Goal: Task Accomplishment & Management: Use online tool/utility

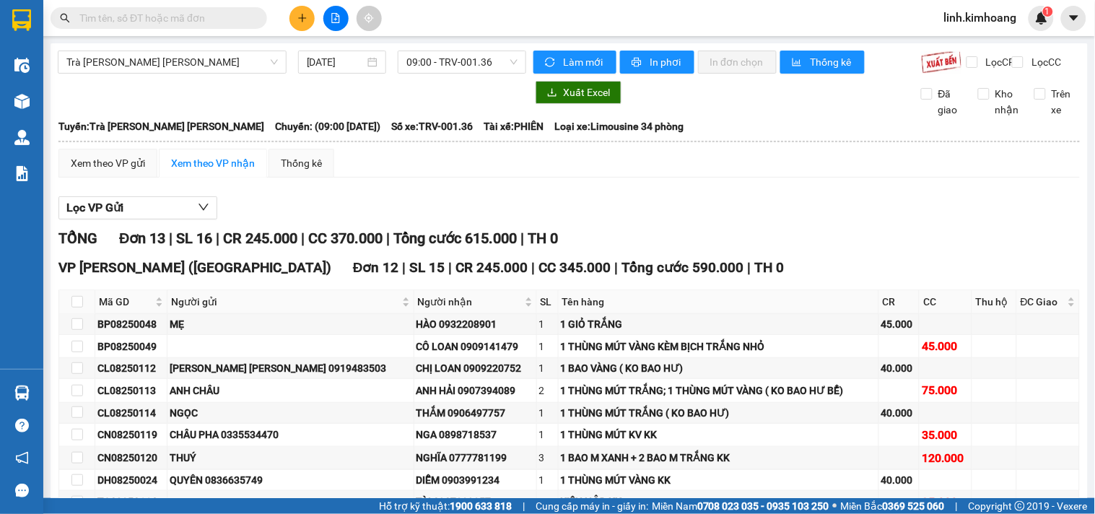
click at [193, 15] on input "text" at bounding box center [164, 18] width 170 height 16
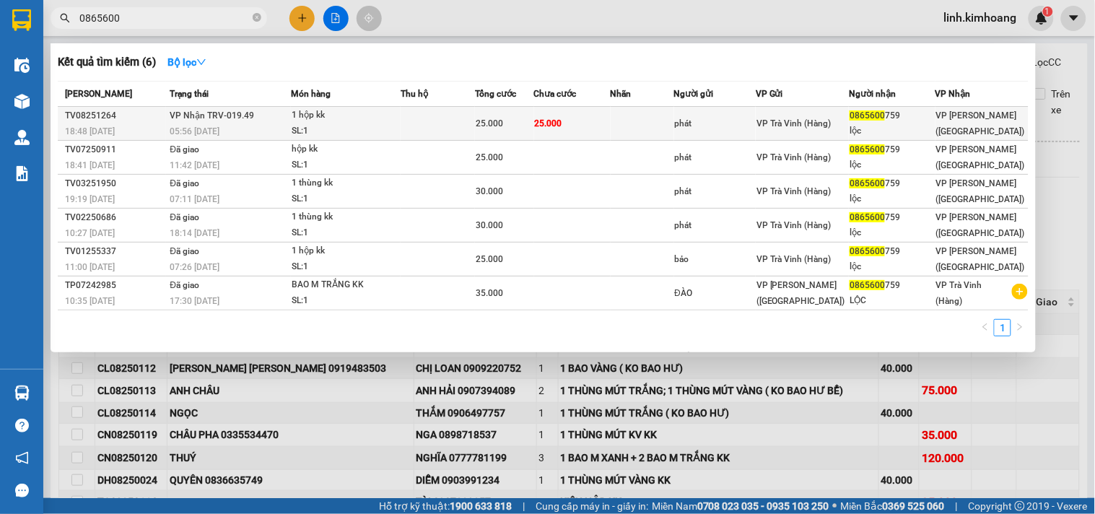
type input "0865600"
click at [803, 121] on span "VP Trà Vinh (Hàng)" at bounding box center [794, 123] width 75 height 10
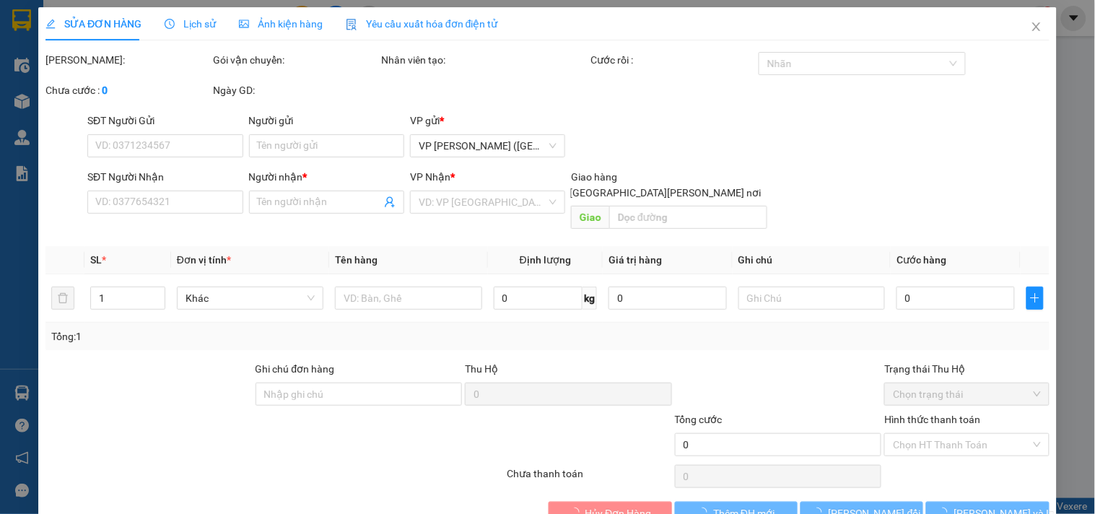
type input "phát"
type input "0865600759"
type input "lộc"
type input "25.000"
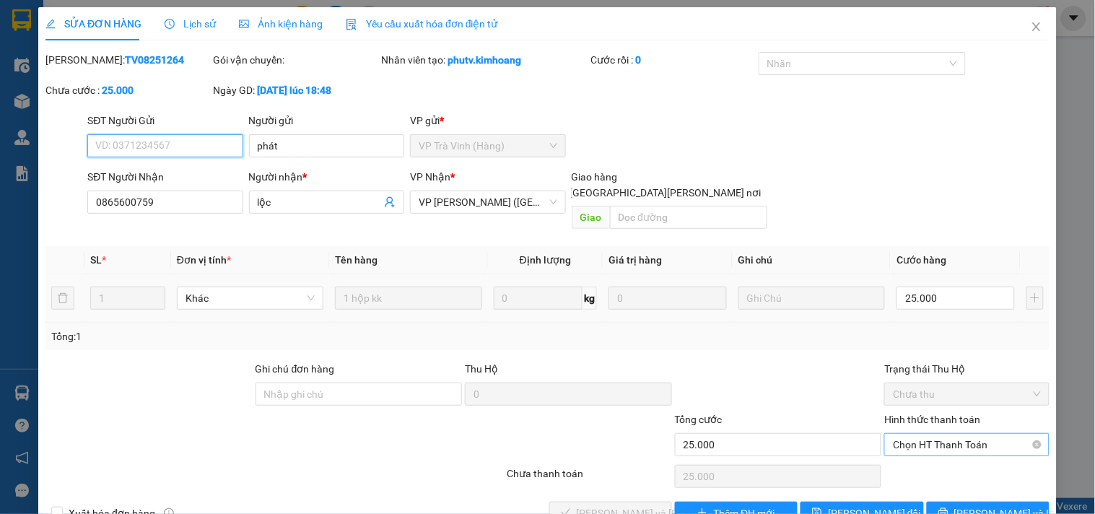
click at [907, 434] on span "Chọn HT Thanh Toán" at bounding box center [966, 445] width 147 height 22
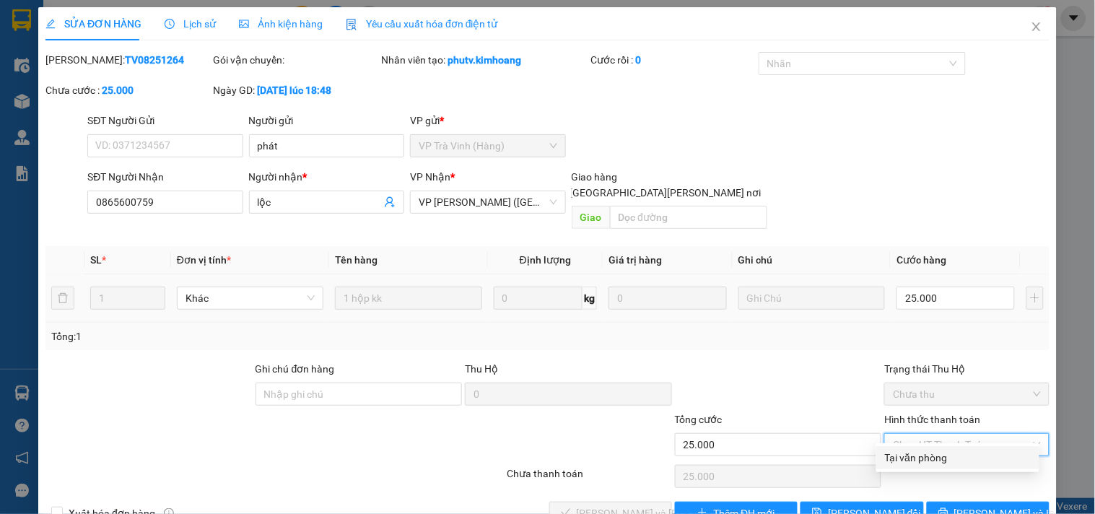
click at [915, 452] on div "Tại văn phòng" at bounding box center [958, 458] width 146 height 16
type input "0"
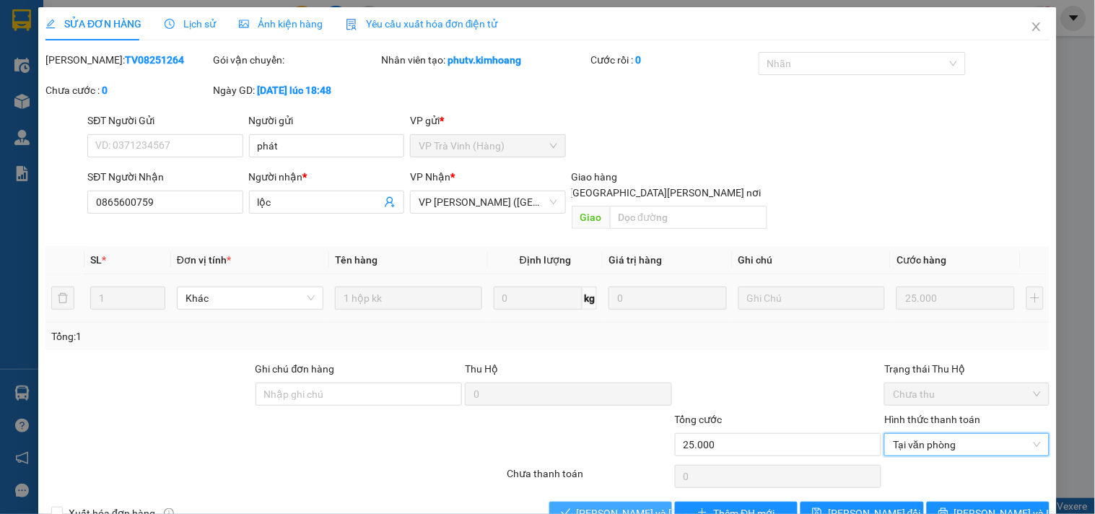
click at [624, 505] on span "[PERSON_NAME] và Giao hàng" at bounding box center [674, 513] width 195 height 16
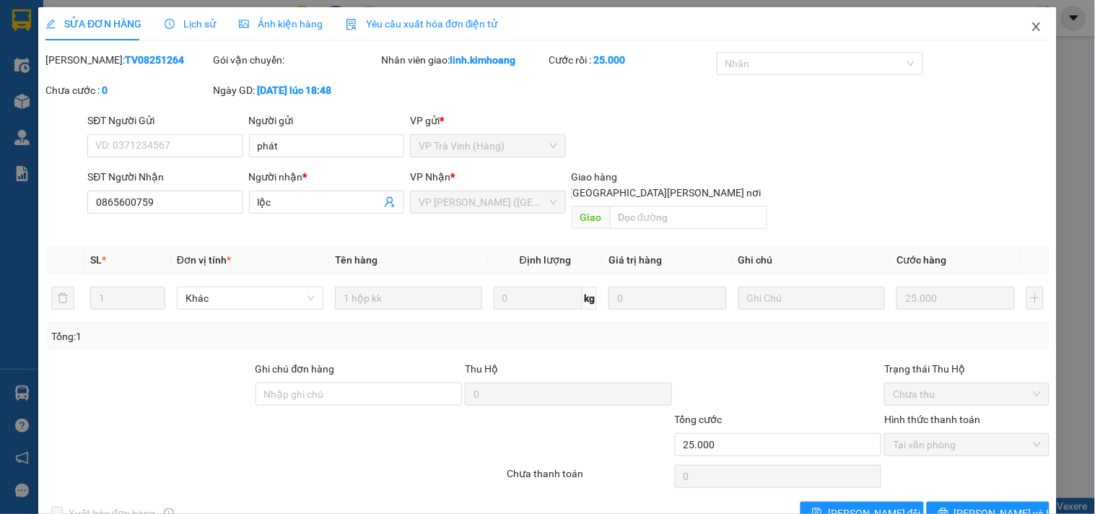
click at [1031, 29] on icon "close" at bounding box center [1037, 27] width 12 height 12
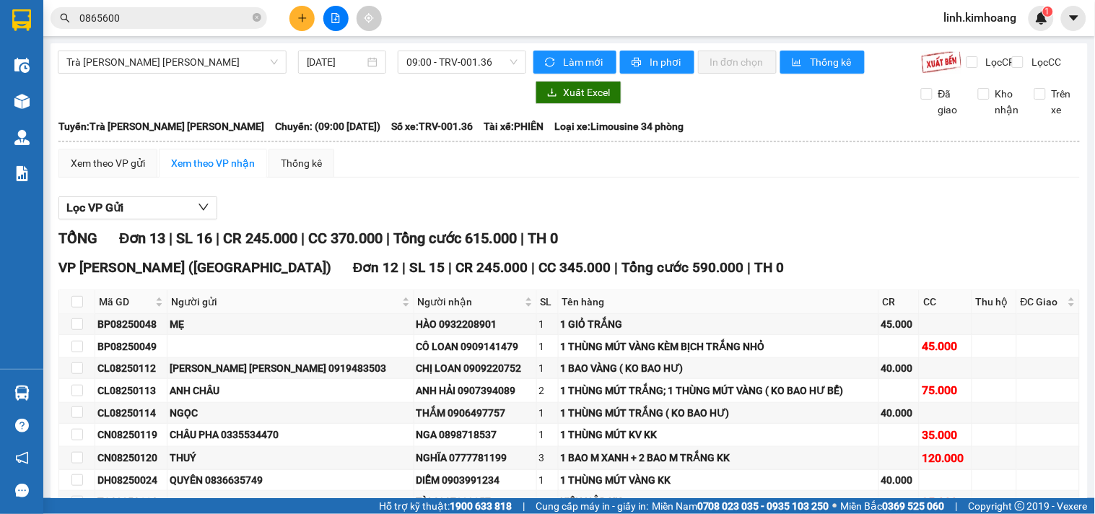
click at [303, 17] on icon "plus" at bounding box center [302, 18] width 10 height 10
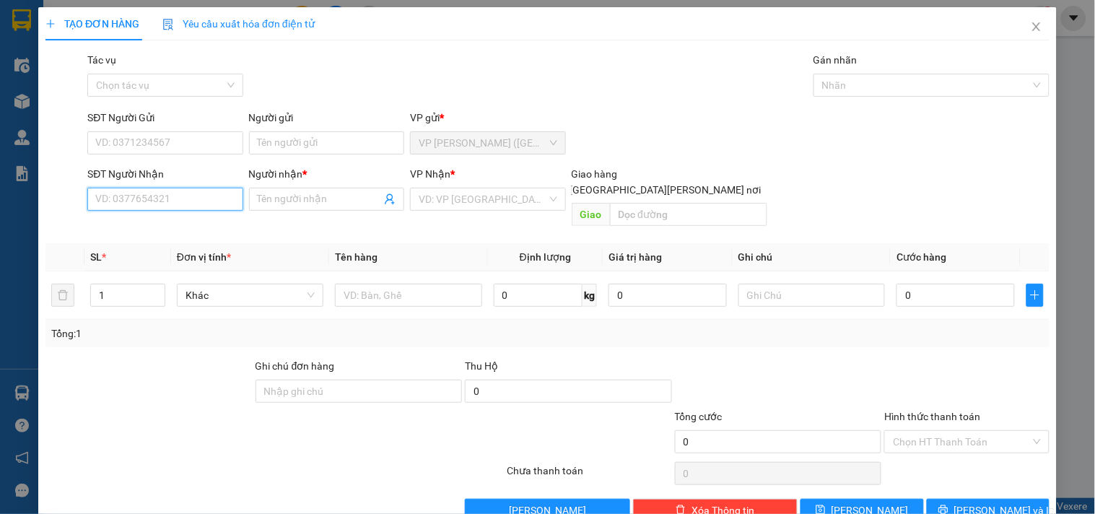
click at [142, 201] on input "SĐT Người Nhận" at bounding box center [164, 199] width 155 height 23
type input "0774874879"
click at [141, 222] on div "0774874879 - ANH PHƯỚC" at bounding box center [166, 228] width 142 height 16
type input "ANH PHƯỚC"
type input "40.000"
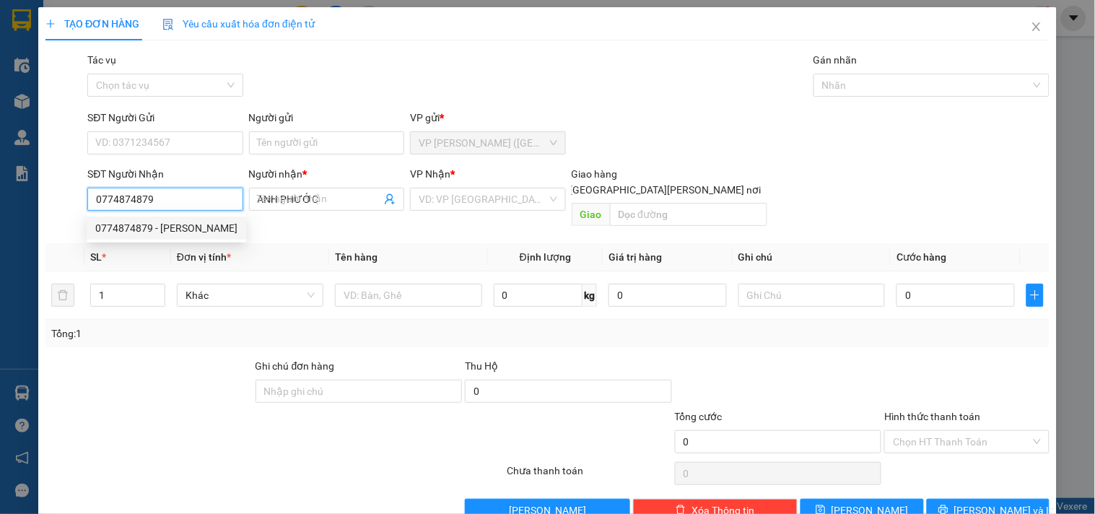
type input "40.000"
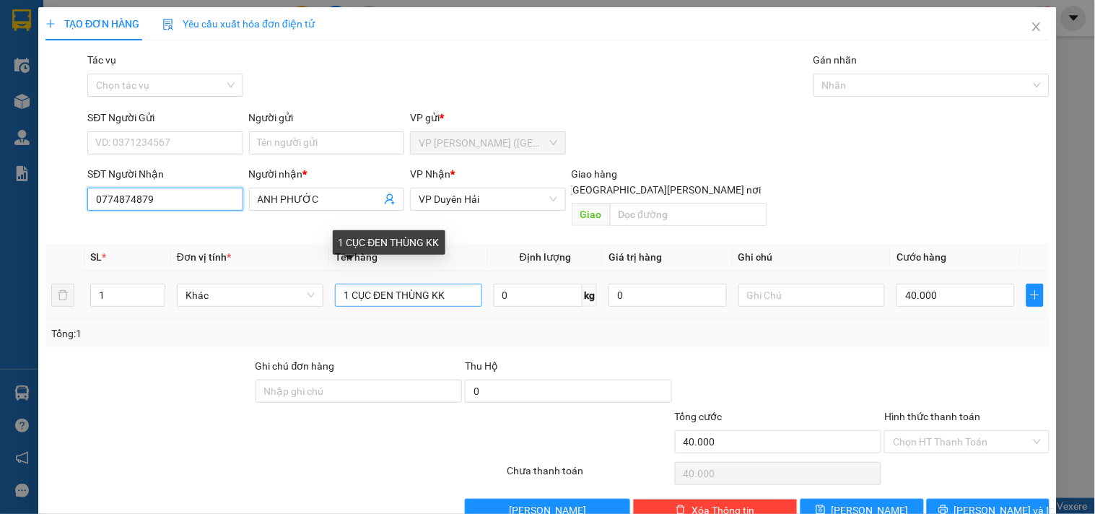
type input "0774874879"
drag, startPoint x: 449, startPoint y: 279, endPoint x: 52, endPoint y: 330, distance: 400.3
click at [56, 328] on div "SL * Đơn vị tính * Tên hàng Định lượng Giá trị hàng Ghi chú Cước hàng 1 Khác 1 …" at bounding box center [547, 295] width 1004 height 104
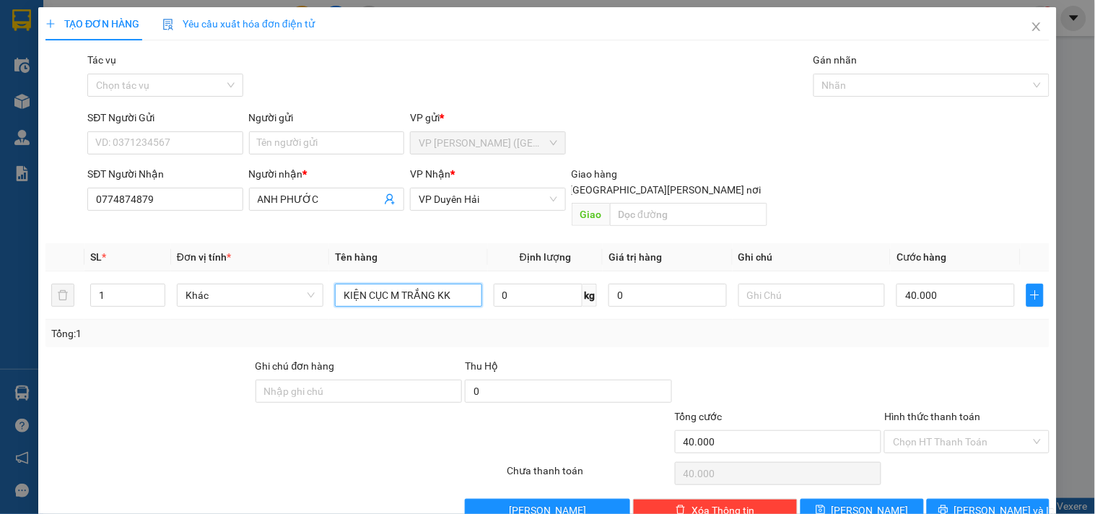
type input "KIỆN CỤC M TRẮNG KK"
type input "7"
type input "70"
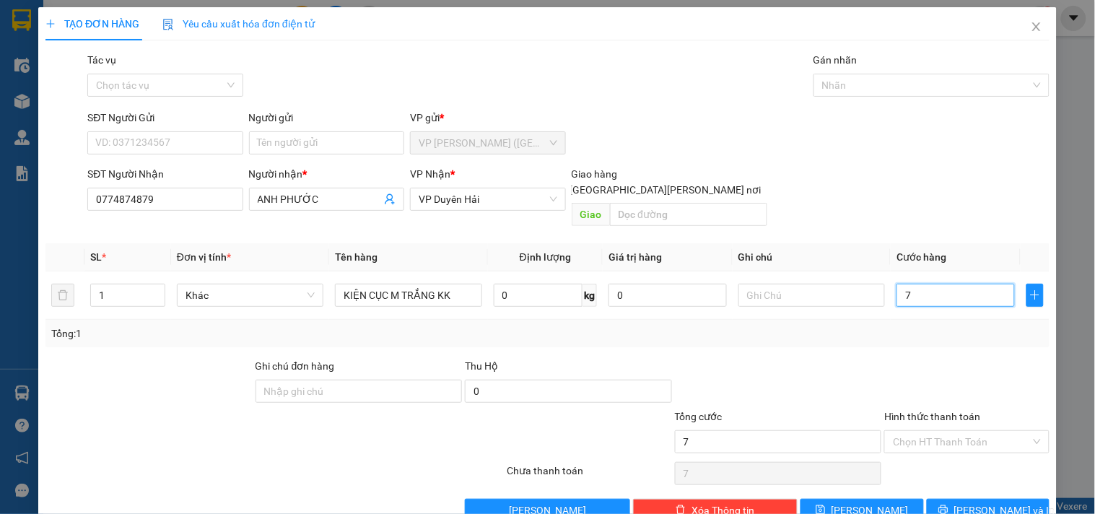
type input "70"
type input "70.000"
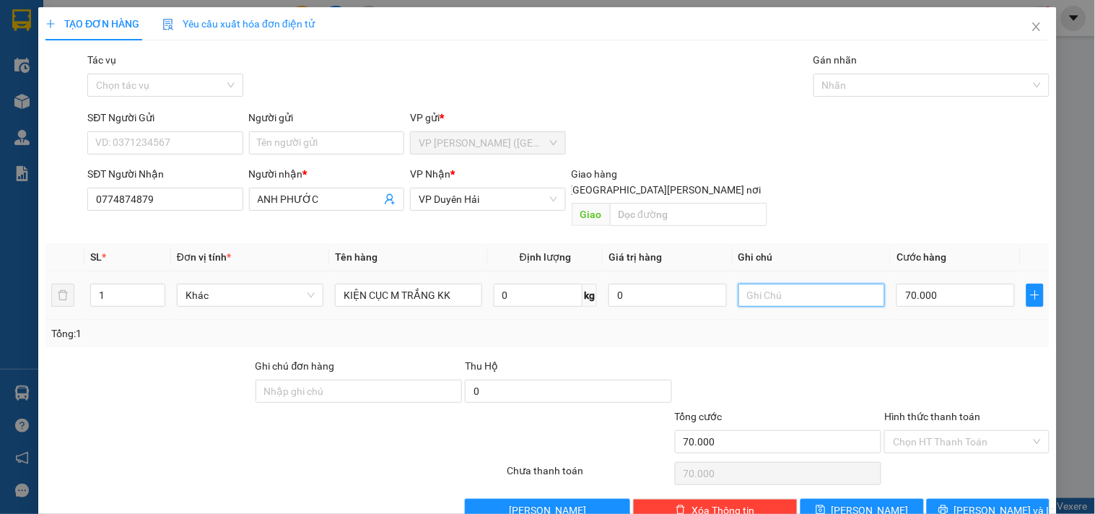
click at [756, 286] on input "text" at bounding box center [812, 295] width 147 height 23
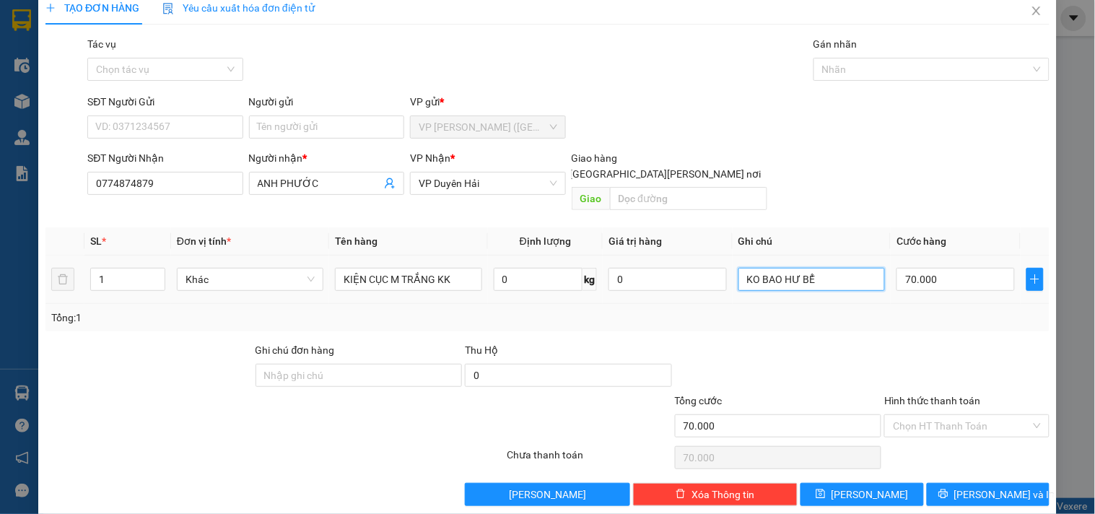
scroll to position [19, 0]
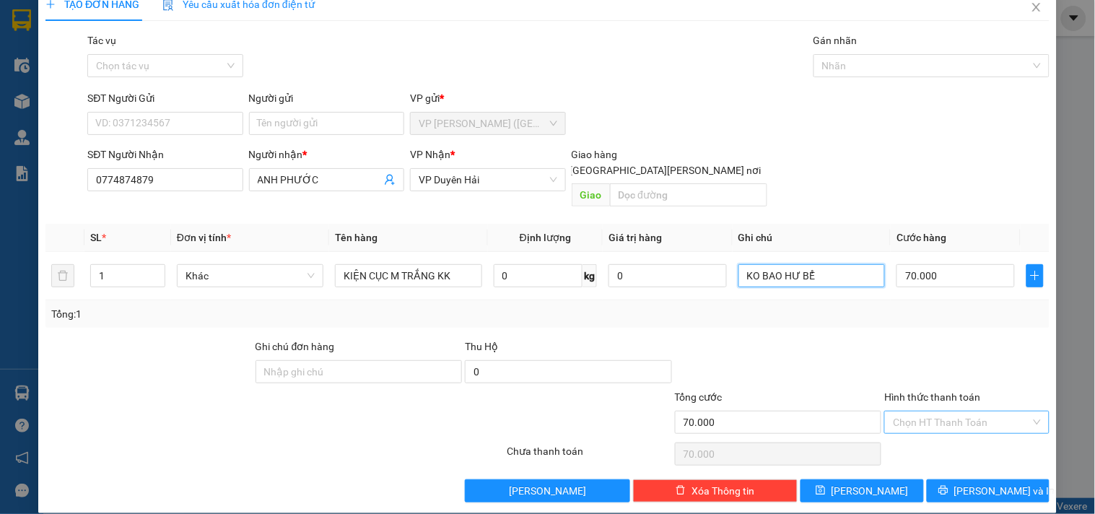
type input "KO BAO HƯ BỂ"
click at [964, 411] on input "Hình thức thanh toán" at bounding box center [961, 422] width 137 height 22
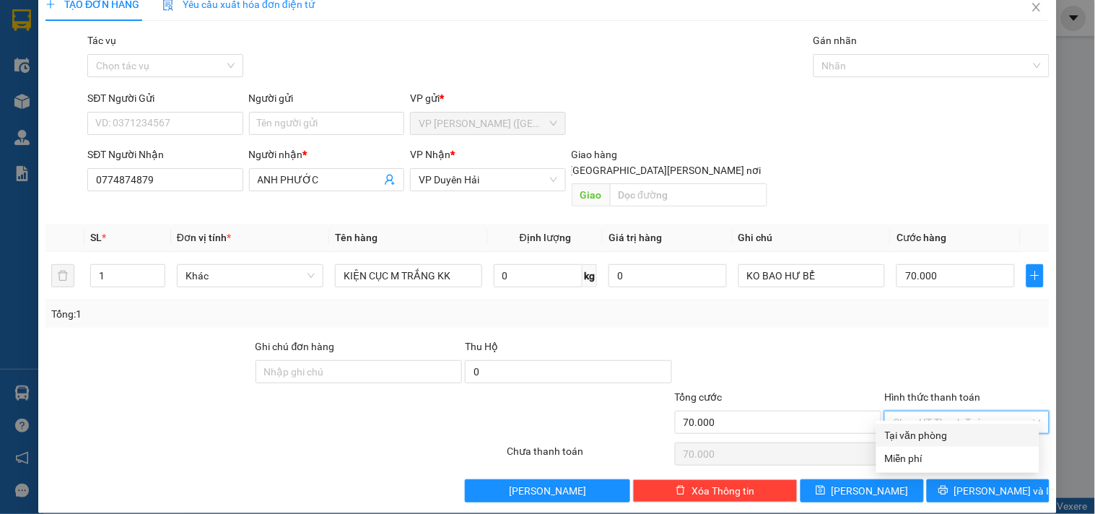
click at [941, 437] on div "Tại văn phòng" at bounding box center [958, 435] width 146 height 16
type input "0"
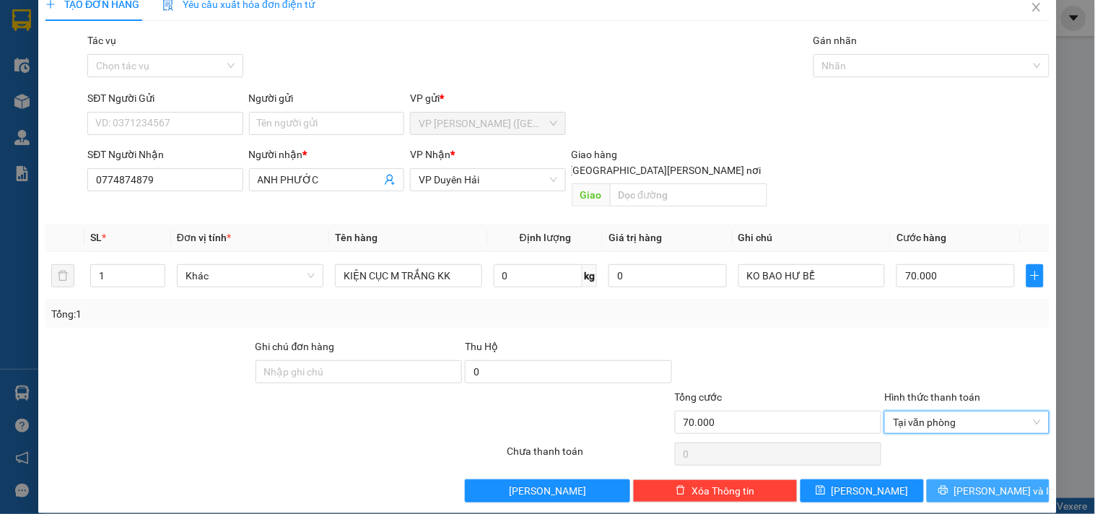
click at [969, 483] on span "Lưu và In" at bounding box center [1004, 491] width 101 height 16
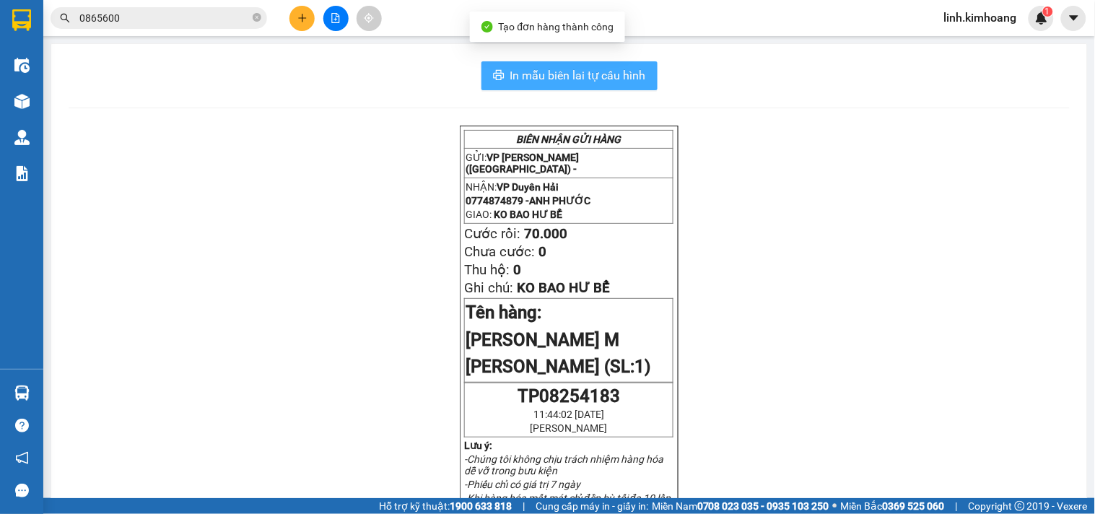
click at [616, 77] on span "In mẫu biên lai tự cấu hình" at bounding box center [578, 75] width 136 height 18
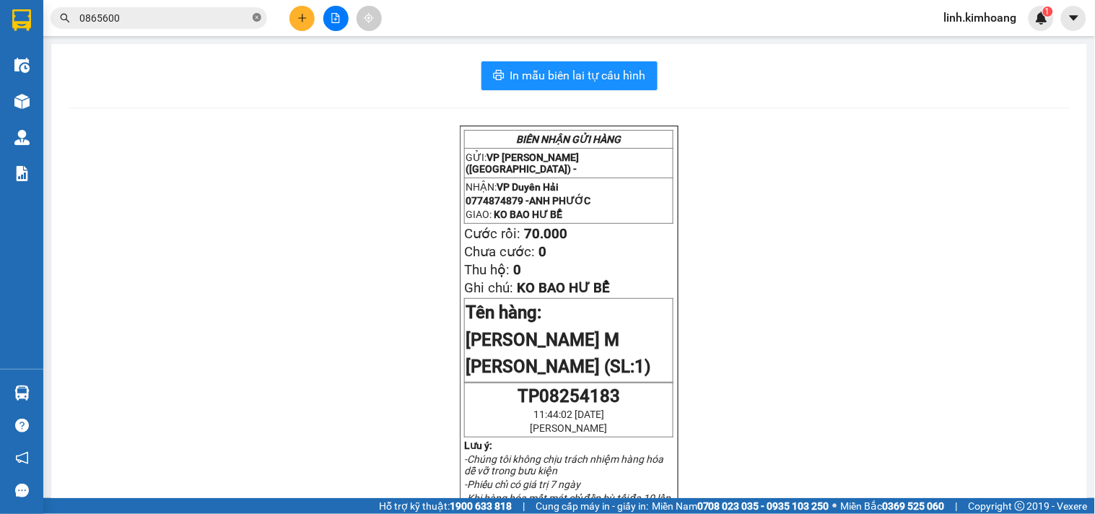
click at [256, 15] on icon "close-circle" at bounding box center [257, 17] width 9 height 9
click at [198, 22] on input "text" at bounding box center [164, 18] width 170 height 16
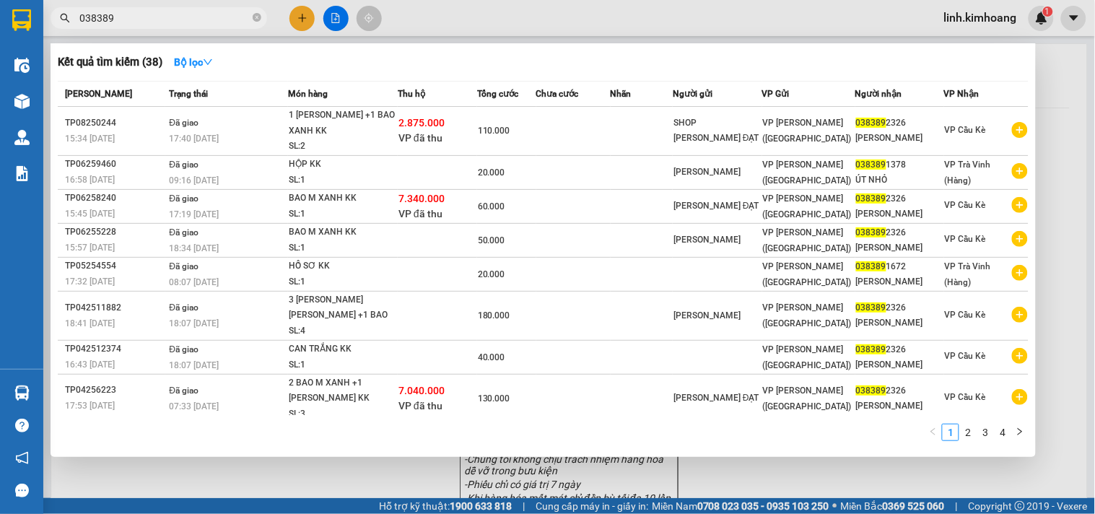
type input "038389"
click at [302, 24] on div at bounding box center [547, 257] width 1095 height 514
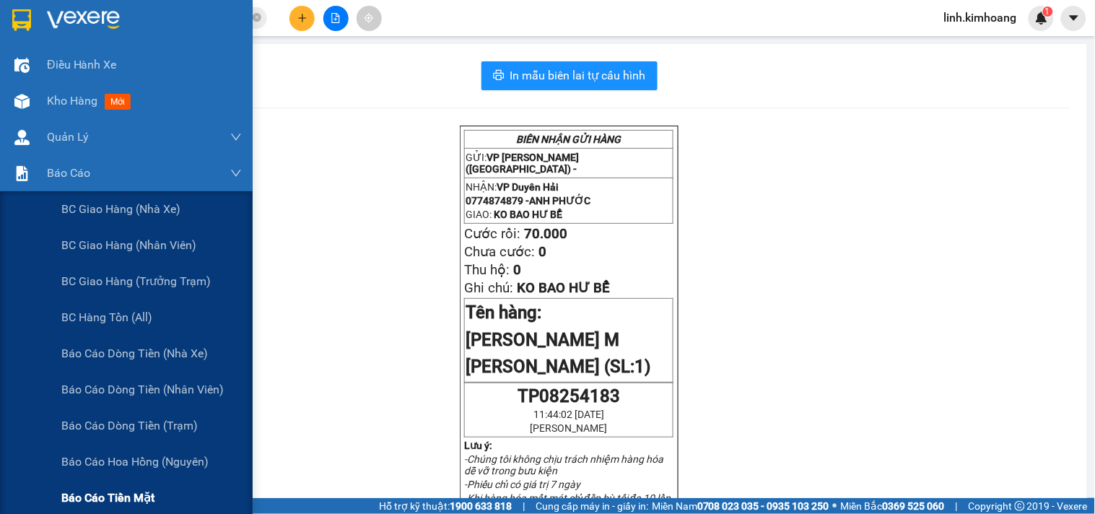
click at [118, 494] on span "Báo cáo tiền mặt" at bounding box center [107, 498] width 93 height 18
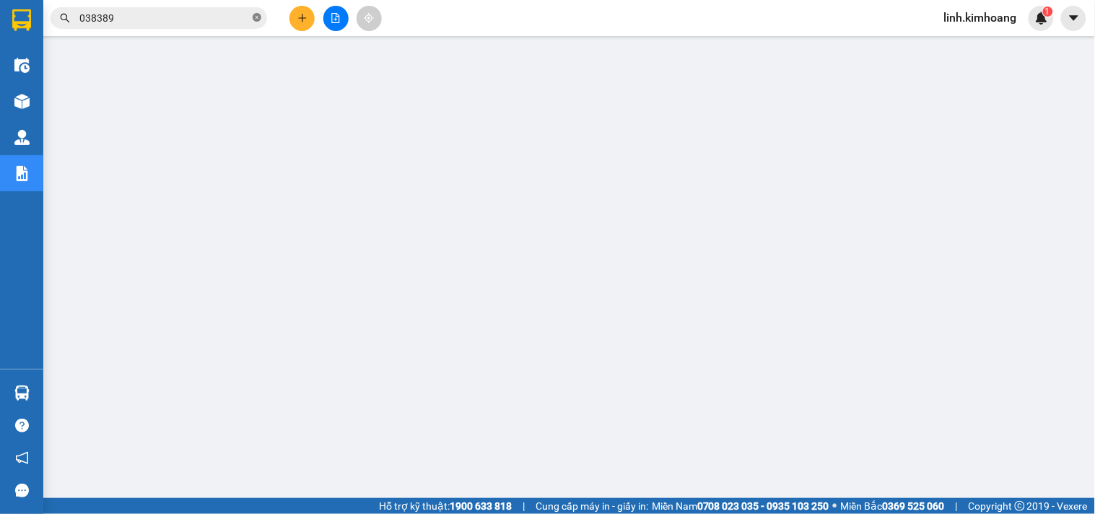
click at [260, 17] on icon "close-circle" at bounding box center [257, 17] width 9 height 9
click at [204, 19] on input "text" at bounding box center [164, 18] width 170 height 16
click at [157, 9] on span at bounding box center [159, 18] width 217 height 22
click at [159, 19] on input "text" at bounding box center [164, 18] width 170 height 16
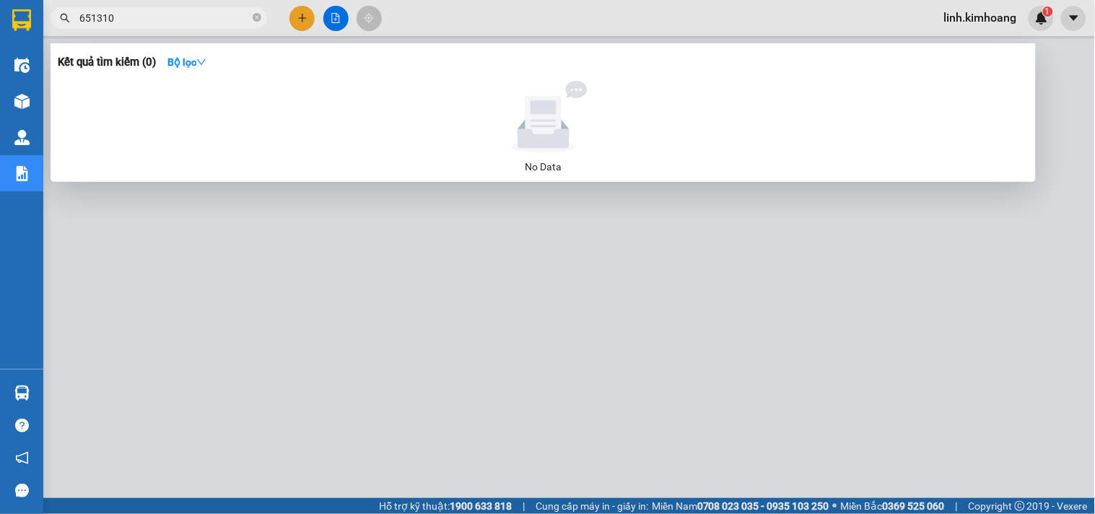
drag, startPoint x: 85, startPoint y: 19, endPoint x: 48, endPoint y: 34, distance: 40.5
click at [48, 31] on div "Kết quả tìm kiếm ( 0 ) Bộ lọc No Data 651310" at bounding box center [141, 18] width 282 height 25
type input "51310"
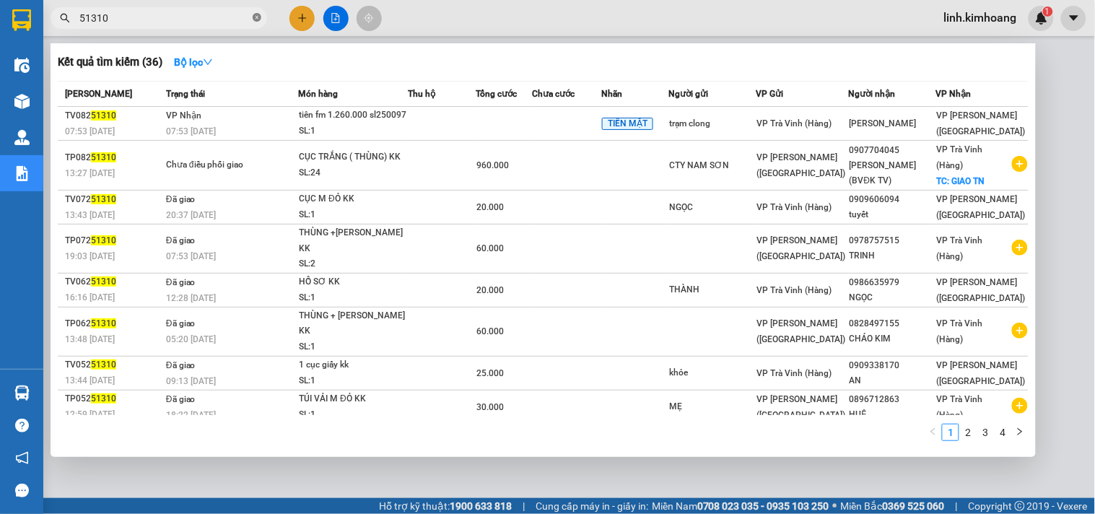
click at [255, 17] on icon "close-circle" at bounding box center [257, 17] width 9 height 9
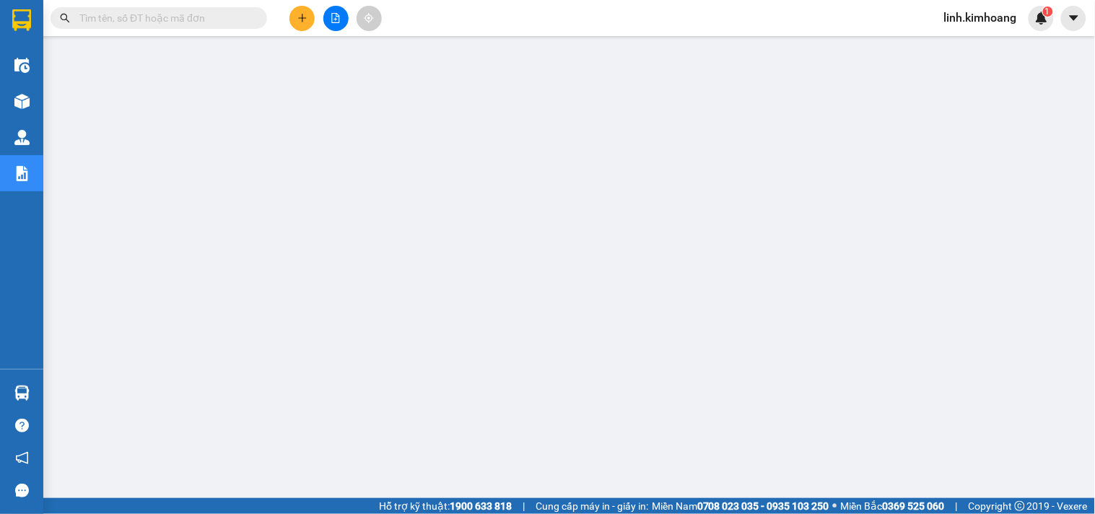
click at [237, 16] on input "text" at bounding box center [164, 18] width 170 height 16
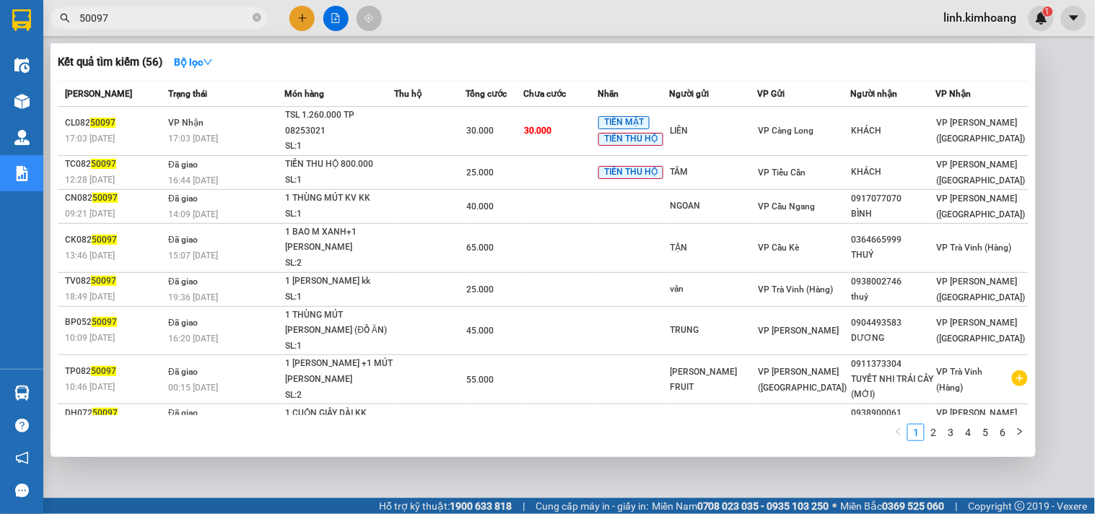
type input "50097"
click at [431, 466] on div at bounding box center [547, 257] width 1095 height 514
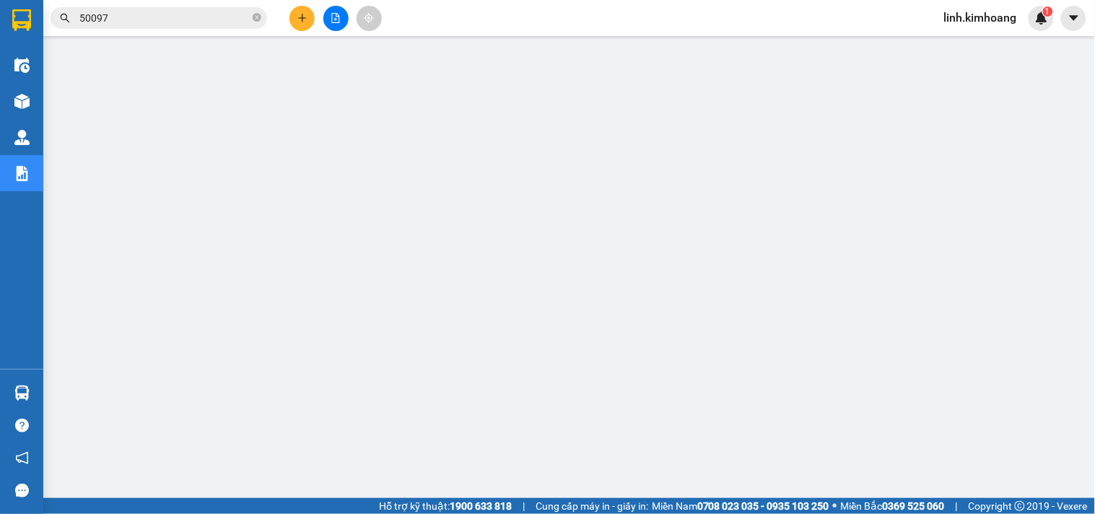
click at [212, 13] on input "50097" at bounding box center [164, 18] width 170 height 16
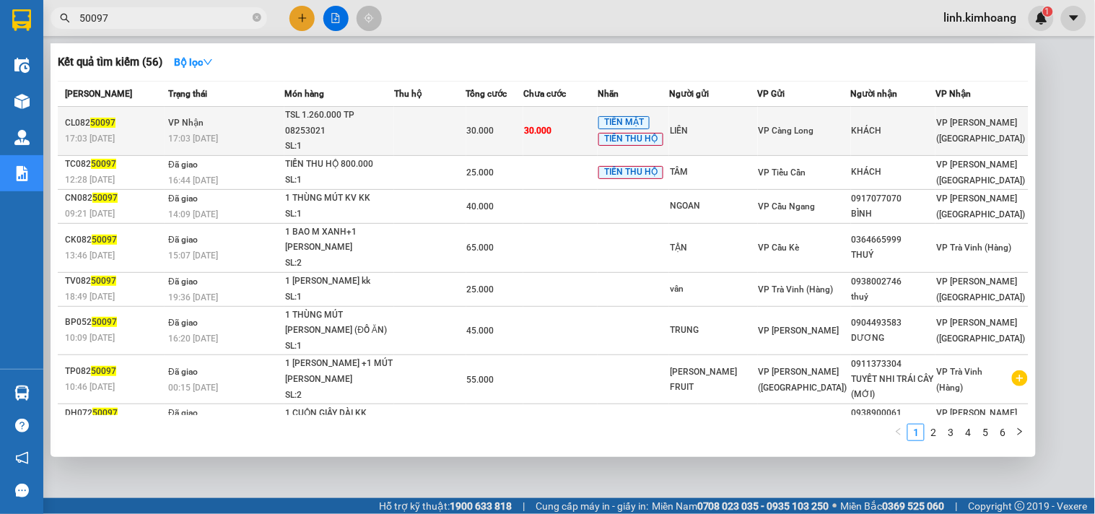
click at [729, 124] on div "LIÊN" at bounding box center [713, 130] width 87 height 15
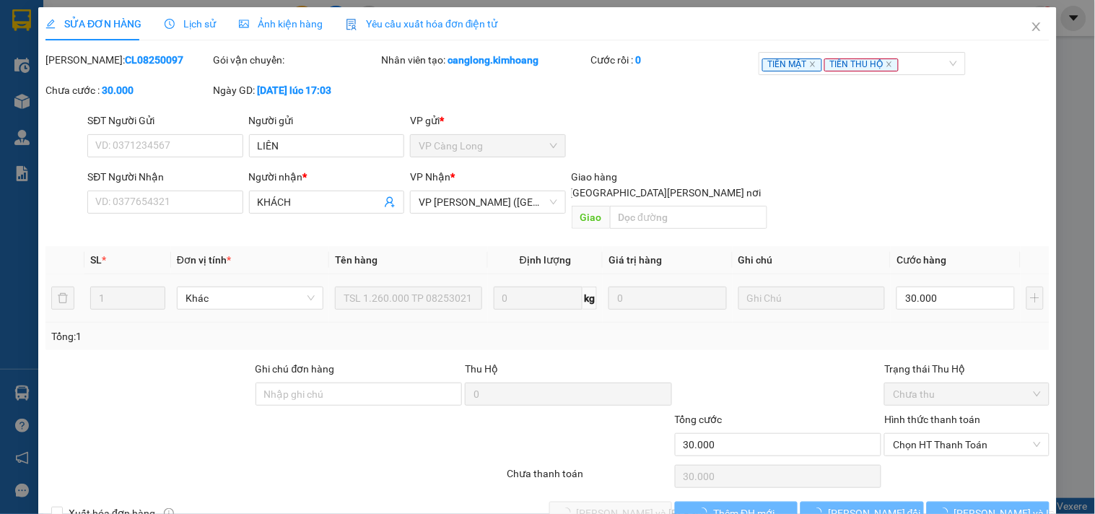
type input "LIÊN"
type input "KHÁCH"
type input "30.000"
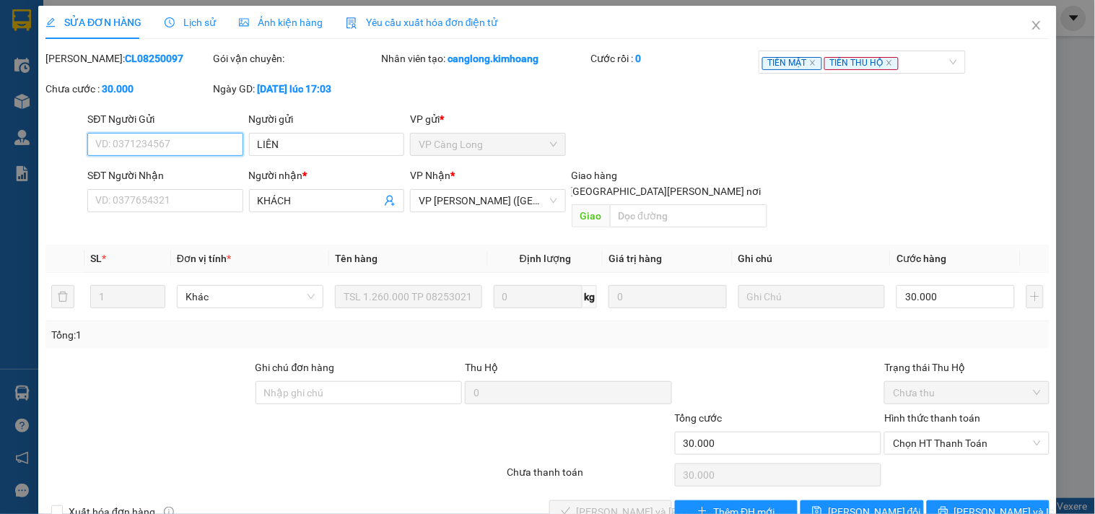
scroll to position [2, 0]
click at [912, 432] on span "Chọn HT Thanh Toán" at bounding box center [966, 443] width 147 height 22
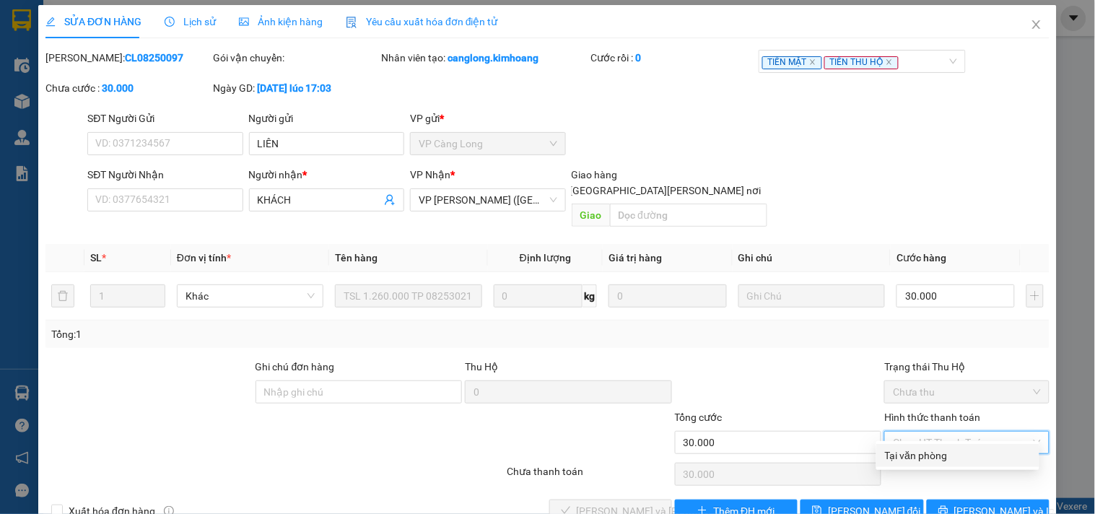
click at [921, 460] on div "Tại văn phòng" at bounding box center [958, 456] width 146 height 16
type input "0"
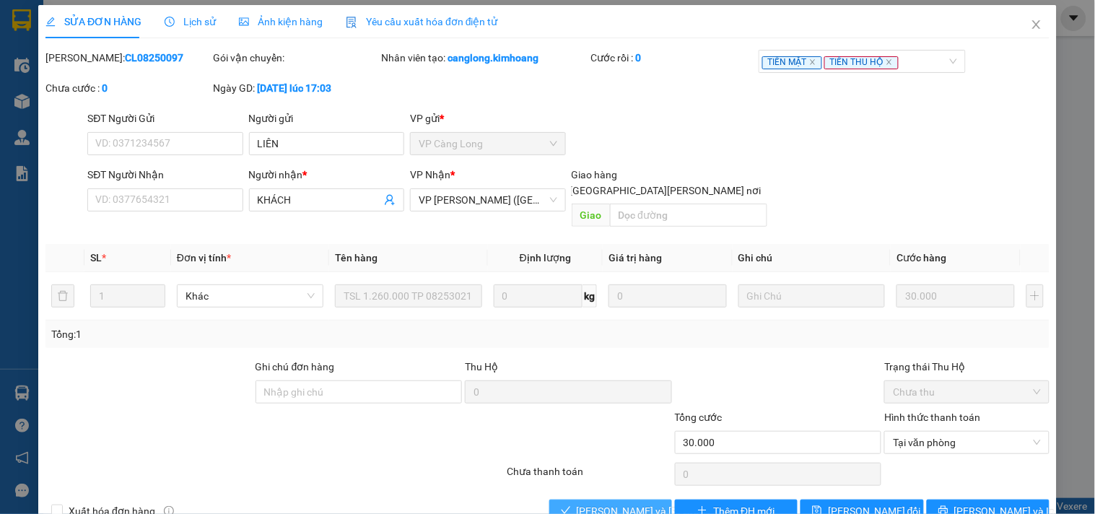
click at [589, 503] on span "Lưu và Giao hàng" at bounding box center [674, 511] width 195 height 16
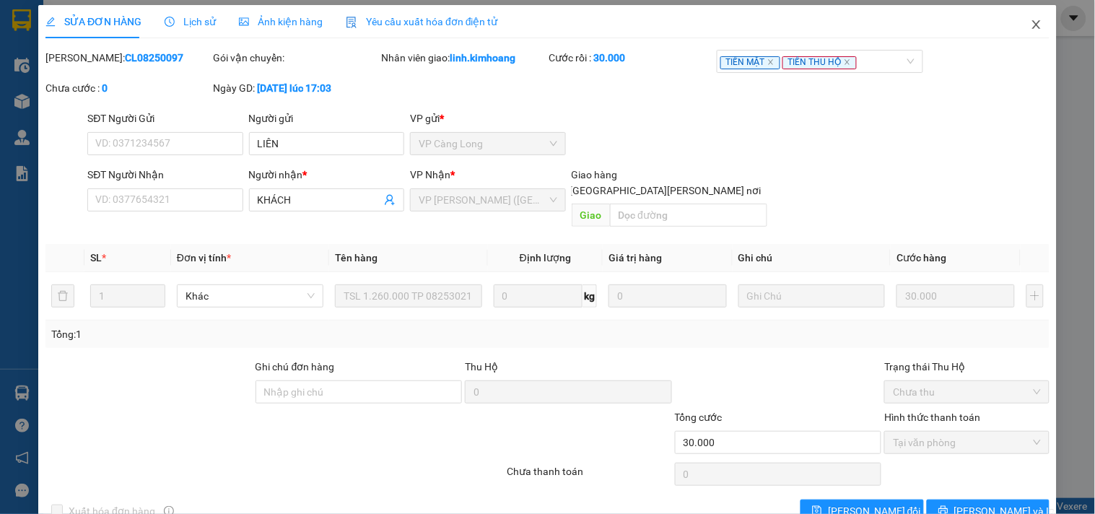
click at [1031, 24] on icon "close" at bounding box center [1037, 25] width 12 height 12
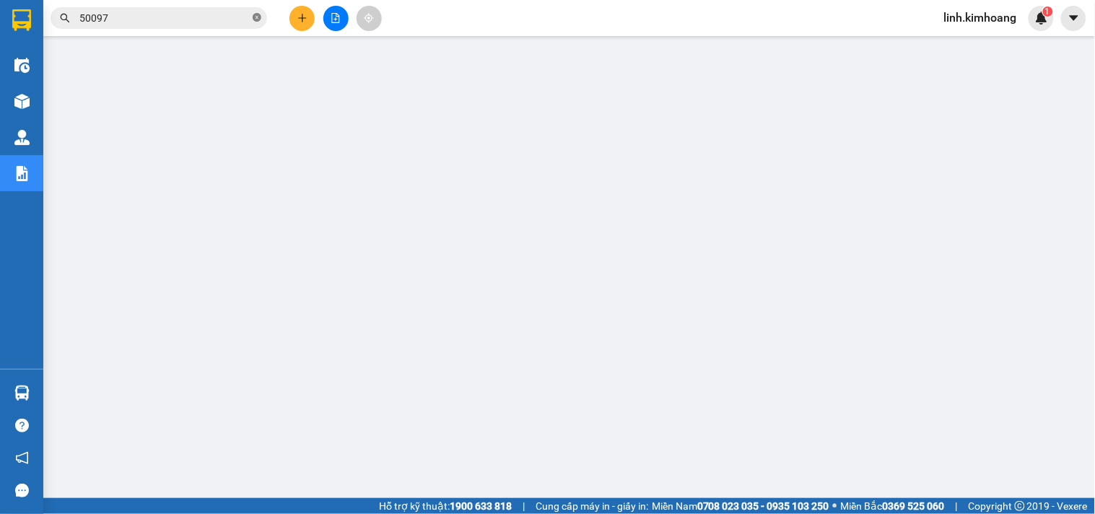
click at [257, 17] on icon "close-circle" at bounding box center [257, 17] width 9 height 9
click at [167, 22] on input "text" at bounding box center [164, 18] width 170 height 16
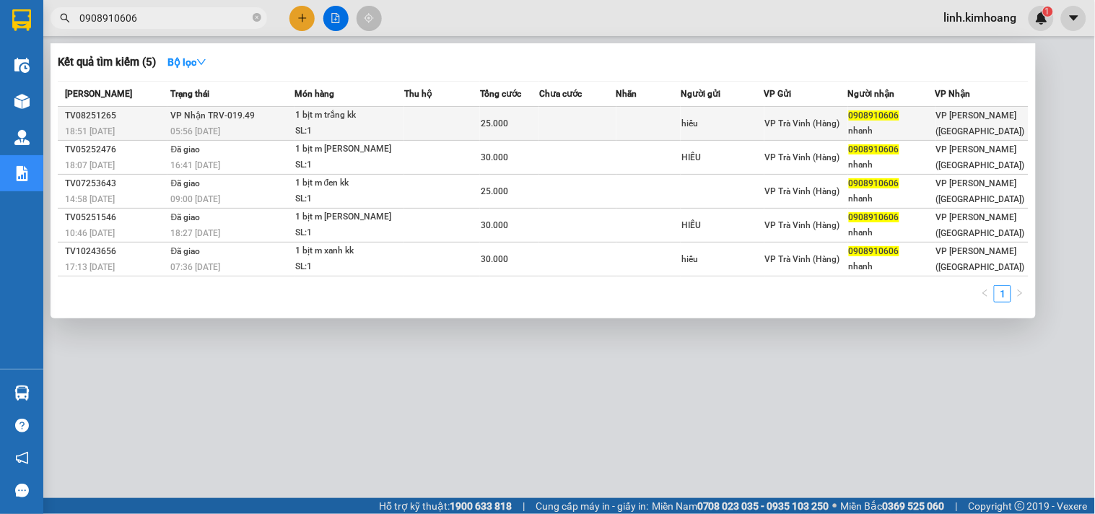
type input "0908910606"
click at [798, 135] on td "VP Trà Vinh (Hàng)" at bounding box center [807, 124] width 84 height 34
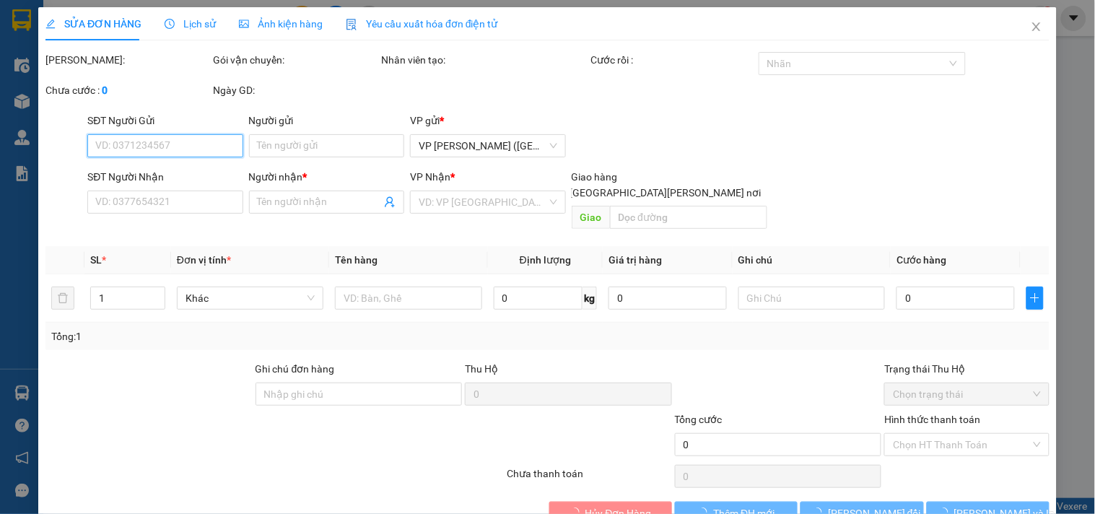
type input "hiếu"
type input "0908910606"
type input "nhanh"
type input "25.000"
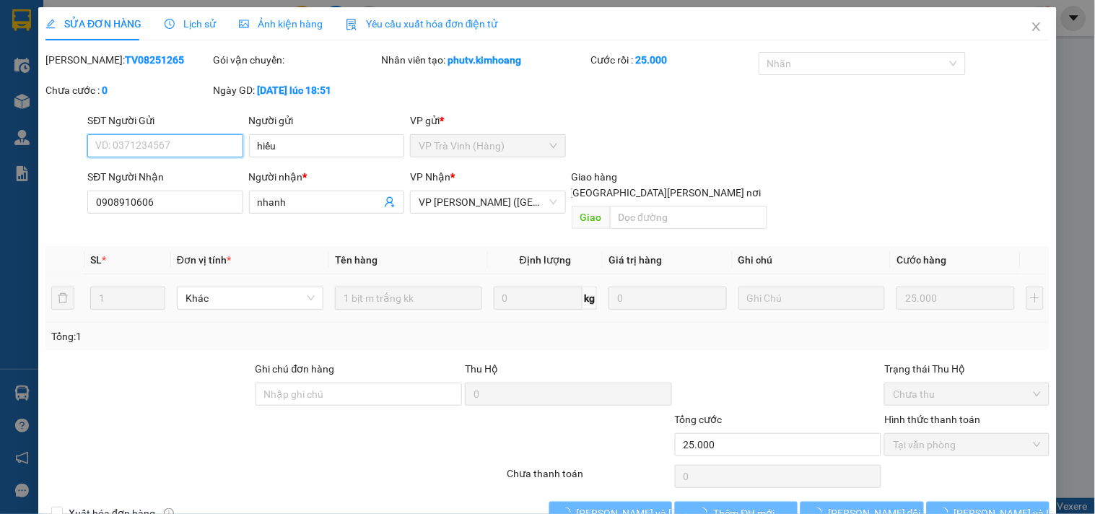
scroll to position [23, 0]
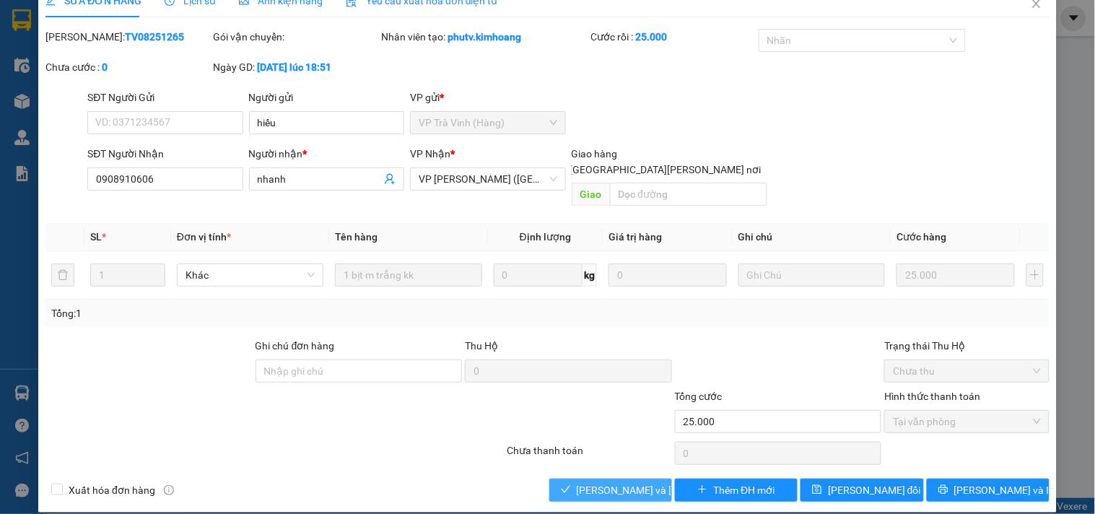
click at [605, 482] on span "Lưu và Giao hàng" at bounding box center [674, 490] width 195 height 16
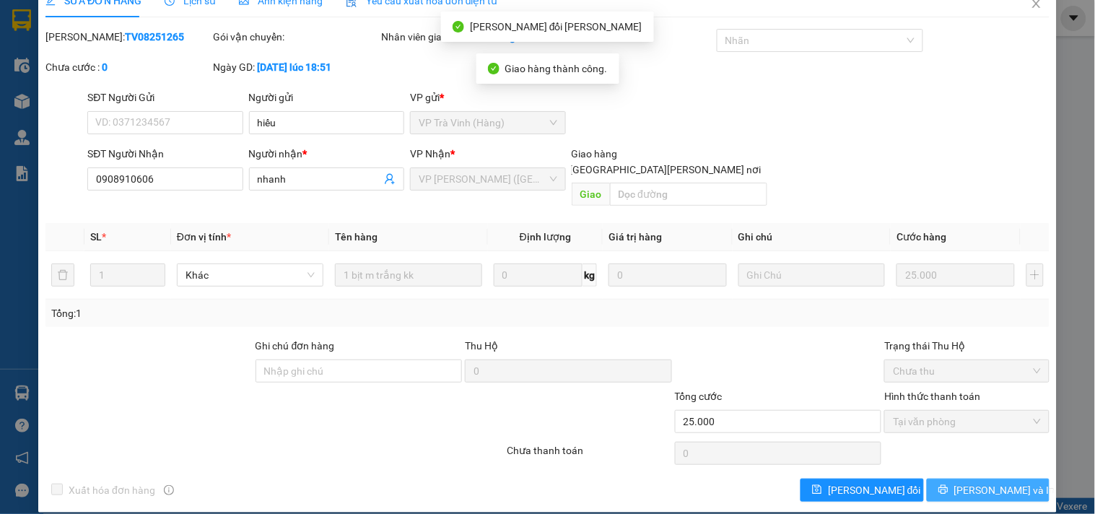
click at [980, 482] on span "Lưu và In" at bounding box center [1004, 490] width 101 height 16
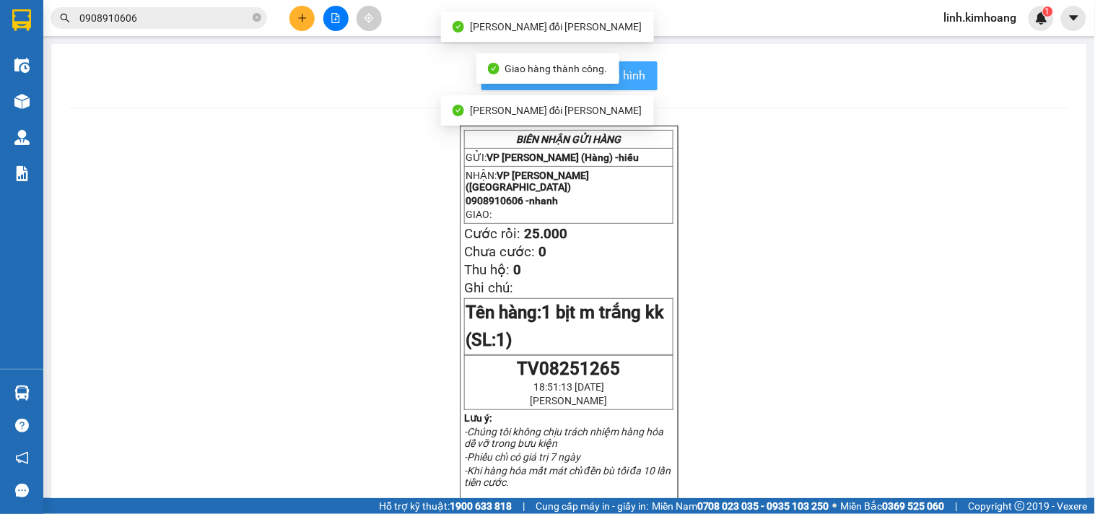
click at [640, 79] on button "In mẫu biên lai tự cấu hình" at bounding box center [570, 75] width 176 height 29
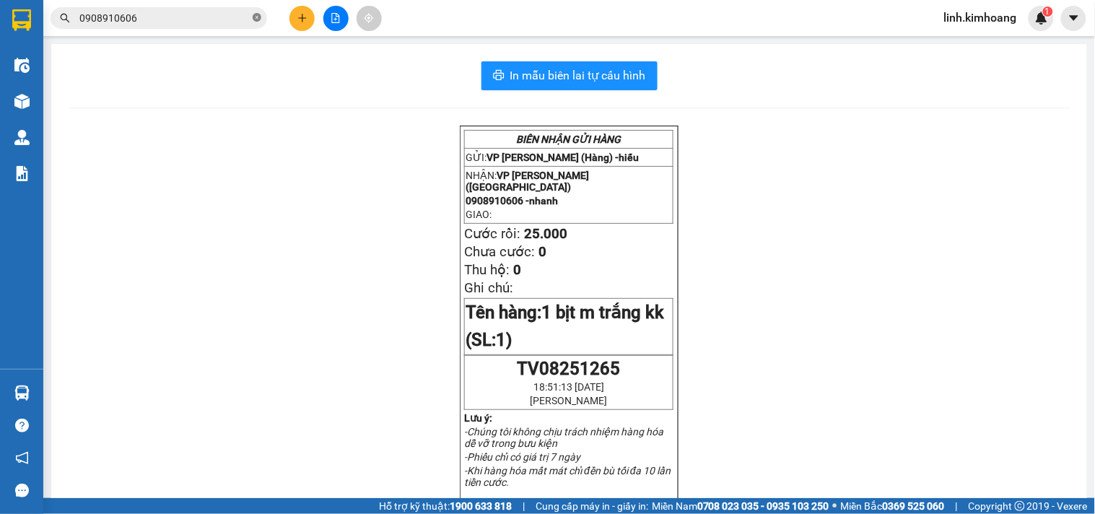
click at [261, 15] on icon "close-circle" at bounding box center [257, 17] width 9 height 9
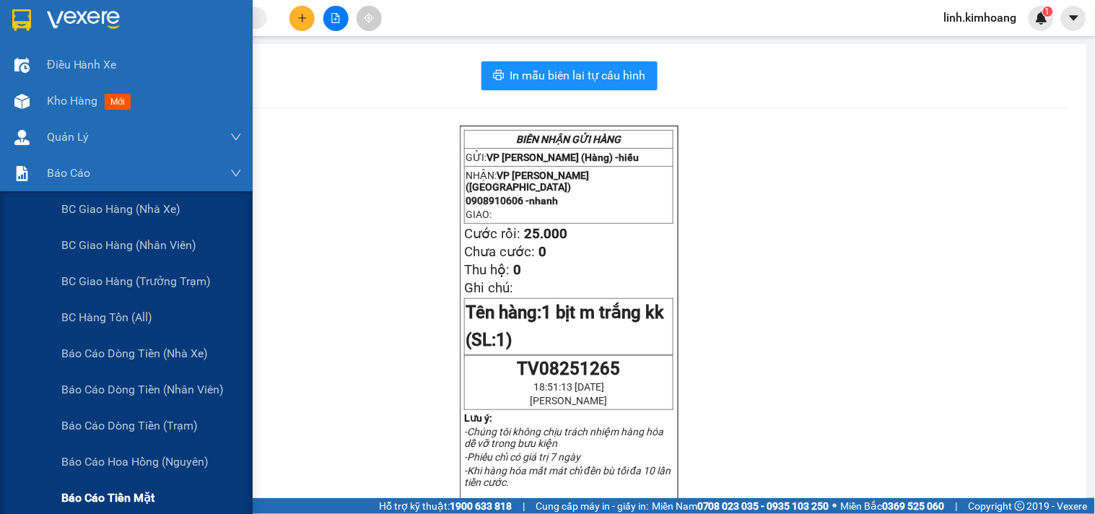
click at [121, 495] on span "Báo cáo tiền mặt" at bounding box center [107, 498] width 93 height 18
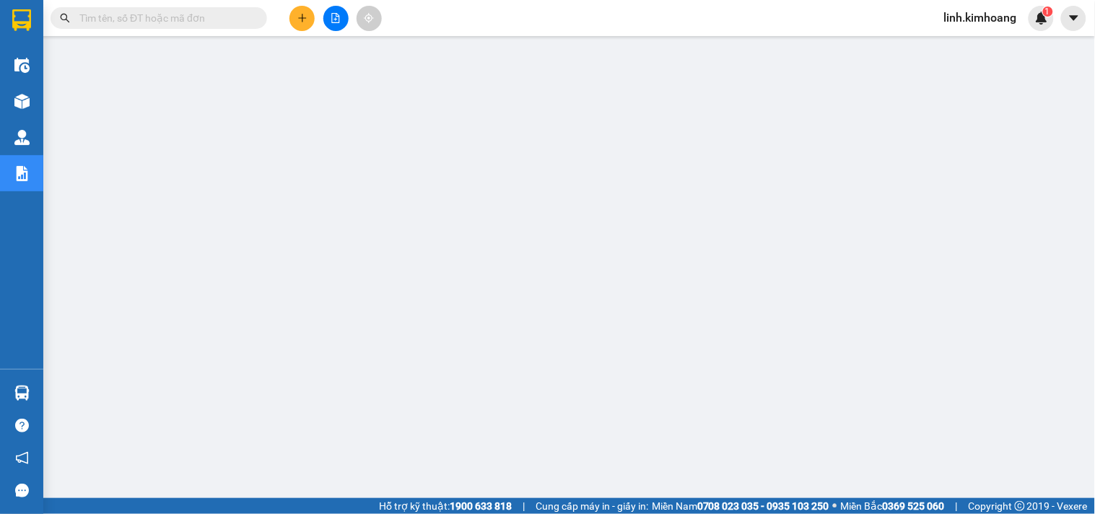
scroll to position [202, 0]
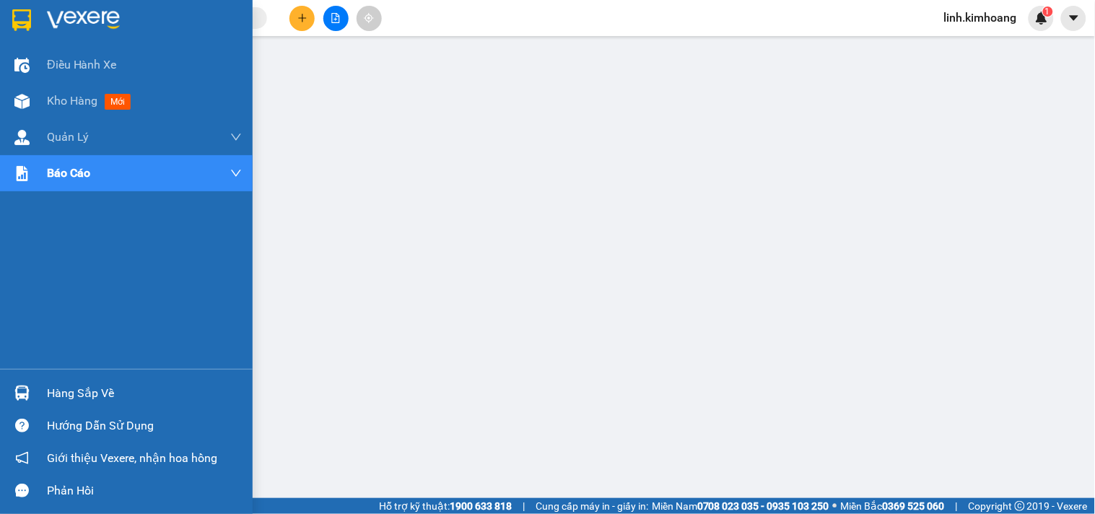
click at [83, 395] on div "Hàng sắp về" at bounding box center [144, 394] width 195 height 22
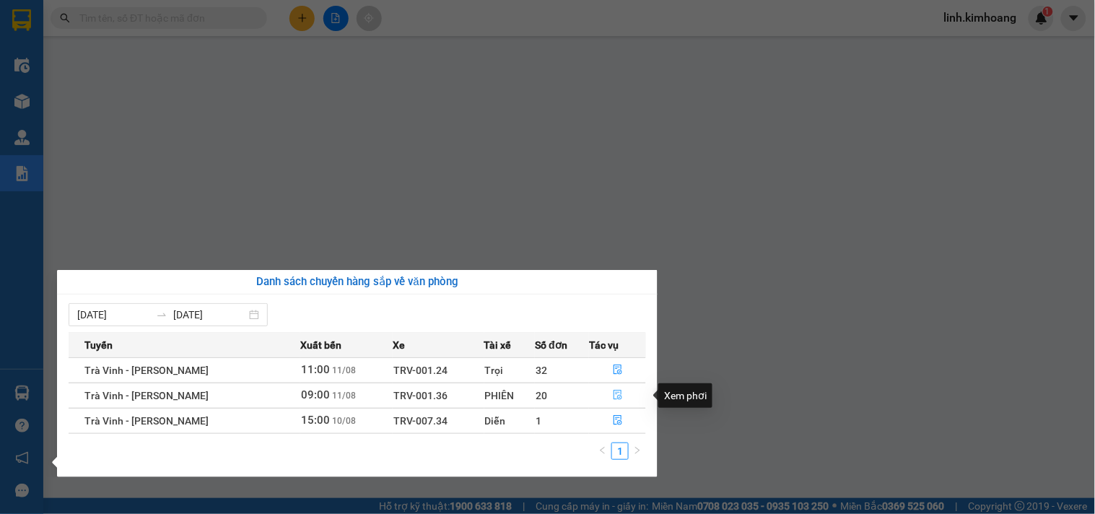
click at [614, 394] on icon "file-done" at bounding box center [618, 395] width 10 height 10
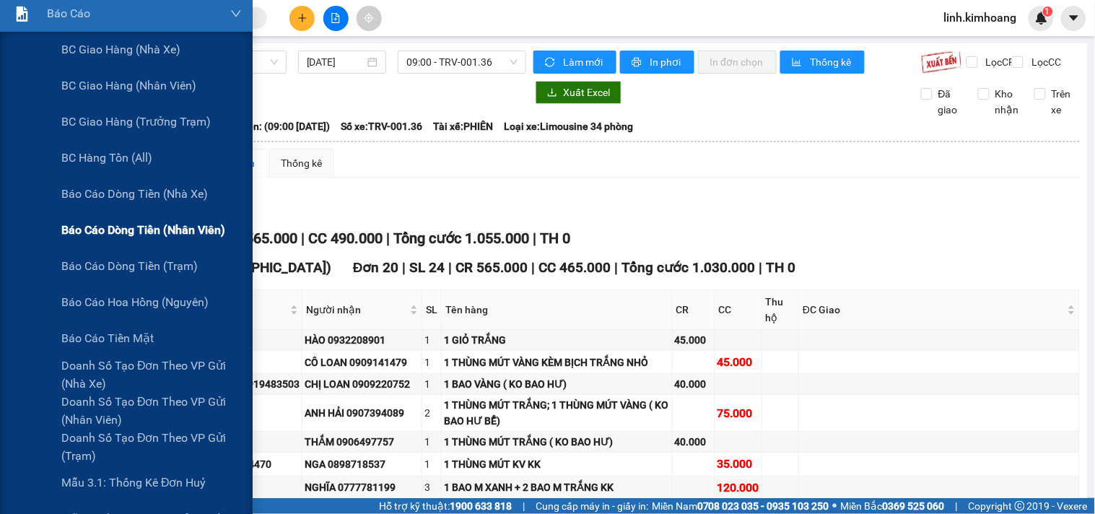
scroll to position [160, 0]
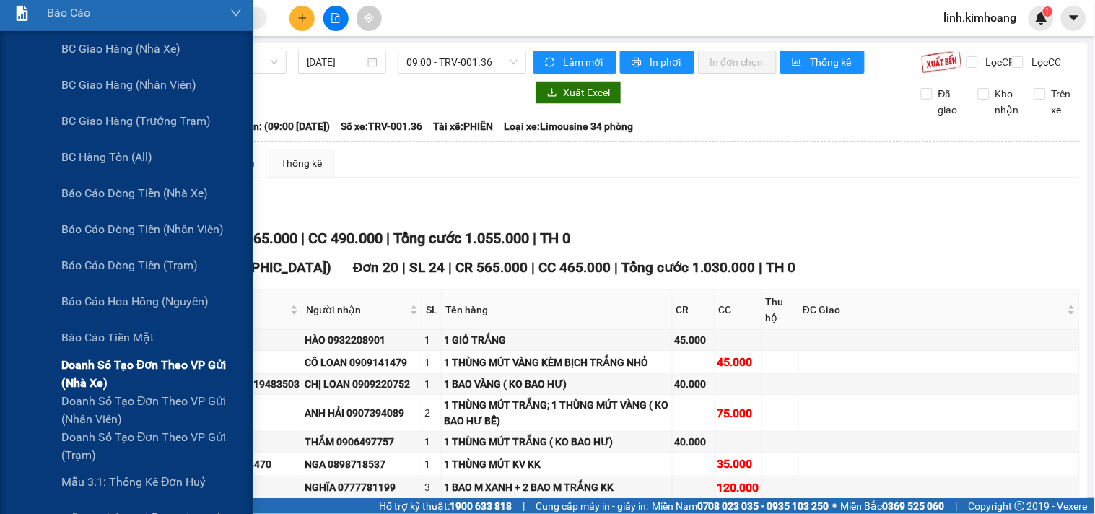
click at [161, 362] on span "Doanh số tạo đơn theo VP gửi (nhà xe)" at bounding box center [151, 374] width 180 height 36
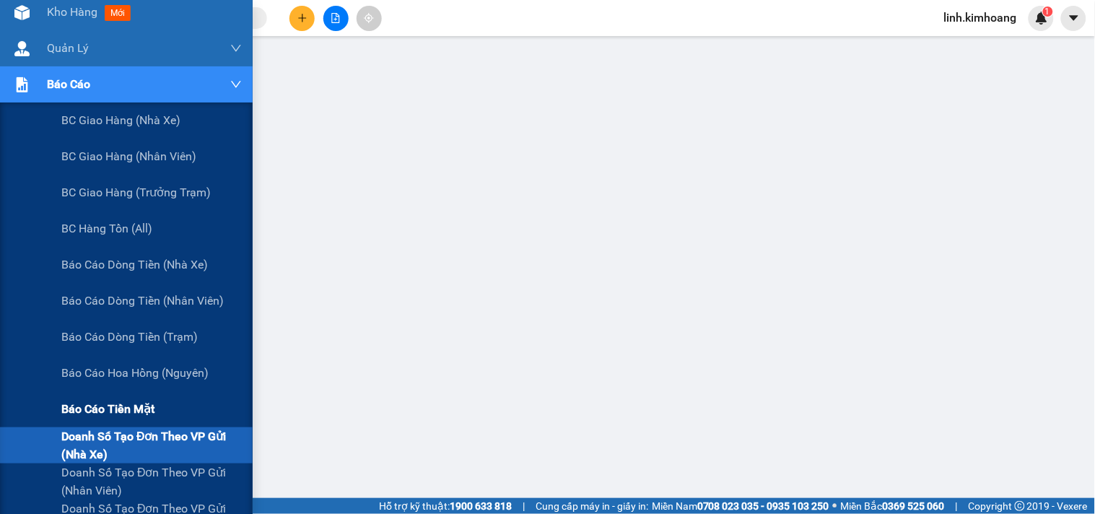
scroll to position [160, 0]
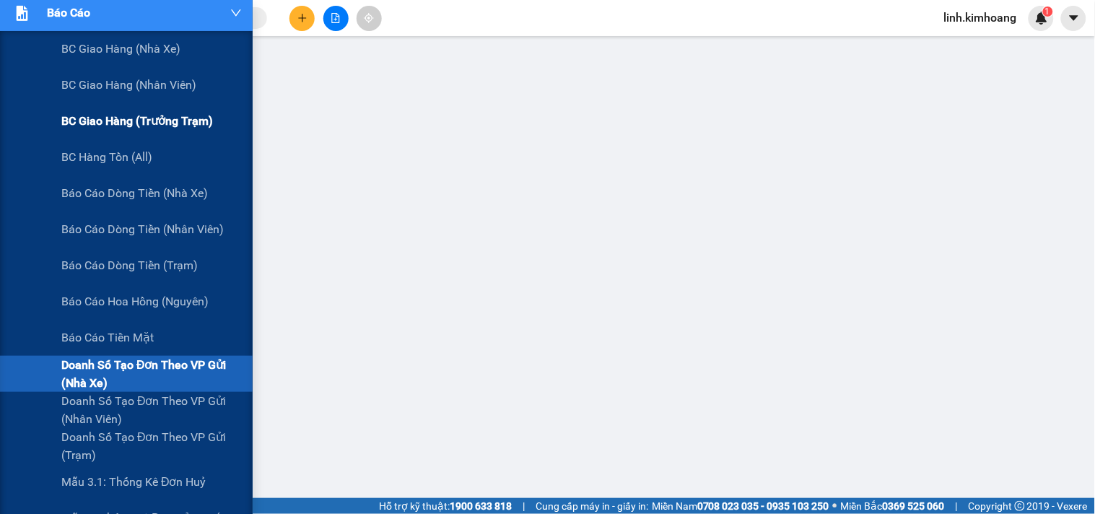
click at [147, 117] on span "BC giao hàng (trưởng trạm)" at bounding box center [137, 121] width 152 height 18
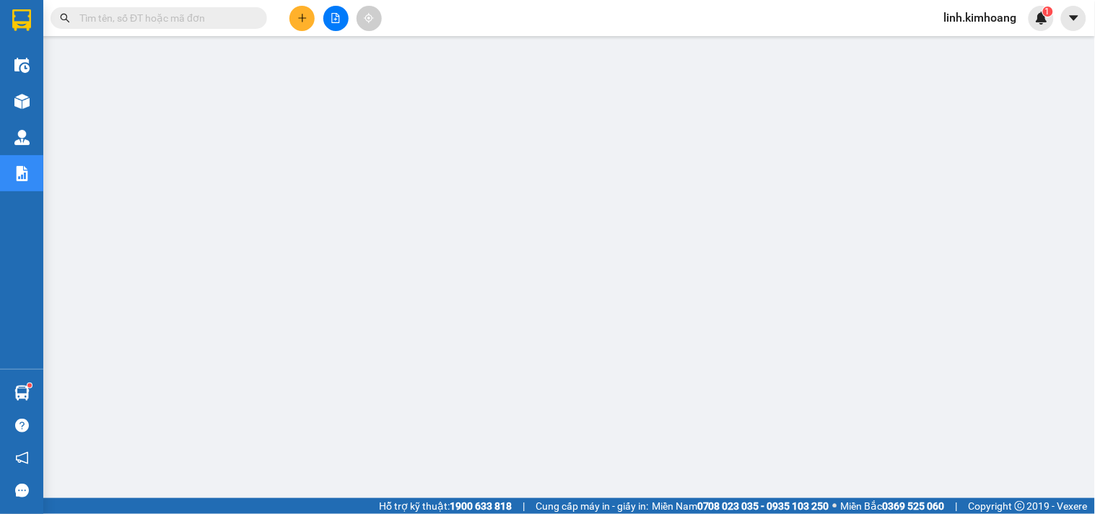
click at [303, 15] on icon "plus" at bounding box center [302, 18] width 10 height 10
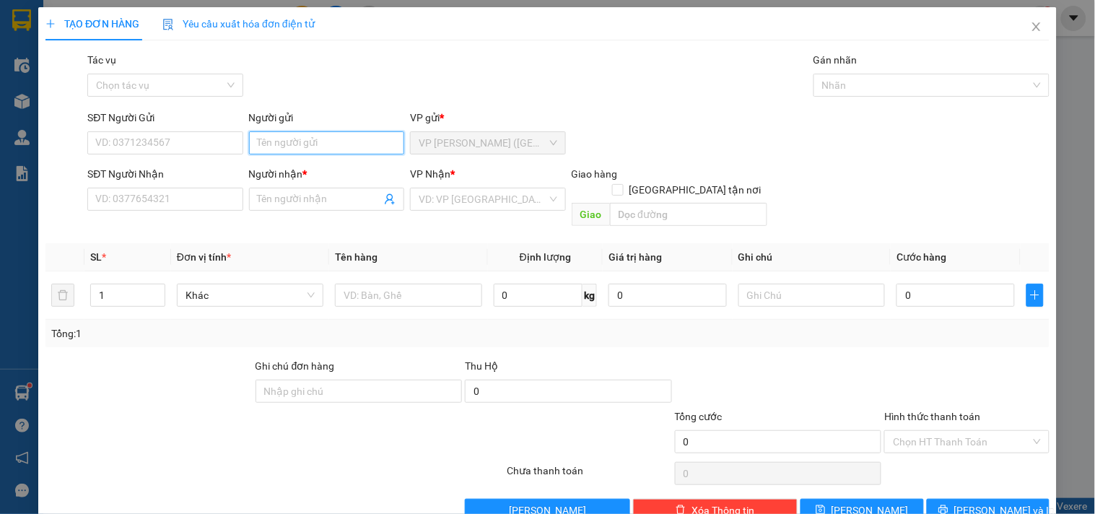
click at [319, 147] on input "Người gửi" at bounding box center [326, 142] width 155 height 23
type input "G"
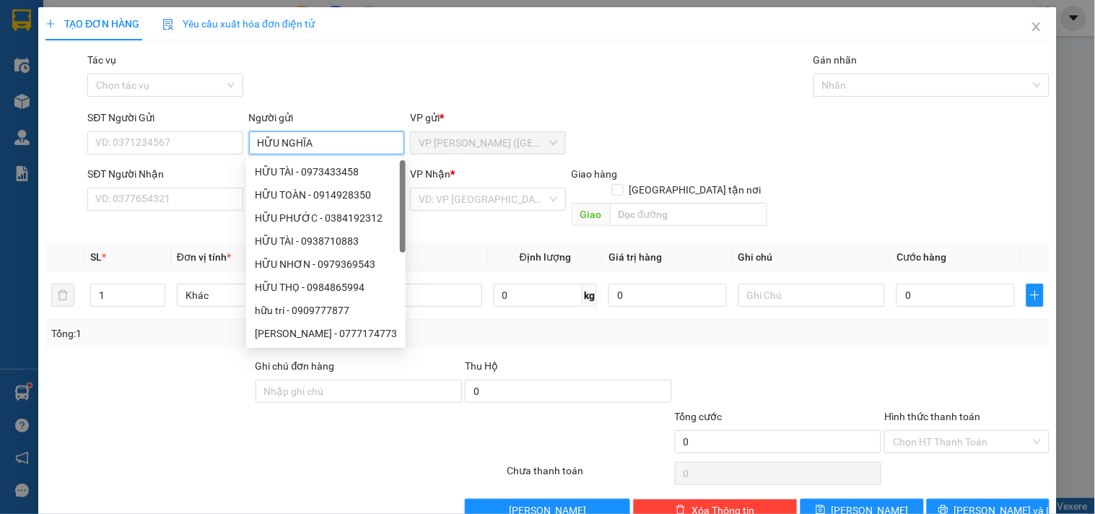
type input "HỮU NGHĨA"
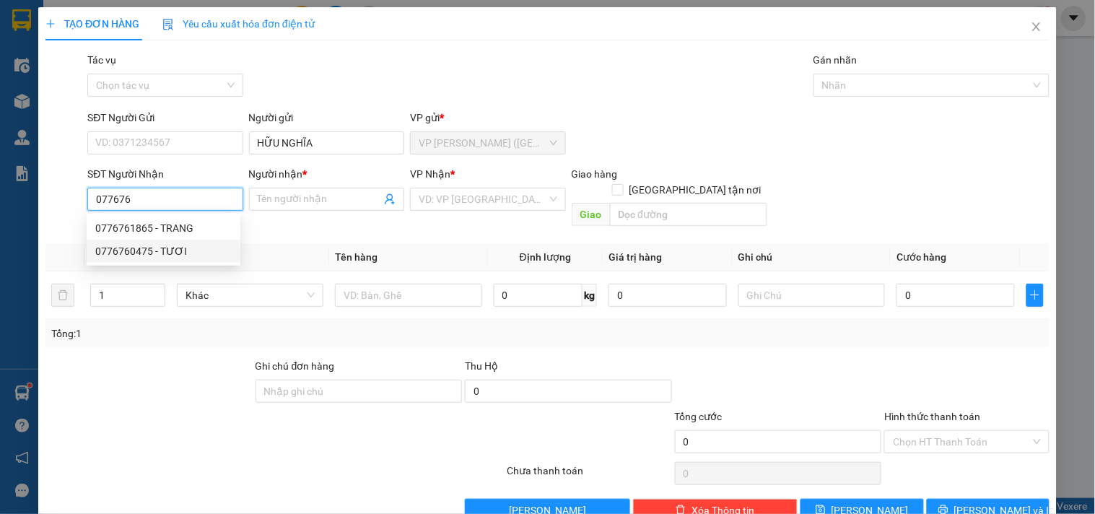
click at [164, 256] on div "0776760475 - TƯƠI" at bounding box center [163, 251] width 136 height 16
type input "0776760475"
type input "TƯƠI"
type input "50.000"
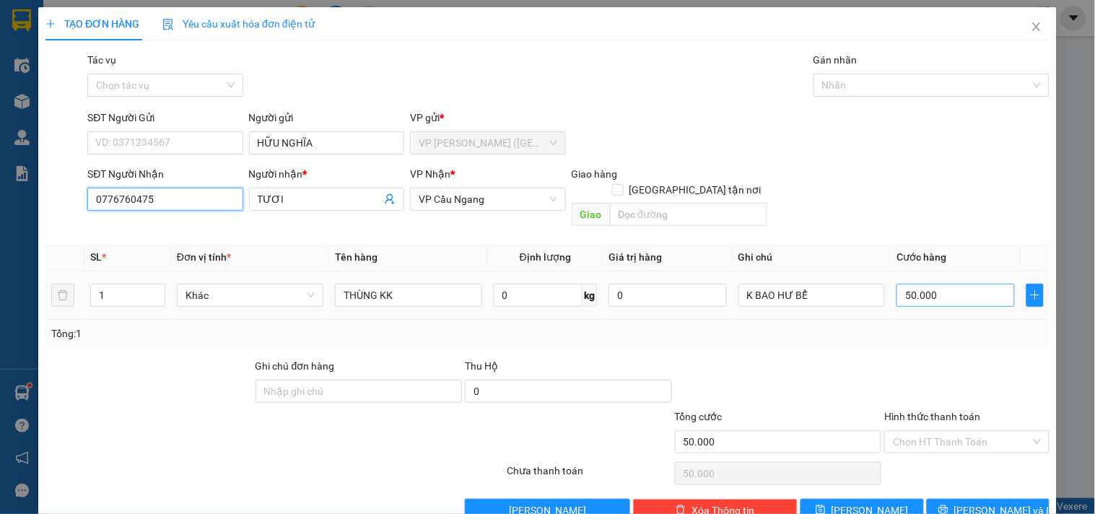
type input "0776760475"
click at [941, 284] on input "50.000" at bounding box center [956, 295] width 118 height 23
type input "3"
type input "35"
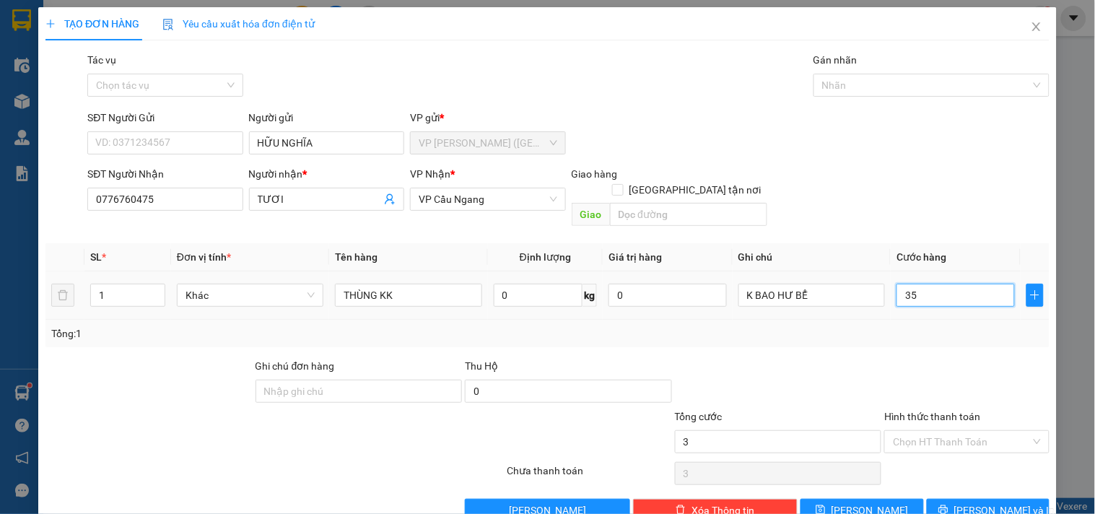
type input "35"
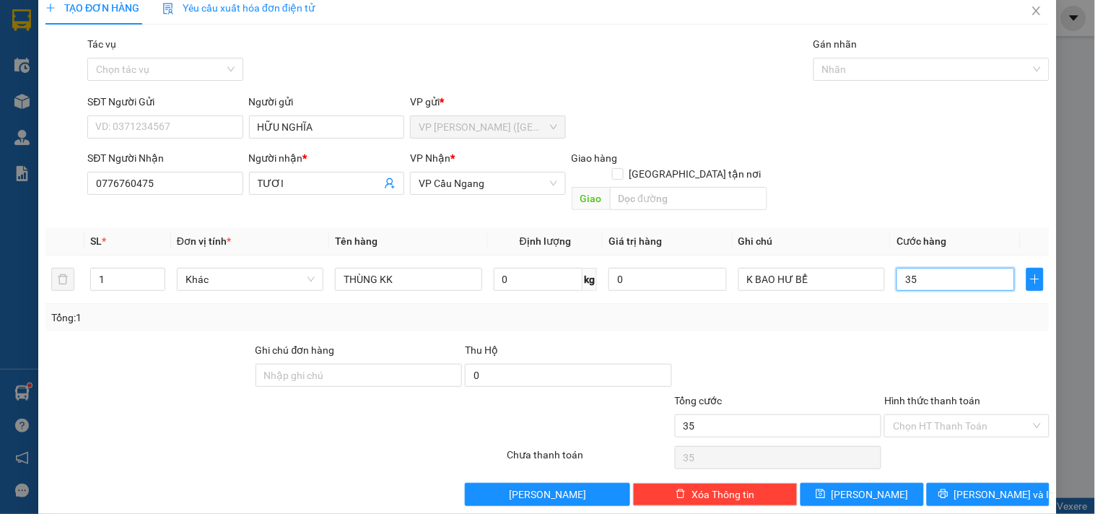
scroll to position [19, 0]
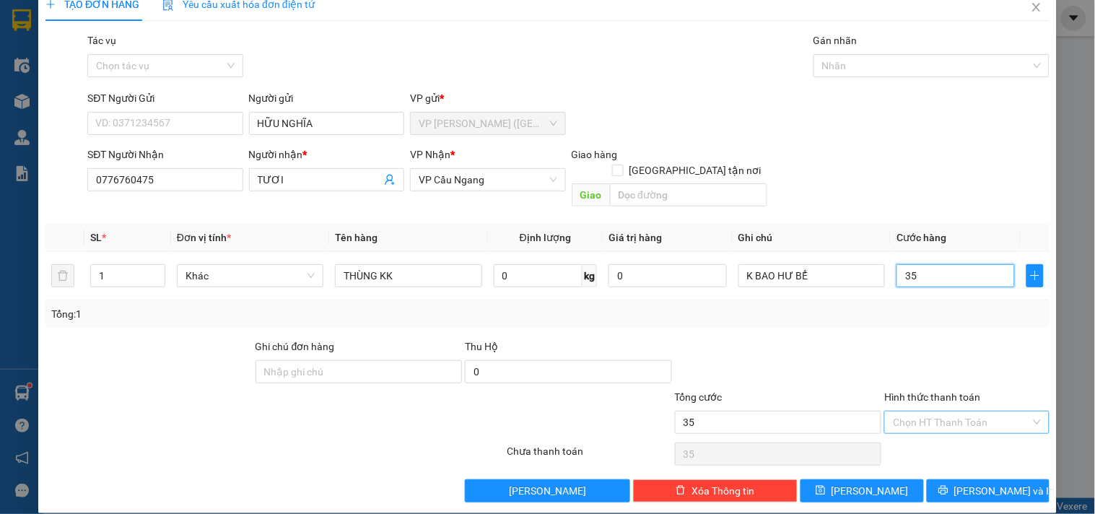
type input "35"
type input "35.000"
click at [970, 411] on input "Hình thức thanh toán" at bounding box center [961, 422] width 137 height 22
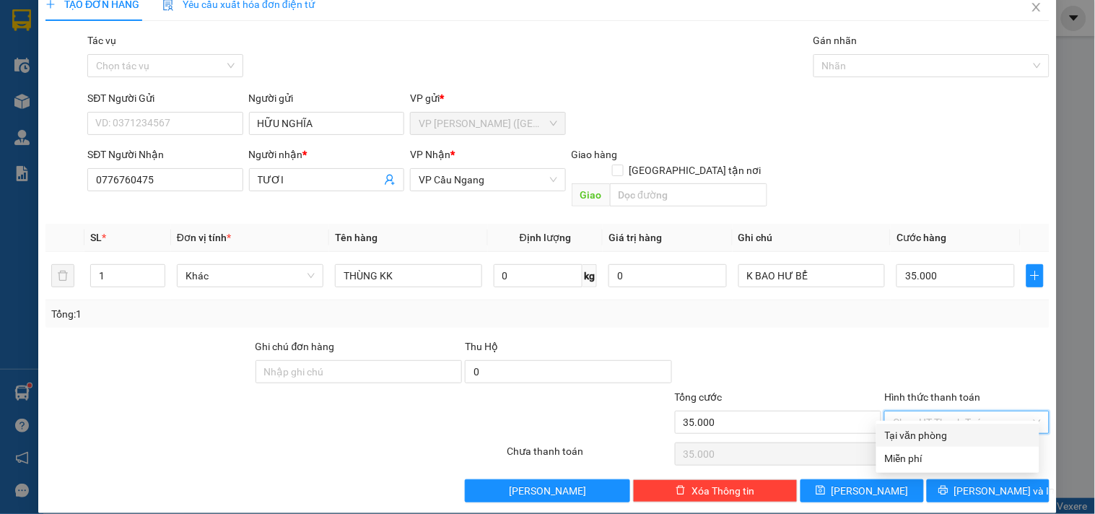
click at [965, 435] on div "Tại văn phòng" at bounding box center [958, 435] width 146 height 16
type input "0"
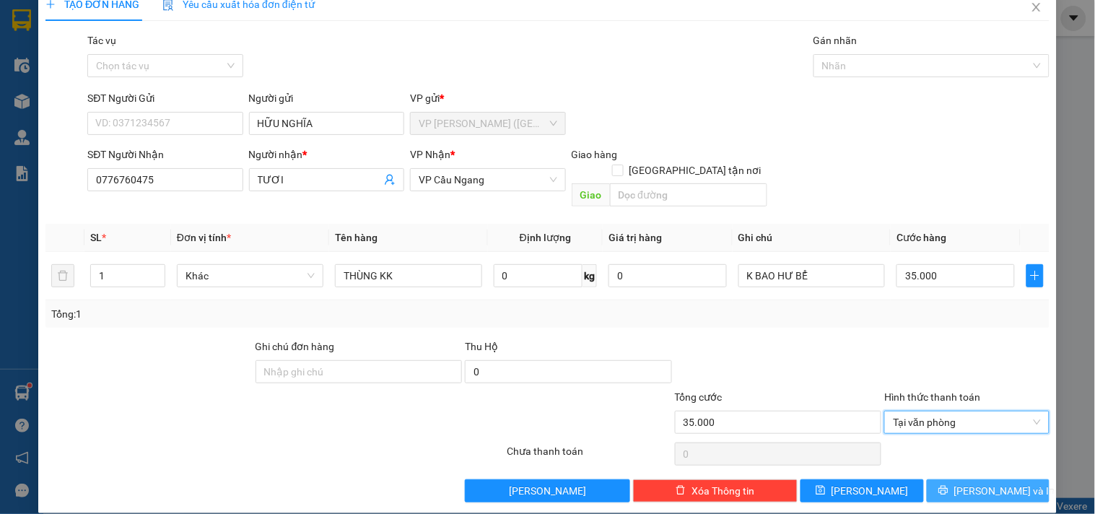
click at [992, 483] on span "Lưu và In" at bounding box center [1004, 491] width 101 height 16
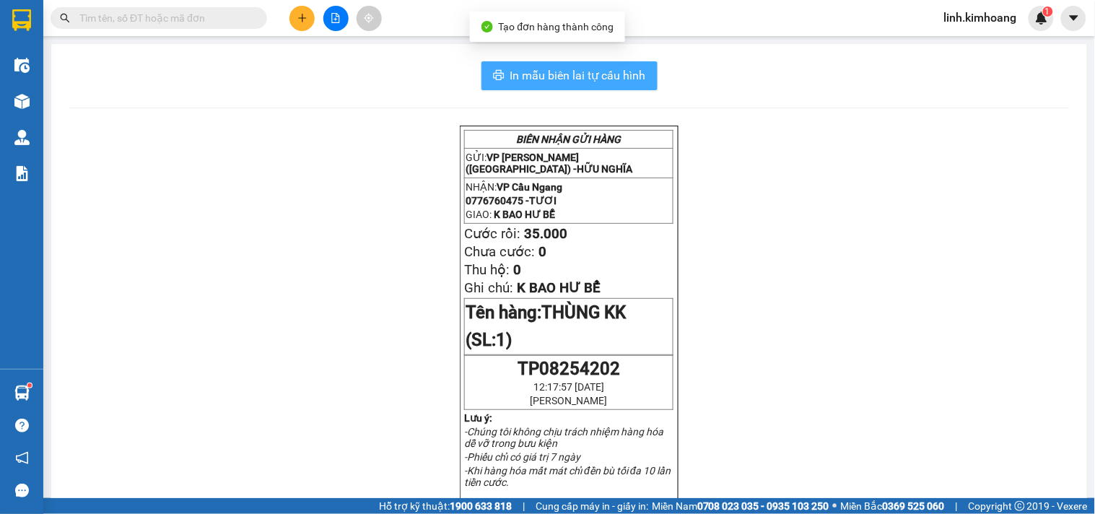
click at [558, 73] on span "In mẫu biên lai tự cấu hình" at bounding box center [578, 75] width 136 height 18
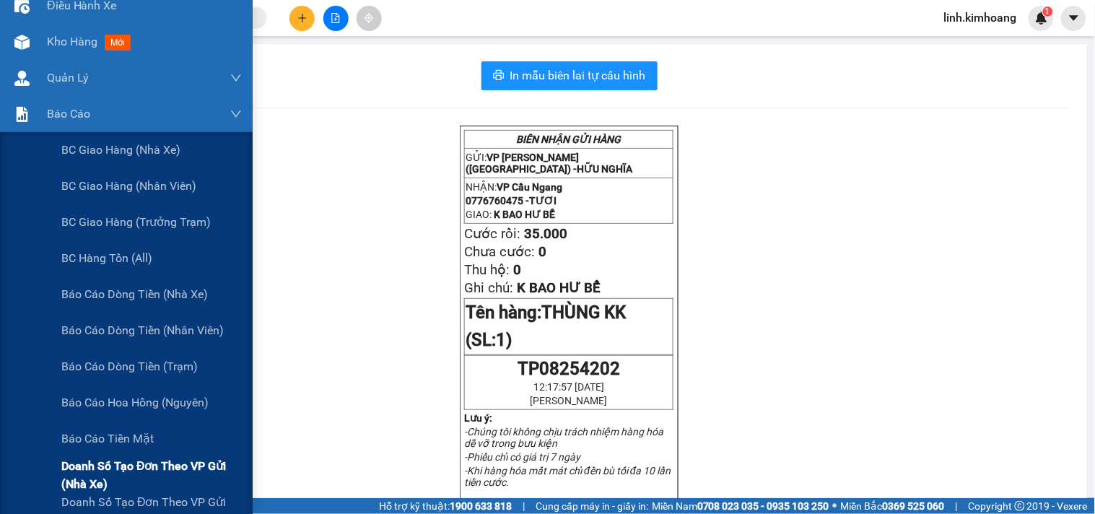
scroll to position [160, 0]
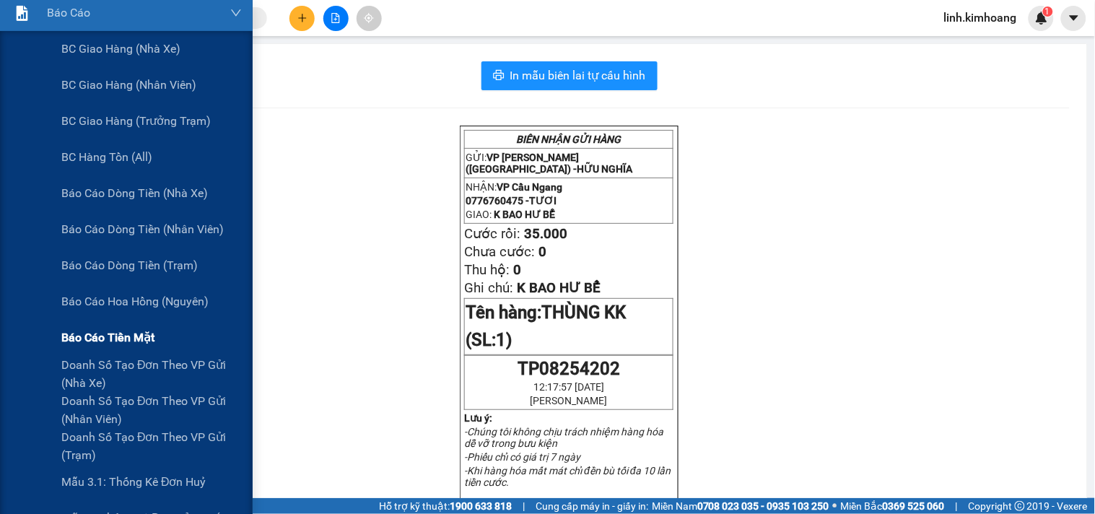
click at [103, 340] on span "Báo cáo tiền mặt" at bounding box center [107, 337] width 93 height 18
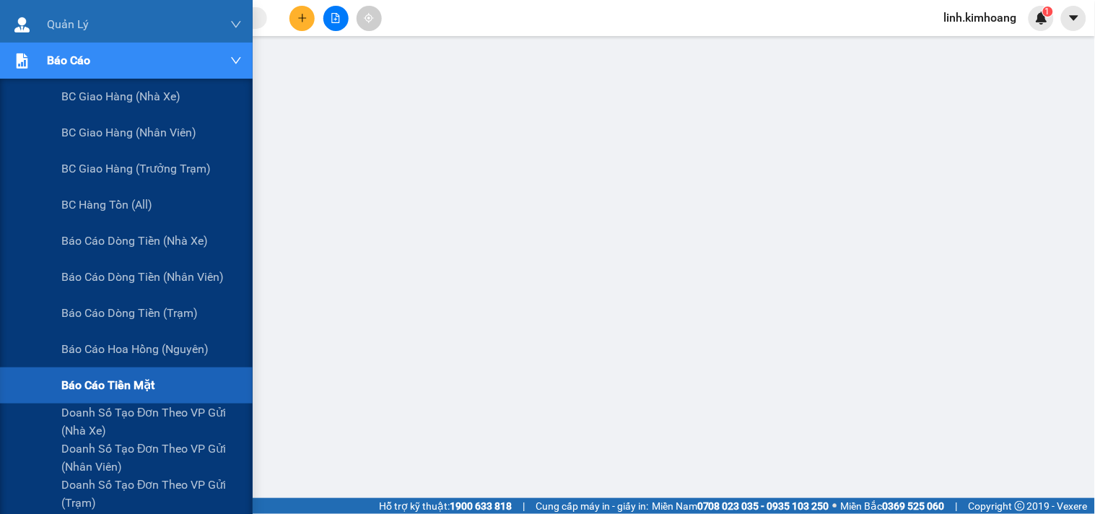
scroll to position [160, 0]
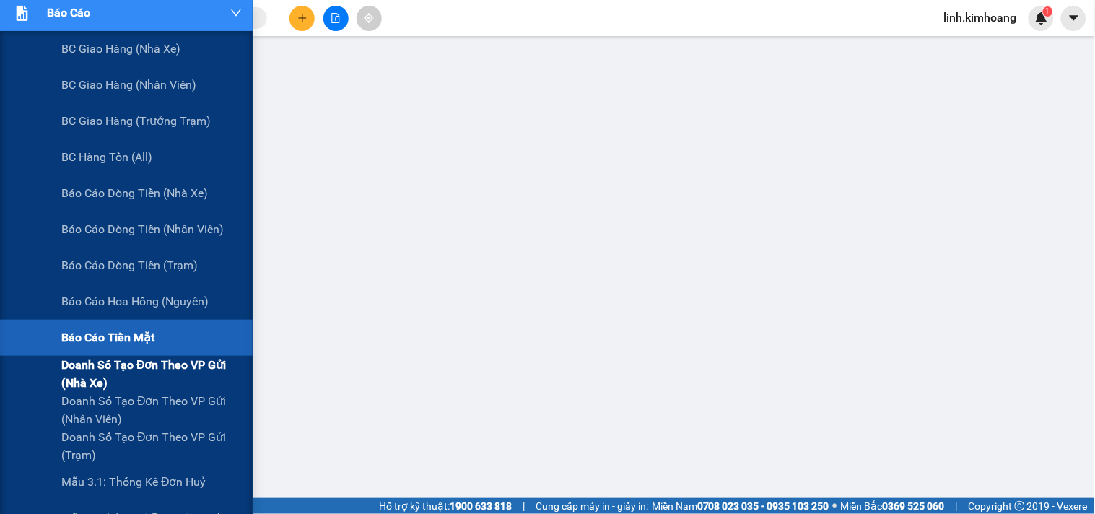
click at [124, 363] on span "Doanh số tạo đơn theo VP gửi (nhà xe)" at bounding box center [151, 374] width 180 height 36
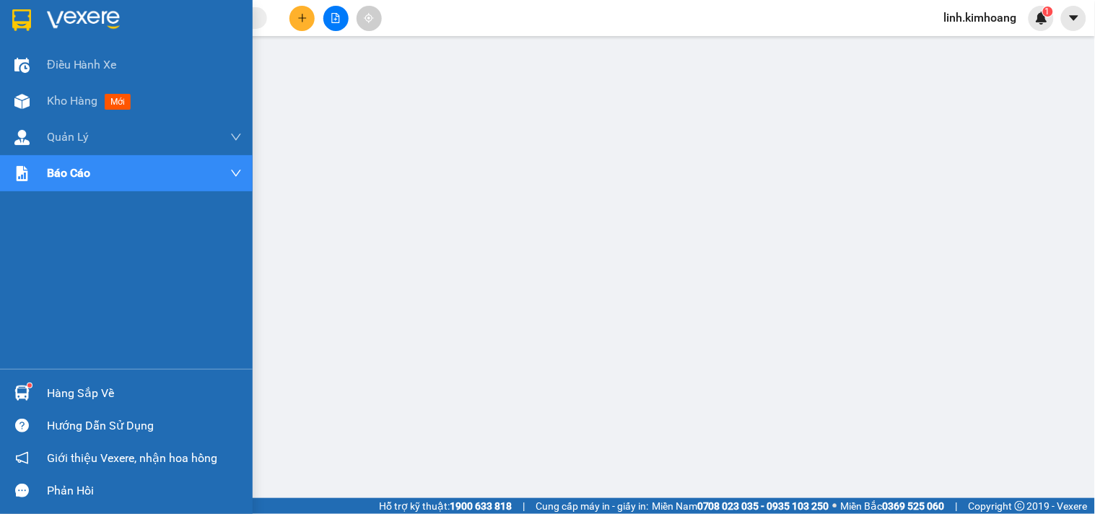
click at [96, 393] on div "Hàng sắp về" at bounding box center [144, 394] width 195 height 22
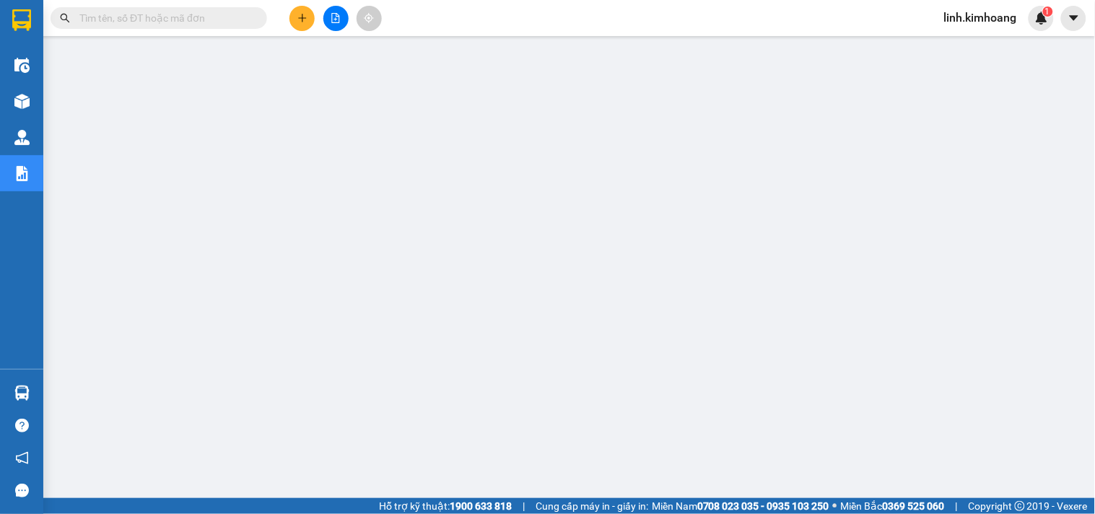
click at [202, 23] on input "text" at bounding box center [164, 18] width 170 height 16
click at [299, 20] on icon "plus" at bounding box center [302, 18] width 10 height 10
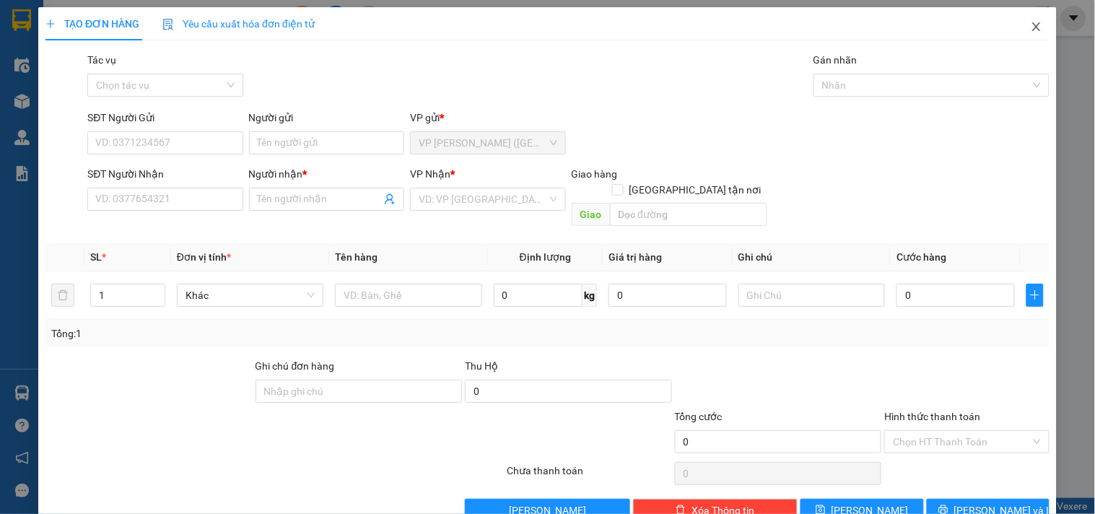
click at [1031, 27] on icon "close" at bounding box center [1037, 27] width 12 height 12
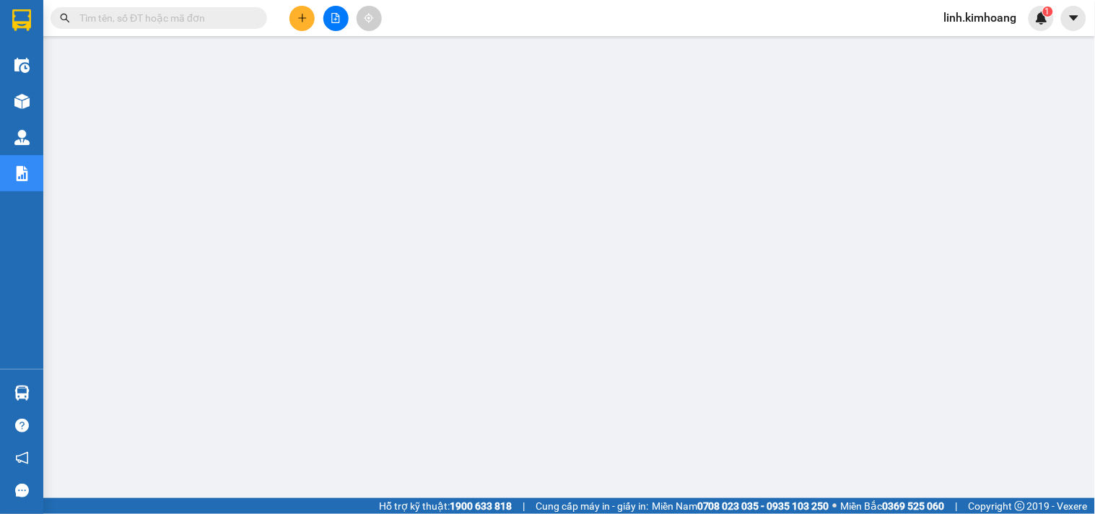
click at [305, 19] on icon "plus" at bounding box center [302, 18] width 10 height 10
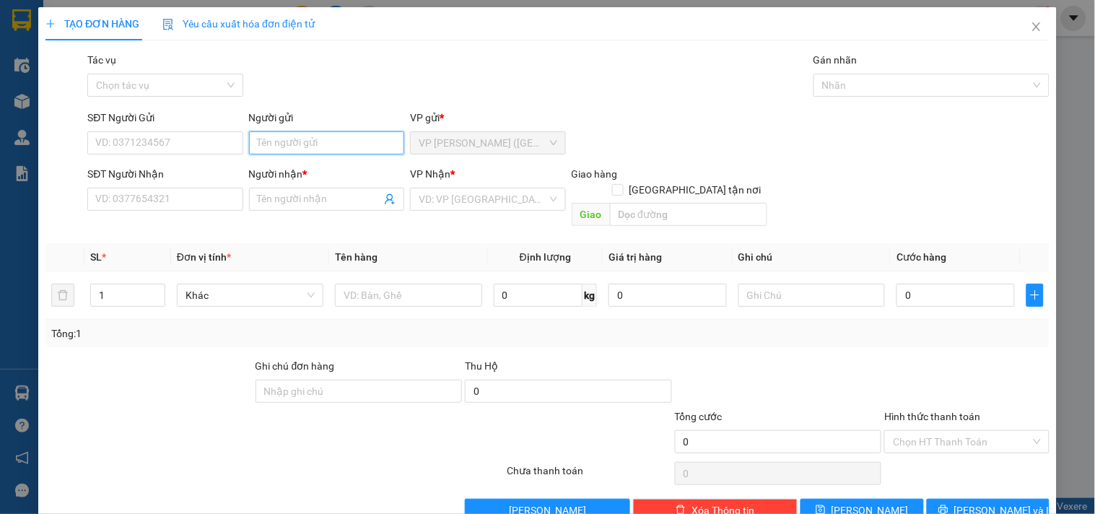
click at [314, 147] on input "Người gửi" at bounding box center [326, 142] width 155 height 23
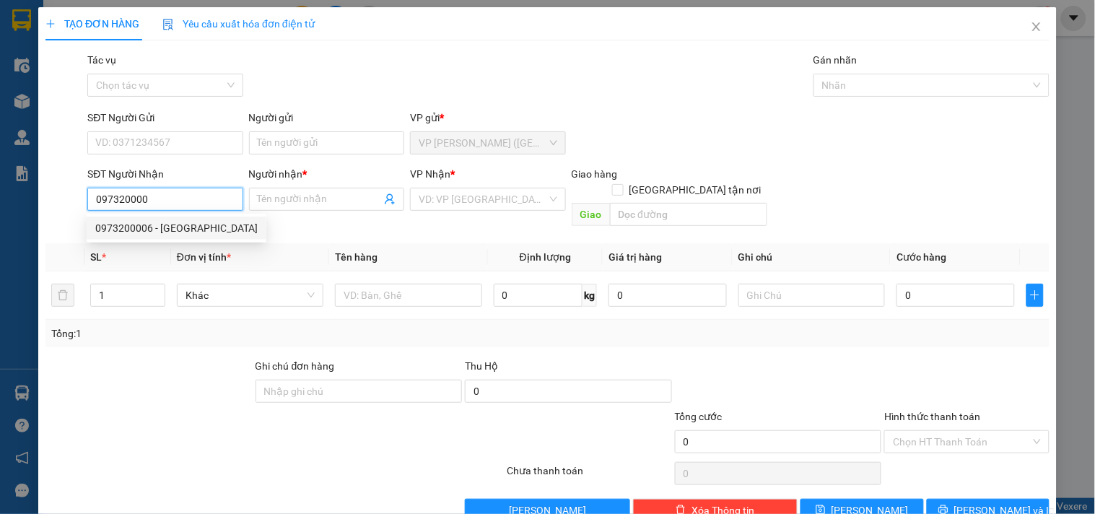
click at [177, 237] on div "0973200006 - CHÂU HƯNG" at bounding box center [177, 228] width 180 height 23
type input "0973200006"
type input "[PERSON_NAME]"
type input "40.000"
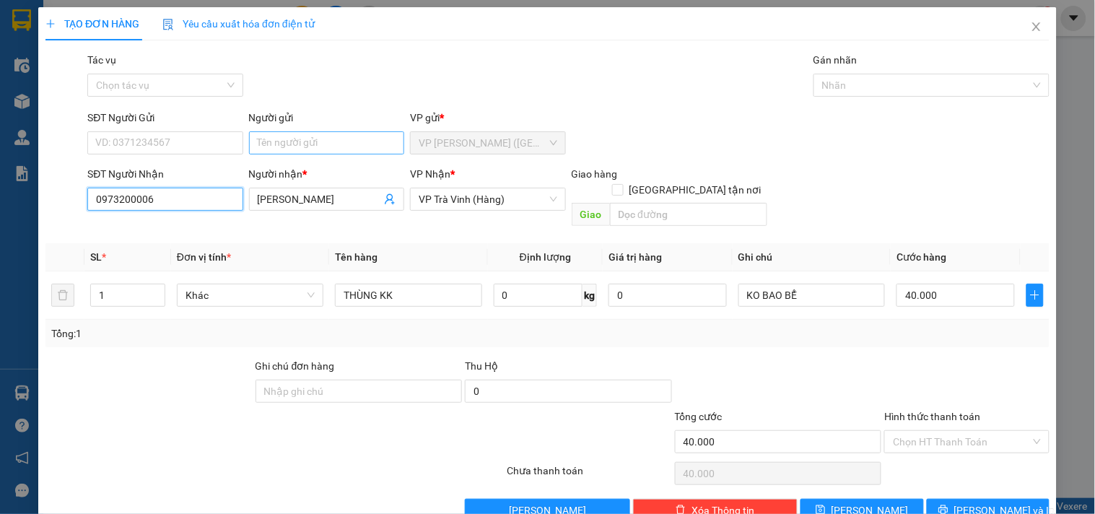
type input "0973200006"
click at [289, 141] on input "Người gửi" at bounding box center [326, 142] width 155 height 23
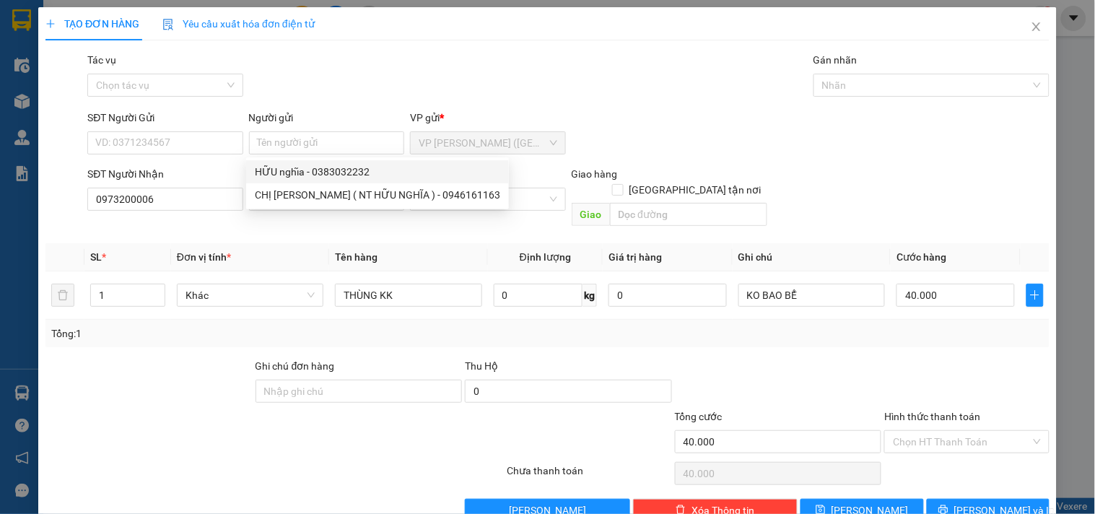
click at [536, 326] on div "Tổng: 1" at bounding box center [547, 334] width 993 height 16
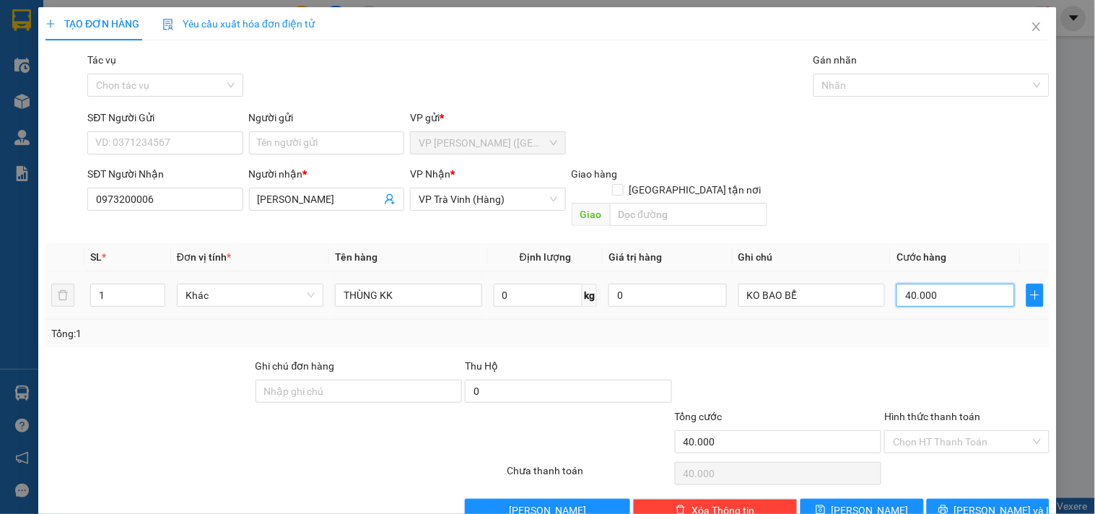
click at [954, 284] on input "40.000" at bounding box center [956, 295] width 118 height 23
type input "3"
type input "32"
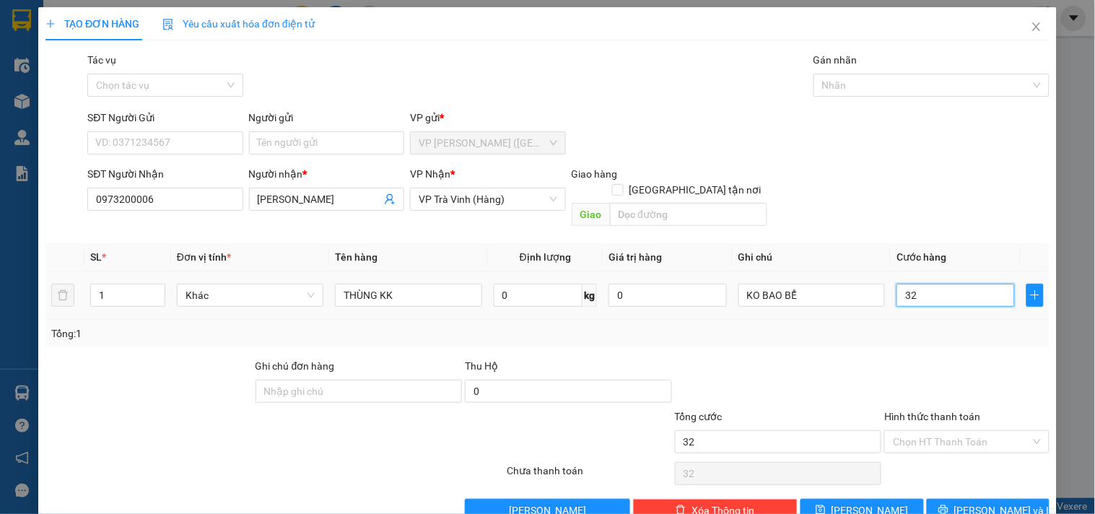
type input "3"
type input "30"
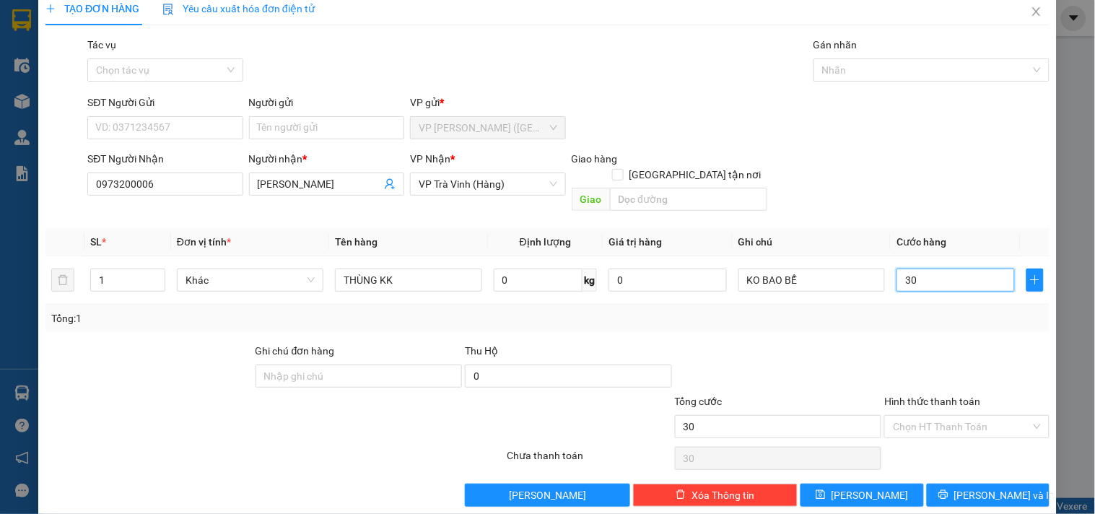
scroll to position [19, 0]
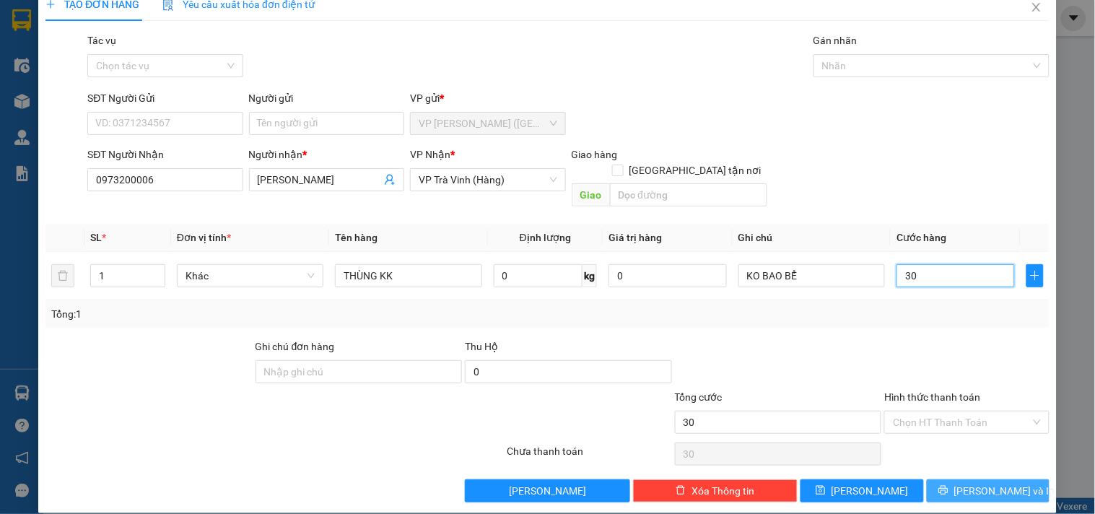
type input "30"
type input "30.000"
click at [968, 483] on span "Lưu và In" at bounding box center [1004, 491] width 101 height 16
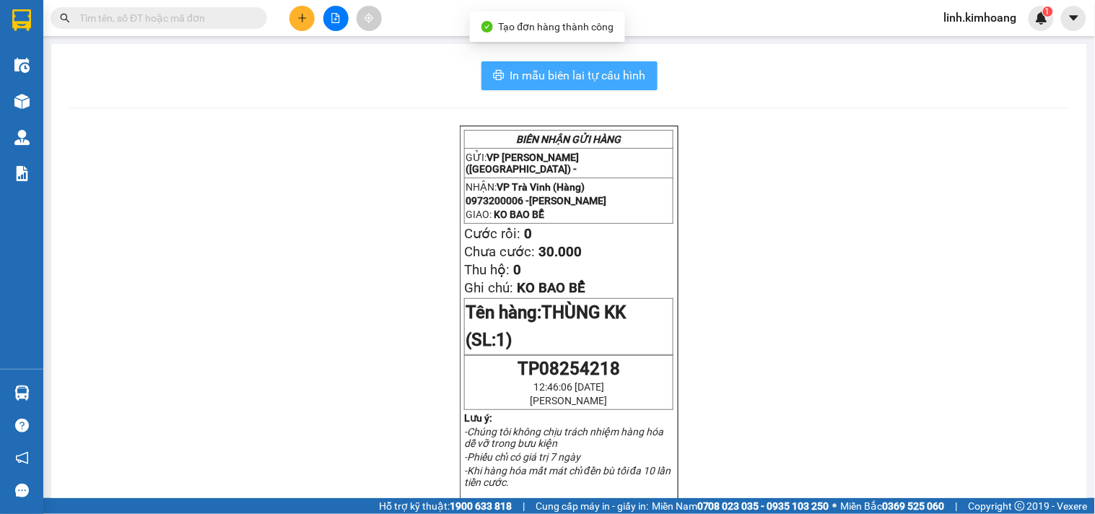
click at [612, 74] on span "In mẫu biên lai tự cấu hình" at bounding box center [578, 75] width 136 height 18
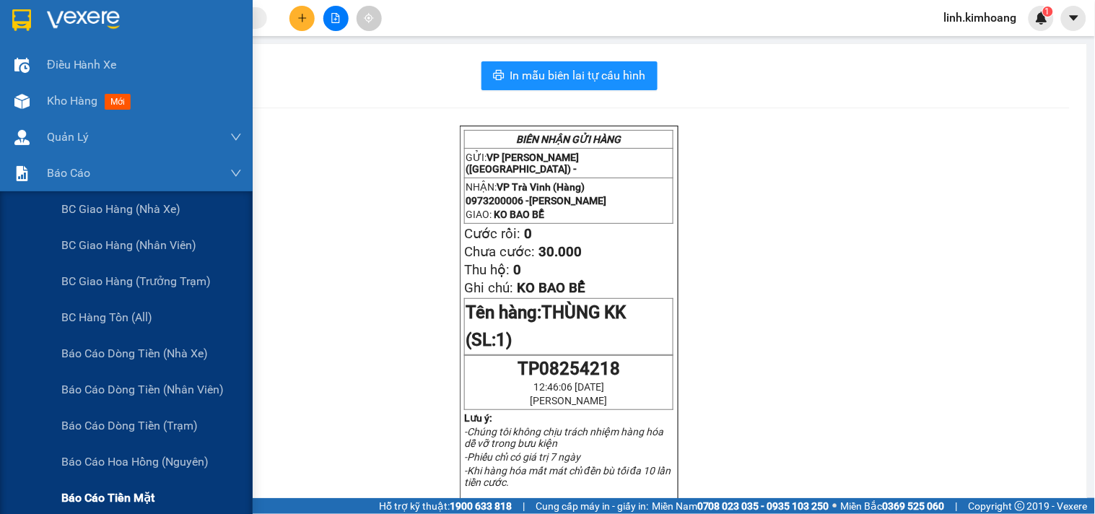
click at [120, 489] on span "Báo cáo tiền mặt" at bounding box center [107, 498] width 93 height 18
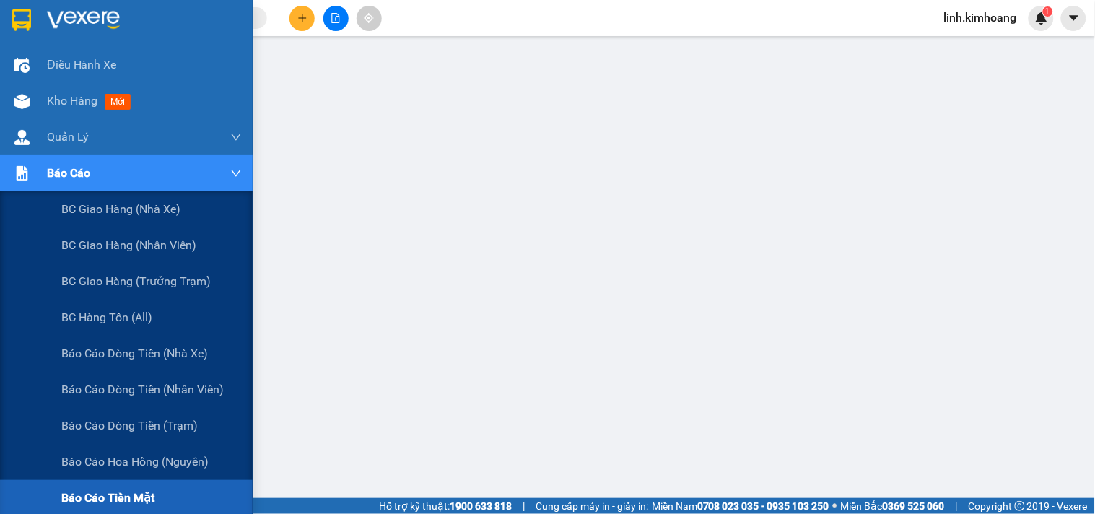
click at [112, 489] on span "Báo cáo tiền mặt" at bounding box center [107, 498] width 93 height 18
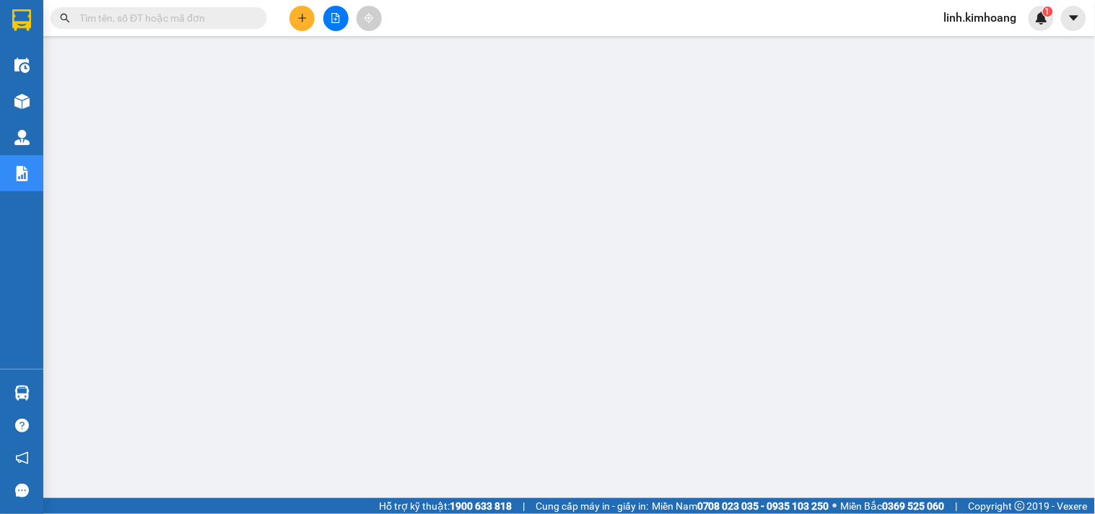
click at [186, 9] on span at bounding box center [159, 18] width 217 height 22
click at [186, 19] on input "text" at bounding box center [164, 18] width 170 height 16
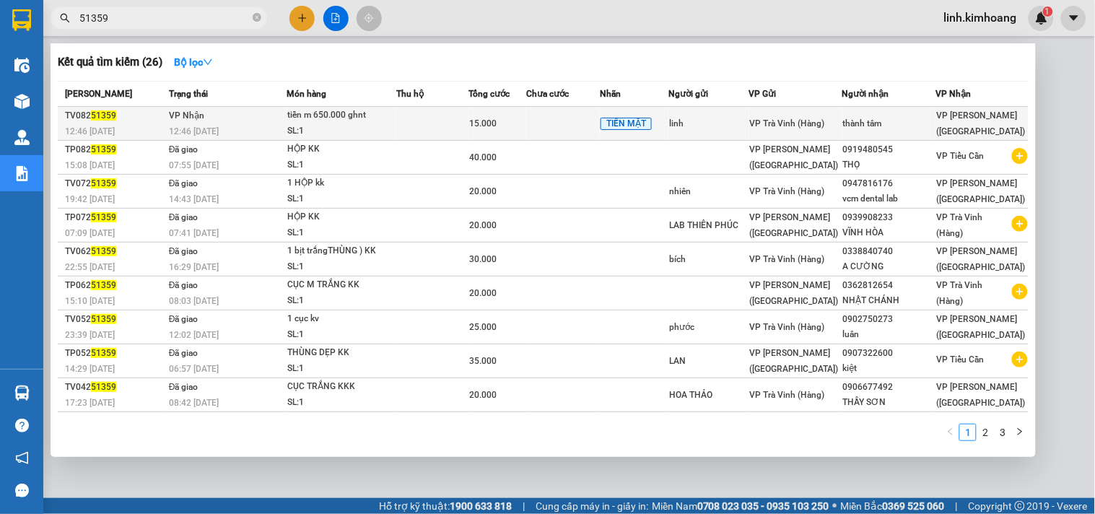
type input "51359"
click at [797, 126] on span "VP Trà Vinh (Hàng)" at bounding box center [787, 123] width 75 height 10
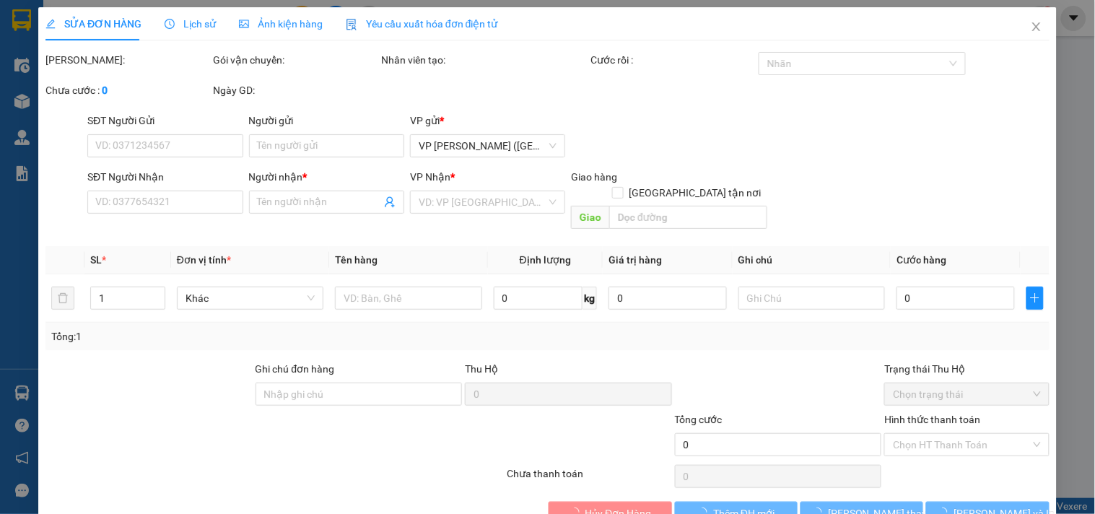
type input "linh"
type input "thành tâm"
type input "15.000"
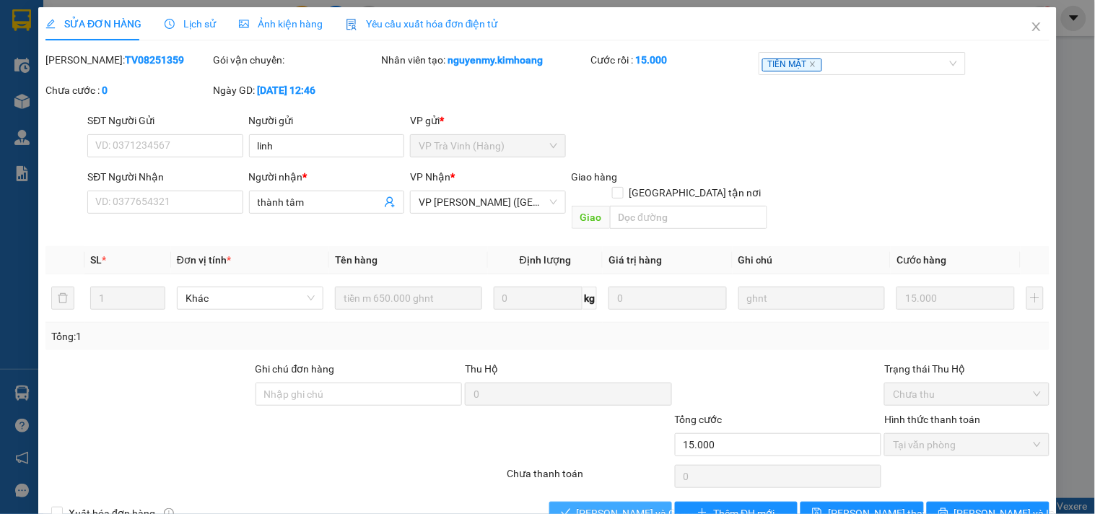
click at [622, 505] on span "Lưu và Giao hàng" at bounding box center [646, 513] width 139 height 16
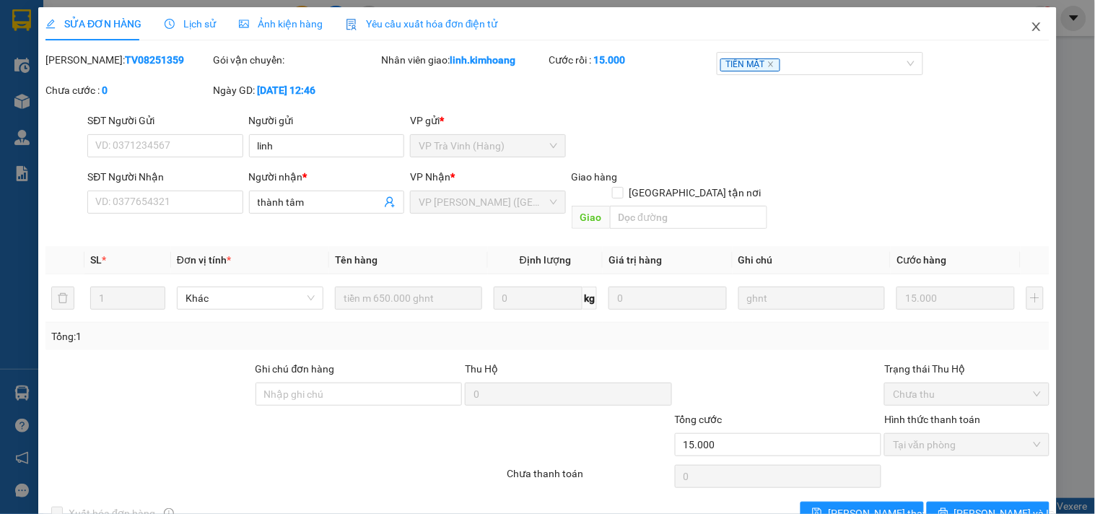
click at [1031, 21] on icon "close" at bounding box center [1037, 27] width 12 height 12
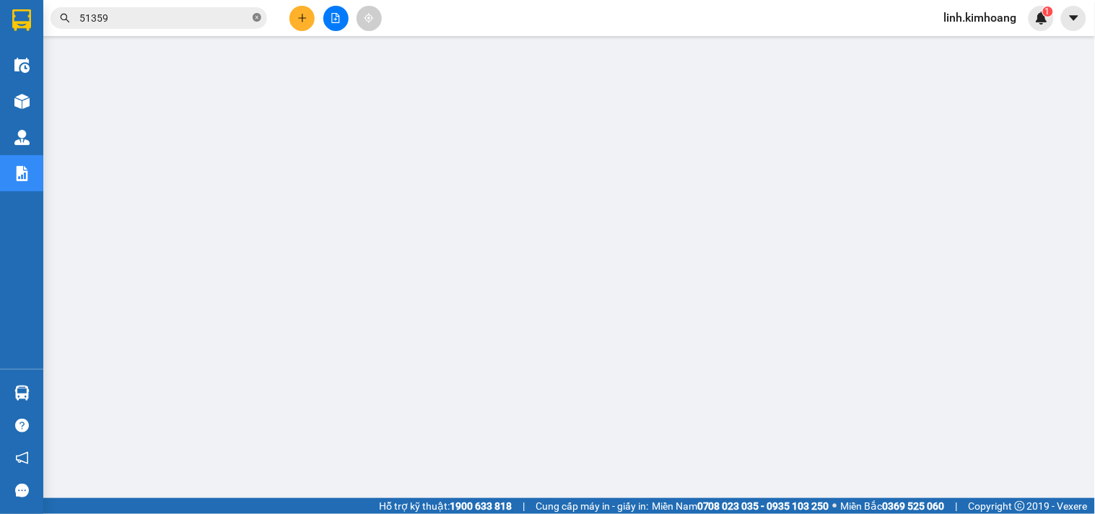
click at [257, 15] on icon "close-circle" at bounding box center [257, 17] width 9 height 9
click at [296, 11] on button at bounding box center [301, 18] width 25 height 25
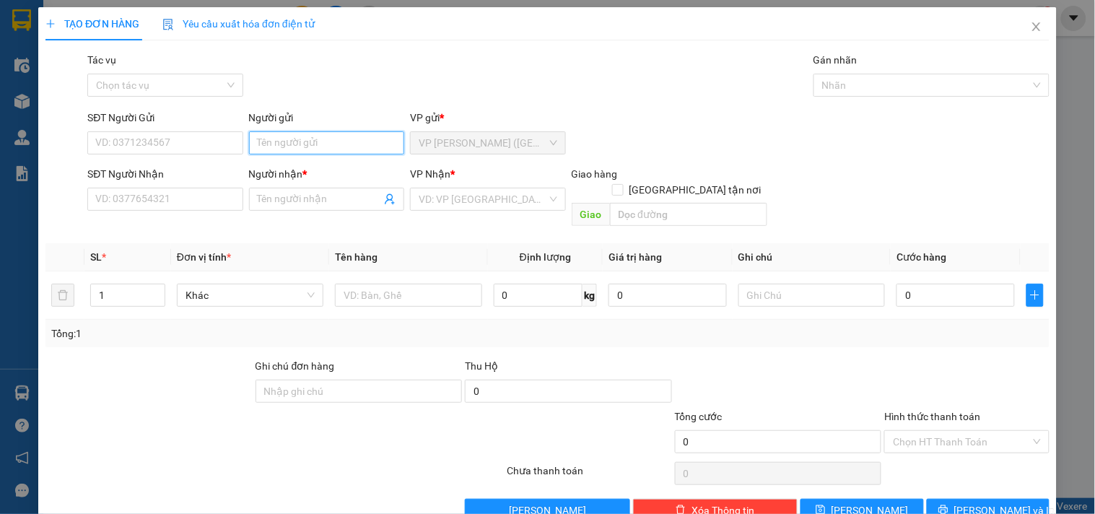
click at [282, 139] on input "Người gửi" at bounding box center [326, 142] width 155 height 23
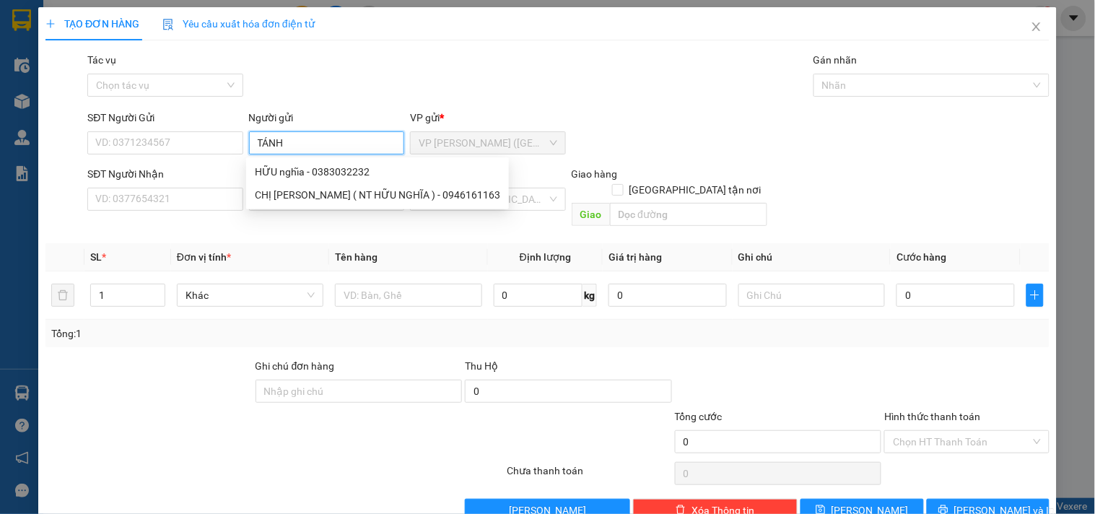
type input "TÁNH"
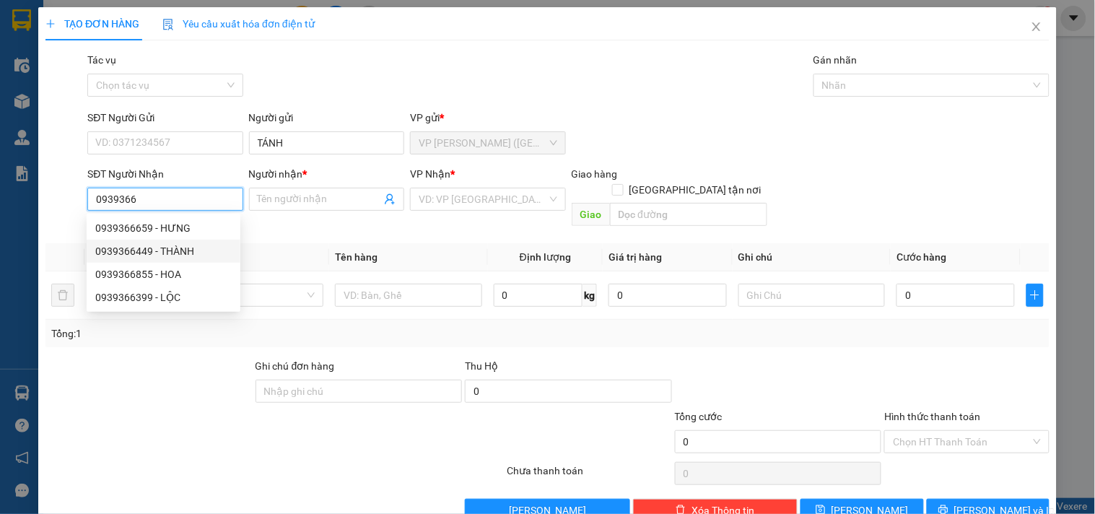
click at [181, 255] on div "0939366449 - THÀNH" at bounding box center [163, 251] width 136 height 16
type input "0939366449"
type input "THÀNH"
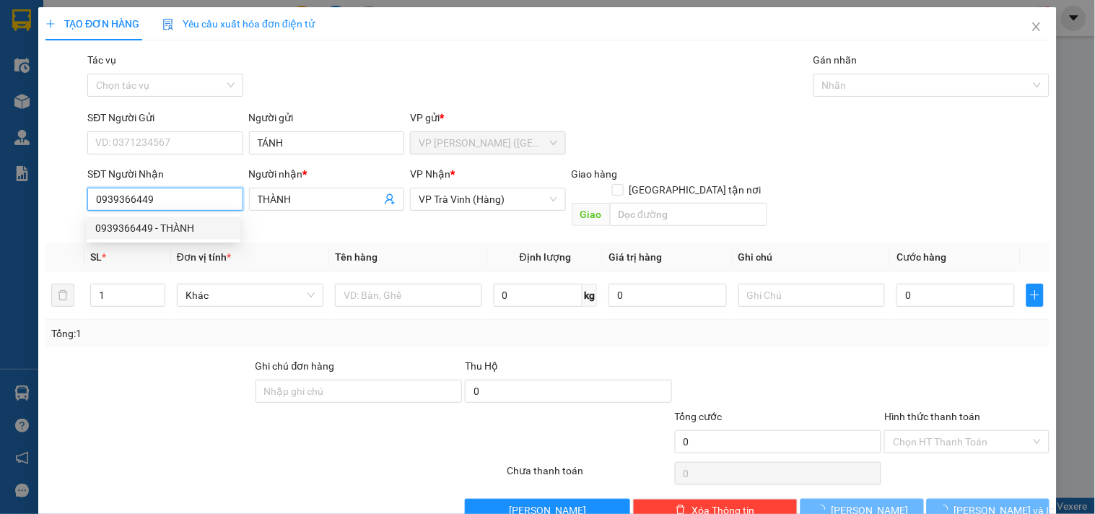
type input "20.000"
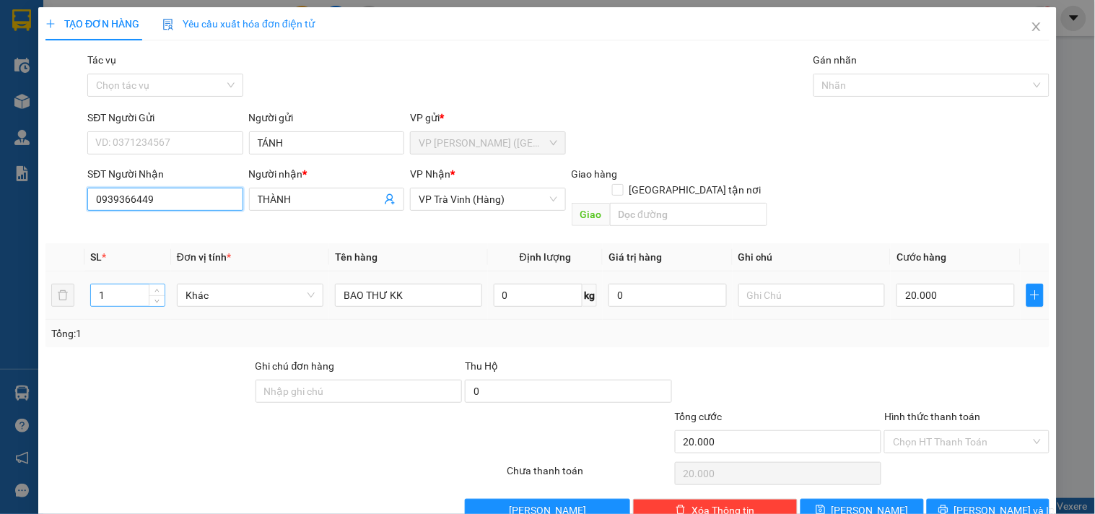
type input "0939366449"
drag, startPoint x: 128, startPoint y: 280, endPoint x: 0, endPoint y: 316, distance: 132.8
click at [0, 316] on div "TẠO ĐƠN HÀNG Yêu cầu xuất hóa đơn điện tử Transit Pickup Surcharge Ids Transit …" at bounding box center [547, 257] width 1095 height 514
type input "2"
type input "CỤC M ĐEN+SƠ MI KK"
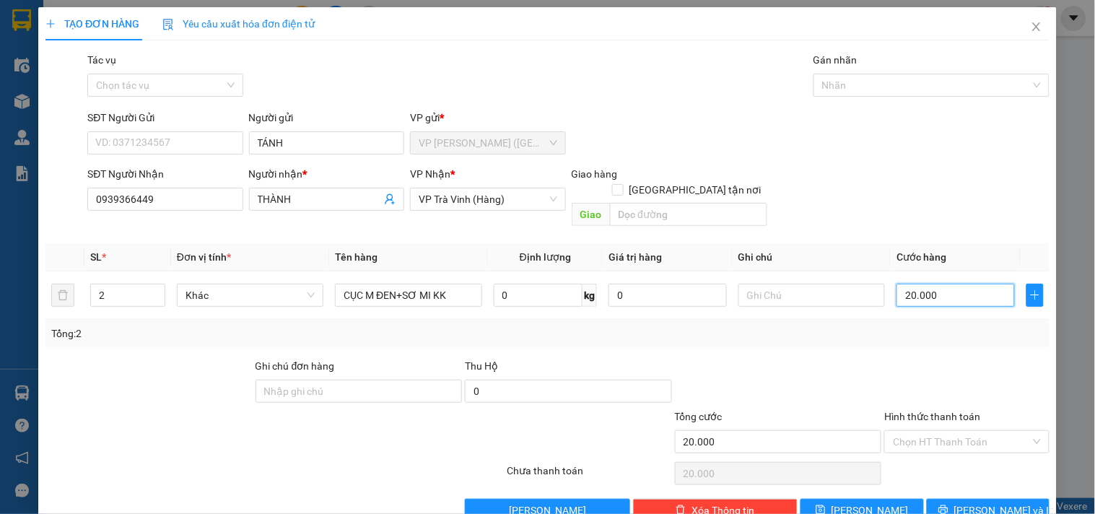
type input "4"
type input "45"
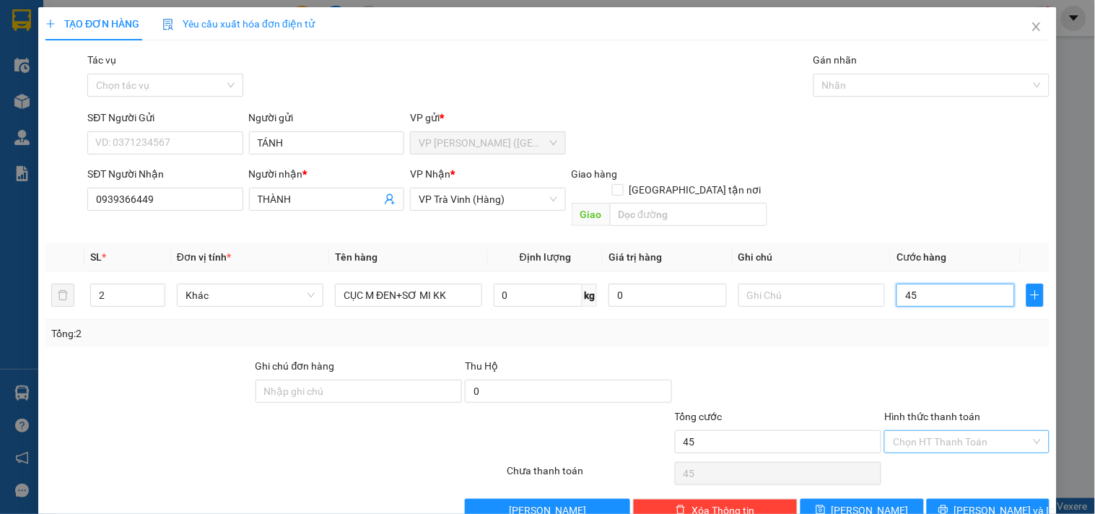
type input "45"
type input "45.000"
click at [920, 431] on input "Hình thức thanh toán" at bounding box center [961, 442] width 137 height 22
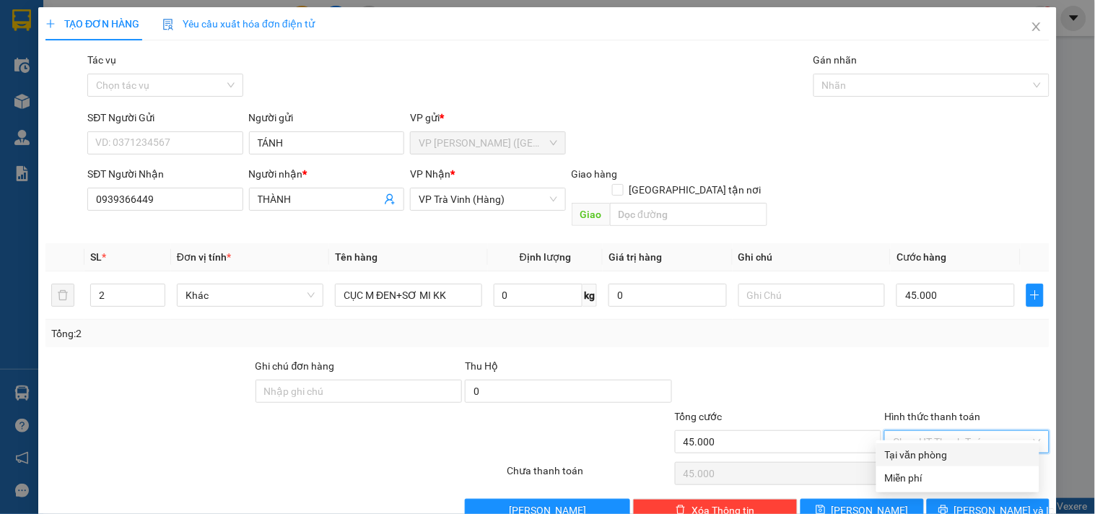
click at [936, 447] on div "Tại văn phòng" at bounding box center [958, 455] width 146 height 16
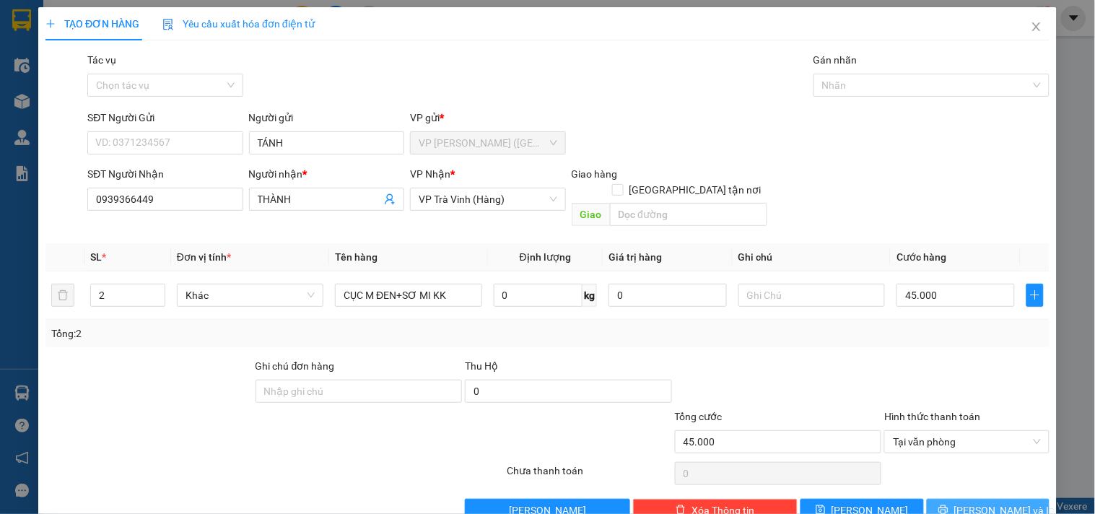
click at [964, 499] on button "Lưu và In" at bounding box center [988, 510] width 123 height 23
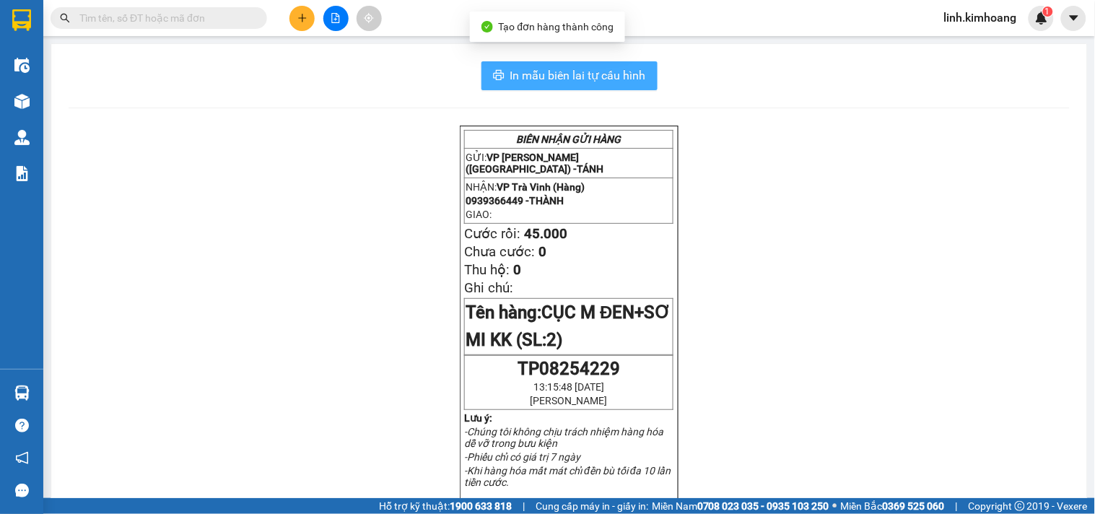
click at [585, 77] on span "In mẫu biên lai tự cấu hình" at bounding box center [578, 75] width 136 height 18
click at [619, 66] on span "In mẫu biên lai tự cấu hình" at bounding box center [578, 75] width 136 height 18
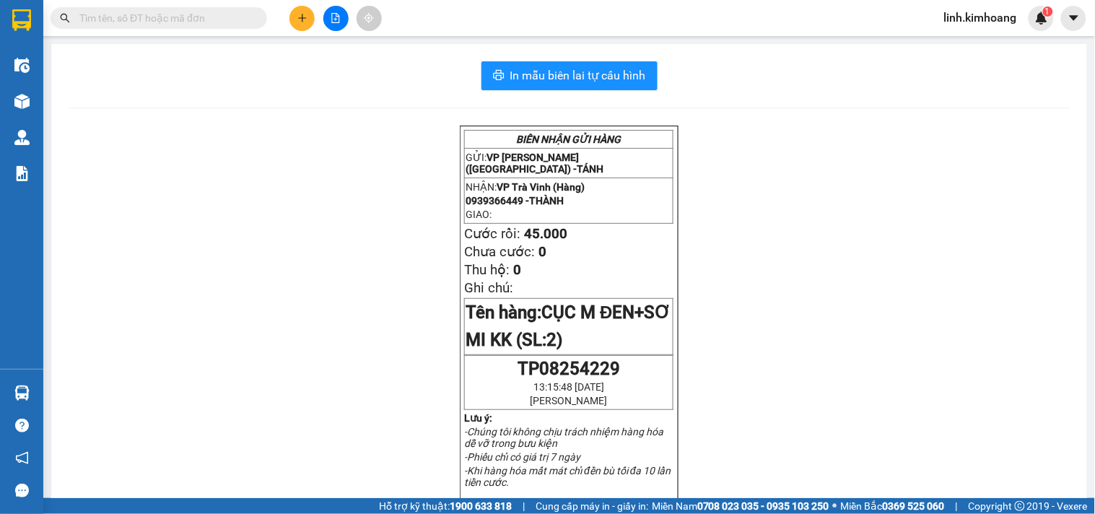
click at [301, 19] on icon "plus" at bounding box center [302, 18] width 10 height 10
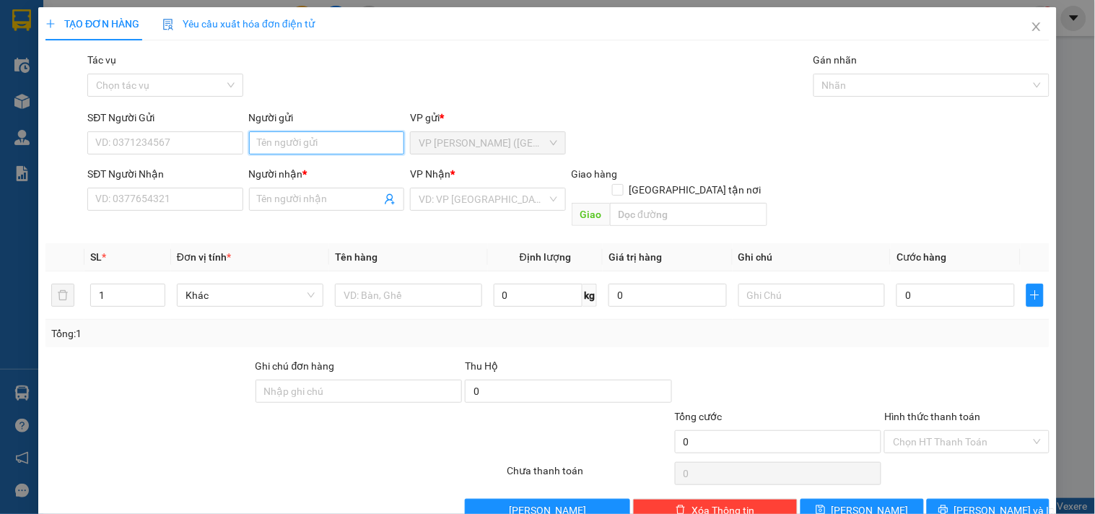
click at [284, 143] on input "Người gửi" at bounding box center [326, 142] width 155 height 23
type input "[PERSON_NAME]"
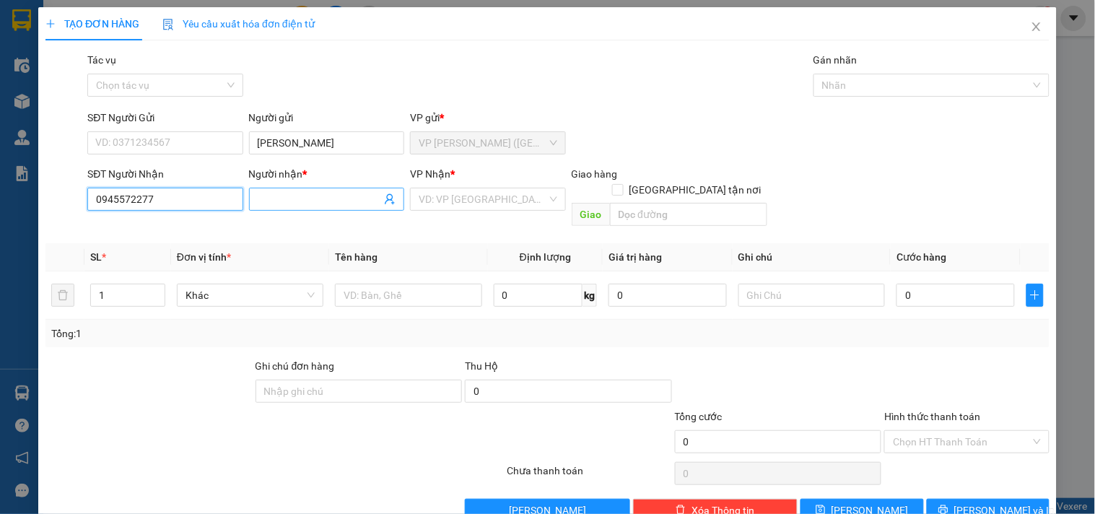
type input "0945572277"
click at [318, 196] on input "Người nhận *" at bounding box center [319, 199] width 123 height 16
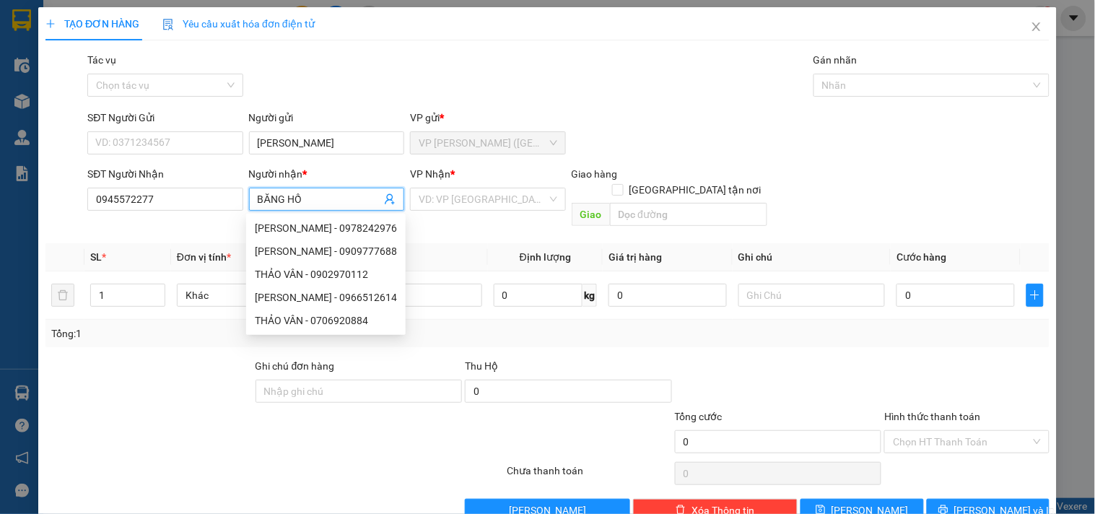
type input "BĂNG HỒ"
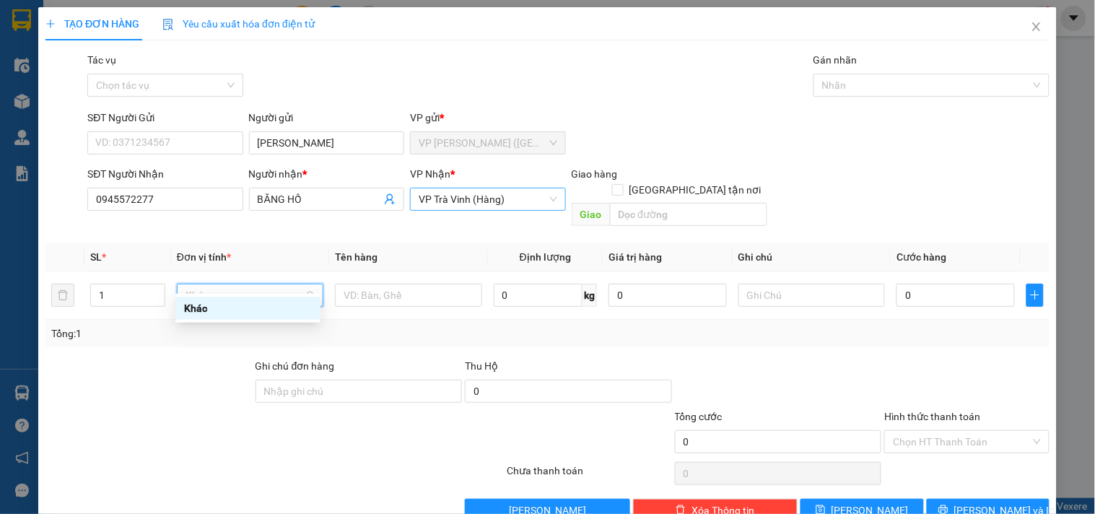
drag, startPoint x: 527, startPoint y: 202, endPoint x: 511, endPoint y: 237, distance: 38.1
click at [525, 202] on span "VP Trà Vinh (Hàng)" at bounding box center [488, 199] width 138 height 22
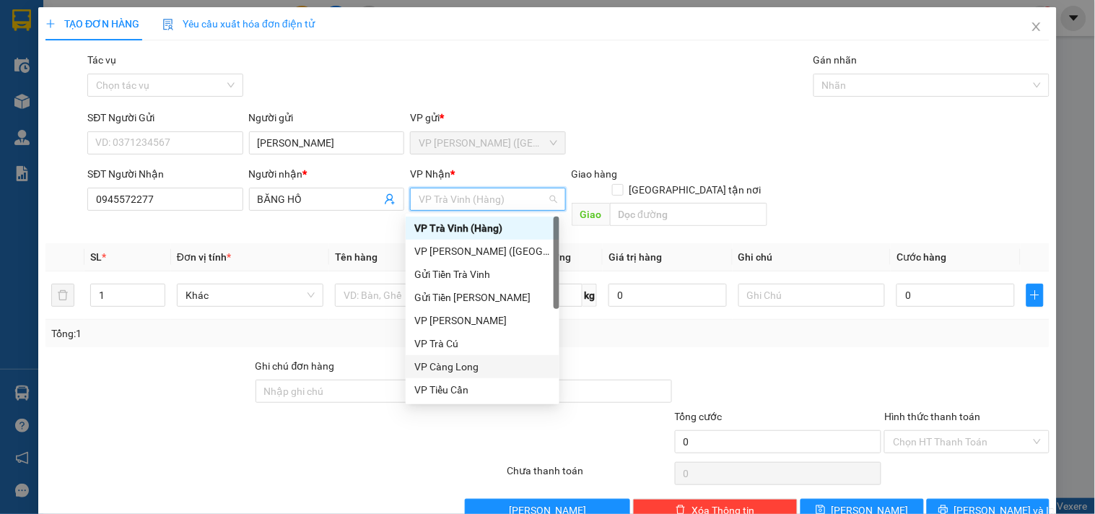
click at [456, 370] on div "VP Càng Long" at bounding box center [482, 367] width 136 height 16
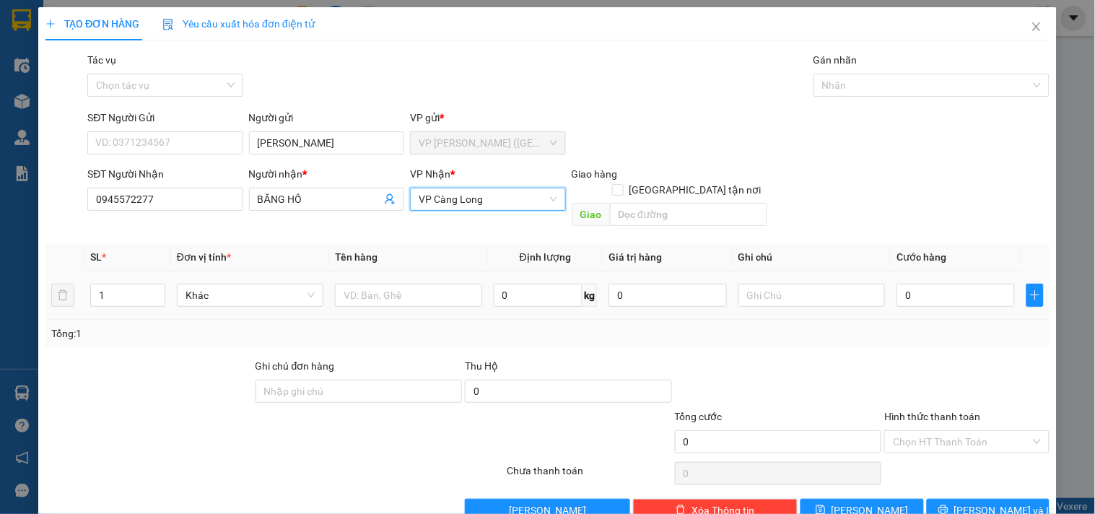
click at [380, 281] on div at bounding box center [408, 295] width 147 height 29
click at [380, 284] on input "text" at bounding box center [408, 295] width 147 height 23
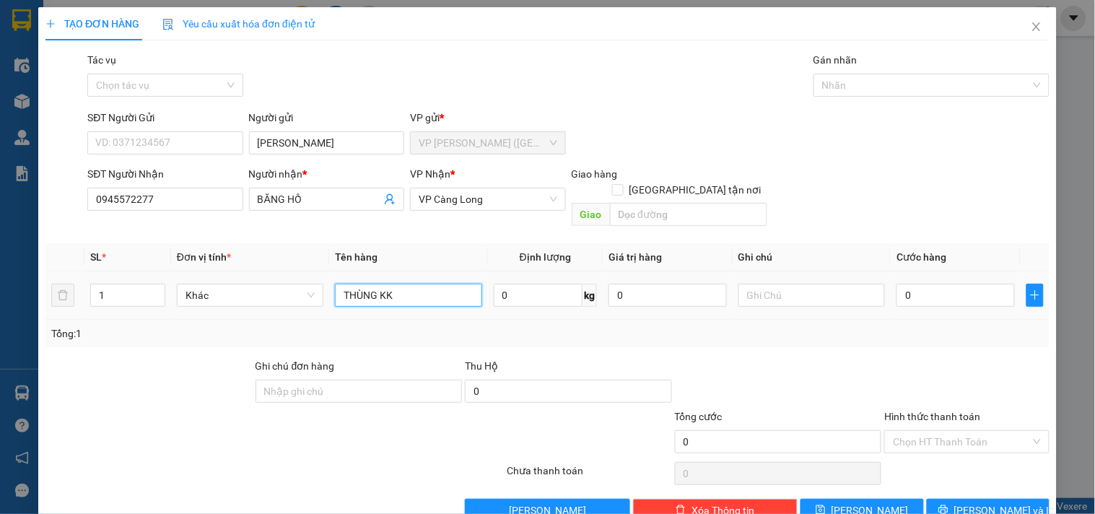
type input "THÙNG KK"
type input "KO BAO BỂ"
type input "3"
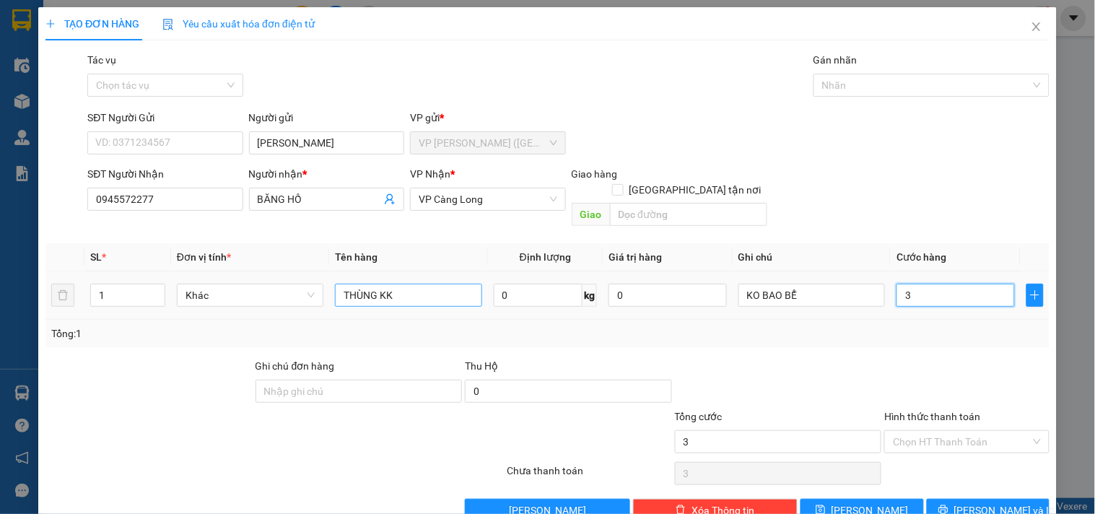
type input "30"
type input "3"
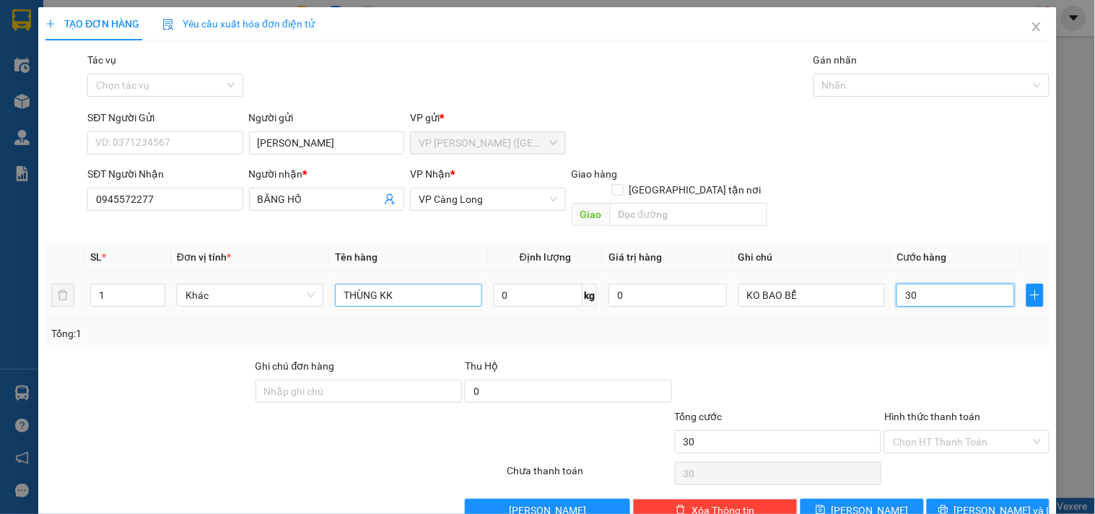
type input "3"
type input "35"
click at [941, 431] on input "Hình thức thanh toán" at bounding box center [961, 442] width 137 height 22
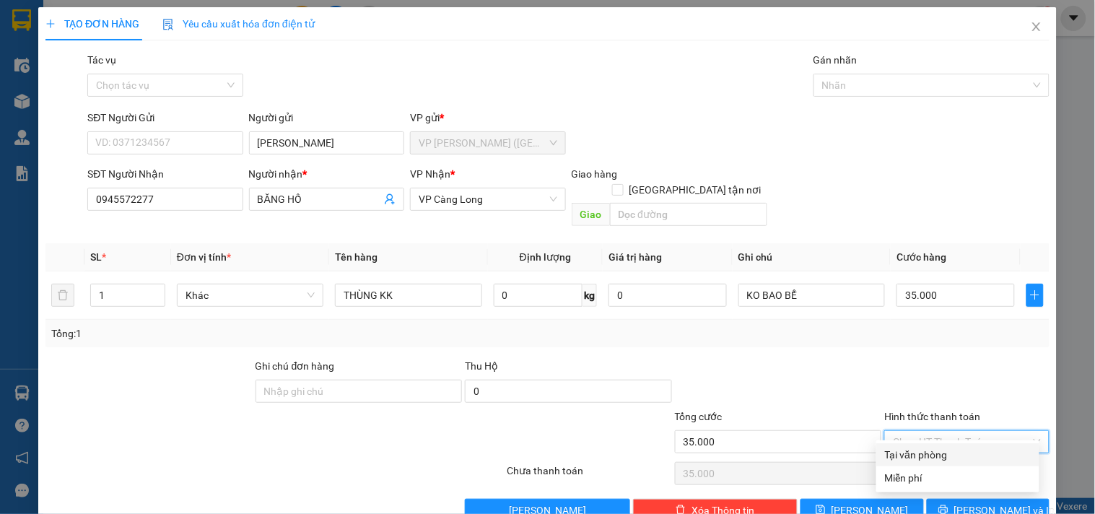
click at [937, 447] on div "Tại văn phòng" at bounding box center [958, 455] width 146 height 16
click at [970, 502] on span "Lưu và In" at bounding box center [1004, 510] width 101 height 16
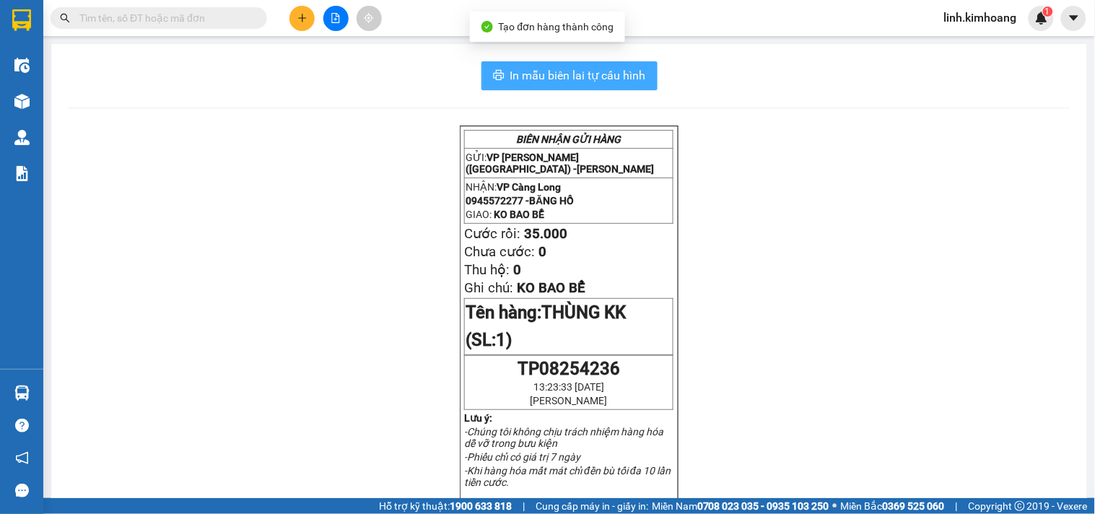
click at [606, 74] on span "In mẫu biên lai tự cấu hình" at bounding box center [578, 75] width 136 height 18
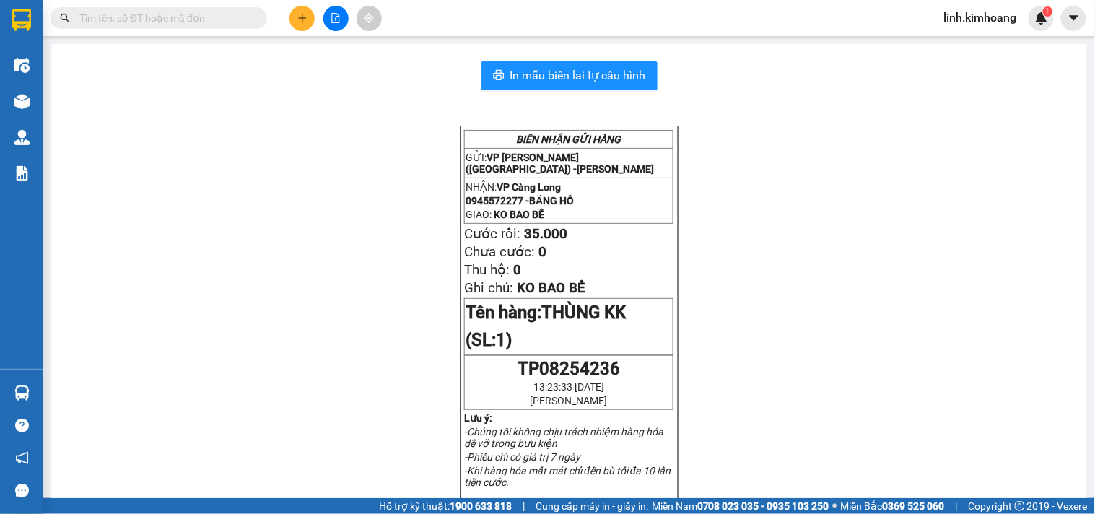
click at [200, 19] on input "text" at bounding box center [164, 18] width 170 height 16
drag, startPoint x: 1058, startPoint y: 1, endPoint x: 167, endPoint y: 266, distance: 929.2
click at [305, 11] on button at bounding box center [301, 18] width 25 height 25
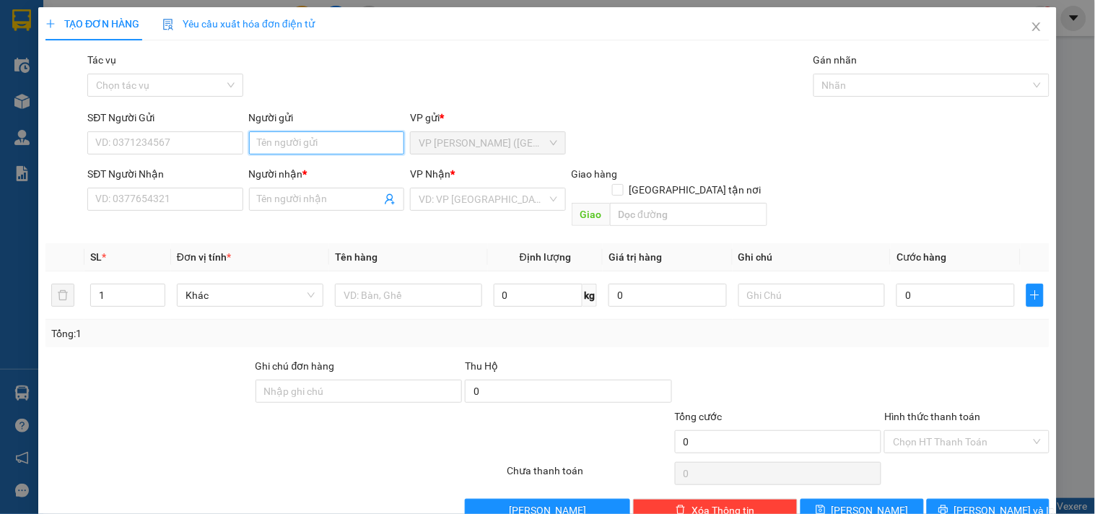
click at [290, 135] on input "Người gửi" at bounding box center [326, 142] width 155 height 23
type input "LONG"
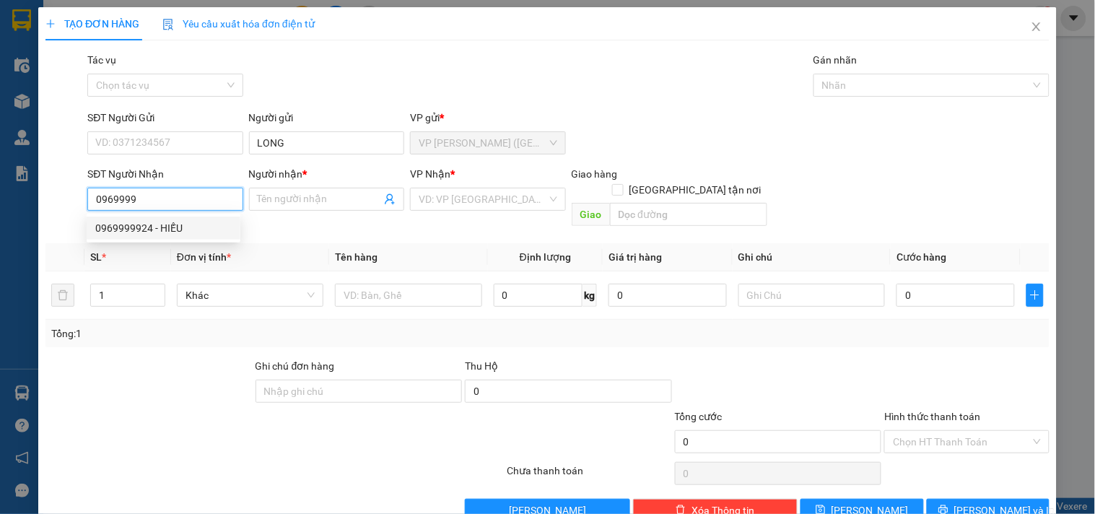
click at [114, 226] on div "0969999924 - HIẾU" at bounding box center [163, 228] width 136 height 16
type input "0969999924"
type input "HIẾU"
type input "90.000"
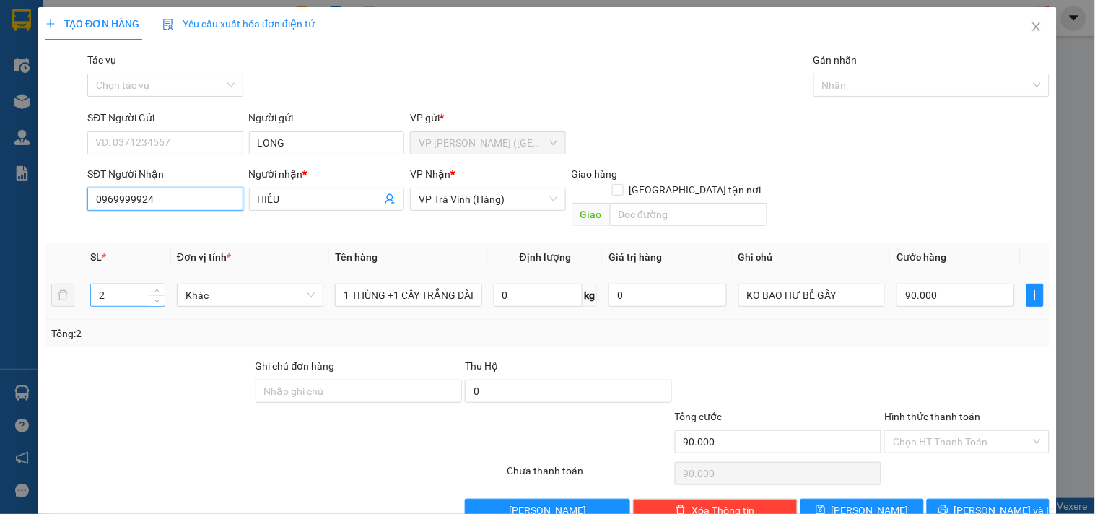
type input "0969999924"
drag, startPoint x: 106, startPoint y: 277, endPoint x: 0, endPoint y: 306, distance: 110.0
click at [0, 301] on div "TẠO ĐƠN HÀNG Yêu cầu xuất hóa đơn điện tử Transit Pickup Surcharge Ids Transit …" at bounding box center [547, 257] width 1095 height 514
type input "1"
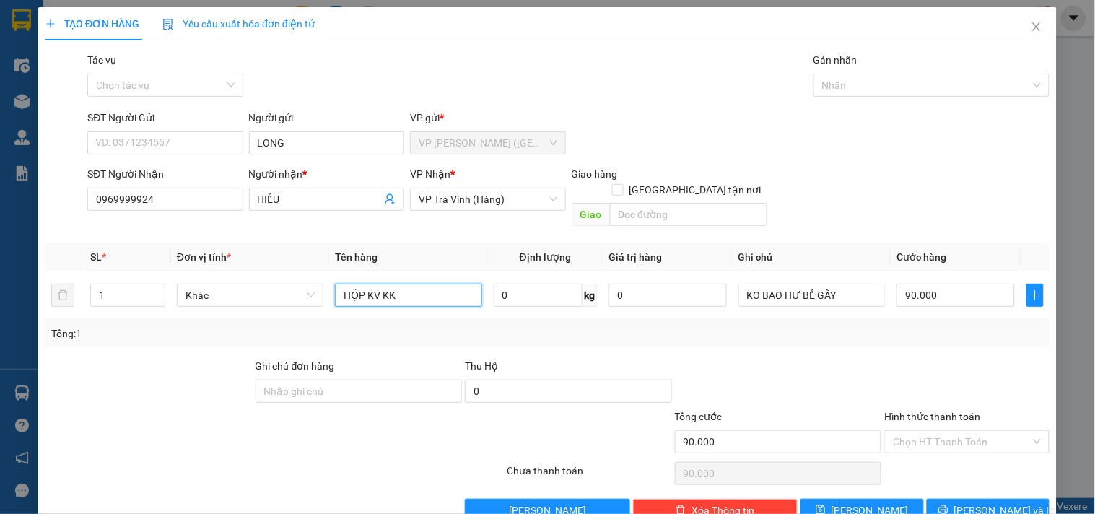
type input "HỘP KV KK"
type input "2"
type input "25"
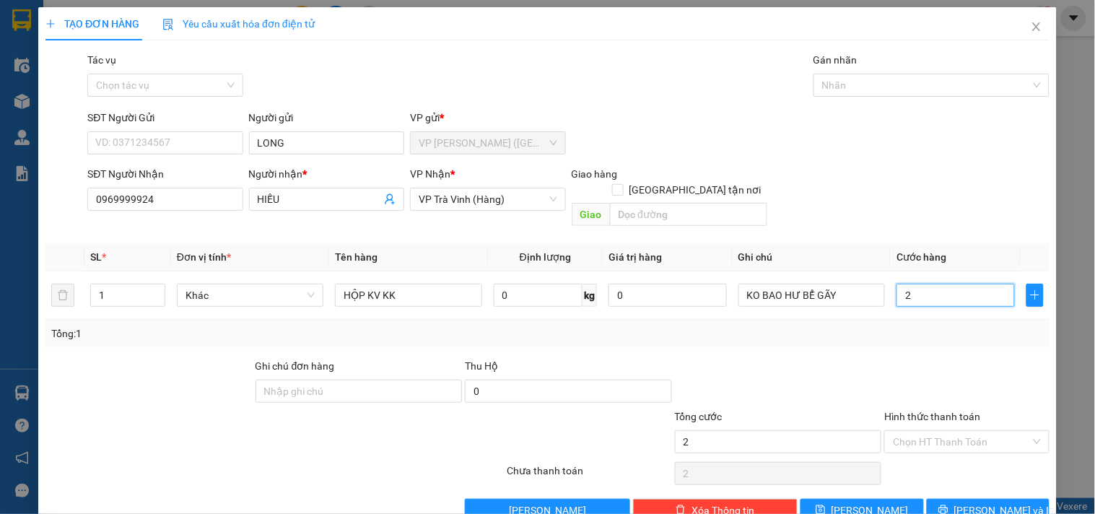
type input "25"
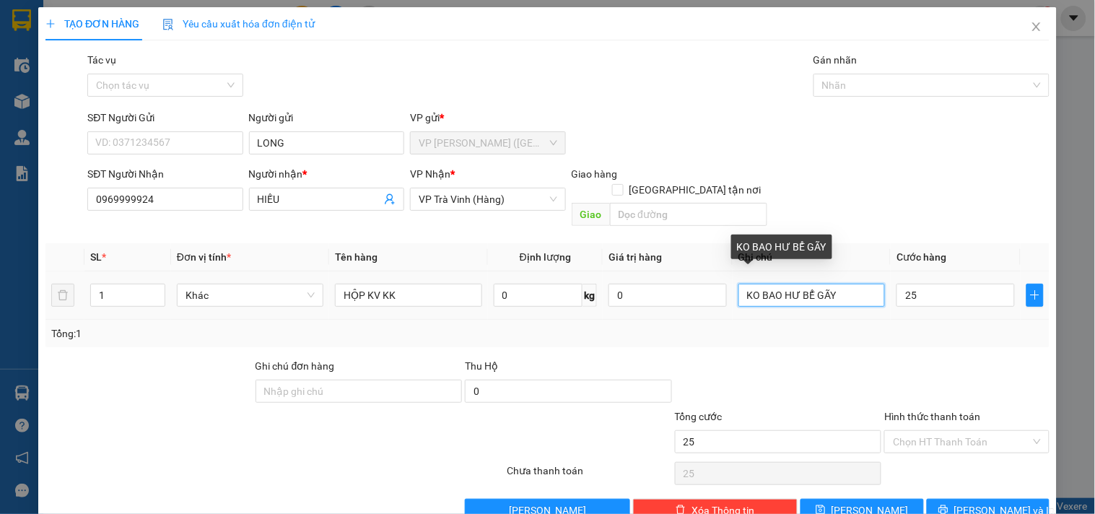
type input "25.000"
click at [863, 284] on input "KO BAO HƯ BỂ GÃY" at bounding box center [812, 295] width 147 height 23
type input "KO BAO HƯ BỂ"
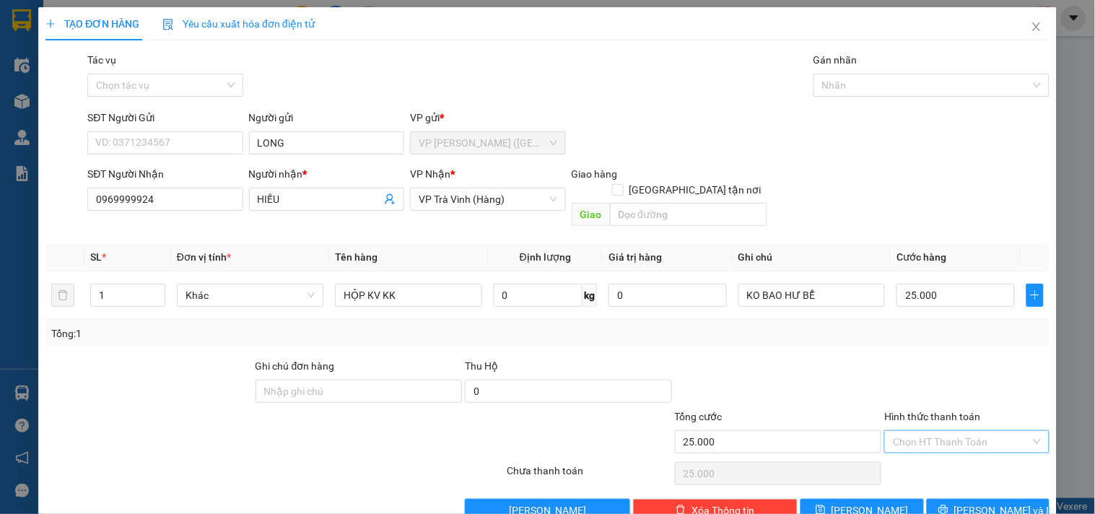
click at [964, 431] on input "Hình thức thanh toán" at bounding box center [961, 442] width 137 height 22
click at [957, 447] on div "Tại văn phòng" at bounding box center [958, 455] width 146 height 16
type input "0"
click at [982, 502] on span "Lưu và In" at bounding box center [1004, 510] width 101 height 16
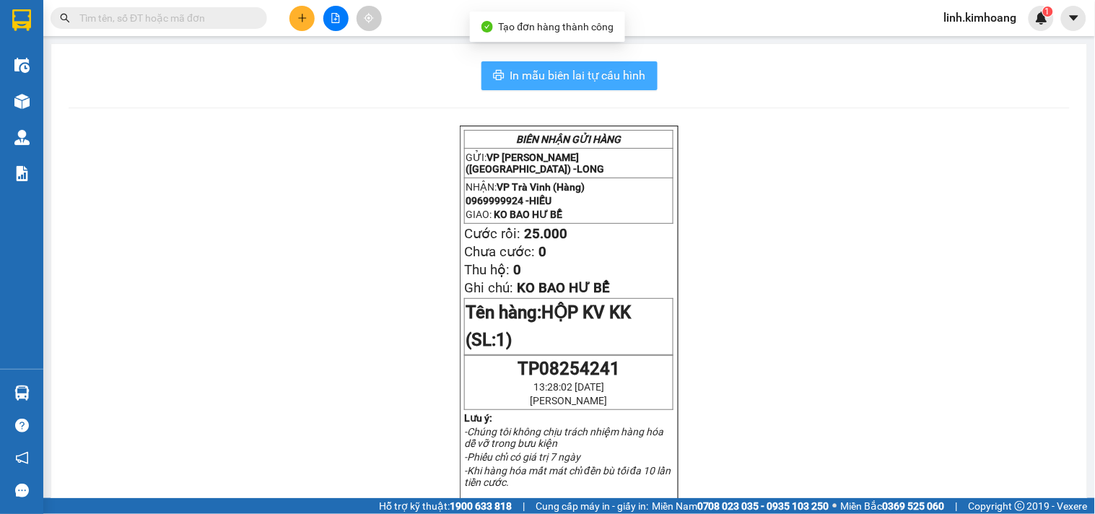
click at [533, 69] on span "In mẫu biên lai tự cấu hình" at bounding box center [578, 75] width 136 height 18
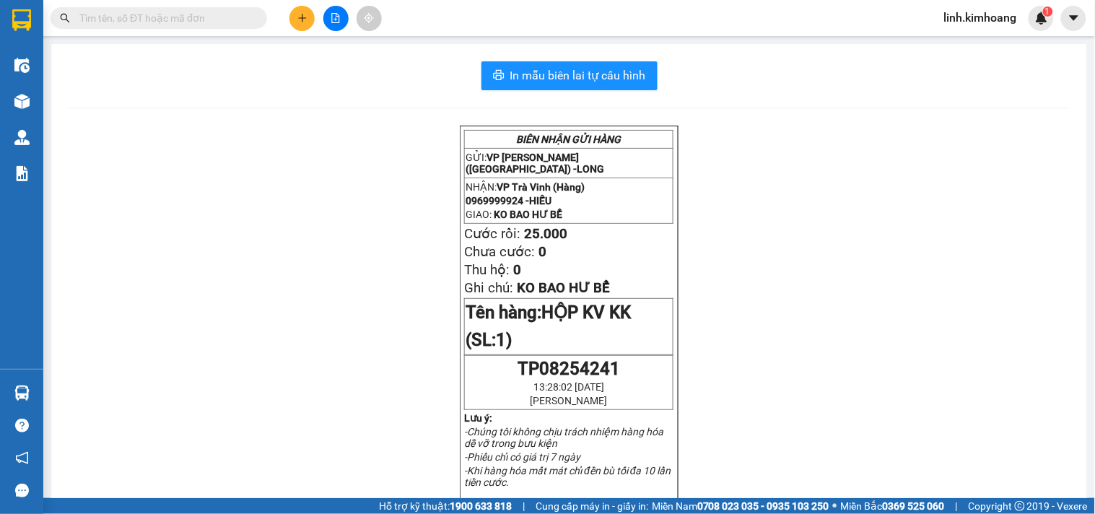
click at [235, 14] on input "text" at bounding box center [164, 18] width 170 height 16
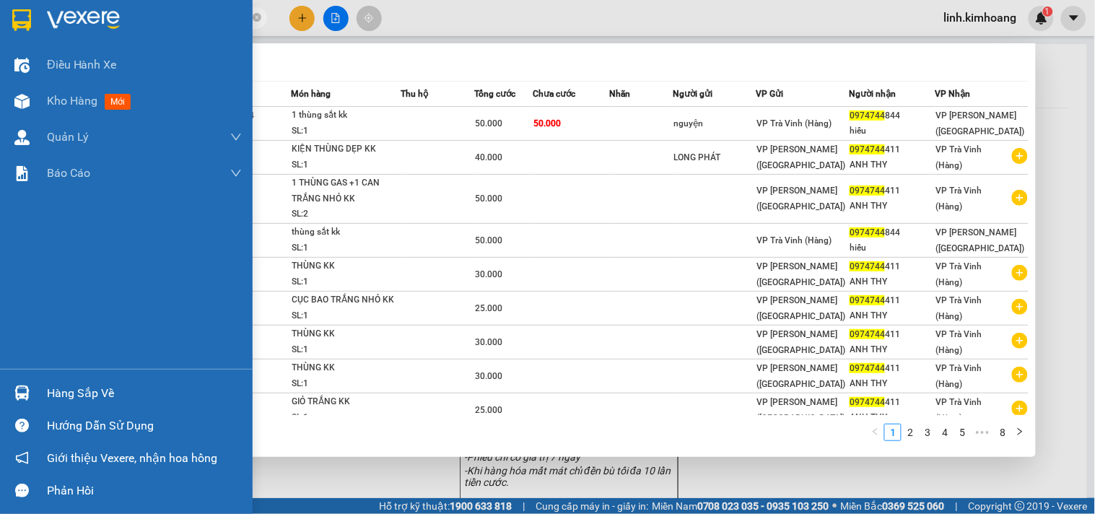
type input "0974744"
click at [105, 391] on div "Hàng sắp về" at bounding box center [144, 394] width 195 height 22
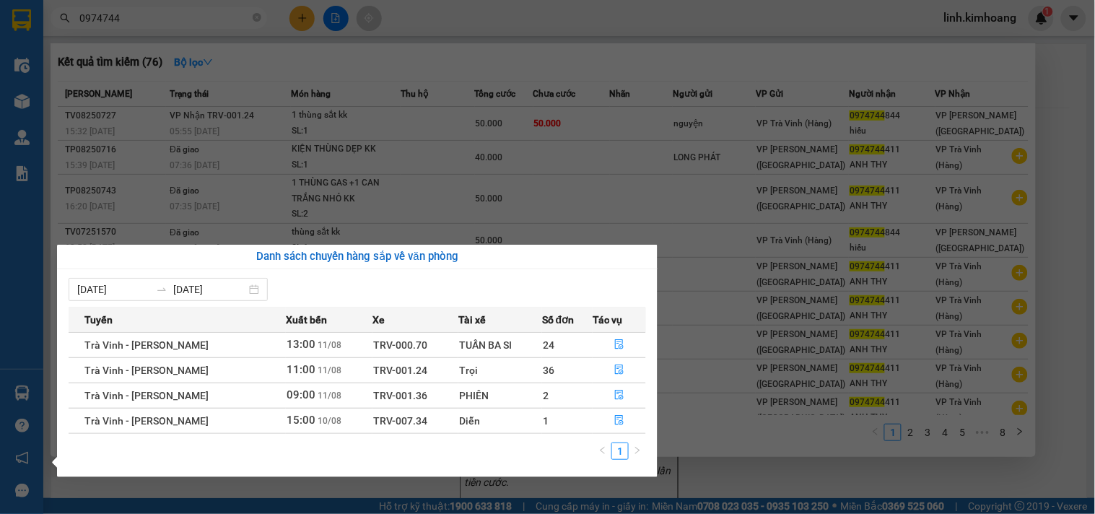
click at [262, 17] on section "Kết quả tìm kiếm ( 76 ) Bộ lọc Mã ĐH Trạng thái Món hàng Thu hộ Tổng cước Chưa …" at bounding box center [547, 257] width 1095 height 514
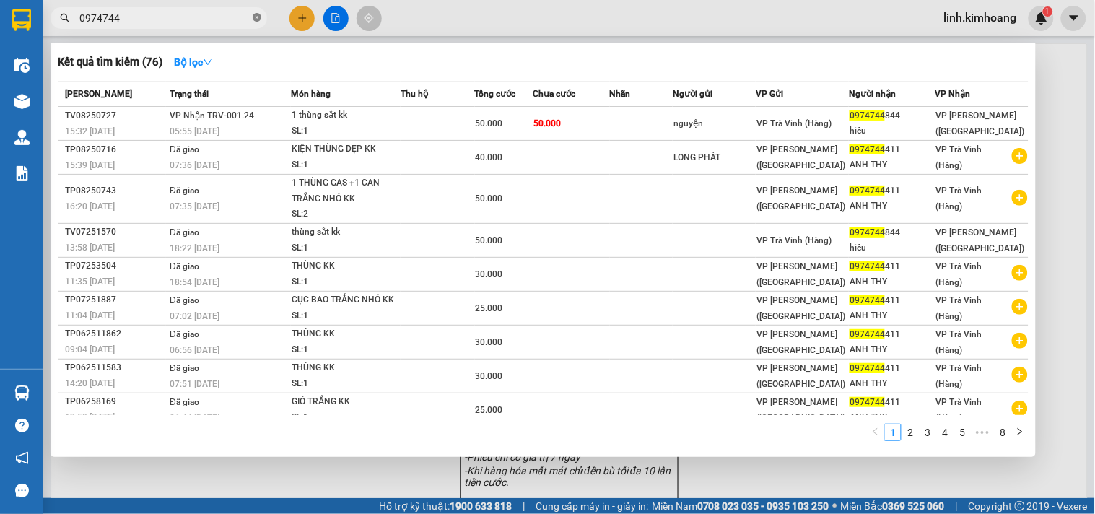
click at [255, 17] on icon "close-circle" at bounding box center [257, 17] width 9 height 9
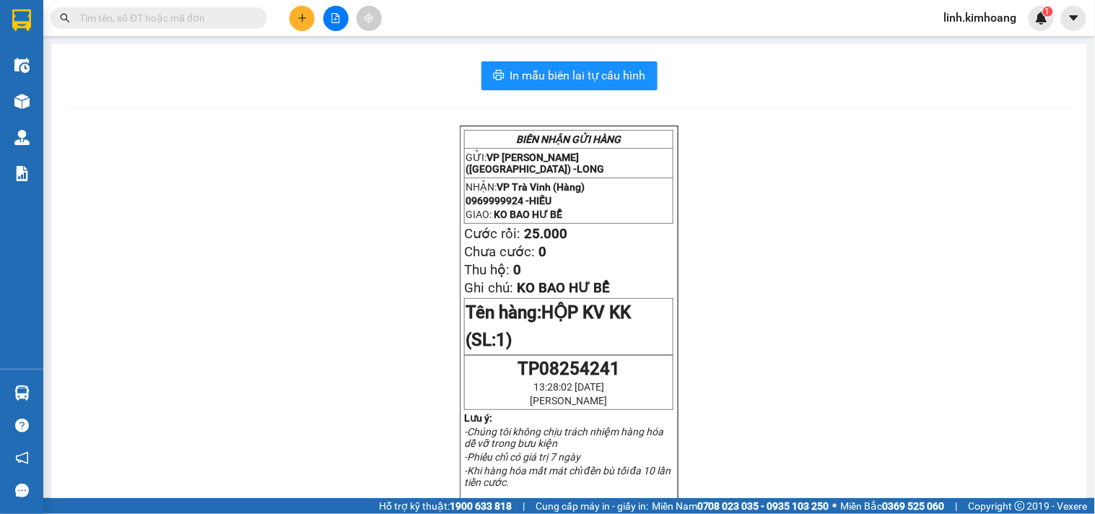
click at [221, 17] on input "text" at bounding box center [164, 18] width 170 height 16
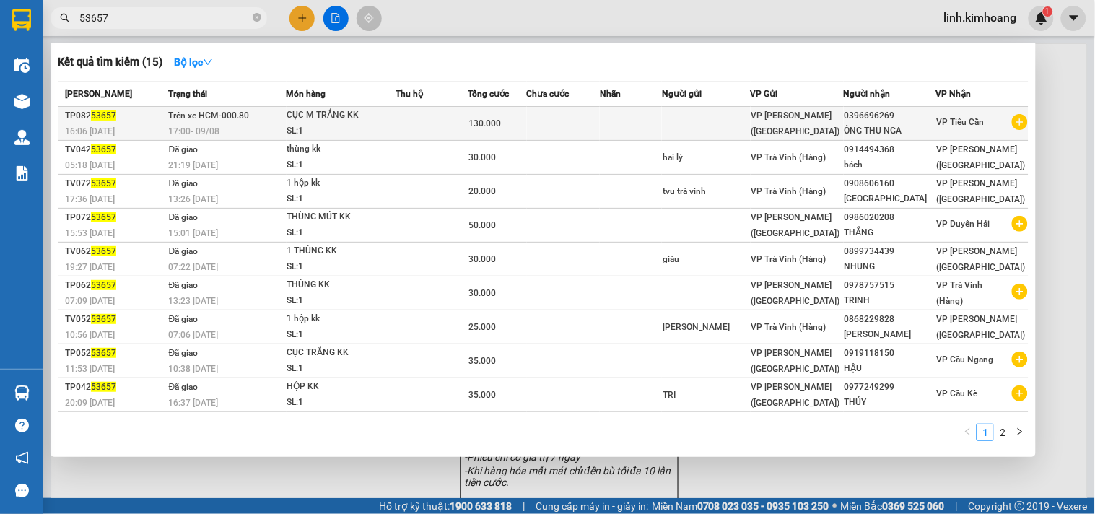
type input "53657"
click at [745, 128] on td at bounding box center [706, 124] width 89 height 34
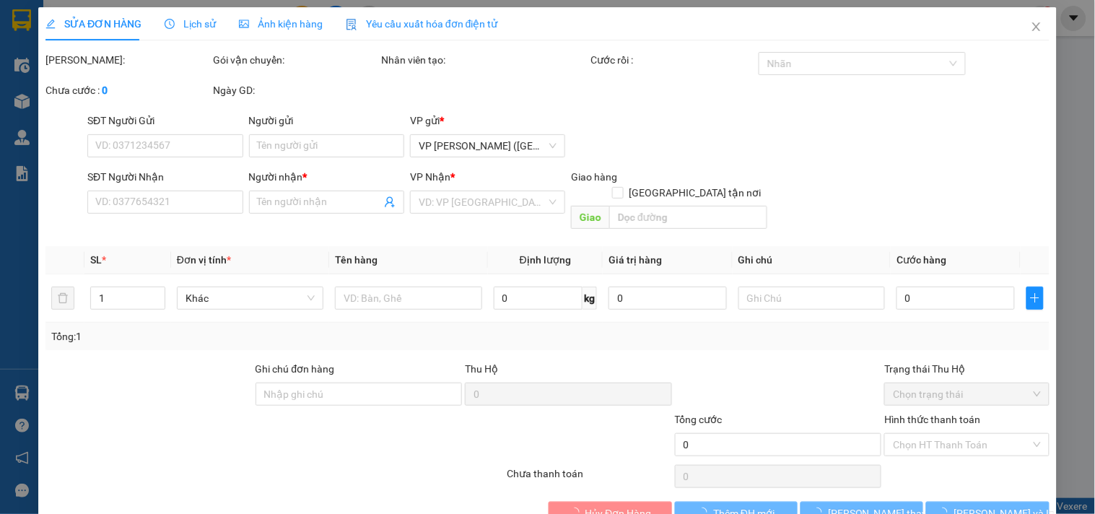
type input "0396696269"
type input "ÔNG THU NGA"
type input "130.000"
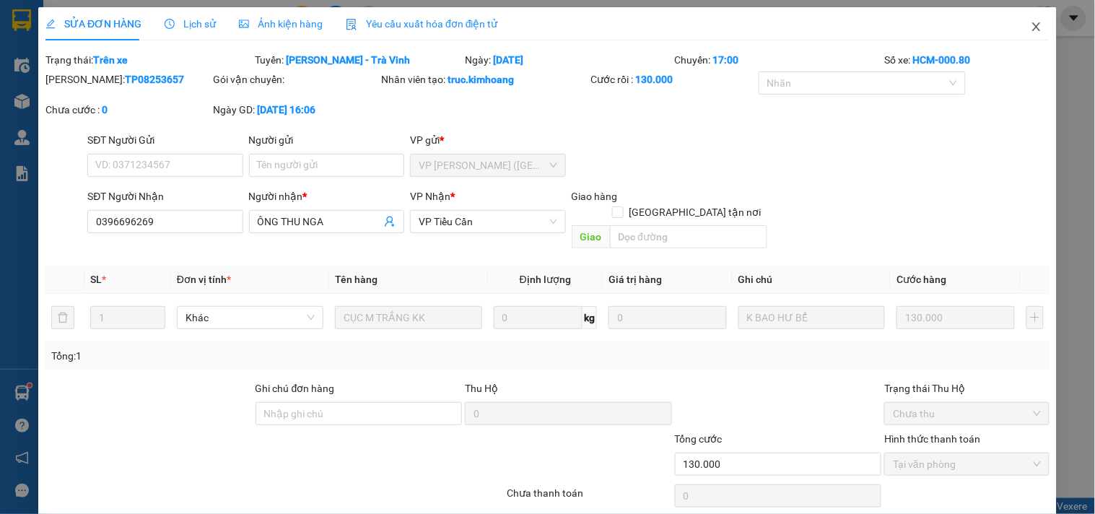
click at [1030, 36] on span "Close" at bounding box center [1036, 27] width 40 height 40
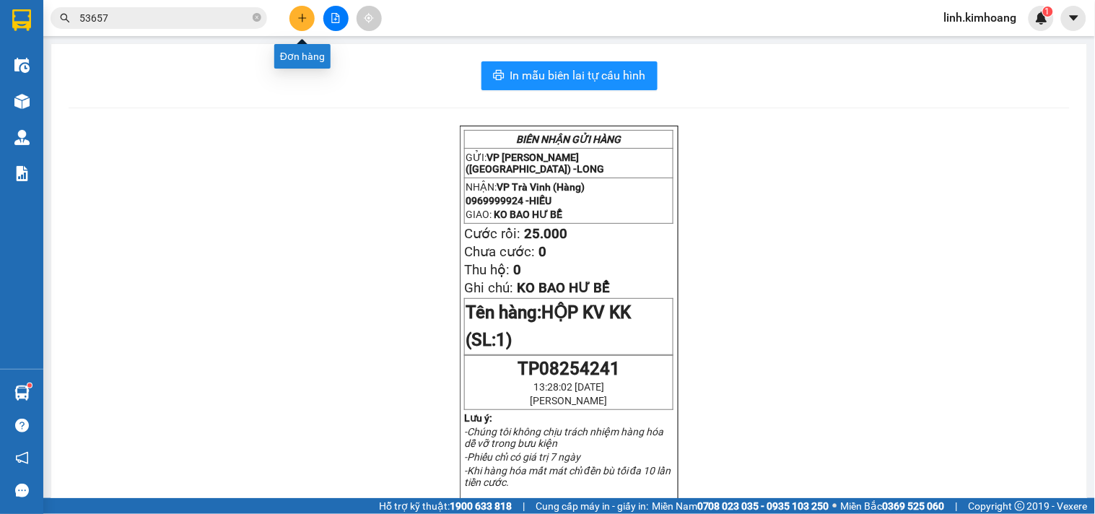
click at [313, 12] on button at bounding box center [301, 18] width 25 height 25
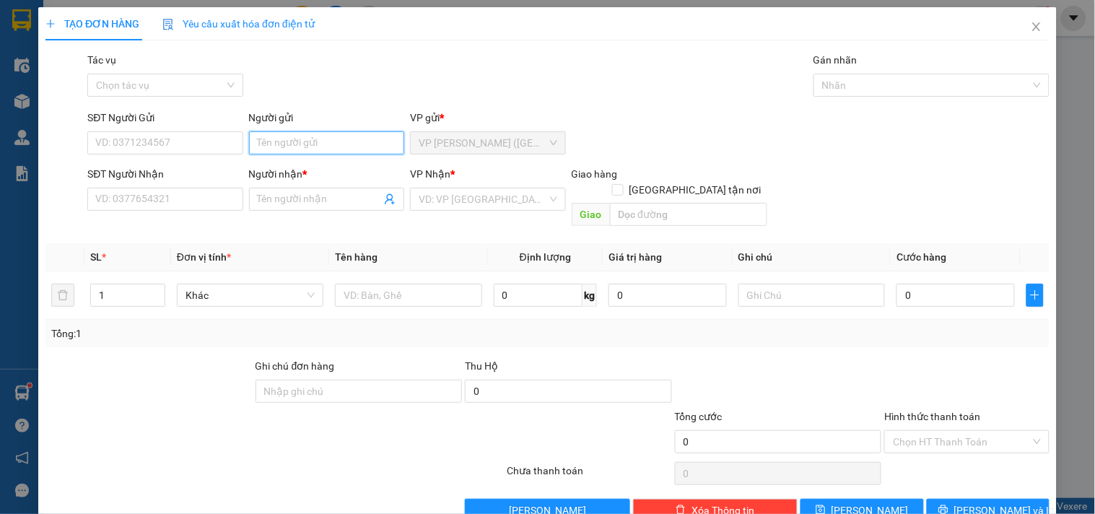
click at [335, 140] on input "Người gửi" at bounding box center [326, 142] width 155 height 23
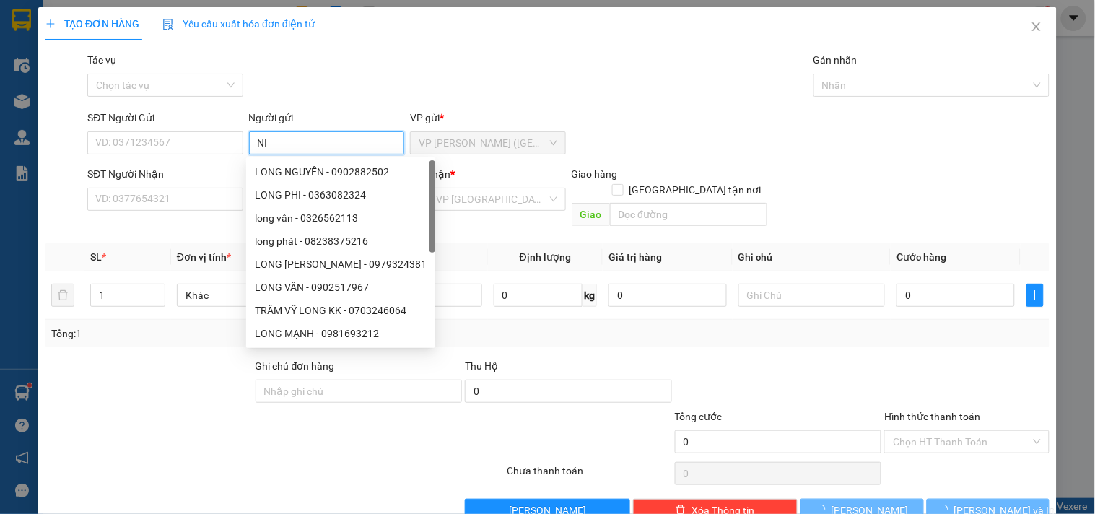
type input "N"
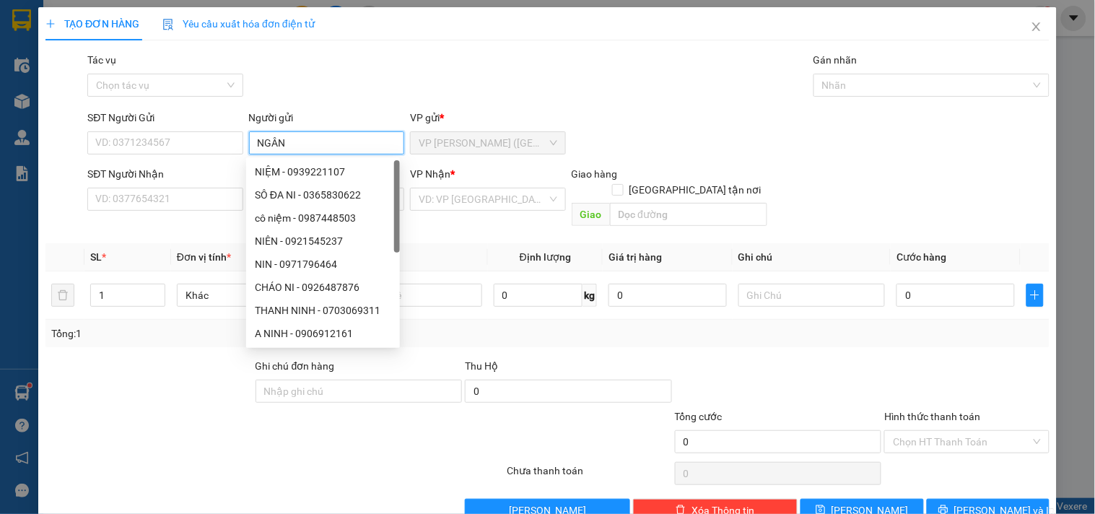
type input "NGÂN"
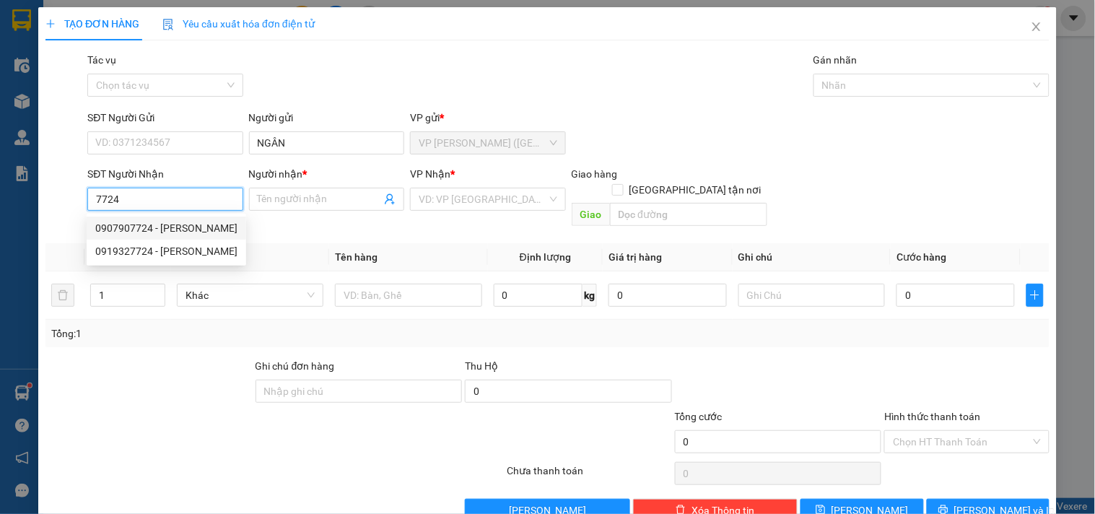
click at [186, 228] on div "0907907724 - TRỌNG THỦY" at bounding box center [166, 228] width 142 height 16
type input "0907907724"
type input "TRỌNG THỦY"
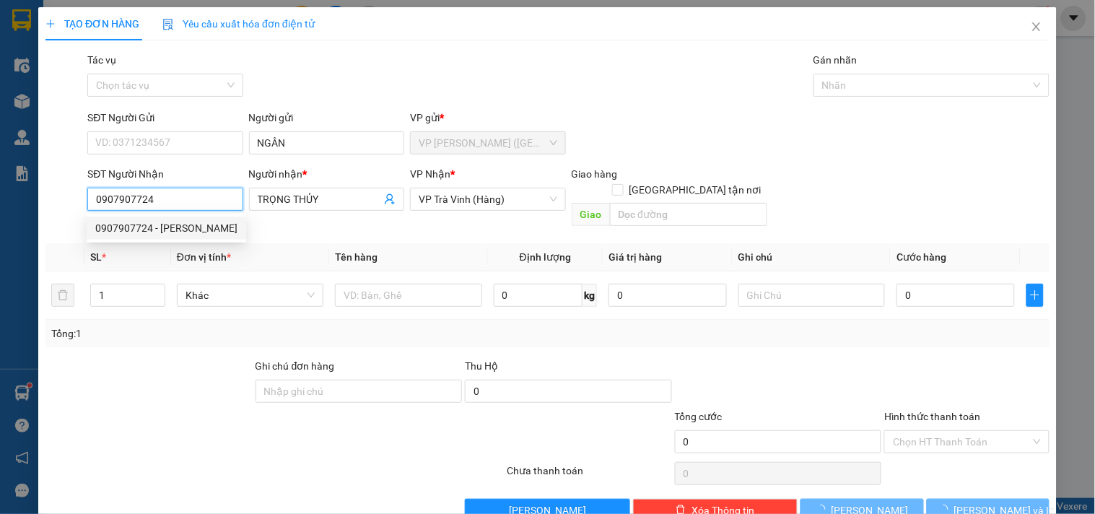
type input "30.000"
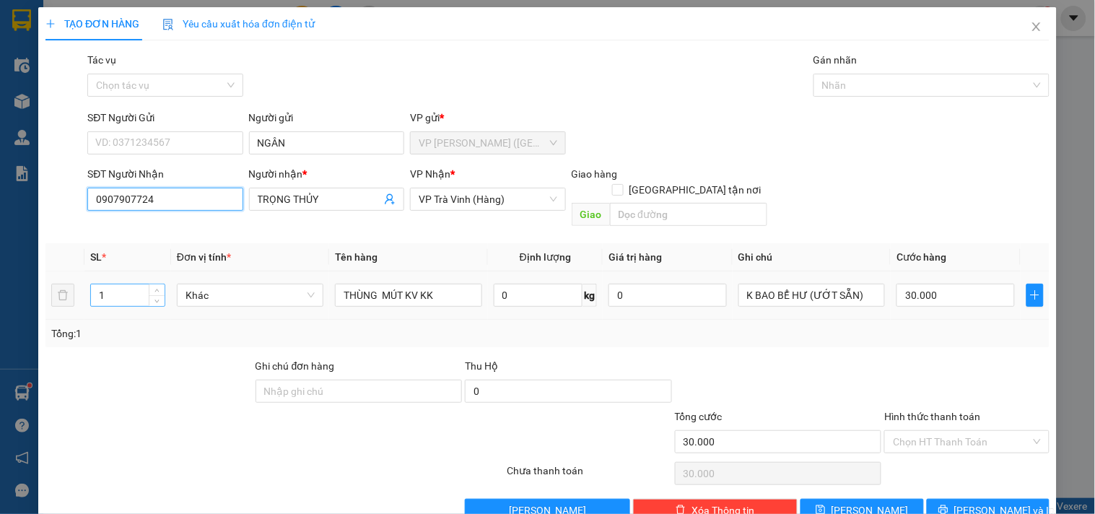
type input "0907907724"
drag, startPoint x: 127, startPoint y: 283, endPoint x: 0, endPoint y: 337, distance: 138.1
click at [0, 337] on div "TẠO ĐƠN HÀNG Yêu cầu xuất hóa đơn điện tử Transit Pickup Surcharge Ids Transit …" at bounding box center [547, 257] width 1095 height 514
type input "2"
type input "CAN KK"
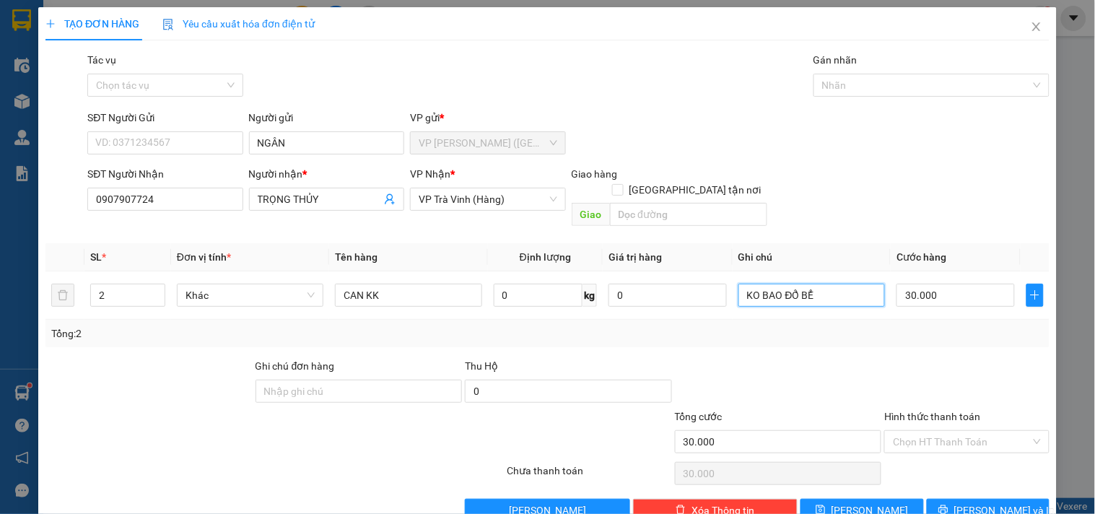
type input "KO BAO ĐỔ BỂ"
type input "1"
type input "13"
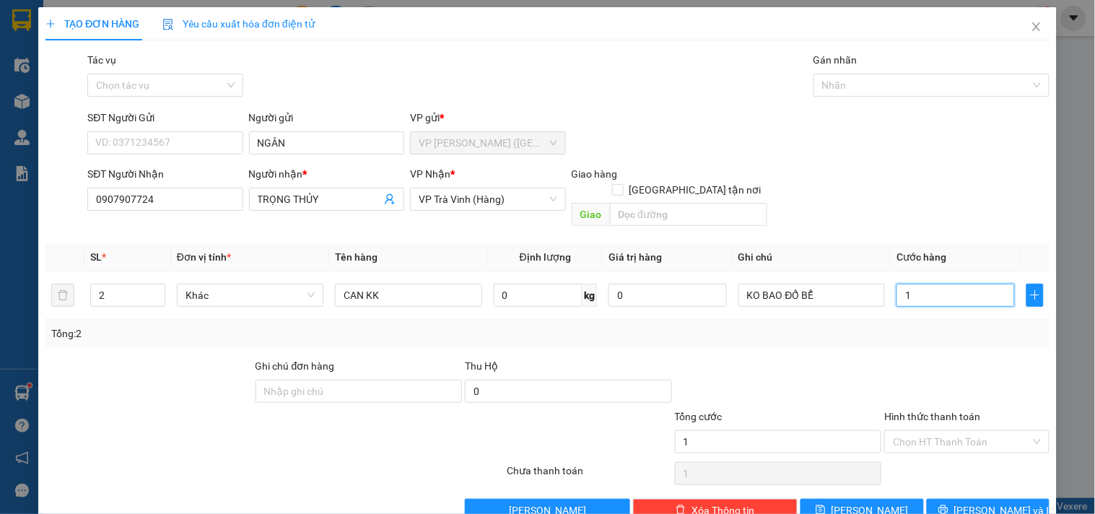
type input "13"
type input "1"
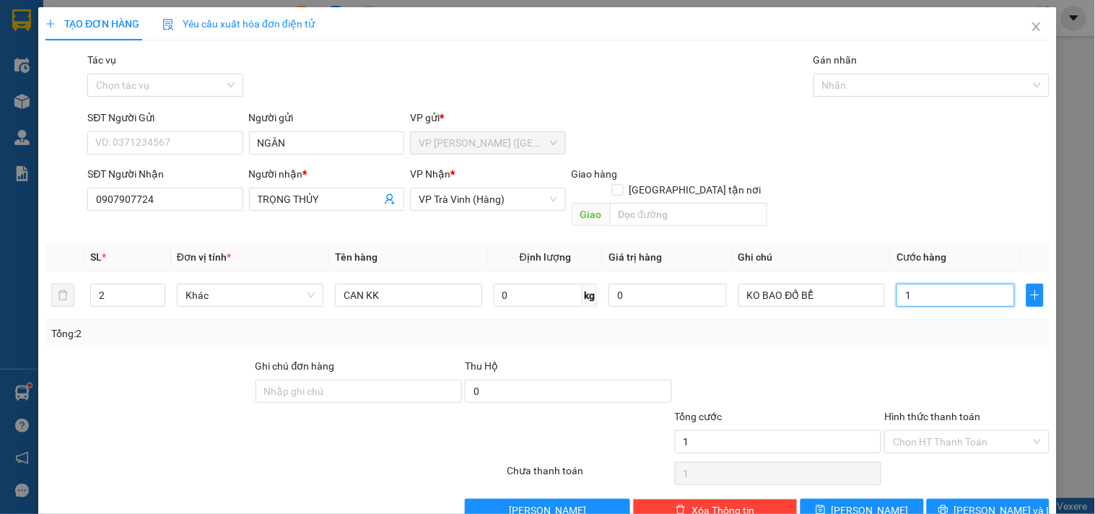
type input "0"
type input "8"
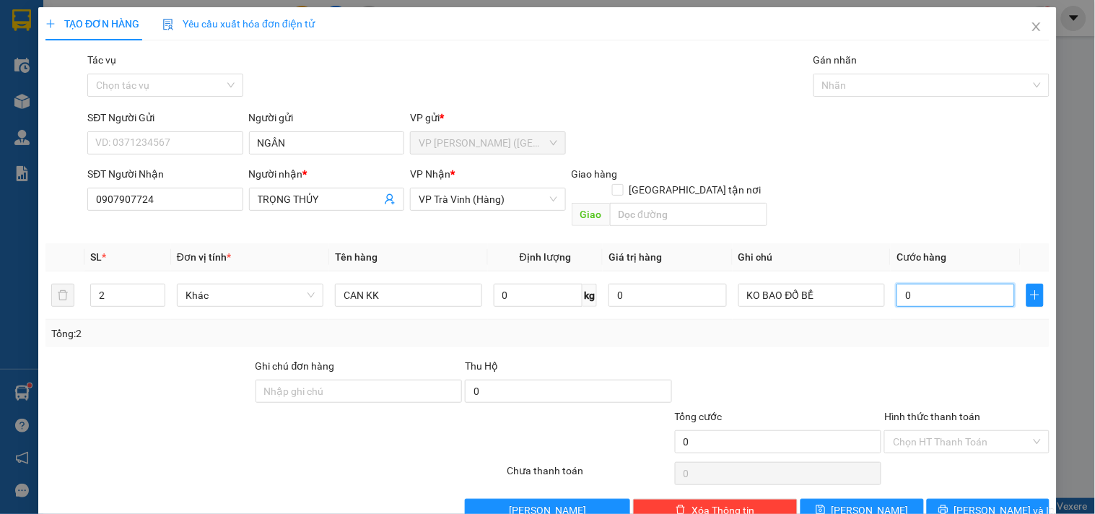
type input "08"
type input "80"
type input "080"
click at [999, 502] on span "Lưu và In" at bounding box center [1004, 510] width 101 height 16
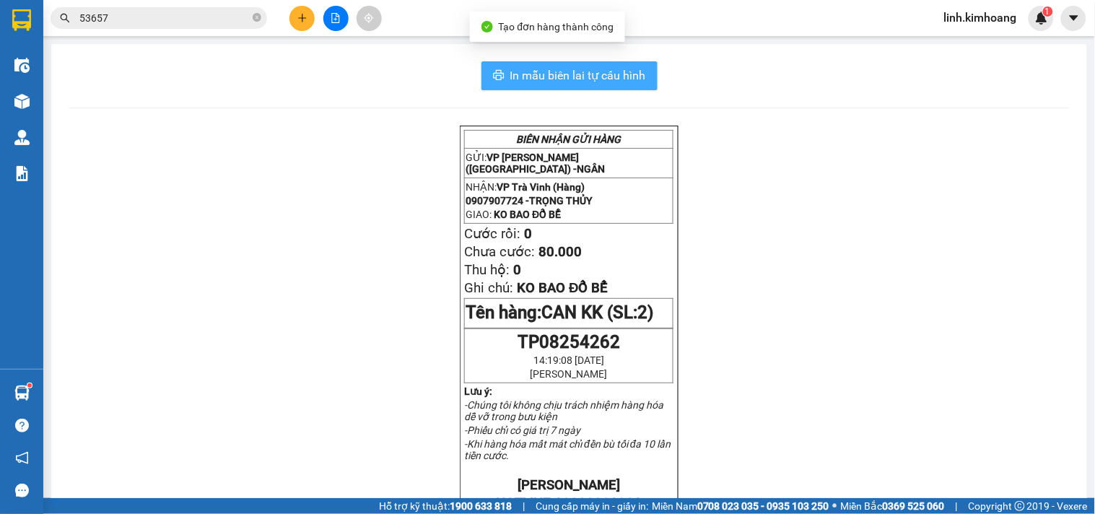
click at [611, 76] on span "In mẫu biên lai tự cấu hình" at bounding box center [578, 75] width 136 height 18
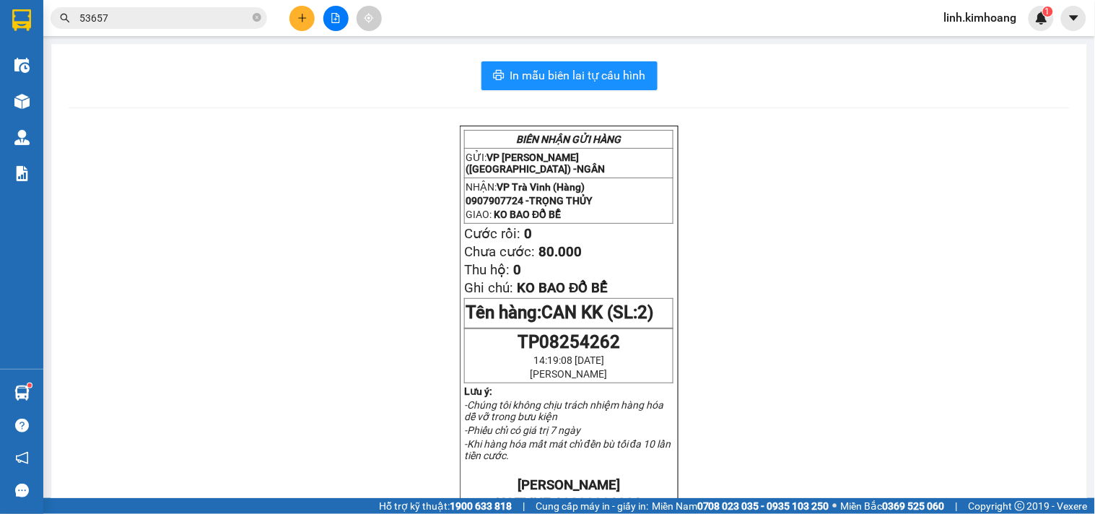
click at [305, 16] on icon "plus" at bounding box center [302, 18] width 10 height 10
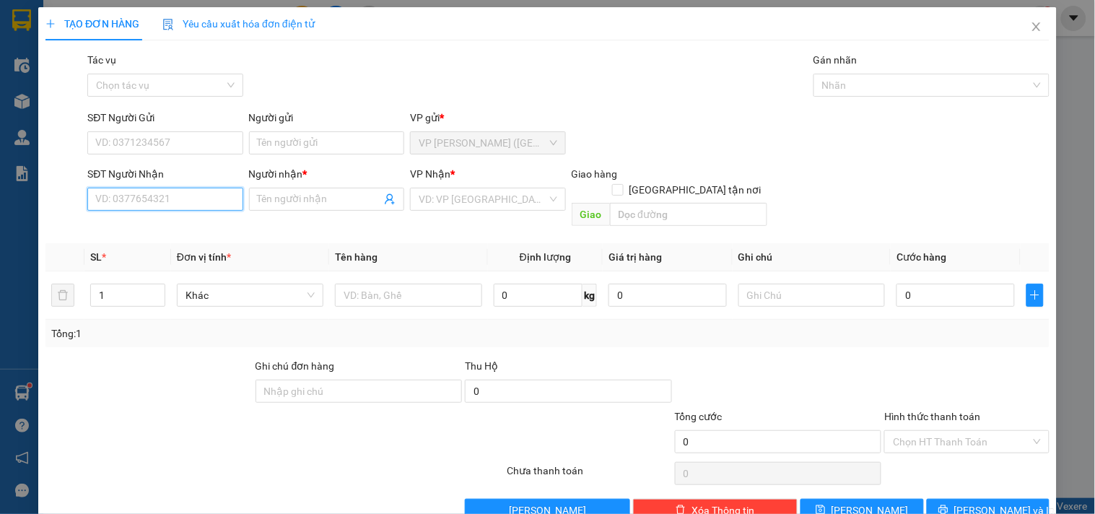
click at [200, 200] on input "SĐT Người Nhận" at bounding box center [164, 199] width 155 height 23
type input "0364750321"
click at [169, 217] on div "0364750321 - NGỌC HOÀI" at bounding box center [167, 228] width 160 height 23
type input "[PERSON_NAME]"
type input "25.000"
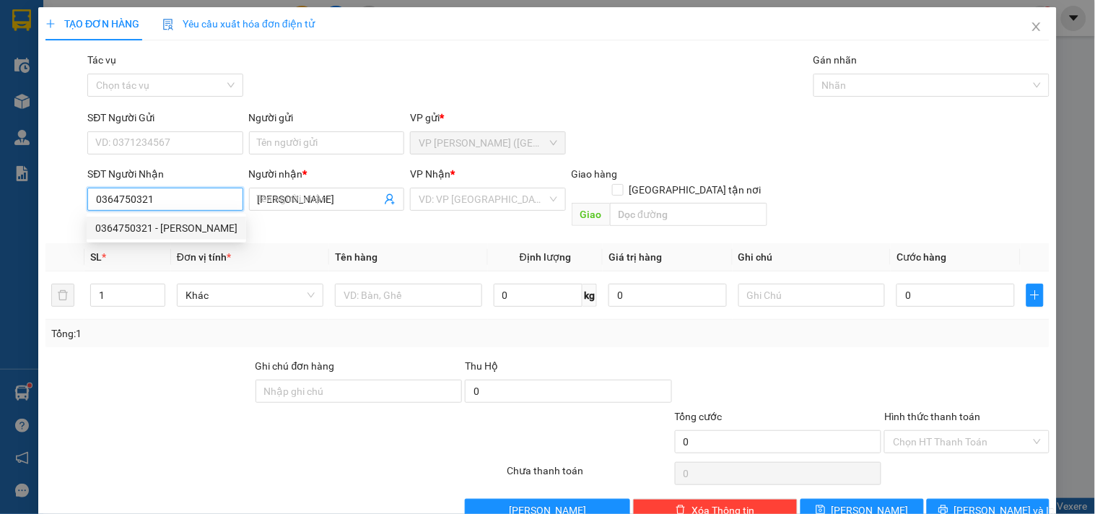
type input "25.000"
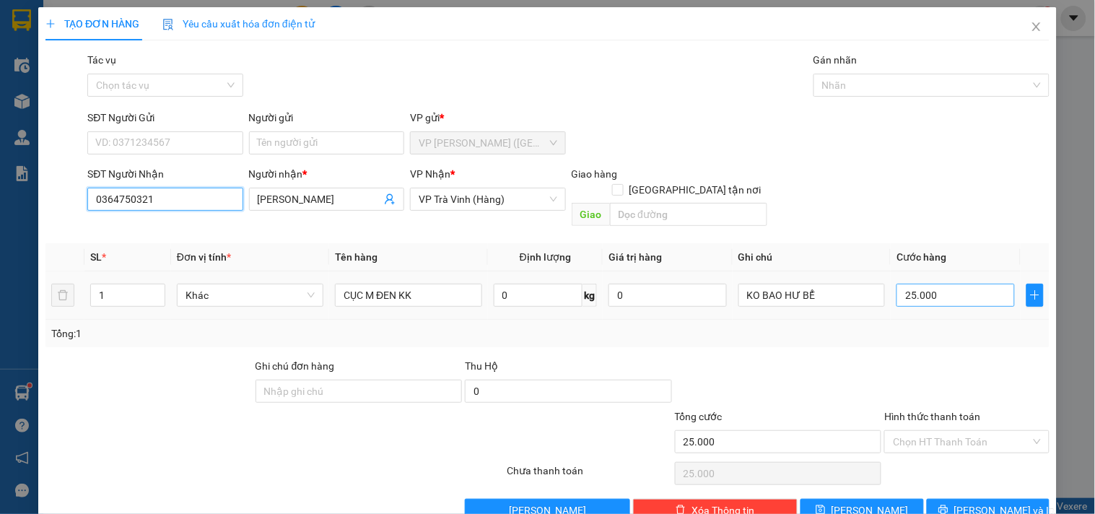
type input "0364750321"
click at [954, 284] on input "25.000" at bounding box center [956, 295] width 118 height 23
type input "2"
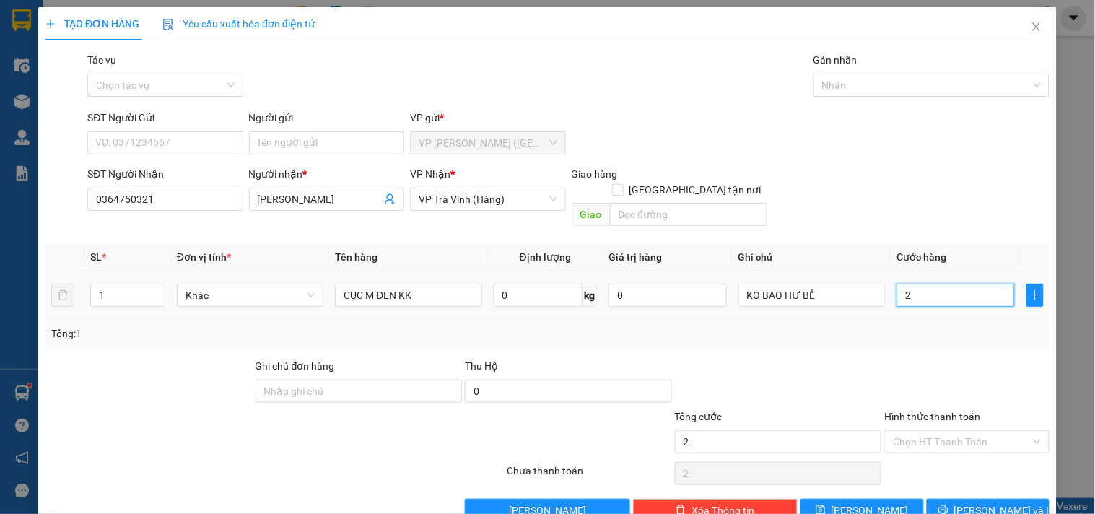
type input "20"
type input "20.000"
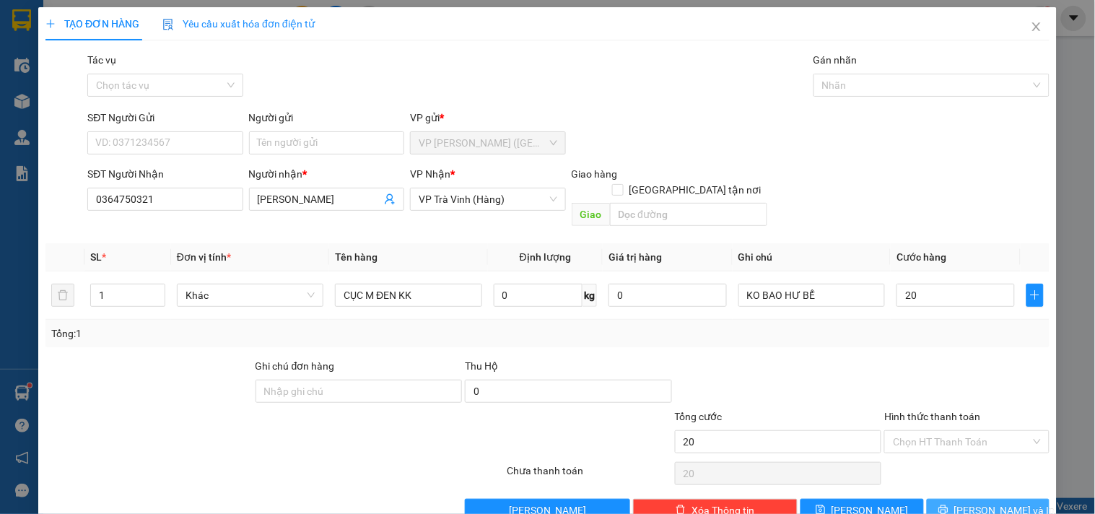
type input "20.000"
click at [943, 499] on button "Lưu và In" at bounding box center [988, 510] width 123 height 23
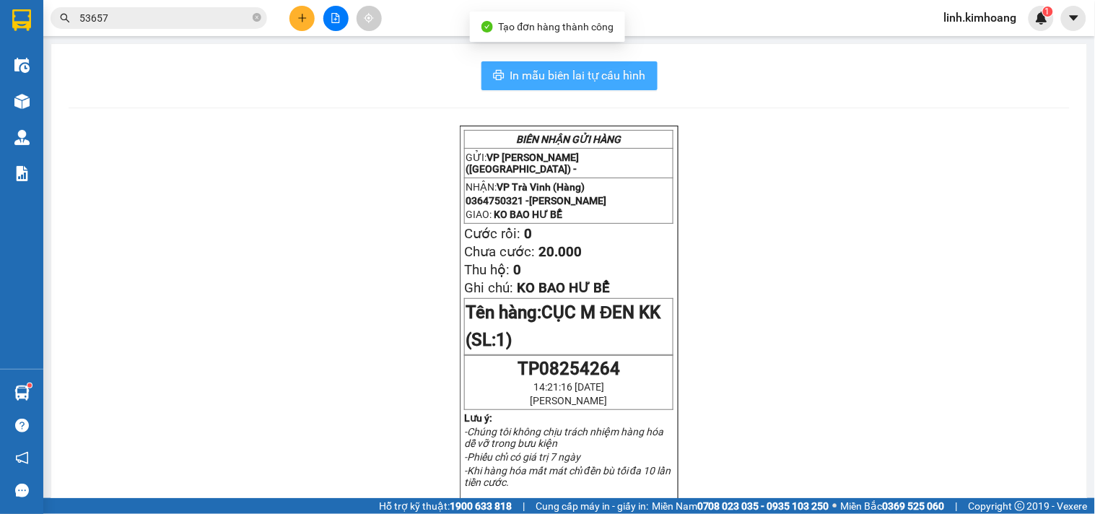
click at [611, 82] on span "In mẫu biên lai tự cấu hình" at bounding box center [578, 75] width 136 height 18
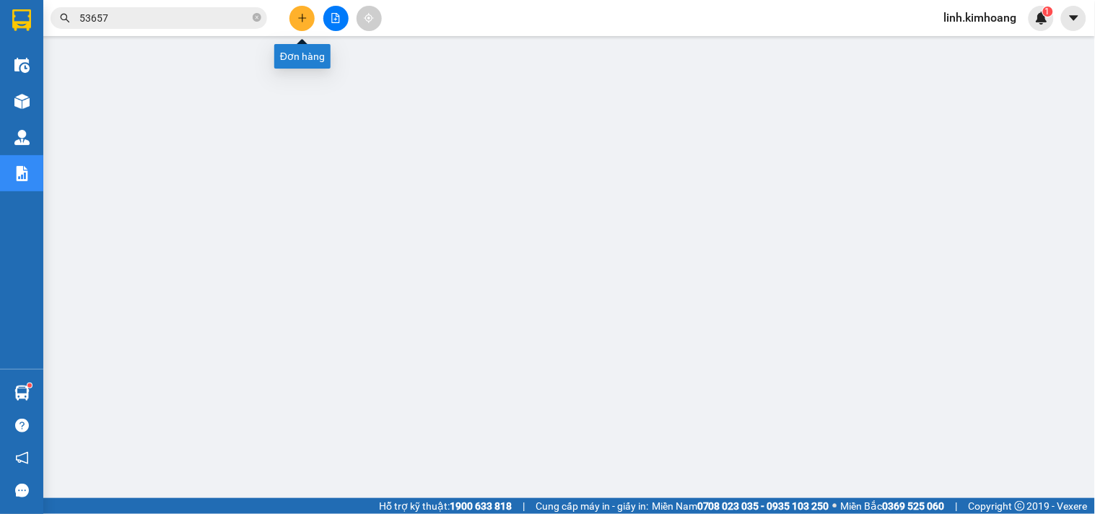
click at [293, 9] on button at bounding box center [301, 18] width 25 height 25
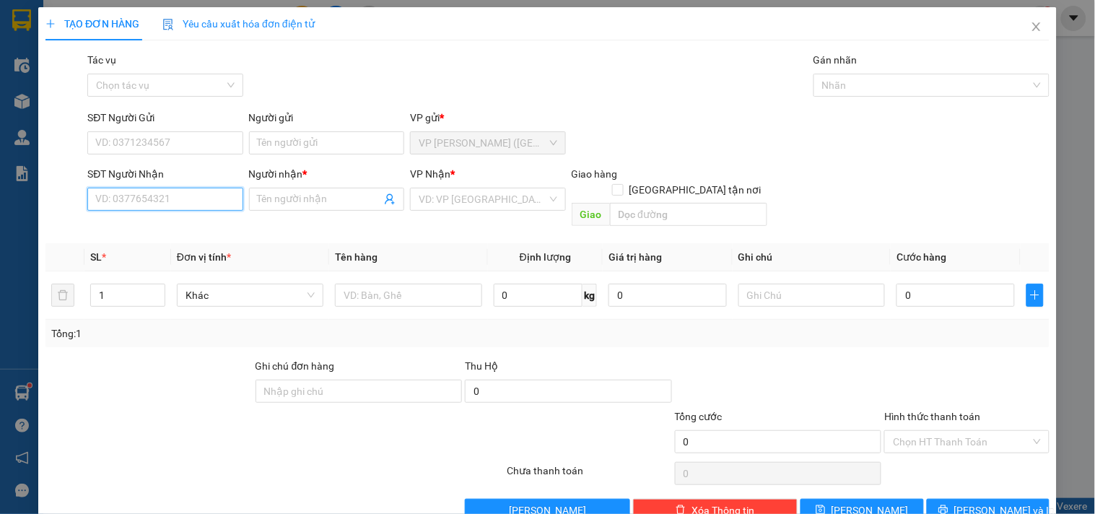
click at [183, 191] on input "SĐT Người Nhận" at bounding box center [164, 199] width 155 height 23
click at [168, 232] on div "0977091917 - thiển ân" at bounding box center [163, 228] width 136 height 16
type input "0977091917"
type input "thiển ân"
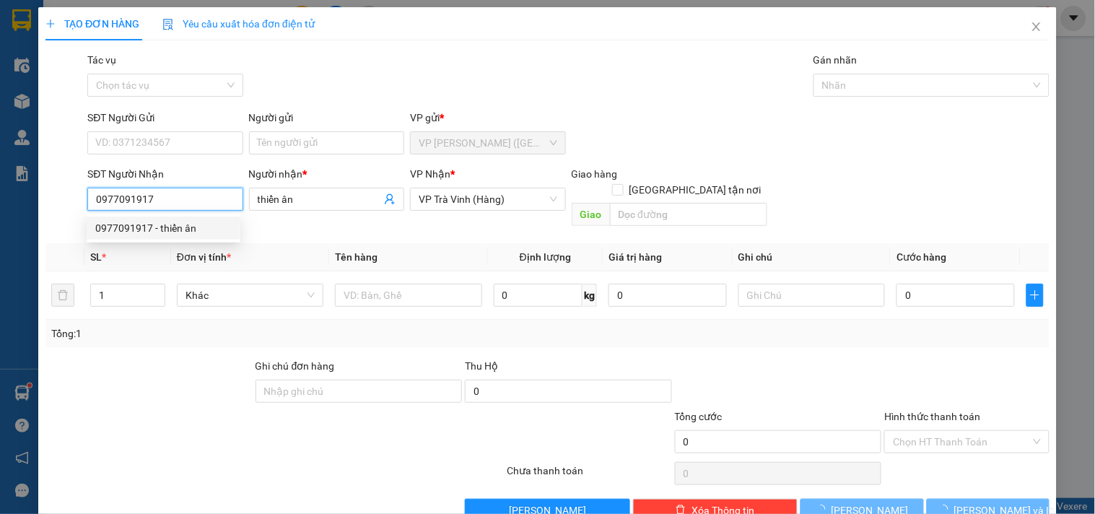
type input "35.000"
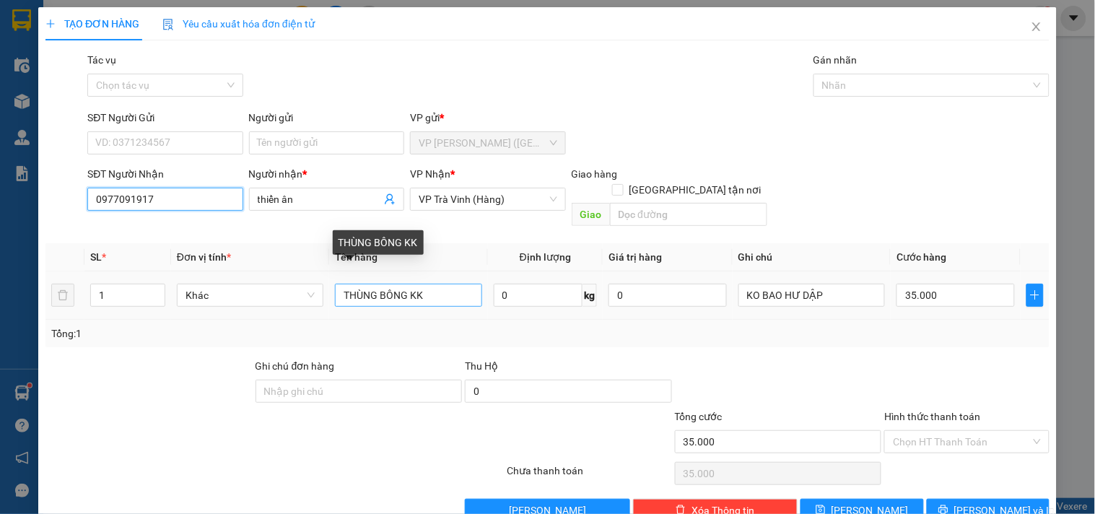
type input "0977091917"
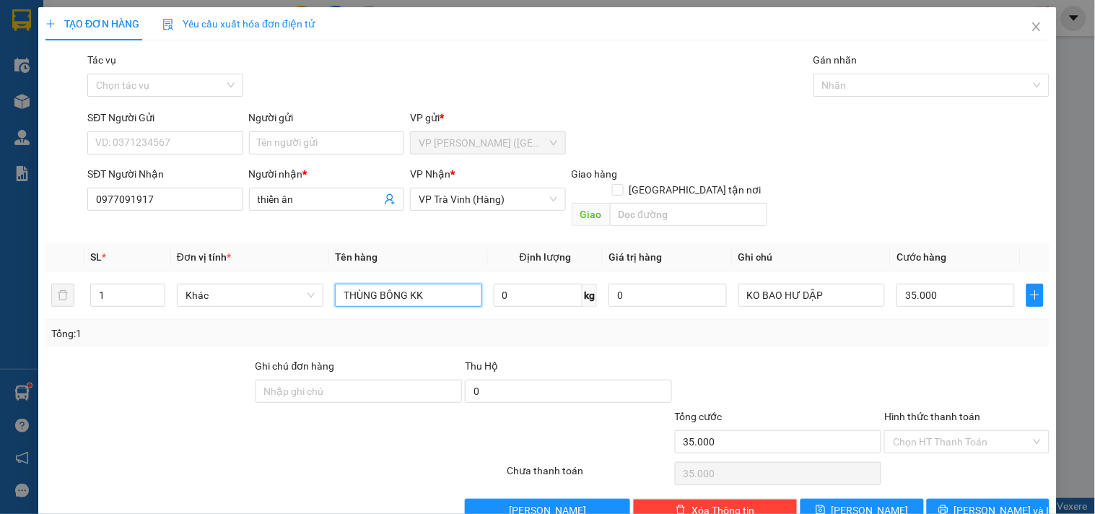
drag, startPoint x: 450, startPoint y: 270, endPoint x: 377, endPoint y: 333, distance: 96.2
click at [377, 333] on div "Transit Pickup Surcharge Ids Transit Deliver Surcharge Ids Transit Deliver Surc…" at bounding box center [547, 287] width 1004 height 470
type input "THÙNG KK"
click at [961, 284] on input "35.000" at bounding box center [956, 295] width 118 height 23
type input "3"
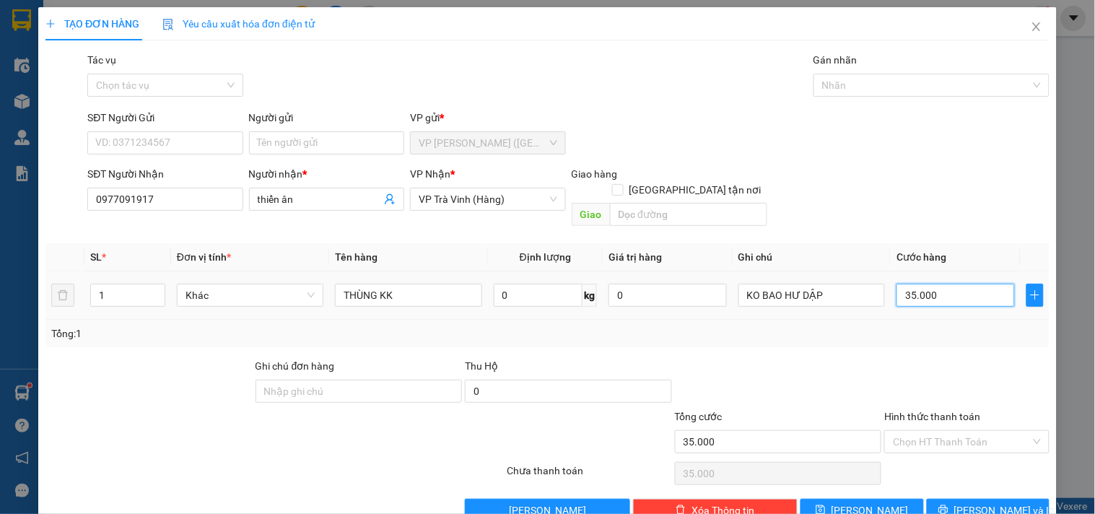
type input "3"
type input "30"
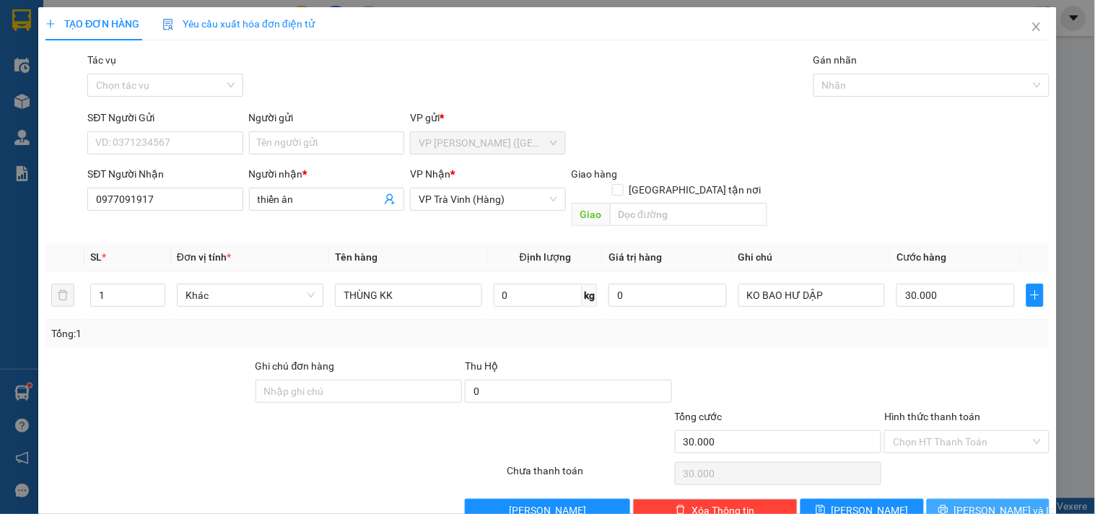
click at [970, 502] on span "Lưu và In" at bounding box center [1004, 510] width 101 height 16
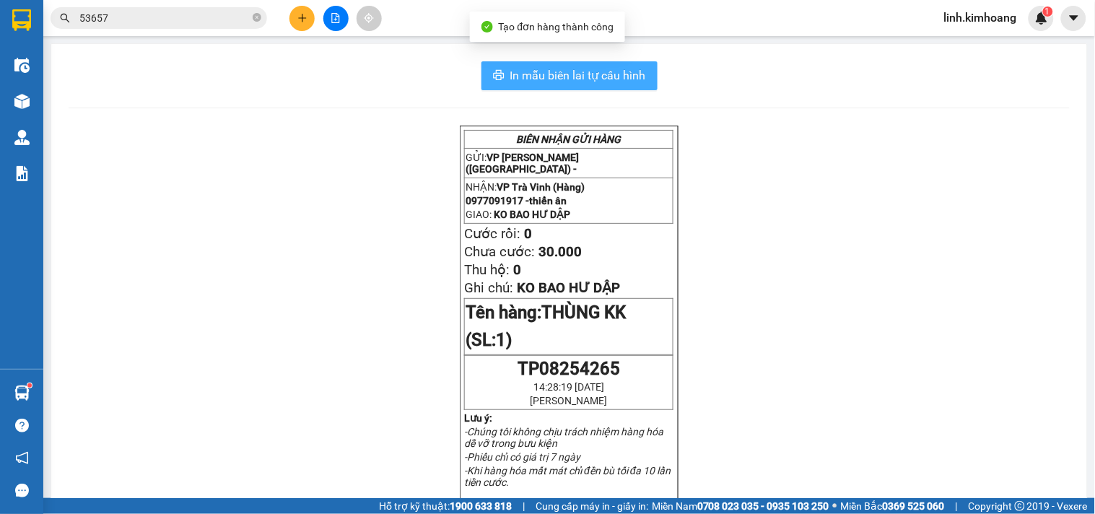
click at [630, 78] on span "In mẫu biên lai tự cấu hình" at bounding box center [578, 75] width 136 height 18
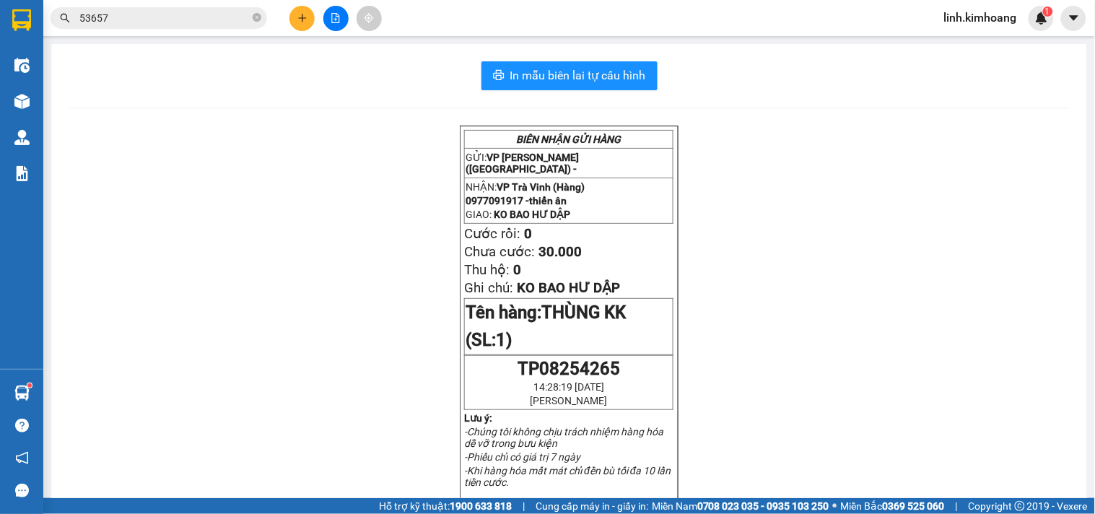
click at [303, 17] on icon "plus" at bounding box center [302, 17] width 8 height 1
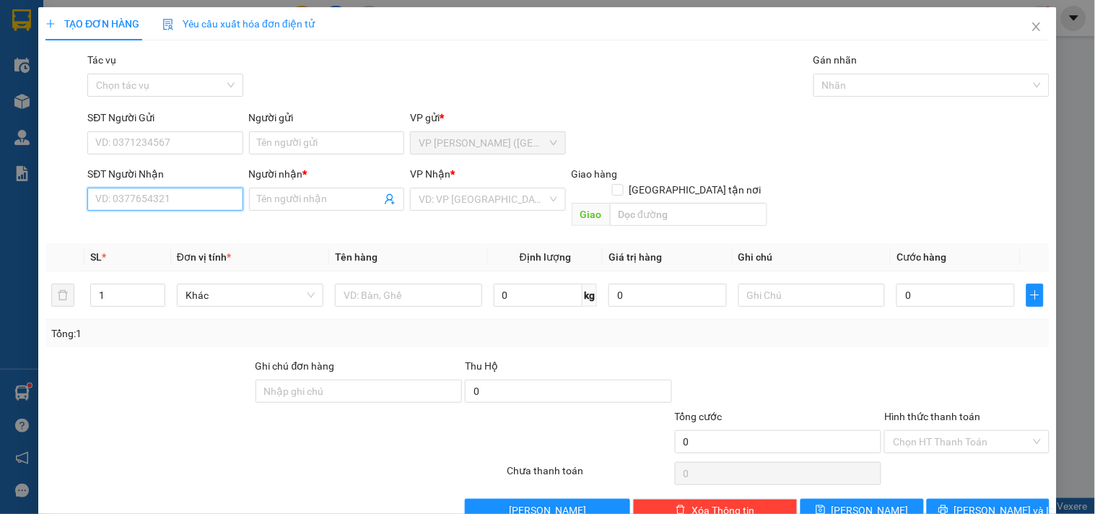
click at [206, 200] on input "SĐT Người Nhận" at bounding box center [164, 199] width 155 height 23
click at [1031, 32] on icon "close" at bounding box center [1037, 27] width 12 height 12
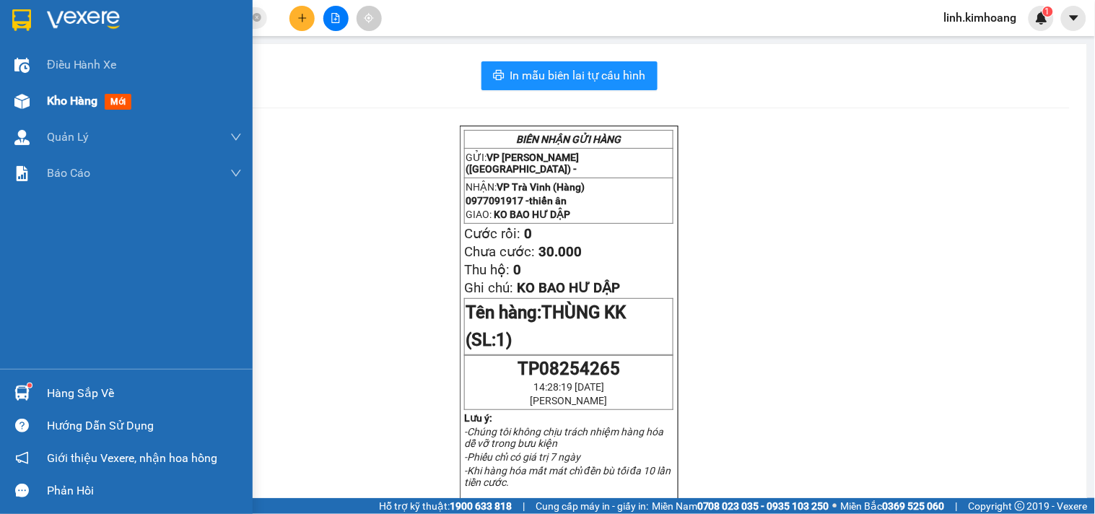
click at [68, 107] on span "Kho hàng" at bounding box center [72, 101] width 51 height 14
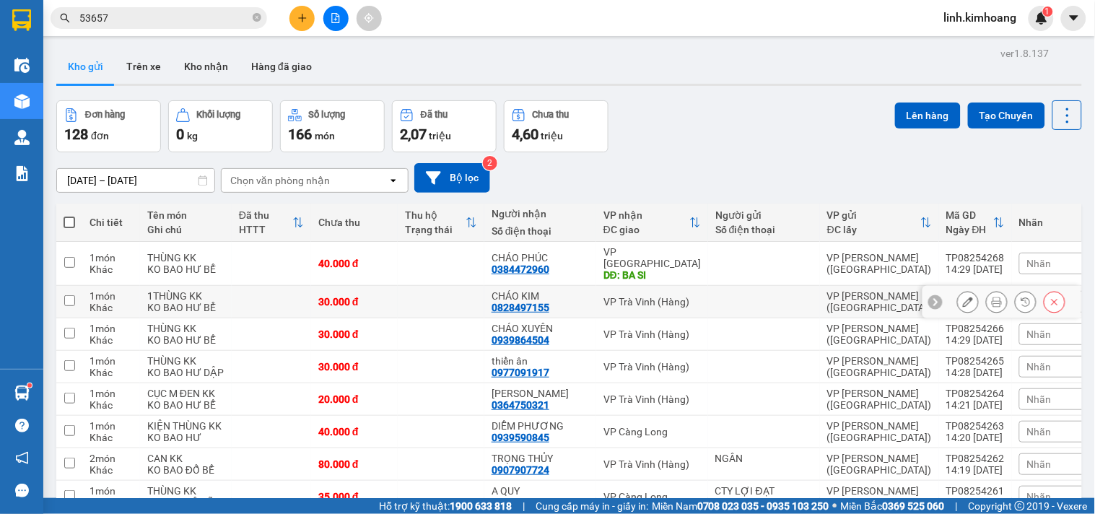
click at [732, 305] on div at bounding box center [763, 302] width 97 height 12
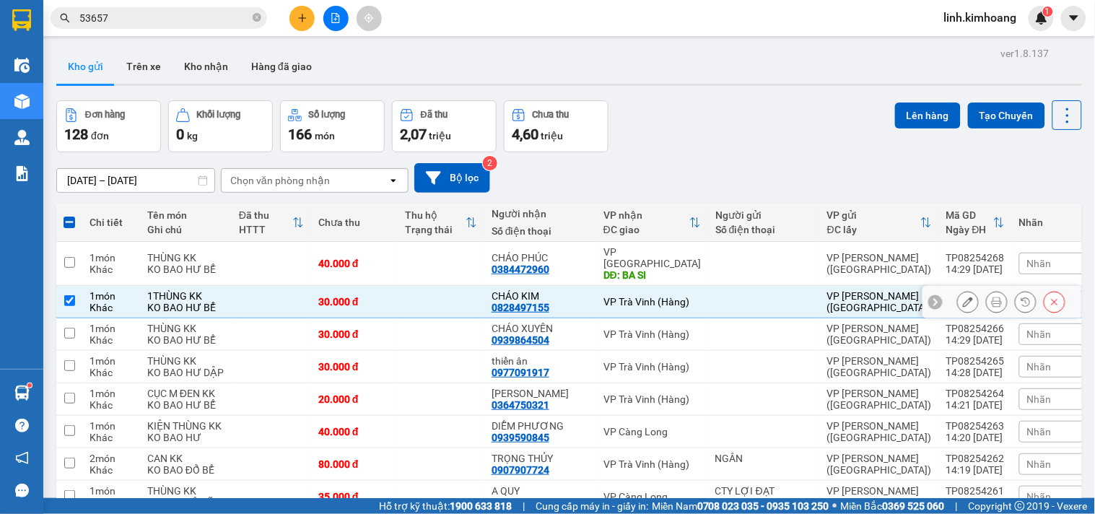
click at [963, 307] on icon at bounding box center [968, 302] width 10 height 10
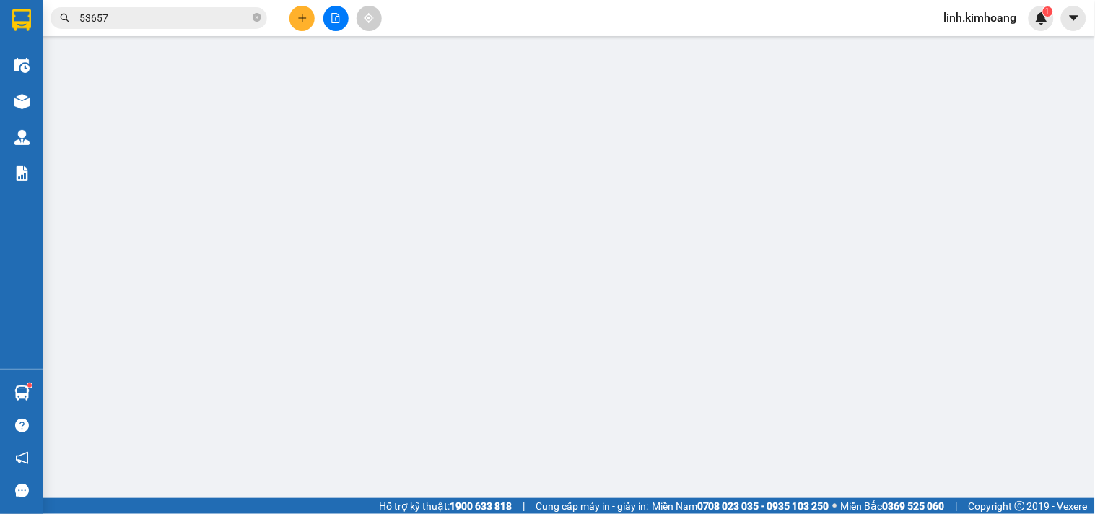
type input "0828497155"
type input "CHÁO KIM"
type input "30.000"
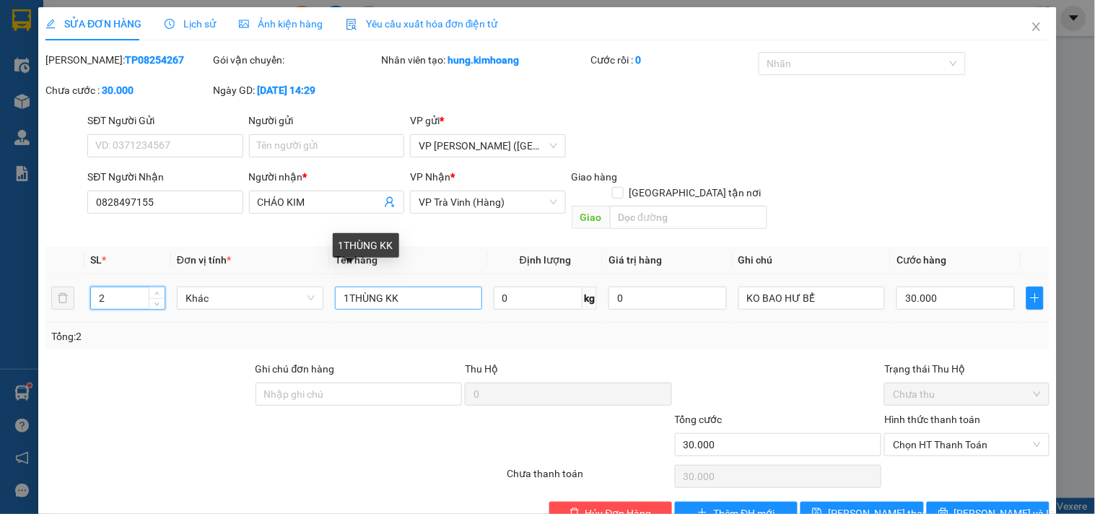
type input "2"
click at [380, 287] on input "1THÙNG KK" at bounding box center [408, 298] width 147 height 23
type input "1THÙNG+CỤC M TRẮNG KK"
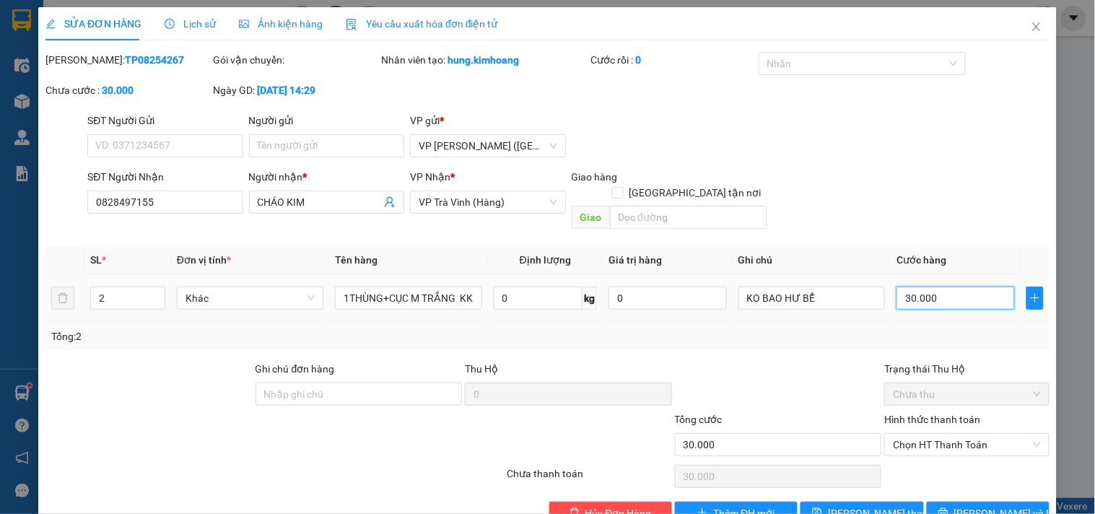
click at [992, 289] on input "30.000" at bounding box center [956, 298] width 118 height 23
type input "6"
click at [978, 505] on span "Lưu và In" at bounding box center [1004, 513] width 101 height 16
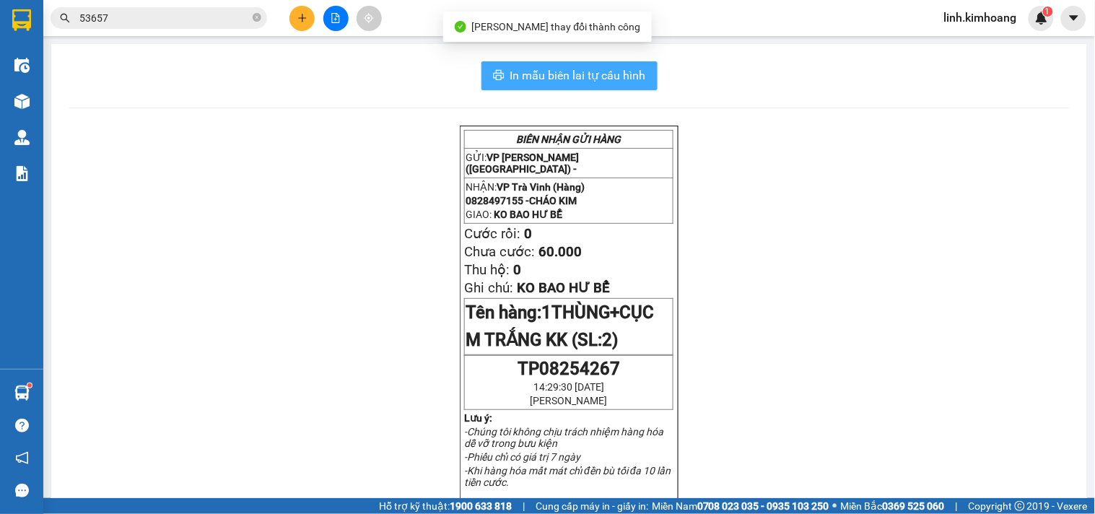
click at [633, 69] on span "In mẫu biên lai tự cấu hình" at bounding box center [578, 75] width 136 height 18
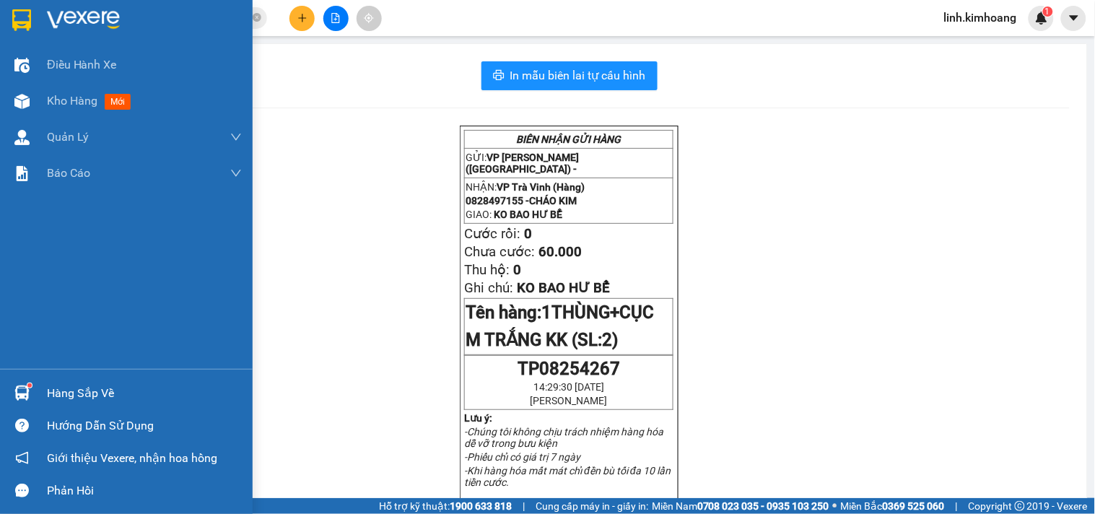
click at [70, 380] on div "Hàng sắp về" at bounding box center [126, 393] width 253 height 32
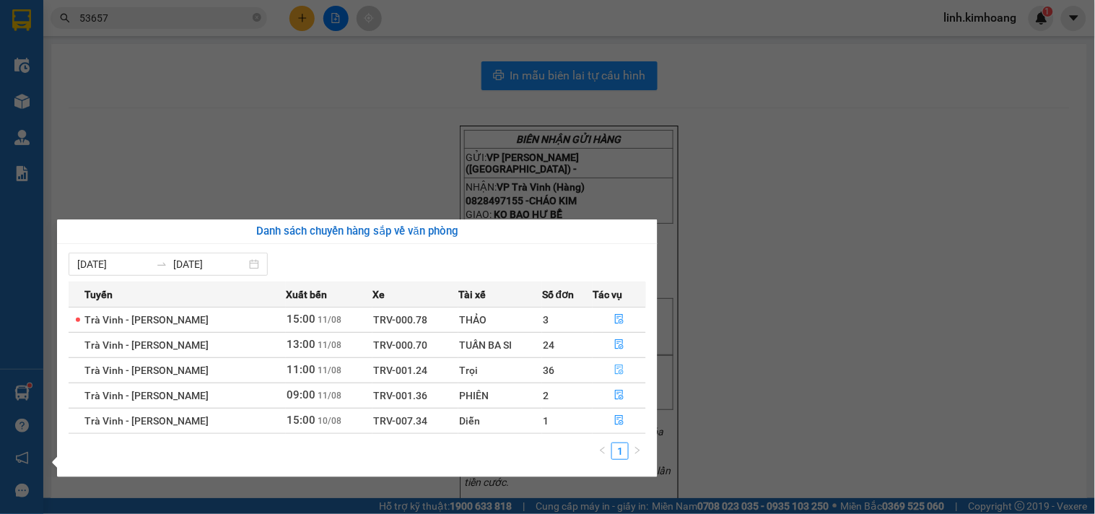
click at [617, 365] on icon "file-done" at bounding box center [619, 370] width 10 height 10
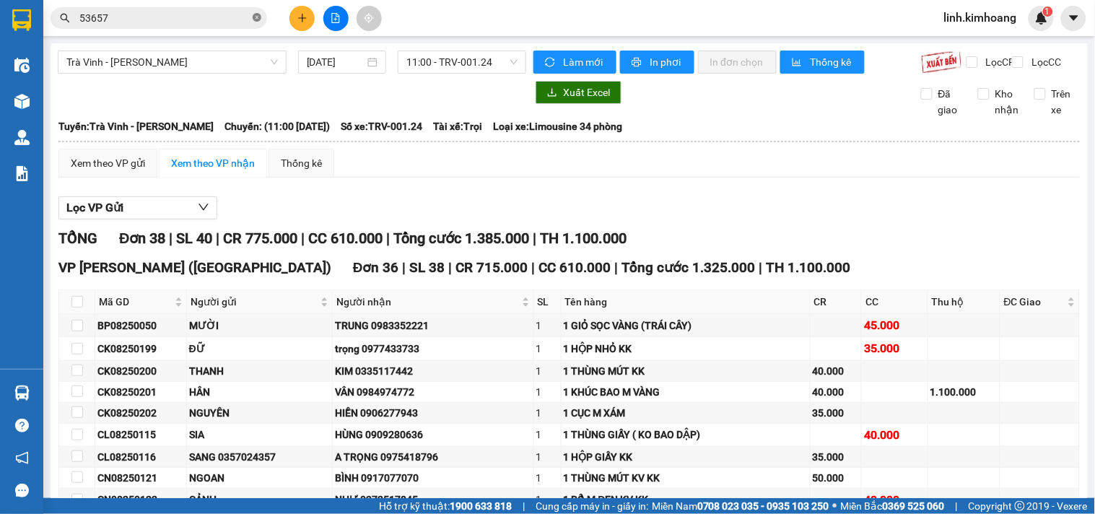
click at [255, 18] on icon "close-circle" at bounding box center [257, 17] width 9 height 9
click at [233, 20] on input "text" at bounding box center [164, 18] width 170 height 16
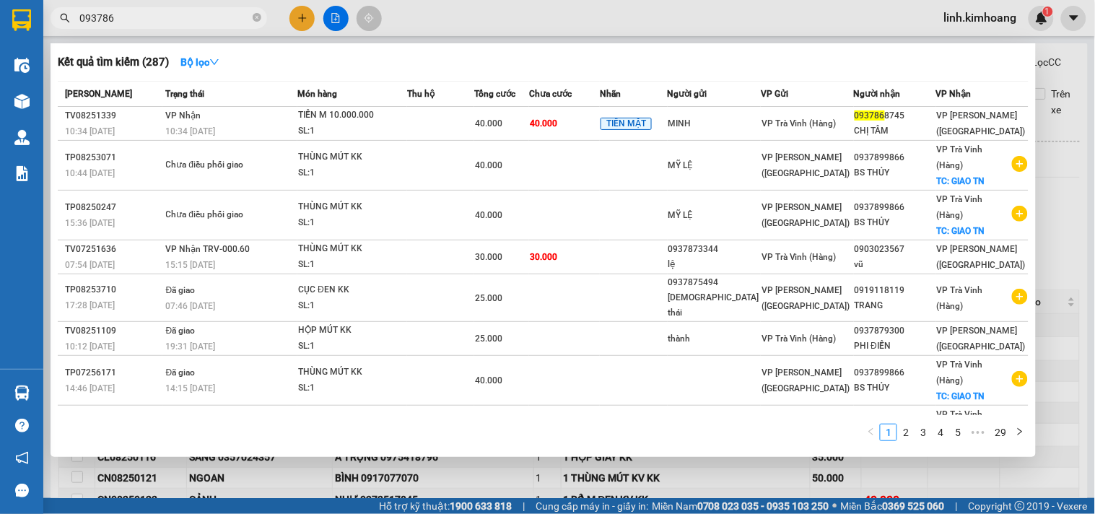
type input "0937868"
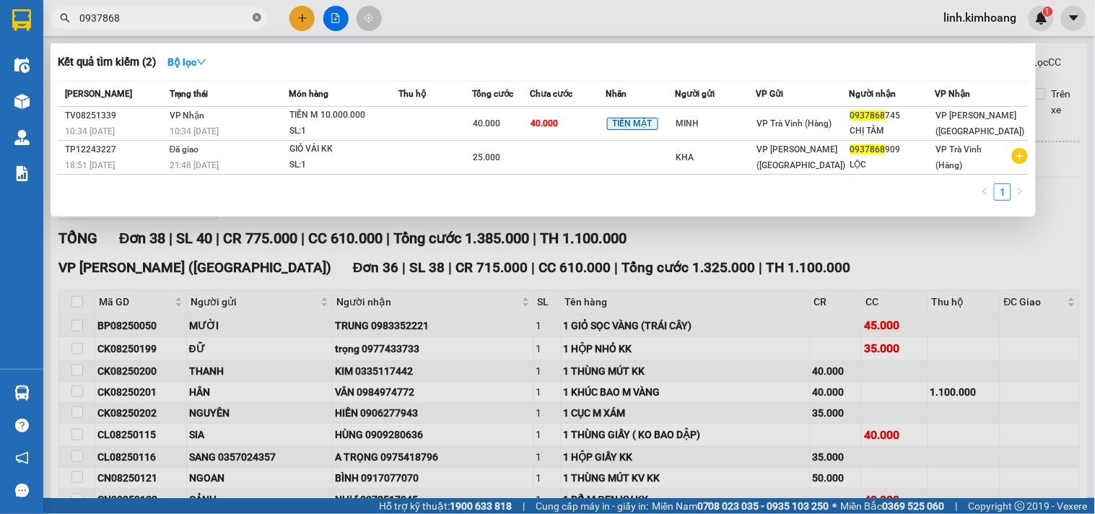
click at [253, 12] on span at bounding box center [257, 19] width 9 height 14
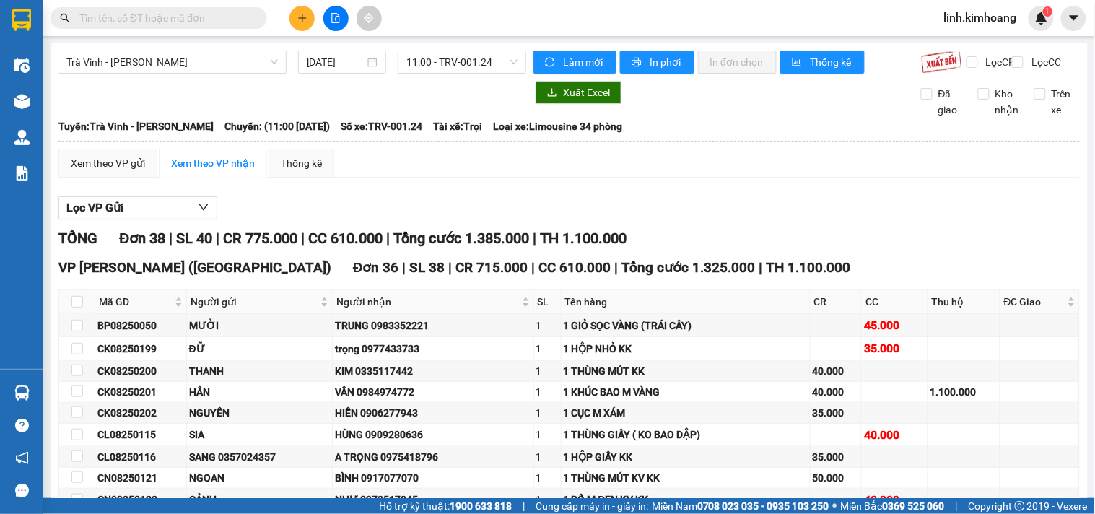
click at [191, 24] on input "text" at bounding box center [164, 18] width 170 height 16
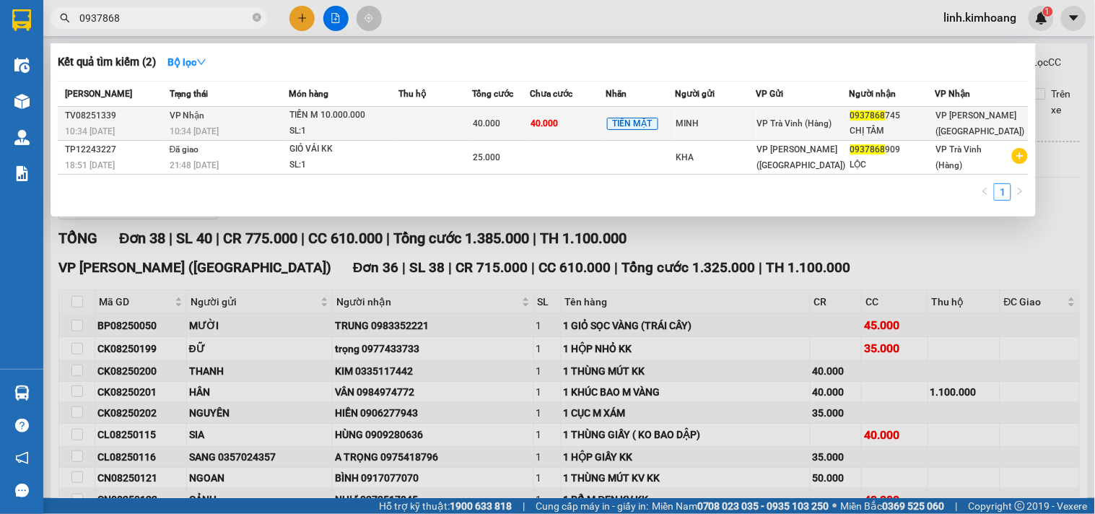
type input "0937868"
click at [913, 118] on div "0937868 745" at bounding box center [892, 115] width 84 height 15
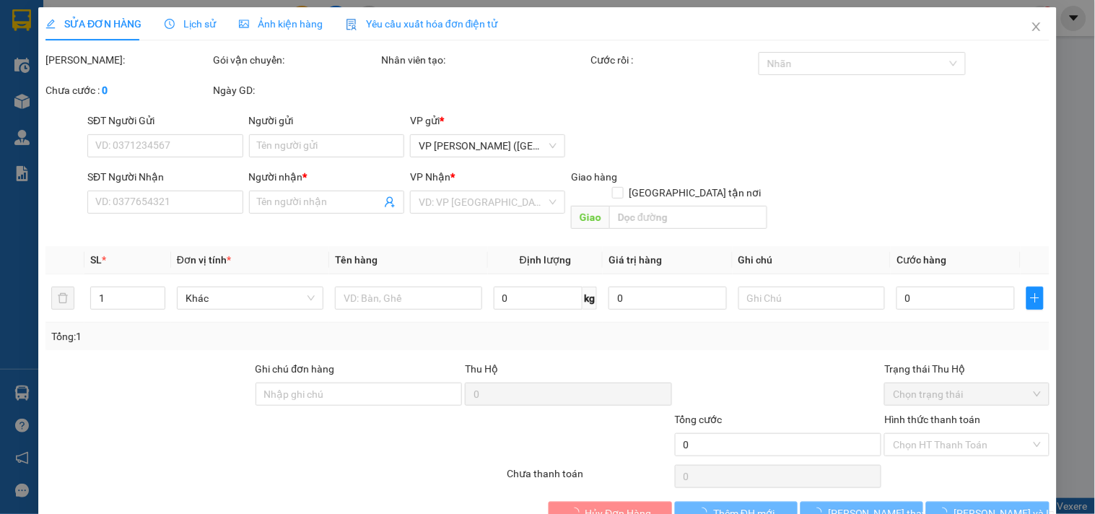
type input "MINH"
type input "0937868745"
type input "CHỊ TÂM"
type input "40.000"
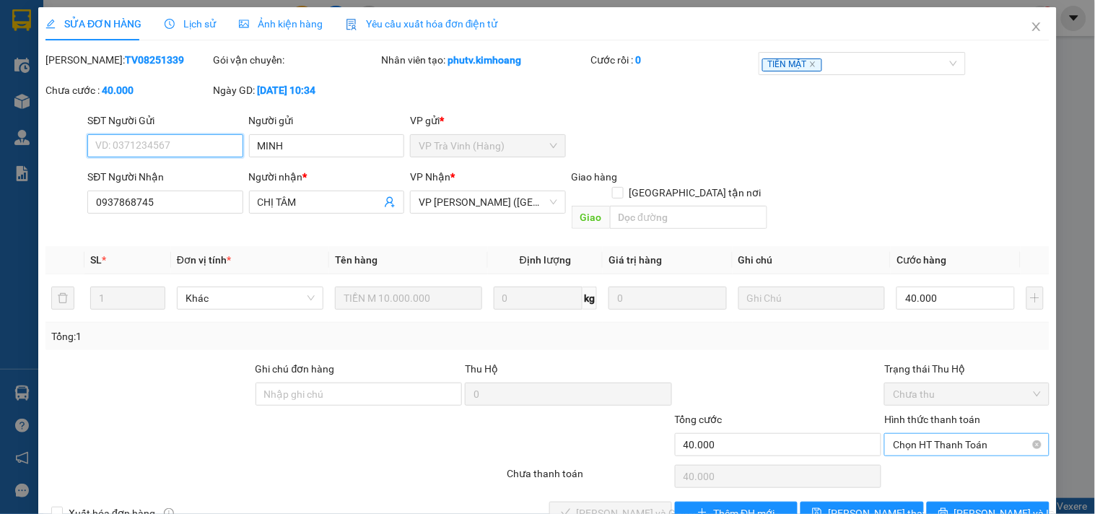
click at [926, 434] on span "Chọn HT Thanh Toán" at bounding box center [966, 445] width 147 height 22
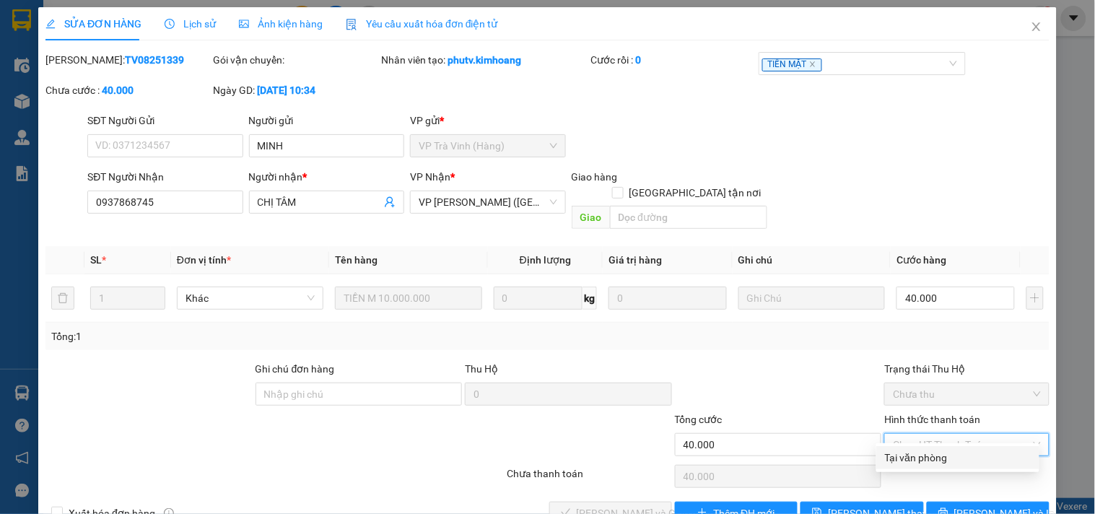
click at [923, 450] on div "Tại văn phòng" at bounding box center [958, 458] width 146 height 16
type input "0"
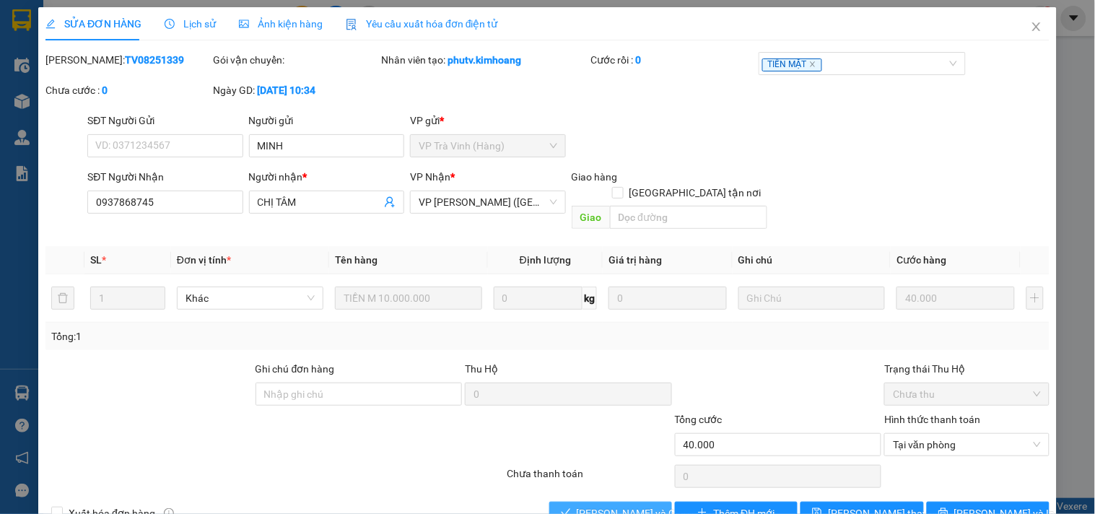
click at [577, 505] on span "Lưu và Giao hàng" at bounding box center [646, 513] width 139 height 16
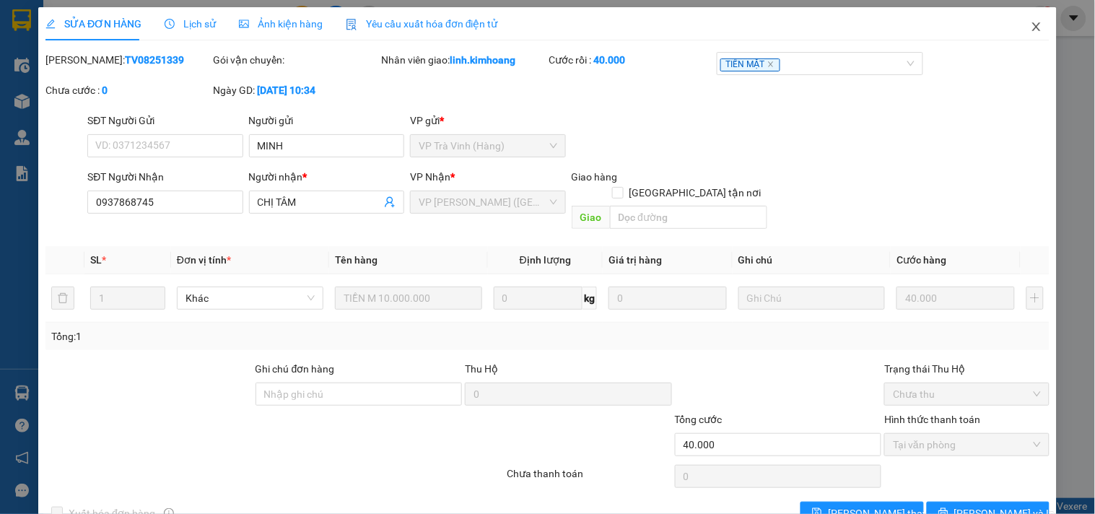
click at [1031, 31] on icon "close" at bounding box center [1037, 27] width 12 height 12
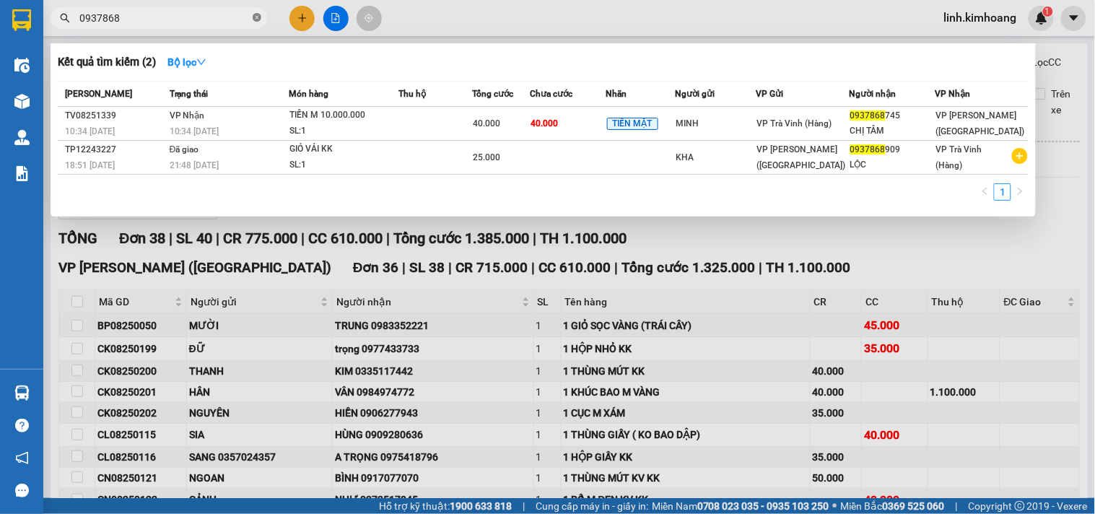
click at [256, 17] on icon "close-circle" at bounding box center [257, 17] width 9 height 9
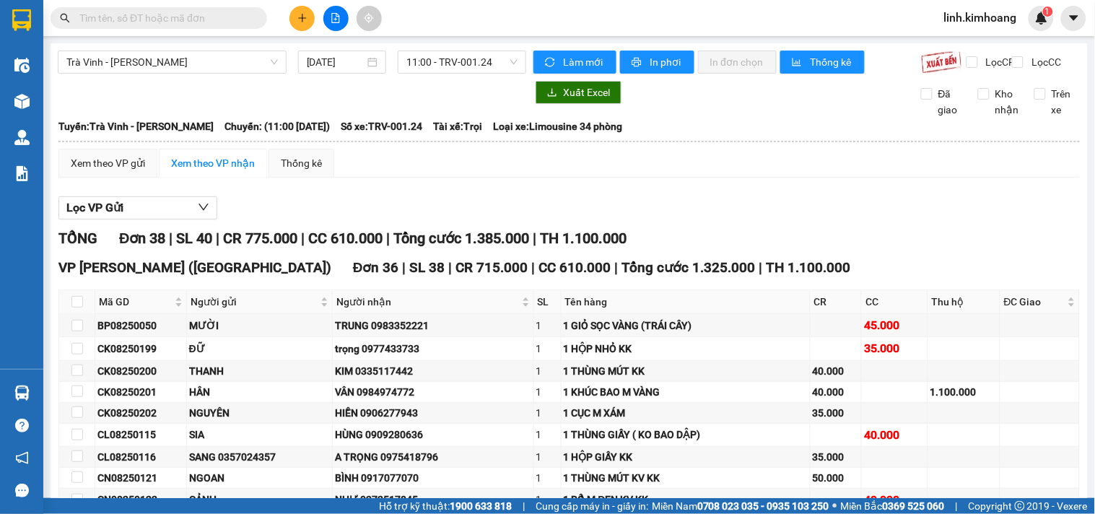
click at [182, 6] on div "Kết quả tìm kiếm ( 2 ) Bộ lọc Mã ĐH Trạng thái Món hàng Thu hộ Tổng cước Chưa c…" at bounding box center [141, 18] width 282 height 25
click at [183, 9] on span at bounding box center [159, 18] width 217 height 22
click at [190, 14] on input "text" at bounding box center [164, 18] width 170 height 16
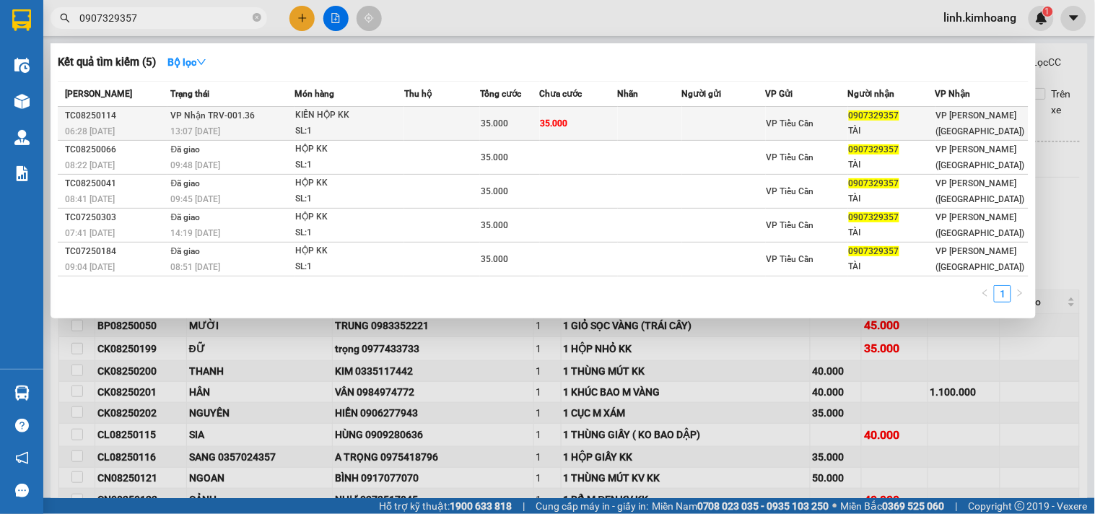
type input "0907329357"
click at [670, 112] on td at bounding box center [650, 124] width 64 height 34
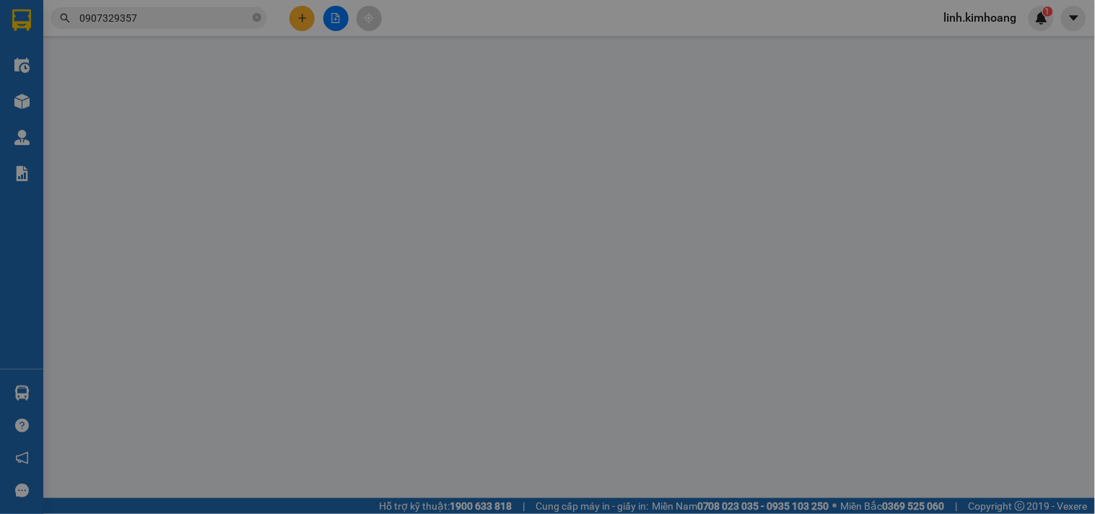
type input "0907329357"
type input "TÀI"
type input "35.000"
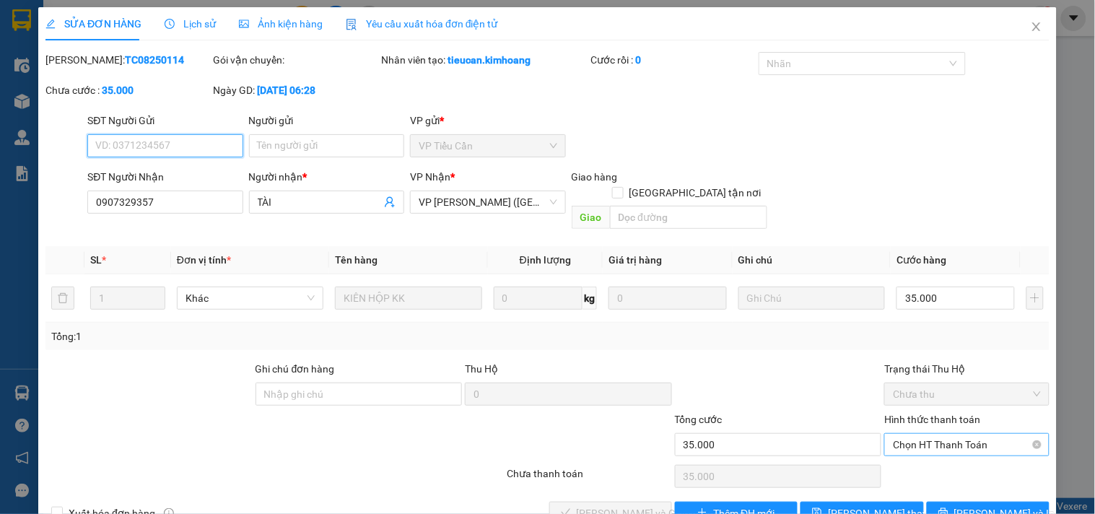
click at [931, 434] on span "Chọn HT Thanh Toán" at bounding box center [966, 445] width 147 height 22
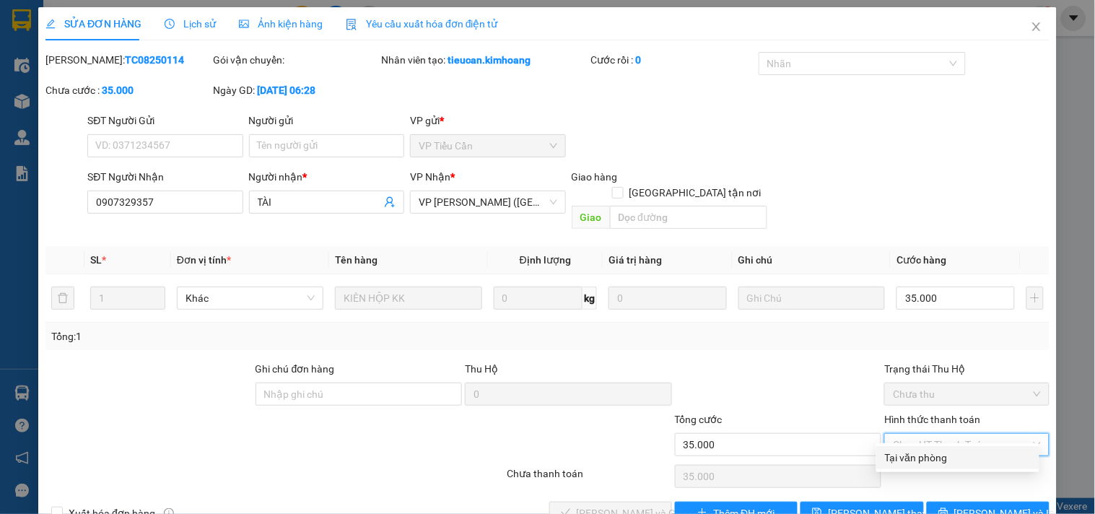
click at [925, 450] on div "Tại văn phòng" at bounding box center [958, 458] width 146 height 16
type input "0"
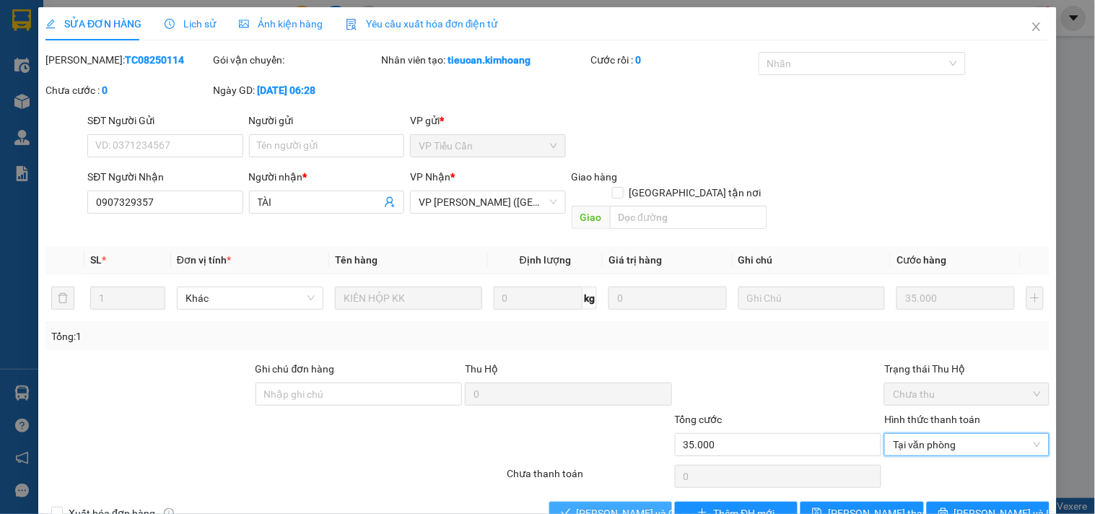
click at [592, 505] on span "Lưu và Giao hàng" at bounding box center [646, 513] width 139 height 16
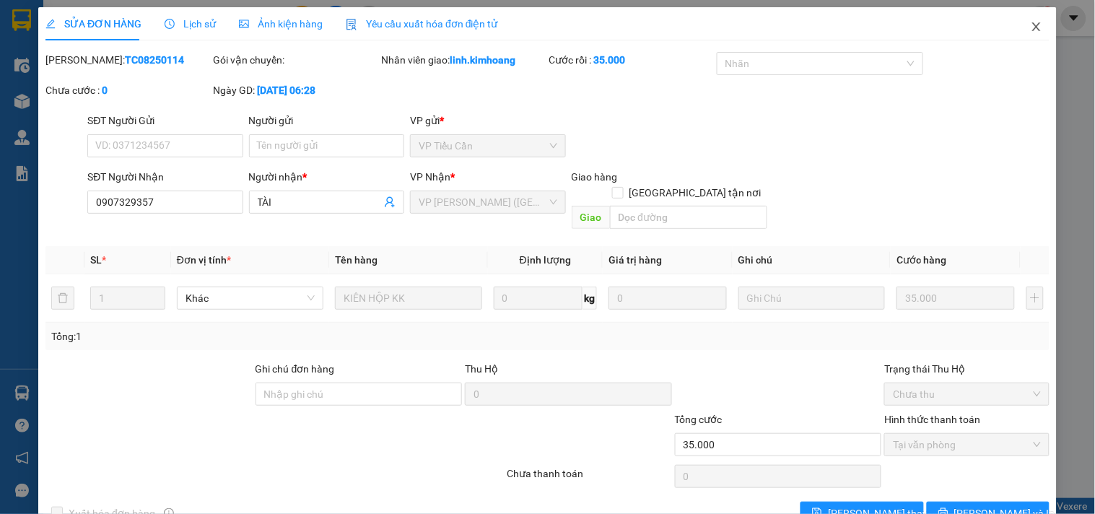
click at [1031, 31] on icon "close" at bounding box center [1037, 27] width 12 height 12
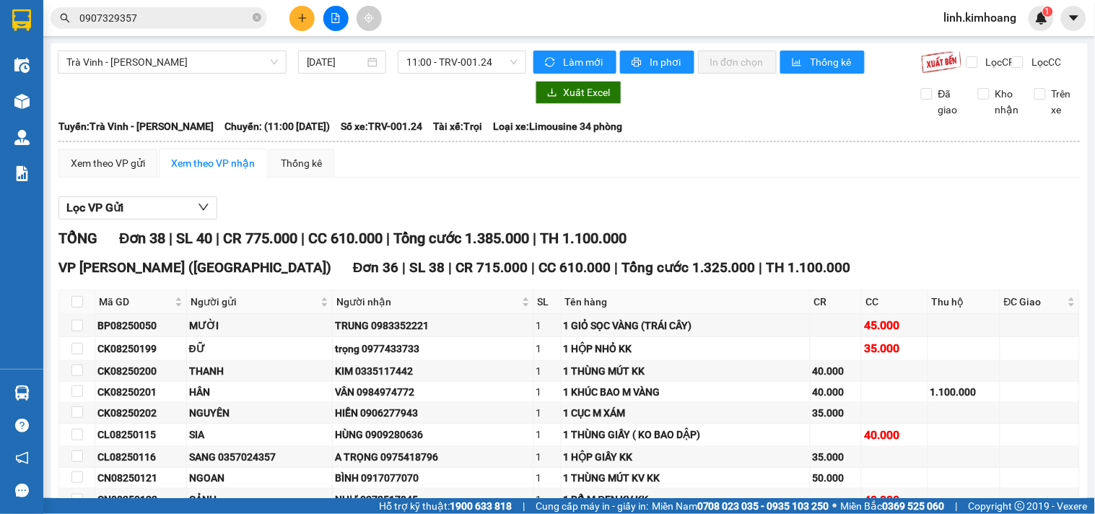
click at [296, 19] on button at bounding box center [301, 18] width 25 height 25
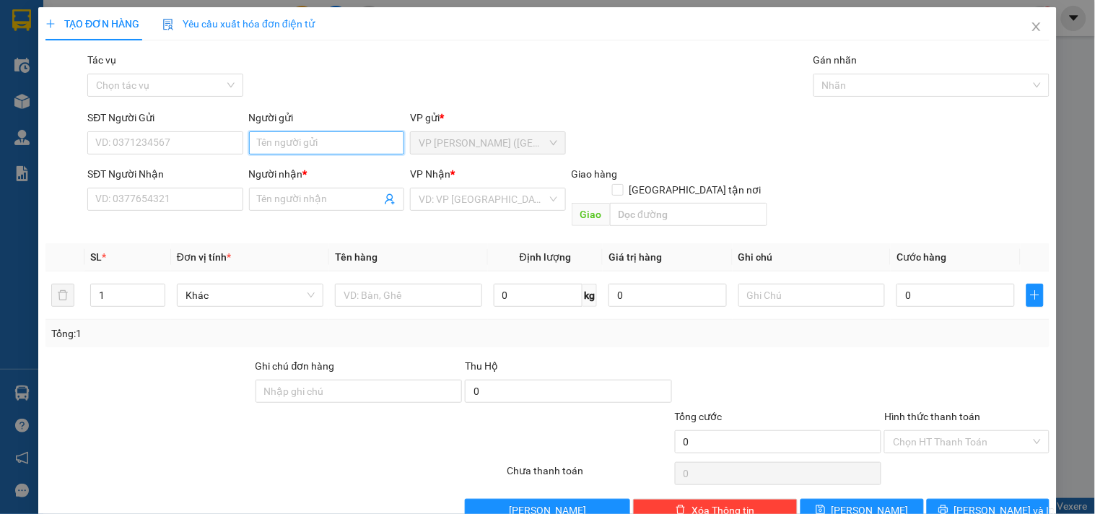
click at [305, 145] on input "Người gửi" at bounding box center [326, 142] width 155 height 23
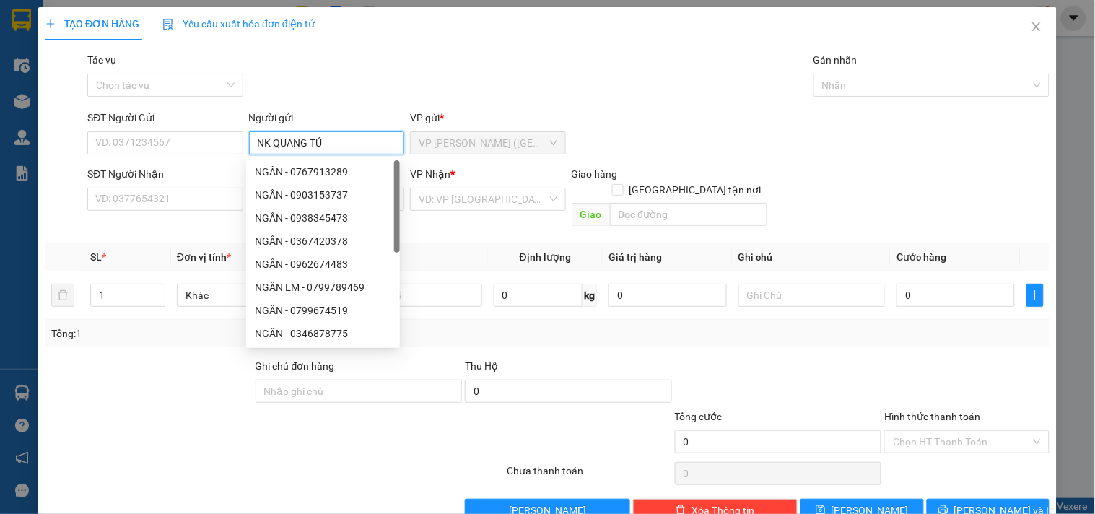
type input "NK QUANG TÚ"
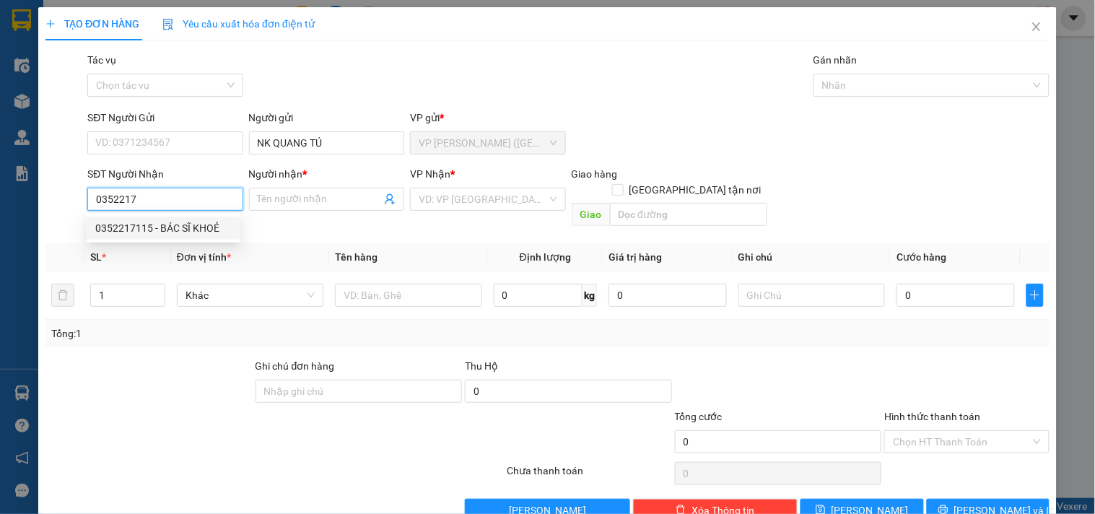
click at [212, 225] on div "0352217115 - BÁC SĨ KHOẺ" at bounding box center [163, 228] width 136 height 16
type input "0352217115"
type input "BÁC SĨ KHOẺ"
type input "35.000"
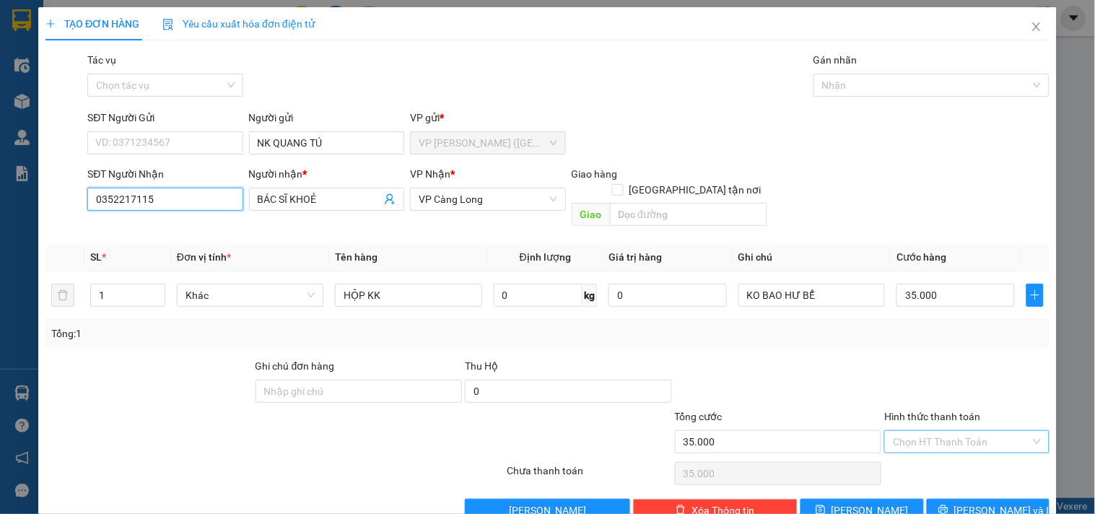
type input "0352217115"
click at [970, 431] on input "Hình thức thanh toán" at bounding box center [961, 442] width 137 height 22
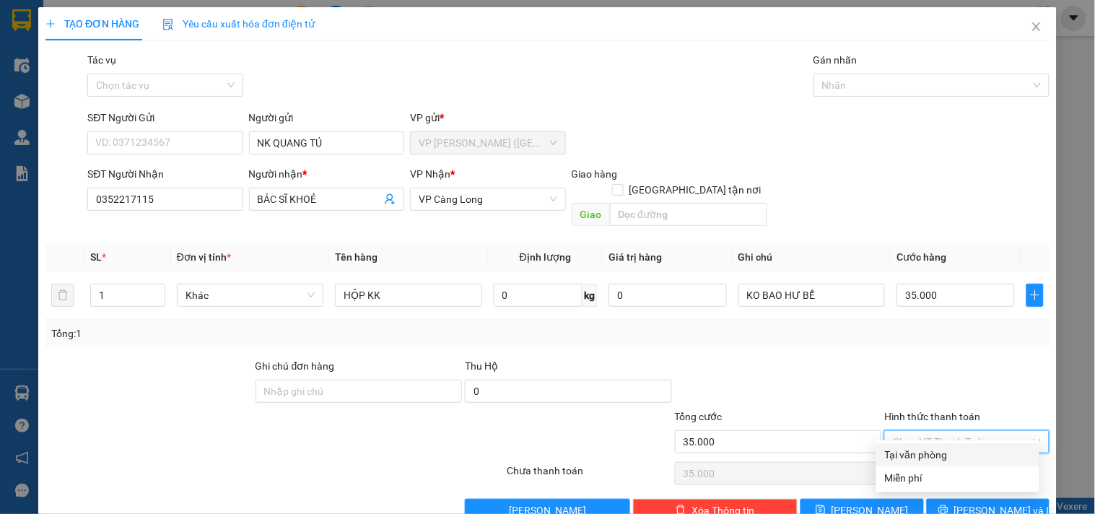
click at [972, 447] on div "Tại văn phòng" at bounding box center [958, 455] width 146 height 16
click at [982, 502] on span "Lưu và In" at bounding box center [1004, 510] width 101 height 16
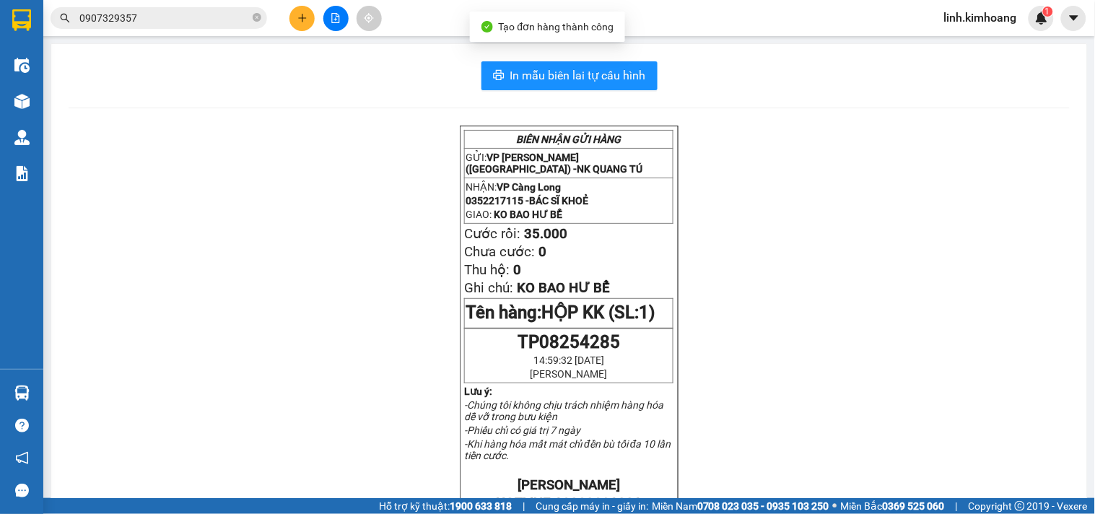
click at [535, 58] on div "In mẫu biên lai tự cấu hình BIÊN NHẬN GỬI HÀNG GỬI: VP Trần Phú (Hàng) - NK QUA…" at bounding box center [569, 482] width 1036 height 876
click at [544, 73] on span "In mẫu biên lai tự cấu hình" at bounding box center [578, 75] width 136 height 18
click at [300, 23] on button at bounding box center [301, 18] width 25 height 25
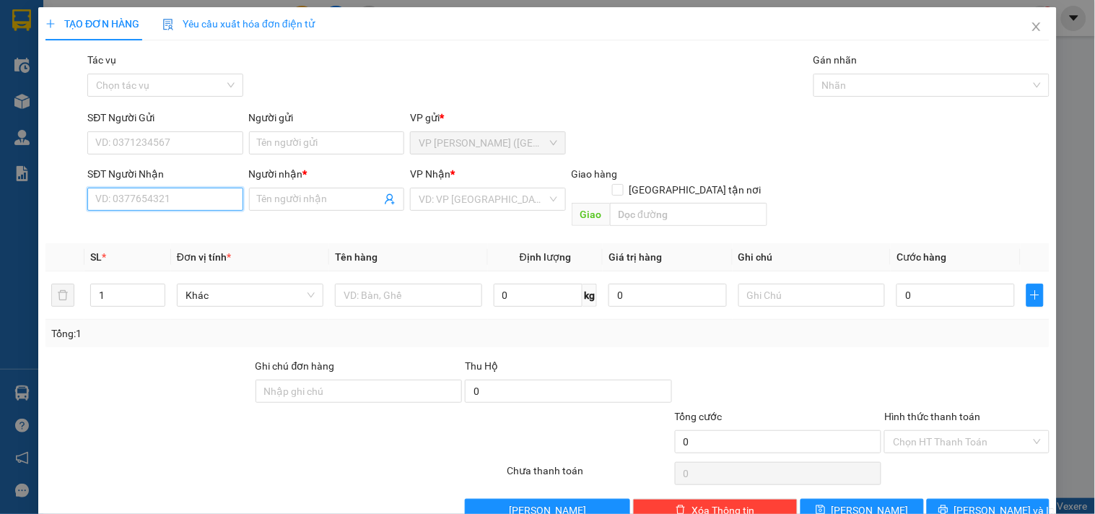
click at [147, 203] on input "SĐT Người Nhận" at bounding box center [164, 199] width 155 height 23
click at [179, 199] on input "SĐT Người Nhận" at bounding box center [164, 199] width 155 height 23
click at [167, 220] on div "0989260026 - TIẾN THỊNH" at bounding box center [166, 228] width 142 height 16
type input "0989260026"
type input "TIẾN THỊNH"
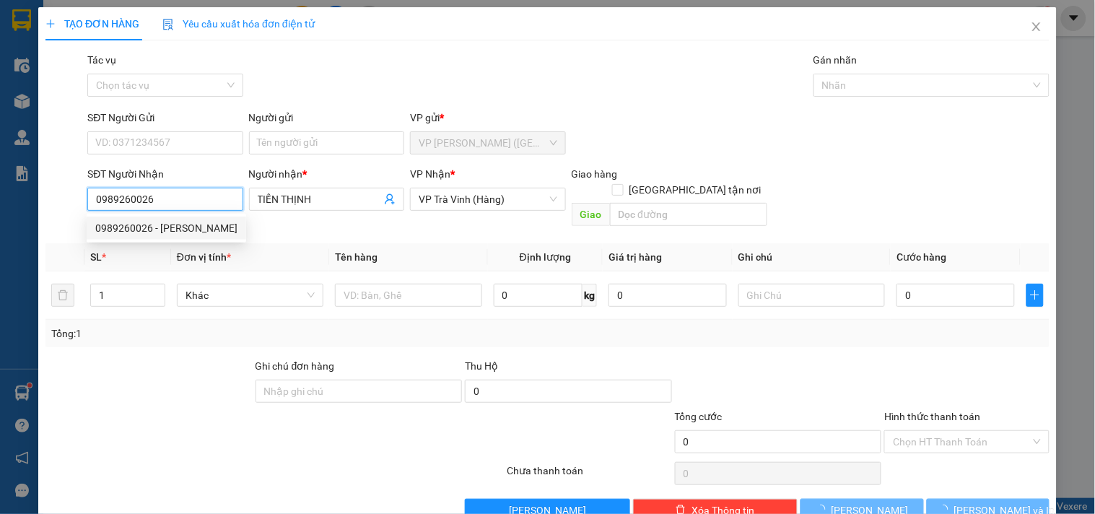
type input "35.000"
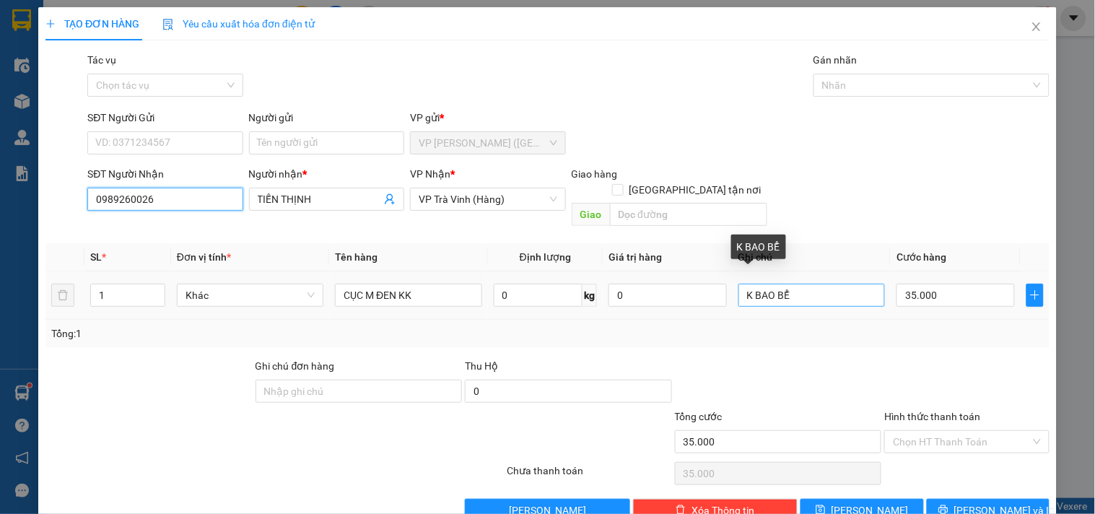
type input "0989260026"
click at [802, 287] on input "K BAO BỂ" at bounding box center [812, 295] width 147 height 23
type input "K BAO BỂ -ƯỚT SẲN"
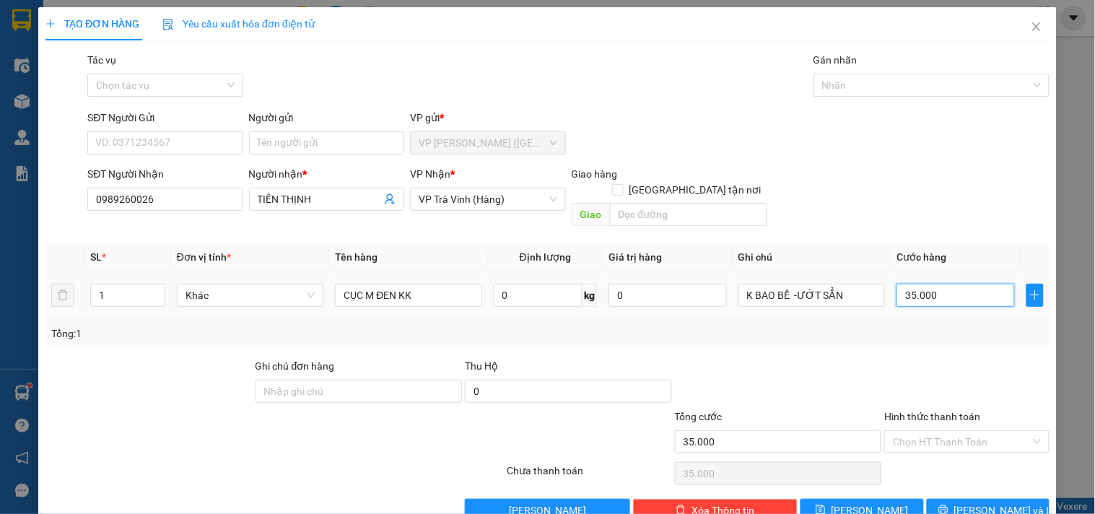
type input "3"
type input "30"
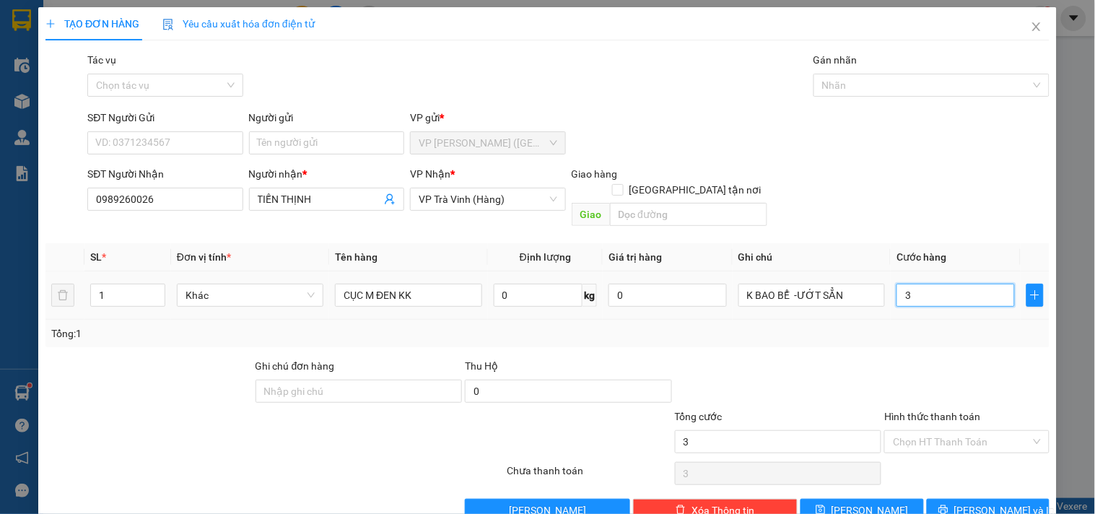
type input "30"
click at [968, 502] on span "Lưu và In" at bounding box center [1004, 510] width 101 height 16
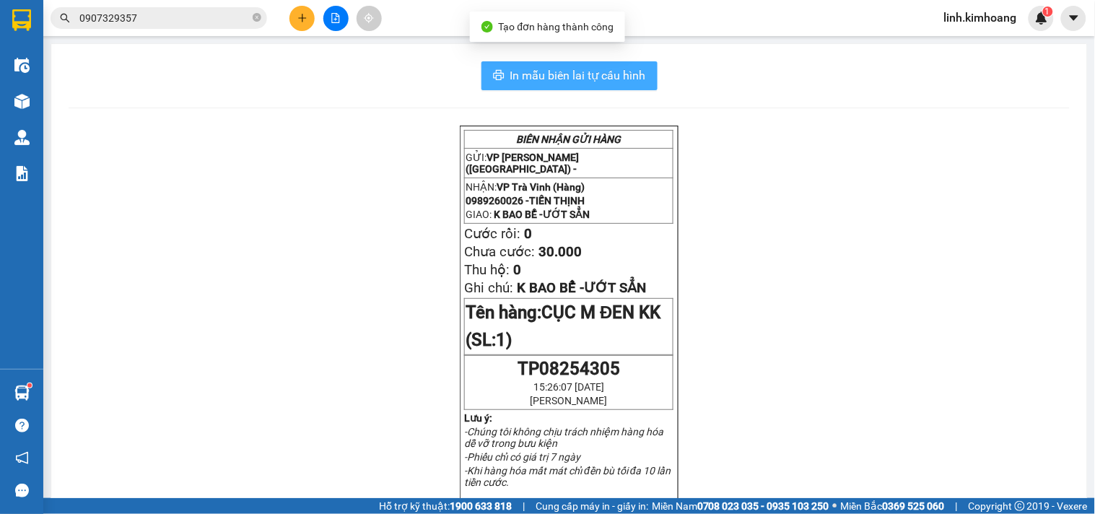
click at [617, 71] on span "In mẫu biên lai tự cấu hình" at bounding box center [578, 75] width 136 height 18
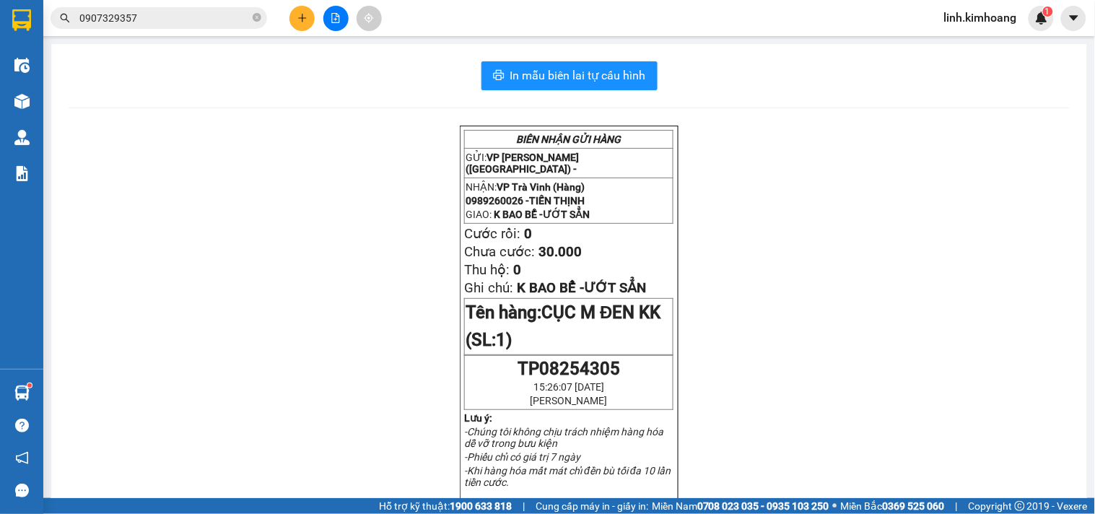
click at [309, 17] on button at bounding box center [301, 18] width 25 height 25
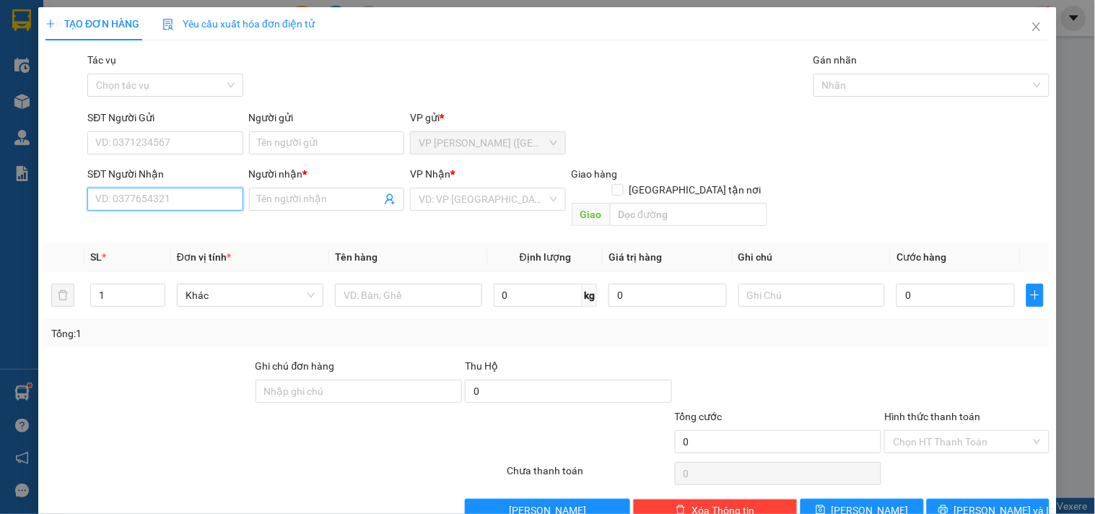
click at [185, 198] on input "SĐT Người Nhận" at bounding box center [164, 199] width 155 height 23
click at [175, 228] on div "0396696269 - ÔNG THU NGA" at bounding box center [163, 228] width 136 height 16
type input "0396696269"
type input "ÔNG THU NGA"
type input "35.000"
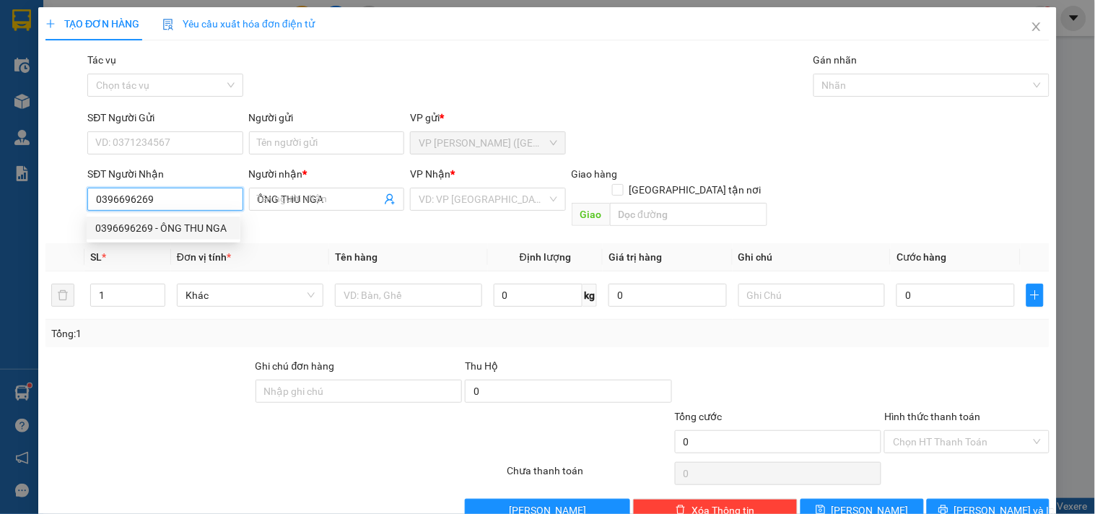
type input "35.000"
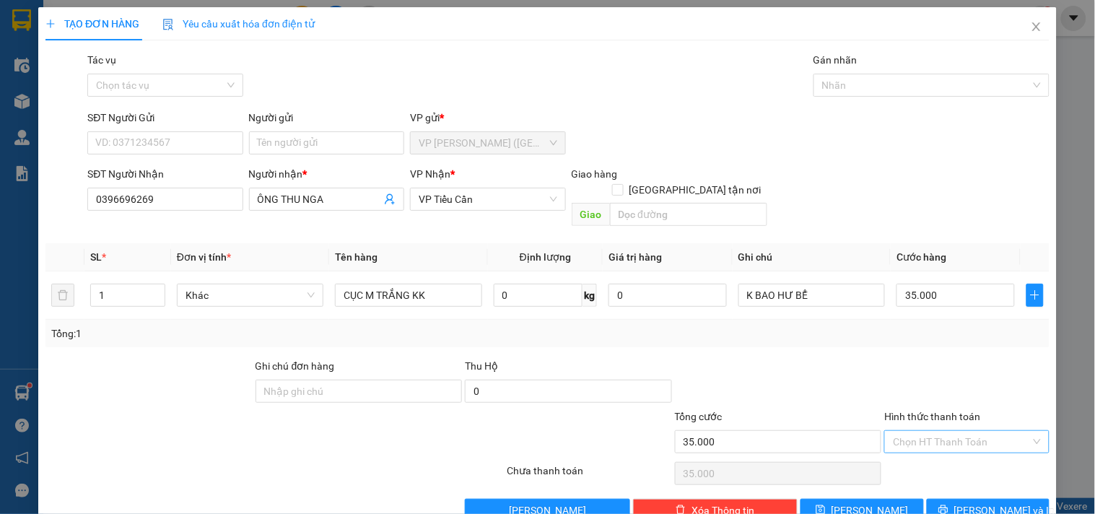
click at [972, 431] on input "Hình thức thanh toán" at bounding box center [961, 442] width 137 height 22
click at [953, 447] on div "Tại văn phòng" at bounding box center [958, 455] width 146 height 16
click at [990, 502] on span "Lưu và In" at bounding box center [1004, 510] width 101 height 16
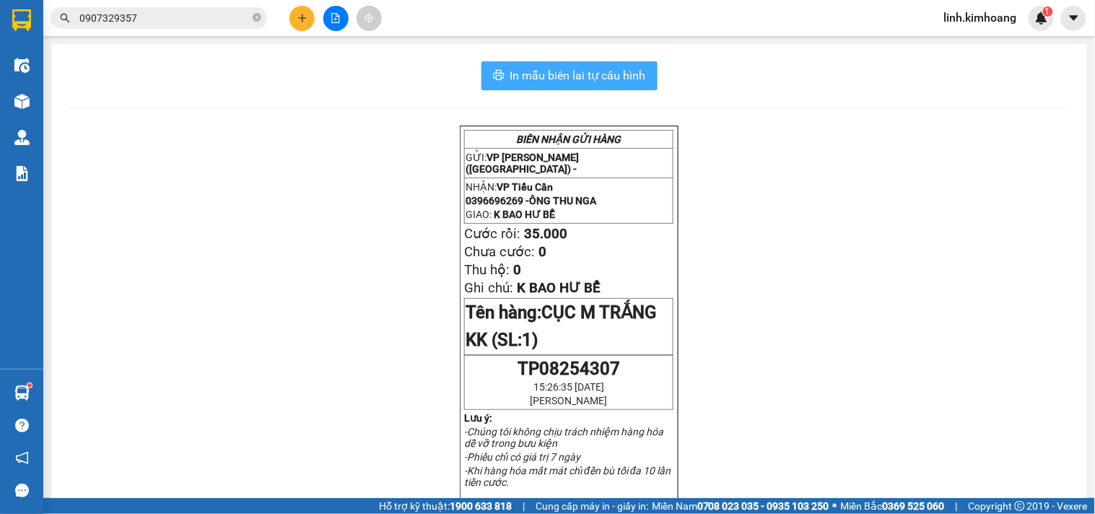
click at [583, 78] on span "In mẫu biên lai tự cấu hình" at bounding box center [578, 75] width 136 height 18
click at [258, 20] on icon "close-circle" at bounding box center [257, 17] width 9 height 9
click at [235, 14] on input "text" at bounding box center [164, 18] width 170 height 16
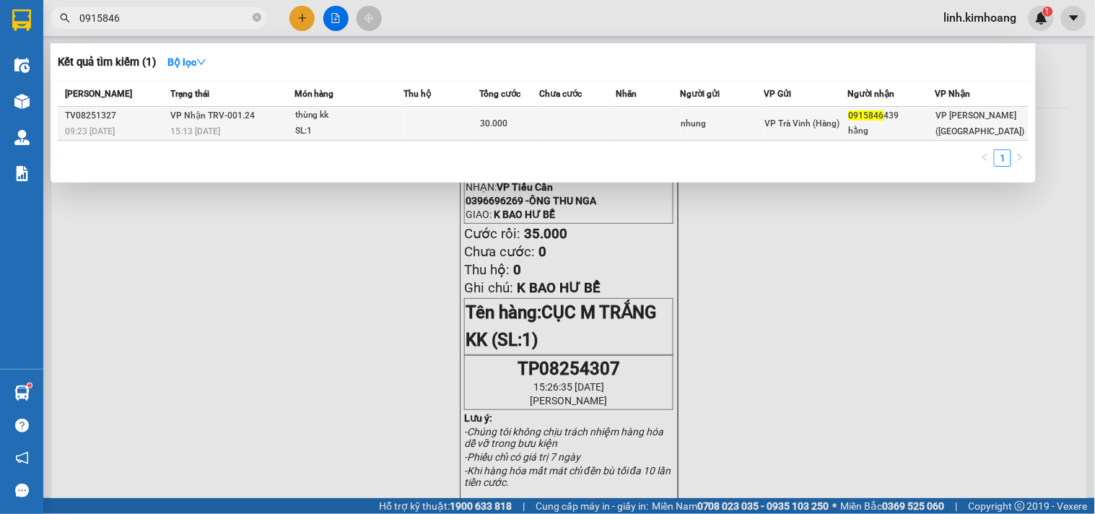
type input "0915846"
click at [778, 131] on div "VP Trà Vinh (Hàng)" at bounding box center [806, 124] width 82 height 16
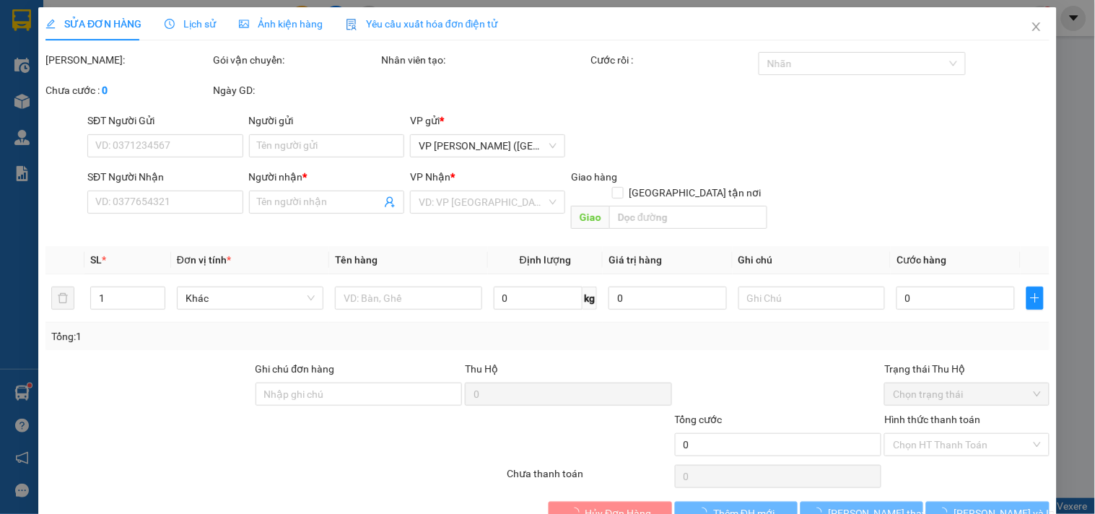
type input "nhung"
type input "0915846439"
type input "hằng"
type input "30.000"
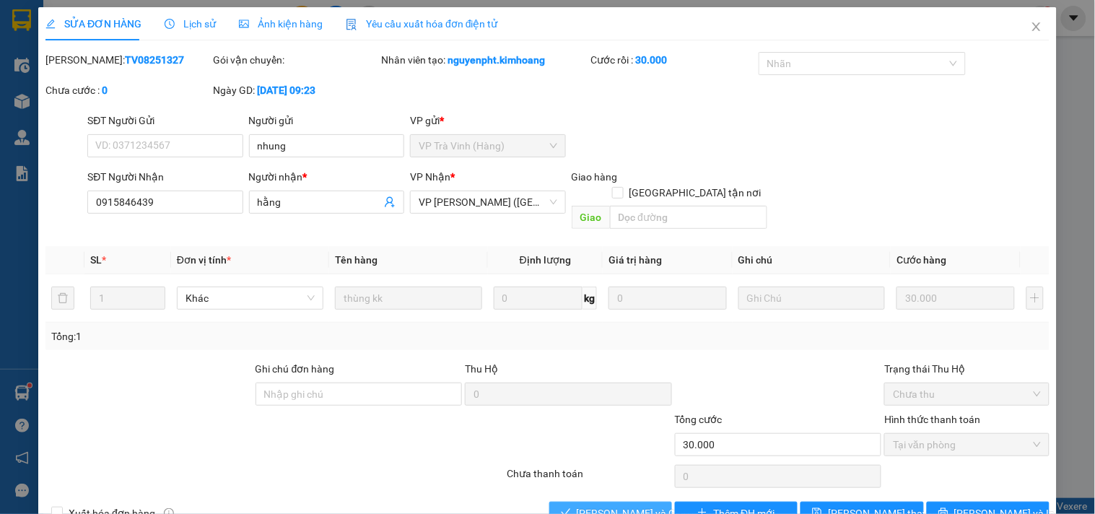
click at [604, 505] on span "Lưu và Giao hàng" at bounding box center [646, 513] width 139 height 16
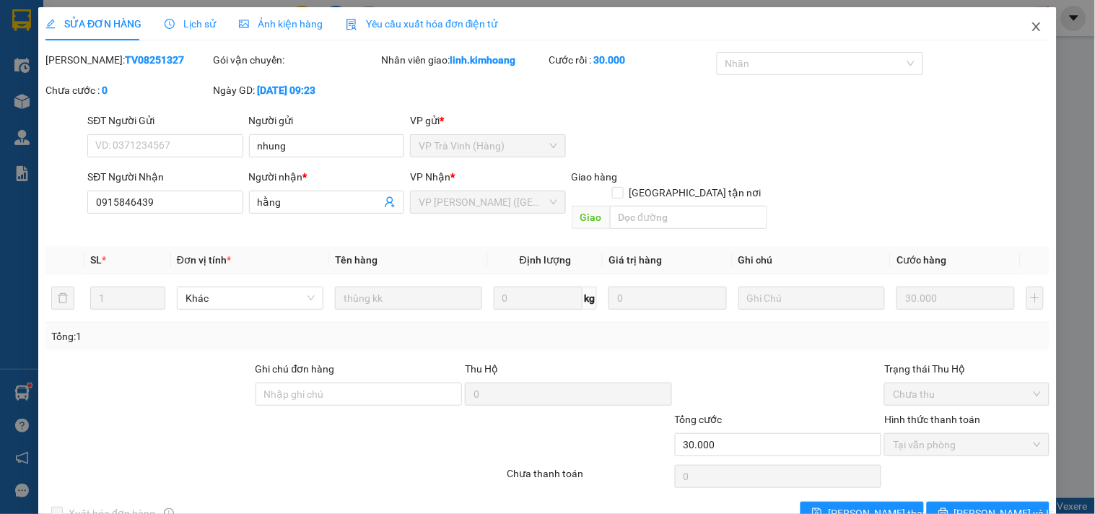
click at [1031, 26] on icon "close" at bounding box center [1037, 27] width 12 height 12
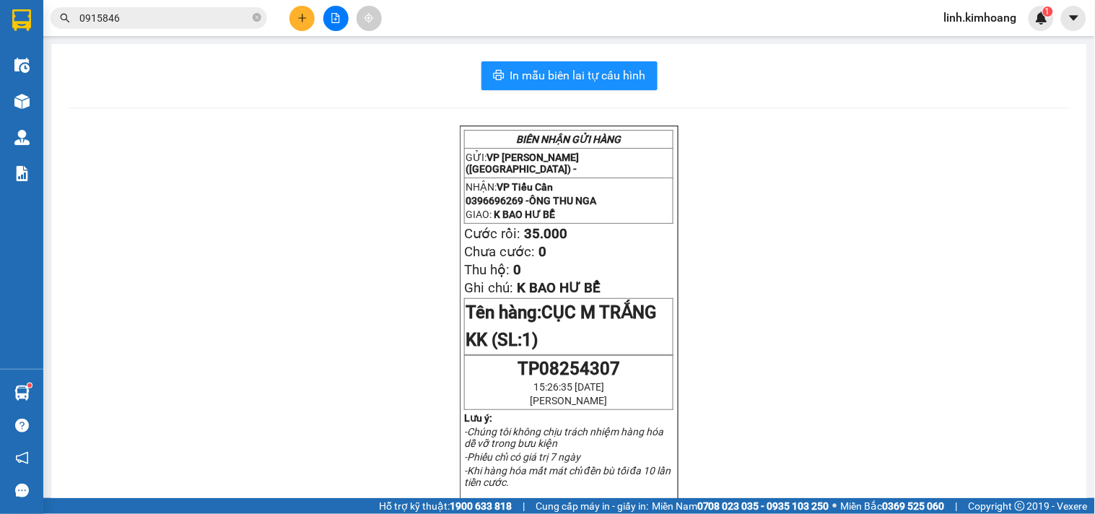
click at [307, 11] on button at bounding box center [301, 18] width 25 height 25
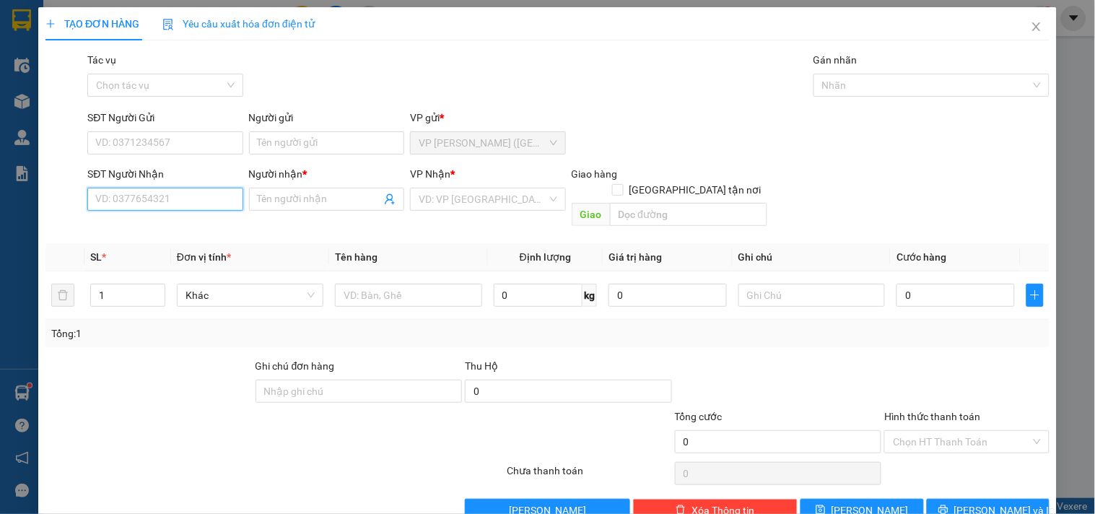
click at [179, 193] on input "SĐT Người Nhận" at bounding box center [164, 199] width 155 height 23
click at [128, 204] on input "0397180690" at bounding box center [164, 199] width 155 height 23
click at [143, 199] on input "0397190690" at bounding box center [164, 199] width 155 height 23
click at [157, 235] on div "0397190680 - TUẤN" at bounding box center [163, 228] width 136 height 16
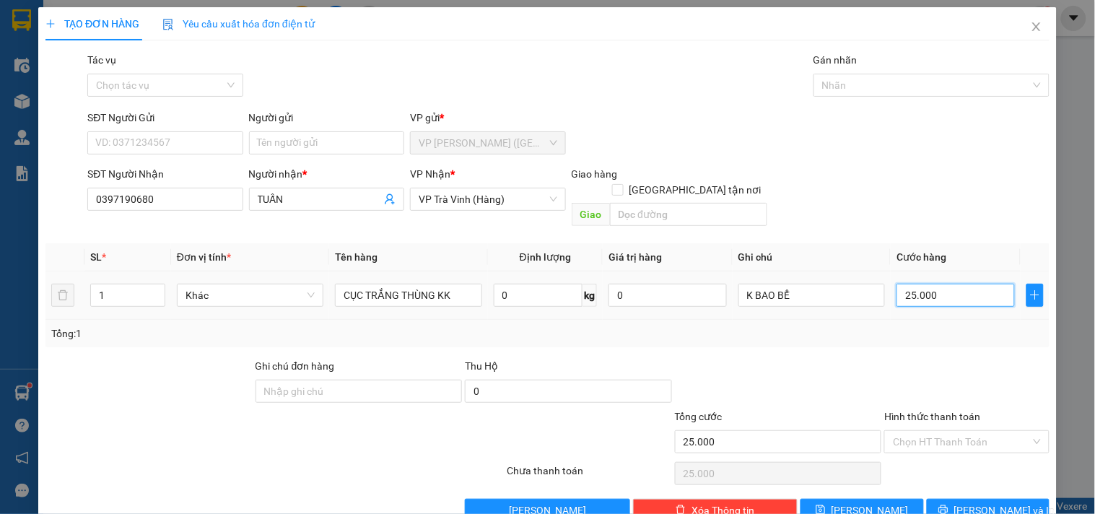
click at [993, 287] on input "25.000" at bounding box center [956, 295] width 118 height 23
click at [962, 488] on div "TẠO ĐƠN HÀNG Yêu cầu xuất hóa đơn điện tử Transit Pickup Surcharge Ids Transit …" at bounding box center [547, 270] width 1019 height 526
click at [982, 499] on button "Lưu và In" at bounding box center [988, 510] width 123 height 23
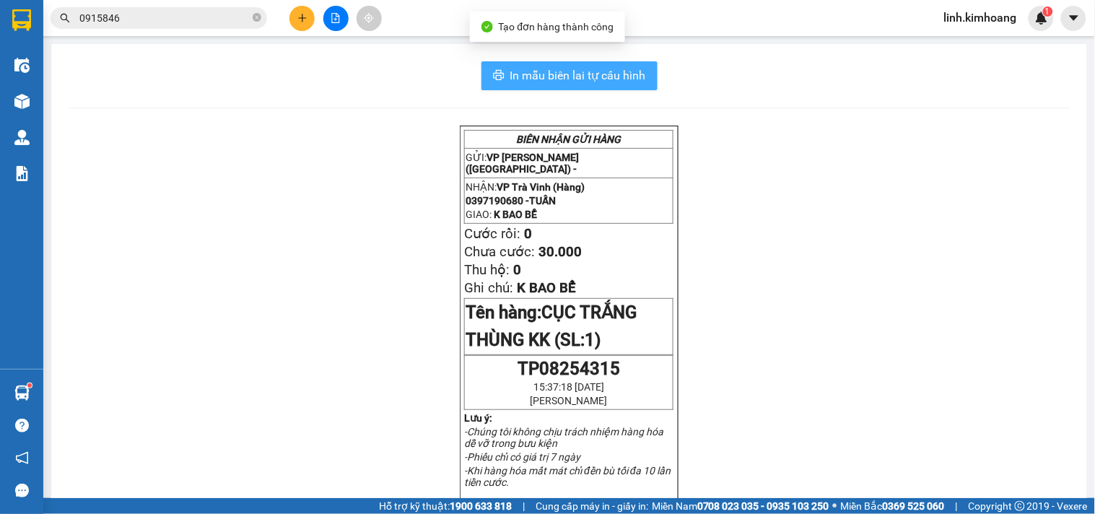
click at [624, 82] on span "In mẫu biên lai tự cấu hình" at bounding box center [578, 75] width 136 height 18
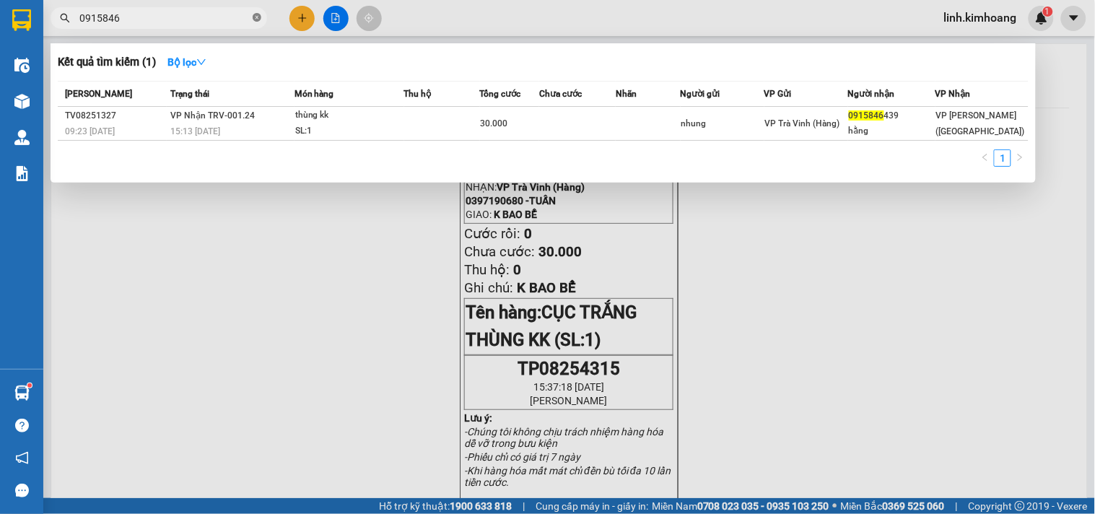
click at [260, 16] on icon "close-circle" at bounding box center [257, 17] width 9 height 9
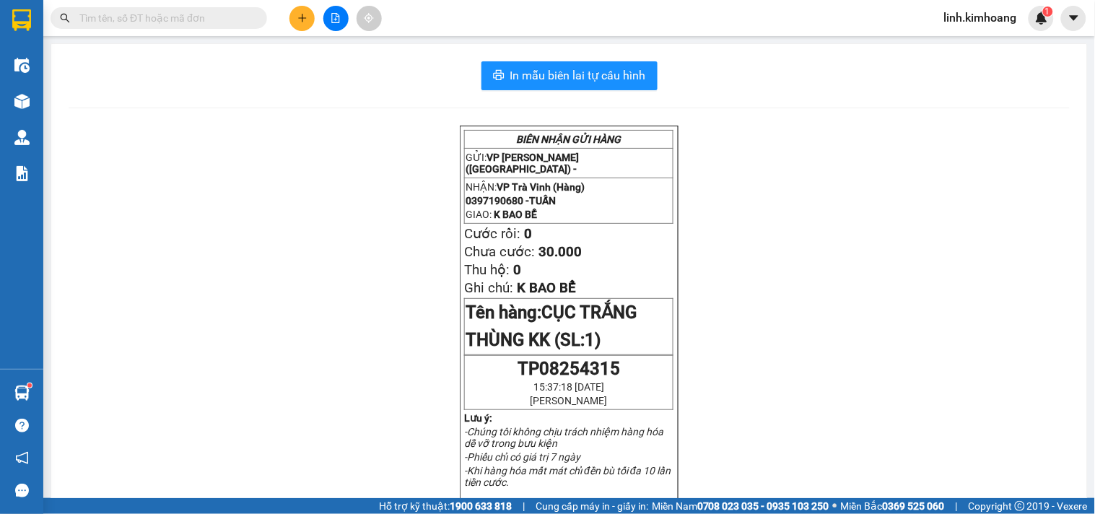
click at [186, 15] on input "text" at bounding box center [164, 18] width 170 height 16
click at [171, 20] on input "text" at bounding box center [164, 18] width 170 height 16
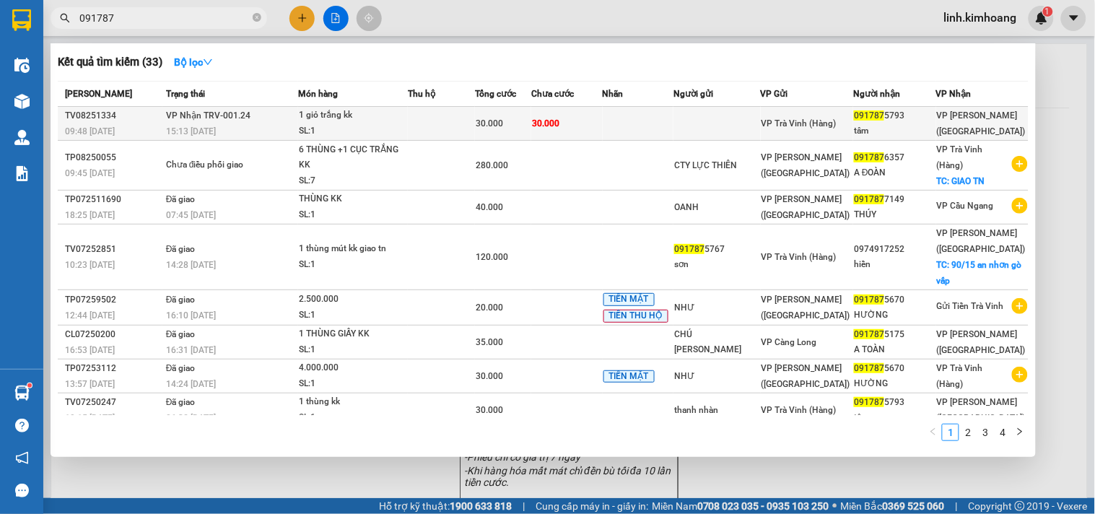
click at [850, 107] on td "VP Trà Vinh (Hàng)" at bounding box center [807, 124] width 93 height 34
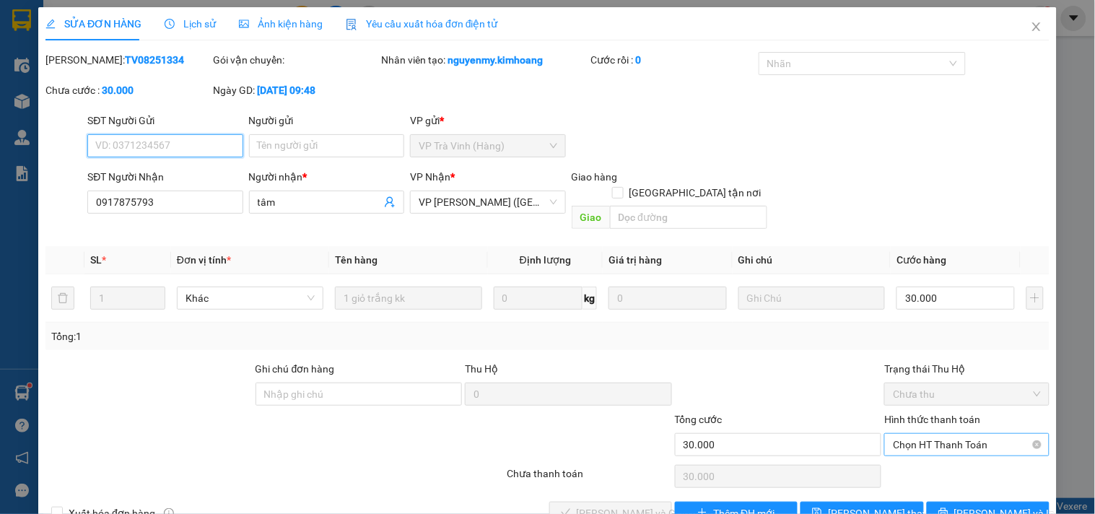
click at [912, 435] on span "Chọn HT Thanh Toán" at bounding box center [966, 445] width 147 height 22
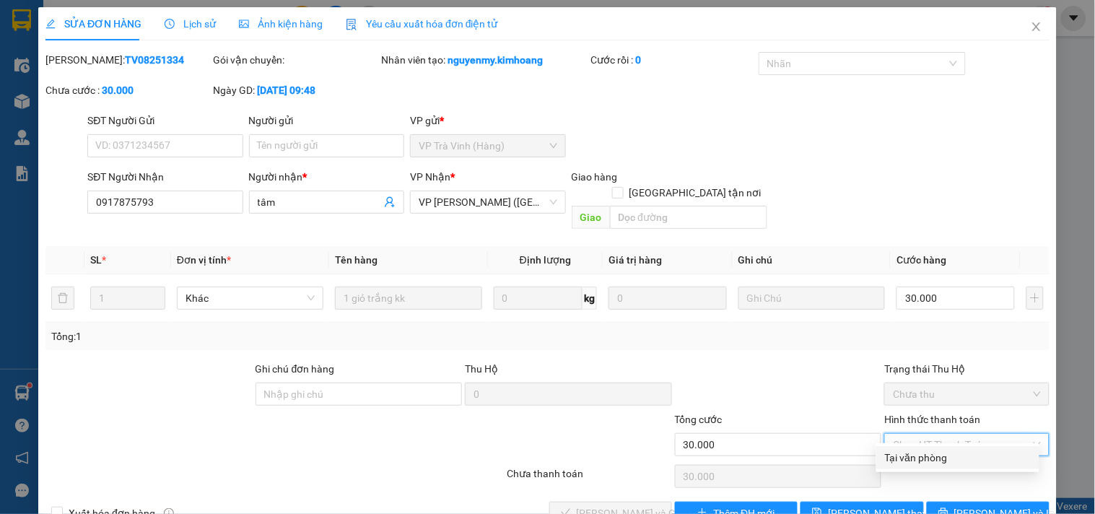
click at [912, 463] on div "Tại văn phòng" at bounding box center [958, 458] width 146 height 16
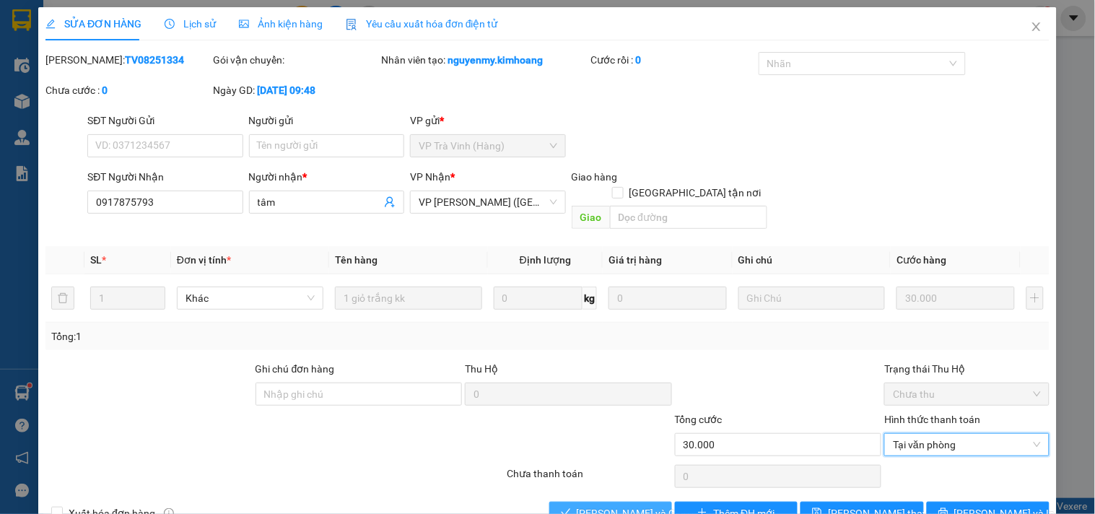
click at [594, 505] on span "Lưu và Giao hàng" at bounding box center [646, 513] width 139 height 16
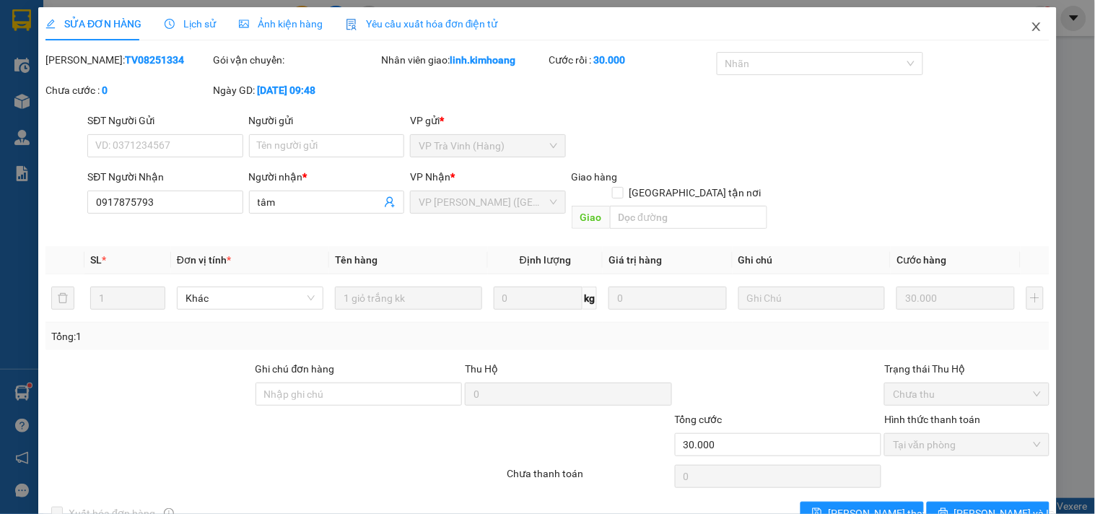
click at [1018, 22] on span "Close" at bounding box center [1036, 27] width 40 height 40
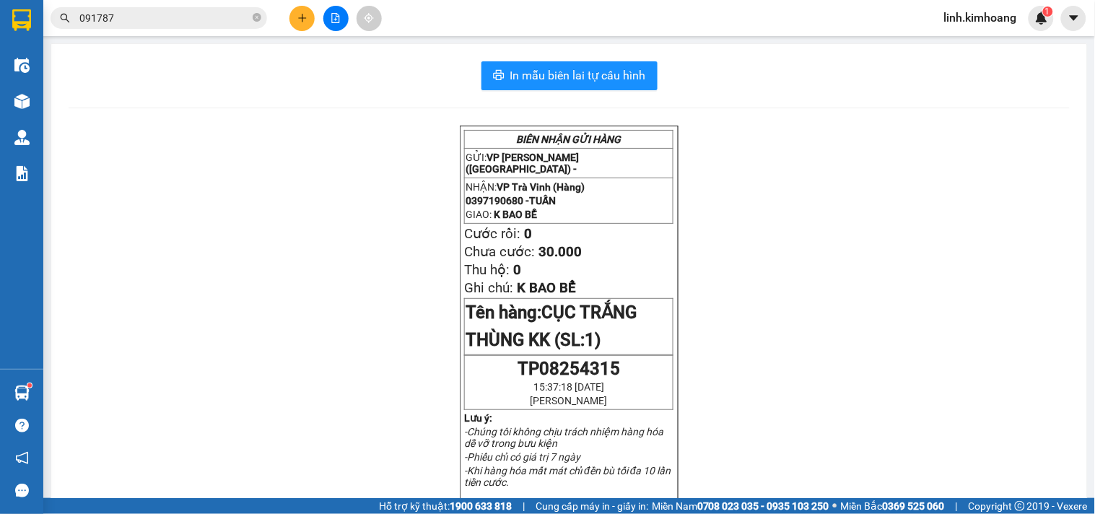
click at [311, 18] on button at bounding box center [301, 18] width 25 height 25
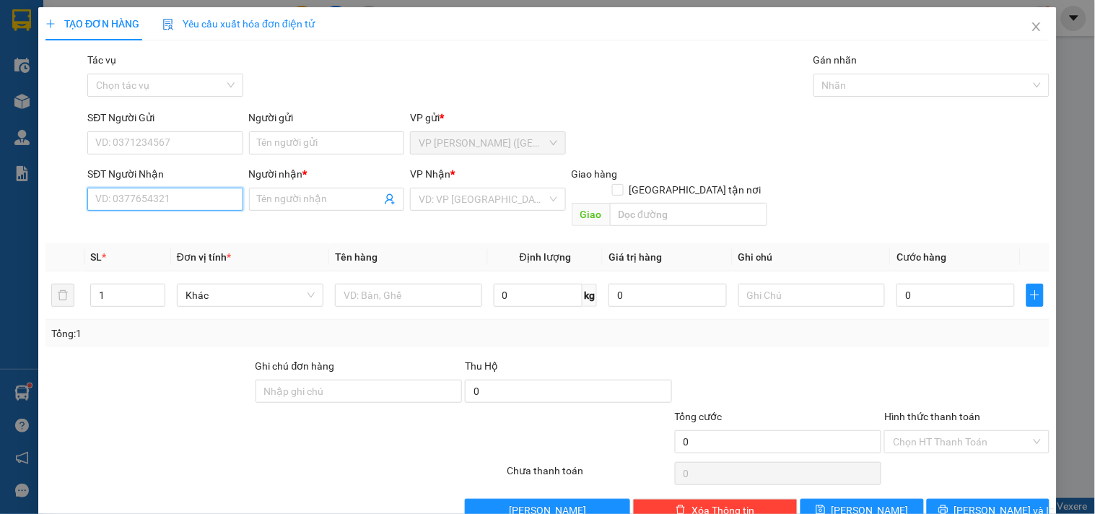
click at [149, 203] on input "SĐT Người Nhận" at bounding box center [164, 199] width 155 height 23
click at [202, 233] on div "0901021197 - GIA HÂN" at bounding box center [166, 228] width 142 height 16
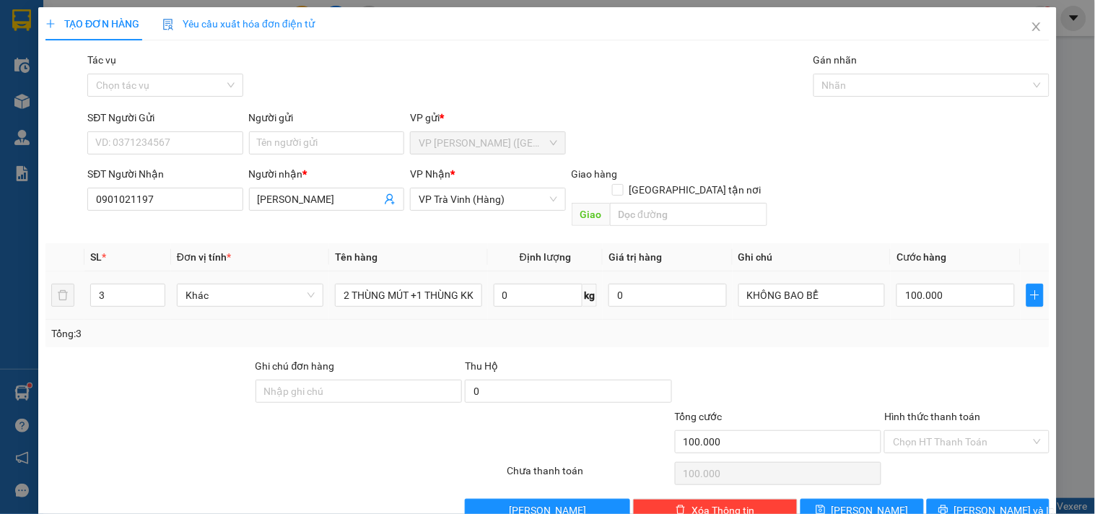
drag, startPoint x: 126, startPoint y: 300, endPoint x: 0, endPoint y: 354, distance: 136.5
click at [0, 354] on div "TẠO ĐƠN HÀNG Yêu cầu xuất hóa đơn điện tử Transit Pickup Surcharge Ids Transit …" at bounding box center [547, 257] width 1095 height 514
click at [160, 358] on div at bounding box center [149, 383] width 210 height 51
drag, startPoint x: 128, startPoint y: 272, endPoint x: 147, endPoint y: 352, distance: 82.3
click at [131, 285] on input "3" at bounding box center [128, 295] width 74 height 22
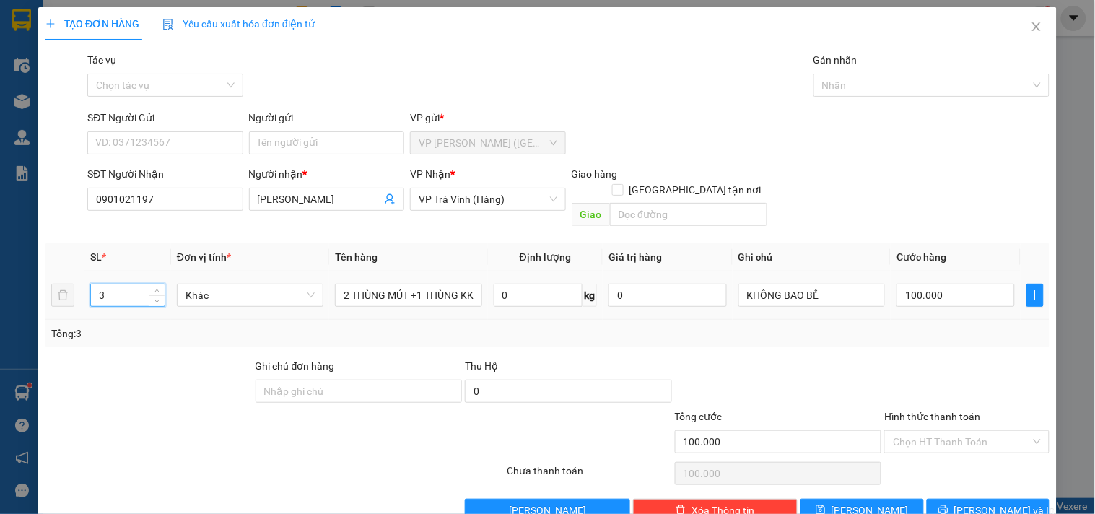
drag, startPoint x: 124, startPoint y: 274, endPoint x: 0, endPoint y: 311, distance: 129.5
click at [0, 311] on div "TẠO ĐƠN HÀNG Yêu cầu xuất hóa đơn điện tử Transit Pickup Surcharge Ids Transit …" at bounding box center [547, 257] width 1095 height 514
drag, startPoint x: 977, startPoint y: 466, endPoint x: 985, endPoint y: 467, distance: 8.0
click at [975, 502] on span "Lưu và In" at bounding box center [1004, 510] width 101 height 16
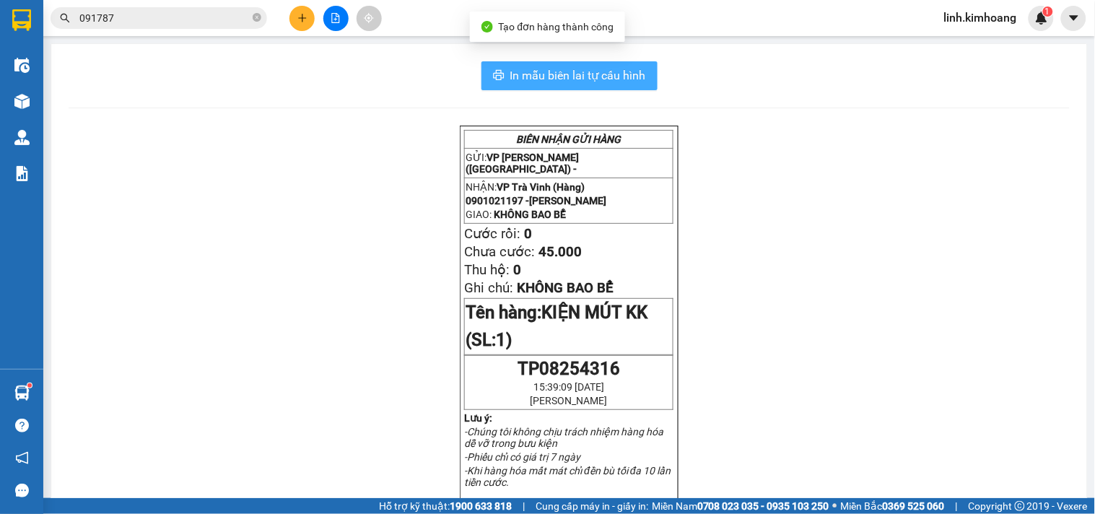
click at [539, 74] on span "In mẫu biên lai tự cấu hình" at bounding box center [578, 75] width 136 height 18
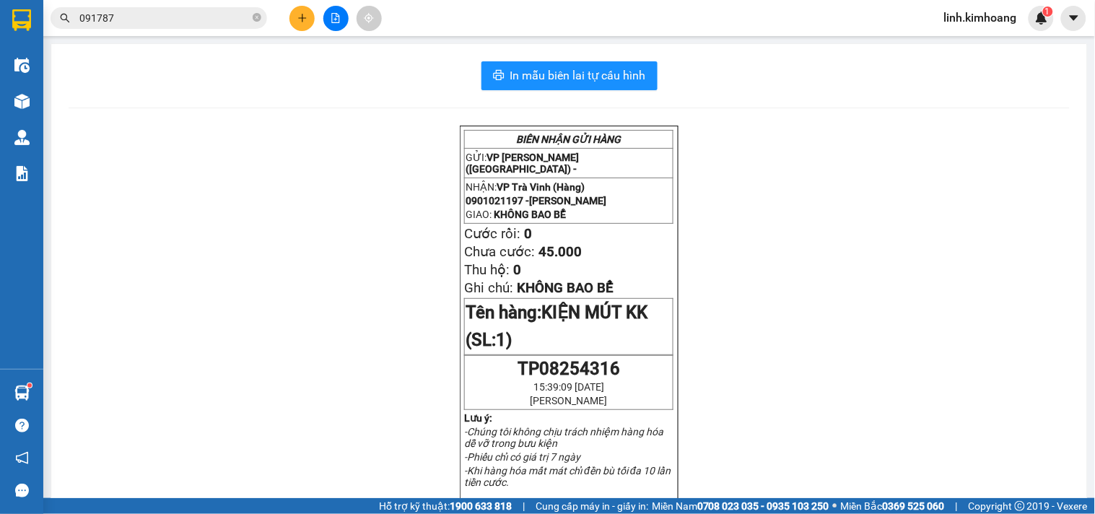
click at [306, 13] on icon "plus" at bounding box center [302, 18] width 10 height 10
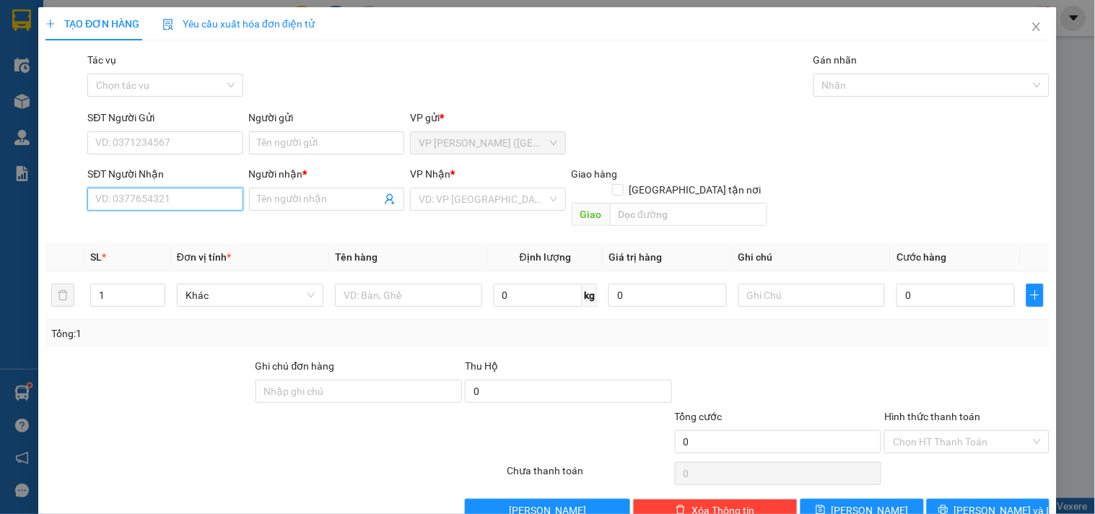
click at [139, 192] on input "SĐT Người Nhận" at bounding box center [164, 199] width 155 height 23
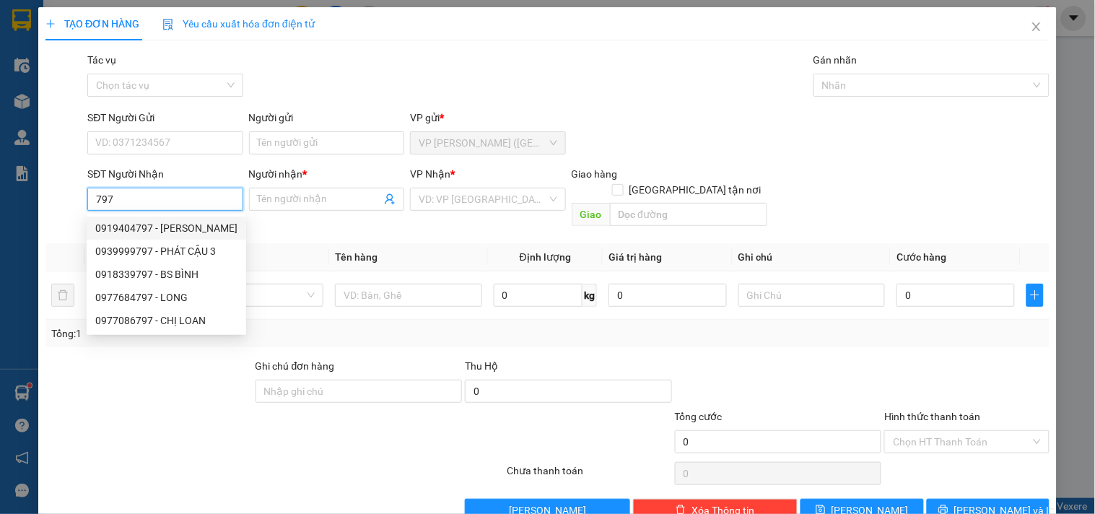
click at [178, 228] on div "0919404797 - LOAN VĂN MINH" at bounding box center [166, 228] width 142 height 16
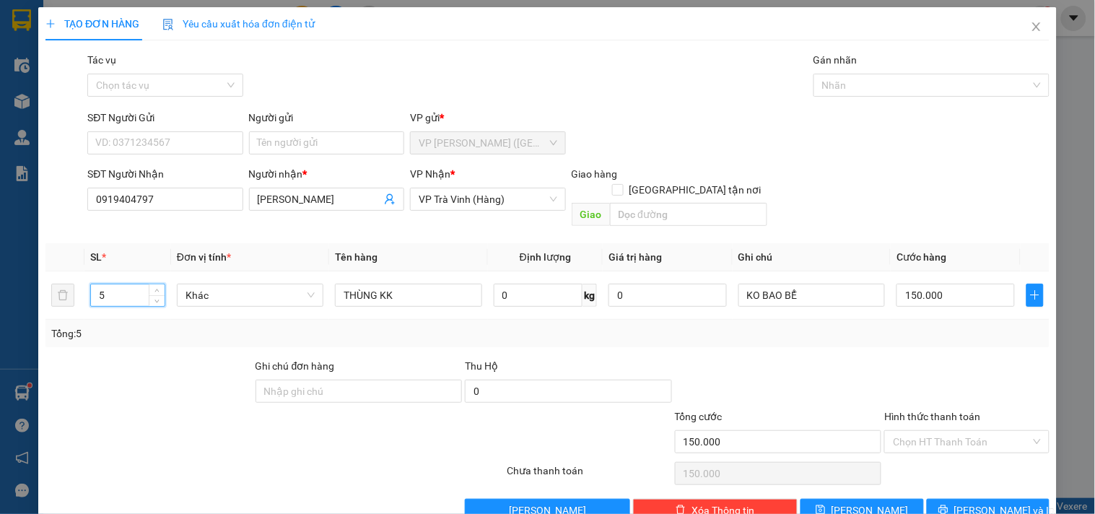
drag, startPoint x: 108, startPoint y: 278, endPoint x: 0, endPoint y: 328, distance: 119.5
click at [0, 328] on div "TẠO ĐƠN HÀNG Yêu cầu xuất hóa đơn điện tử Transit Pickup Surcharge Ids Transit …" at bounding box center [547, 257] width 1095 height 514
click at [965, 292] on div "150.000" at bounding box center [956, 295] width 118 height 29
click at [965, 284] on input "150.000" at bounding box center [956, 295] width 118 height 23
click at [975, 502] on span "Lưu và In" at bounding box center [1004, 510] width 101 height 16
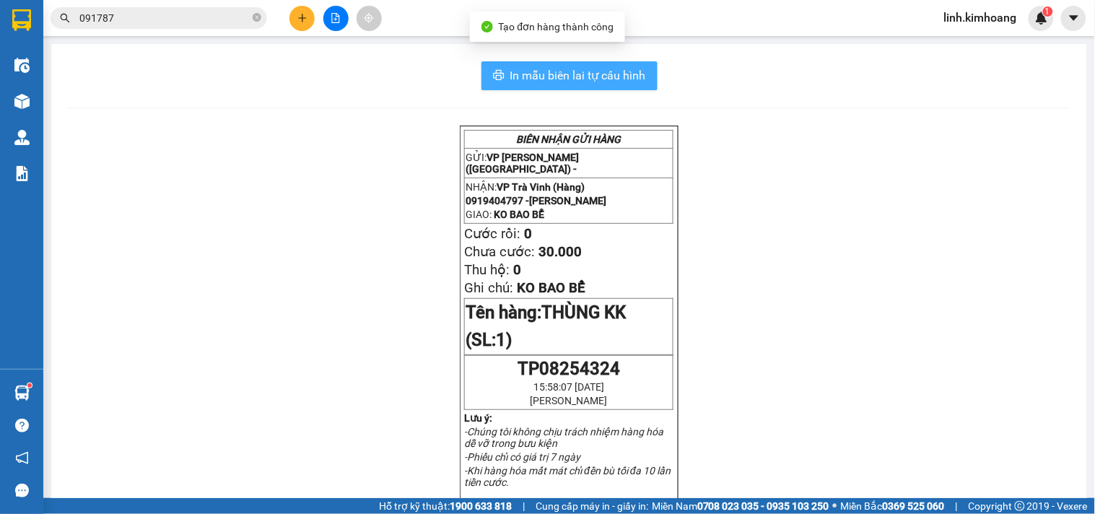
click at [596, 66] on button "In mẫu biên lai tự cấu hình" at bounding box center [570, 75] width 176 height 29
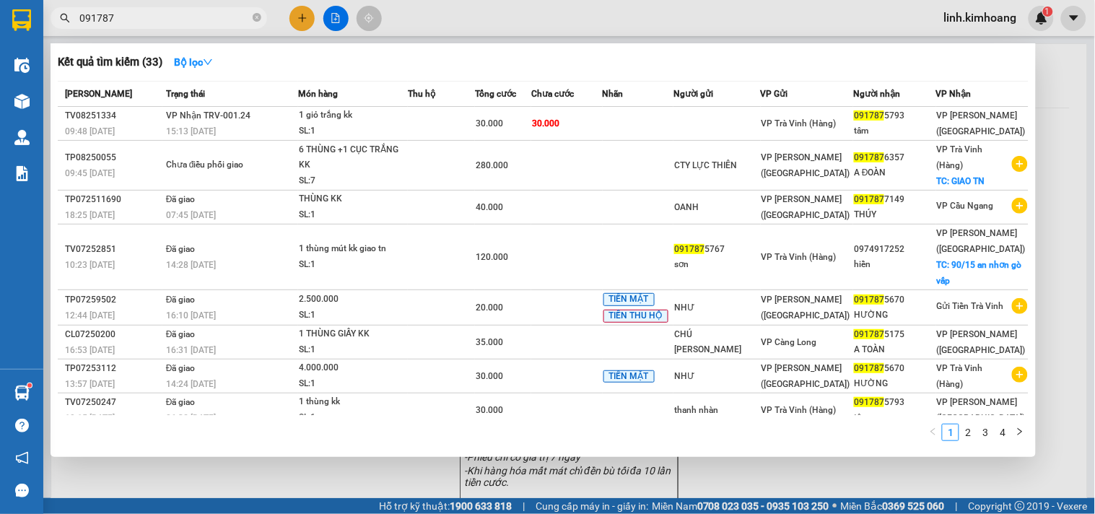
drag, startPoint x: 242, startPoint y: 17, endPoint x: 276, endPoint y: 25, distance: 35.4
click at [243, 17] on input "091787" at bounding box center [164, 18] width 170 height 16
click at [297, 16] on div at bounding box center [547, 257] width 1095 height 514
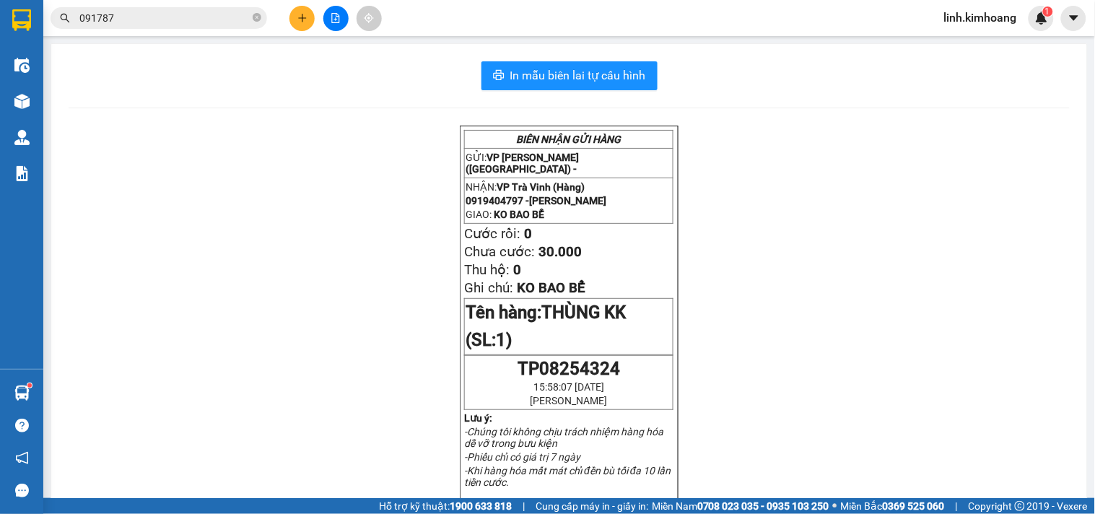
click at [299, 22] on icon "plus" at bounding box center [302, 18] width 10 height 10
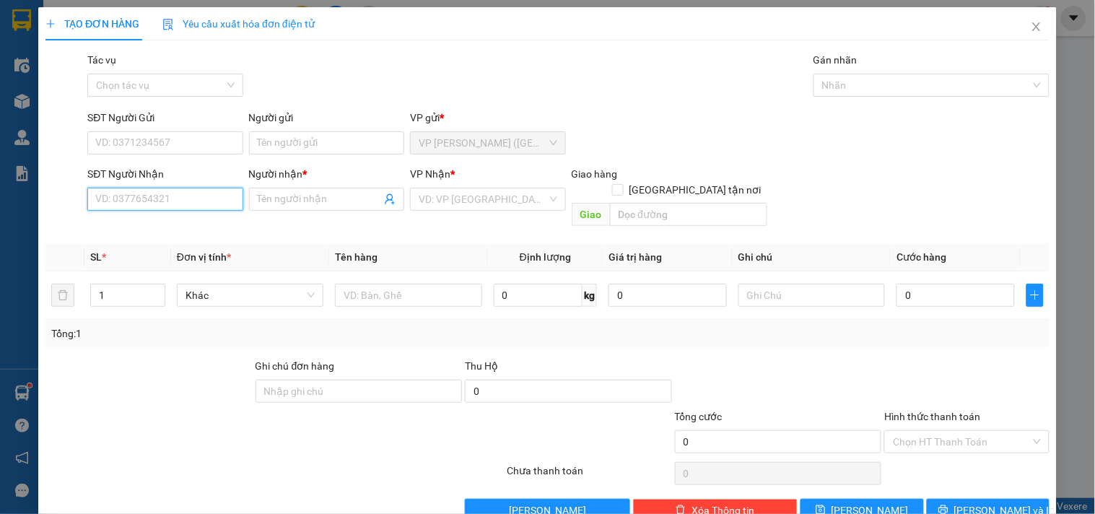
click at [154, 210] on input "SĐT Người Nhận" at bounding box center [164, 199] width 155 height 23
click at [168, 227] on div "0986010211 - CÔ THẢO" at bounding box center [163, 228] width 136 height 16
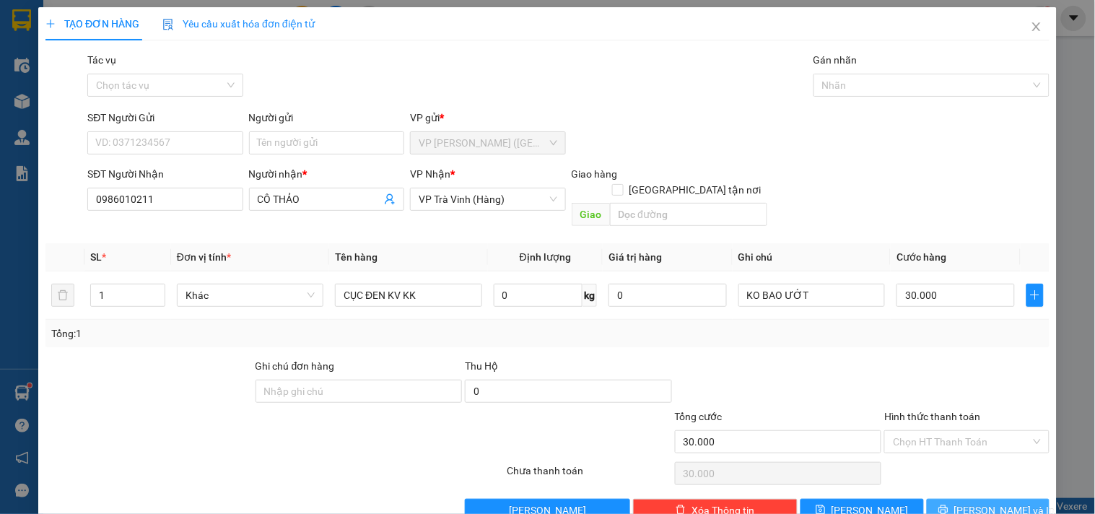
click at [976, 502] on span "Lưu và In" at bounding box center [1004, 510] width 101 height 16
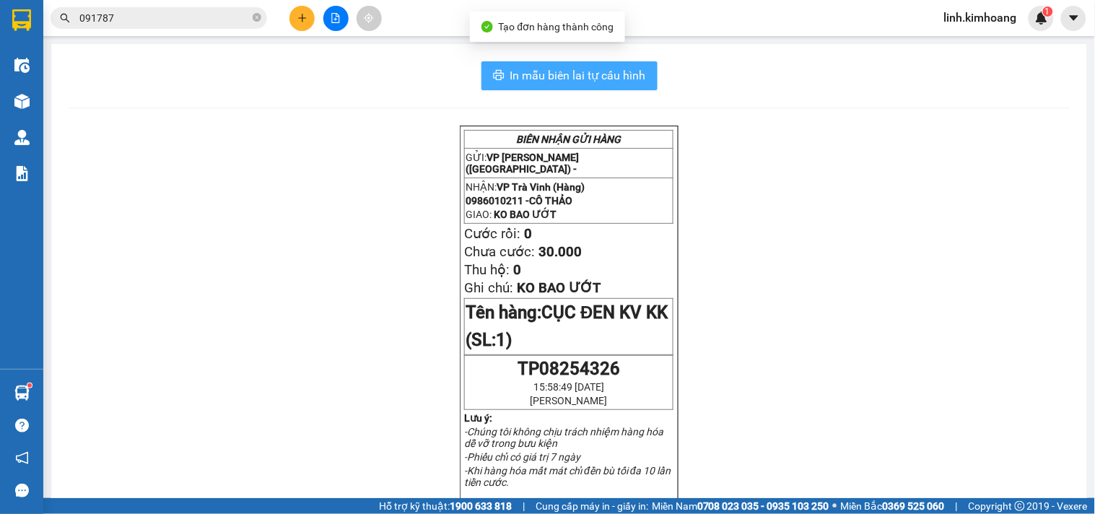
click at [510, 83] on span "In mẫu biên lai tự cấu hình" at bounding box center [578, 75] width 136 height 18
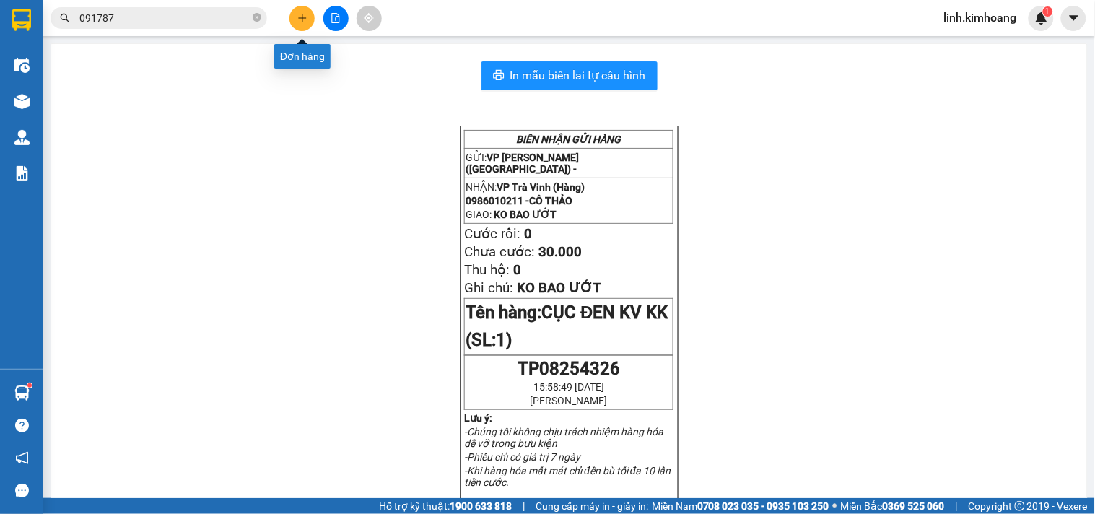
click at [298, 15] on icon "plus" at bounding box center [302, 18] width 10 height 10
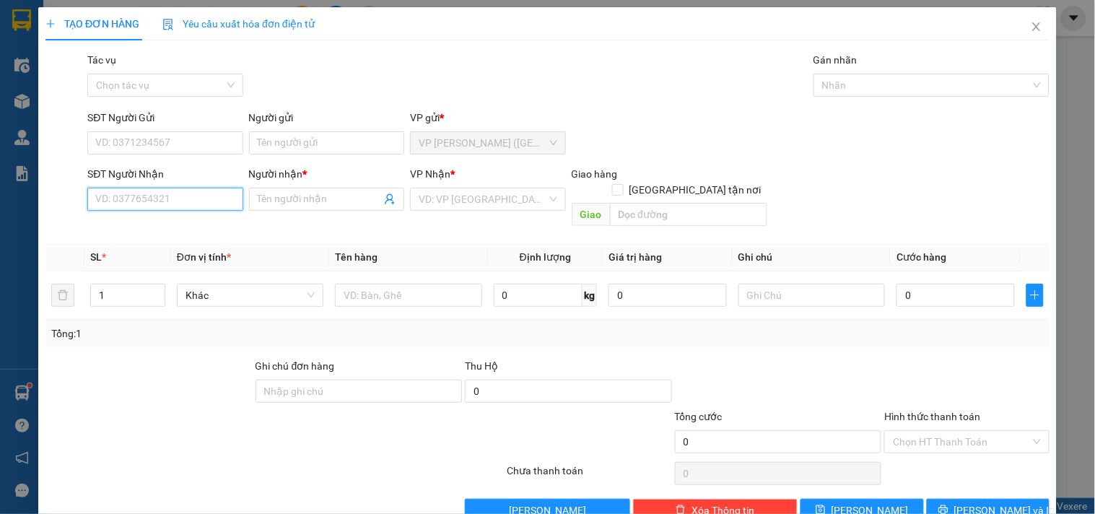
click at [188, 201] on input "SĐT Người Nhận" at bounding box center [164, 199] width 155 height 23
click at [180, 200] on input "SĐT Người Nhận" at bounding box center [164, 199] width 155 height 23
drag, startPoint x: 144, startPoint y: 193, endPoint x: 0, endPoint y: 305, distance: 182.7
click at [0, 305] on div "TẠO ĐƠN HÀNG Yêu cầu xuất hóa đơn điện tử Transit Pickup Surcharge Ids Transit …" at bounding box center [547, 257] width 1095 height 514
click at [160, 225] on div "0968095018 - HẢI" at bounding box center [163, 228] width 136 height 16
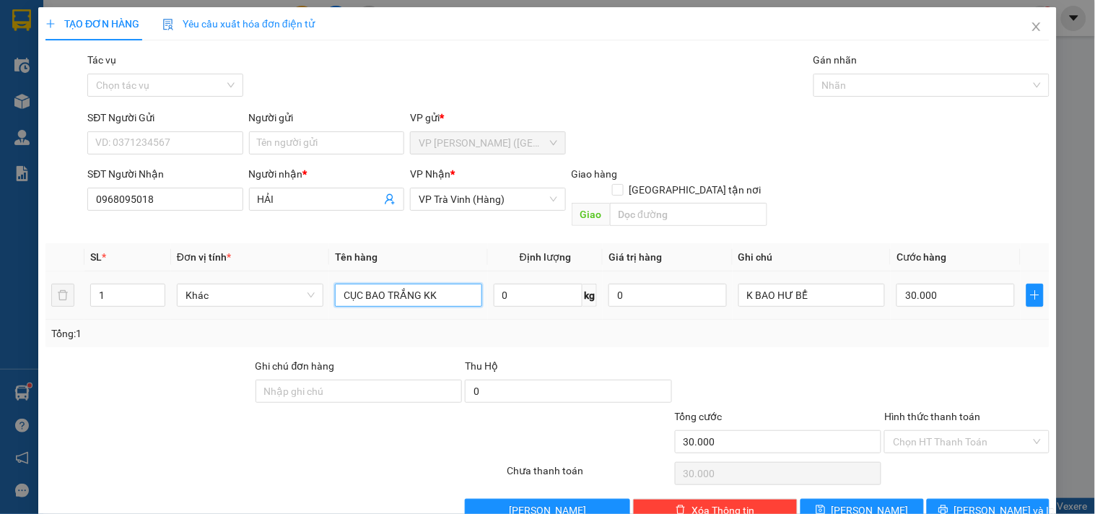
drag, startPoint x: 452, startPoint y: 250, endPoint x: 361, endPoint y: 280, distance: 95.9
click at [361, 280] on td "CỤC BAO TRẮNG KK" at bounding box center [408, 295] width 158 height 48
click at [980, 502] on span "Lưu và In" at bounding box center [1004, 510] width 101 height 16
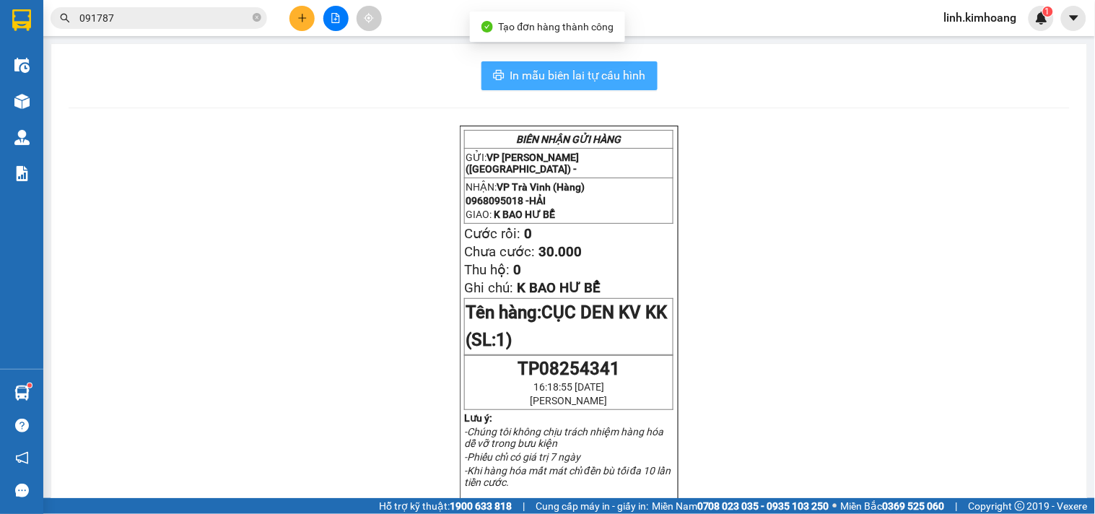
click at [624, 63] on button "In mẫu biên lai tự cấu hình" at bounding box center [570, 75] width 176 height 29
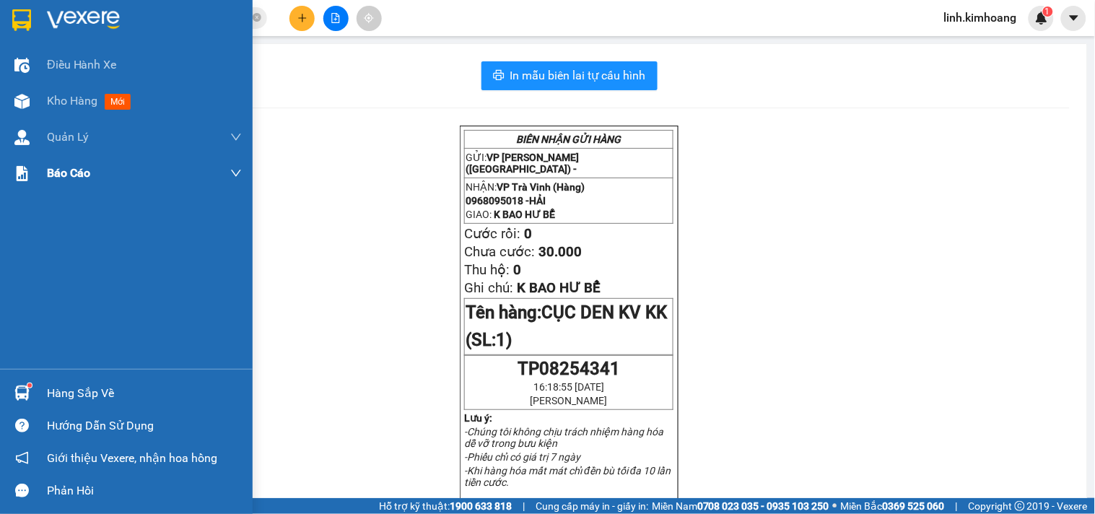
drag, startPoint x: 60, startPoint y: 104, endPoint x: 136, endPoint y: 155, distance: 91.5
click at [61, 103] on span "Kho hàng" at bounding box center [72, 101] width 51 height 14
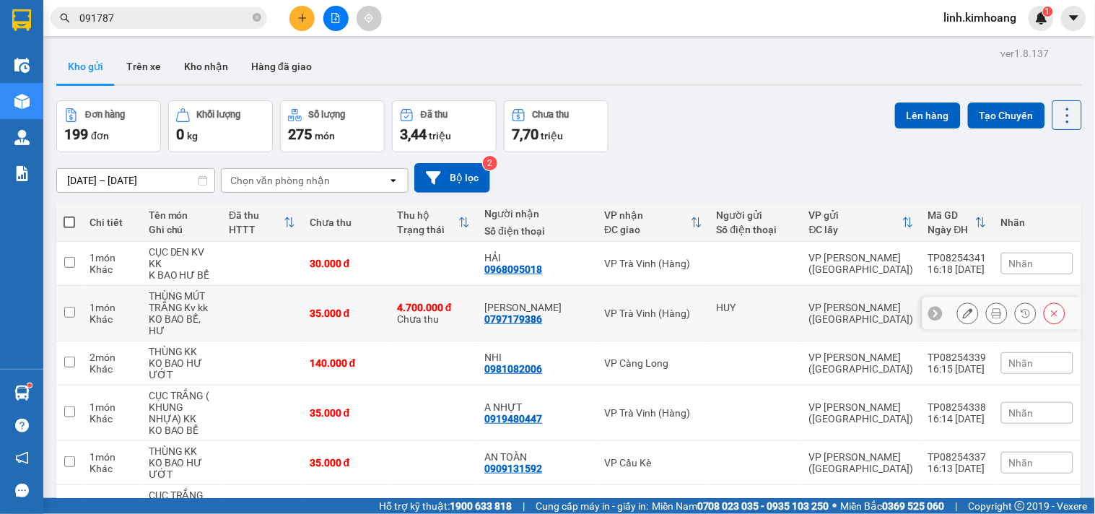
click at [688, 308] on div "VP Trà Vinh (Hàng)" at bounding box center [652, 314] width 97 height 12
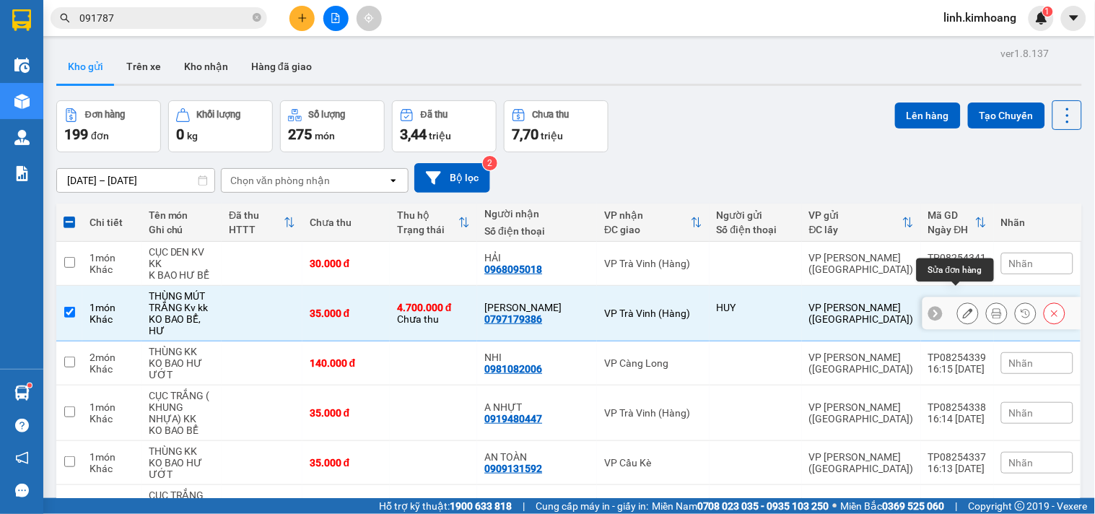
click at [963, 308] on icon at bounding box center [968, 313] width 10 height 10
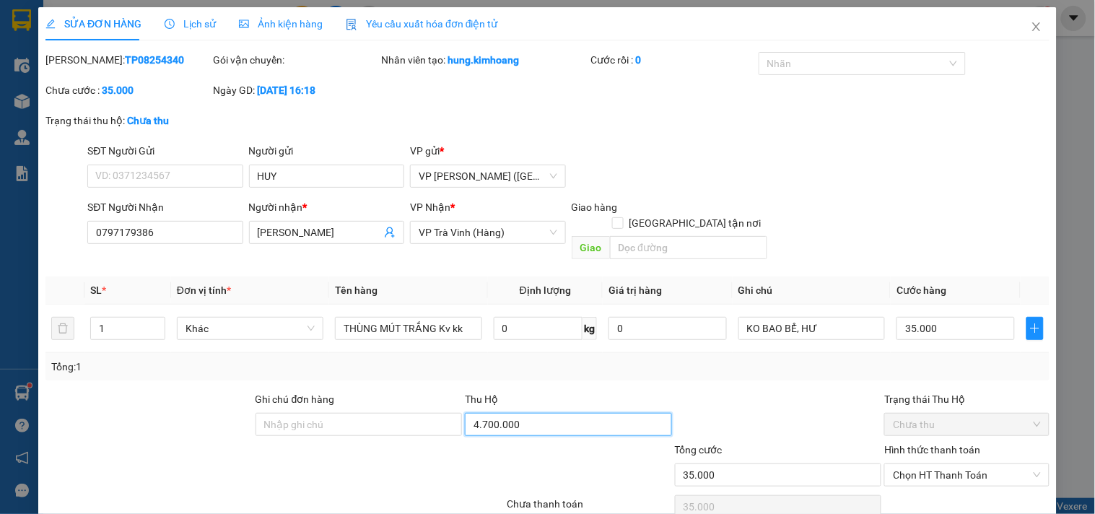
click at [525, 413] on input "4.700.000" at bounding box center [568, 424] width 207 height 23
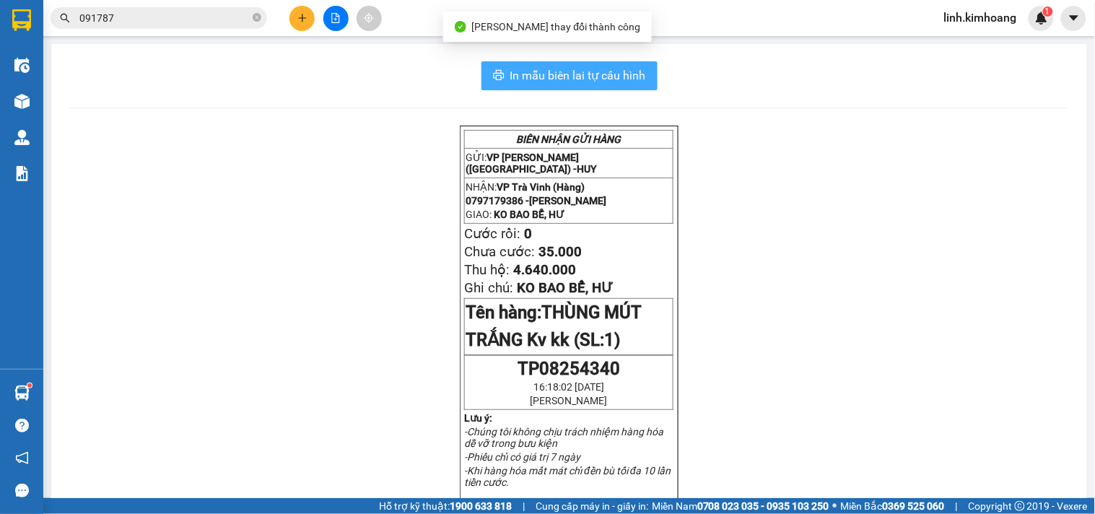
click at [593, 69] on span "In mẫu biên lai tự cấu hình" at bounding box center [578, 75] width 136 height 18
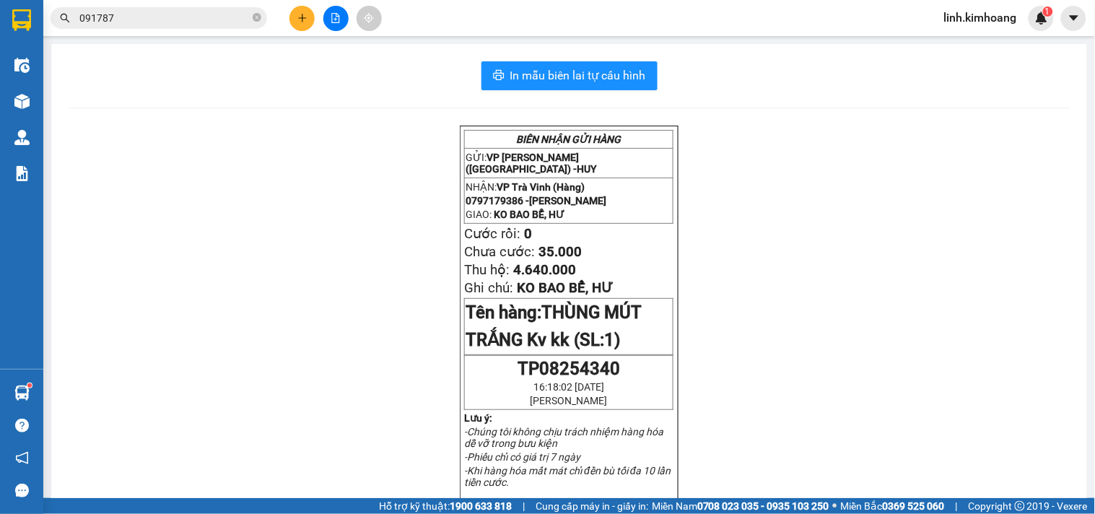
click at [308, 16] on button at bounding box center [301, 18] width 25 height 25
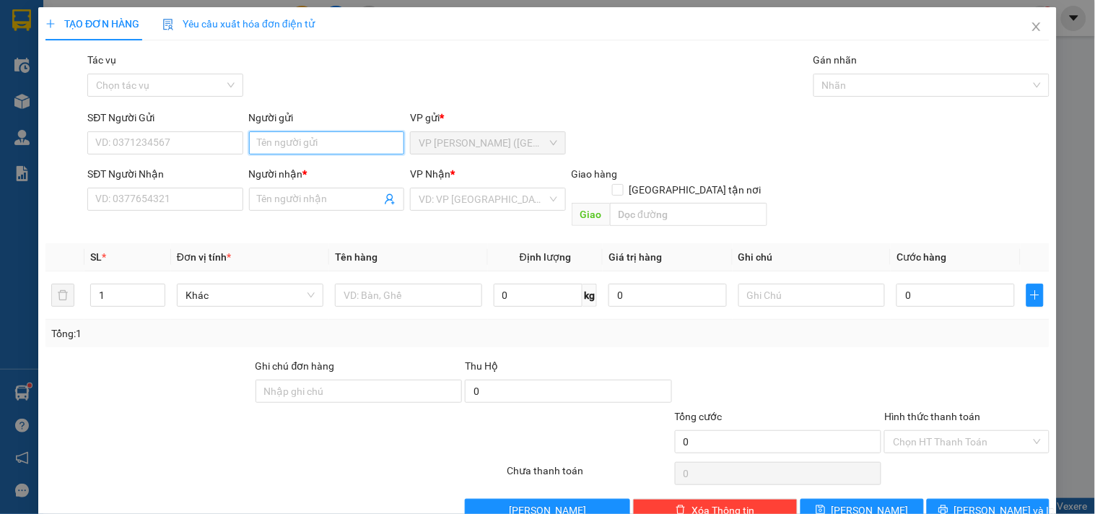
click at [284, 144] on input "Người gửi" at bounding box center [326, 142] width 155 height 23
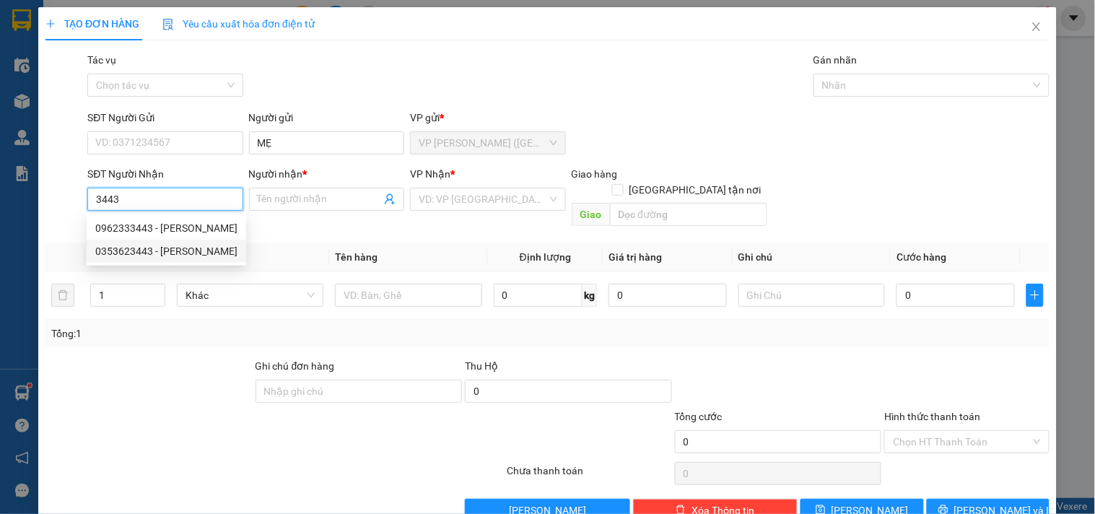
click at [181, 247] on div "0353623443 - BÉ KIM" at bounding box center [166, 251] width 142 height 16
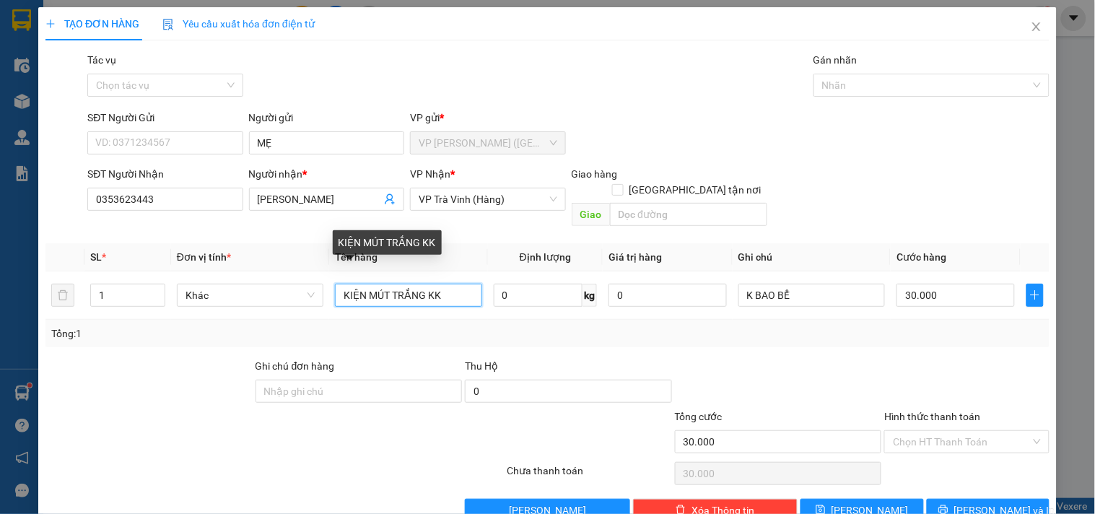
drag, startPoint x: 464, startPoint y: 278, endPoint x: 0, endPoint y: 314, distance: 465.6
click at [0, 314] on div "TẠO ĐƠN HÀNG Yêu cầu xuất hóa đơn điện tử Transit Pickup Surcharge Ids Transit …" at bounding box center [547, 257] width 1095 height 514
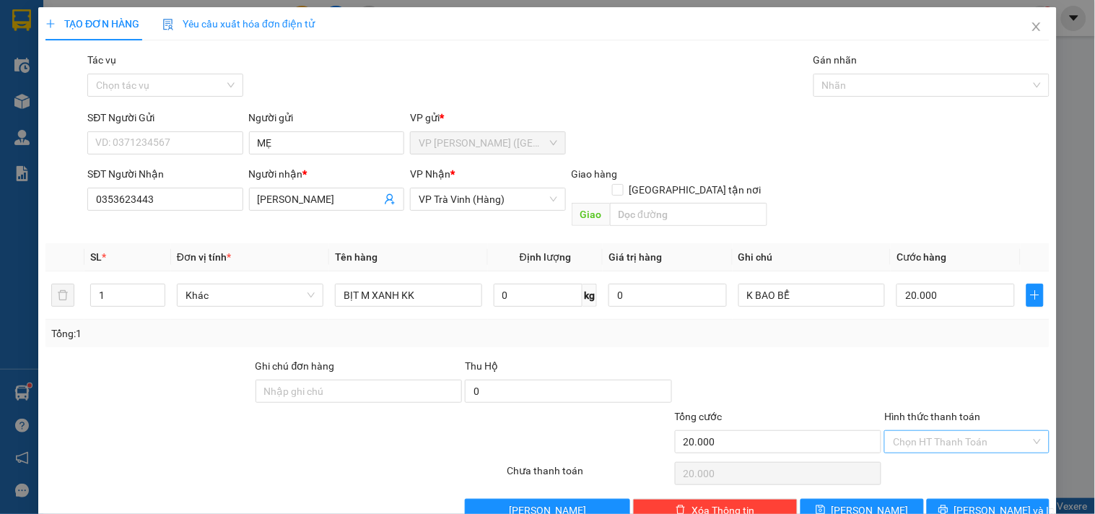
click at [948, 431] on input "Hình thức thanh toán" at bounding box center [961, 442] width 137 height 22
click at [958, 447] on div "Tại văn phòng" at bounding box center [958, 455] width 146 height 16
click at [983, 488] on div "TẠO ĐƠN HÀNG Yêu cầu xuất hóa đơn điện tử Transit Pickup Surcharge Ids Transit …" at bounding box center [547, 270] width 1019 height 526
click at [983, 502] on span "Lưu và In" at bounding box center [1004, 510] width 101 height 16
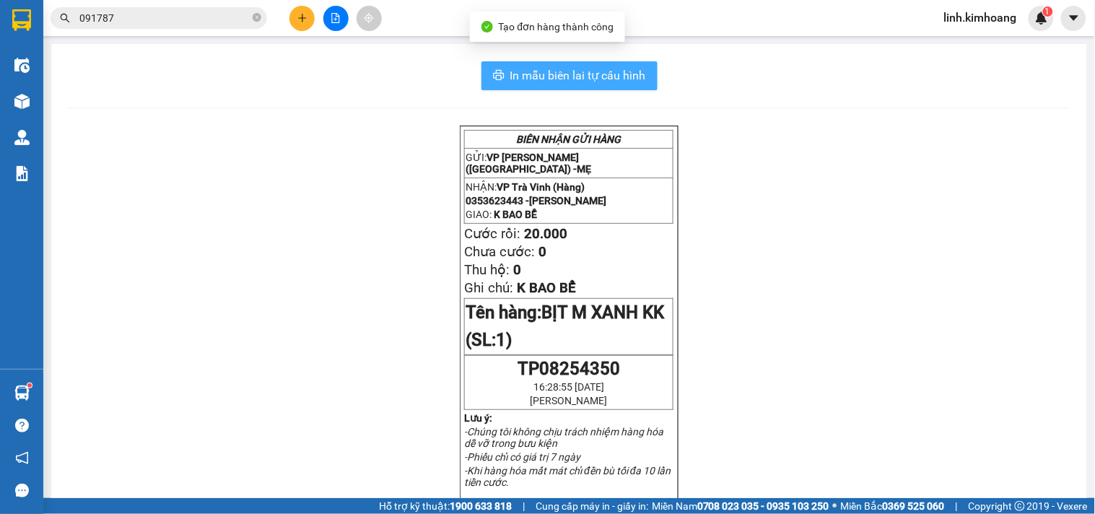
click at [604, 69] on span "In mẫu biên lai tự cấu hình" at bounding box center [578, 75] width 136 height 18
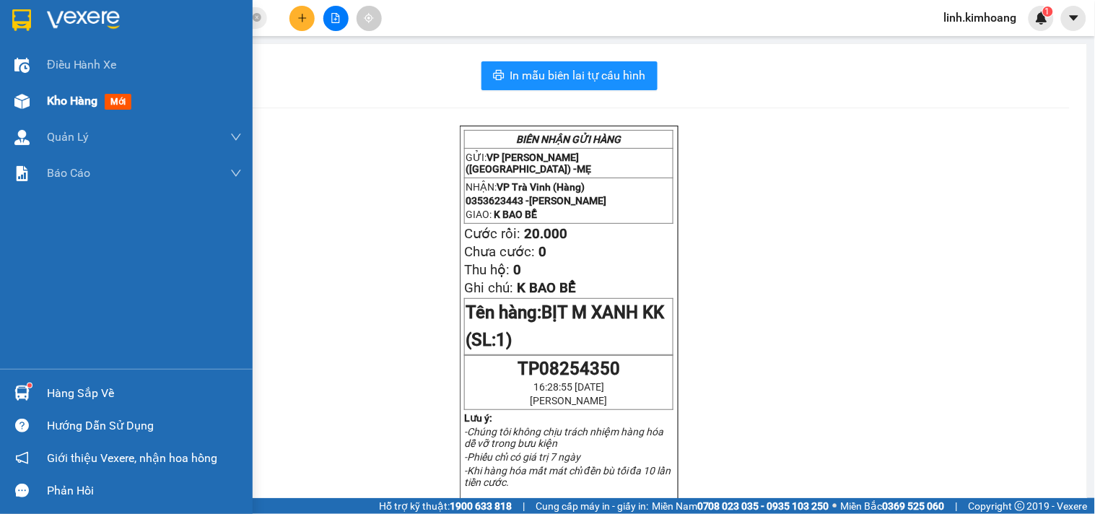
click at [84, 94] on span "Kho hàng" at bounding box center [72, 101] width 51 height 14
click at [87, 90] on div "Kho hàng mới" at bounding box center [144, 101] width 195 height 36
click at [77, 94] on span "Kho hàng" at bounding box center [72, 101] width 51 height 14
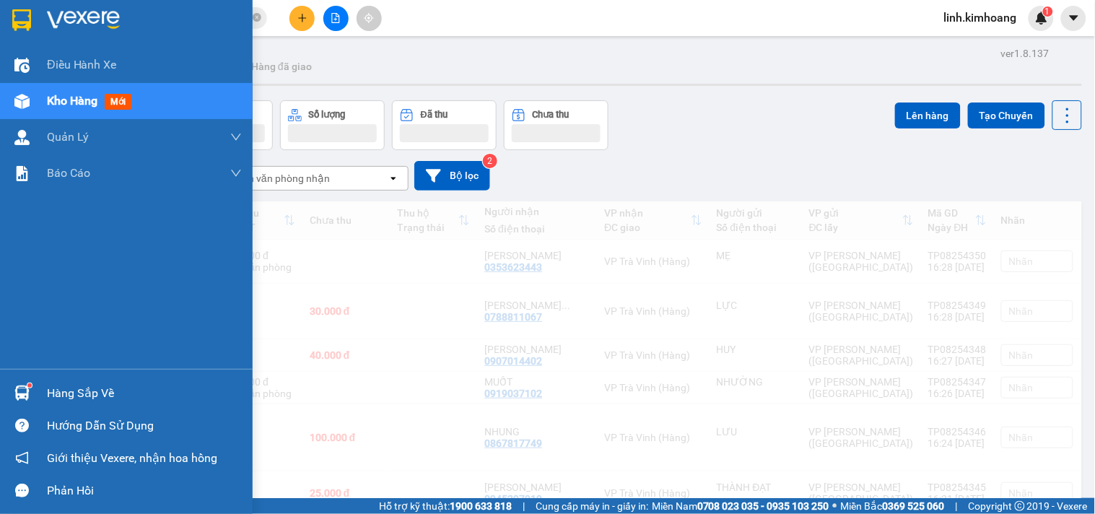
click at [92, 100] on button "Đơn hàng" at bounding box center [108, 125] width 105 height 50
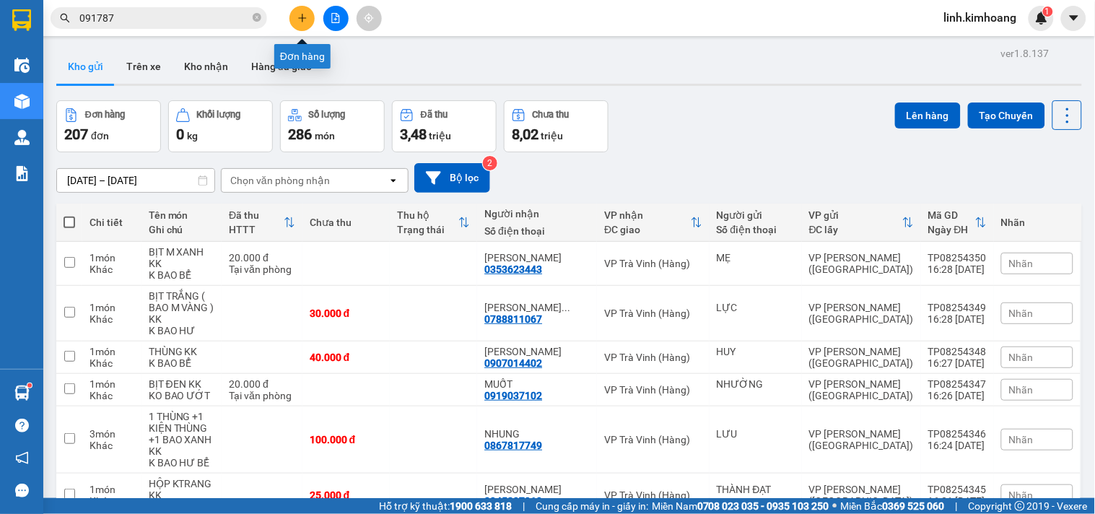
click at [300, 17] on icon "plus" at bounding box center [302, 17] width 8 height 1
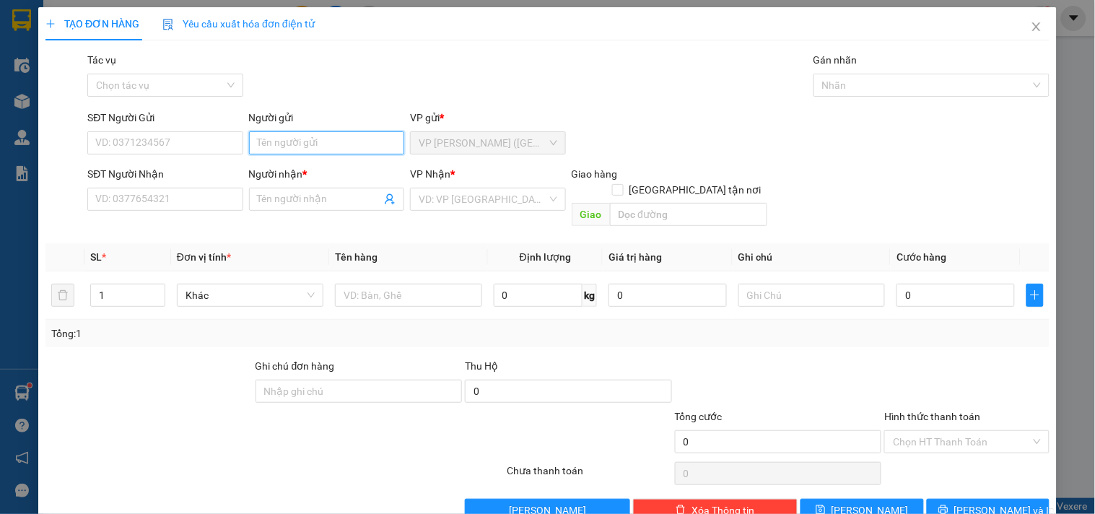
click at [318, 143] on input "Người gửi" at bounding box center [326, 142] width 155 height 23
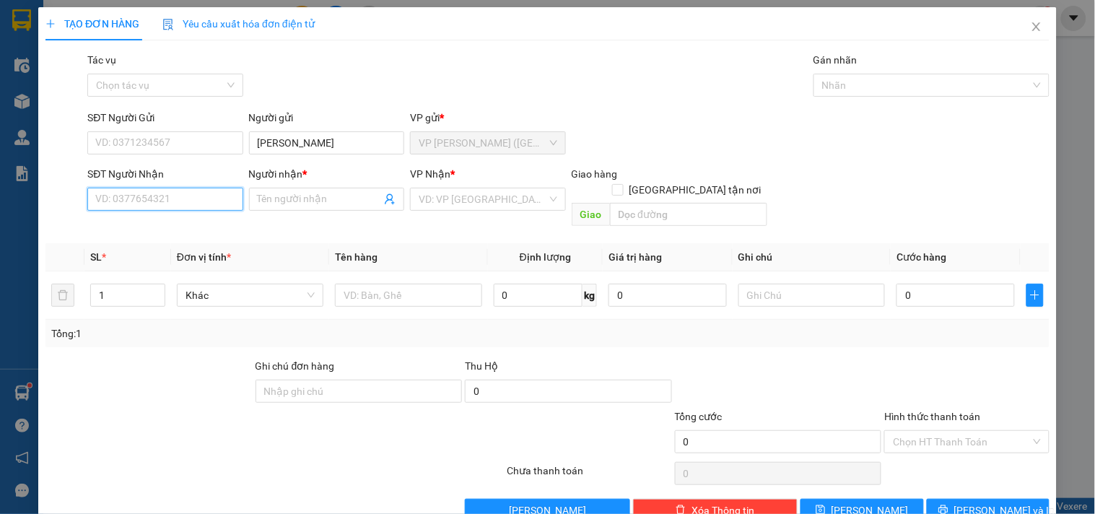
click at [240, 199] on input "SĐT Người Nhận" at bounding box center [164, 199] width 155 height 23
click at [203, 220] on div "0907211809 - MINH NHỰT" at bounding box center [166, 228] width 142 height 16
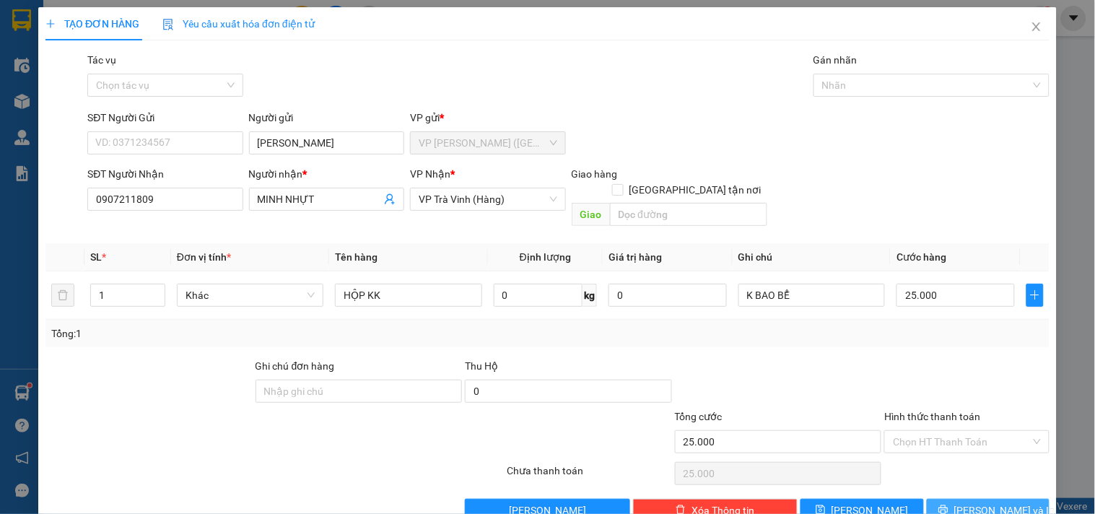
drag, startPoint x: 968, startPoint y: 471, endPoint x: 886, endPoint y: 350, distance: 146.6
click at [966, 502] on span "Lưu và In" at bounding box center [1004, 510] width 101 height 16
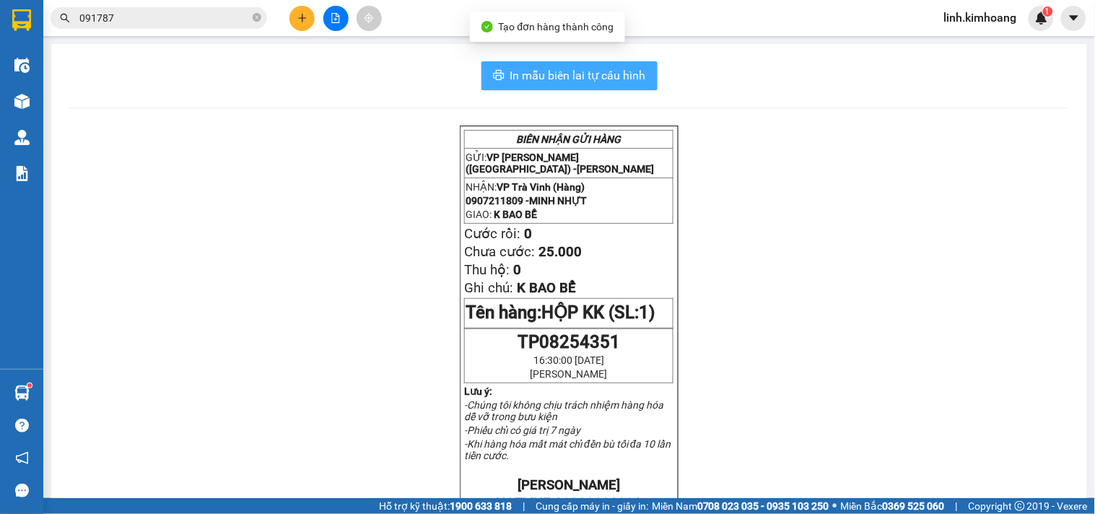
click at [626, 78] on span "In mẫu biên lai tự cấu hình" at bounding box center [578, 75] width 136 height 18
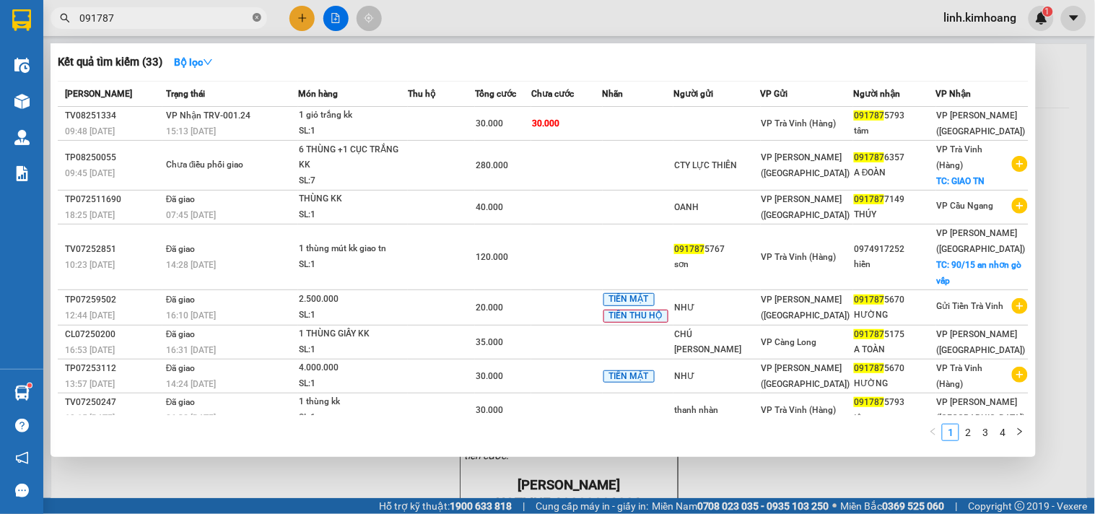
click at [260, 16] on icon "close-circle" at bounding box center [257, 17] width 9 height 9
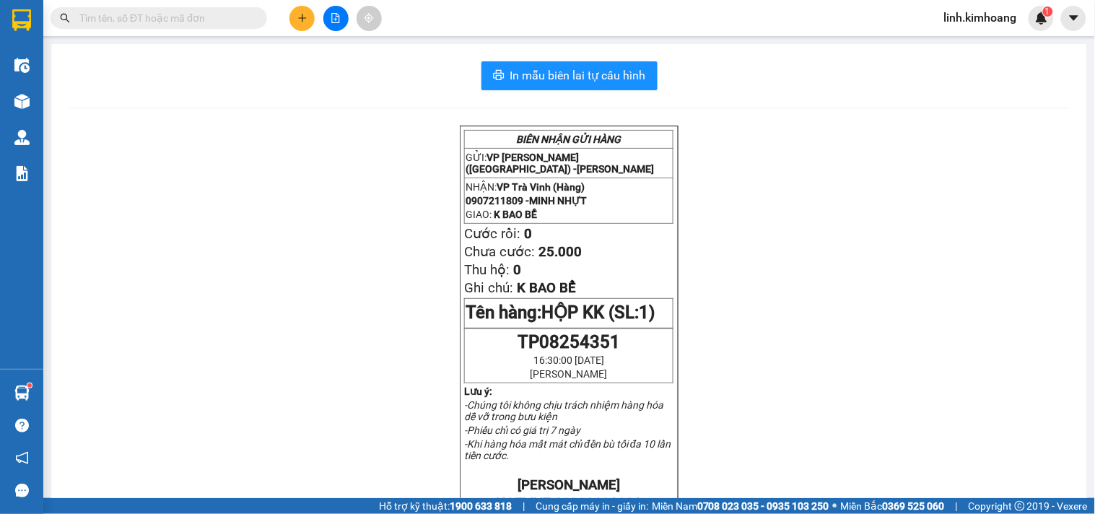
click at [300, 13] on icon "plus" at bounding box center [302, 18] width 10 height 10
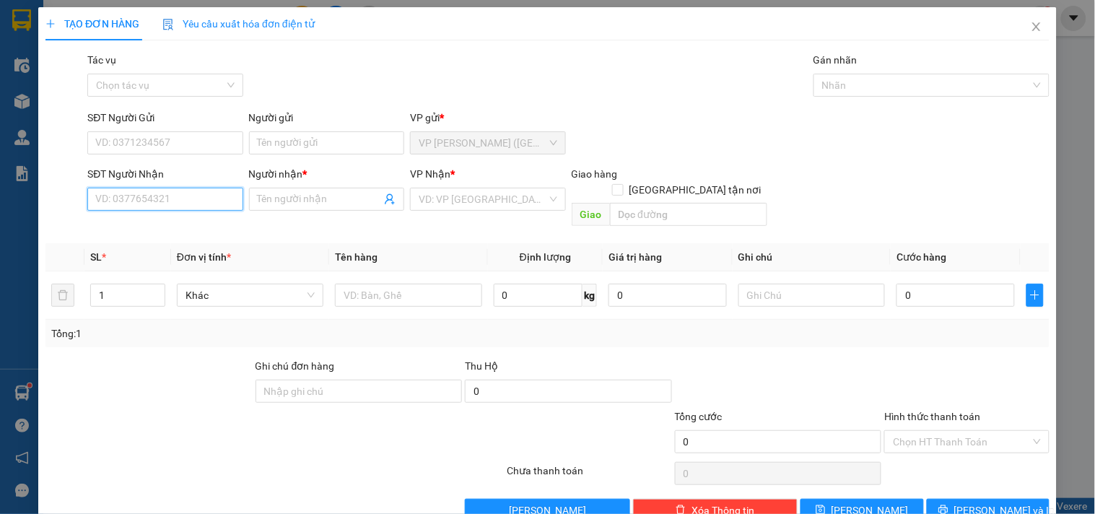
click at [184, 203] on input "SĐT Người Nhận" at bounding box center [164, 199] width 155 height 23
click at [185, 229] on div "0334439494 - HUÂN" at bounding box center [163, 228] width 136 height 16
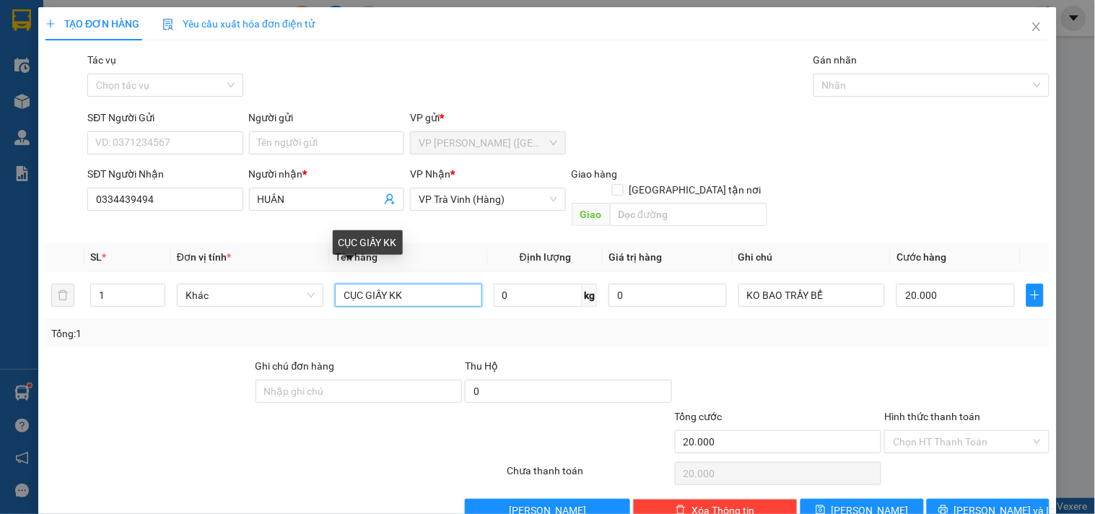
drag, startPoint x: 466, startPoint y: 277, endPoint x: 30, endPoint y: 316, distance: 437.8
click at [30, 316] on div "TẠO ĐƠN HÀNG Yêu cầu xuất hóa đơn điện tử Transit Pickup Surcharge Ids Transit …" at bounding box center [547, 257] width 1095 height 514
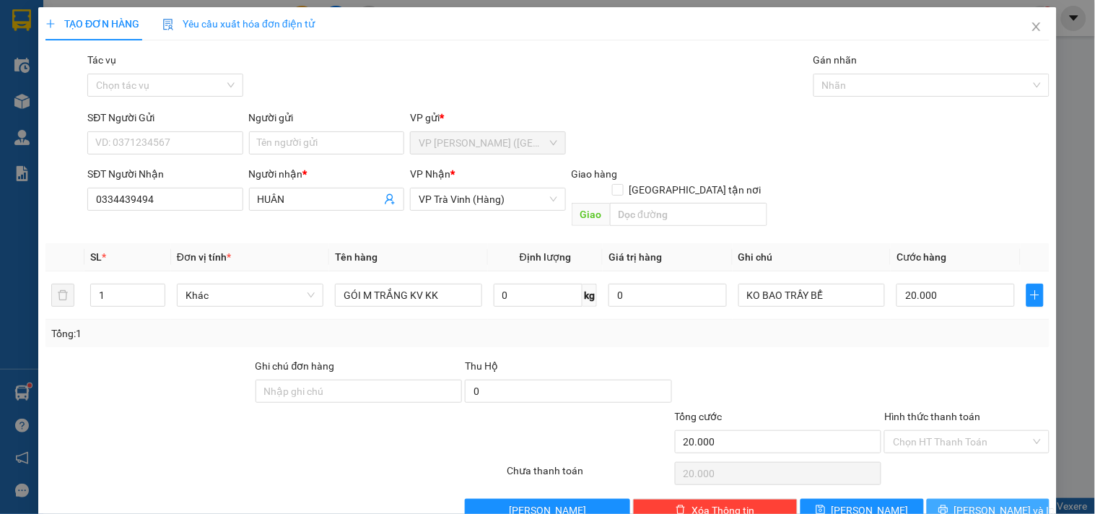
click at [973, 502] on span "Lưu và In" at bounding box center [1004, 510] width 101 height 16
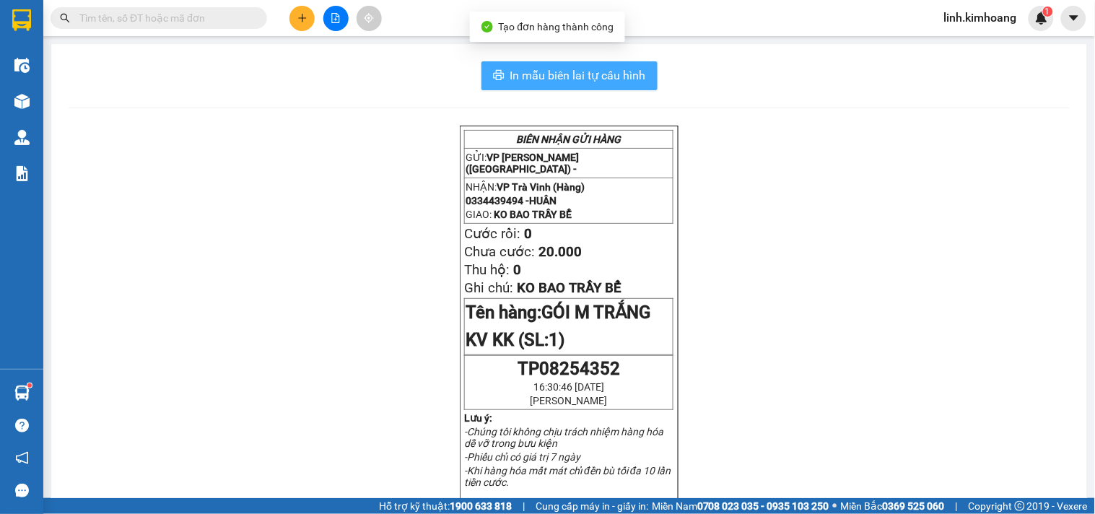
click at [612, 72] on span "In mẫu biên lai tự cấu hình" at bounding box center [578, 75] width 136 height 18
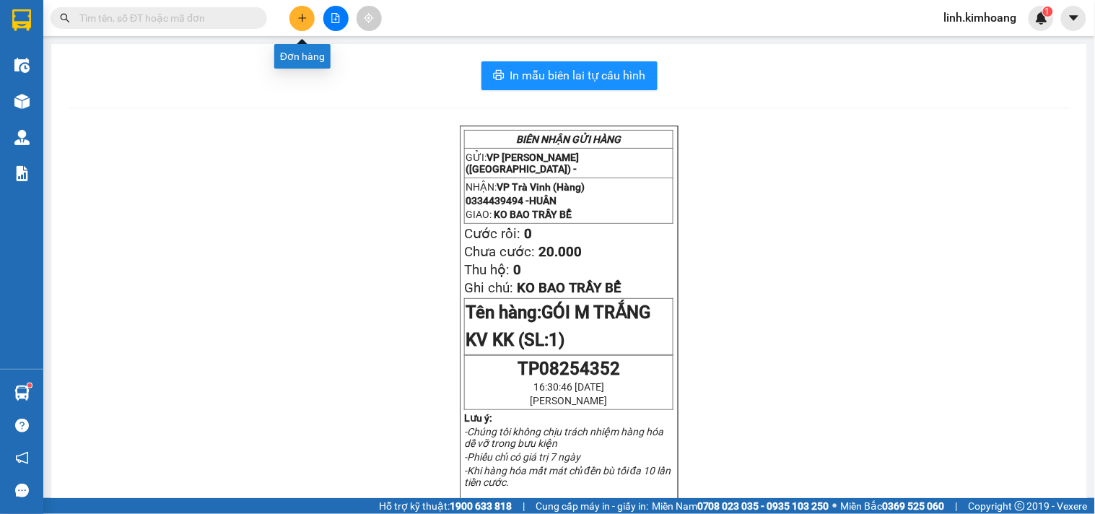
click at [300, 19] on icon "plus" at bounding box center [302, 18] width 10 height 10
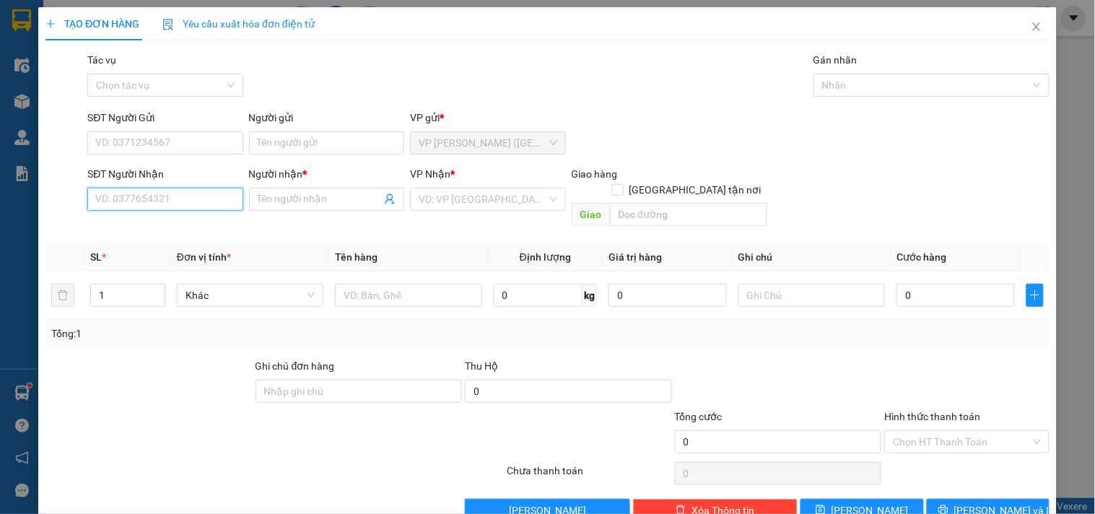
click at [179, 206] on input "SĐT Người Nhận" at bounding box center [164, 199] width 155 height 23
drag, startPoint x: 154, startPoint y: 227, endPoint x: 176, endPoint y: 219, distance: 23.3
click at [156, 227] on div "0793948009 - ÁNH TUYẾT" at bounding box center [163, 228] width 136 height 16
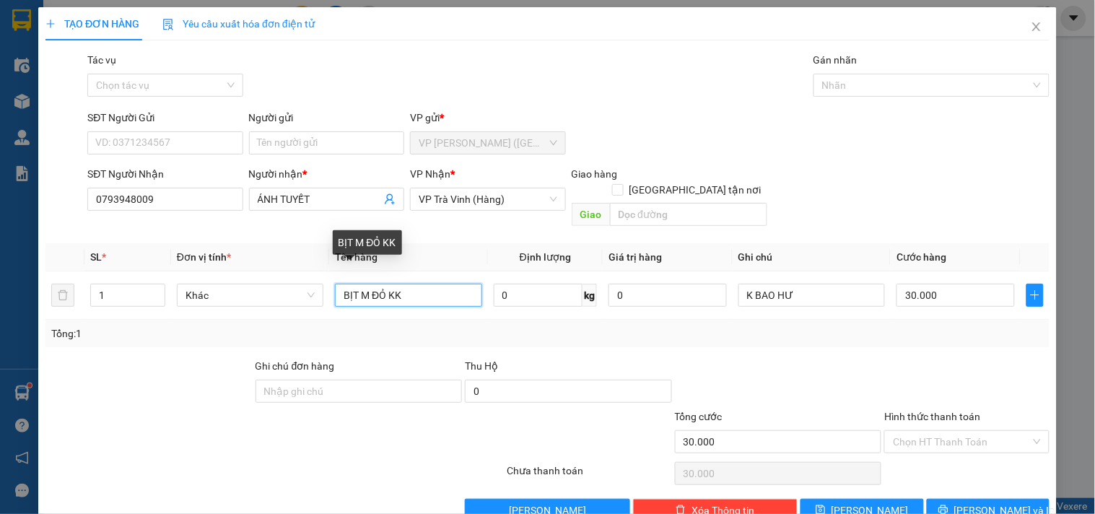
drag, startPoint x: 439, startPoint y: 279, endPoint x: 0, endPoint y: 340, distance: 443.1
click at [0, 340] on div "TẠO ĐƠN HÀNG Yêu cầu xuất hóa đơn điện tử Transit Pickup Surcharge Ids Transit …" at bounding box center [547, 257] width 1095 height 514
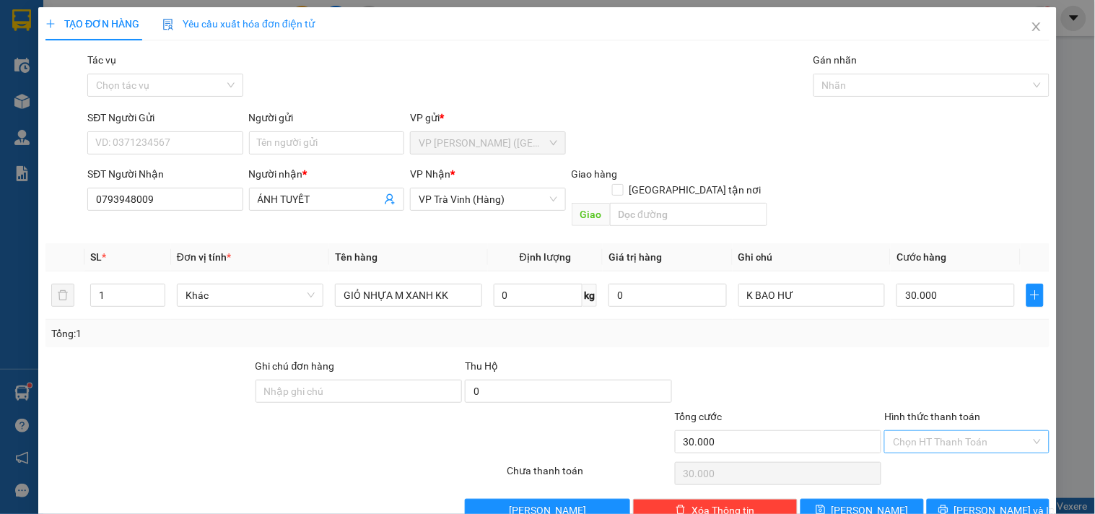
click at [931, 431] on input "Hình thức thanh toán" at bounding box center [961, 442] width 137 height 22
click at [938, 447] on div "Tại văn phòng" at bounding box center [958, 455] width 146 height 16
click at [948, 505] on icon "printer" at bounding box center [942, 509] width 9 height 9
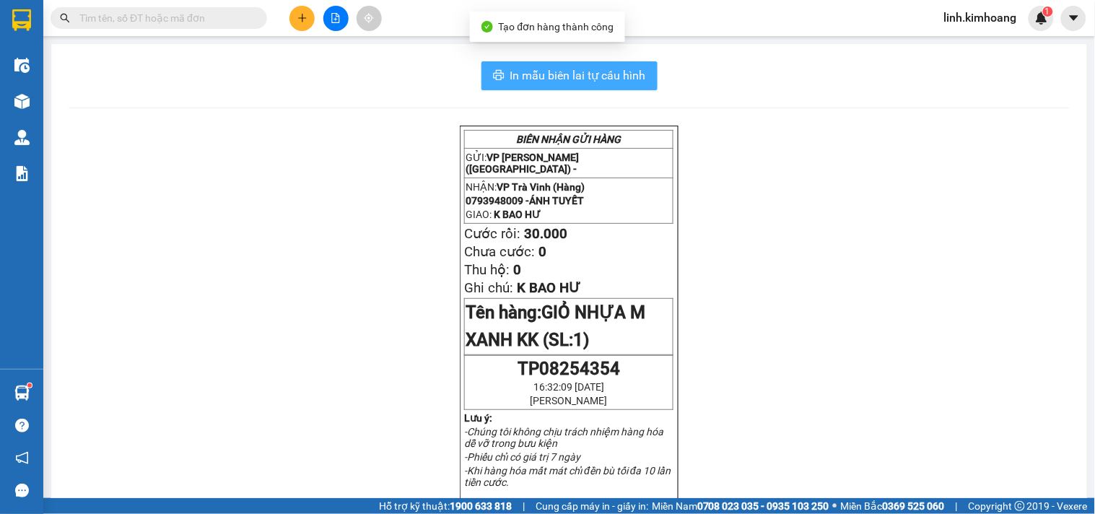
click at [604, 66] on span "In mẫu biên lai tự cấu hình" at bounding box center [578, 75] width 136 height 18
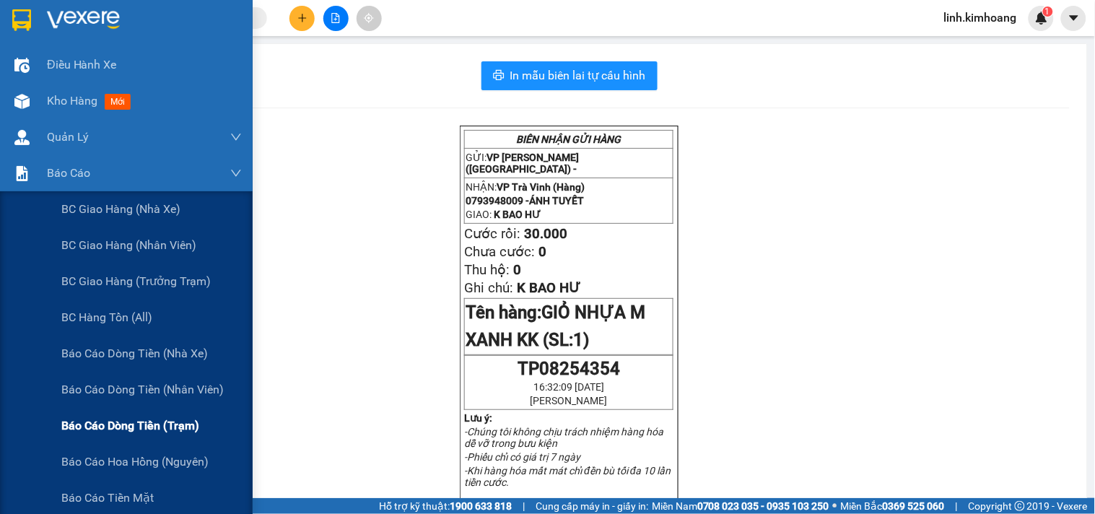
click at [184, 422] on span "Báo cáo dòng tiền (trạm)" at bounding box center [130, 426] width 138 height 18
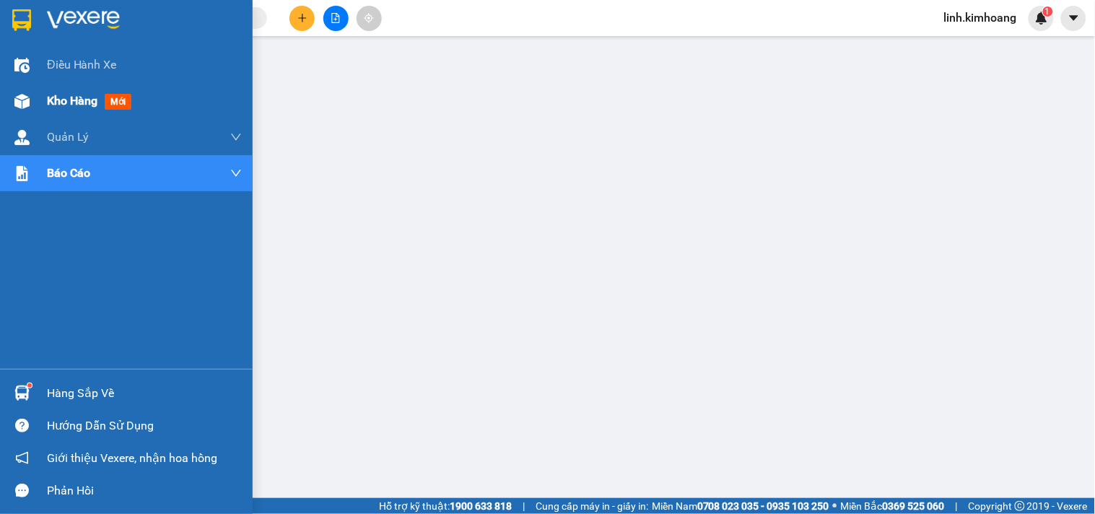
click at [75, 103] on span "Kho hàng" at bounding box center [72, 101] width 51 height 14
click at [74, 100] on span "Kho hàng" at bounding box center [72, 101] width 51 height 14
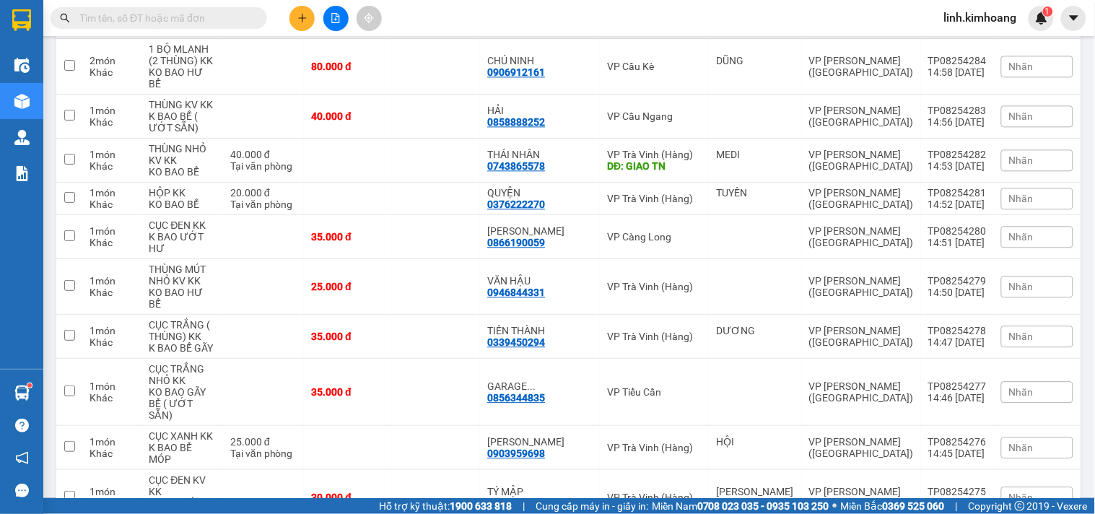
checkbox input "false"
checkbox input "true"
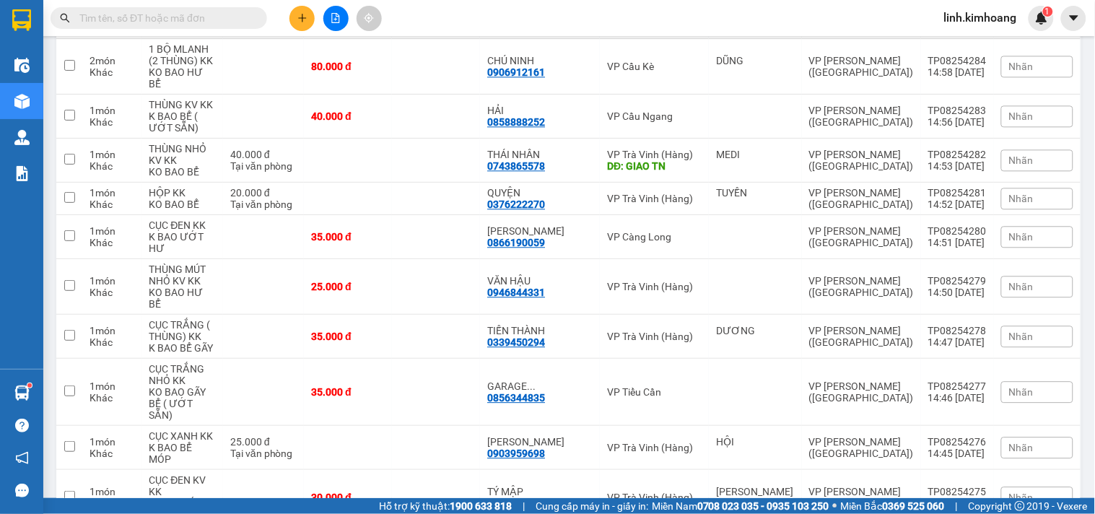
checkbox input "true"
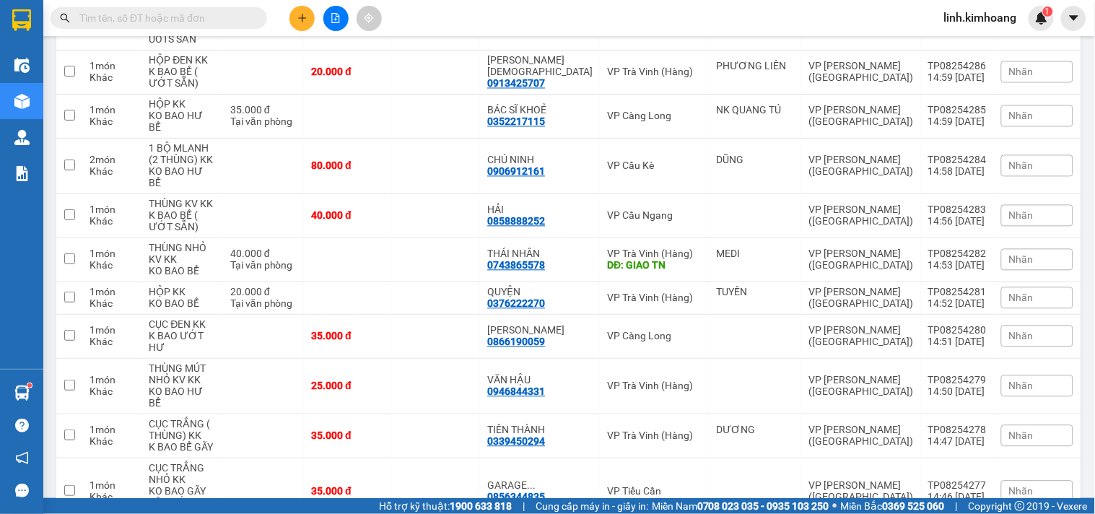
scroll to position [3444, 0]
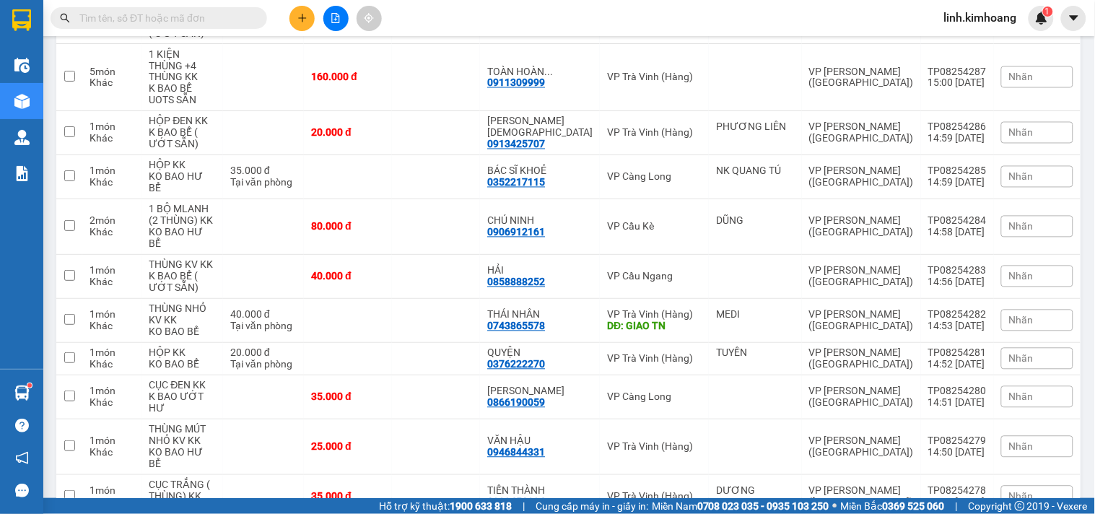
checkbox input "true"
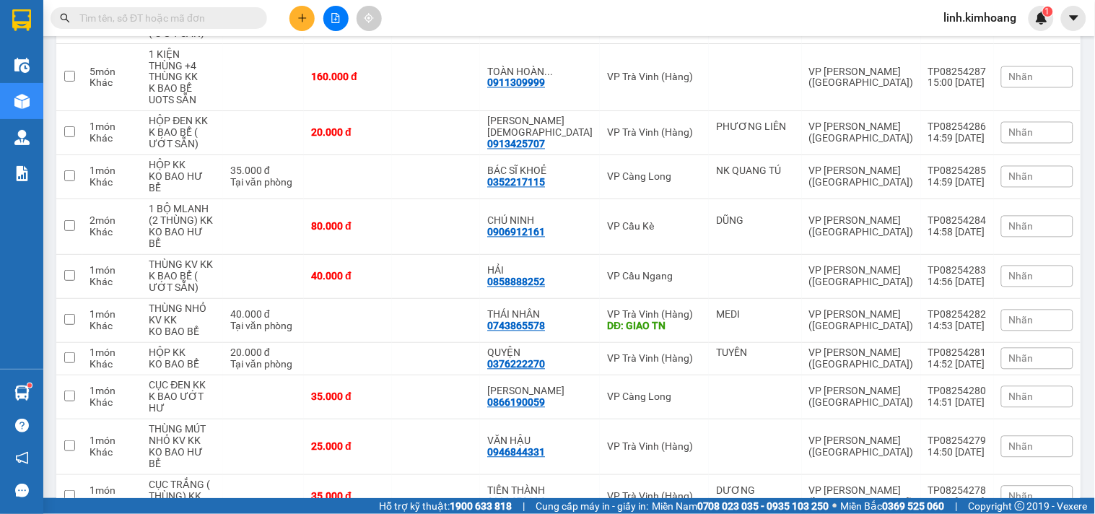
checkbox input "true"
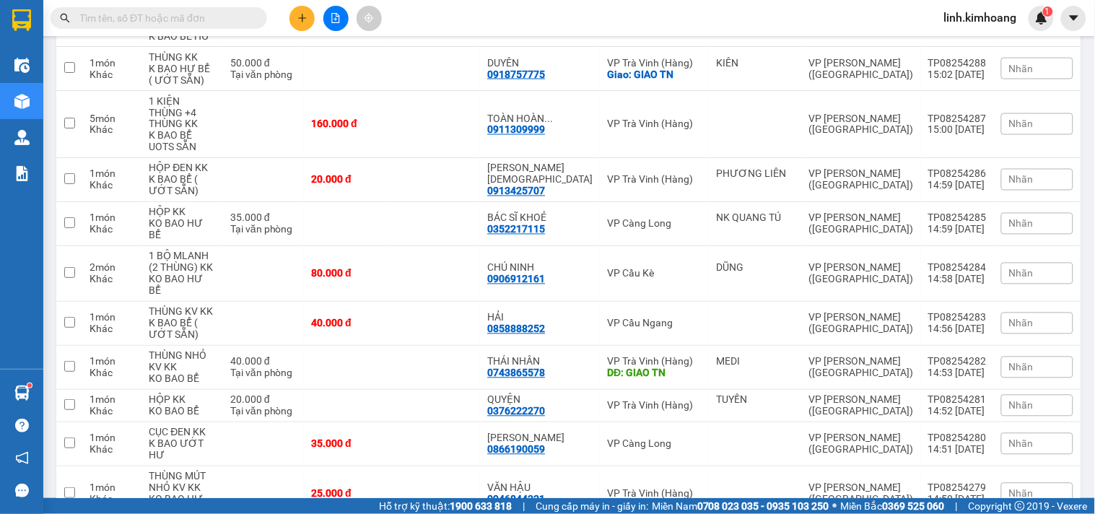
scroll to position [3364, 0]
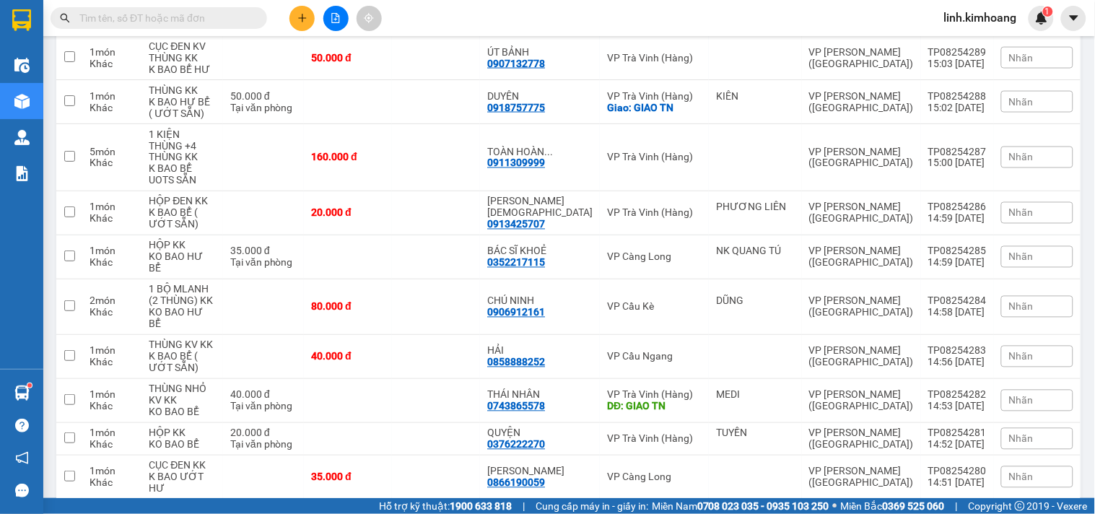
checkbox input "true"
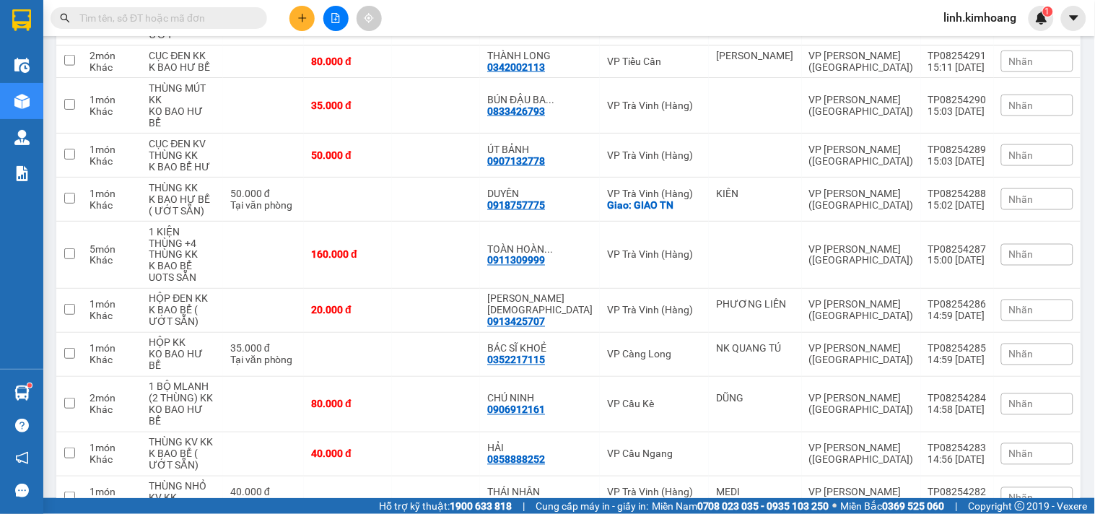
scroll to position [3203, 0]
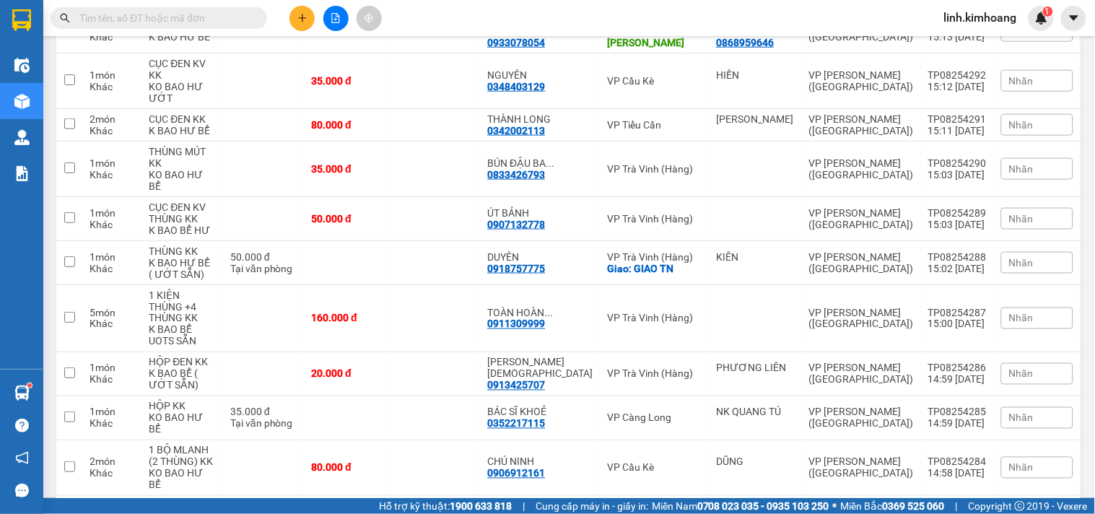
checkbox input "true"
drag, startPoint x: 439, startPoint y: 147, endPoint x: 439, endPoint y: 128, distance: 18.8
checkbox input "true"
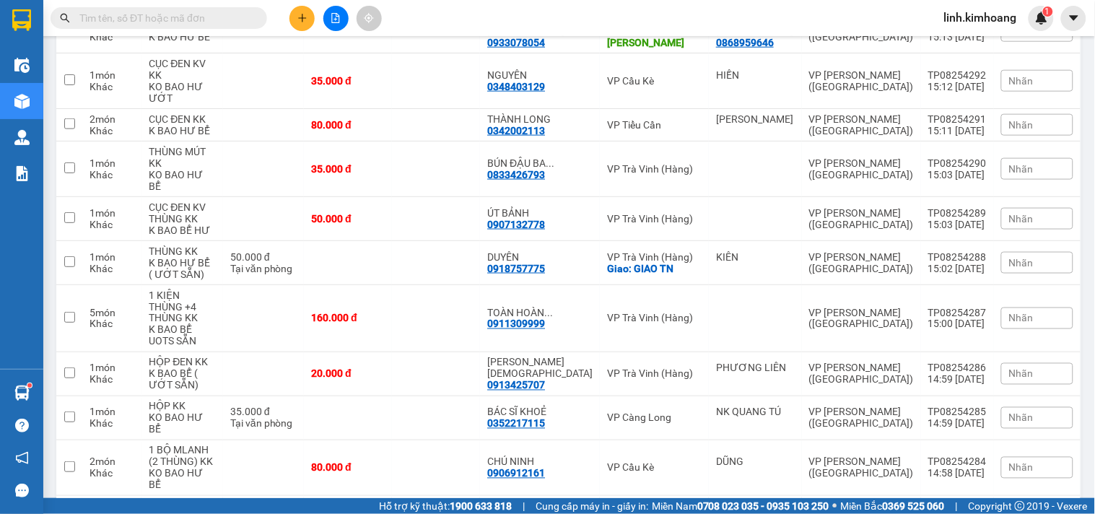
checkbox input "true"
click at [430, 496] on td at bounding box center [436, 518] width 88 height 44
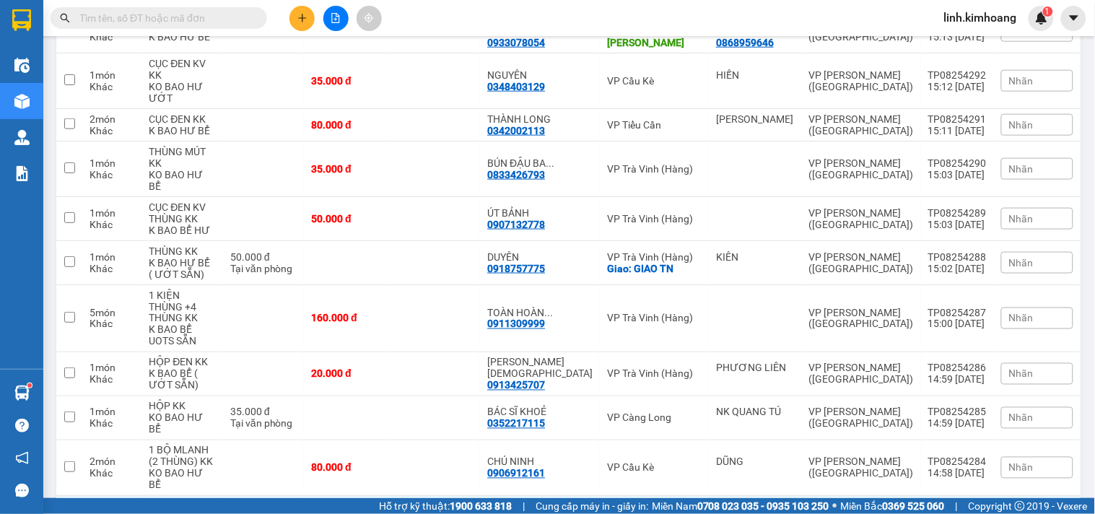
checkbox input "true"
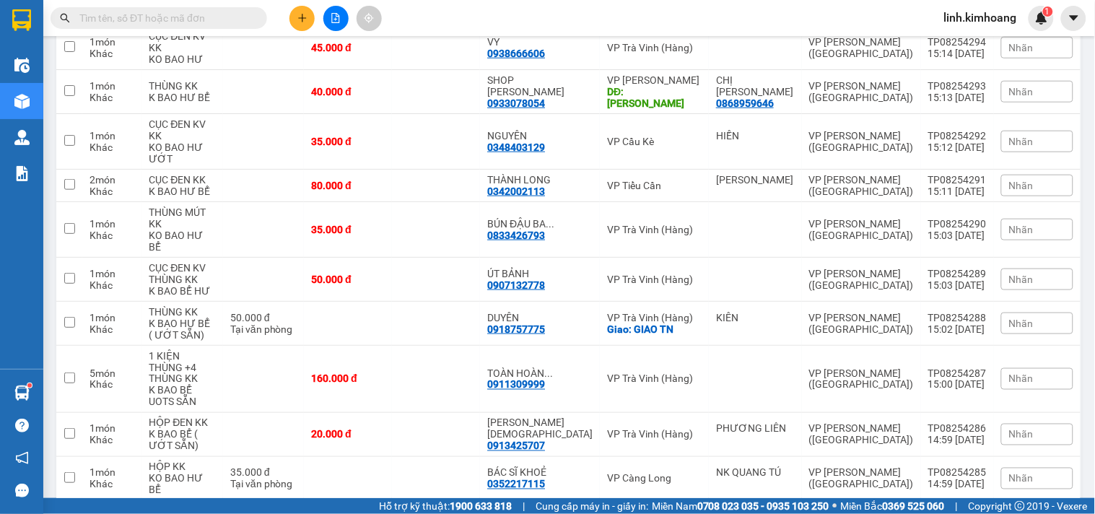
scroll to position [3043, 0]
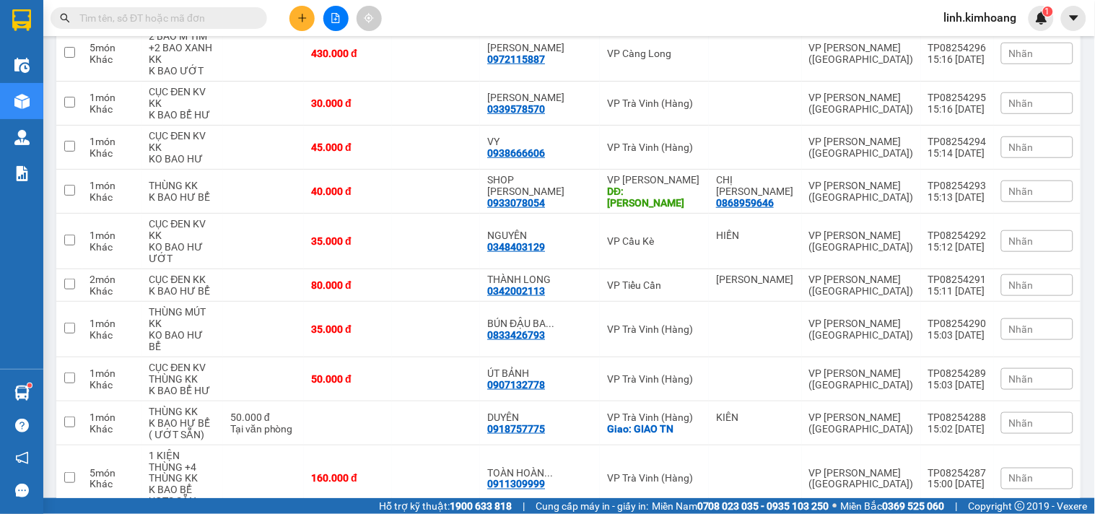
checkbox input "true"
drag, startPoint x: 420, startPoint y: 111, endPoint x: 422, endPoint y: 82, distance: 29.0
checkbox input "true"
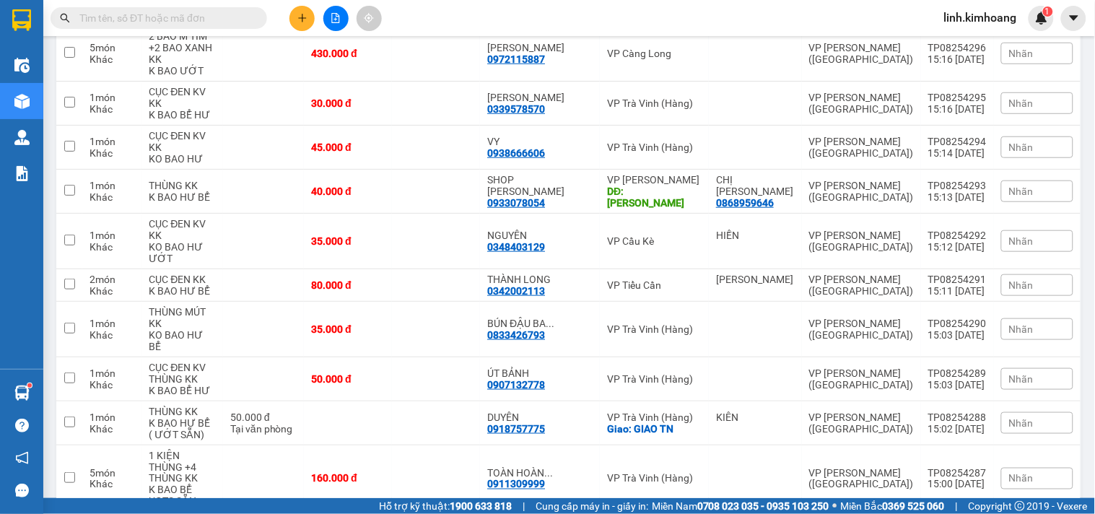
checkbox input "true"
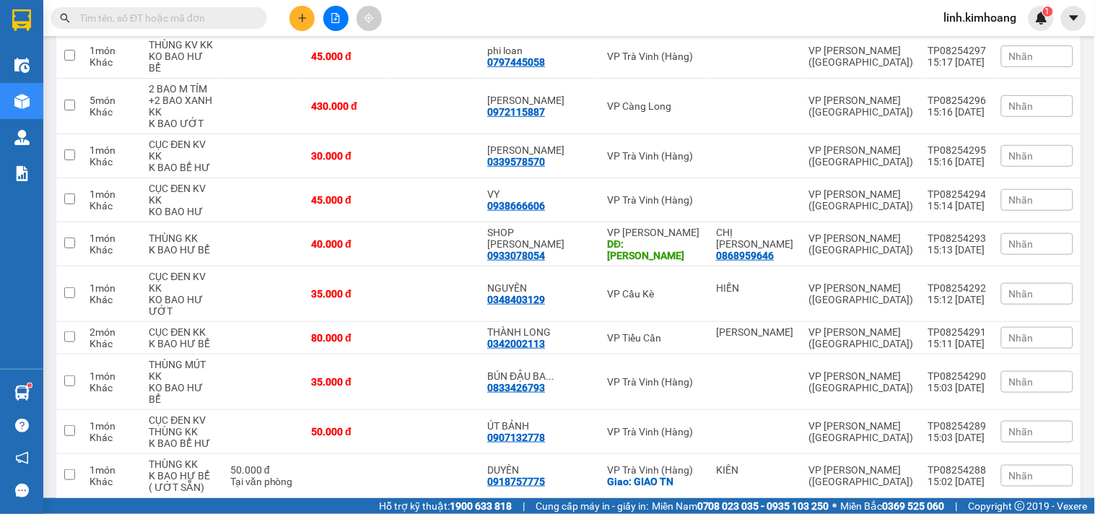
scroll to position [2883, 0]
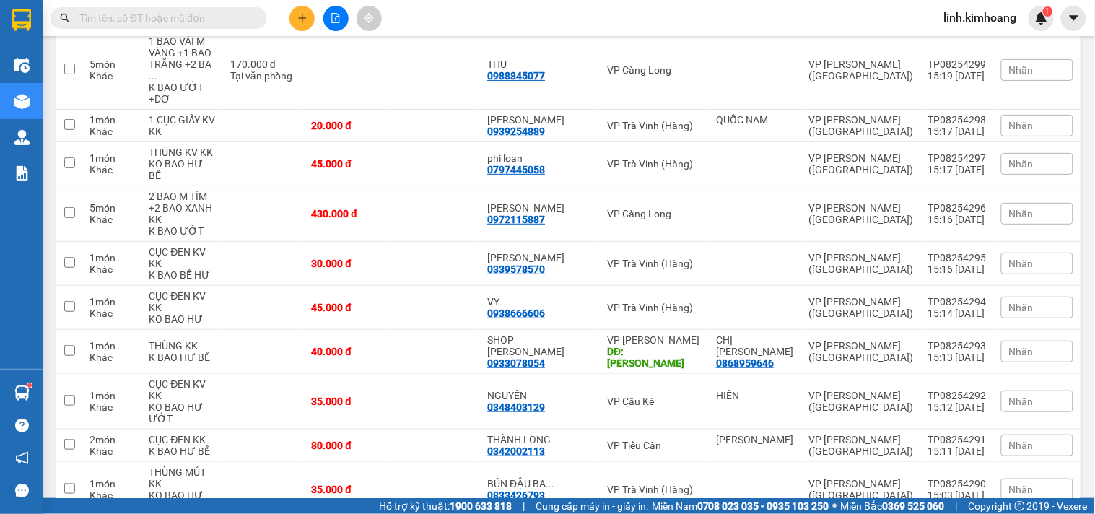
drag, startPoint x: 402, startPoint y: 185, endPoint x: 402, endPoint y: 164, distance: 20.9
checkbox input "true"
drag, startPoint x: 402, startPoint y: 136, endPoint x: 411, endPoint y: 99, distance: 38.0
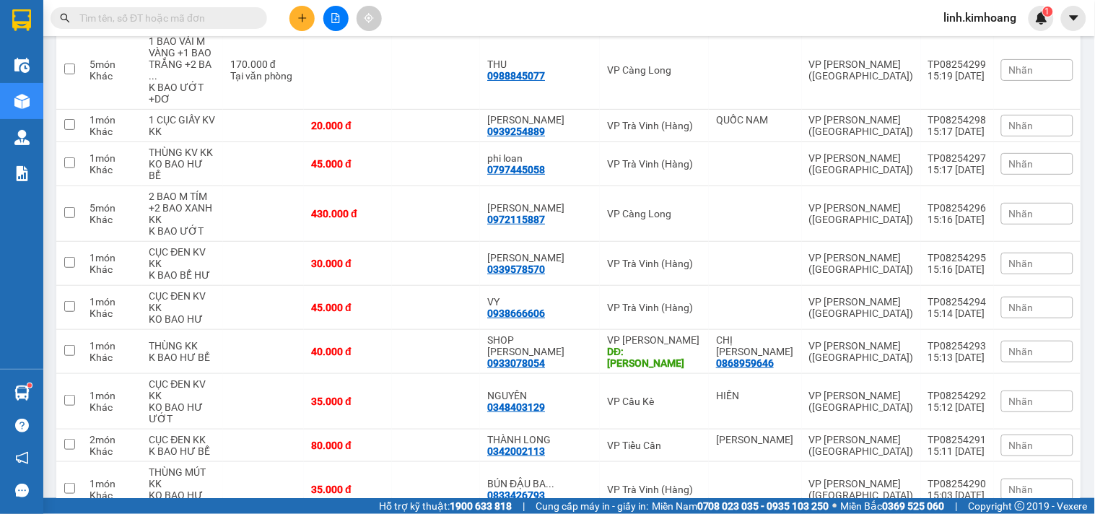
checkbox input "true"
click at [392, 462] on td "35.000 đ" at bounding box center [348, 490] width 88 height 56
checkbox input "true"
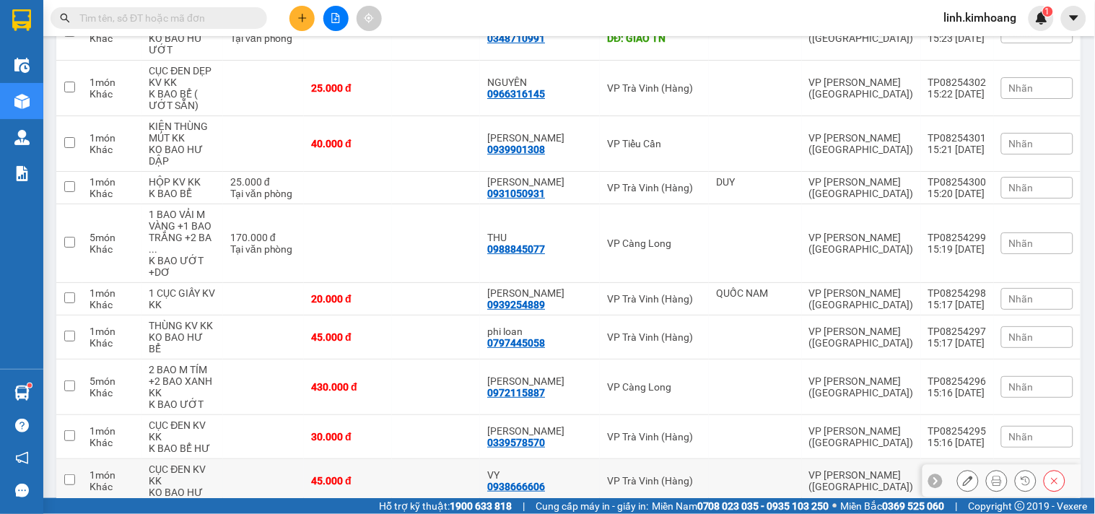
scroll to position [2642, 0]
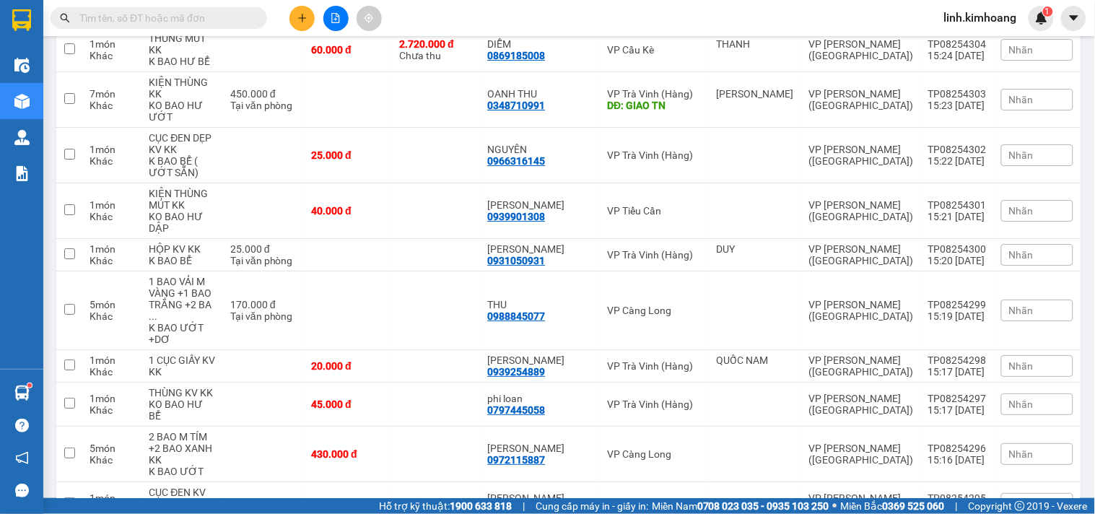
checkbox input "true"
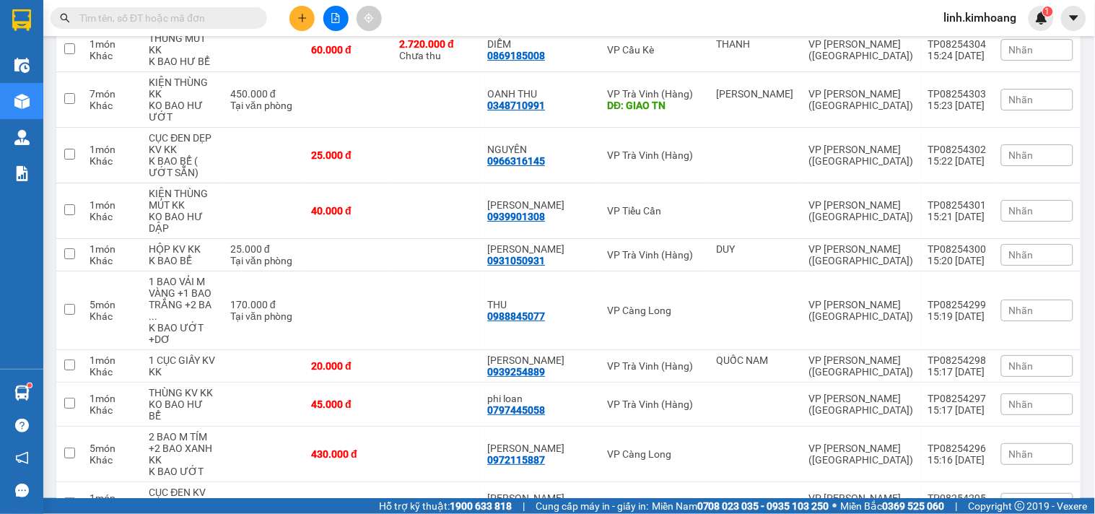
checkbox input "true"
drag, startPoint x: 450, startPoint y: 135, endPoint x: 448, endPoint y: 110, distance: 25.4
click at [450, 482] on td at bounding box center [436, 504] width 88 height 44
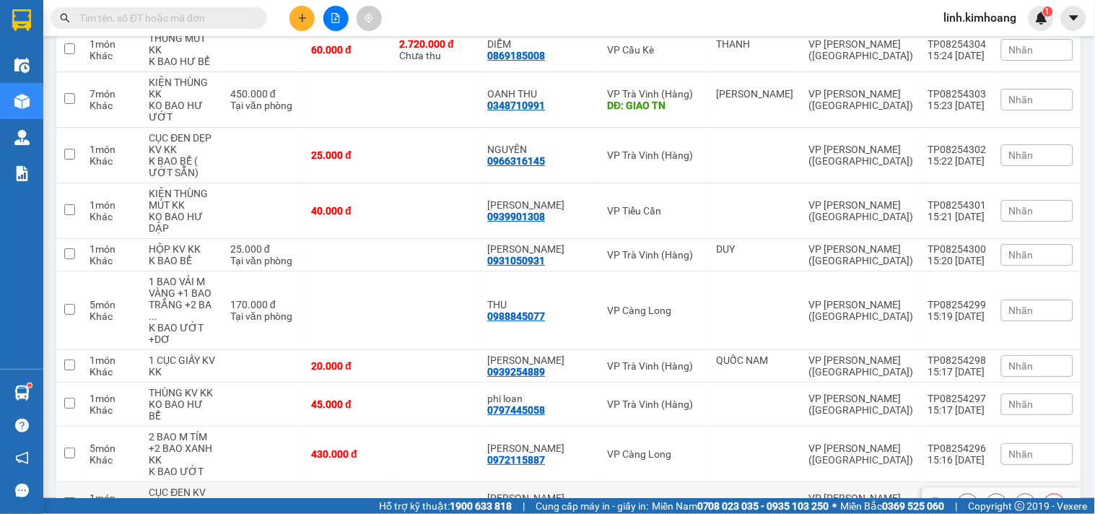
checkbox input "true"
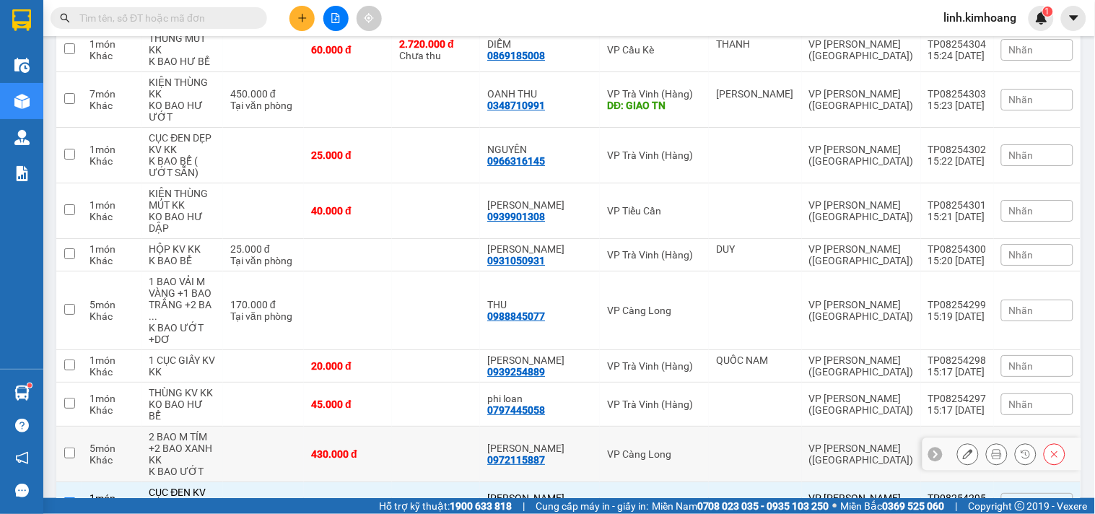
drag, startPoint x: 445, startPoint y: 104, endPoint x: 441, endPoint y: 53, distance: 50.7
click at [444, 427] on td at bounding box center [436, 455] width 88 height 56
checkbox input "true"
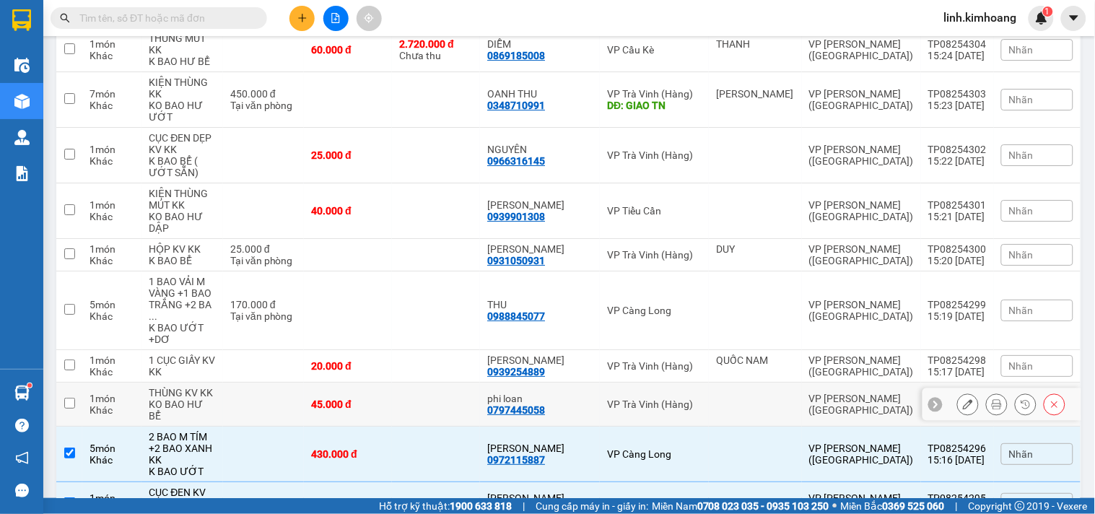
click at [441, 383] on td at bounding box center [436, 405] width 88 height 44
checkbox input "true"
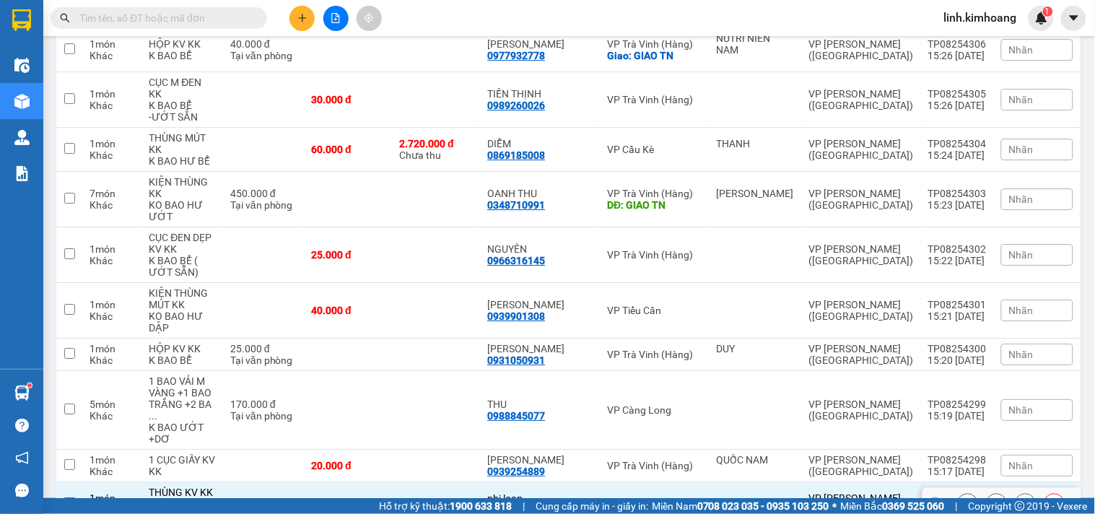
scroll to position [2481, 0]
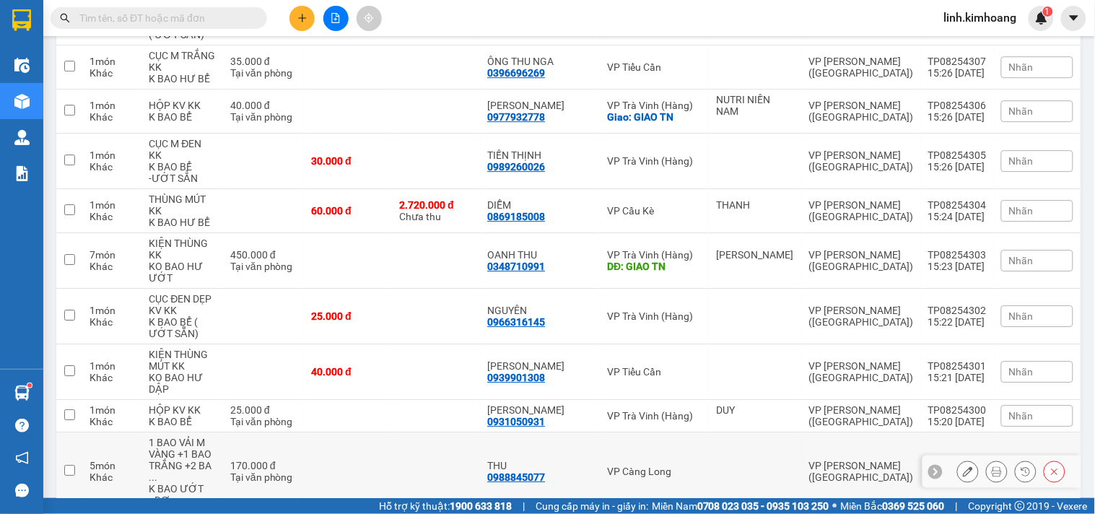
click at [427, 432] on td at bounding box center [436, 471] width 88 height 79
checkbox input "true"
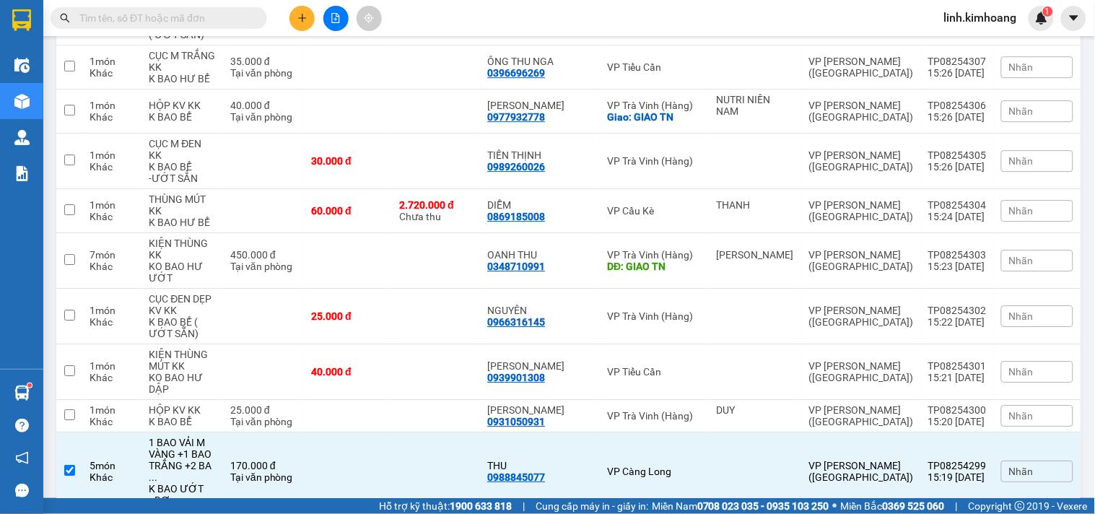
checkbox input "true"
click at [443, 400] on td at bounding box center [436, 416] width 88 height 32
checkbox input "true"
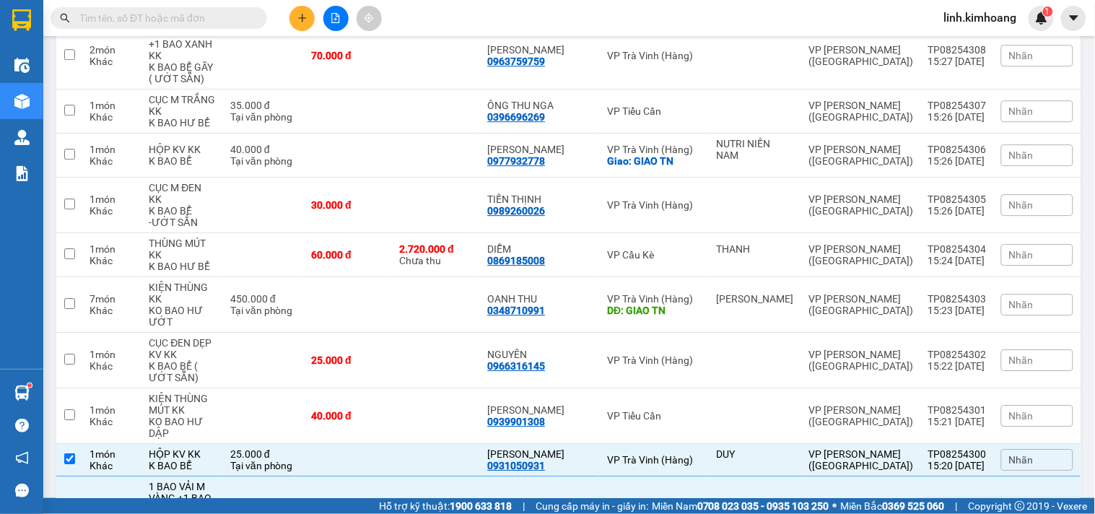
scroll to position [2401, 0]
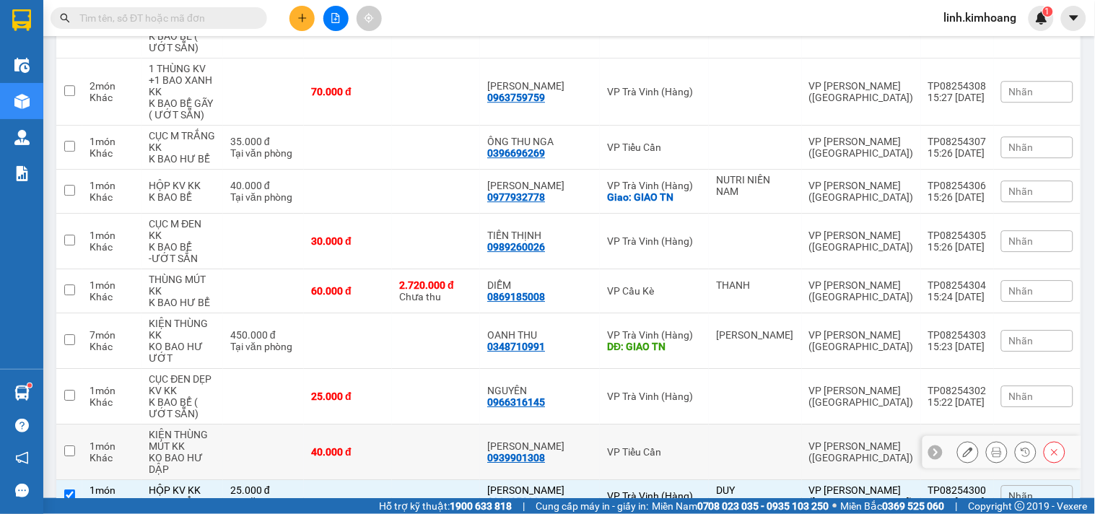
click at [436, 424] on td at bounding box center [436, 452] width 88 height 56
checkbox input "true"
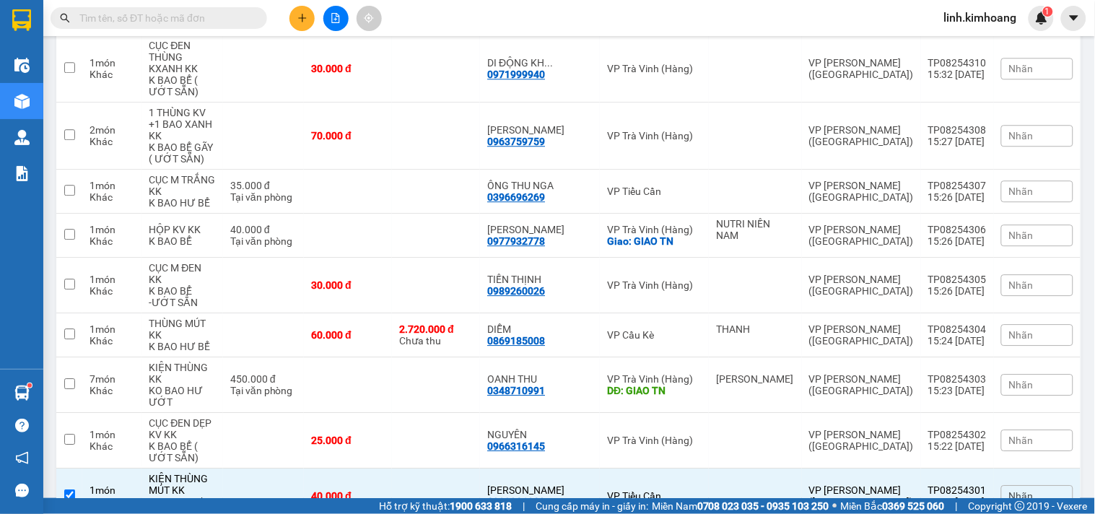
scroll to position [2321, 0]
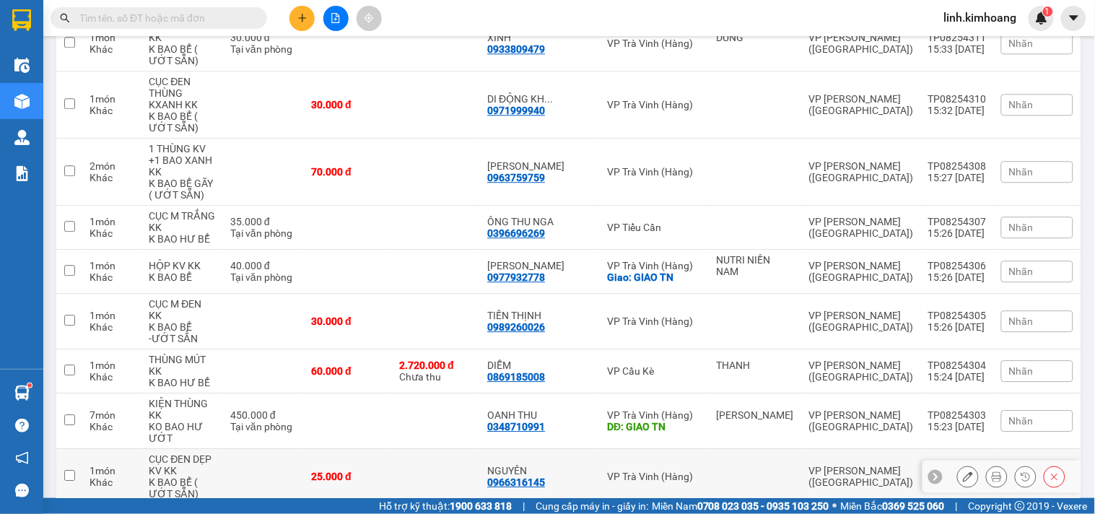
drag, startPoint x: 433, startPoint y: 164, endPoint x: 419, endPoint y: 131, distance: 35.5
click at [433, 449] on td at bounding box center [436, 477] width 88 height 56
checkbox input "true"
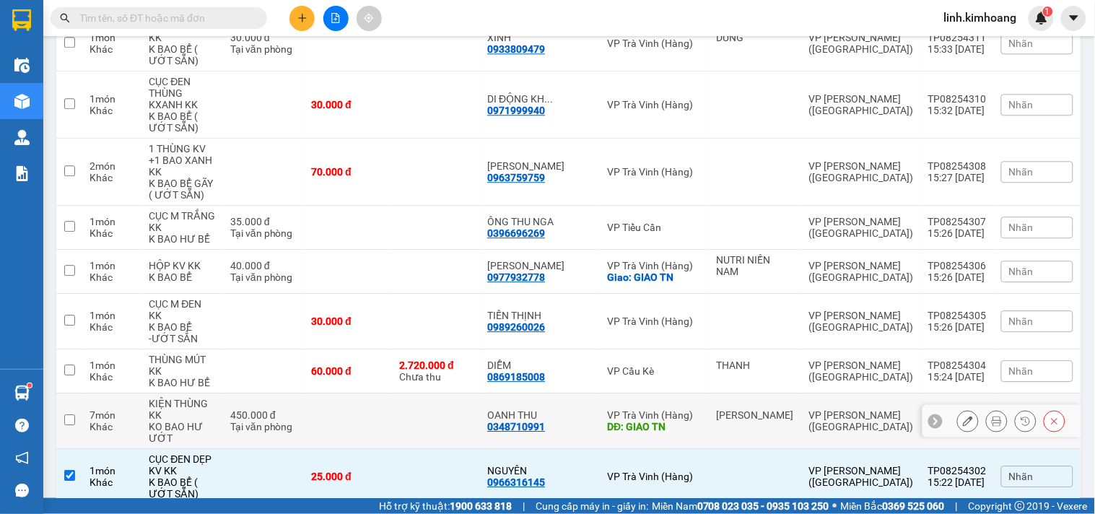
drag, startPoint x: 409, startPoint y: 116, endPoint x: 405, endPoint y: 90, distance: 25.6
click at [392, 393] on td at bounding box center [348, 421] width 88 height 56
checkbox input "true"
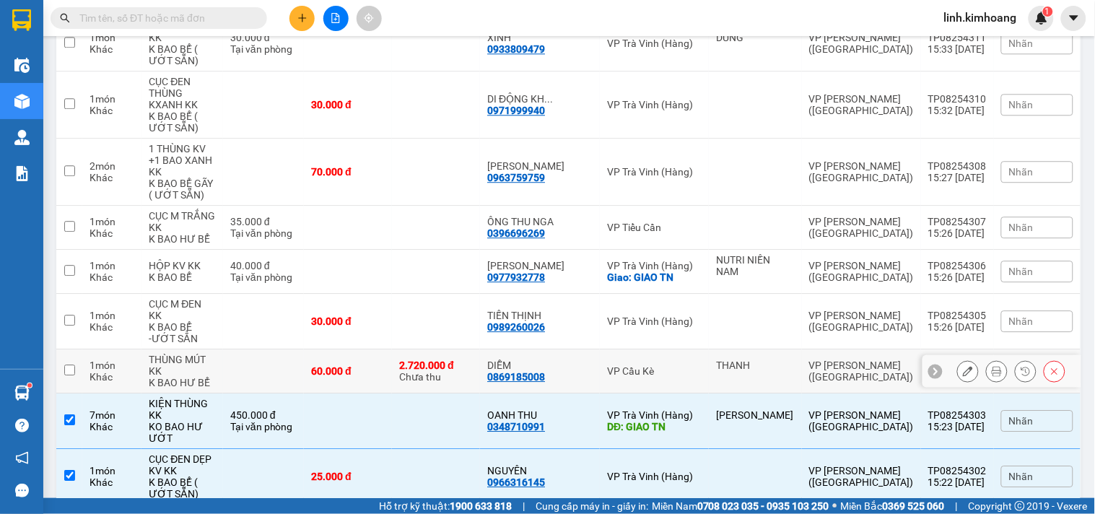
click at [392, 349] on td "60.000 đ" at bounding box center [348, 371] width 88 height 44
checkbox input "true"
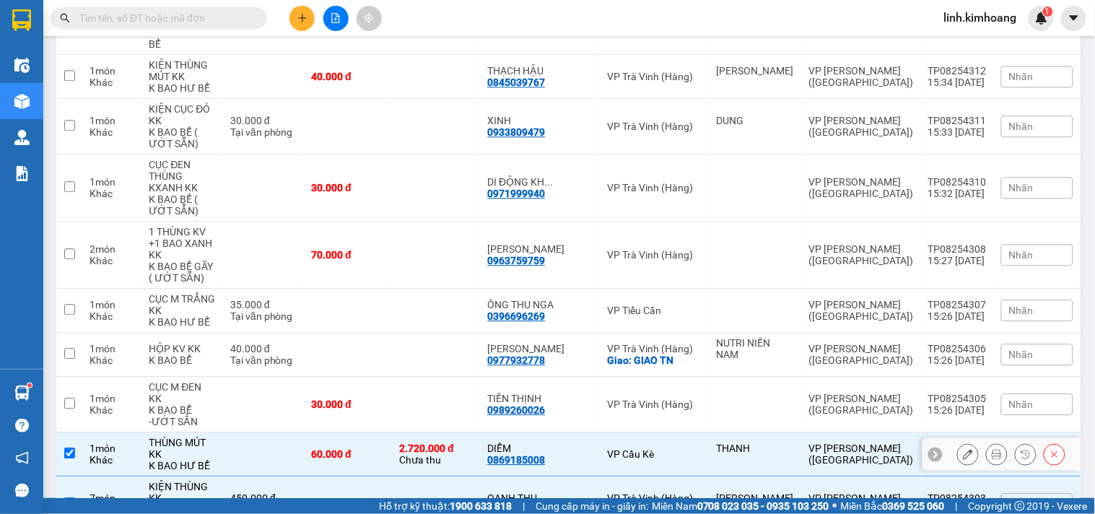
scroll to position [2161, 0]
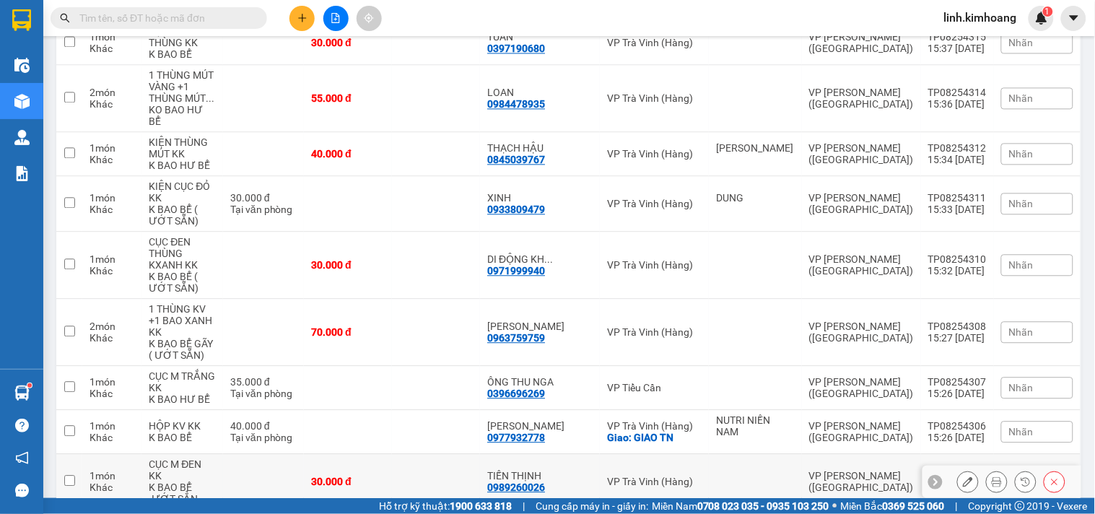
click at [443, 454] on td at bounding box center [436, 482] width 88 height 56
checkbox input "true"
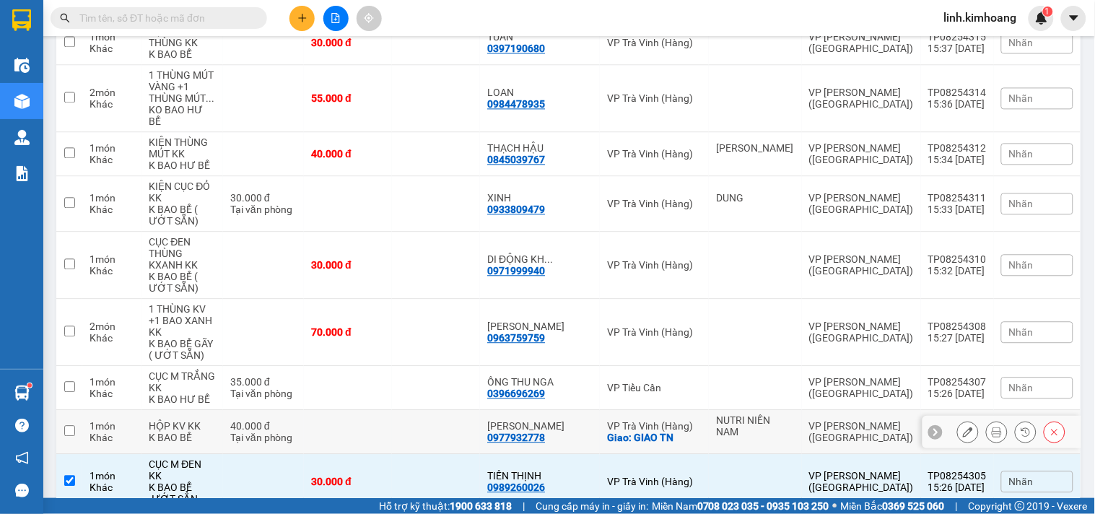
click at [432, 410] on td at bounding box center [436, 432] width 88 height 44
checkbox input "true"
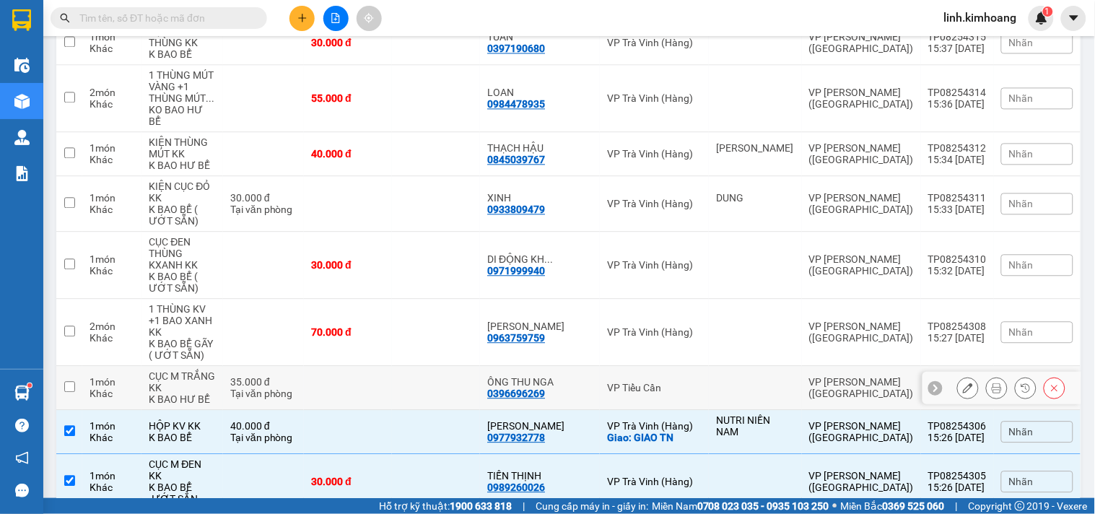
click at [392, 366] on td at bounding box center [348, 388] width 88 height 44
checkbox input "true"
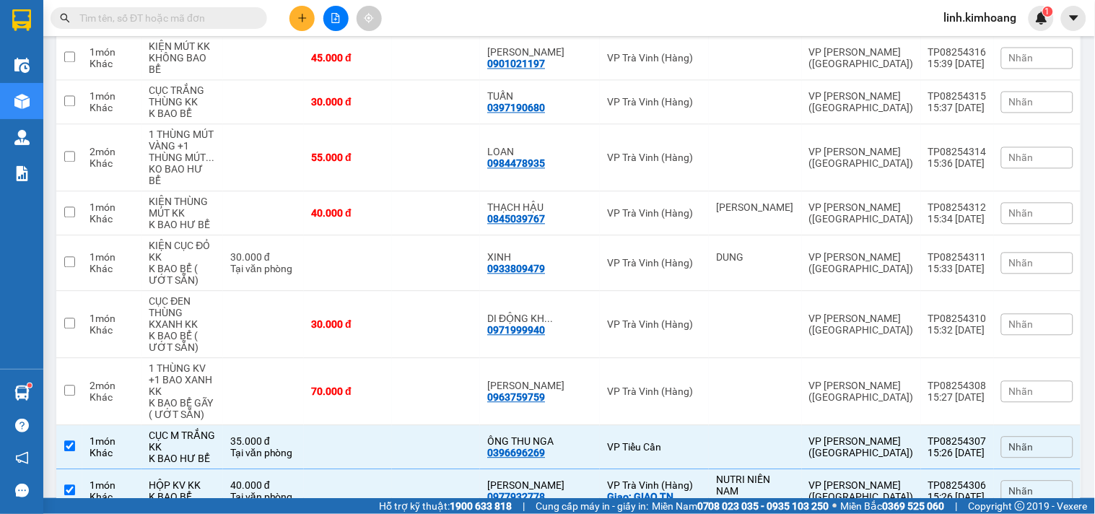
scroll to position [2000, 0]
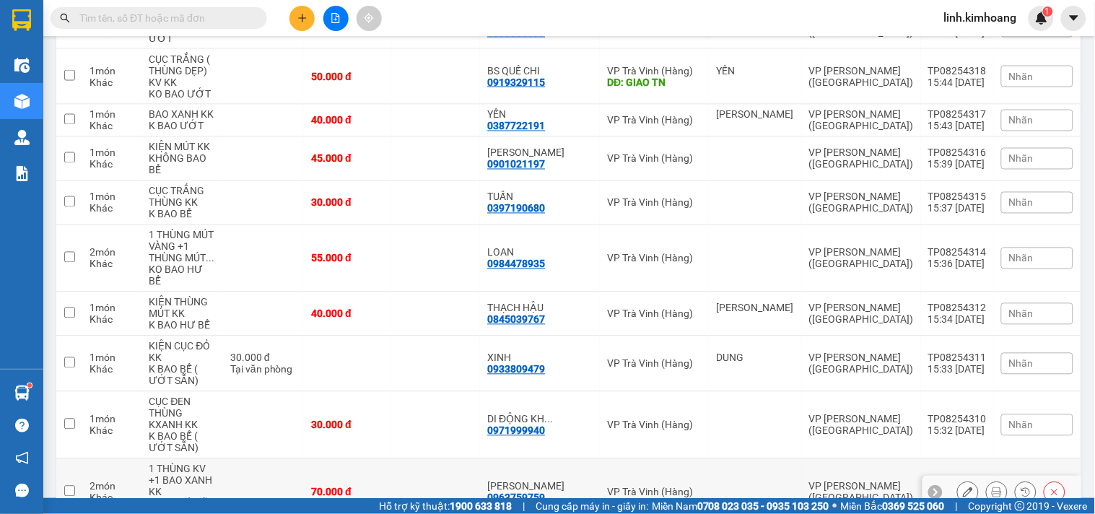
drag, startPoint x: 469, startPoint y: 219, endPoint x: 470, endPoint y: 175, distance: 44.8
click at [470, 459] on td at bounding box center [436, 492] width 88 height 67
checkbox input "true"
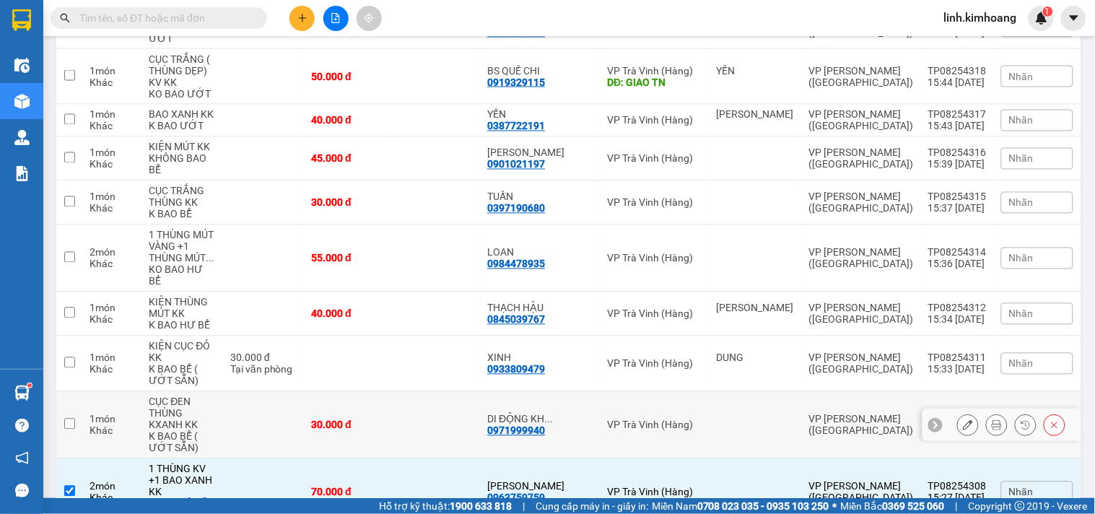
drag, startPoint x: 467, startPoint y: 167, endPoint x: 449, endPoint y: 110, distance: 59.8
click at [466, 392] on td at bounding box center [436, 425] width 88 height 67
checkbox input "true"
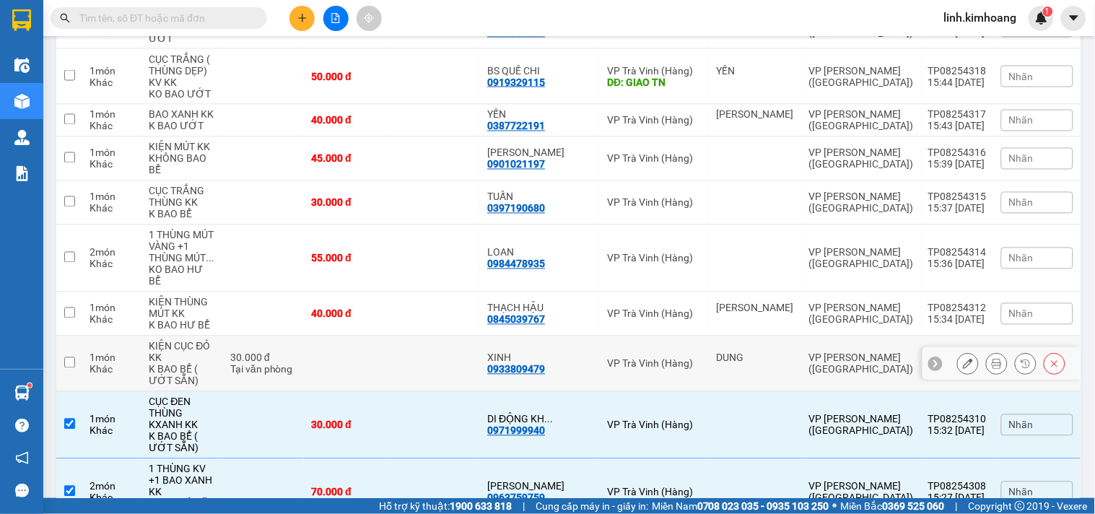
click at [449, 336] on td at bounding box center [436, 364] width 88 height 56
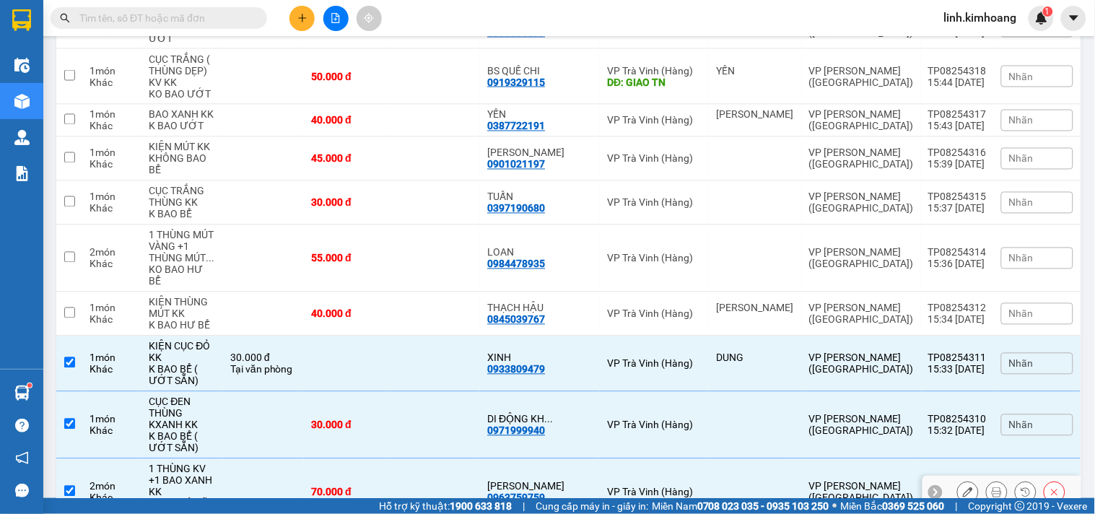
scroll to position [1920, 0]
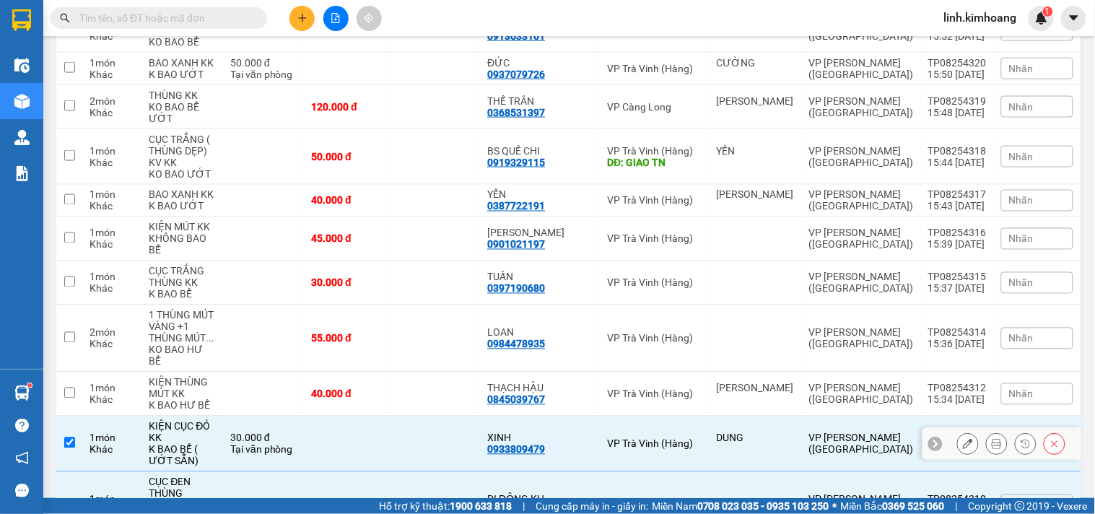
click at [392, 417] on td at bounding box center [348, 445] width 88 height 56
checkbox input "false"
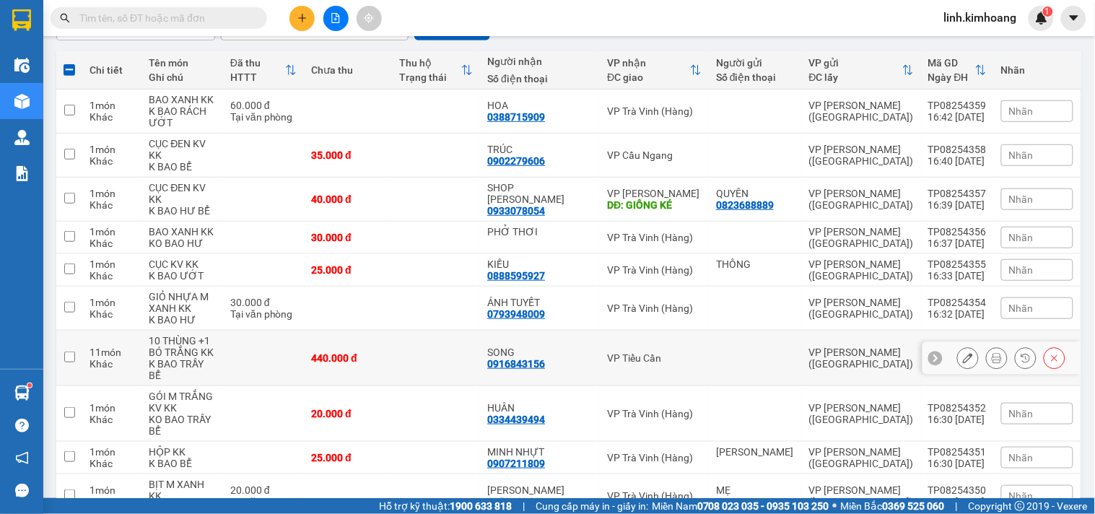
scroll to position [0, 0]
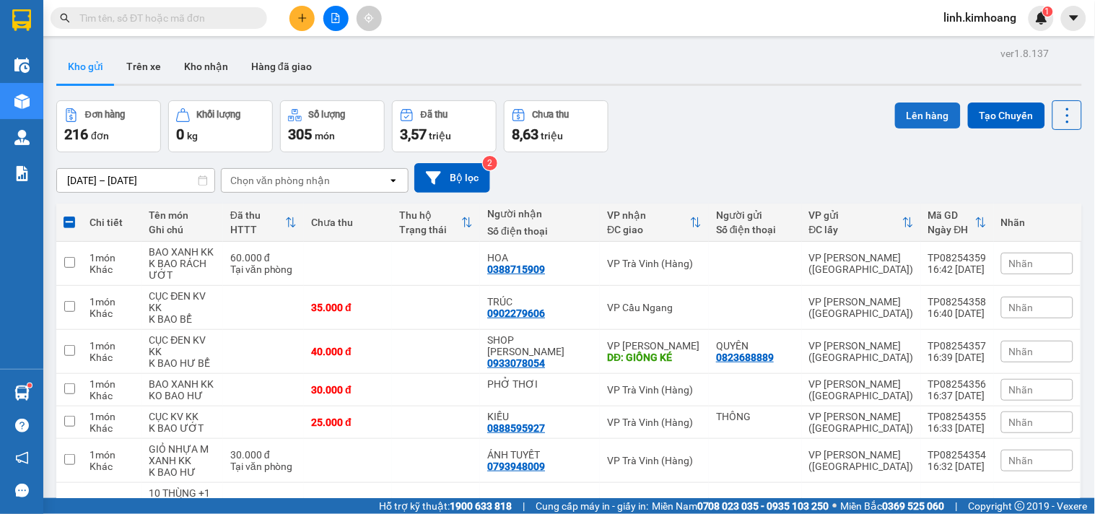
click at [925, 117] on button "Lên hàng" at bounding box center [928, 116] width 66 height 26
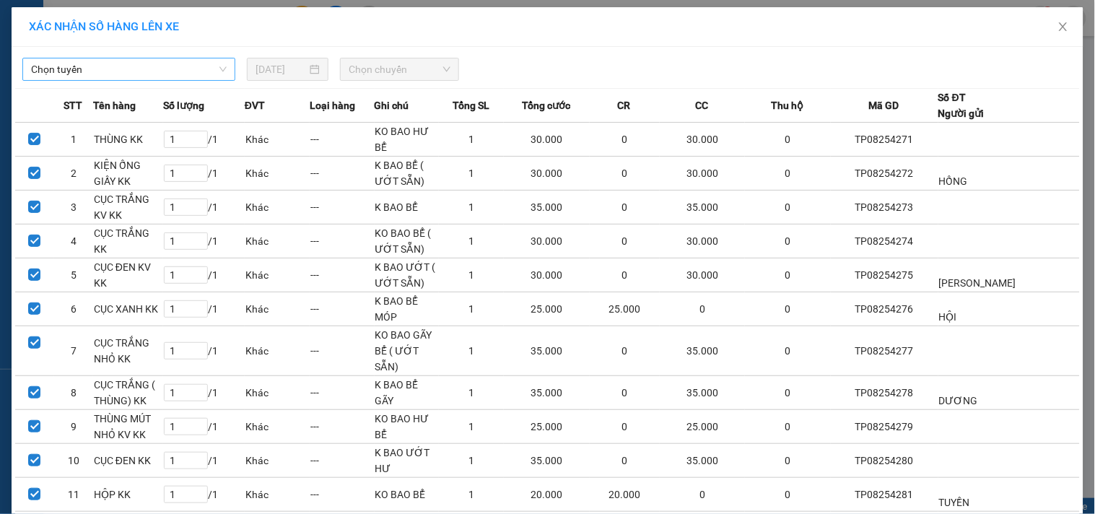
click at [191, 65] on span "Chọn tuyến" at bounding box center [129, 69] width 196 height 22
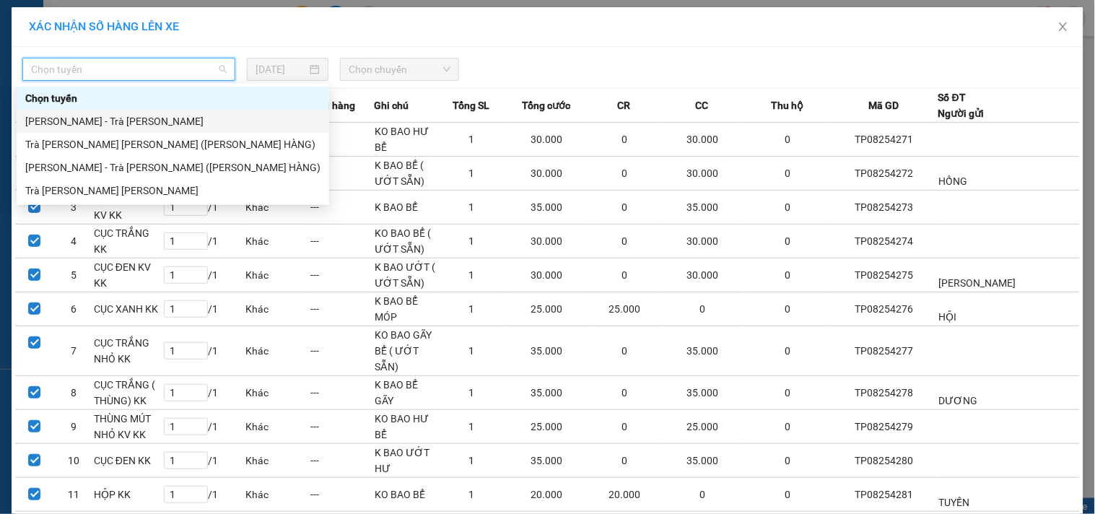
click at [134, 119] on div "[PERSON_NAME] - Trà [PERSON_NAME]" at bounding box center [172, 121] width 295 height 16
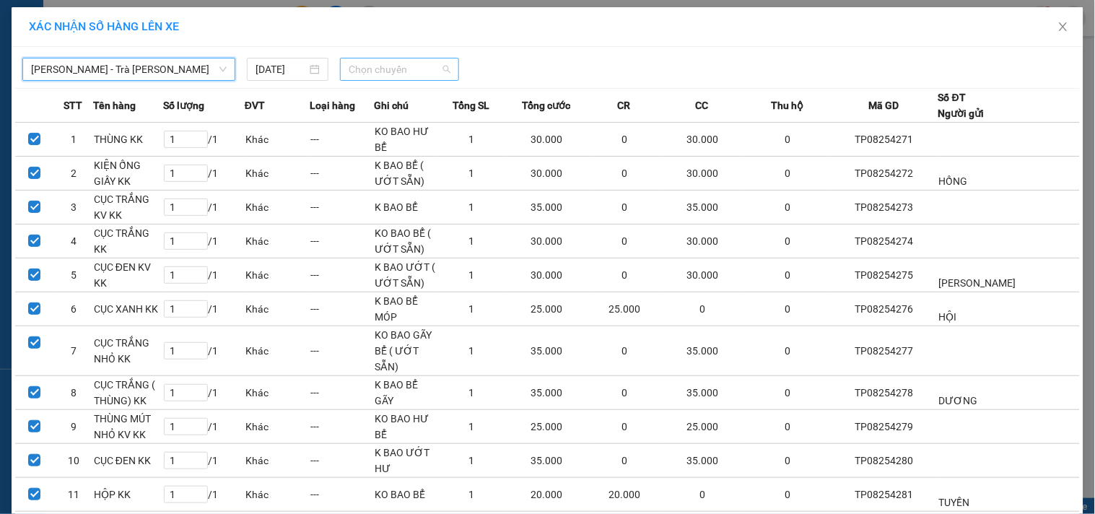
click at [340, 69] on div "Chọn chuyến" at bounding box center [399, 69] width 119 height 23
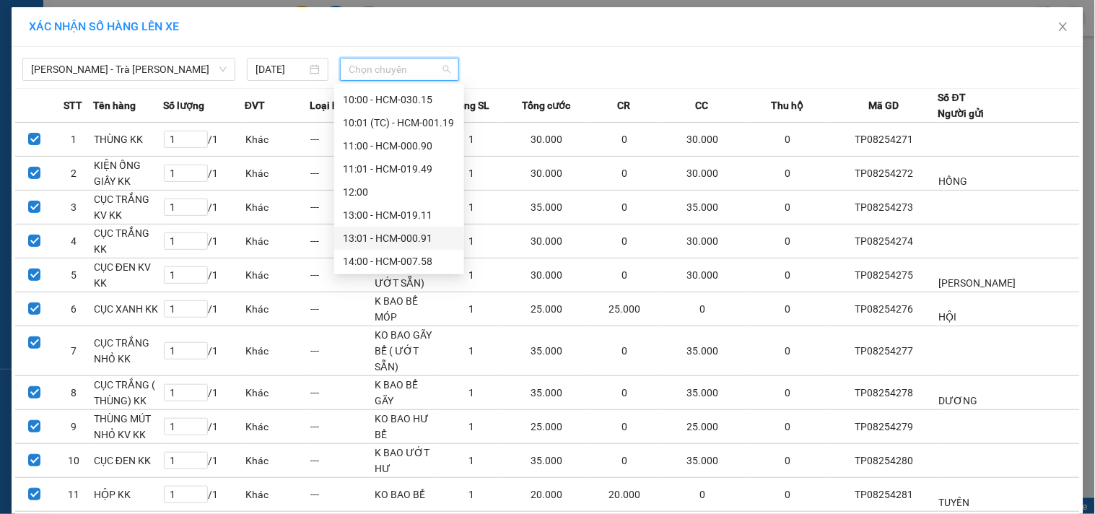
scroll to position [240, 0]
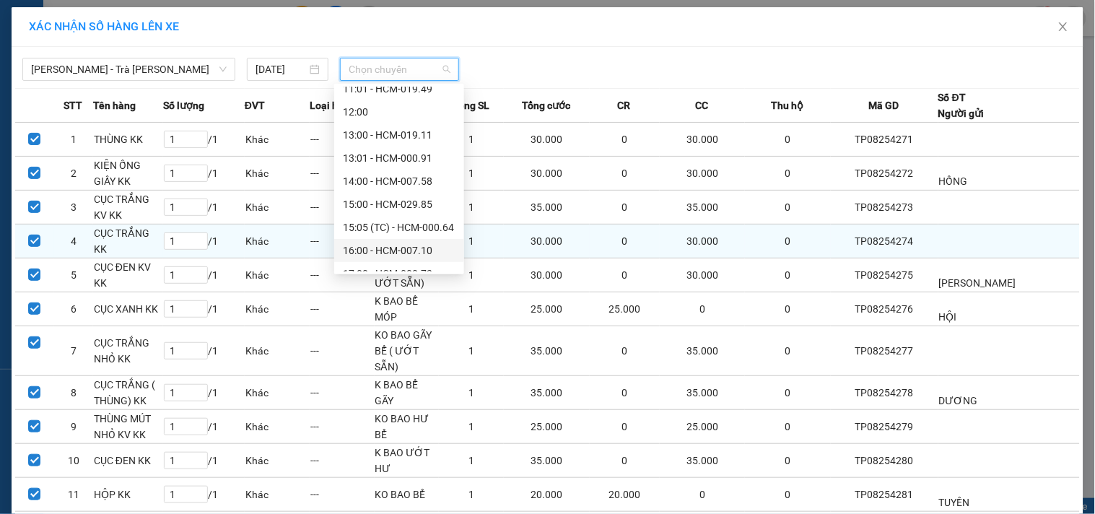
click at [411, 248] on div "16:00 - HCM-007.10" at bounding box center [399, 251] width 113 height 16
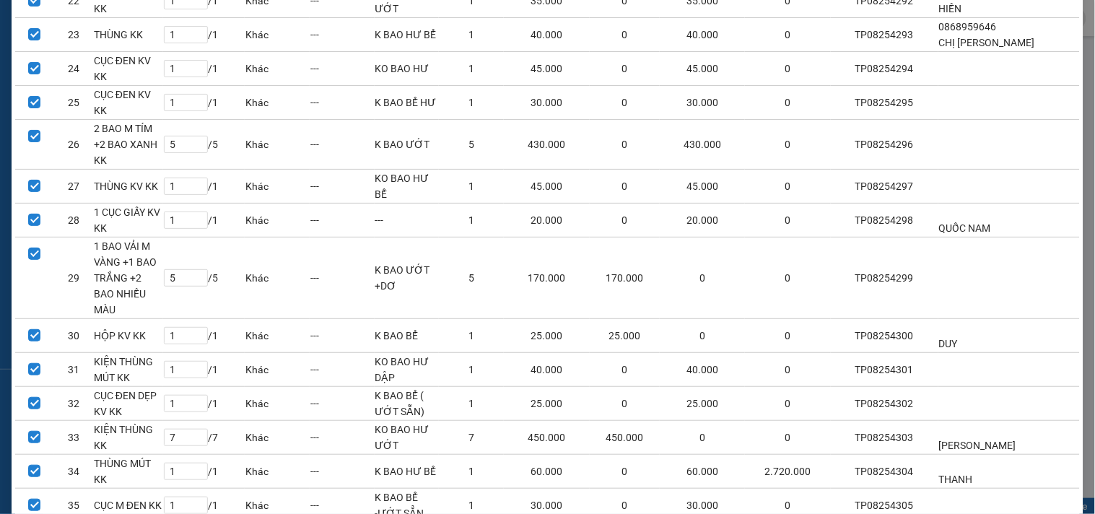
scroll to position [1116, 0]
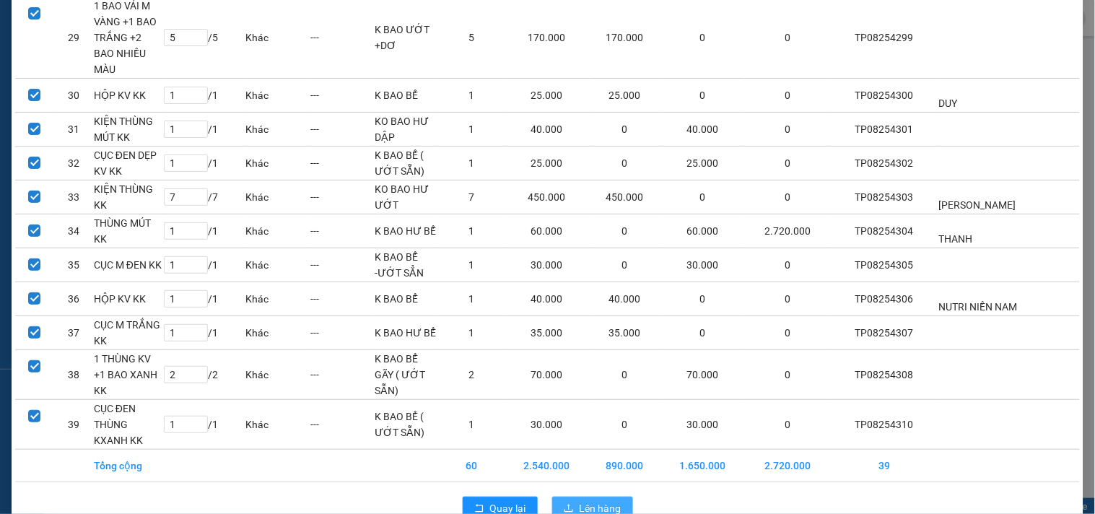
click at [592, 500] on span "Lên hàng" at bounding box center [601, 508] width 42 height 16
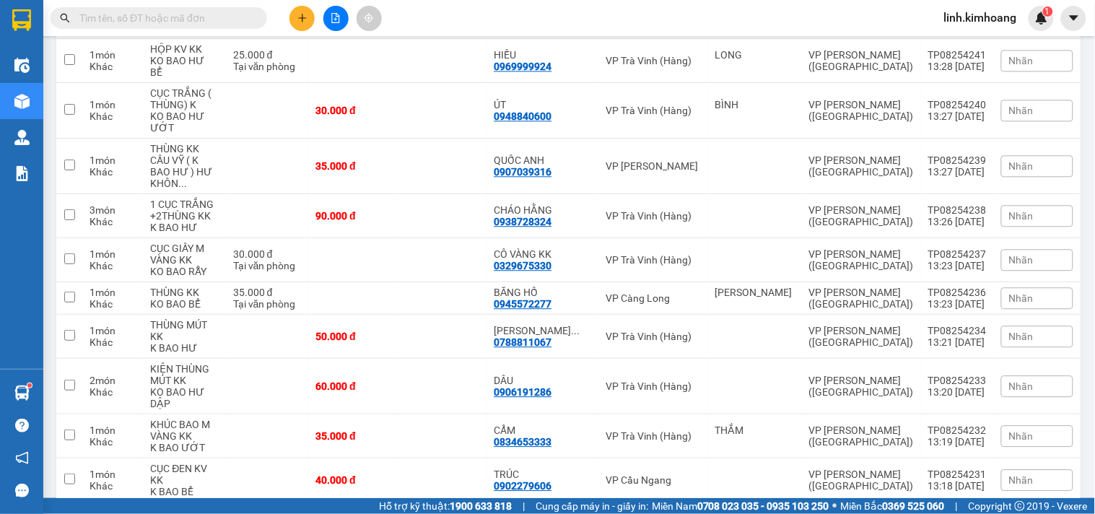
scroll to position [3649, 0]
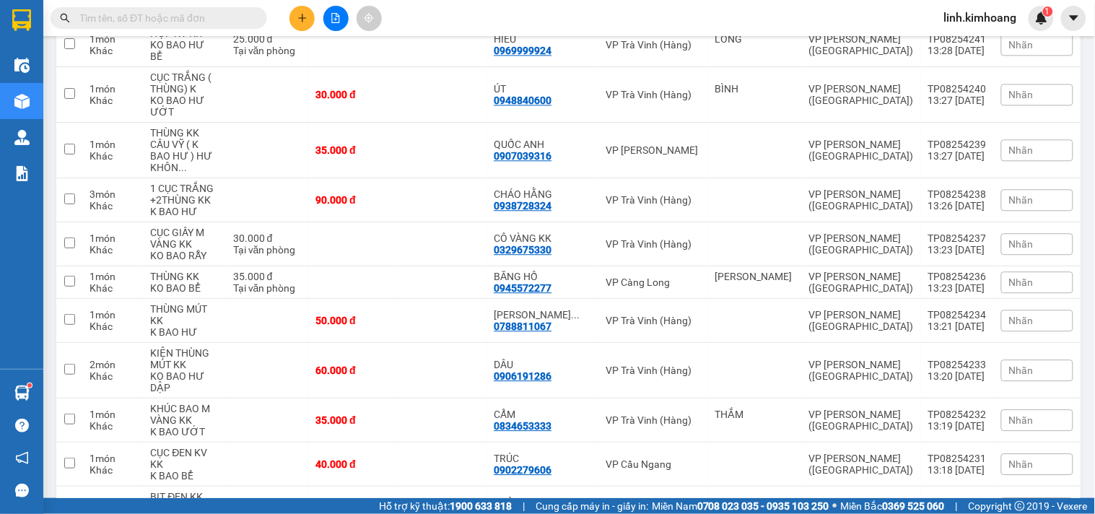
drag, startPoint x: 473, startPoint y: 415, endPoint x: 477, endPoint y: 391, distance: 24.9
checkbox input "true"
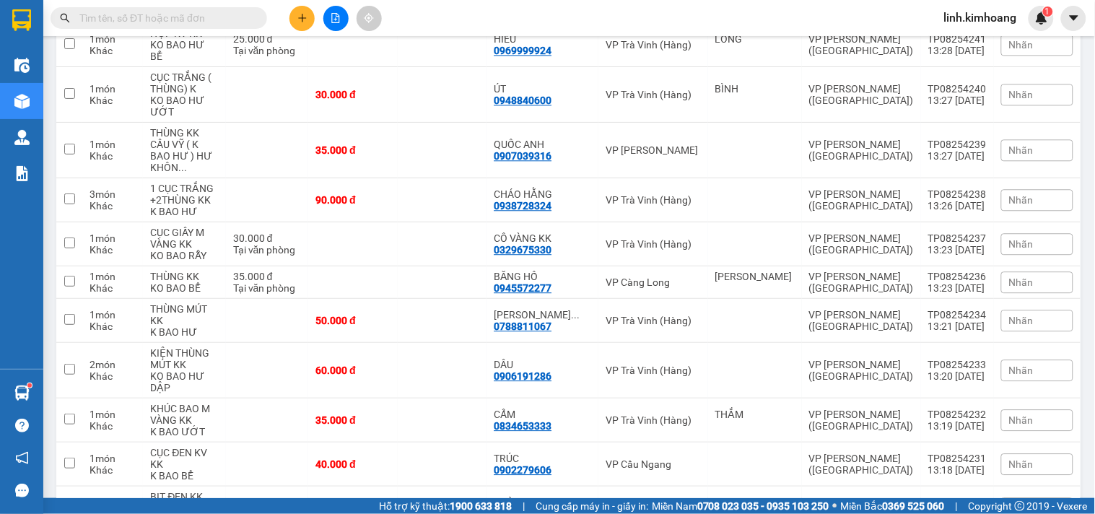
checkbox input "true"
drag, startPoint x: 449, startPoint y: 271, endPoint x: 446, endPoint y: 232, distance: 38.4
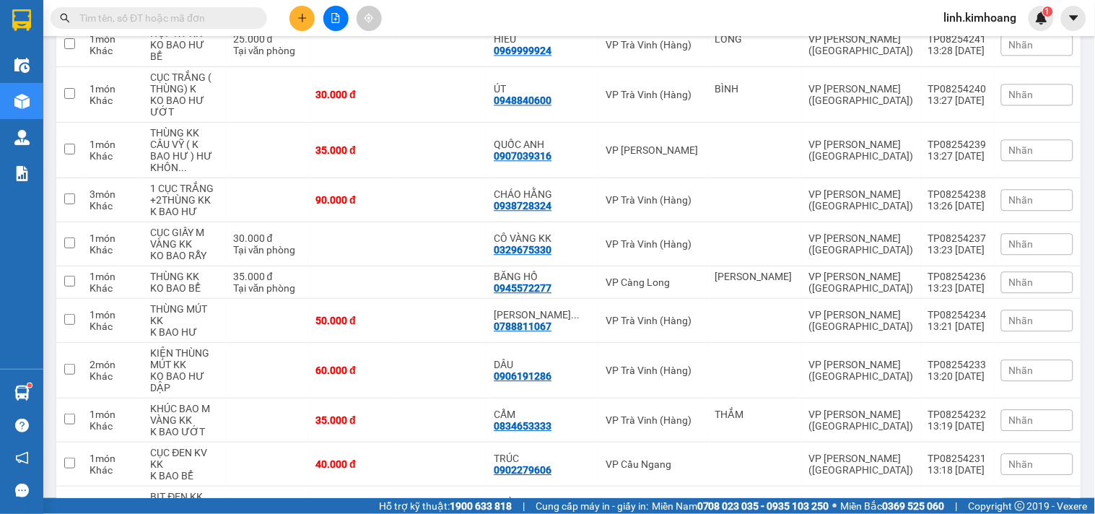
checkbox input "true"
drag, startPoint x: 446, startPoint y: 232, endPoint x: 446, endPoint y: 201, distance: 31.8
checkbox input "true"
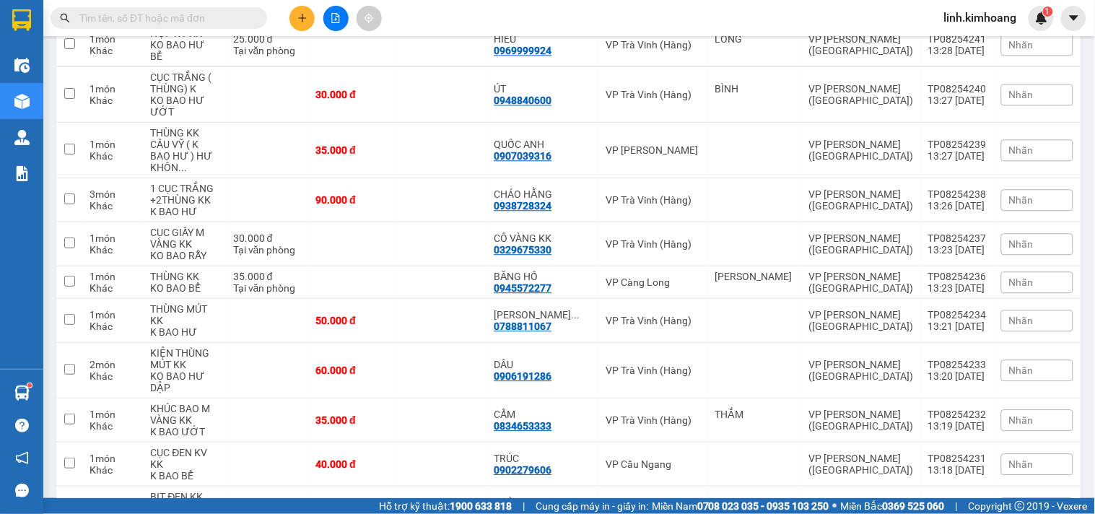
drag, startPoint x: 446, startPoint y: 200, endPoint x: 448, endPoint y: 167, distance: 33.3
checkbox input "true"
drag, startPoint x: 448, startPoint y: 154, endPoint x: 445, endPoint y: 127, distance: 26.9
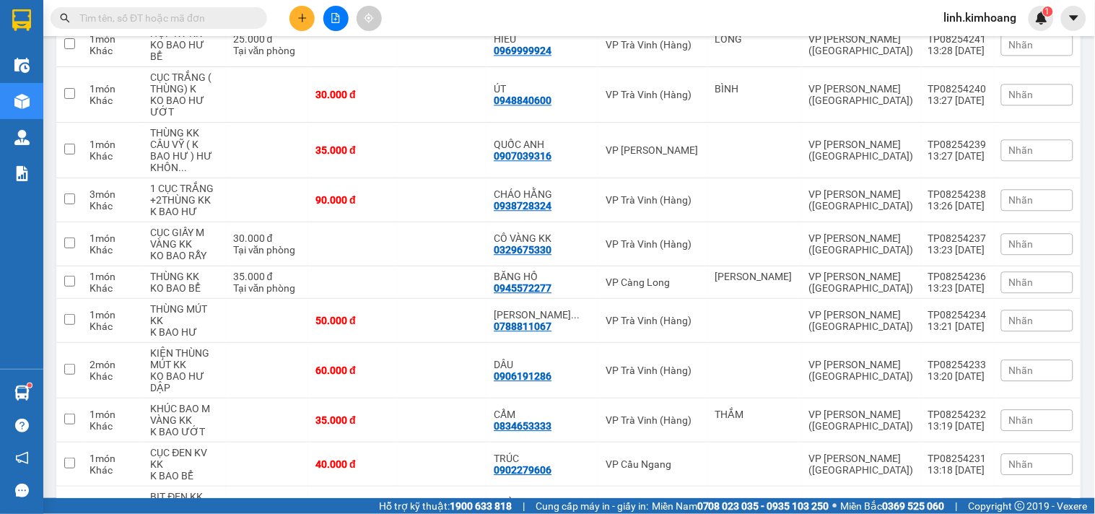
checkbox input "true"
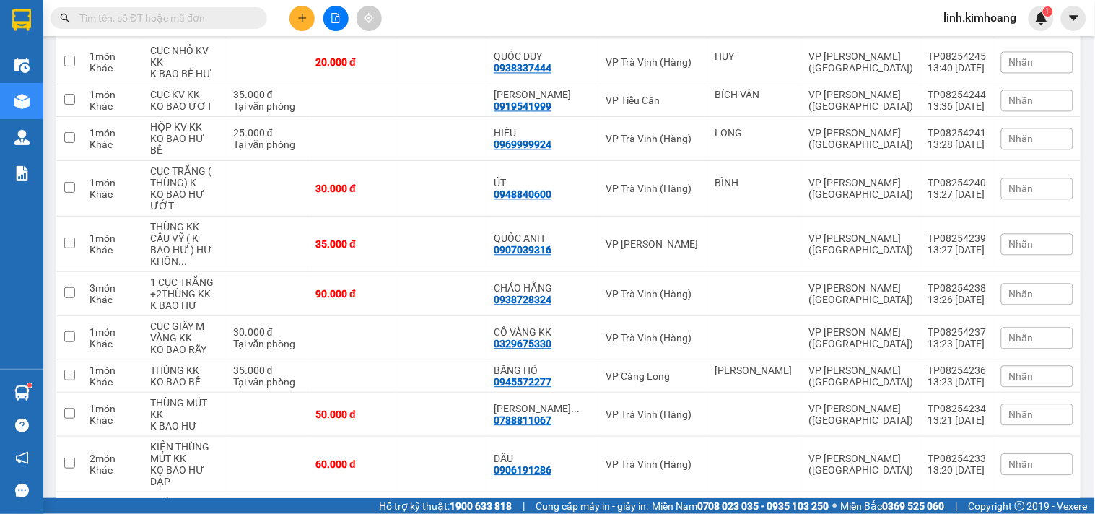
scroll to position [3488, 0]
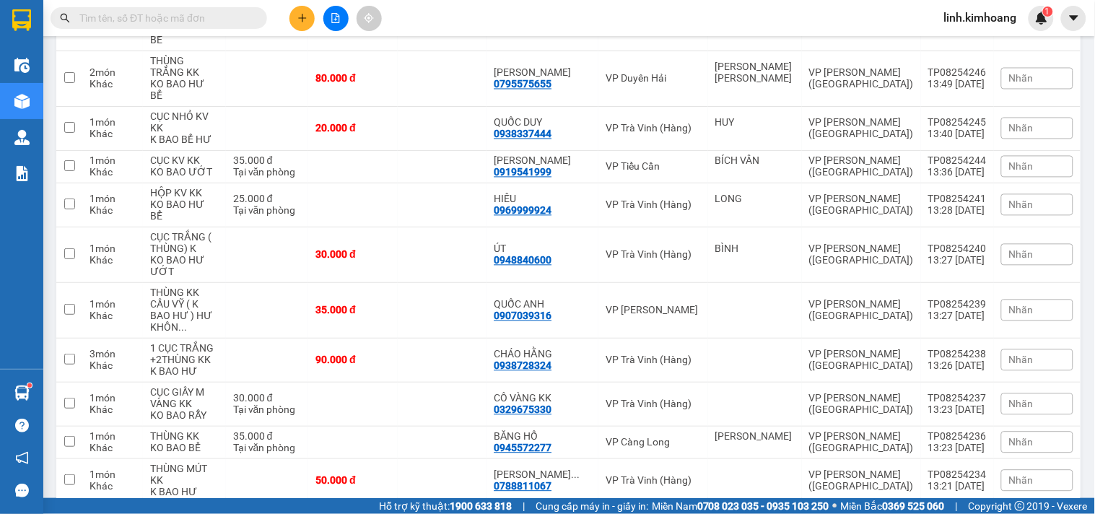
checkbox input "true"
drag, startPoint x: 458, startPoint y: 160, endPoint x: 445, endPoint y: 106, distance: 55.0
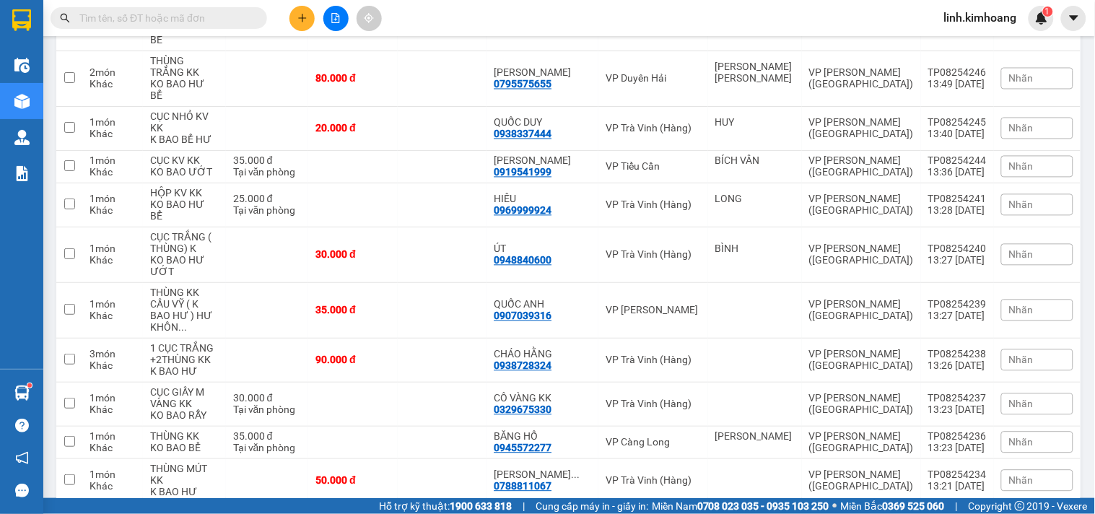
checkbox input "true"
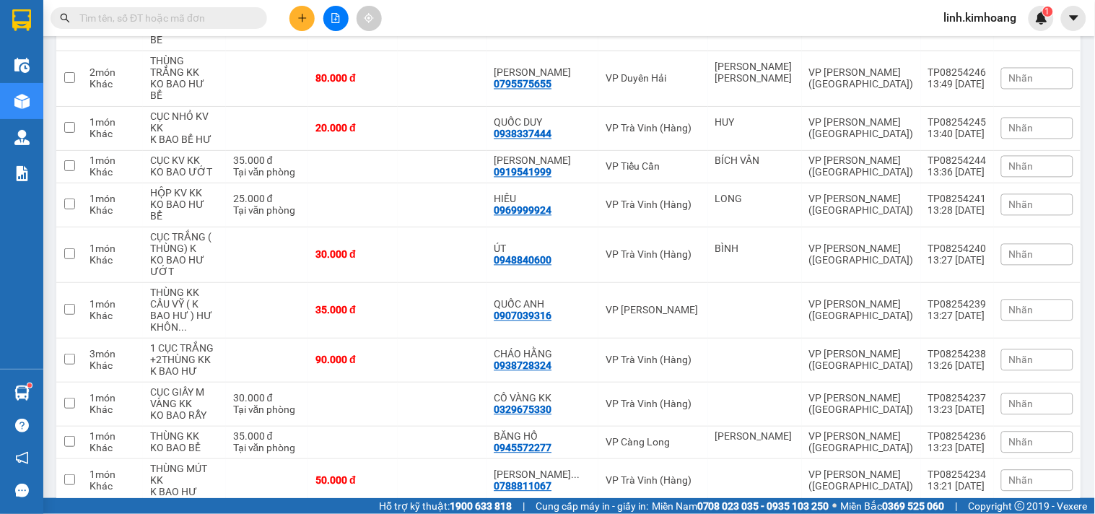
checkbox input "true"
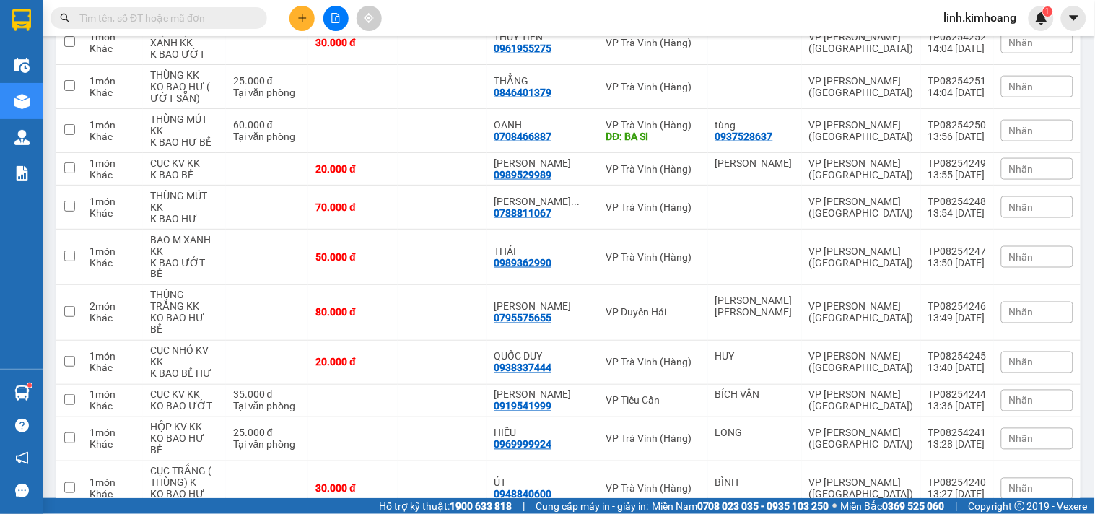
scroll to position [3247, 0]
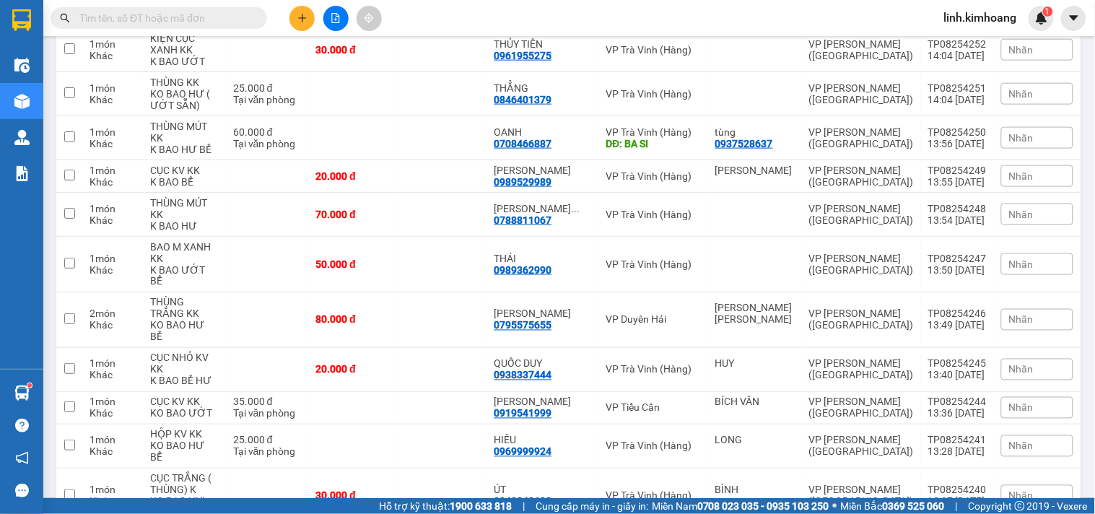
checkbox input "true"
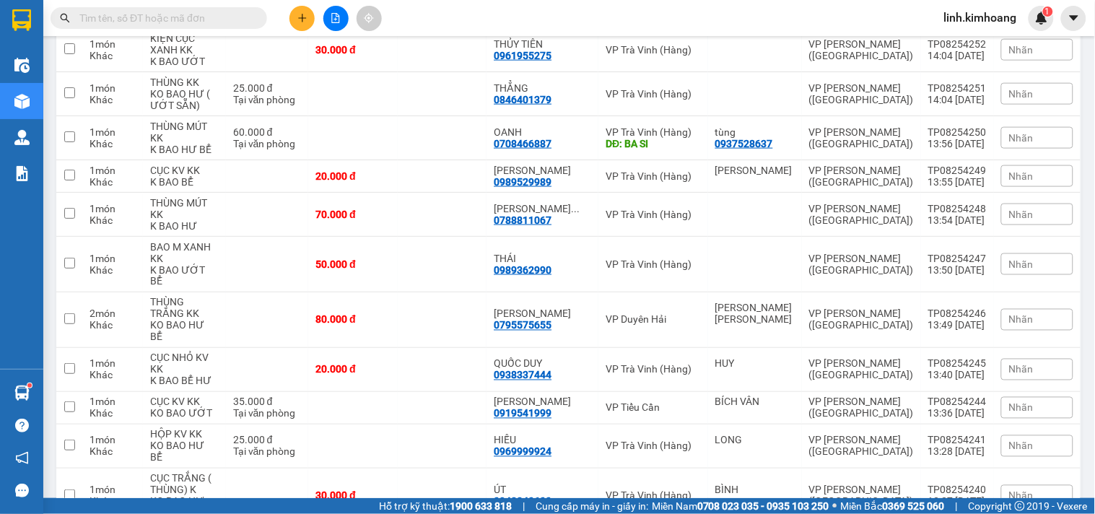
checkbox input "true"
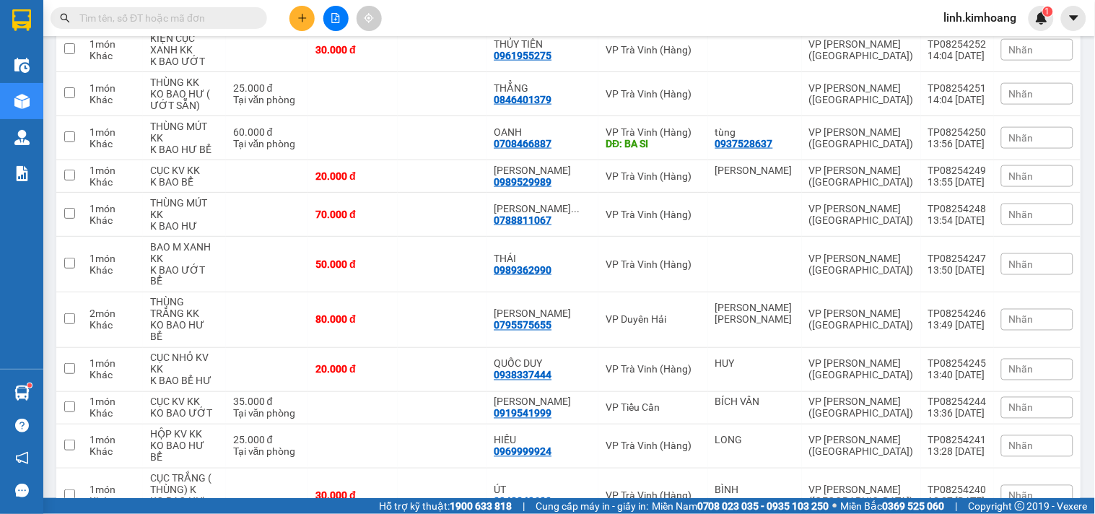
checkbox input "true"
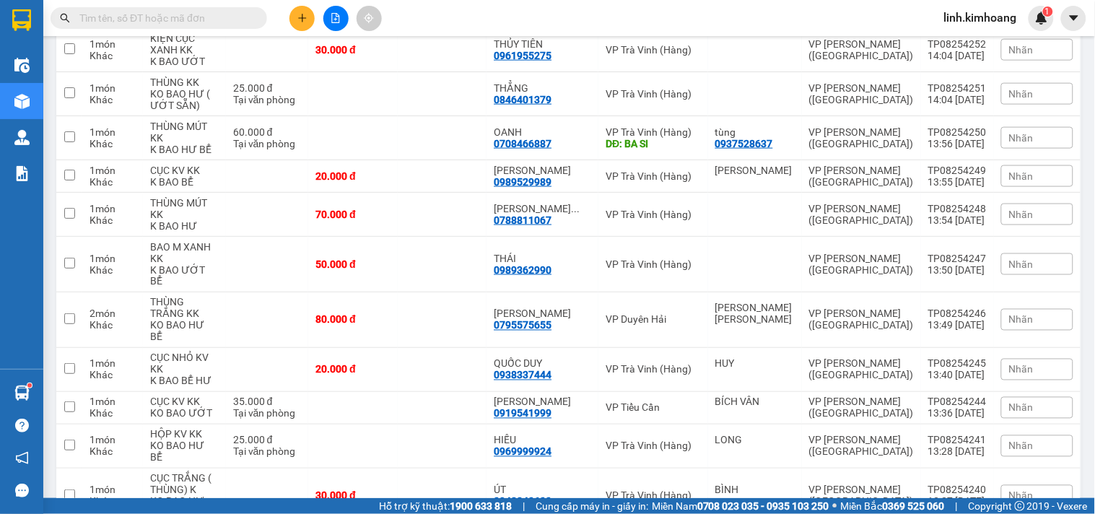
checkbox input "true"
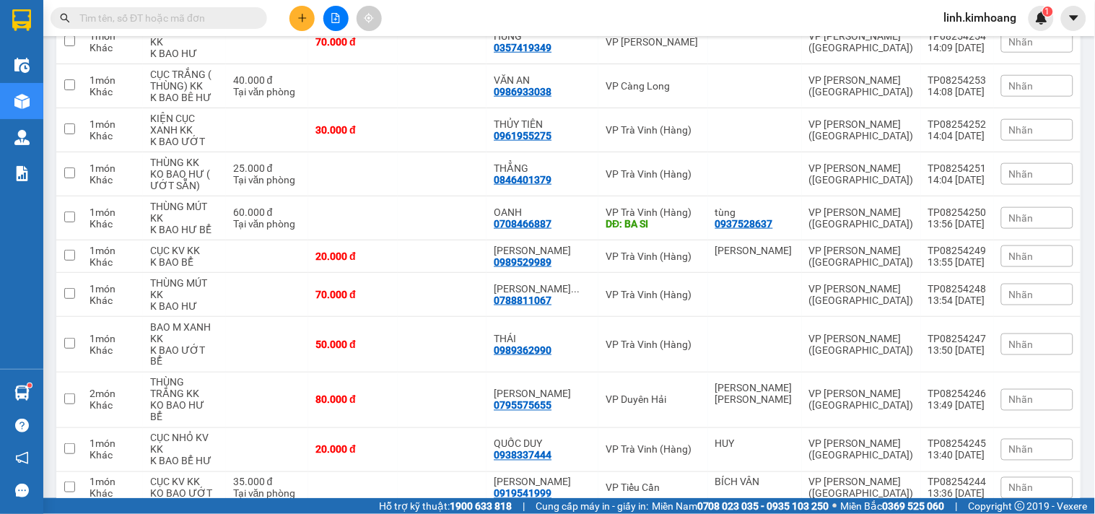
checkbox input "true"
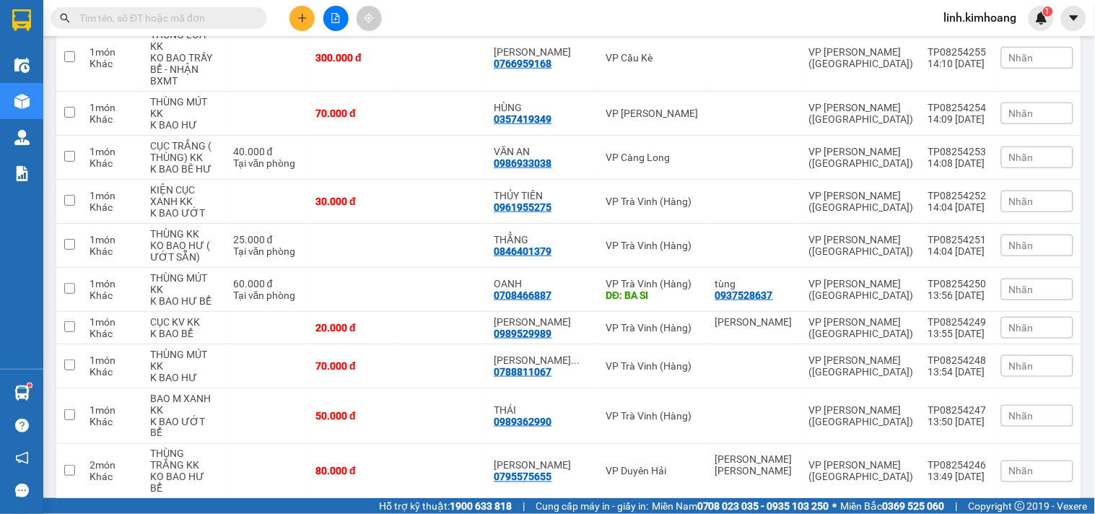
scroll to position [3007, 0]
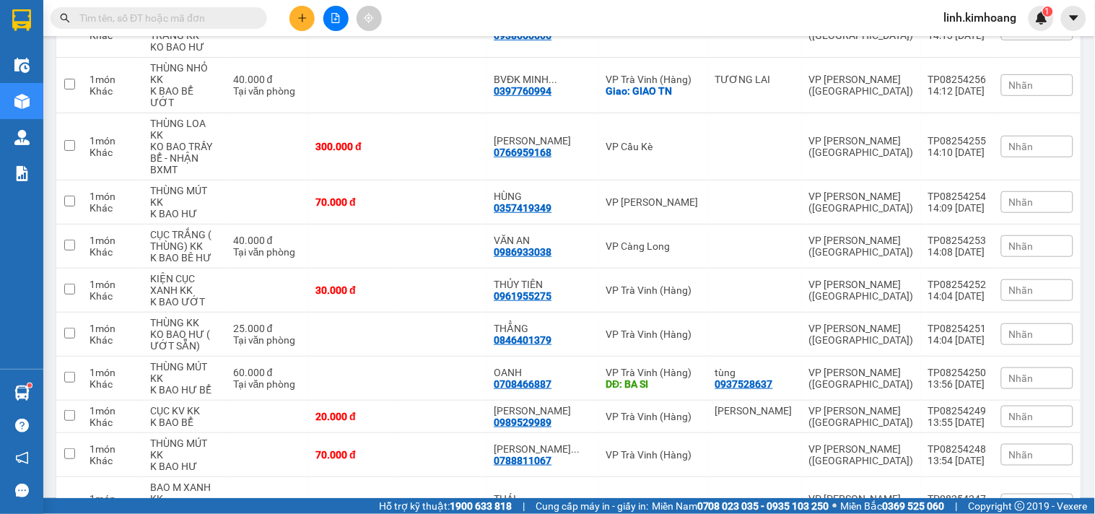
checkbox input "true"
checkbox input "false"
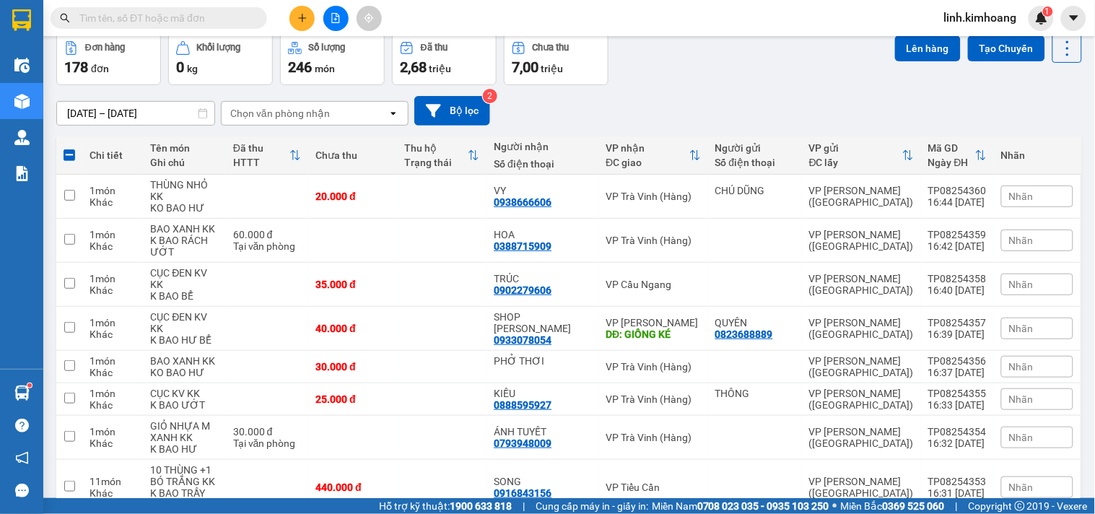
scroll to position [0, 0]
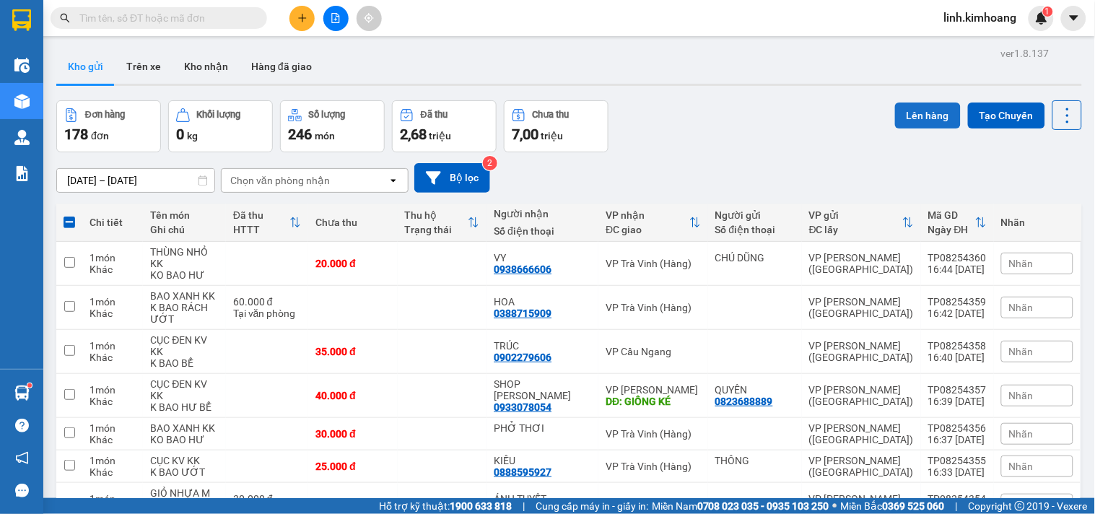
click at [905, 109] on button "Lên hàng" at bounding box center [928, 116] width 66 height 26
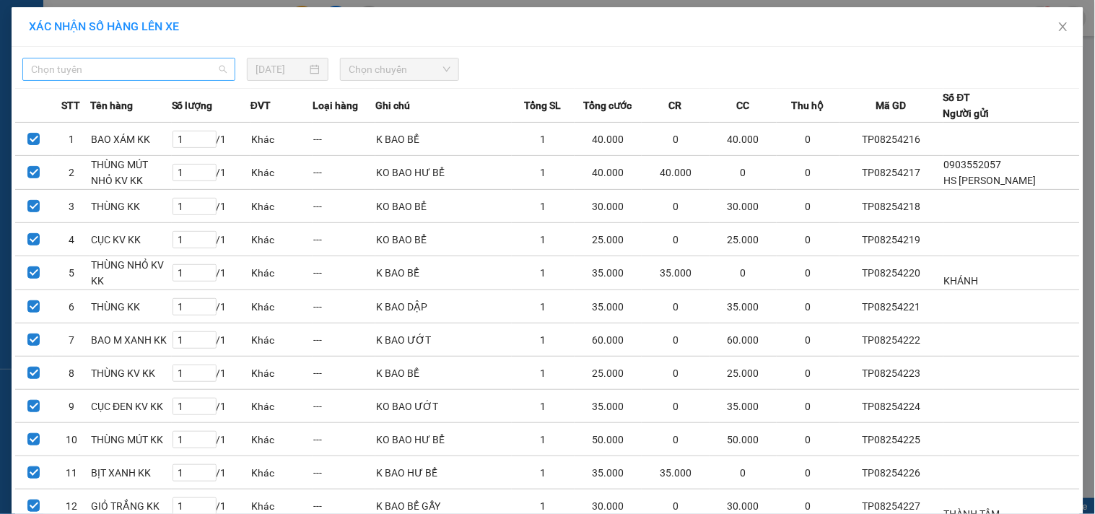
click at [141, 66] on span "Chọn tuyến" at bounding box center [129, 69] width 196 height 22
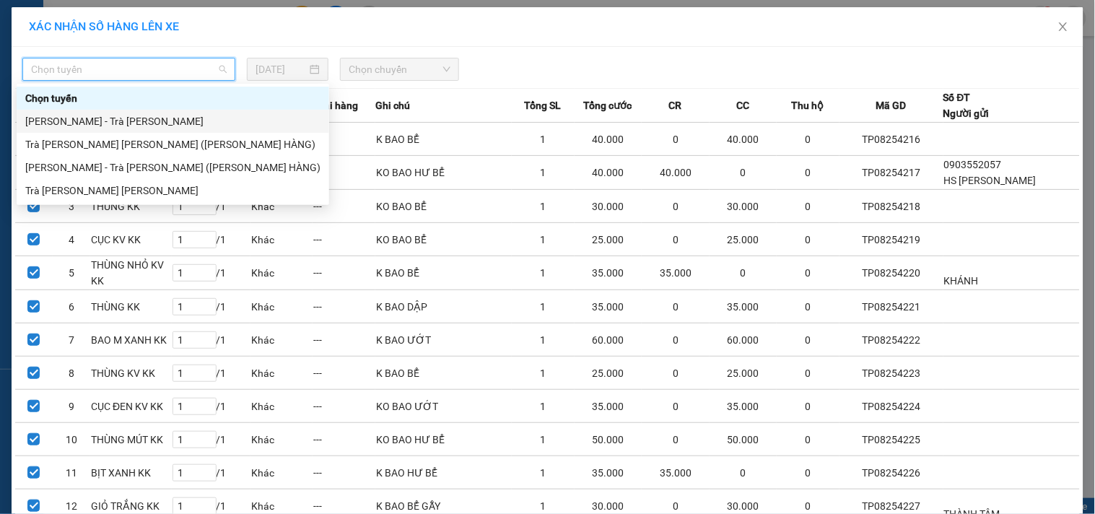
drag, startPoint x: 121, startPoint y: 116, endPoint x: 380, endPoint y: 113, distance: 259.2
click at [120, 117] on div "[PERSON_NAME] - Trà [PERSON_NAME]" at bounding box center [172, 121] width 295 height 16
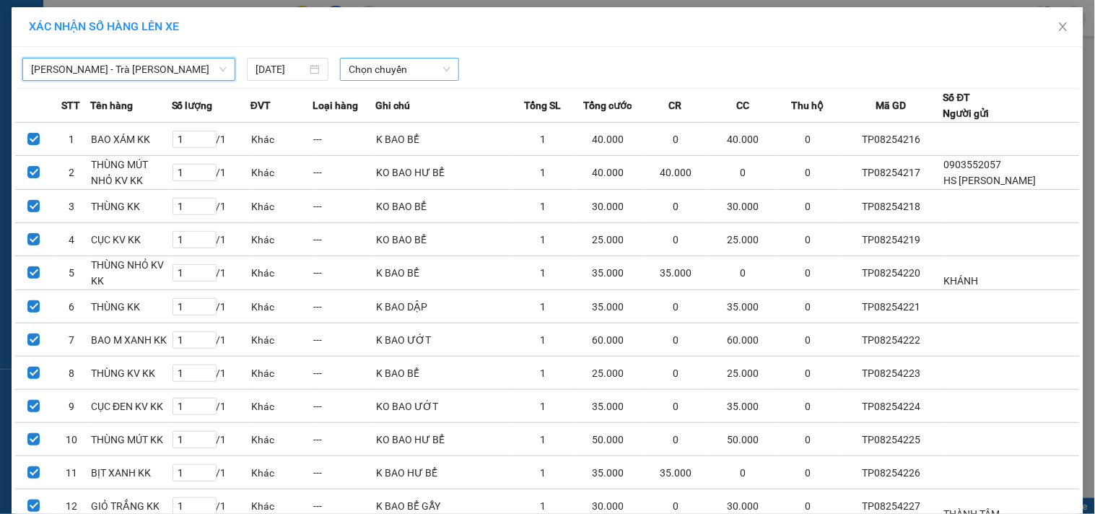
click at [407, 71] on span "Chọn chuyến" at bounding box center [400, 69] width 102 height 22
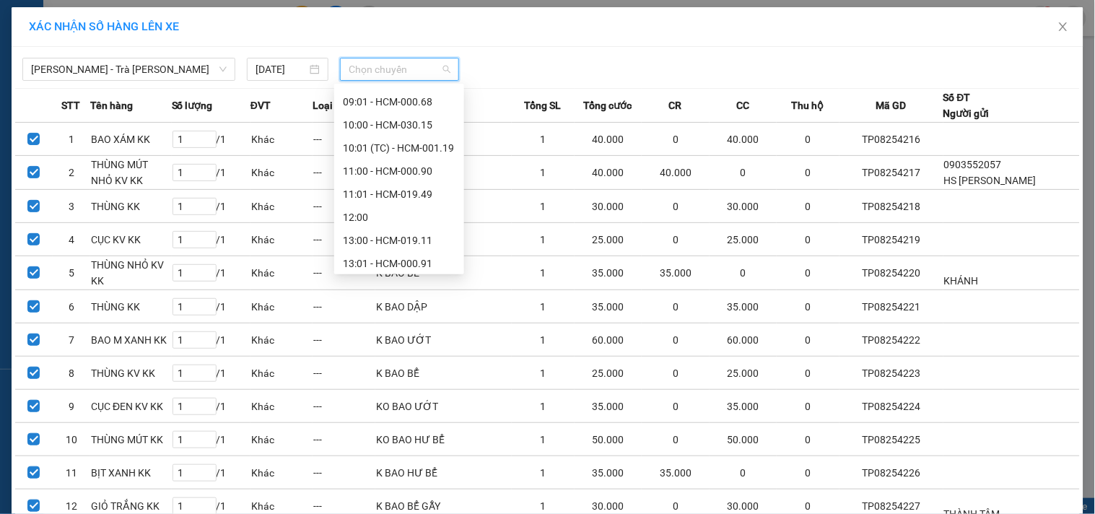
scroll to position [240, 0]
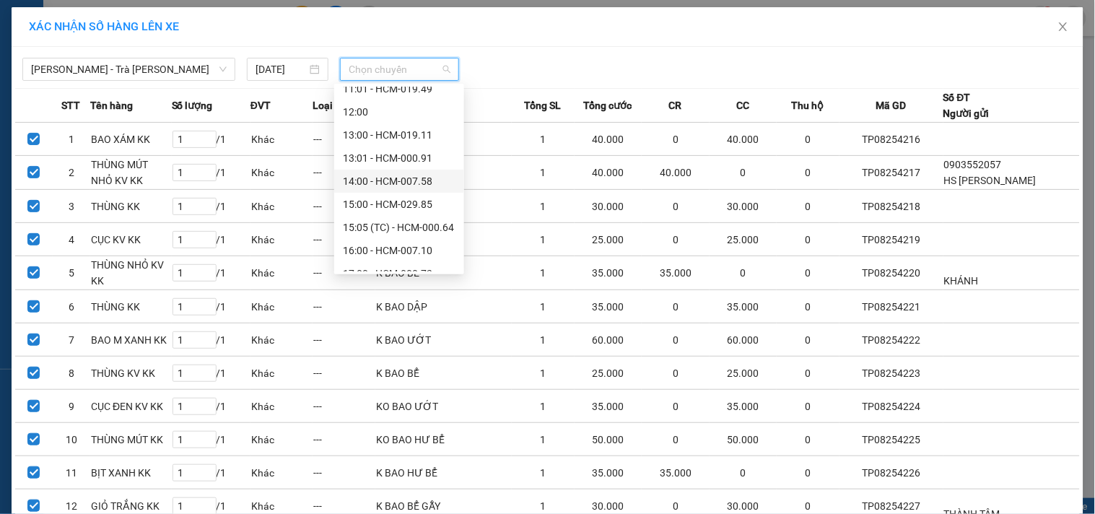
click at [400, 177] on div "14:00 - HCM-007.58" at bounding box center [399, 181] width 113 height 16
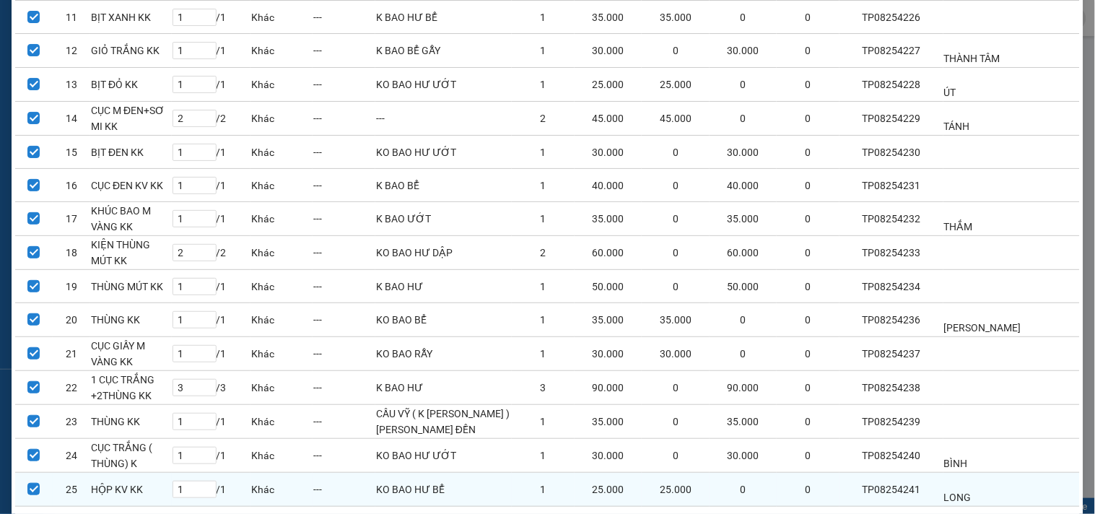
scroll to position [572, 0]
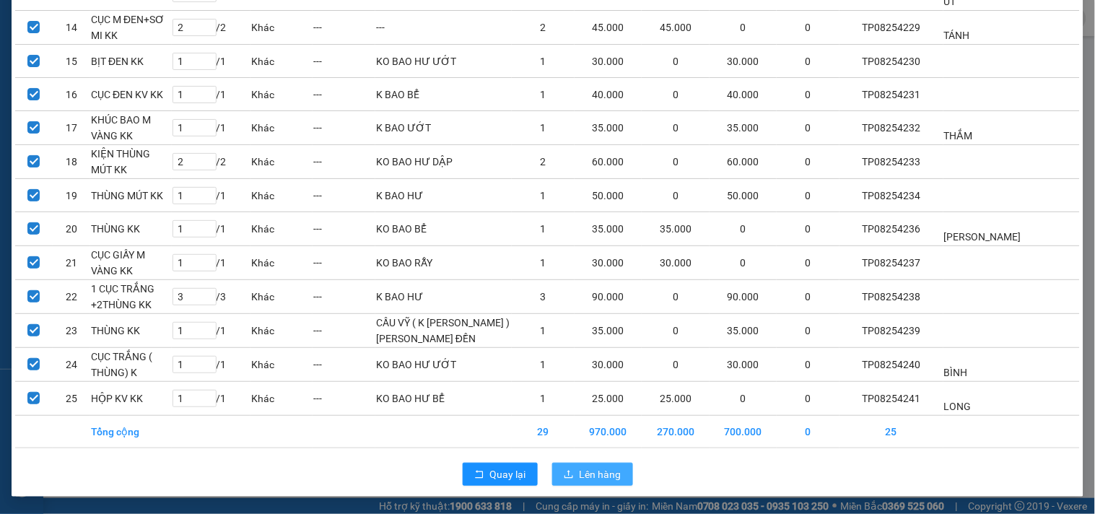
click at [609, 474] on span "Lên hàng" at bounding box center [601, 474] width 42 height 16
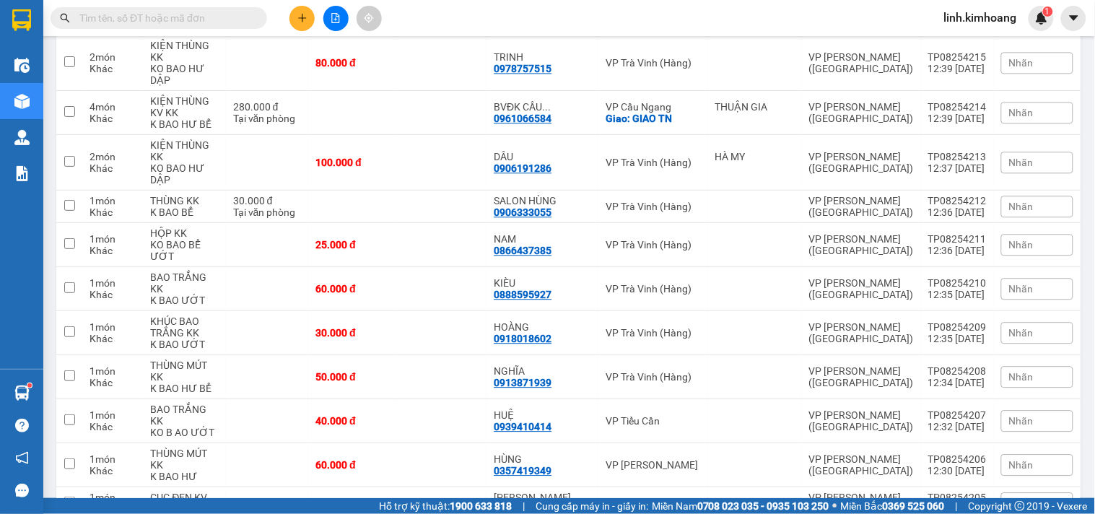
scroll to position [3637, 0]
drag, startPoint x: 466, startPoint y: 417, endPoint x: 460, endPoint y: 411, distance: 8.2
checkbox input "true"
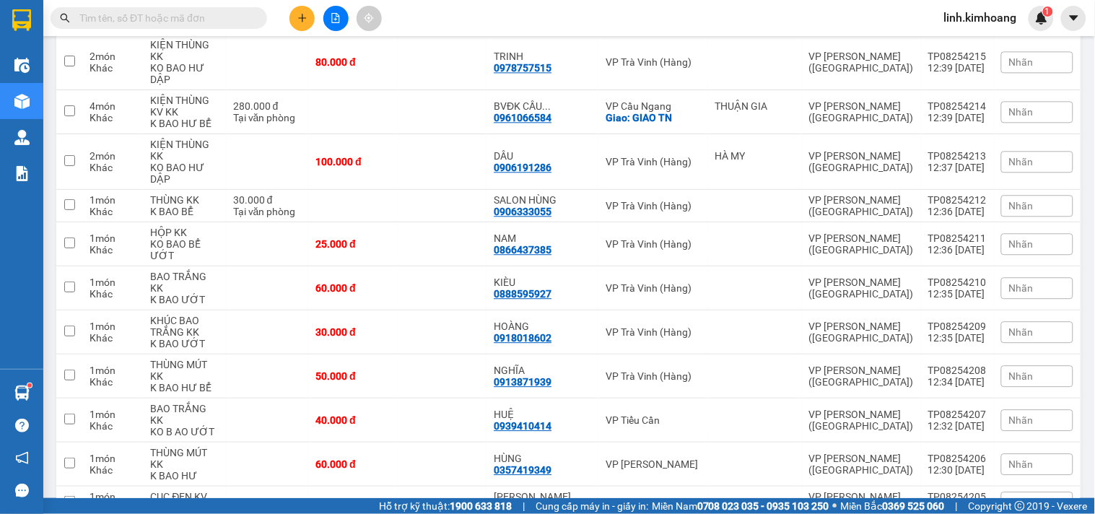
checkbox input "true"
drag, startPoint x: 448, startPoint y: 303, endPoint x: 448, endPoint y: 271, distance: 32.5
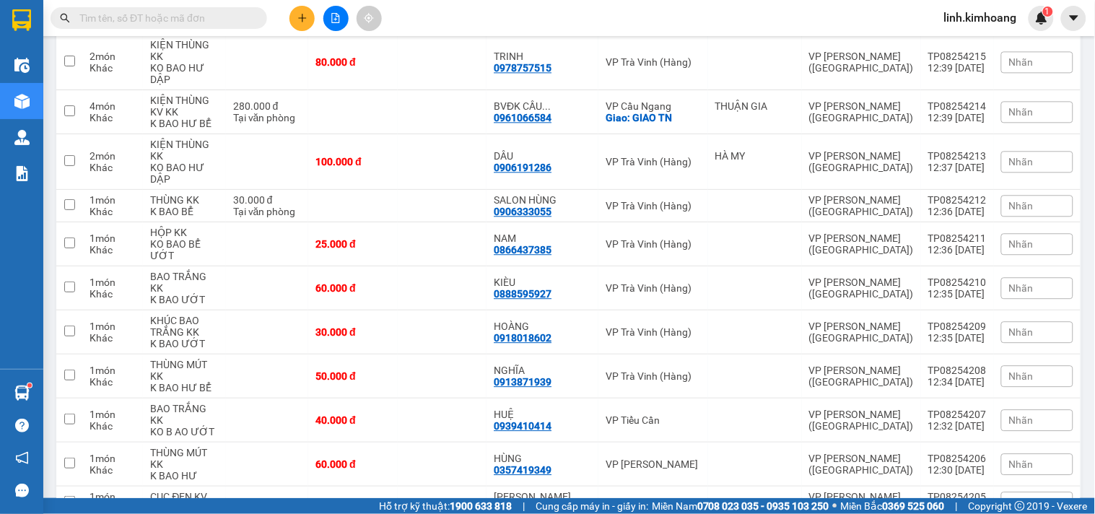
checkbox input "true"
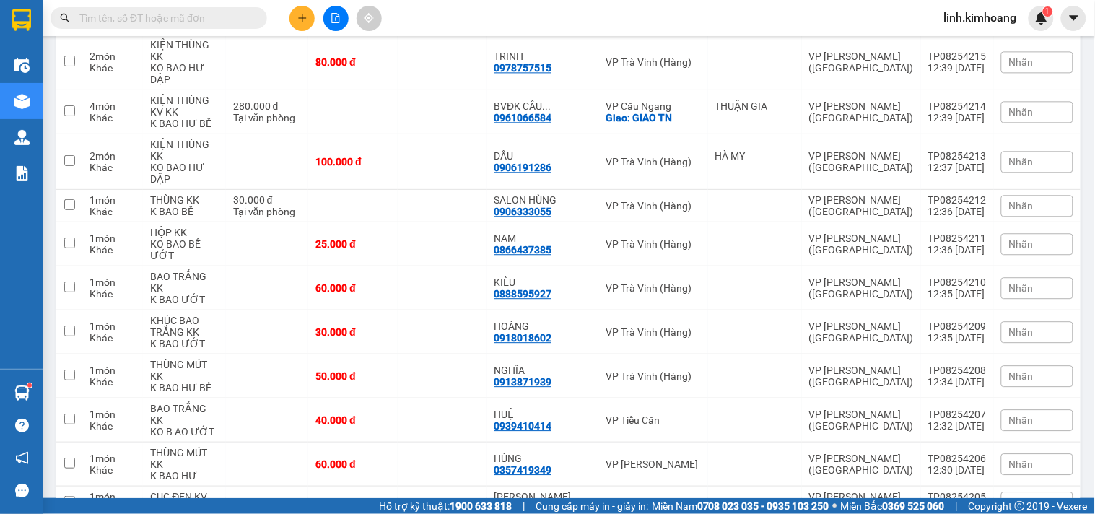
checkbox input "true"
drag, startPoint x: 434, startPoint y: 147, endPoint x: 436, endPoint y: 118, distance: 29.0
checkbox input "true"
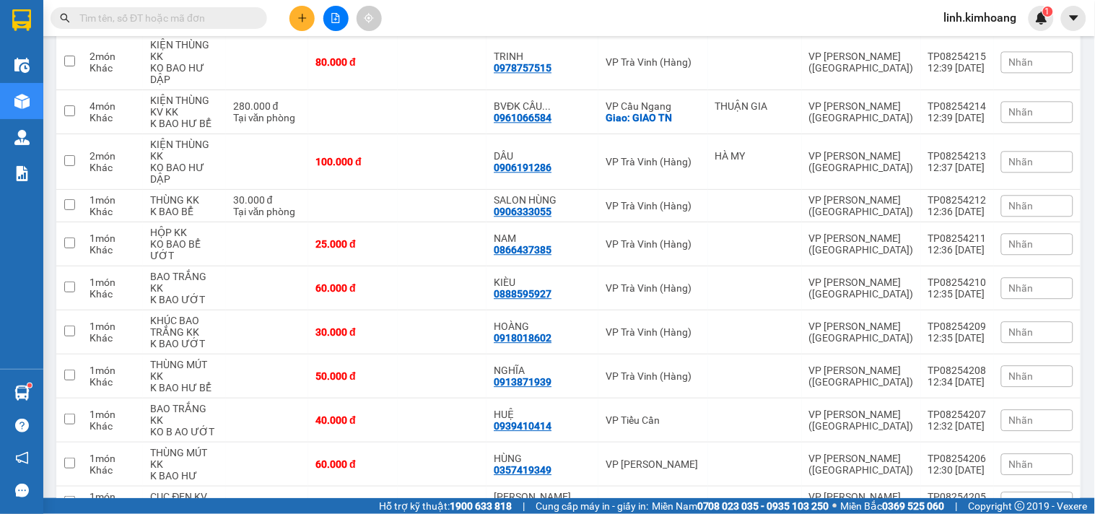
checkbox input "true"
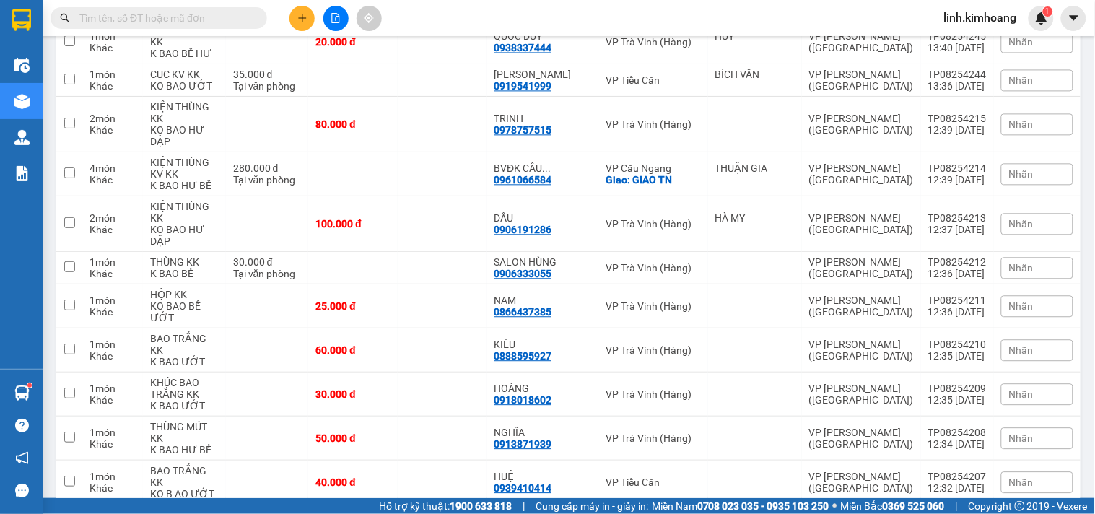
scroll to position [3557, 0]
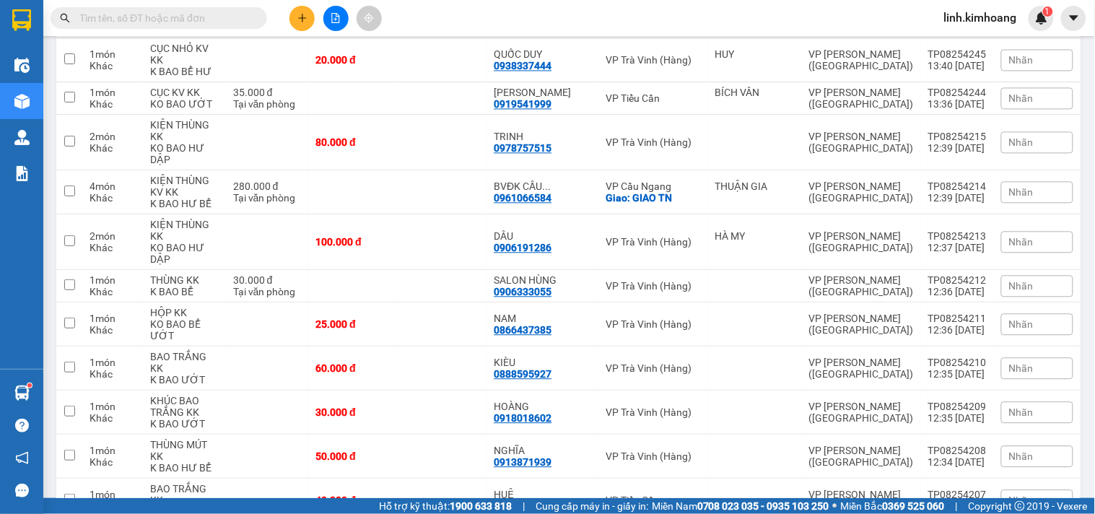
checkbox input "true"
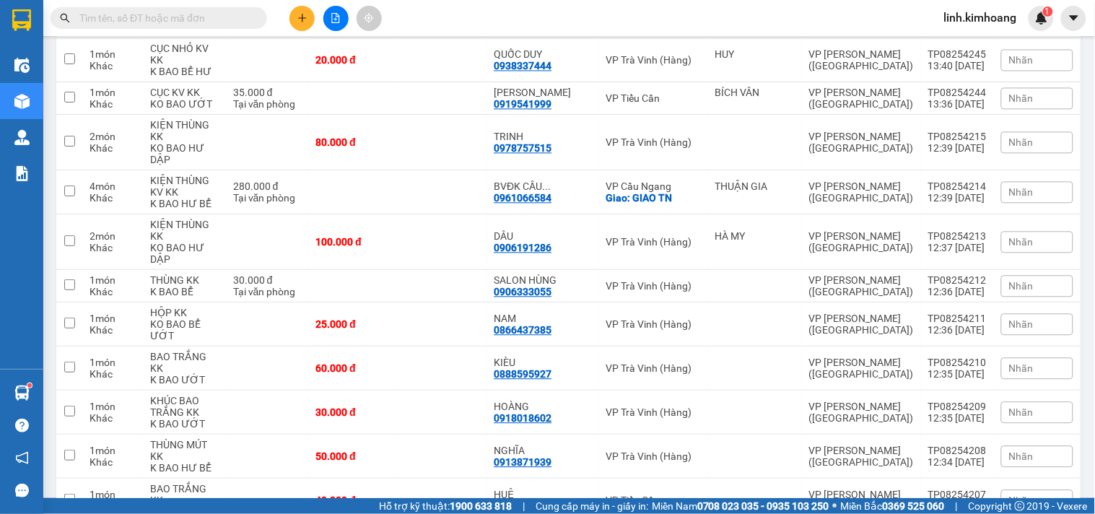
checkbox input "true"
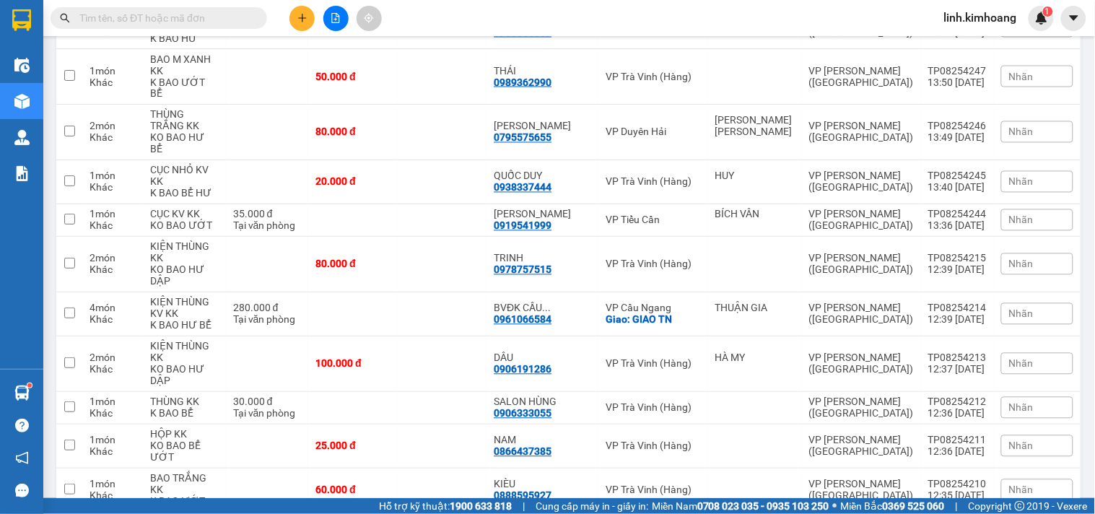
scroll to position [3397, 0]
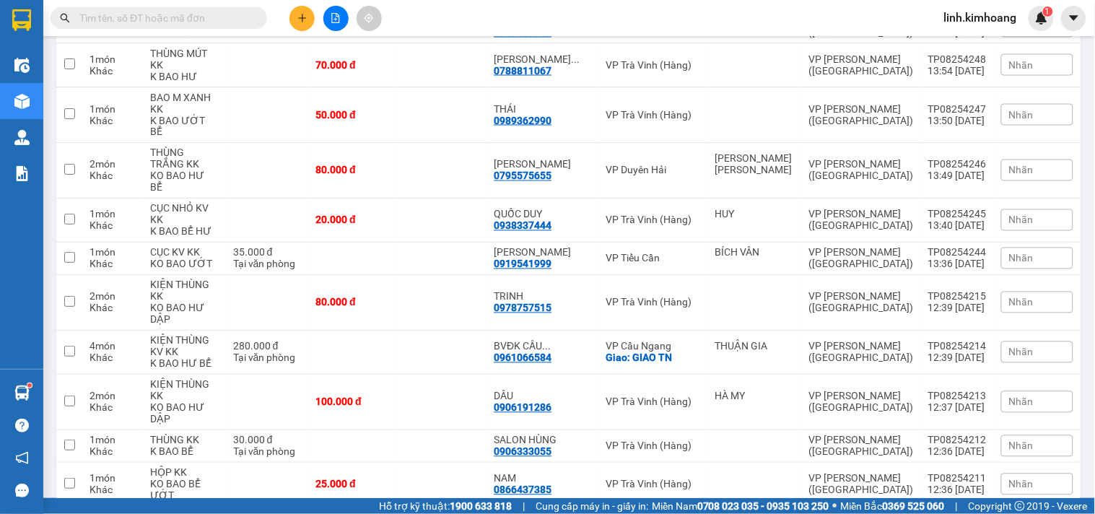
checkbox input "true"
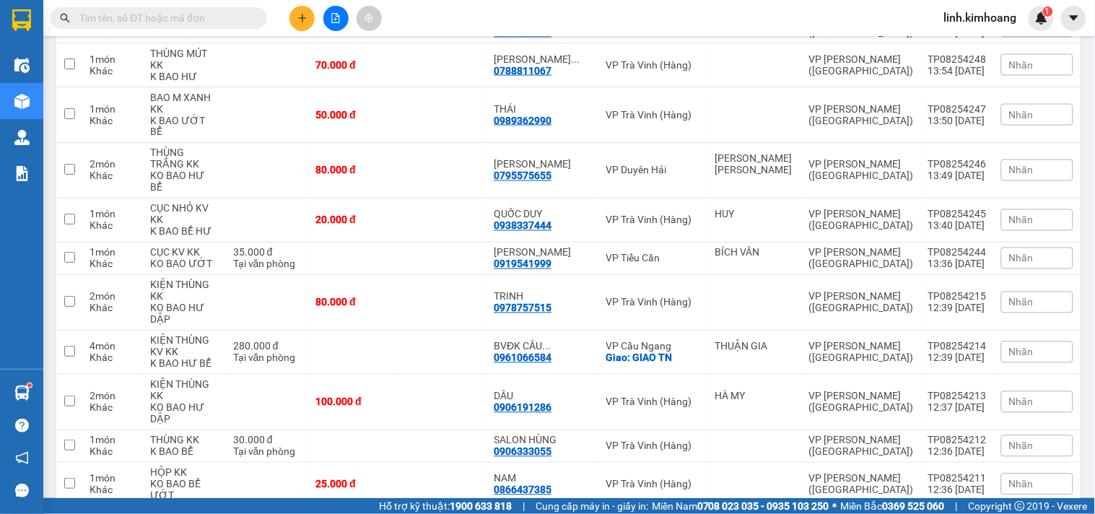
checkbox input "true"
checkbox input "false"
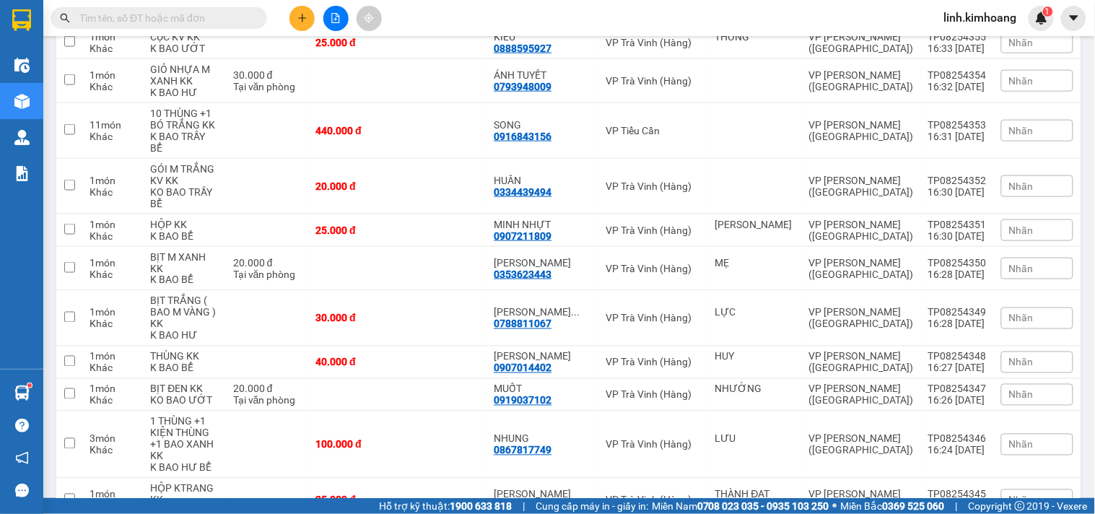
scroll to position [0, 0]
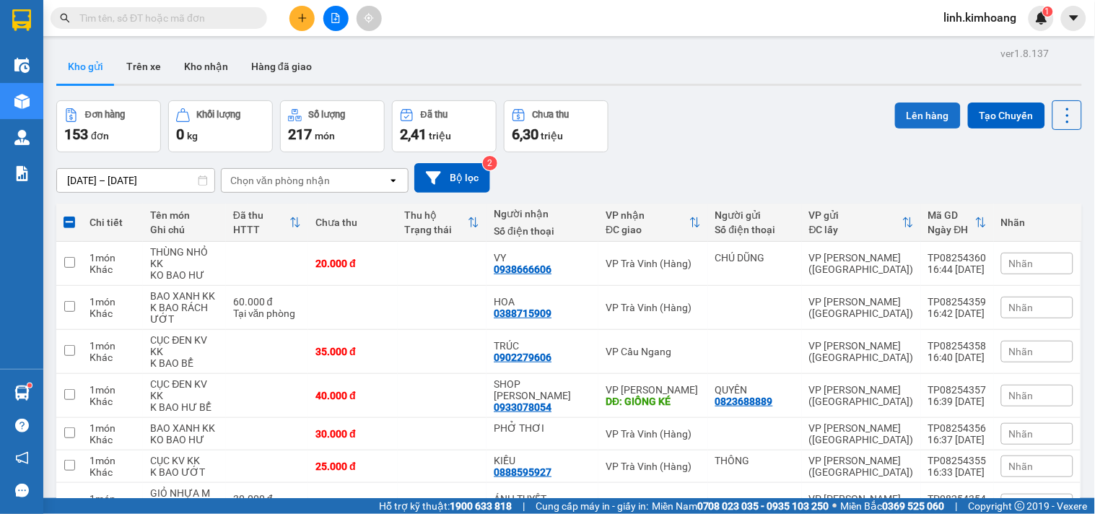
click at [903, 111] on button "Lên hàng" at bounding box center [928, 116] width 66 height 26
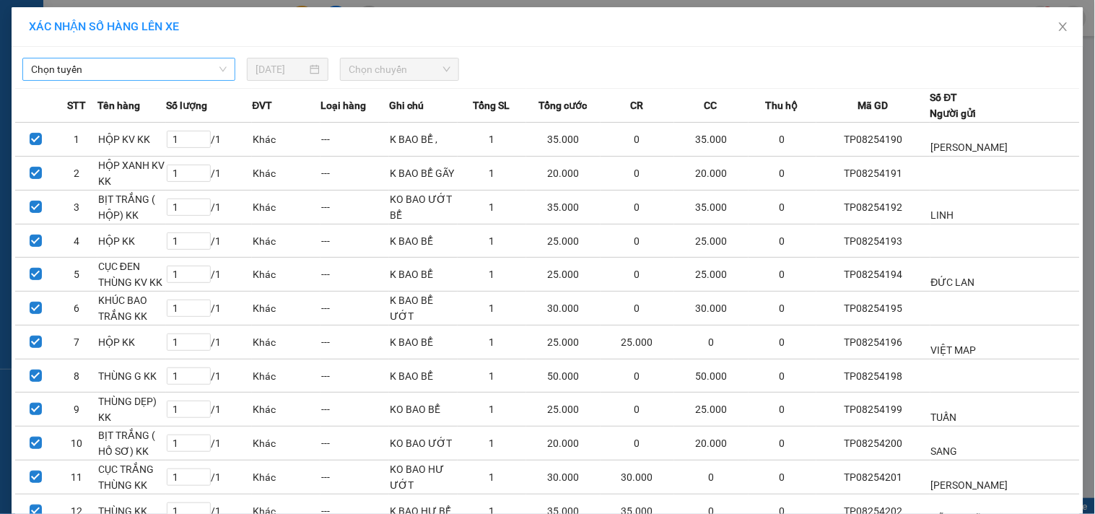
click at [190, 68] on span "Chọn tuyến" at bounding box center [129, 69] width 196 height 22
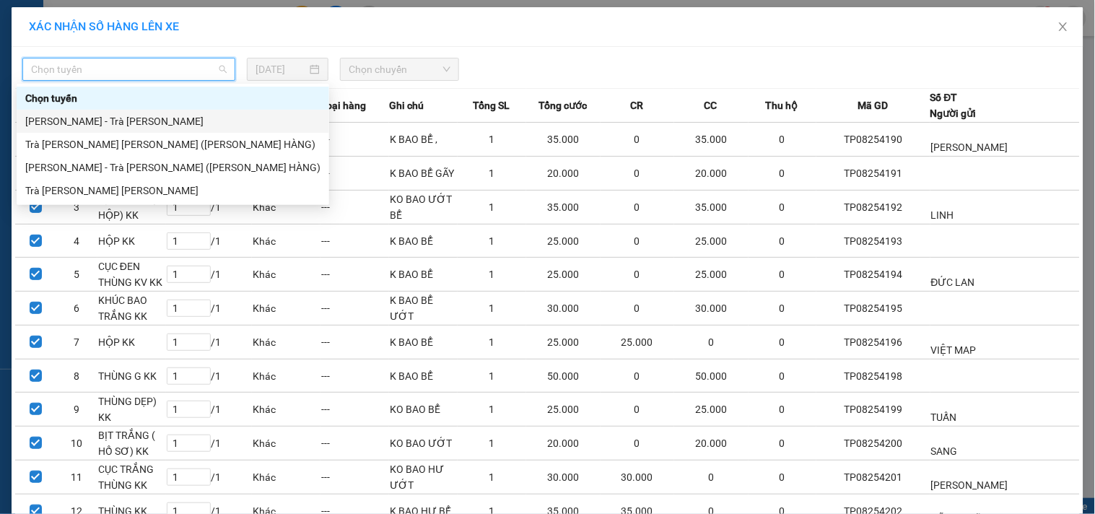
click at [131, 127] on div "[PERSON_NAME] - Trà [PERSON_NAME]" at bounding box center [172, 121] width 295 height 16
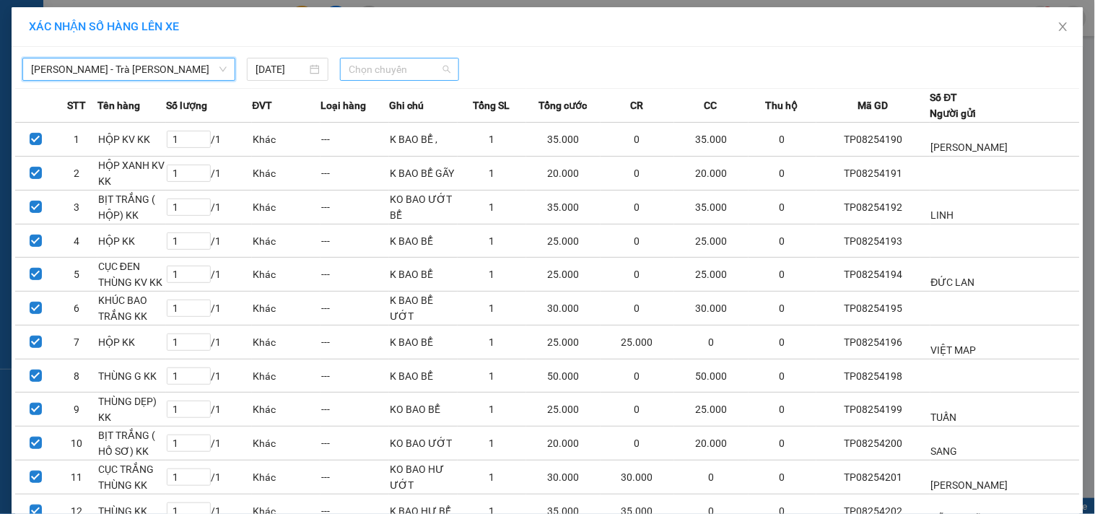
click at [436, 66] on span "Chọn chuyến" at bounding box center [400, 69] width 102 height 22
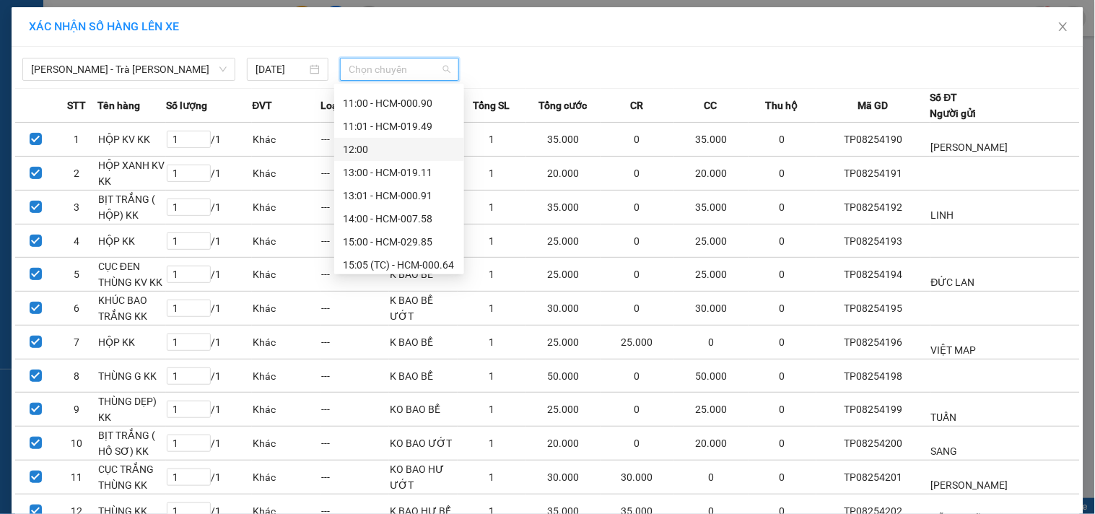
scroll to position [240, 0]
click at [398, 136] on div "13:00 - HCM-019.11" at bounding box center [399, 135] width 113 height 16
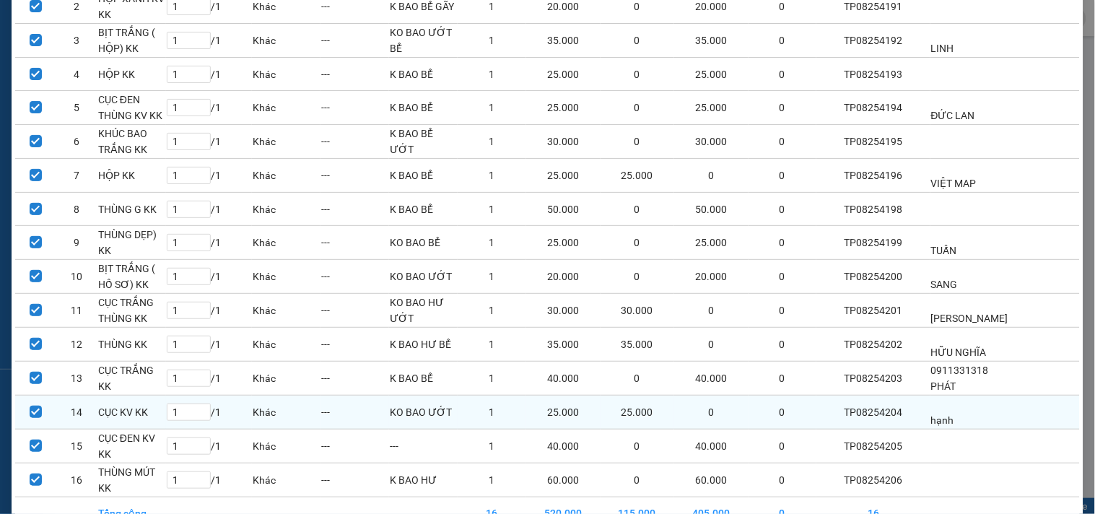
scroll to position [257, 0]
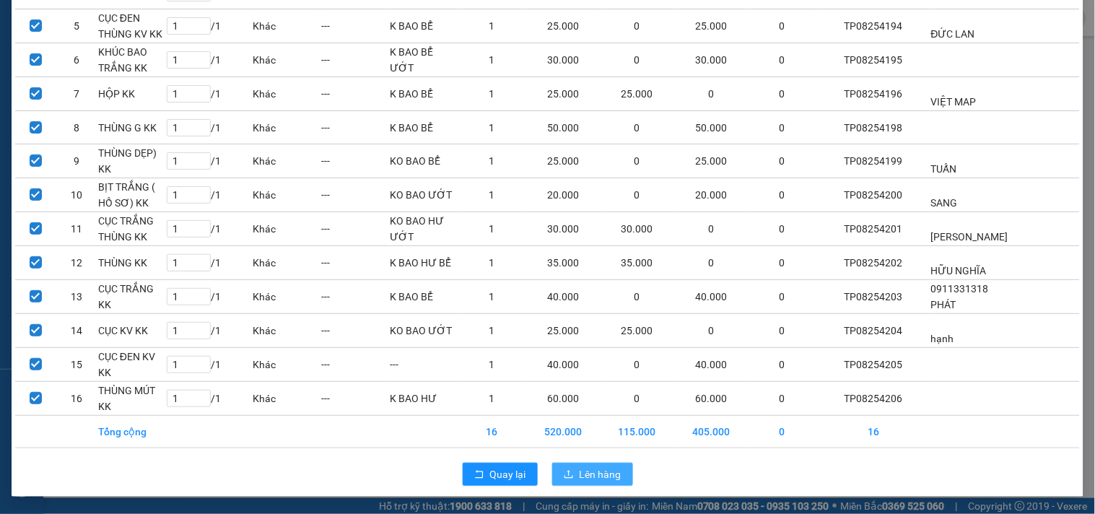
click at [594, 469] on span "Lên hàng" at bounding box center [601, 474] width 42 height 16
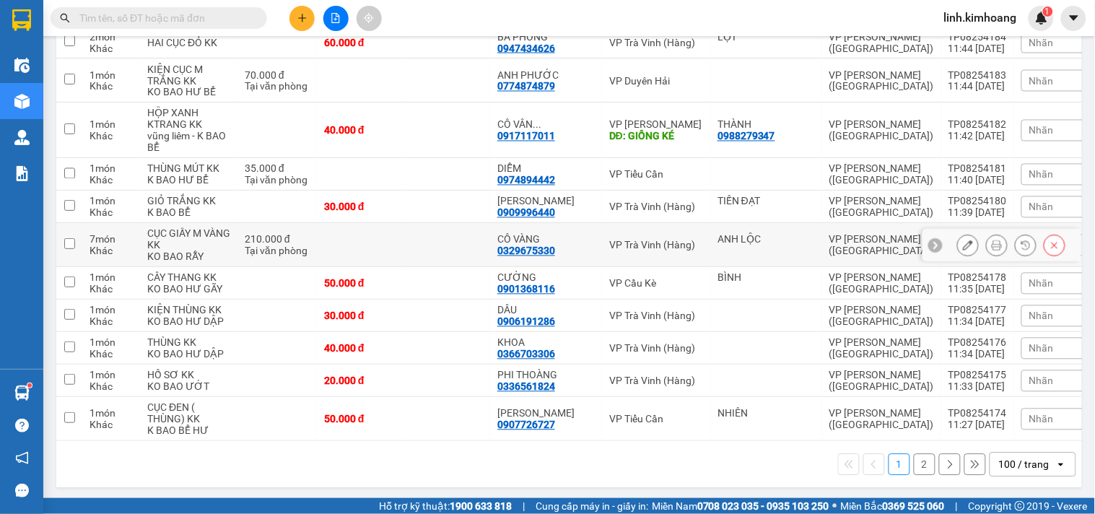
scroll to position [3672, 0]
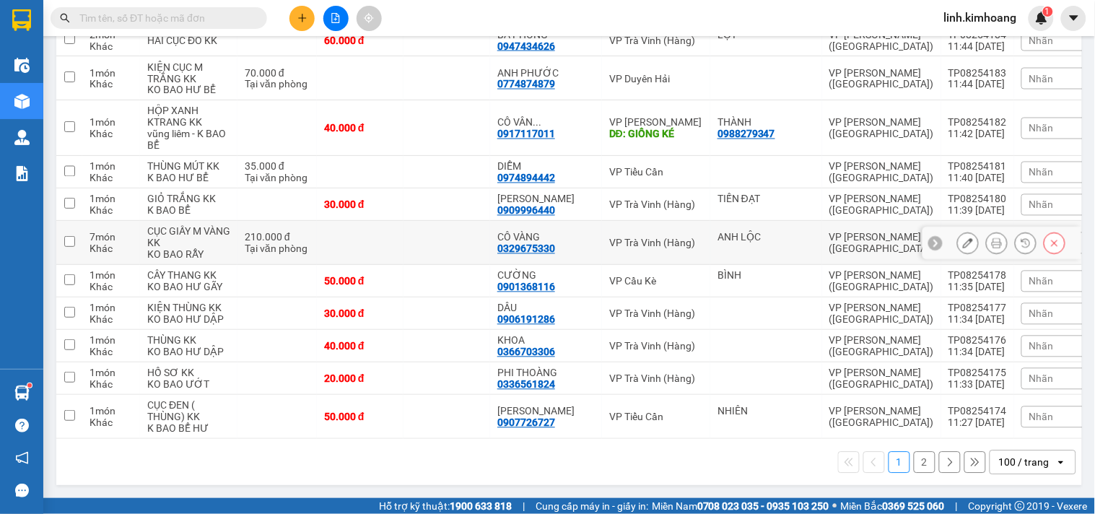
click at [463, 243] on td at bounding box center [447, 243] width 87 height 44
checkbox input "true"
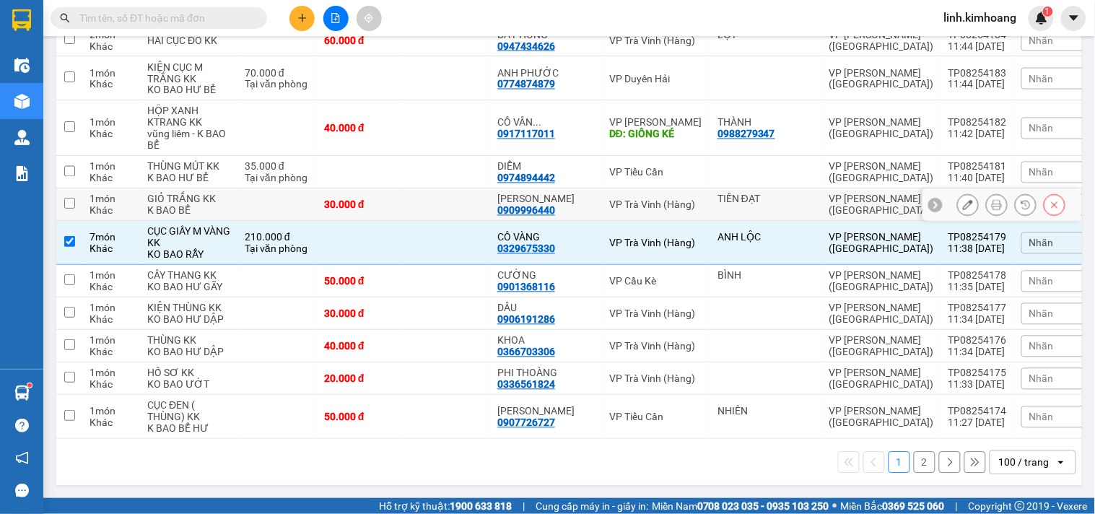
click at [450, 197] on td at bounding box center [447, 204] width 87 height 32
checkbox input "true"
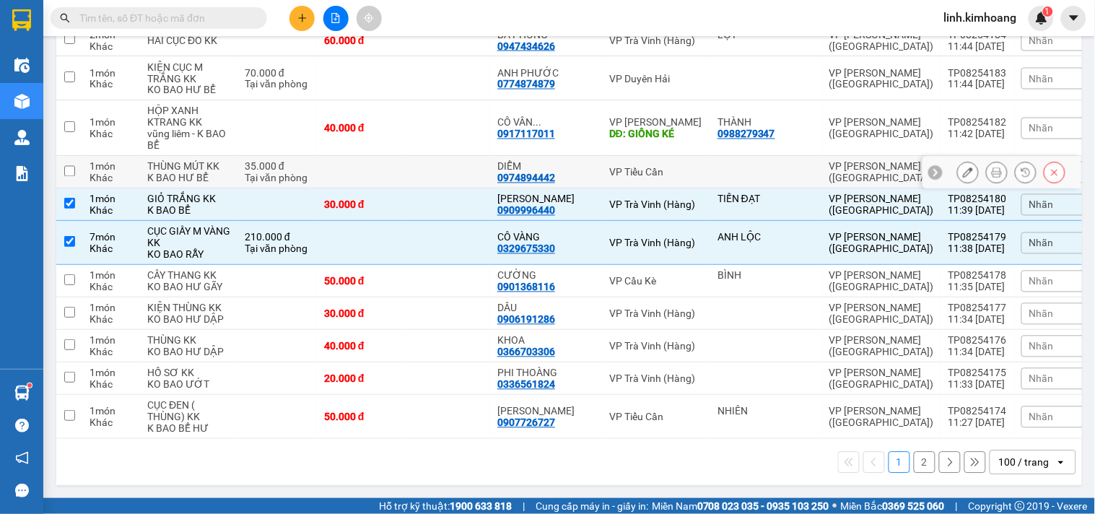
click at [437, 164] on td at bounding box center [447, 172] width 87 height 32
checkbox input "true"
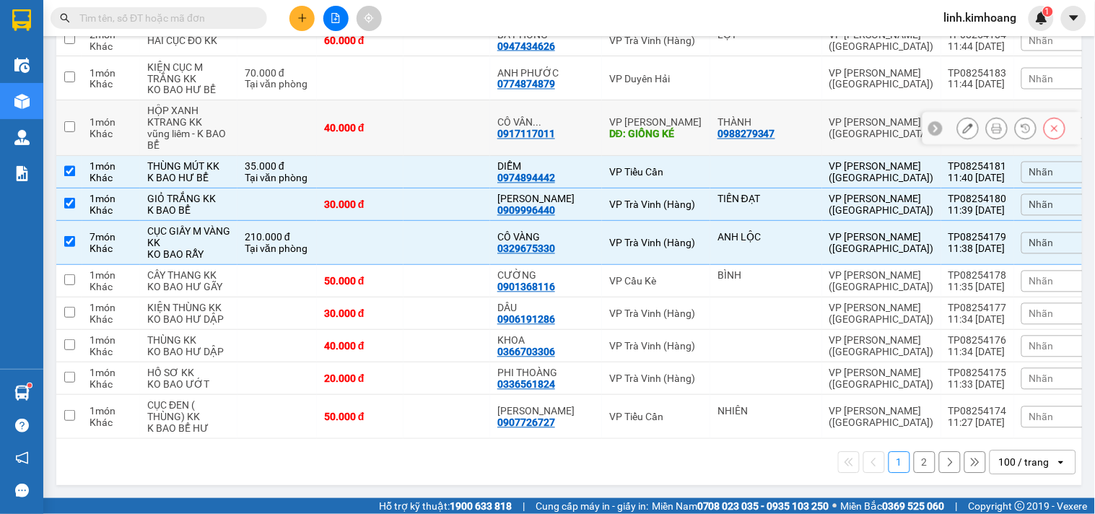
click at [443, 110] on td at bounding box center [447, 128] width 87 height 56
checkbox input "true"
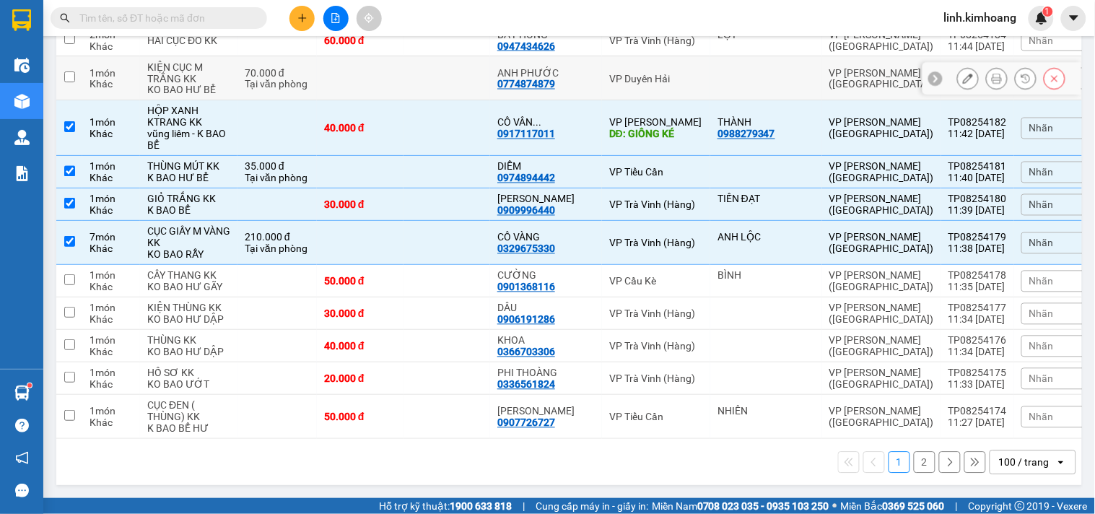
click at [441, 71] on td at bounding box center [447, 78] width 87 height 44
checkbox input "true"
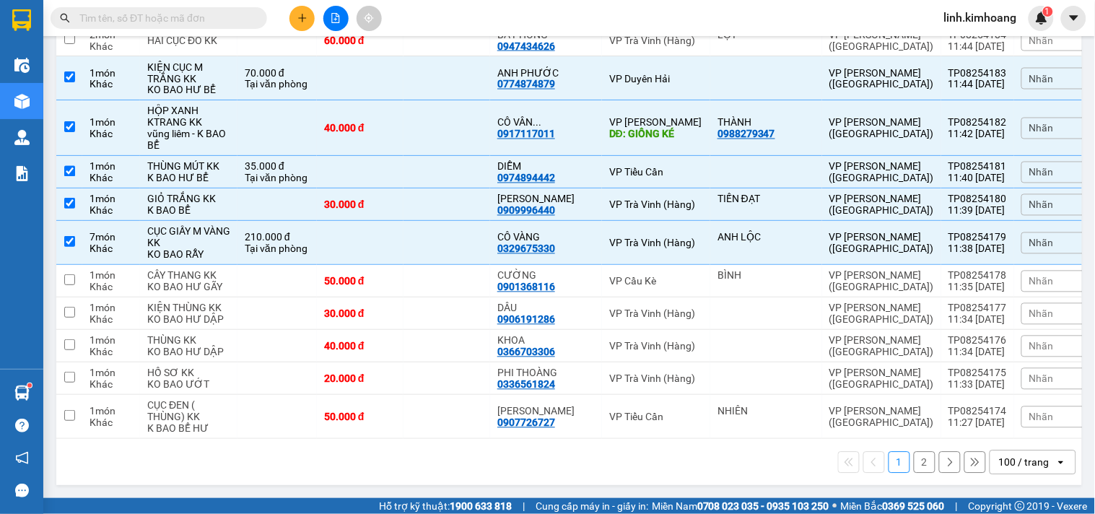
scroll to position [3431, 0]
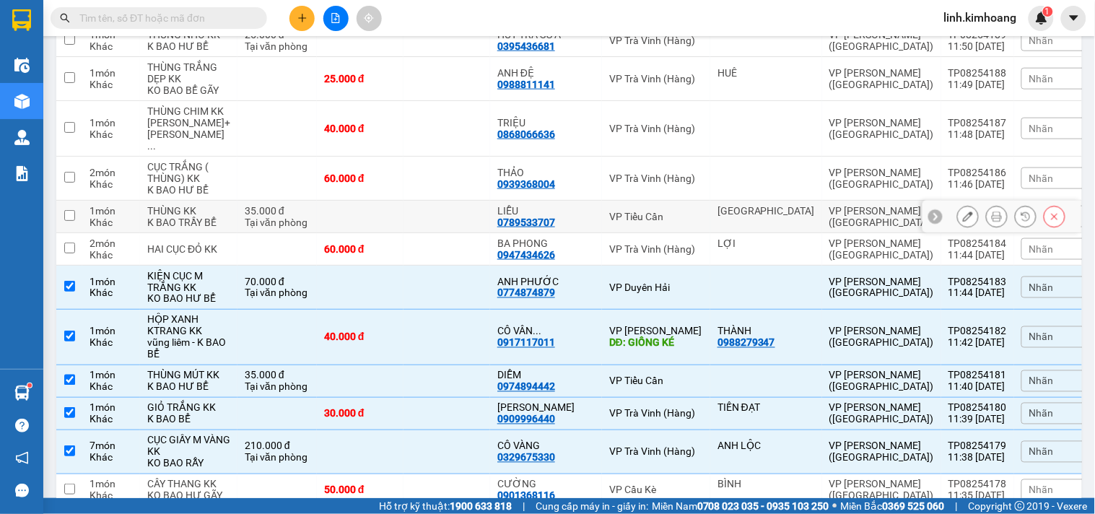
click at [445, 266] on td at bounding box center [447, 249] width 87 height 32
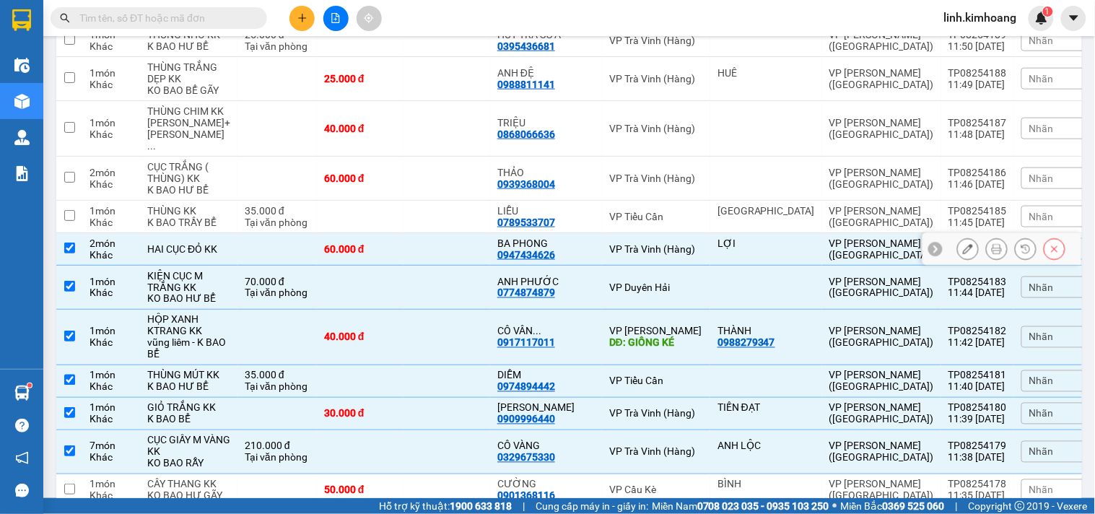
checkbox input "true"
click at [458, 233] on td at bounding box center [447, 217] width 87 height 32
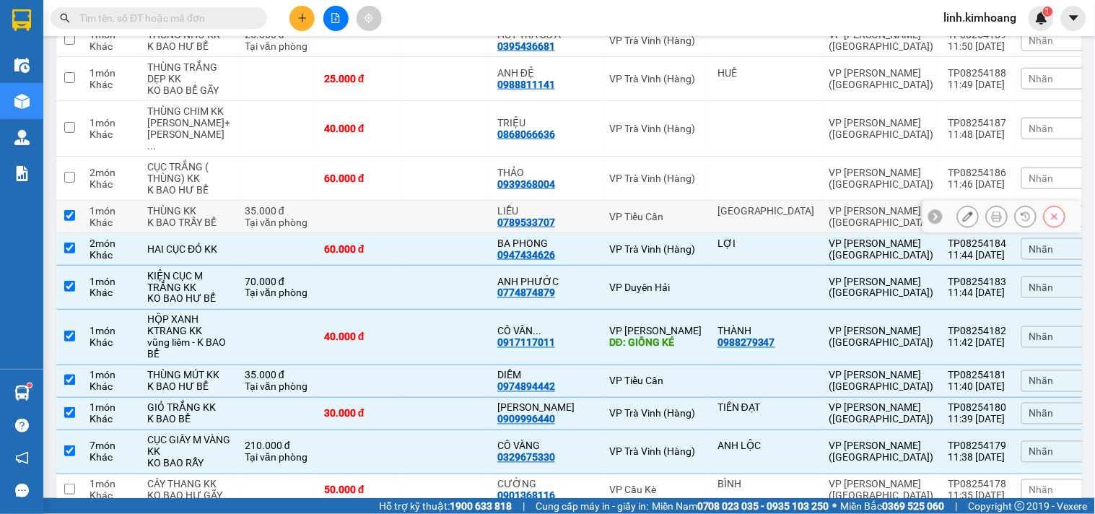
checkbox input "true"
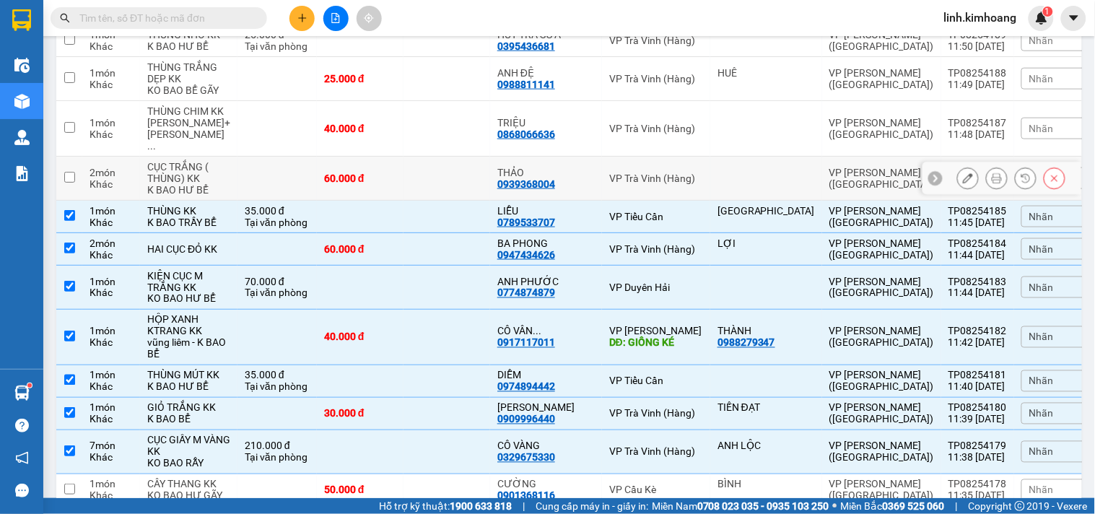
click at [462, 201] on td at bounding box center [447, 179] width 87 height 44
checkbox input "true"
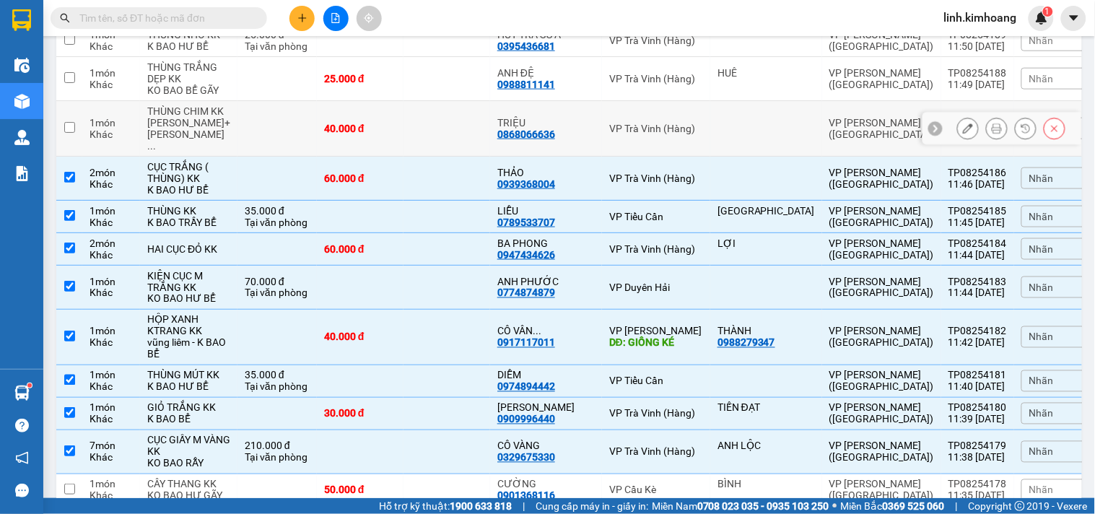
click at [452, 157] on td at bounding box center [447, 129] width 87 height 56
checkbox input "true"
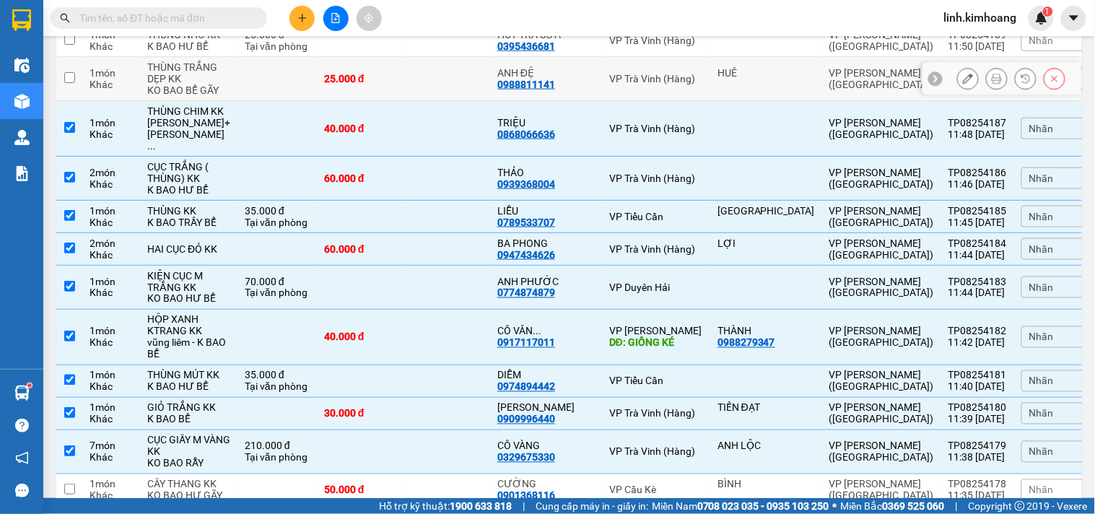
click at [450, 101] on td at bounding box center [447, 79] width 87 height 44
checkbox input "true"
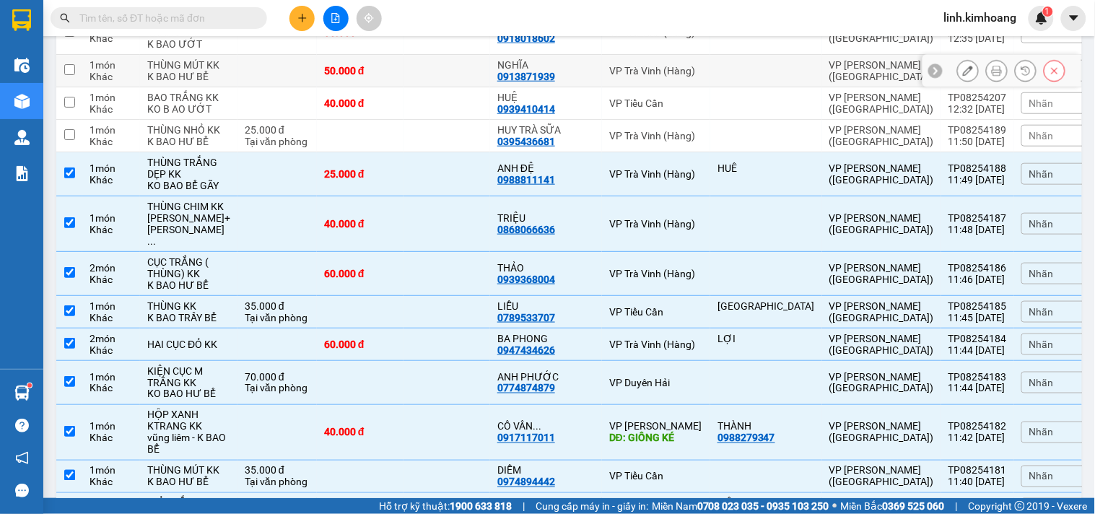
scroll to position [3191, 0]
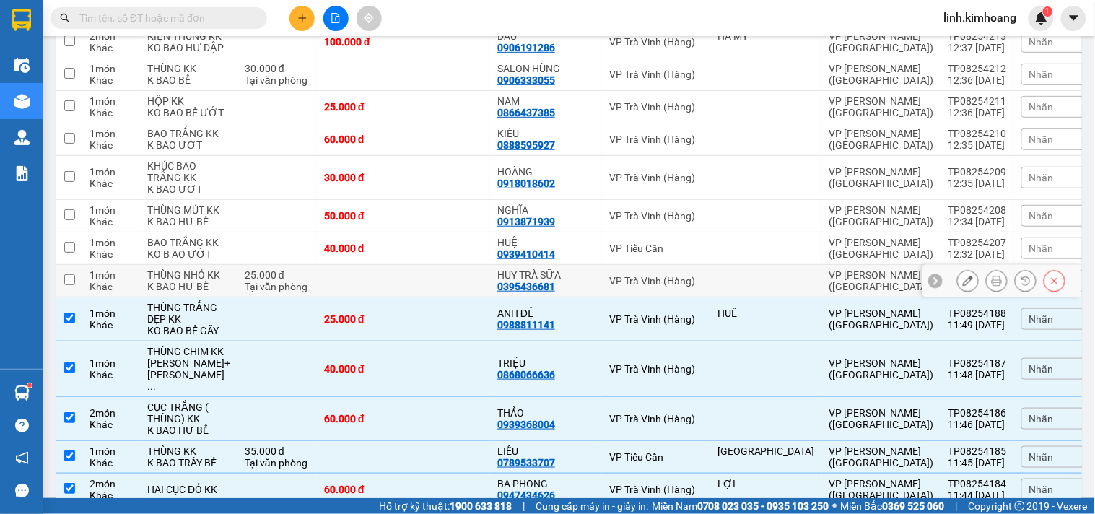
click at [463, 297] on td at bounding box center [447, 281] width 87 height 32
checkbox input "true"
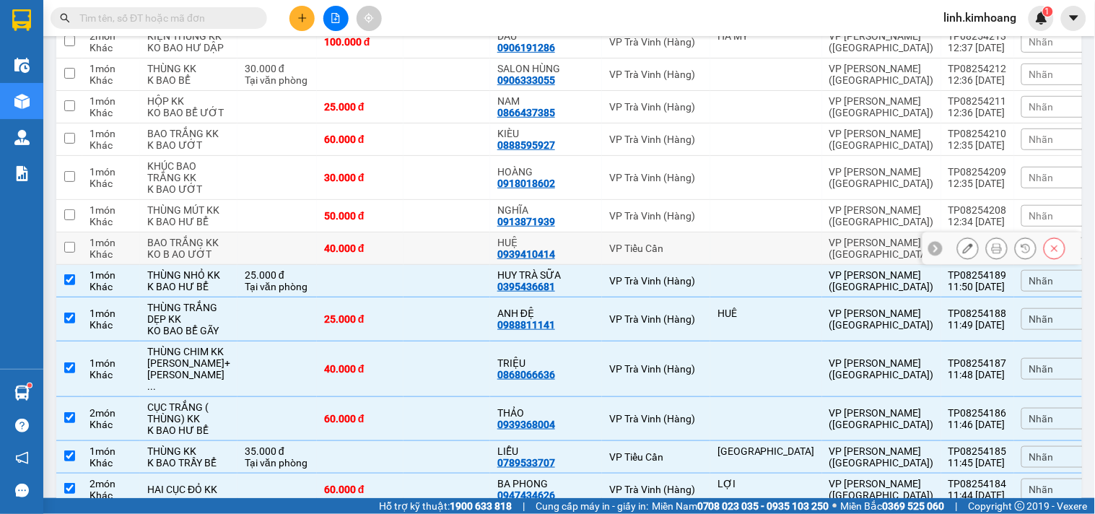
click at [458, 265] on td at bounding box center [447, 248] width 87 height 32
checkbox input "true"
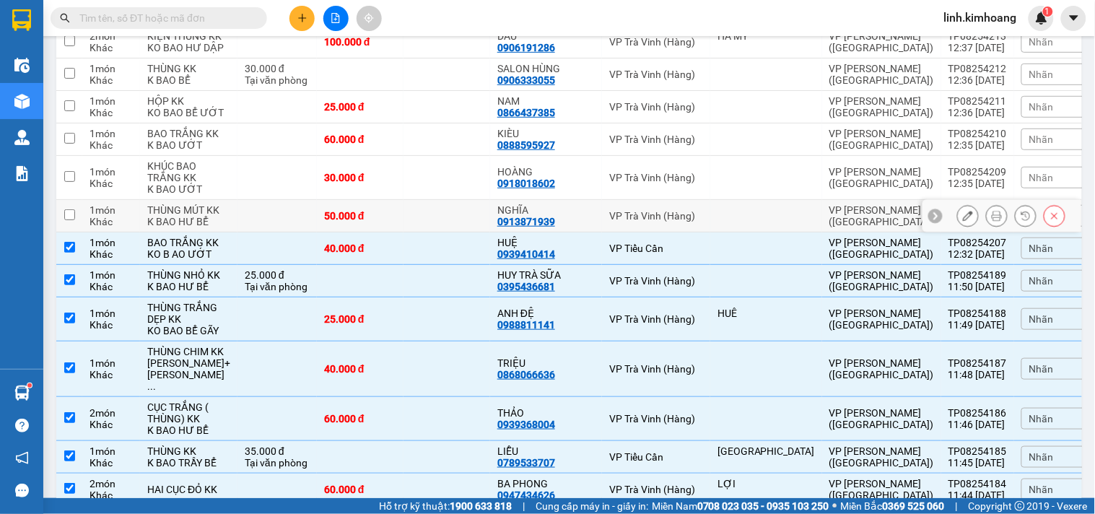
click at [458, 232] on td at bounding box center [447, 216] width 87 height 32
checkbox input "true"
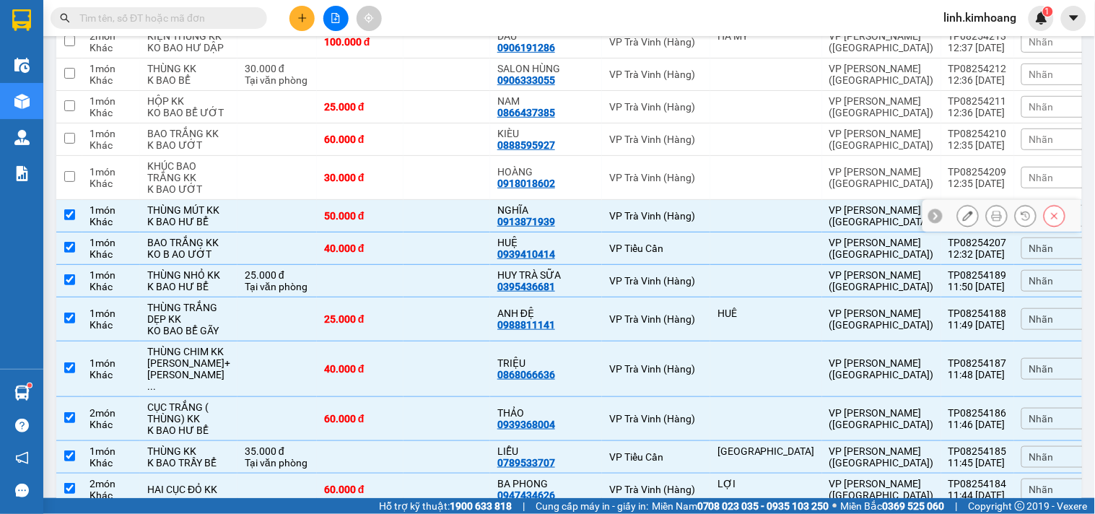
click at [457, 200] on td at bounding box center [447, 178] width 87 height 44
checkbox input "true"
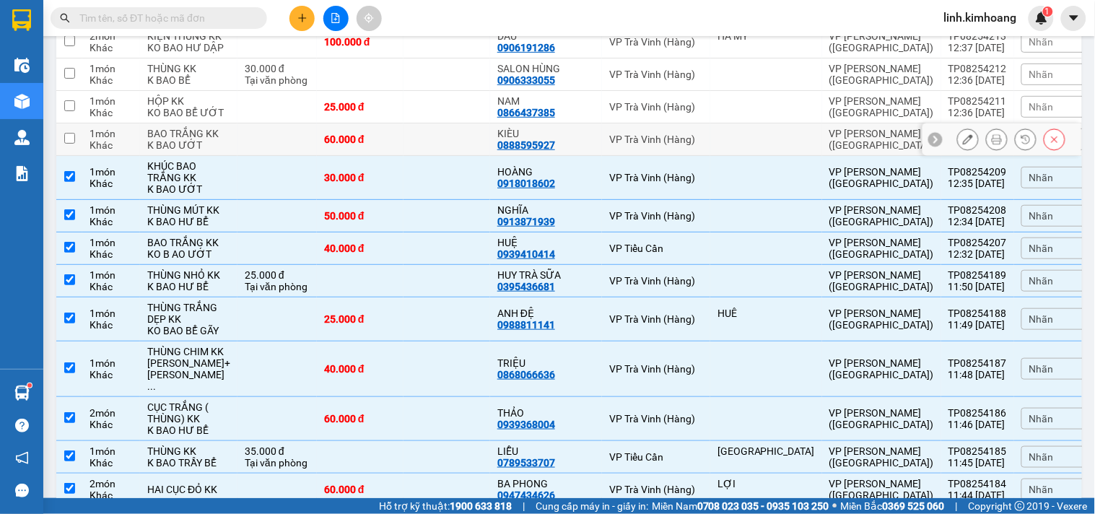
click at [463, 156] on td at bounding box center [447, 139] width 87 height 32
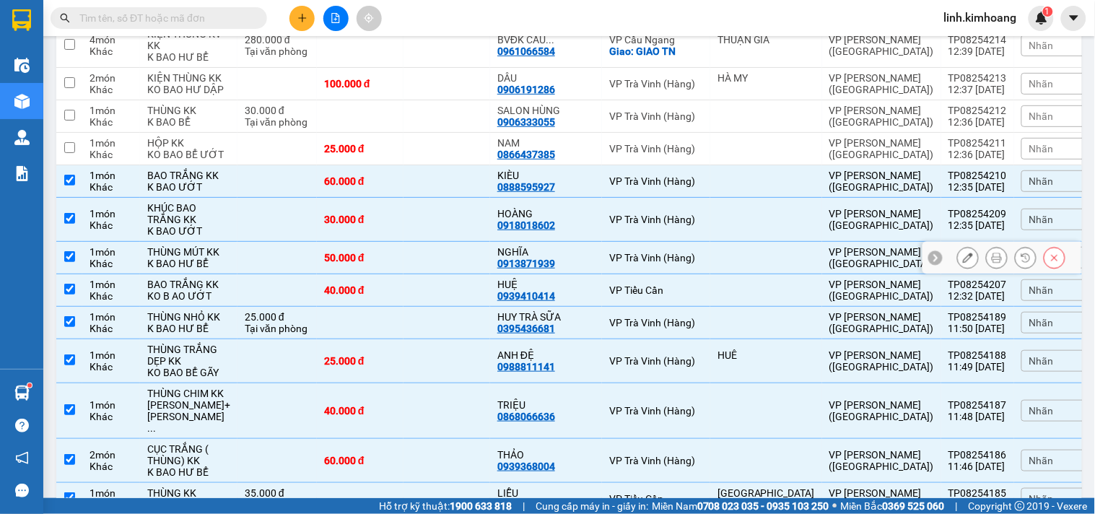
scroll to position [3110, 0]
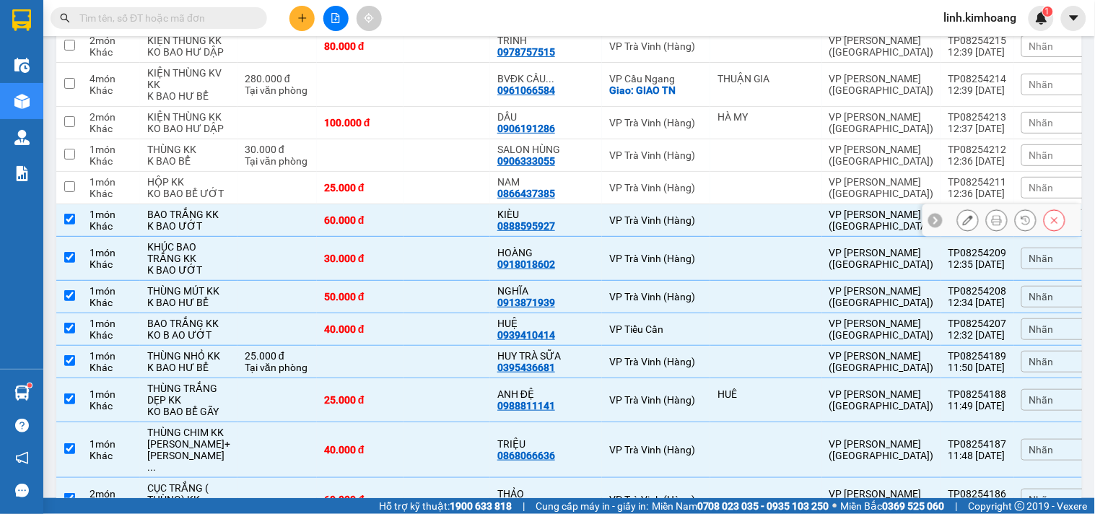
click at [490, 237] on td at bounding box center [447, 220] width 87 height 32
checkbox input "false"
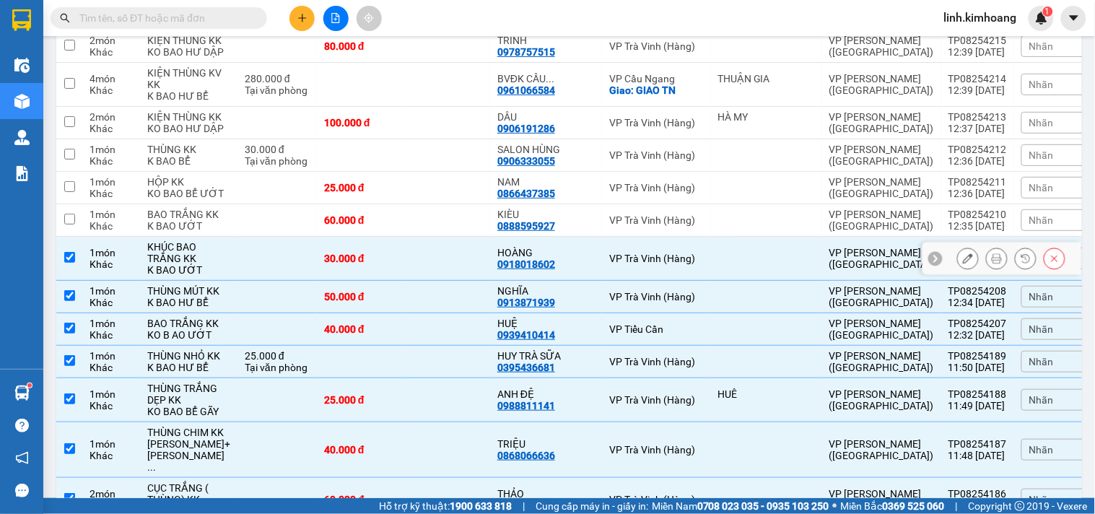
click at [481, 281] on td at bounding box center [447, 259] width 87 height 44
checkbox input "false"
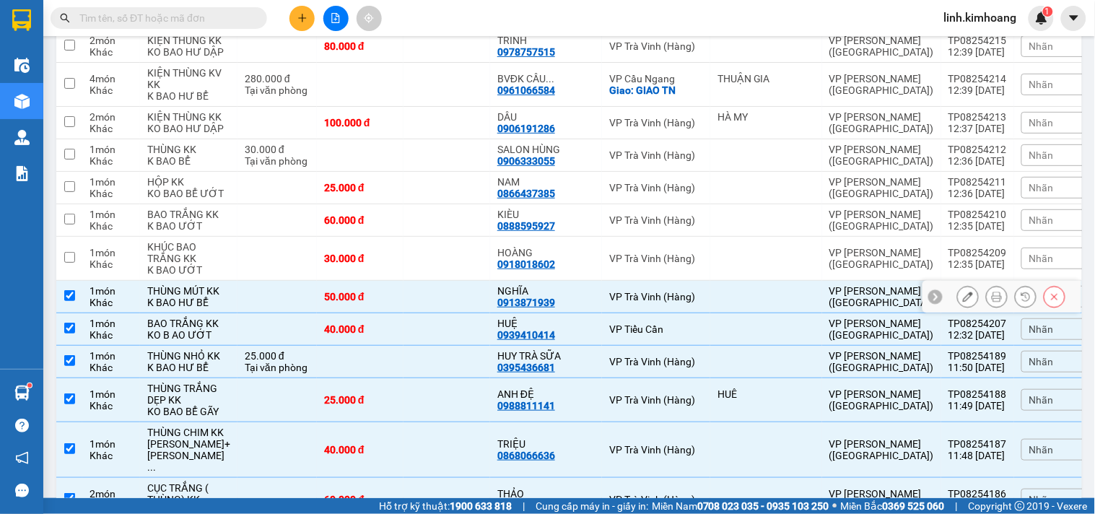
click at [479, 313] on td at bounding box center [447, 297] width 87 height 32
checkbox input "false"
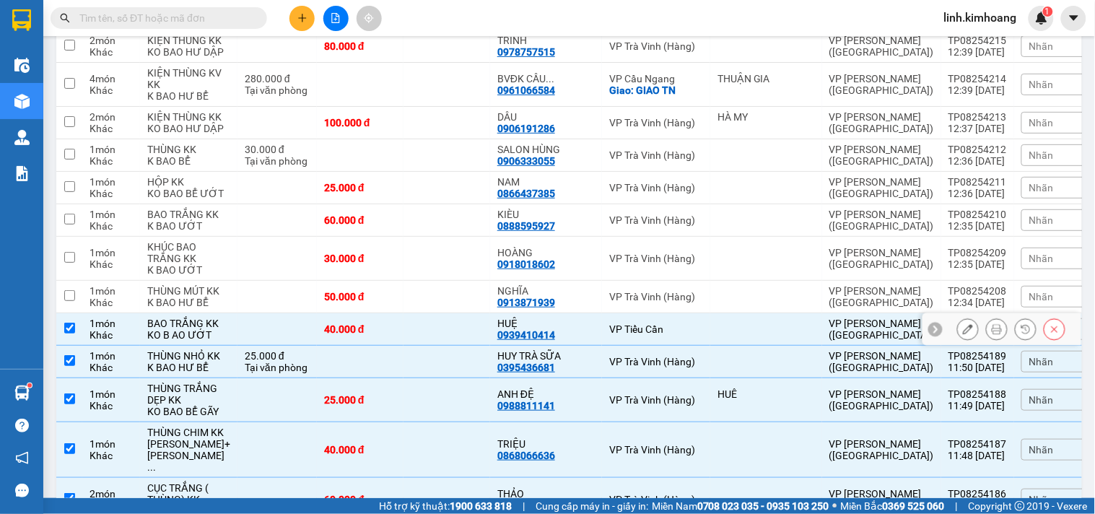
click at [482, 346] on td at bounding box center [447, 329] width 87 height 32
checkbox input "false"
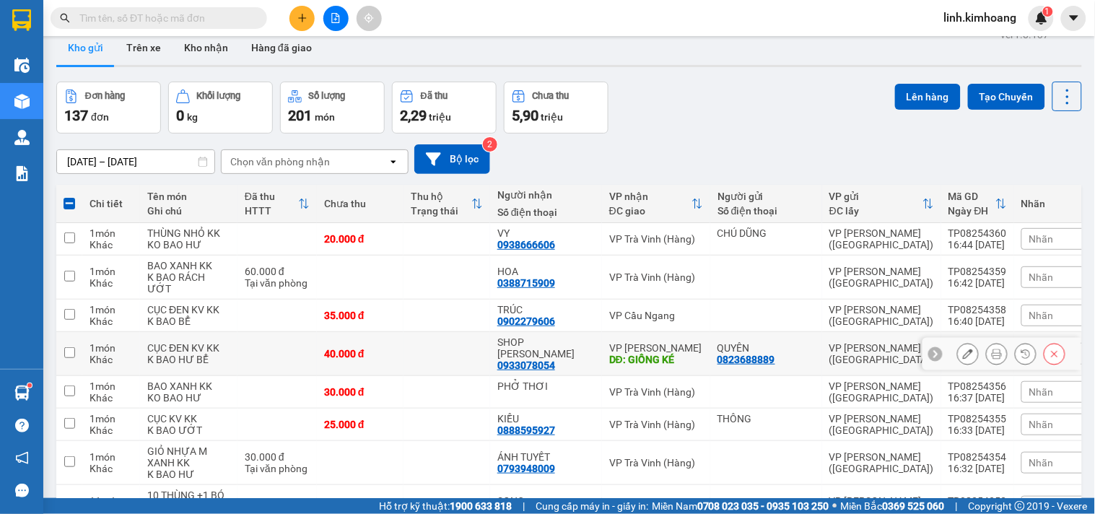
scroll to position [0, 0]
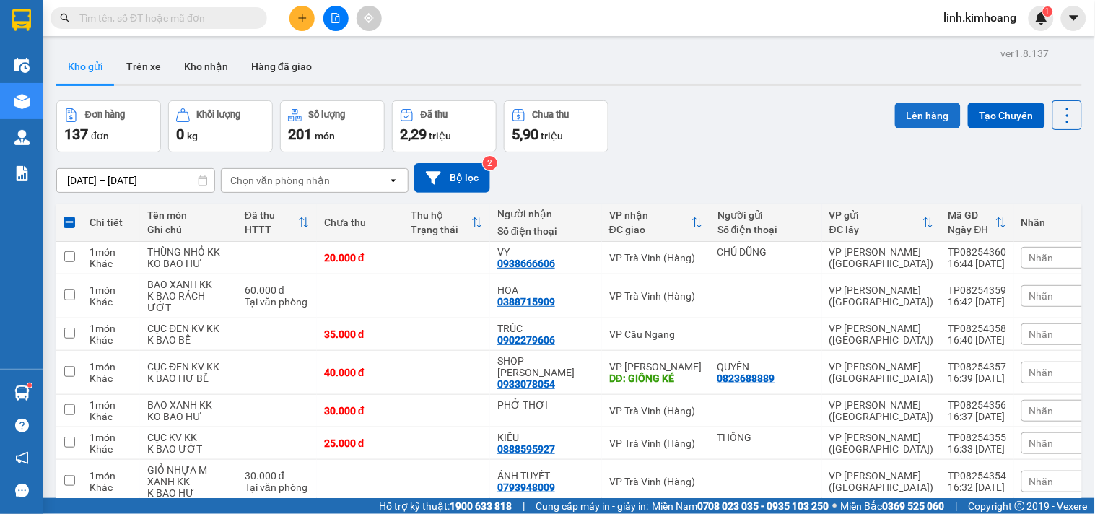
click at [908, 116] on button "Lên hàng" at bounding box center [928, 116] width 66 height 26
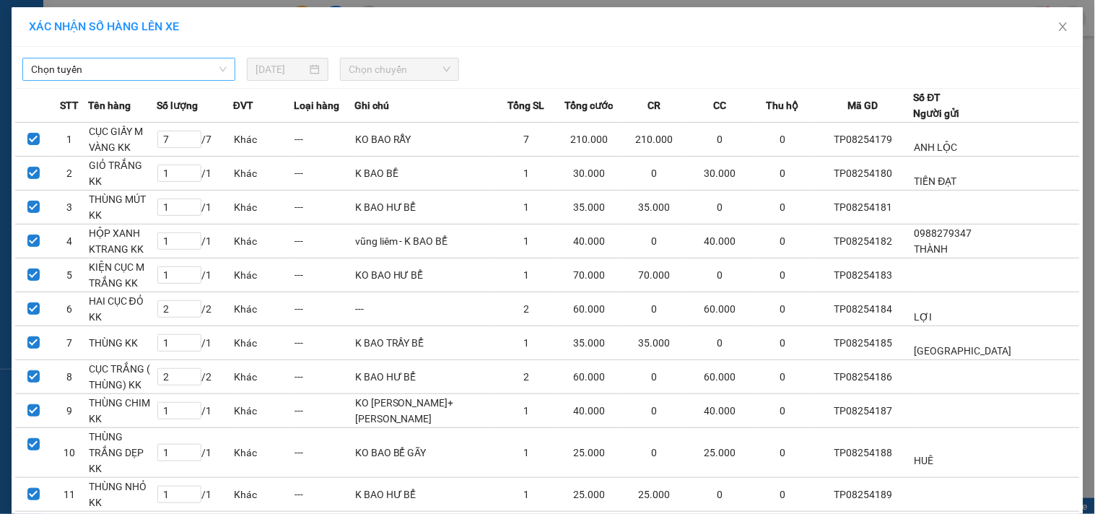
click at [192, 67] on span "Chọn tuyến" at bounding box center [129, 69] width 196 height 22
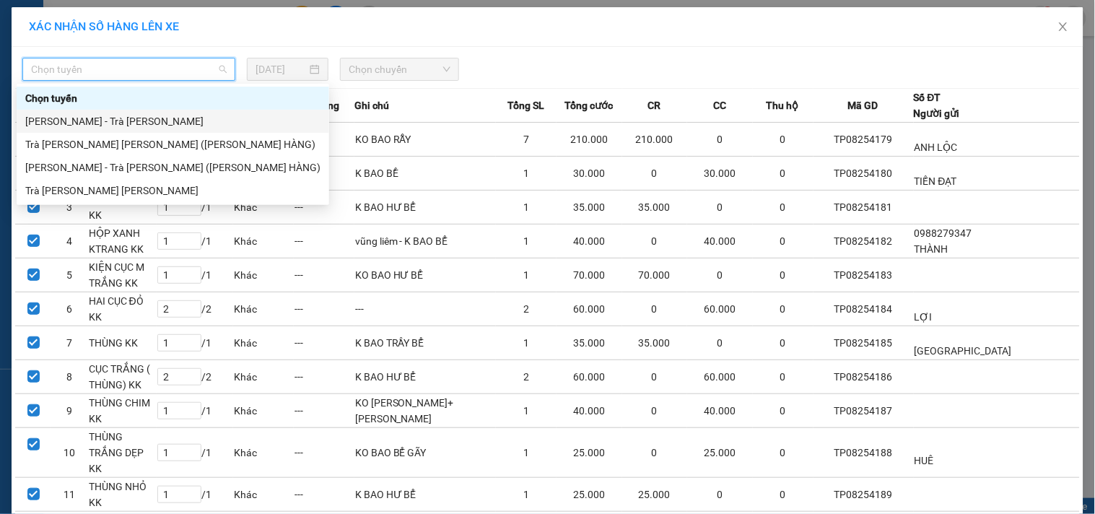
click at [118, 121] on div "[PERSON_NAME] - Trà [PERSON_NAME]" at bounding box center [172, 121] width 295 height 16
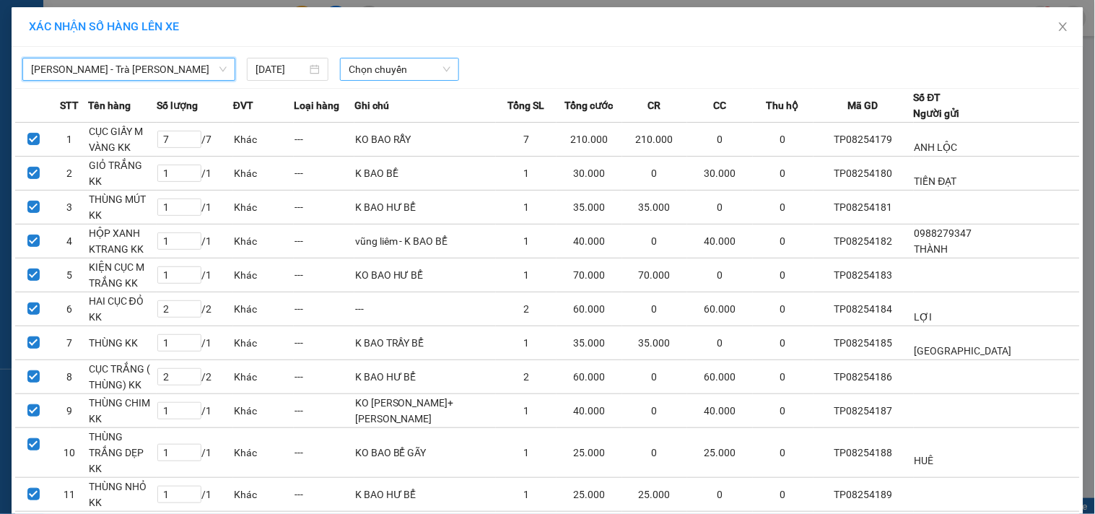
click at [393, 61] on span "Chọn chuyến" at bounding box center [400, 69] width 102 height 22
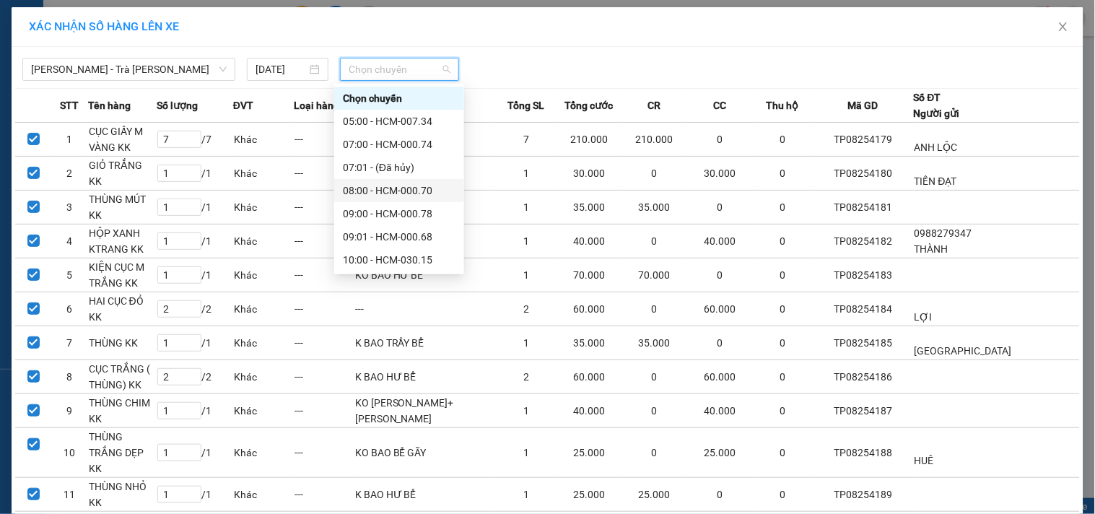
scroll to position [160, 0]
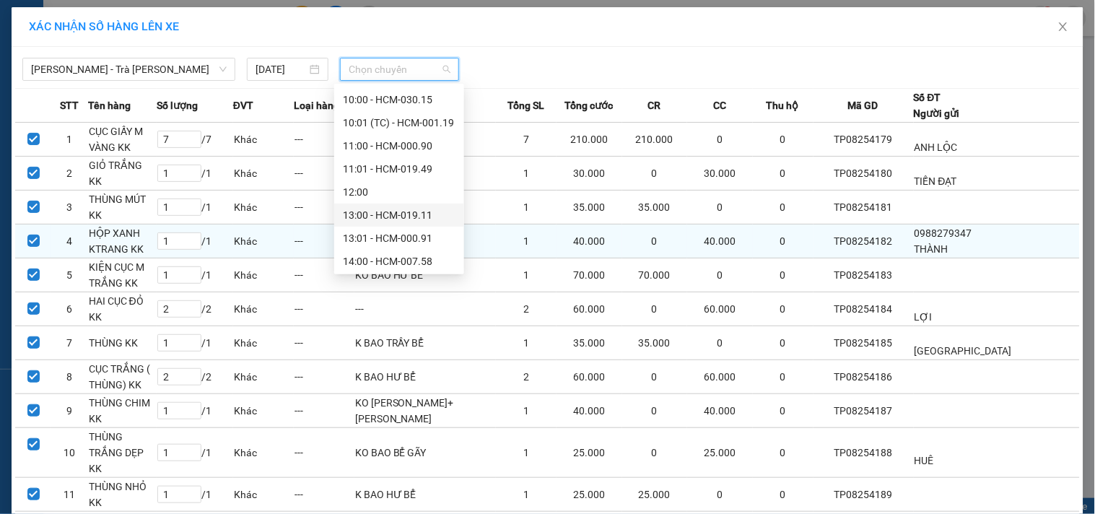
click at [397, 208] on div "13:00 - HCM-019.11" at bounding box center [399, 215] width 113 height 16
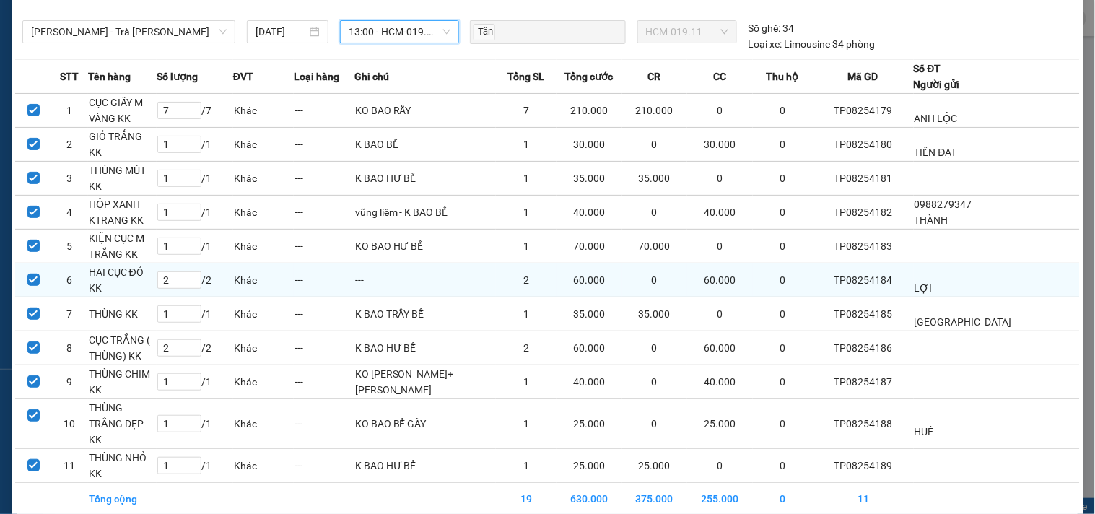
scroll to position [87, 0]
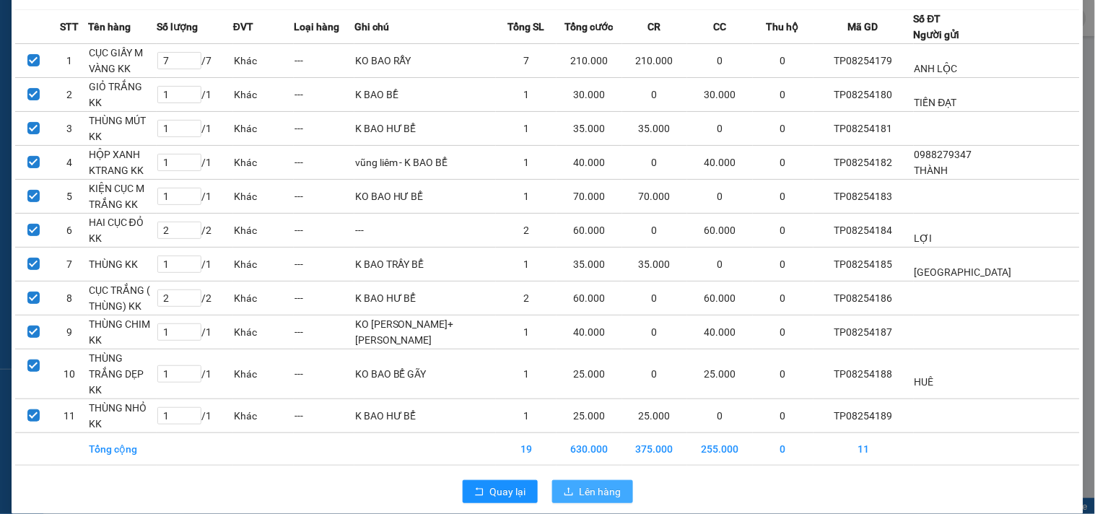
click at [556, 480] on button "Lên hàng" at bounding box center [592, 491] width 81 height 23
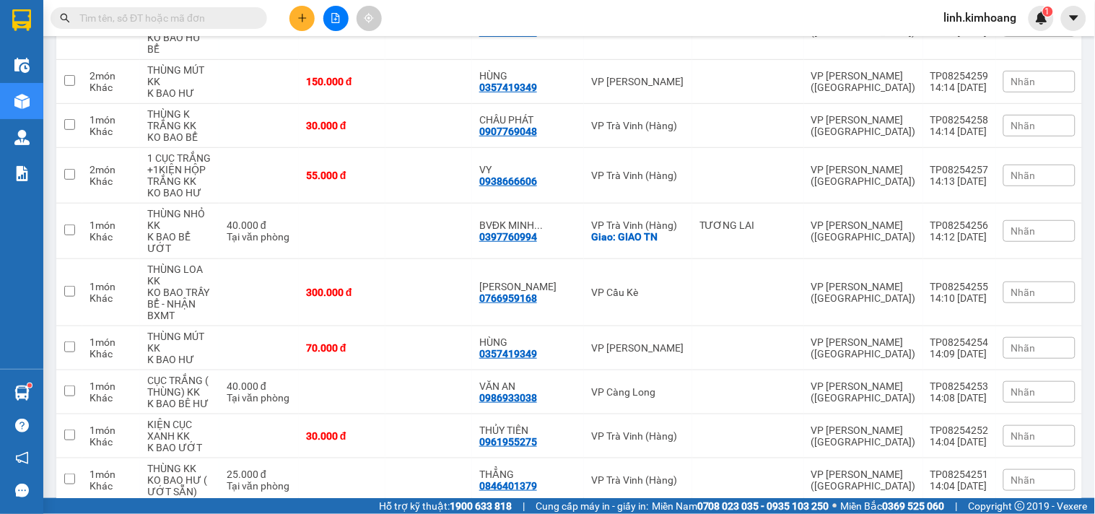
scroll to position [3007, 0]
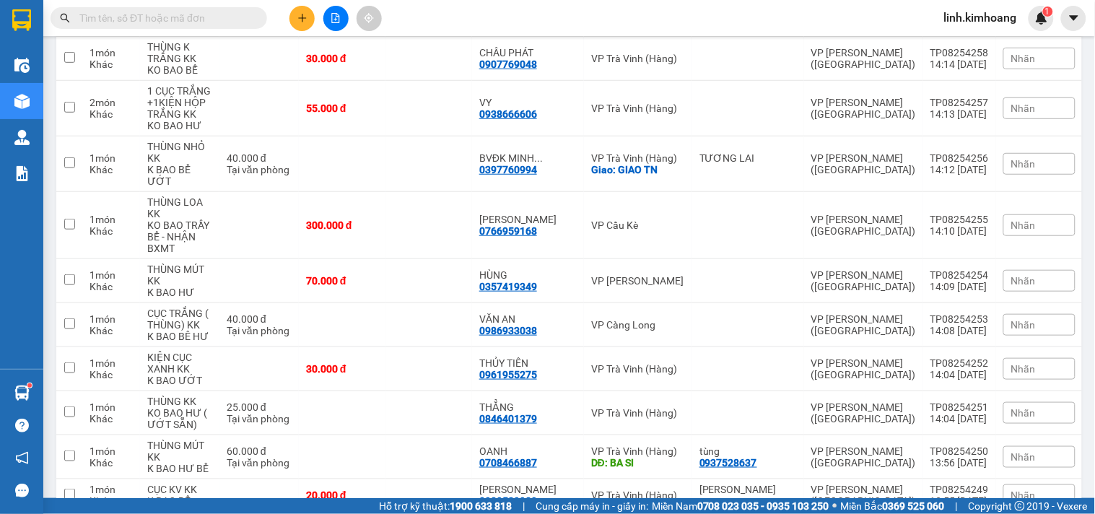
checkbox input "true"
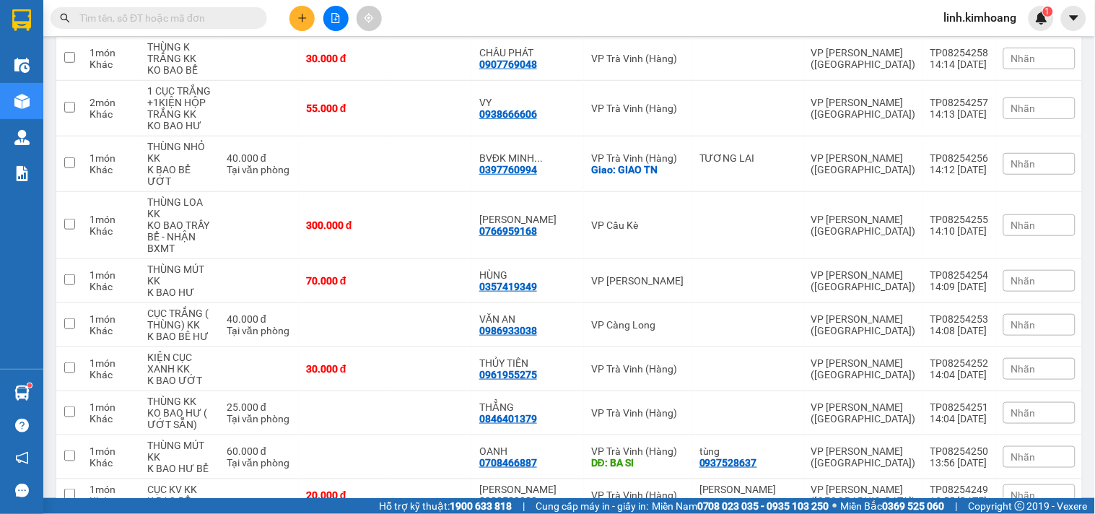
checkbox input "true"
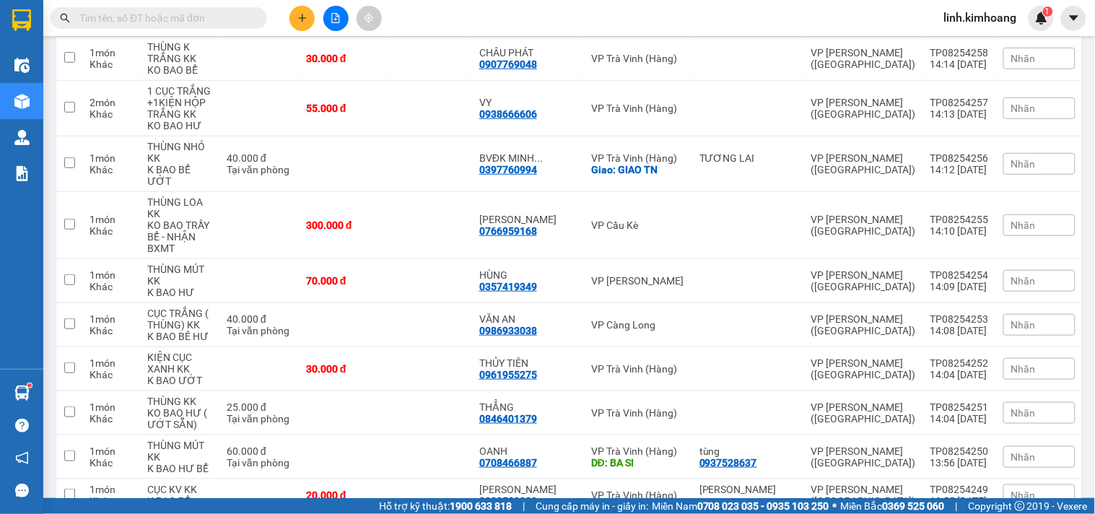
checkbox input "true"
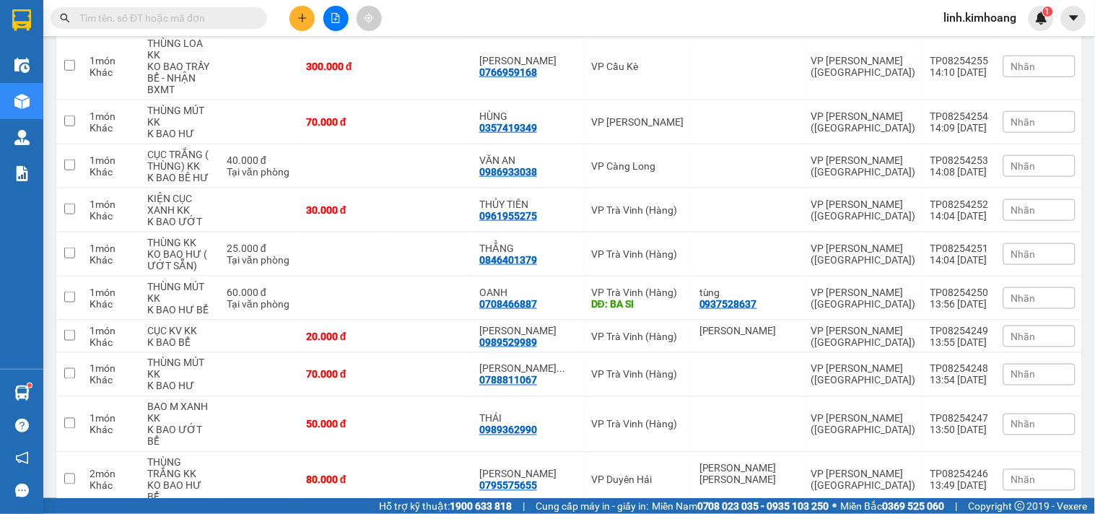
scroll to position [3167, 0]
checkbox input "true"
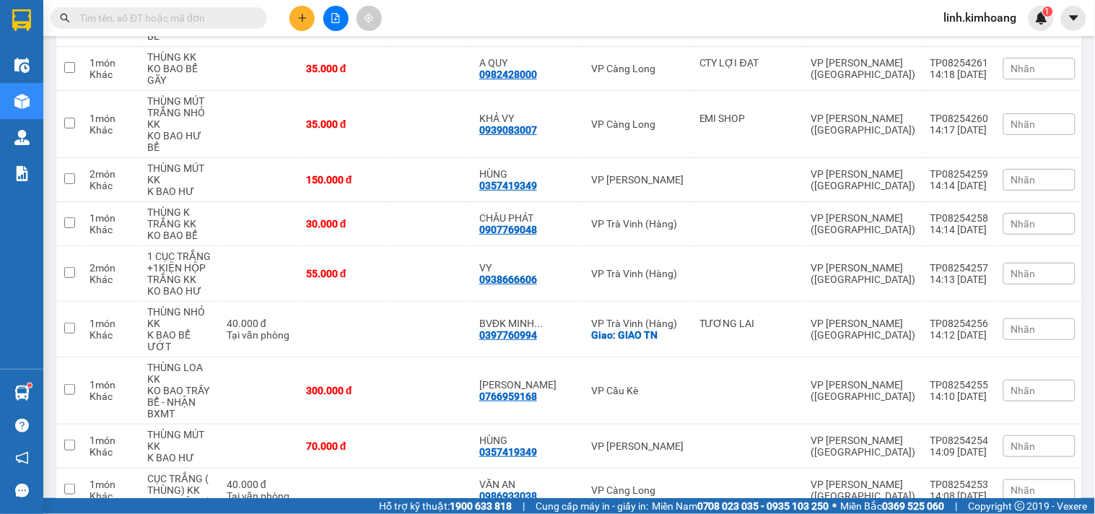
scroll to position [2927, 0]
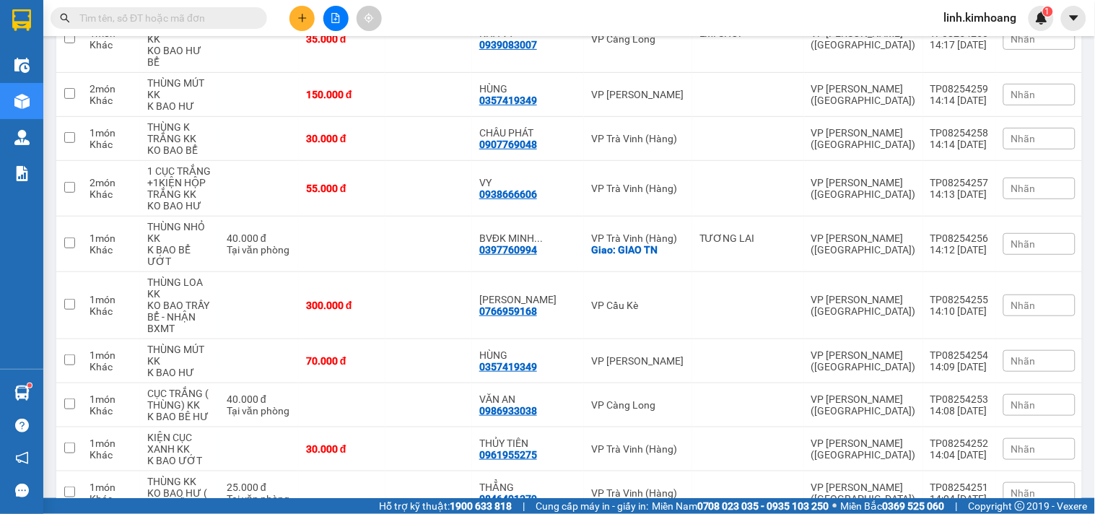
drag, startPoint x: 430, startPoint y: 292, endPoint x: 453, endPoint y: 302, distance: 24.3
checkbox input "true"
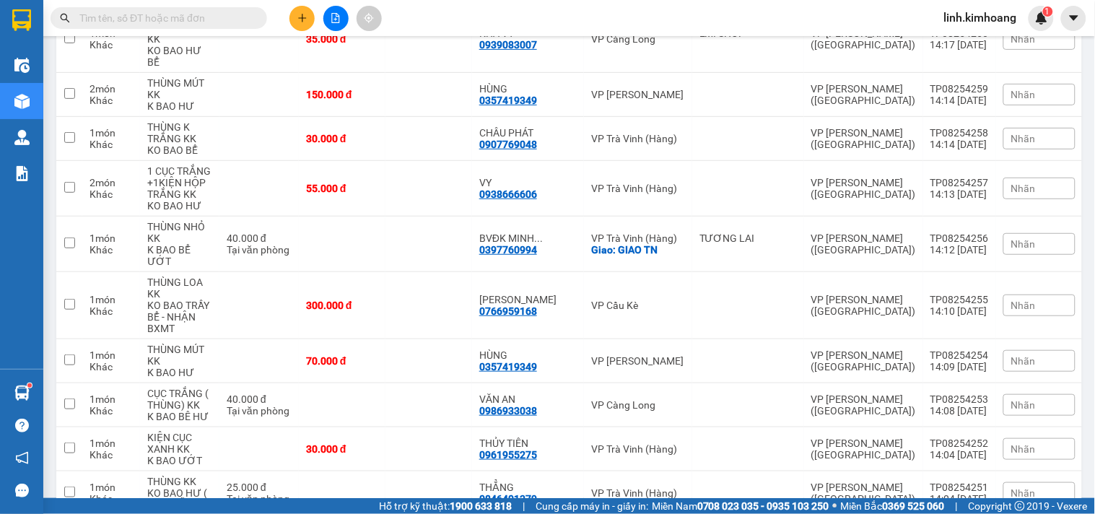
checkbox input "true"
checkbox input "false"
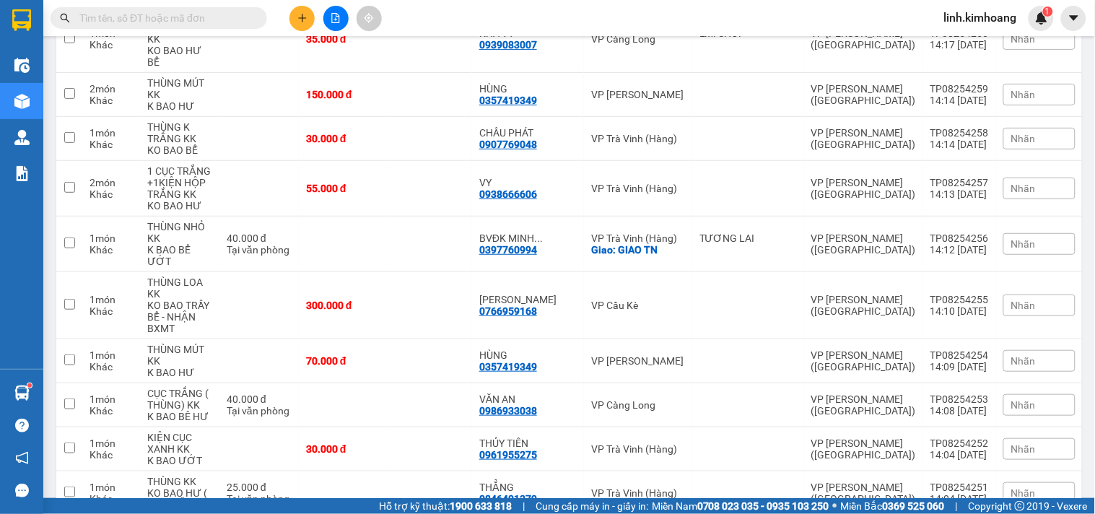
checkbox input "false"
drag, startPoint x: 456, startPoint y: 247, endPoint x: 475, endPoint y: 265, distance: 26.0
checkbox input "false"
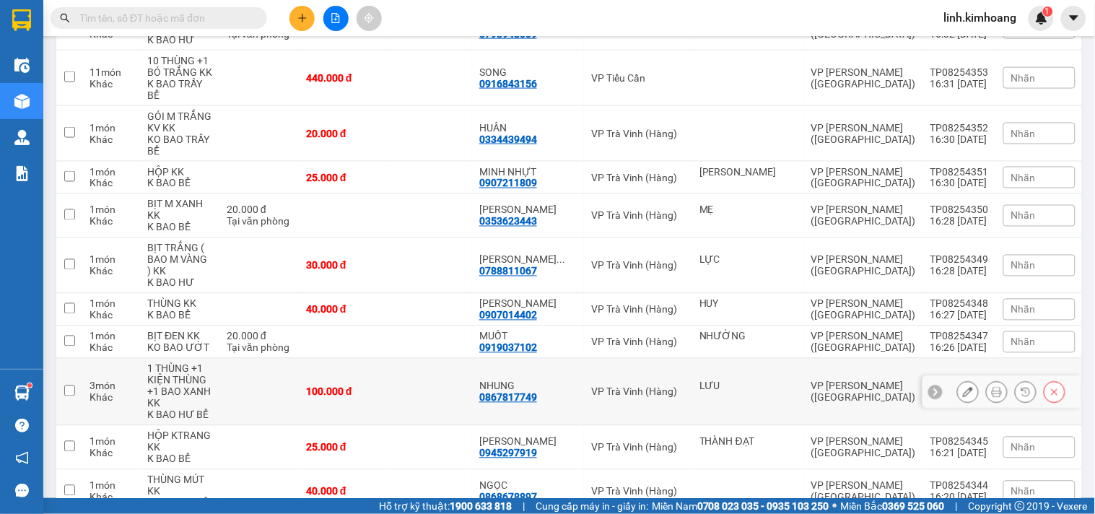
scroll to position [39, 0]
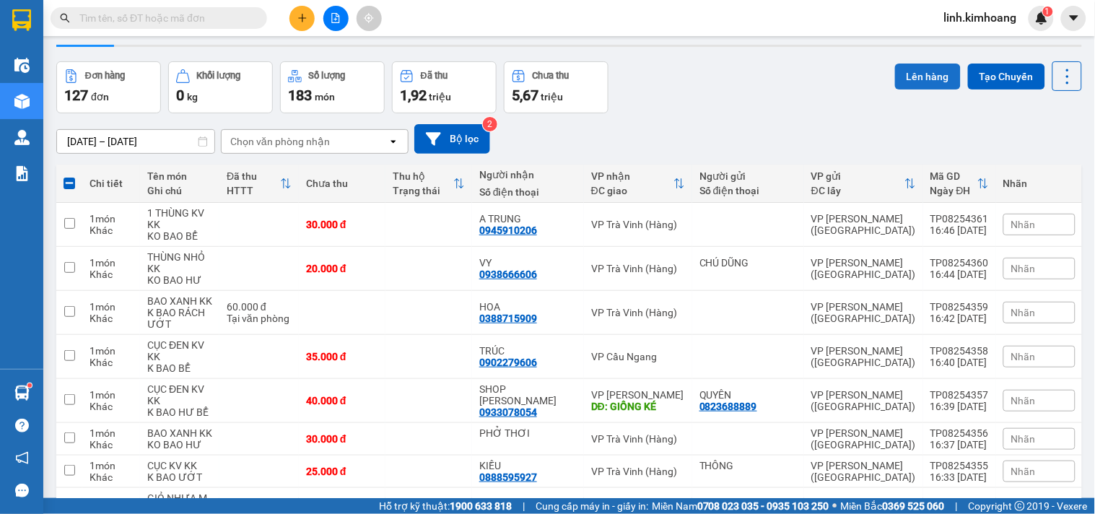
click at [902, 69] on button "Lên hàng" at bounding box center [928, 77] width 66 height 26
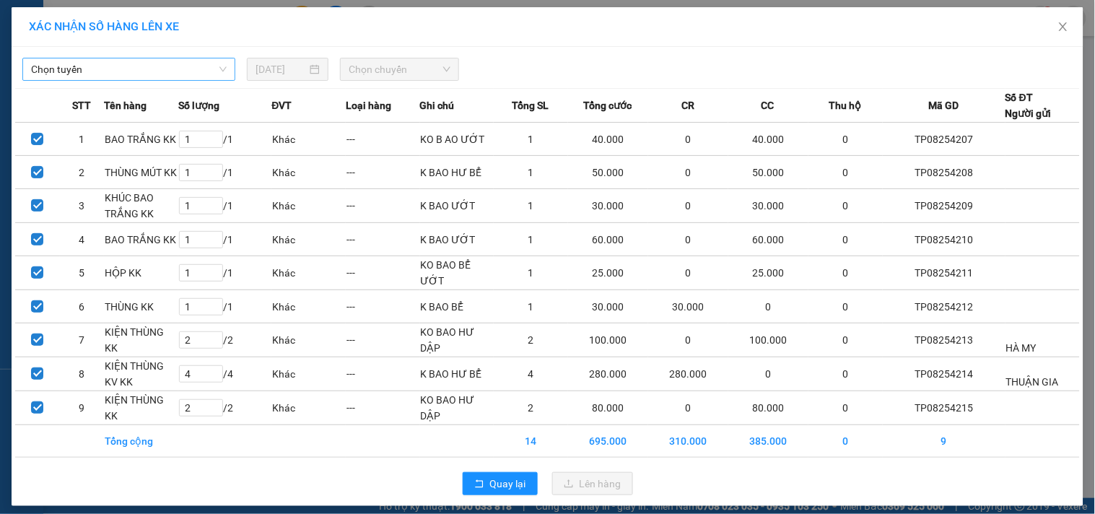
click at [164, 66] on span "Chọn tuyến" at bounding box center [129, 69] width 196 height 22
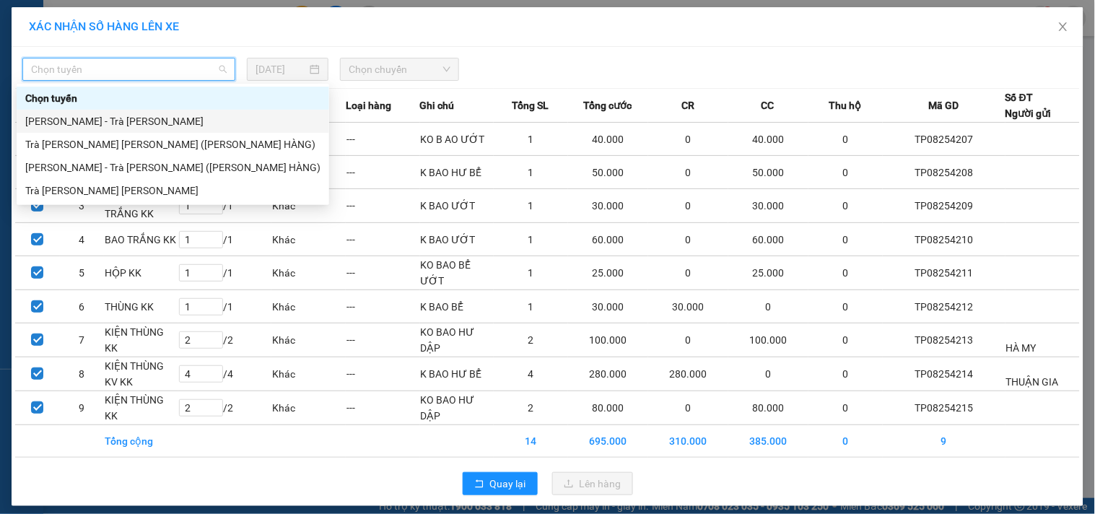
click at [125, 125] on div "[PERSON_NAME] - Trà [PERSON_NAME]" at bounding box center [172, 121] width 295 height 16
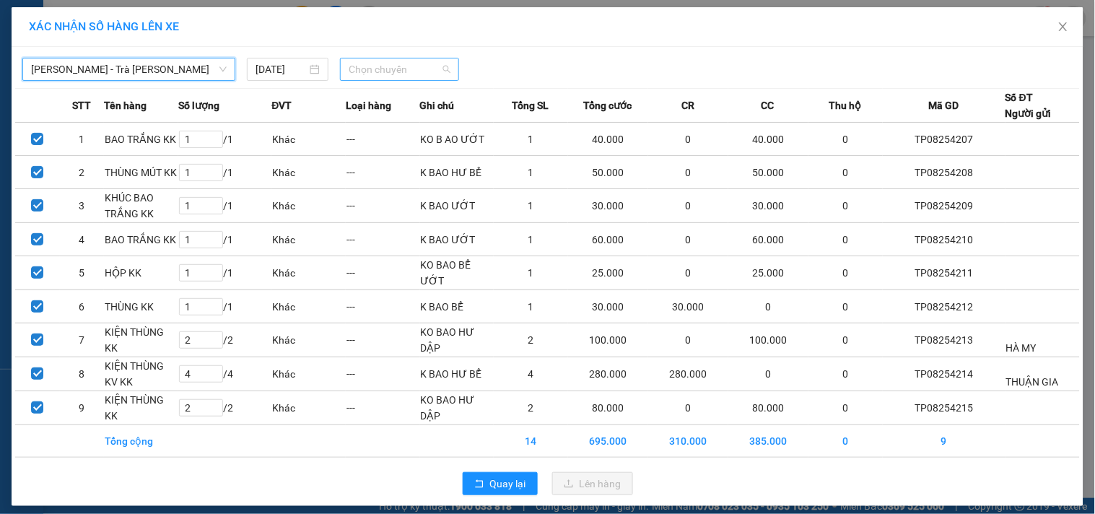
click at [365, 65] on span "Chọn chuyến" at bounding box center [400, 69] width 102 height 22
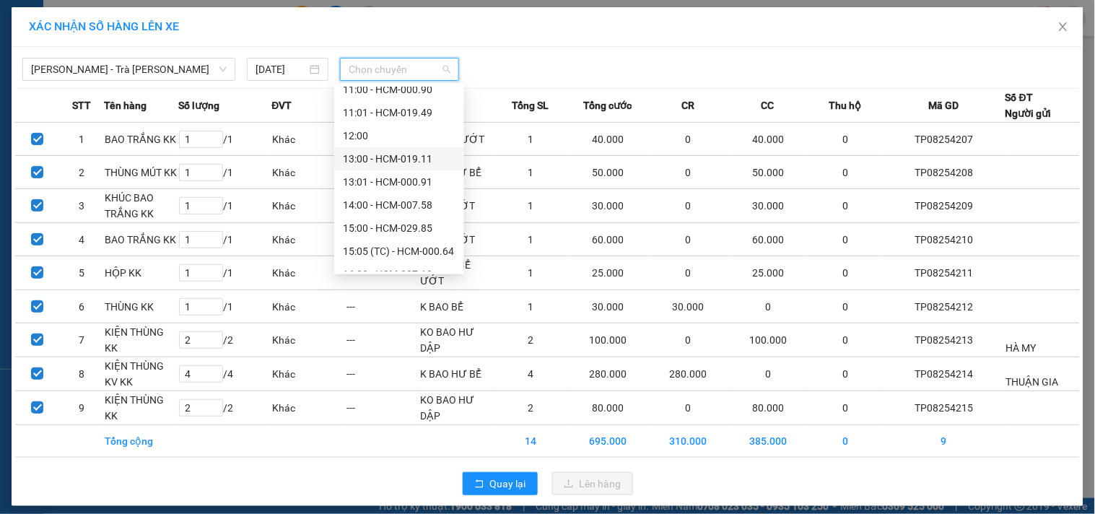
scroll to position [240, 0]
click at [396, 188] on div "14:00 - HCM-007.58" at bounding box center [399, 181] width 113 height 16
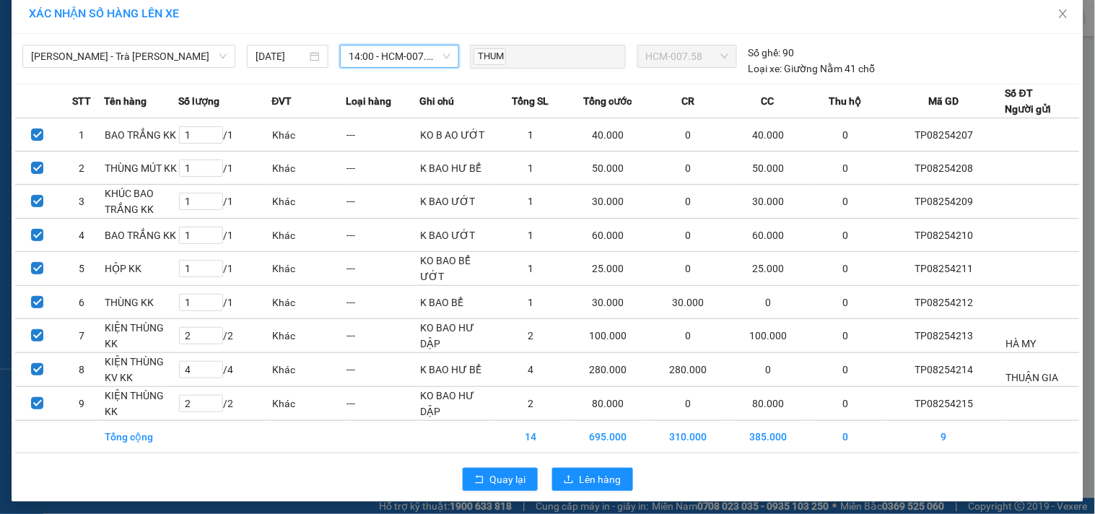
scroll to position [17, 0]
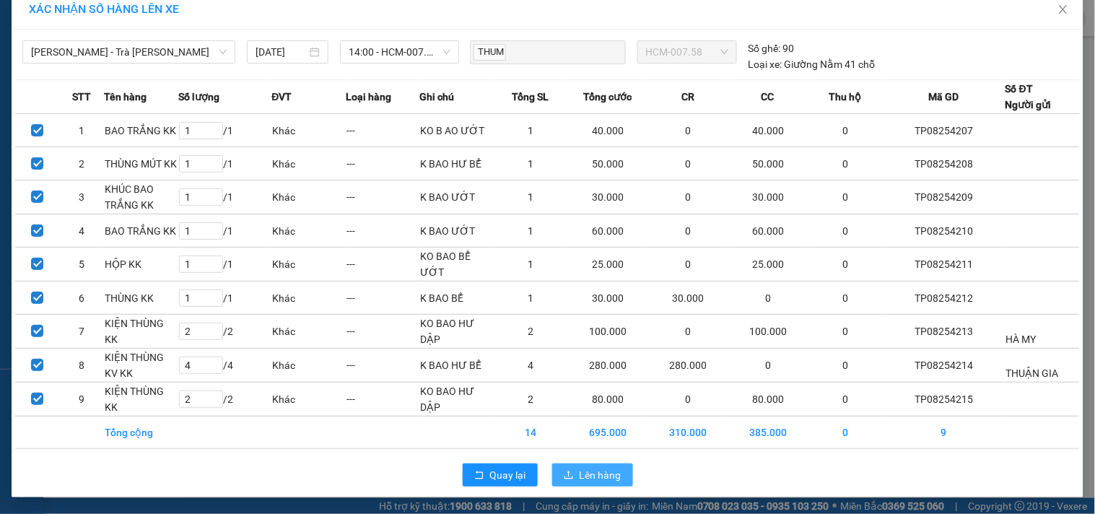
click at [608, 470] on span "Lên hàng" at bounding box center [601, 475] width 42 height 16
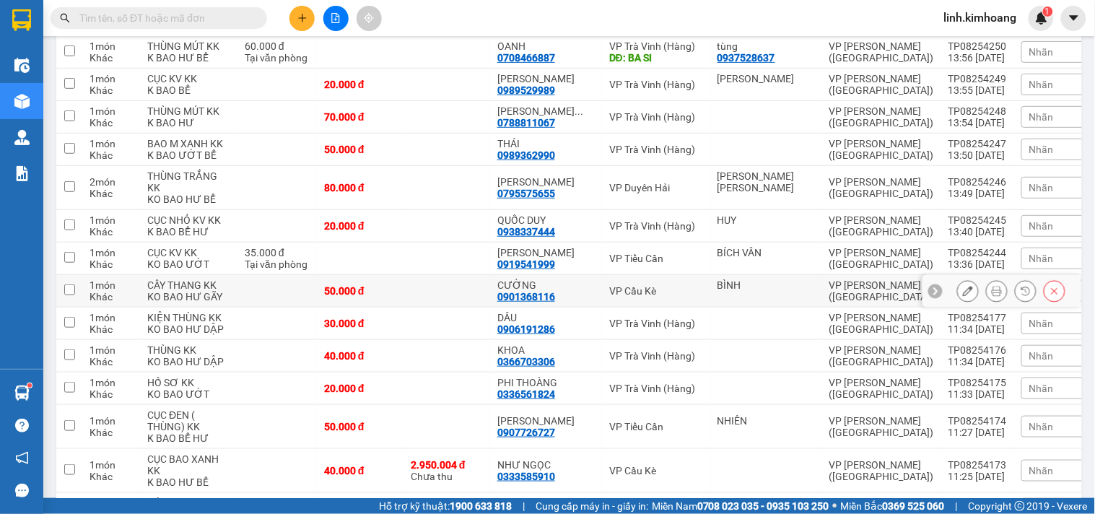
scroll to position [2904, 0]
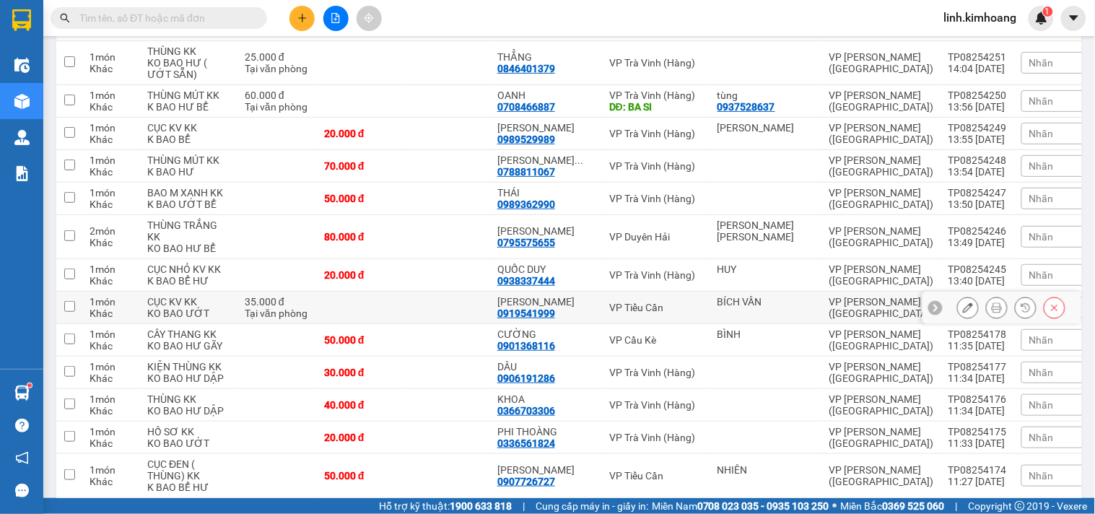
click at [431, 321] on td at bounding box center [447, 308] width 87 height 32
checkbox input "true"
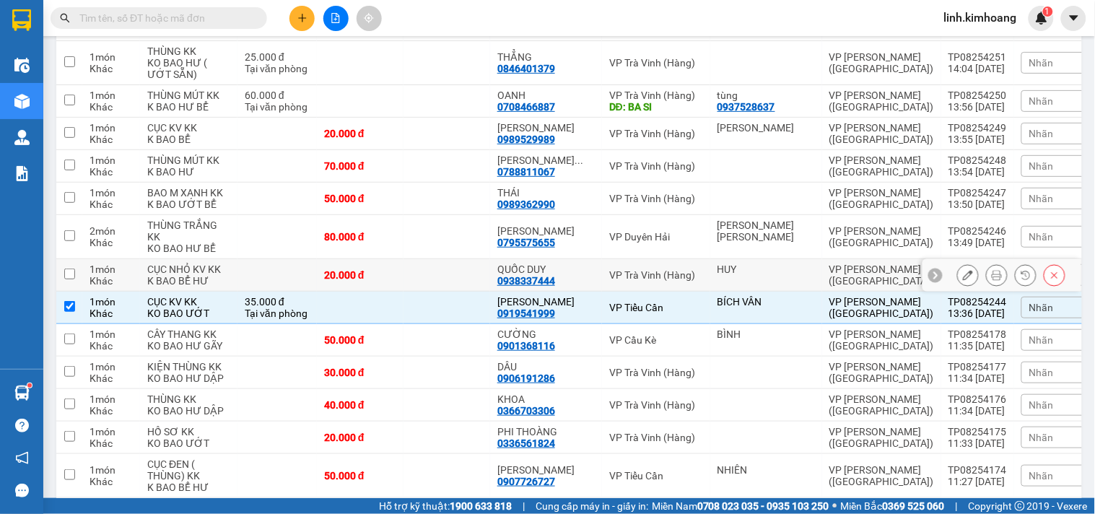
click at [433, 290] on td at bounding box center [447, 275] width 87 height 32
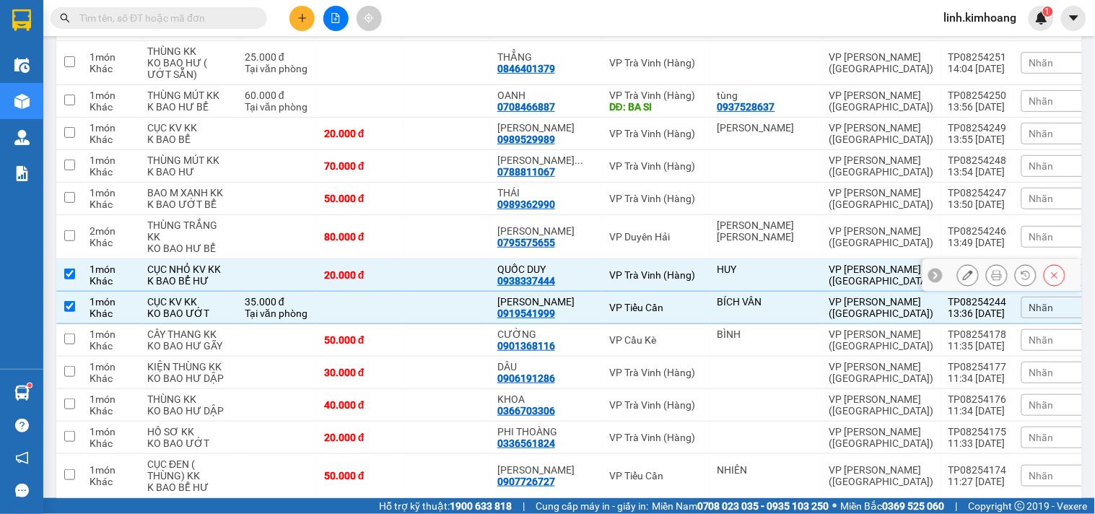
checkbox input "true"
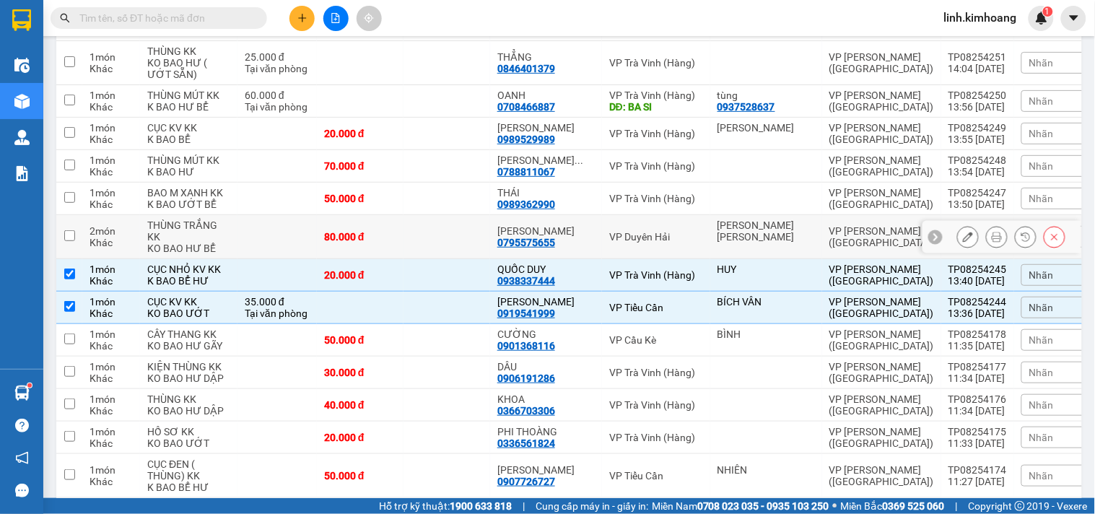
drag, startPoint x: 432, startPoint y: 263, endPoint x: 430, endPoint y: 240, distance: 22.5
click at [432, 258] on td at bounding box center [447, 237] width 87 height 44
checkbox input "true"
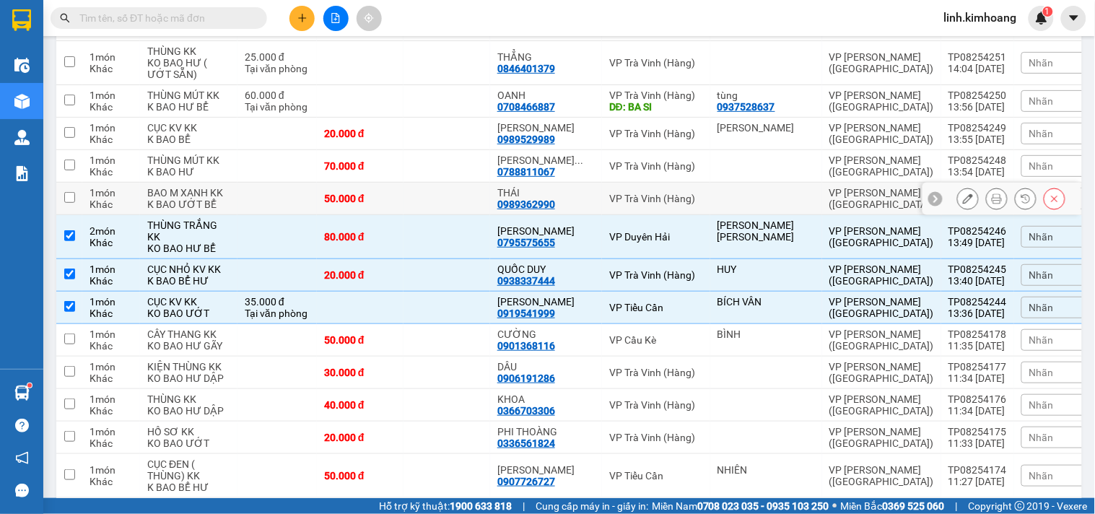
click at [424, 215] on td at bounding box center [447, 199] width 87 height 32
checkbox input "true"
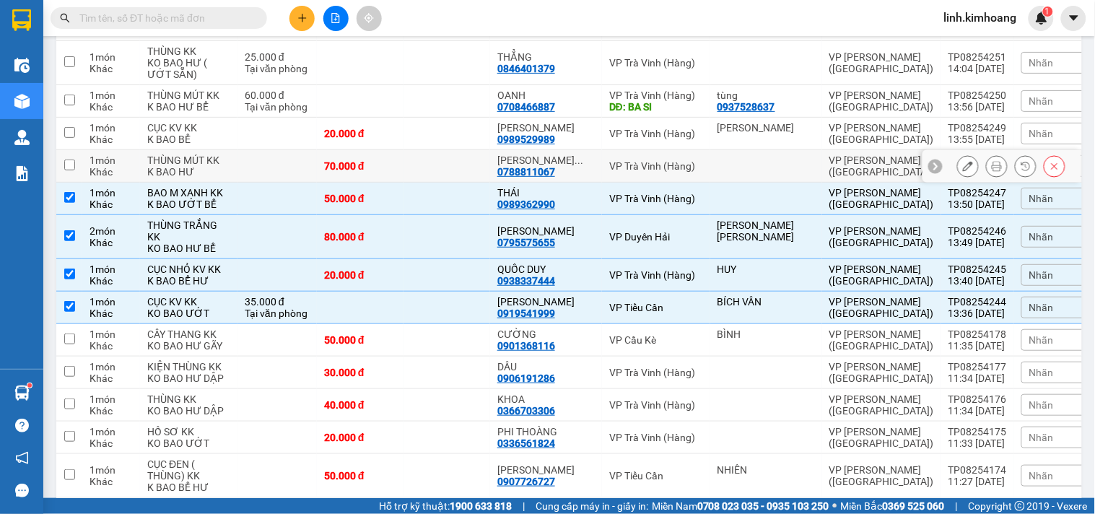
drag, startPoint x: 424, startPoint y: 186, endPoint x: 424, endPoint y: 171, distance: 15.2
click at [424, 183] on td at bounding box center [447, 166] width 87 height 32
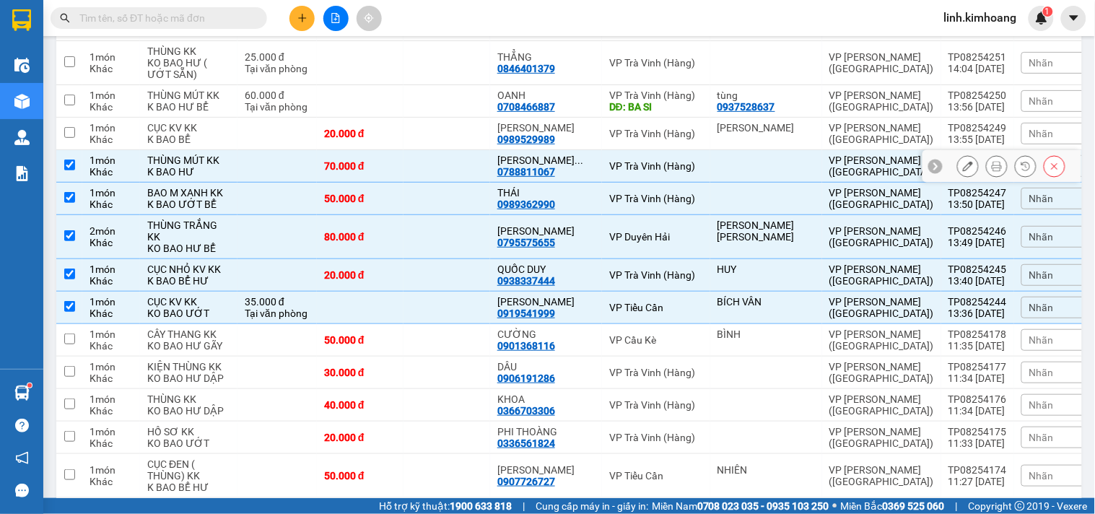
checkbox input "true"
drag, startPoint x: 424, startPoint y: 156, endPoint x: 428, endPoint y: 144, distance: 12.1
click at [424, 150] on td at bounding box center [447, 134] width 87 height 32
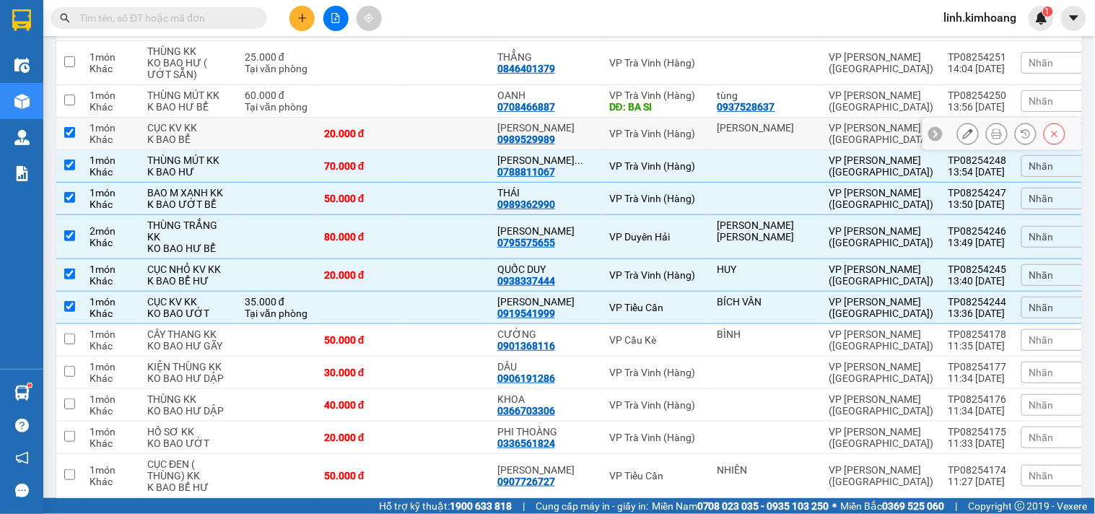
checkbox input "true"
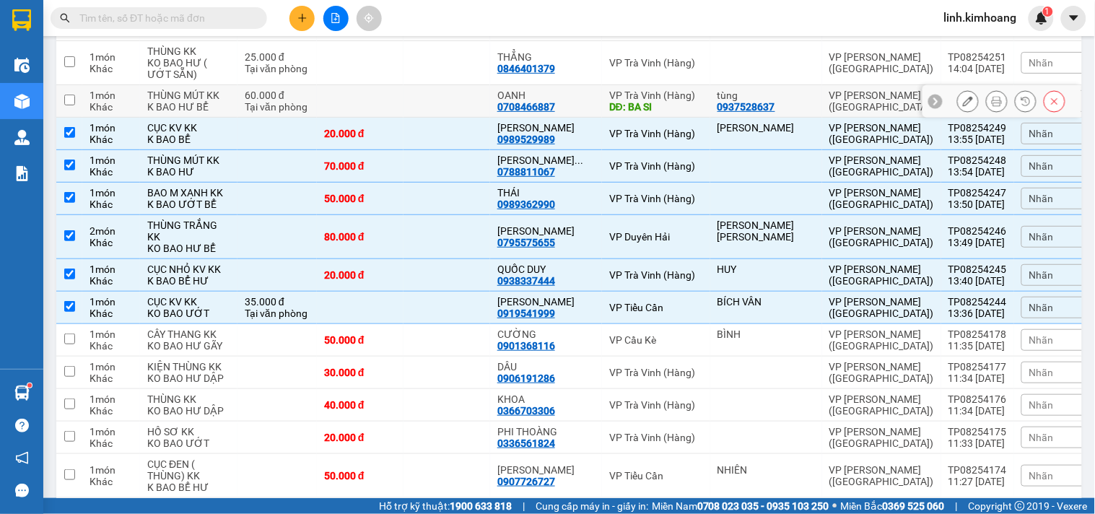
click at [432, 118] on td at bounding box center [447, 101] width 87 height 32
checkbox input "true"
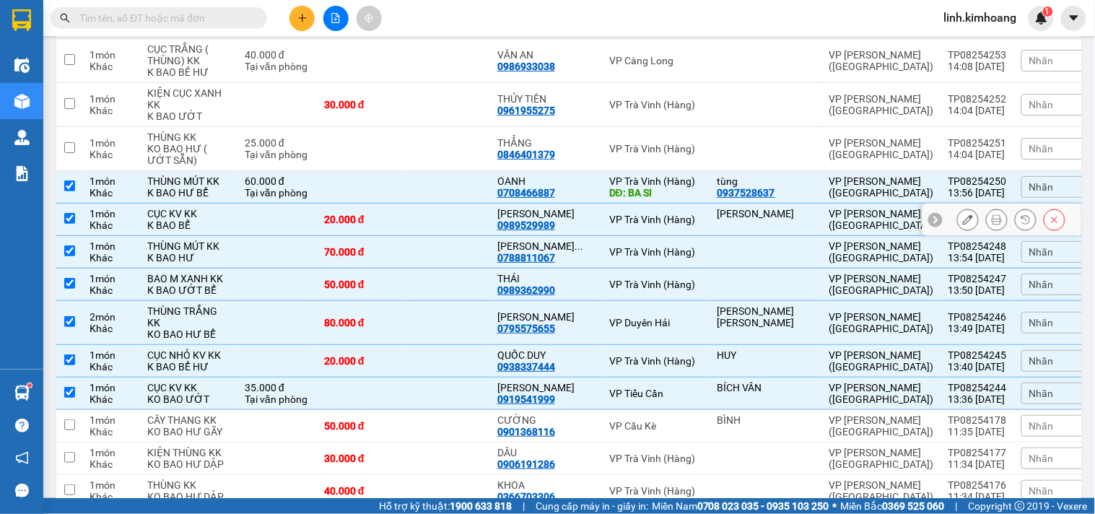
scroll to position [2744, 0]
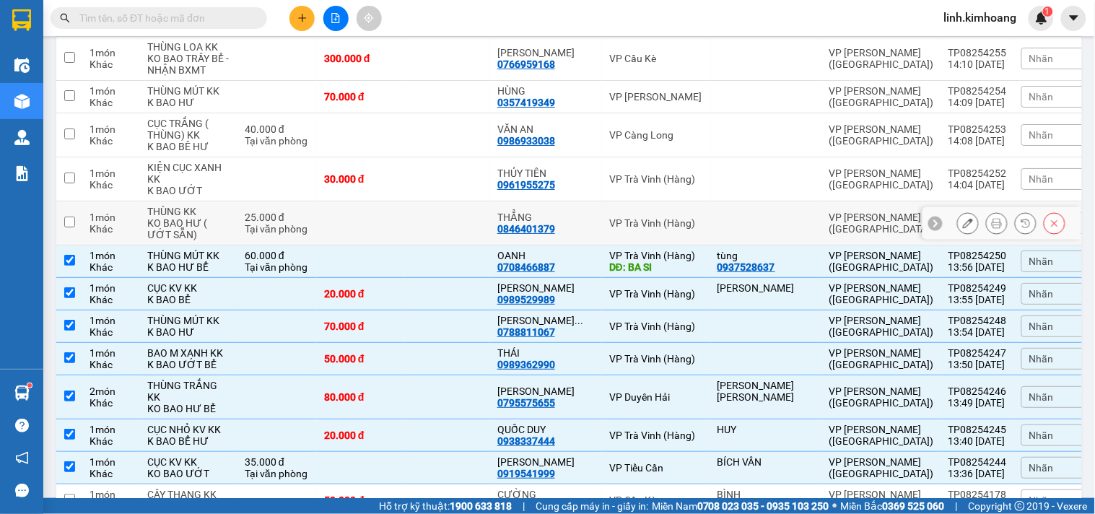
click at [471, 233] on td at bounding box center [447, 223] width 87 height 44
checkbox input "true"
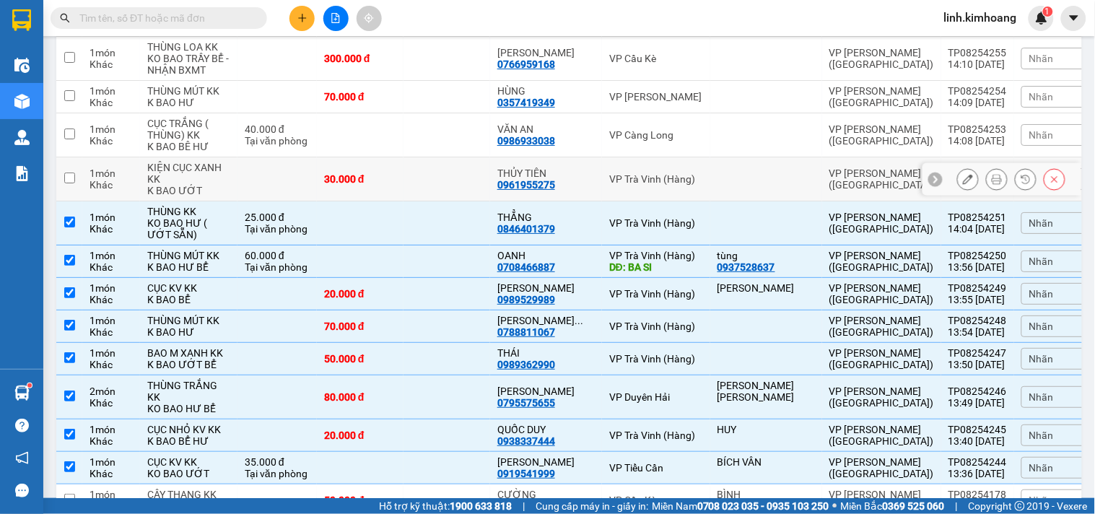
click at [453, 183] on td at bounding box center [447, 179] width 87 height 44
checkbox input "true"
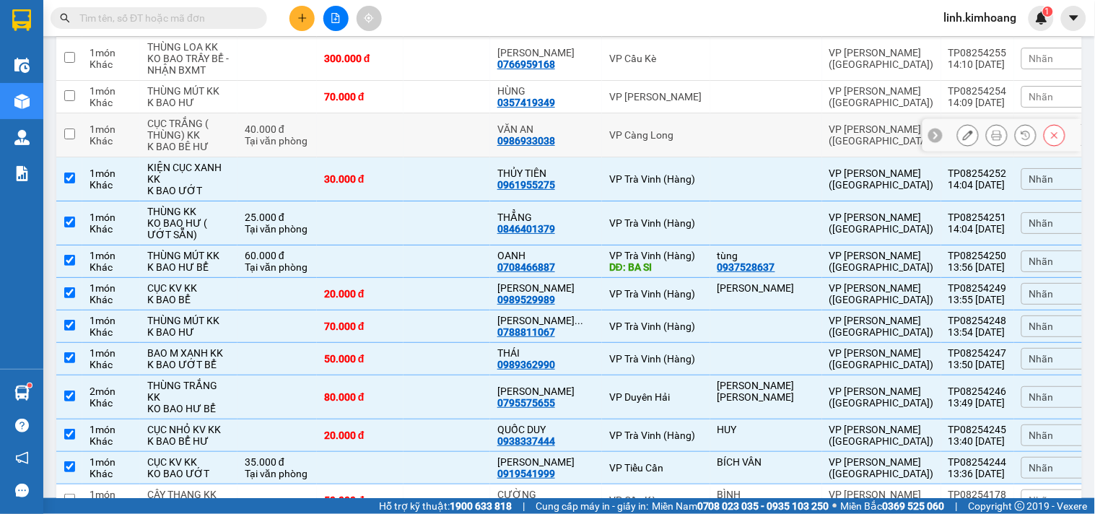
drag, startPoint x: 452, startPoint y: 155, endPoint x: 451, endPoint y: 137, distance: 18.1
click at [452, 152] on td at bounding box center [447, 135] width 87 height 44
checkbox input "true"
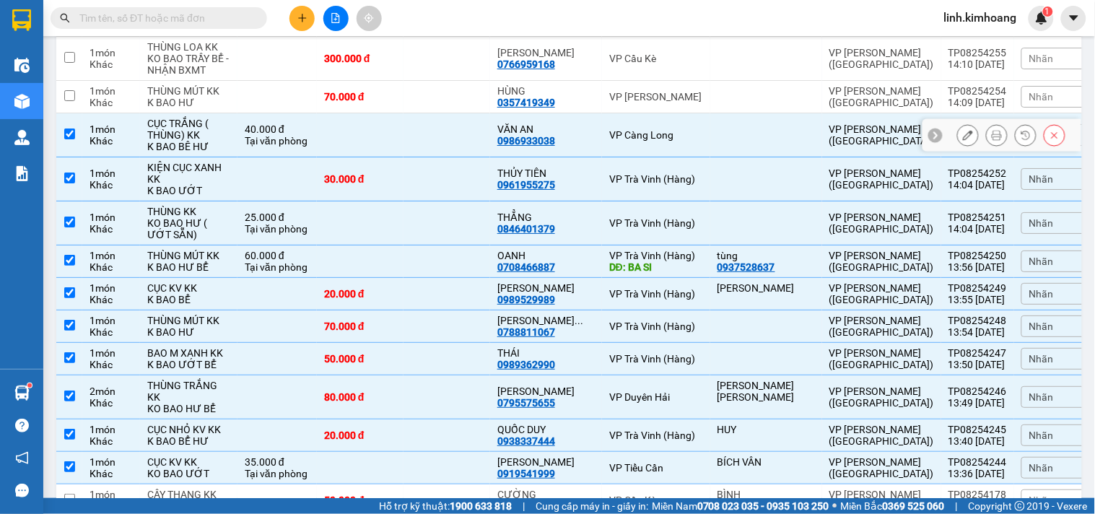
click at [448, 111] on td at bounding box center [447, 97] width 87 height 32
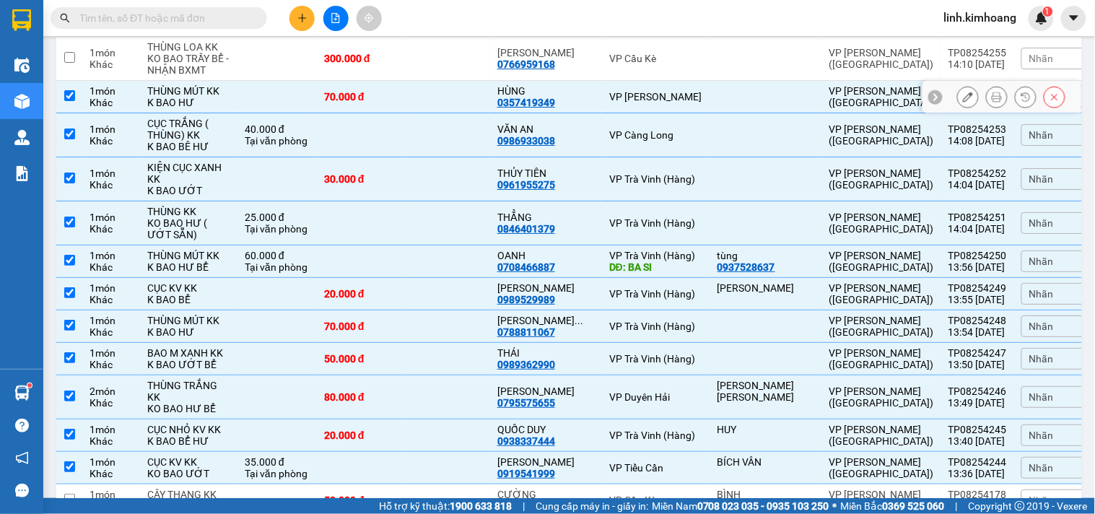
checkbox input "true"
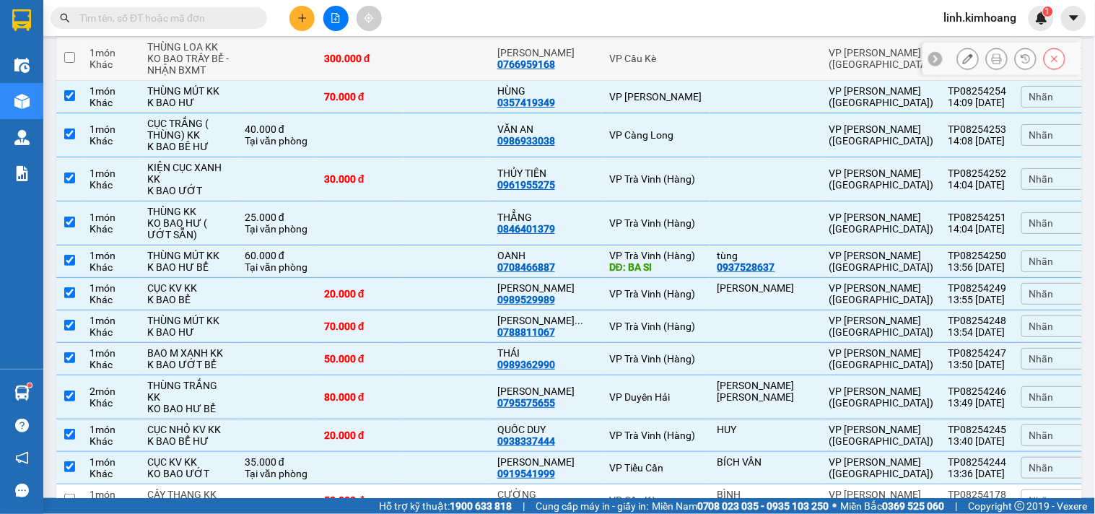
click at [452, 75] on td at bounding box center [447, 59] width 87 height 44
checkbox input "true"
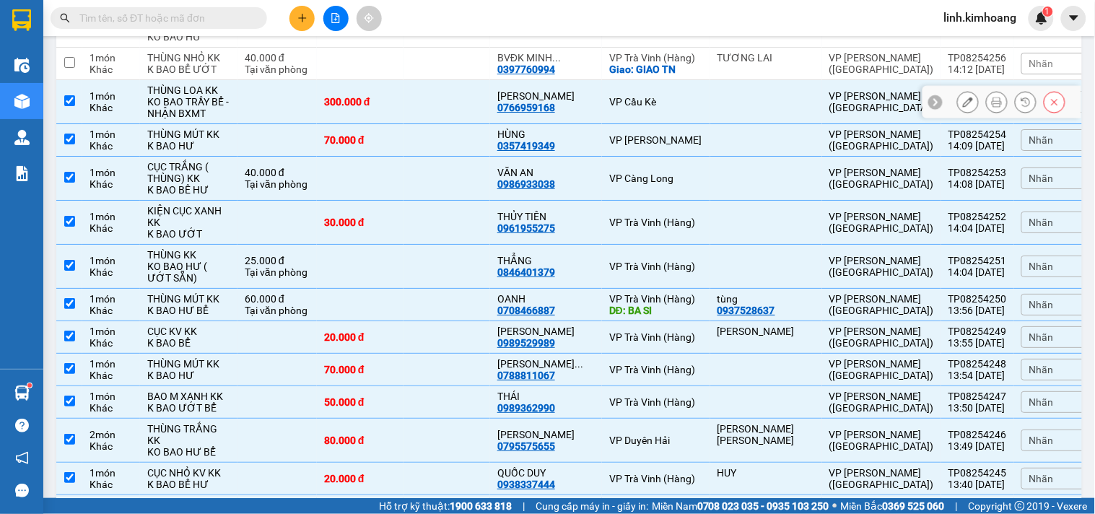
scroll to position [2664, 0]
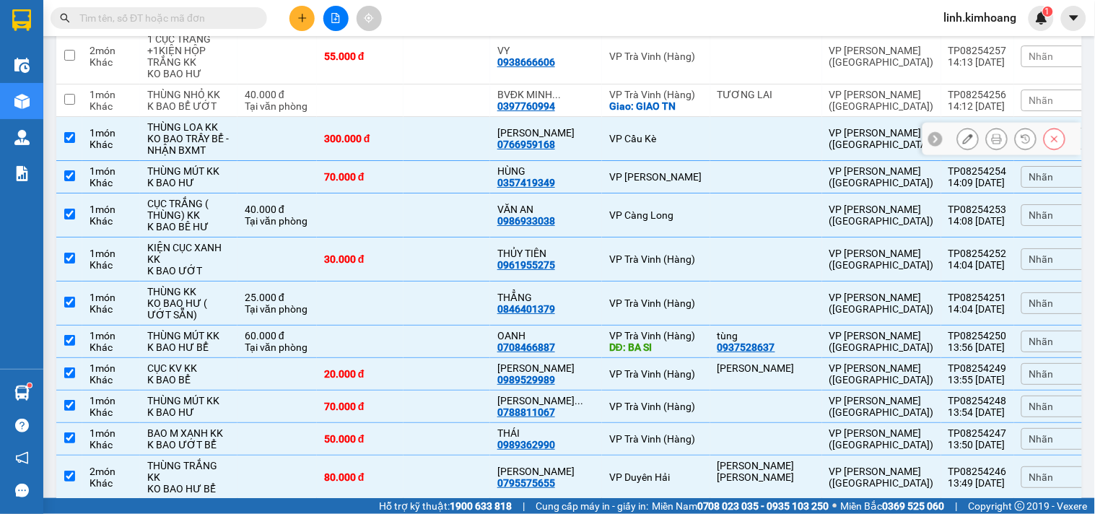
drag, startPoint x: 449, startPoint y: 116, endPoint x: 448, endPoint y: 97, distance: 18.8
click at [449, 113] on td at bounding box center [447, 100] width 87 height 32
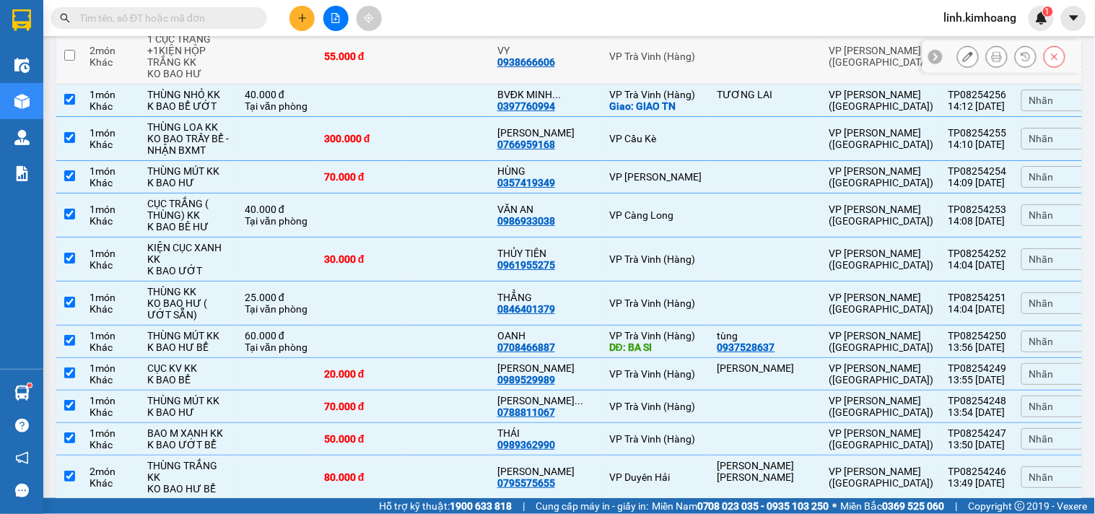
checkbox input "true"
click at [446, 81] on td at bounding box center [447, 57] width 87 height 56
checkbox input "true"
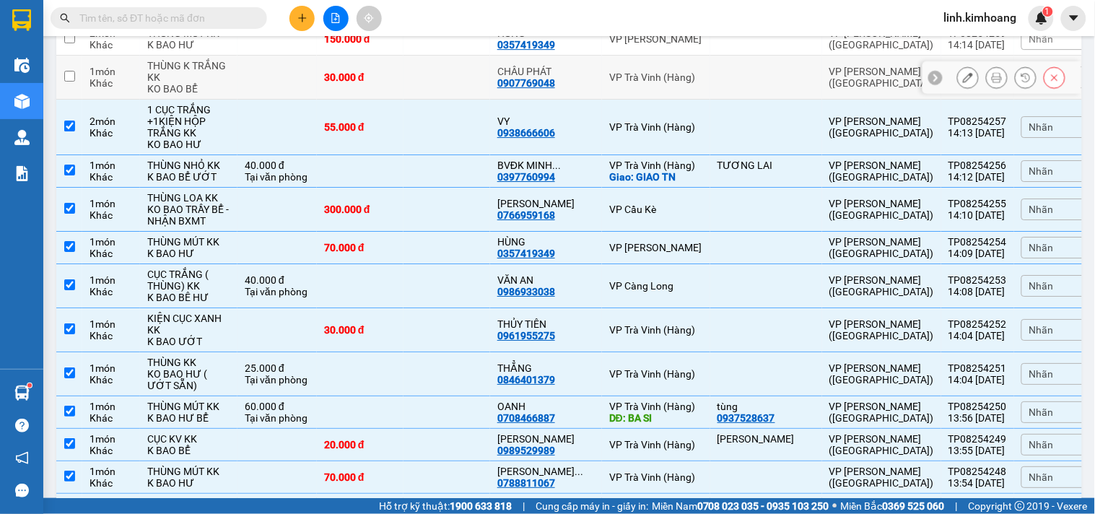
scroll to position [2503, 0]
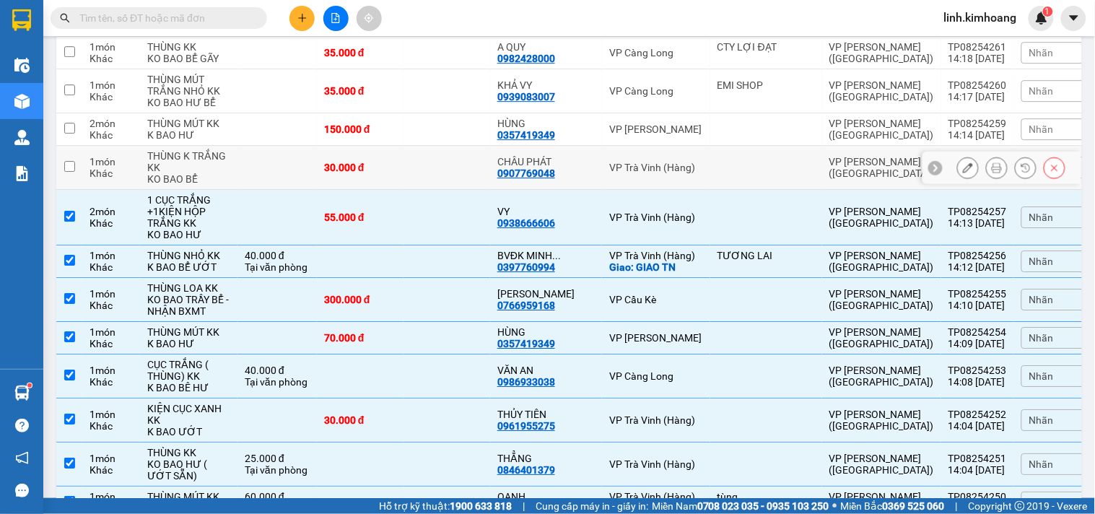
click at [456, 182] on td at bounding box center [447, 168] width 87 height 44
checkbox input "true"
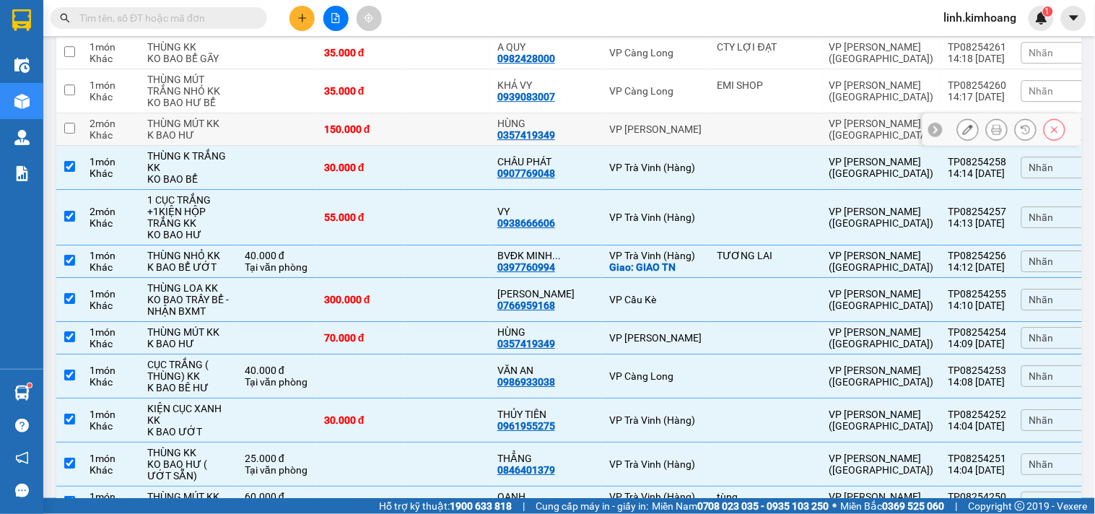
click at [448, 140] on td at bounding box center [447, 129] width 87 height 32
checkbox input "true"
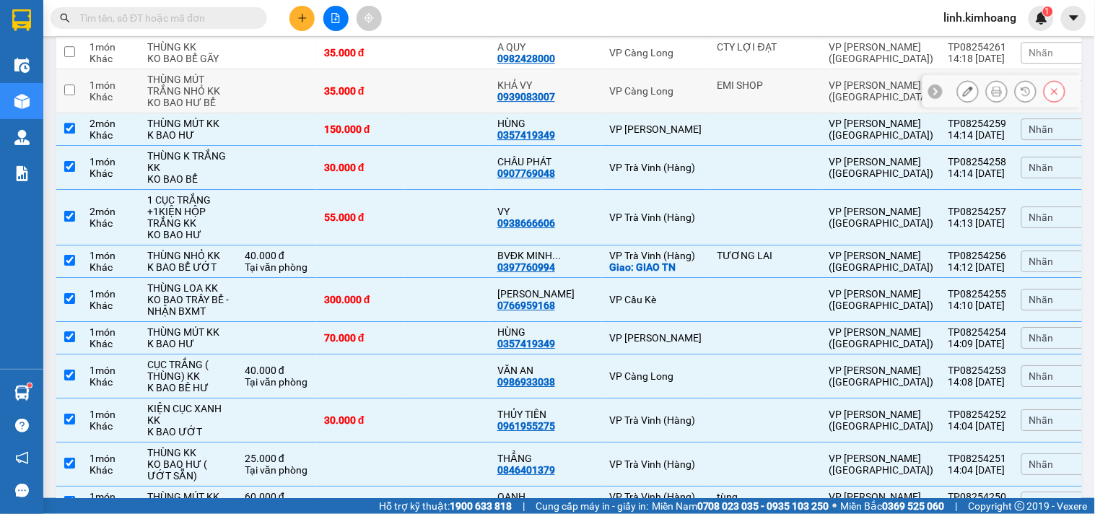
click at [445, 110] on td at bounding box center [447, 91] width 87 height 44
checkbox input "true"
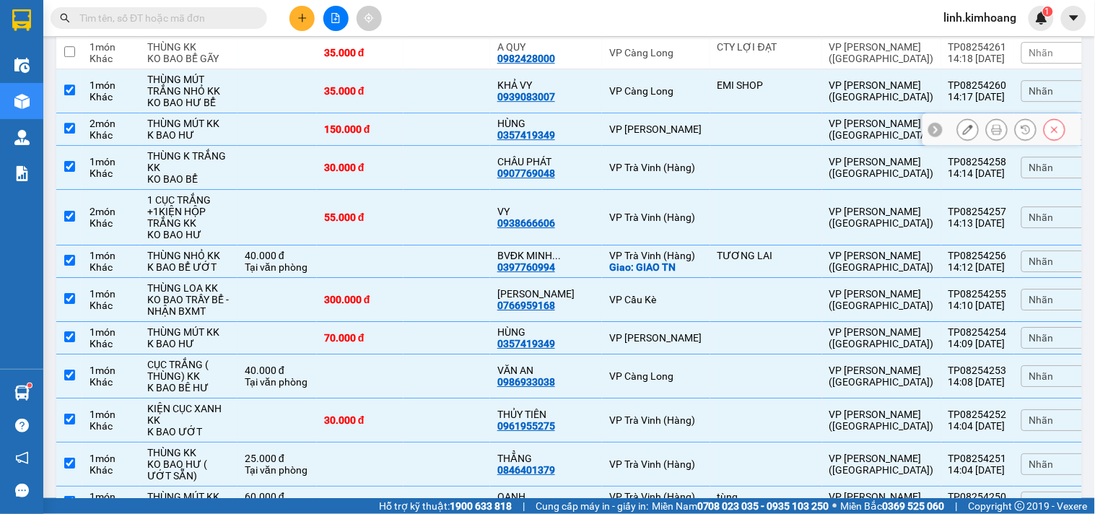
scroll to position [2423, 0]
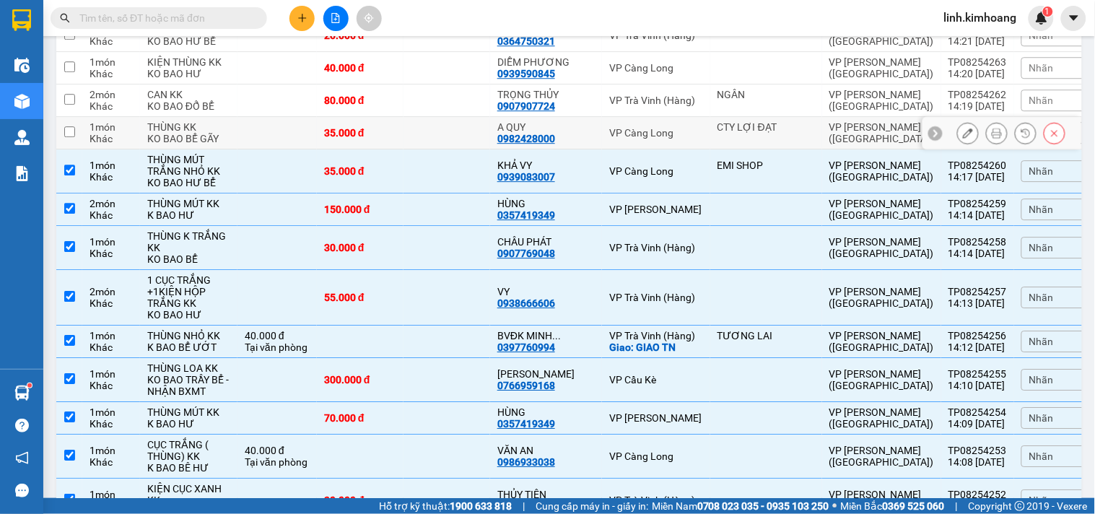
click at [464, 149] on td at bounding box center [447, 133] width 87 height 32
checkbox input "true"
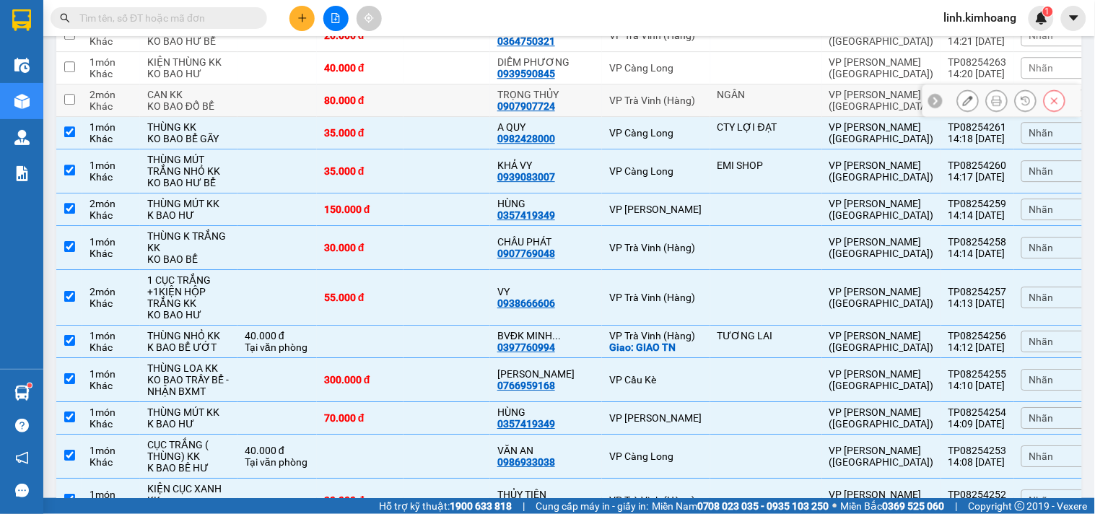
drag, startPoint x: 452, startPoint y: 123, endPoint x: 455, endPoint y: 103, distance: 20.4
click at [452, 117] on td at bounding box center [447, 100] width 87 height 32
checkbox input "true"
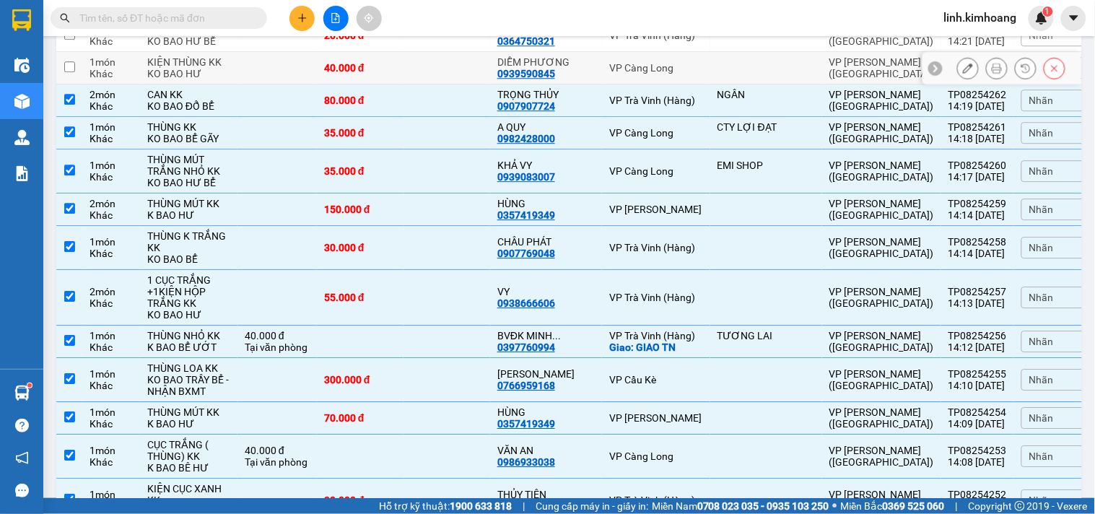
click at [453, 80] on td at bounding box center [447, 68] width 87 height 32
checkbox input "true"
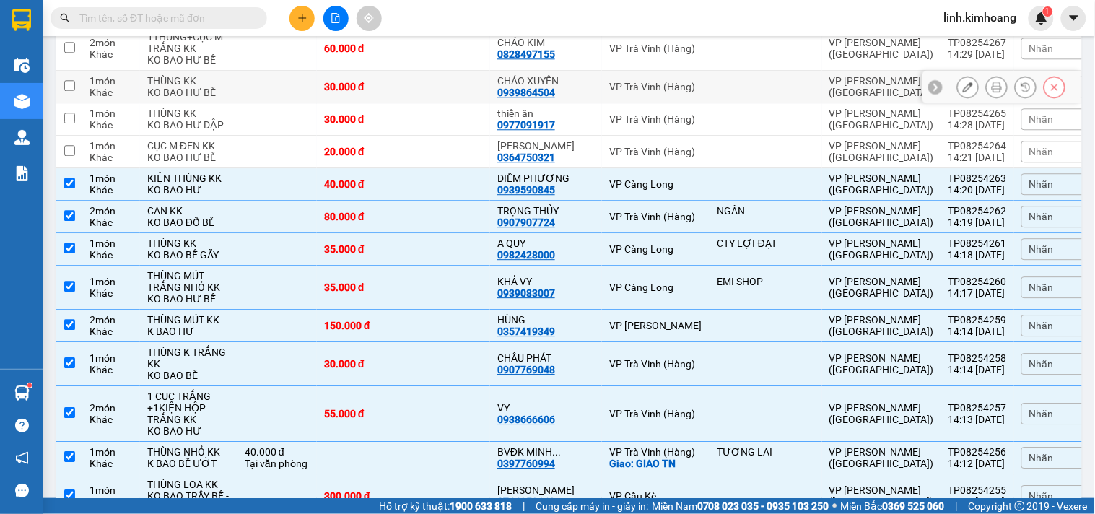
scroll to position [2262, 0]
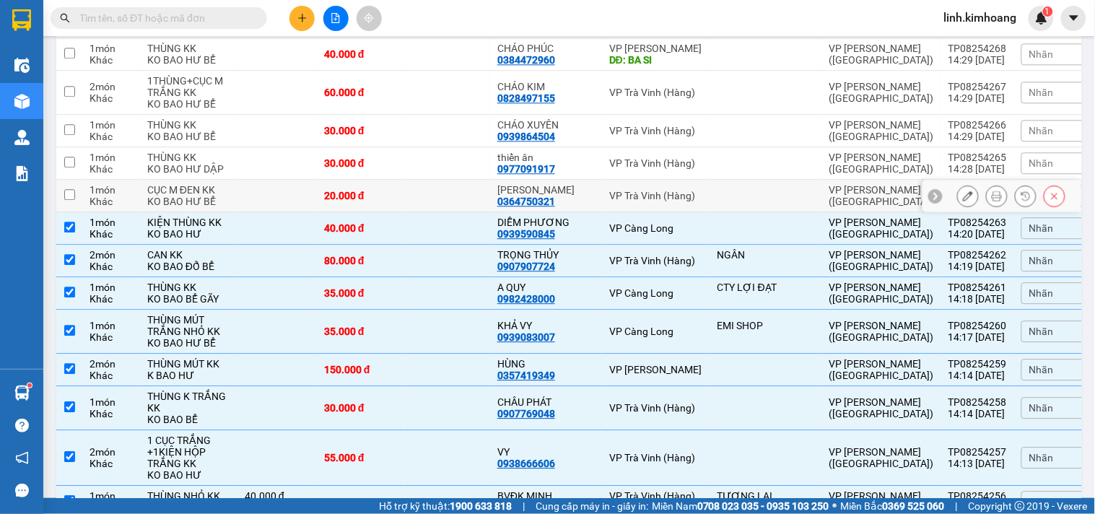
click at [449, 209] on td at bounding box center [447, 196] width 87 height 32
checkbox input "true"
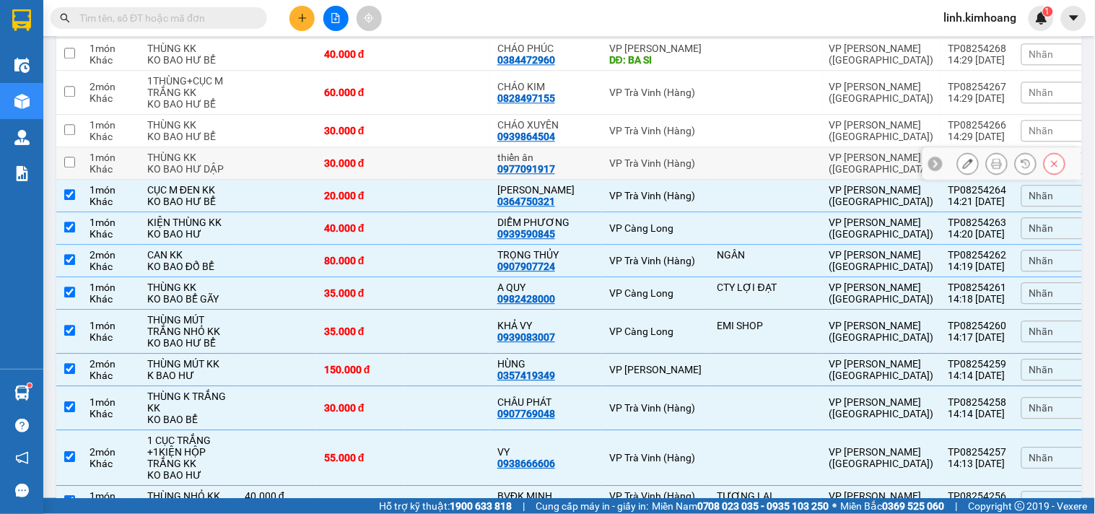
click at [445, 180] on td at bounding box center [447, 163] width 87 height 32
checkbox input "true"
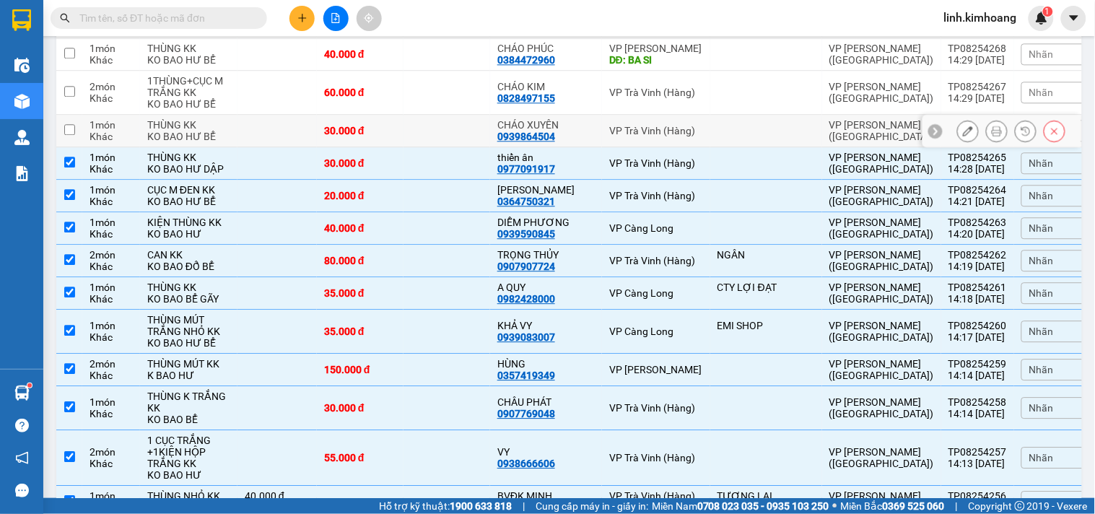
click at [431, 142] on td at bounding box center [447, 131] width 87 height 32
checkbox input "true"
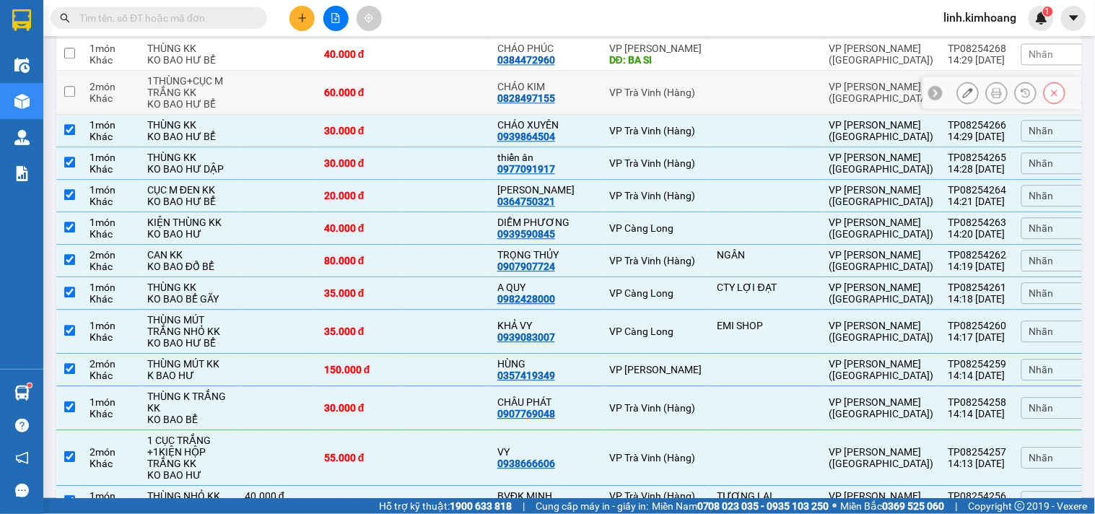
click at [435, 115] on td at bounding box center [447, 93] width 87 height 44
checkbox input "true"
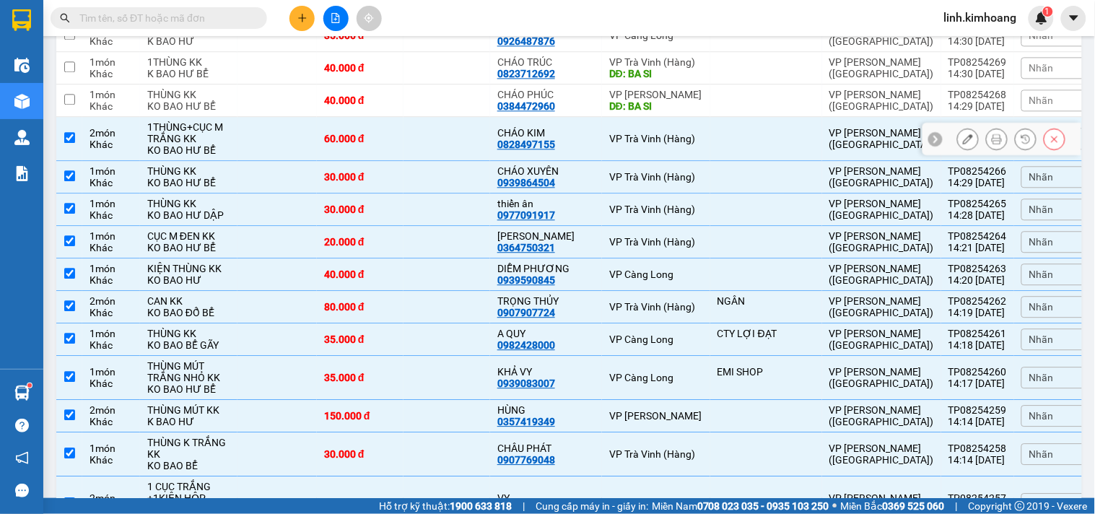
scroll to position [2182, 0]
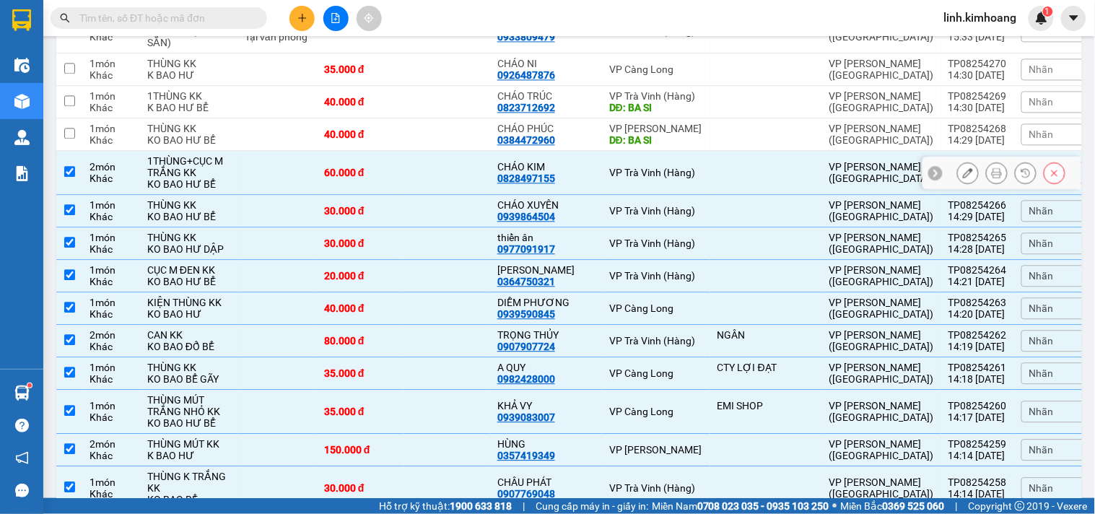
click at [437, 148] on td at bounding box center [447, 134] width 87 height 32
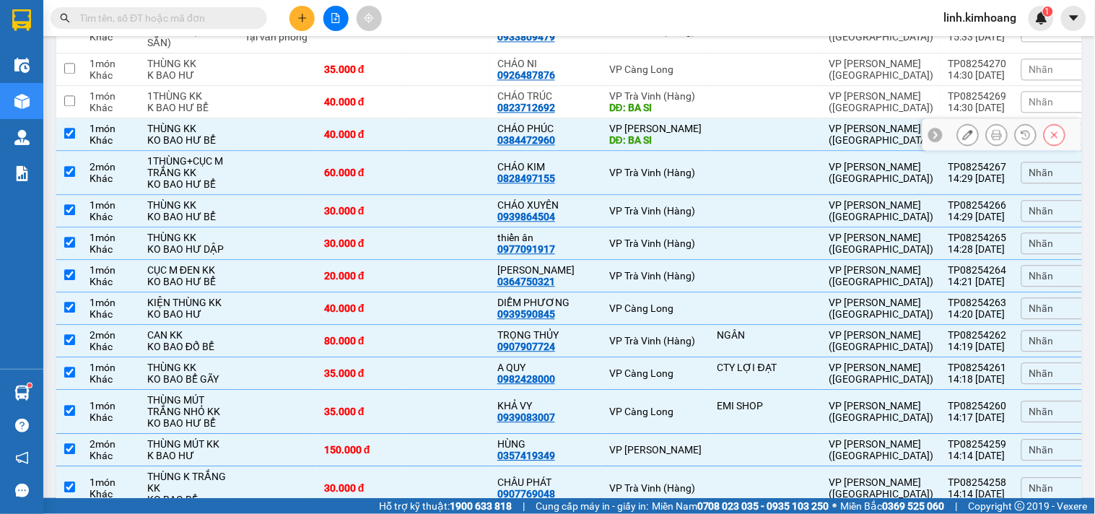
checkbox input "true"
click at [440, 118] on td at bounding box center [447, 102] width 87 height 32
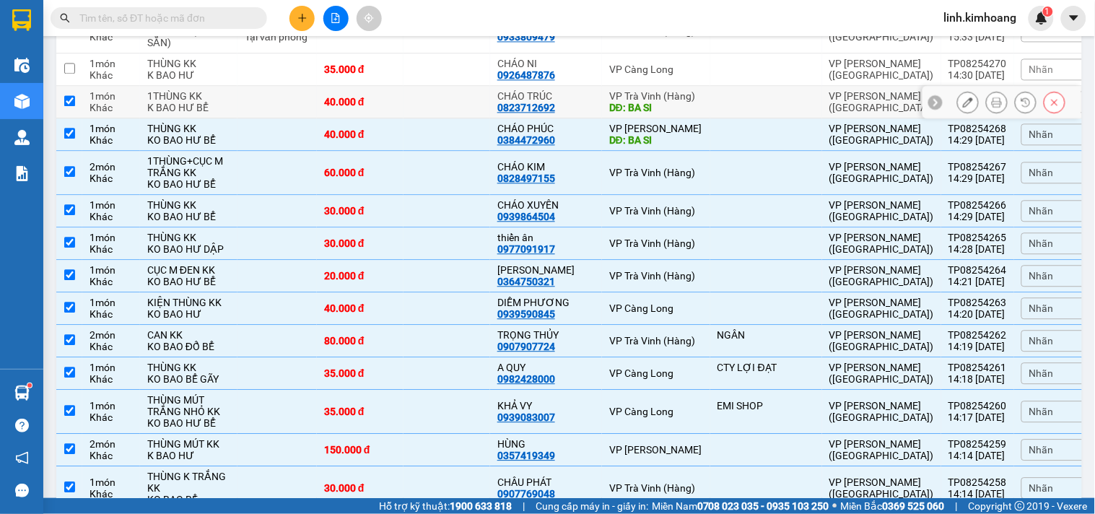
checkbox input "true"
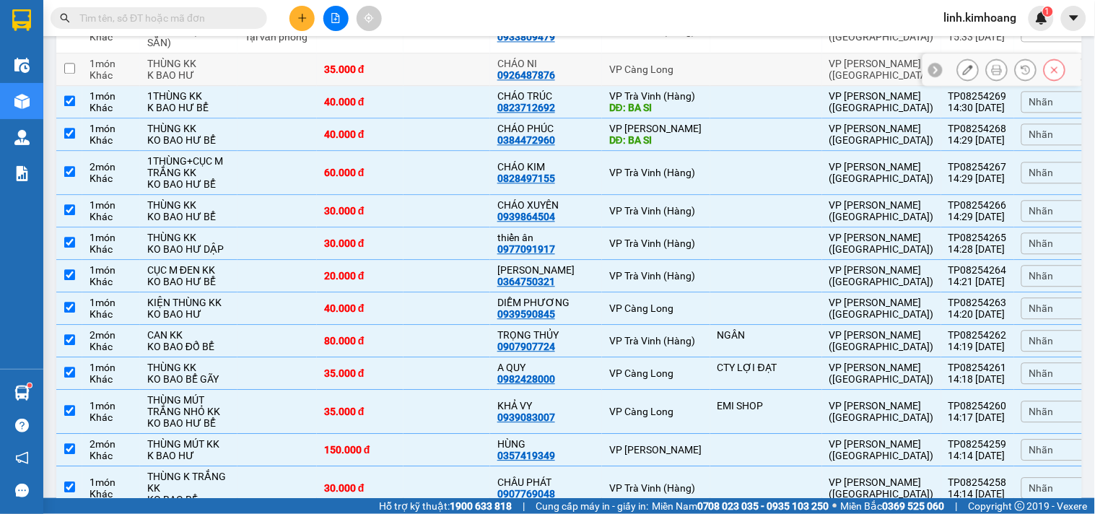
click at [452, 83] on td at bounding box center [447, 69] width 87 height 32
checkbox input "true"
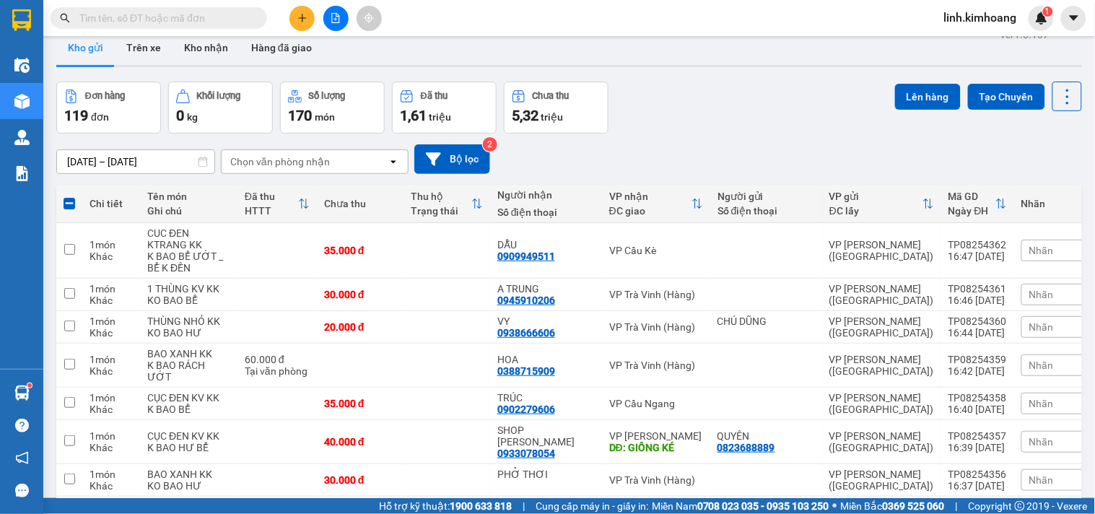
scroll to position [0, 0]
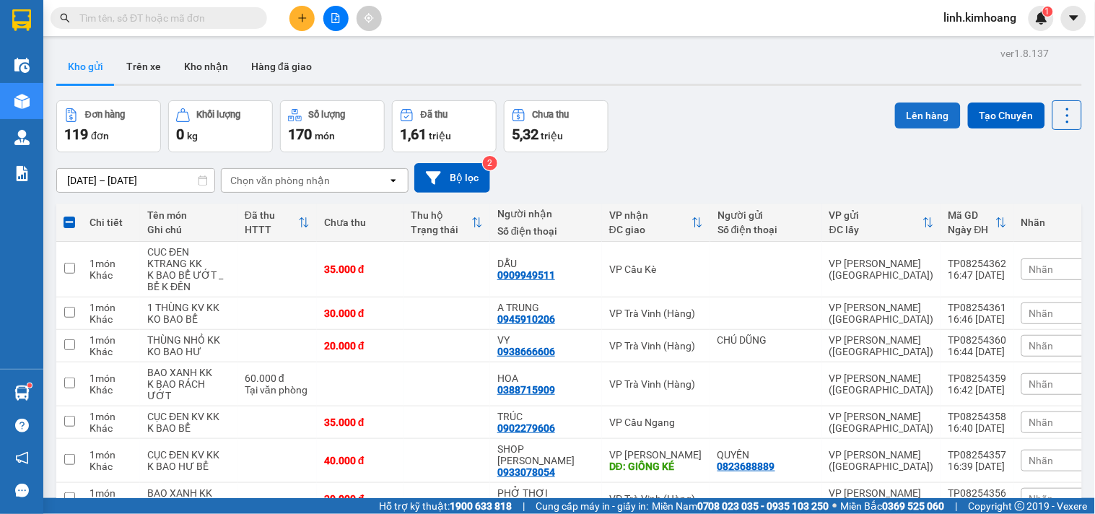
click at [907, 112] on button "Lên hàng" at bounding box center [928, 116] width 66 height 26
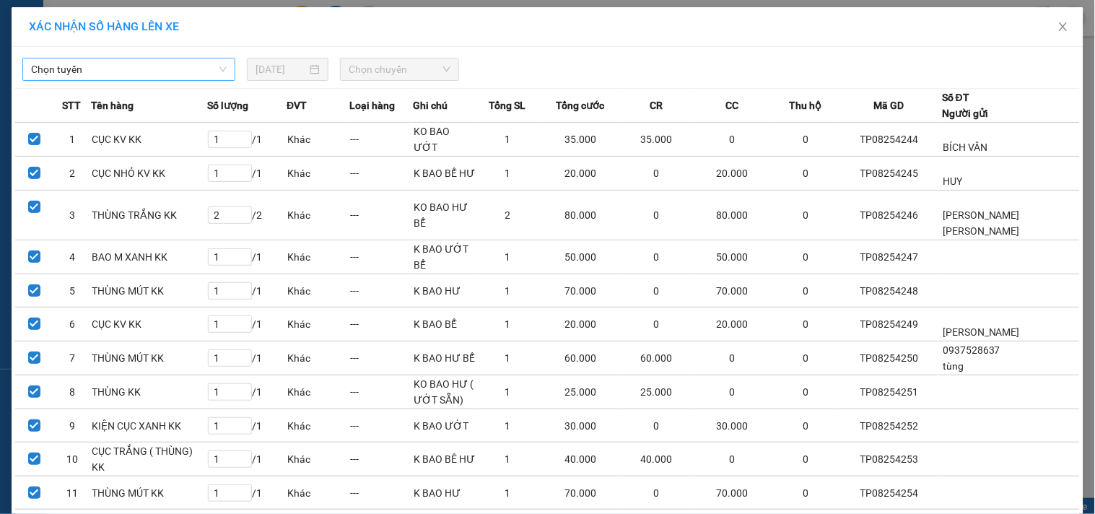
click at [170, 70] on span "Chọn tuyến" at bounding box center [129, 69] width 196 height 22
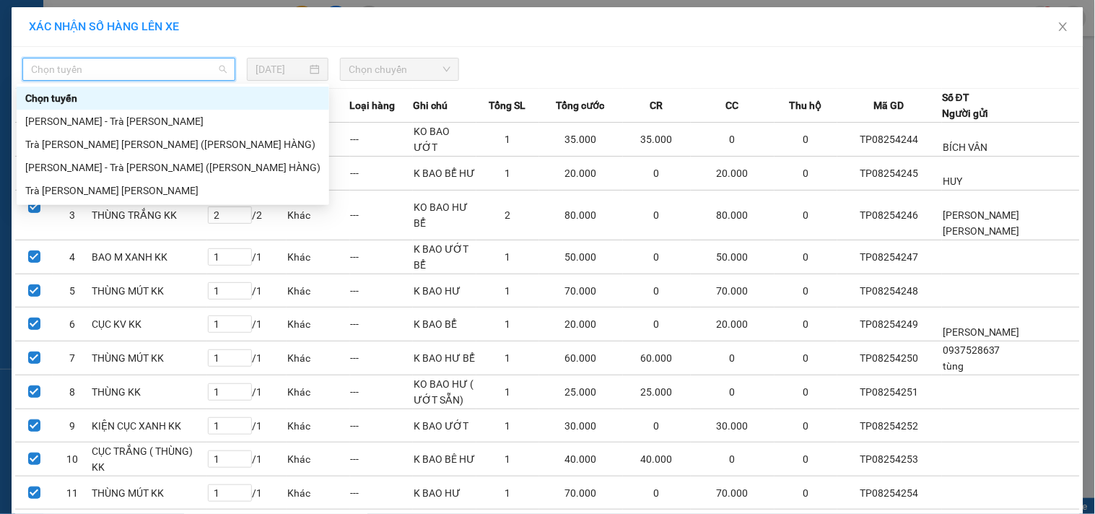
click at [113, 117] on div "[PERSON_NAME] - Trà [PERSON_NAME]" at bounding box center [172, 121] width 295 height 16
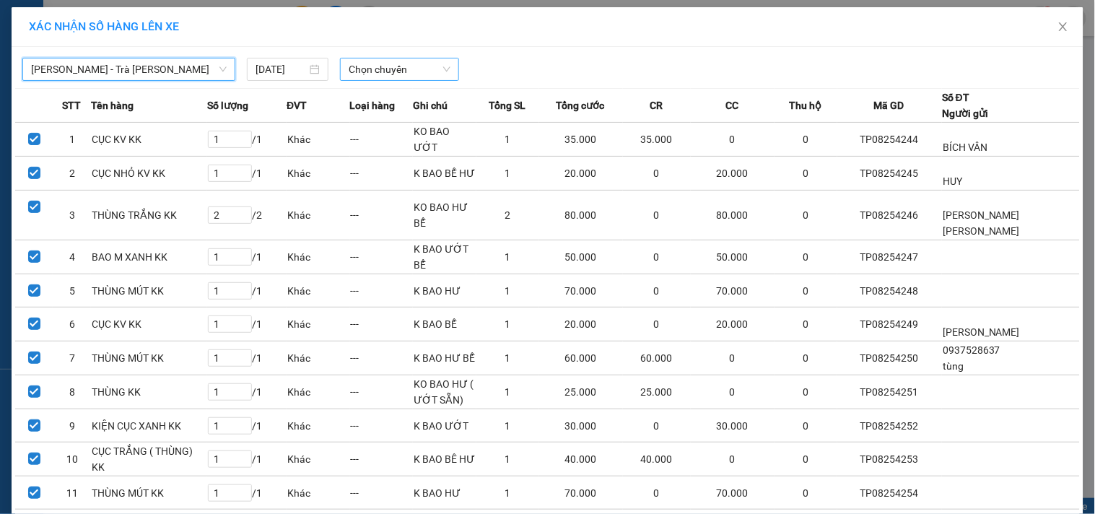
click at [392, 68] on span "Chọn chuyến" at bounding box center [400, 69] width 102 height 22
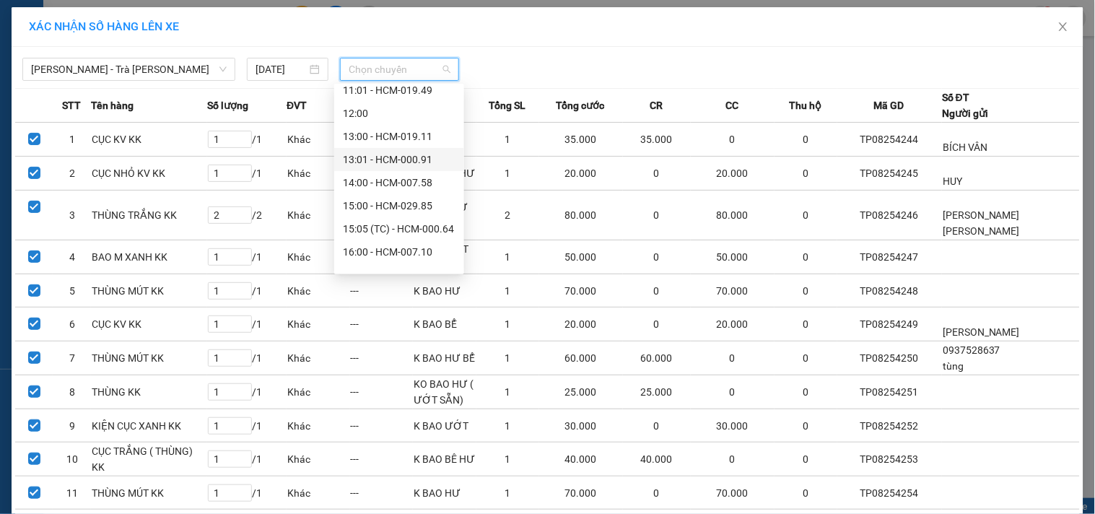
scroll to position [321, 0]
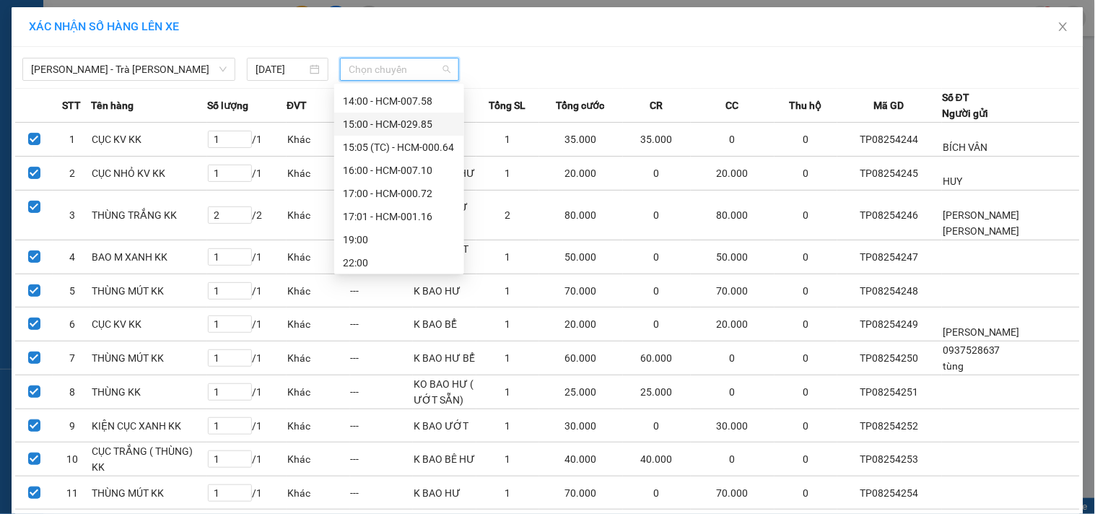
drag, startPoint x: 396, startPoint y: 123, endPoint x: 406, endPoint y: 121, distance: 10.9
click at [396, 121] on div "15:00 - HCM-029.85" at bounding box center [399, 124] width 113 height 16
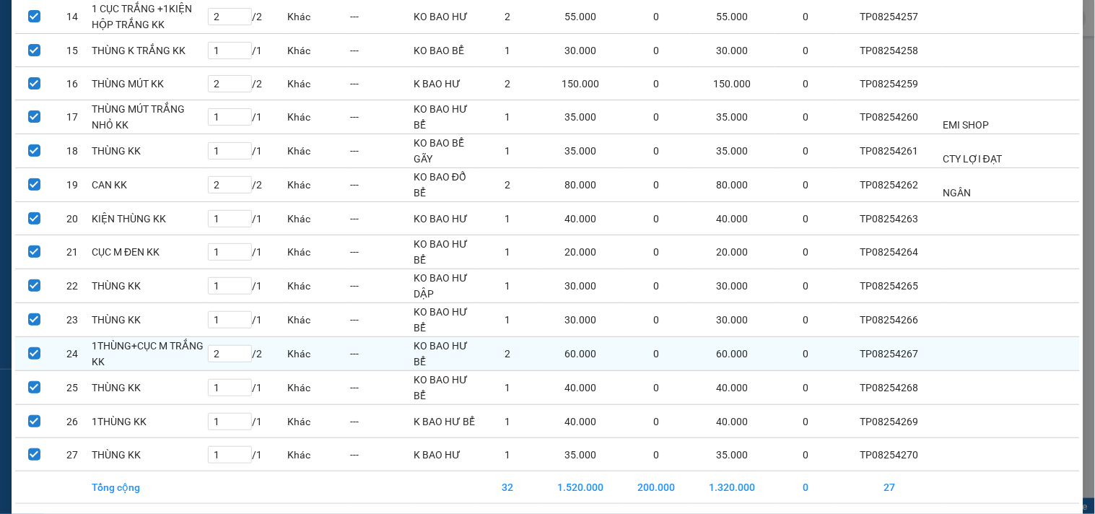
scroll to position [641, 0]
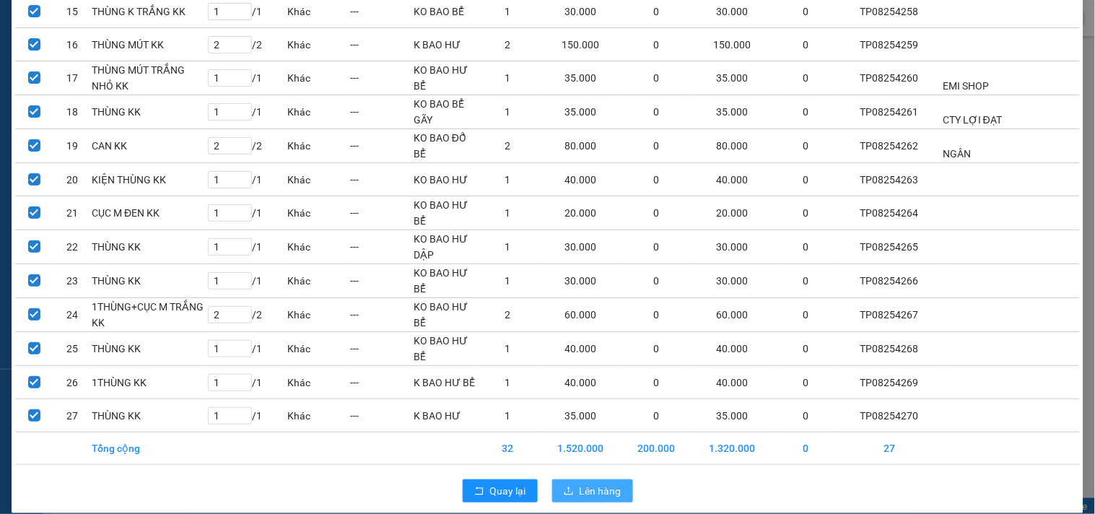
click at [562, 479] on button "Lên hàng" at bounding box center [592, 490] width 81 height 23
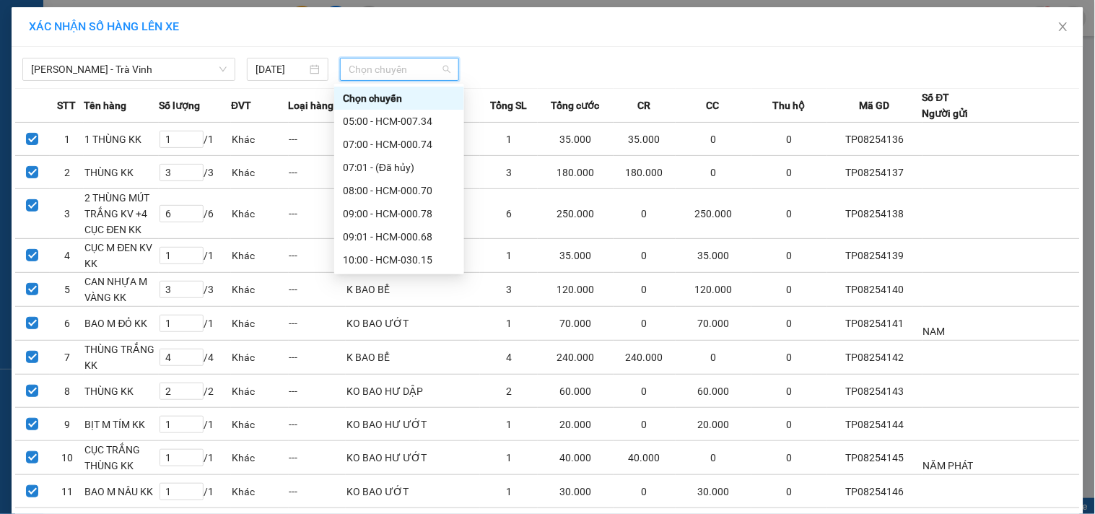
scroll to position [160, 0]
click at [401, 168] on div "11:01 - HCM-019.49" at bounding box center [399, 169] width 113 height 16
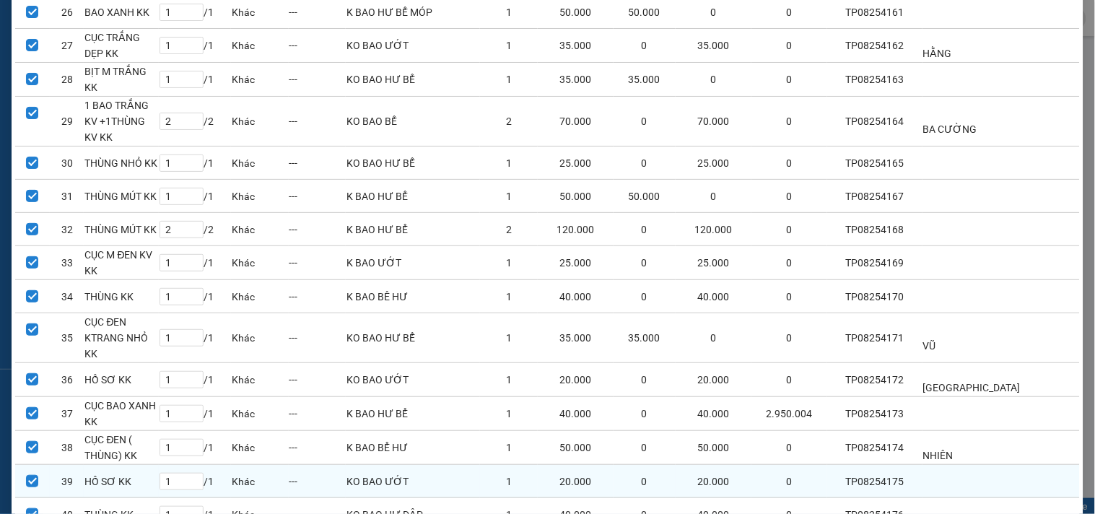
scroll to position [1163, 0]
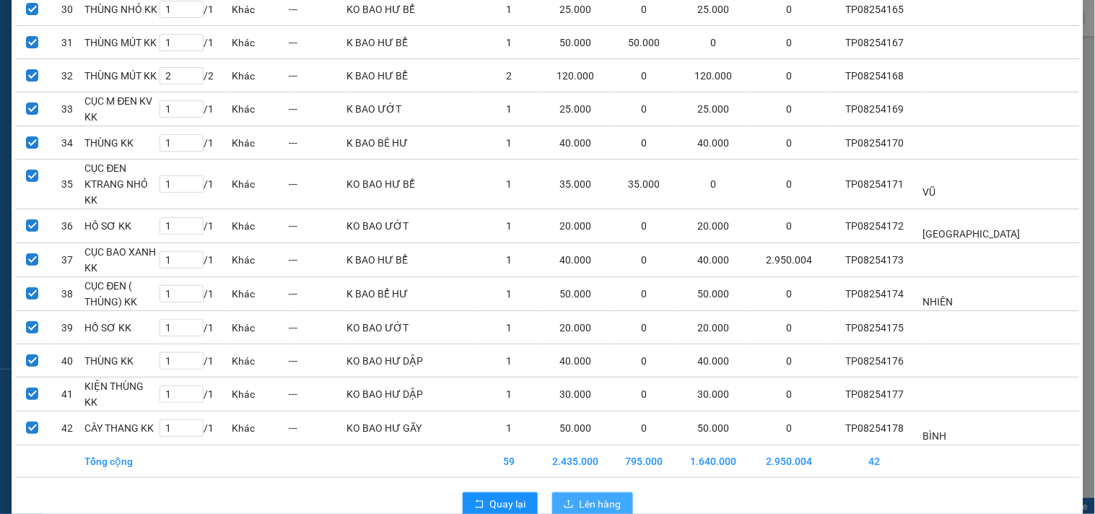
click at [615, 492] on button "Lên hàng" at bounding box center [592, 503] width 81 height 23
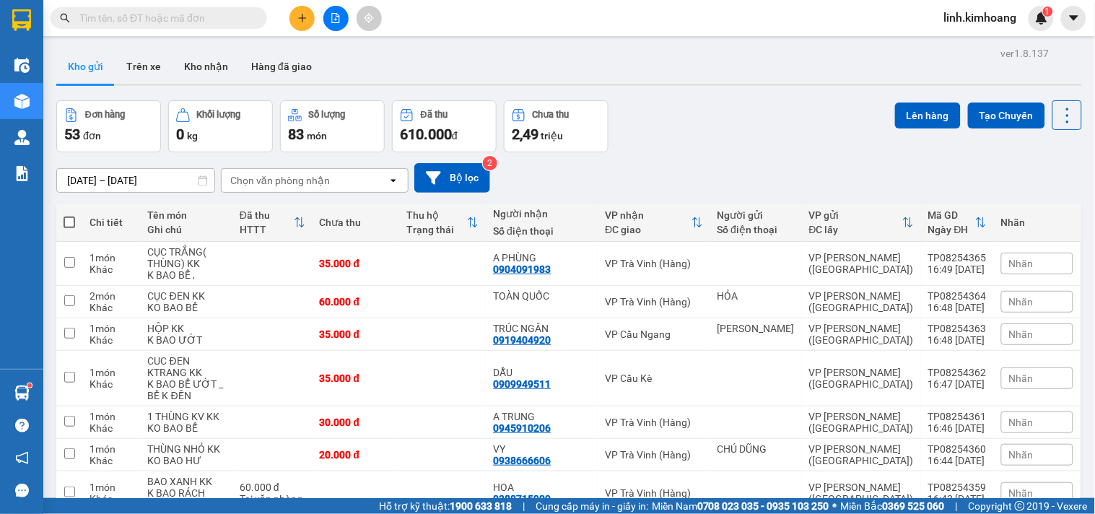
click at [72, 219] on span at bounding box center [70, 223] width 12 height 12
click at [69, 215] on input "checkbox" at bounding box center [69, 215] width 0 height 0
checkbox input "true"
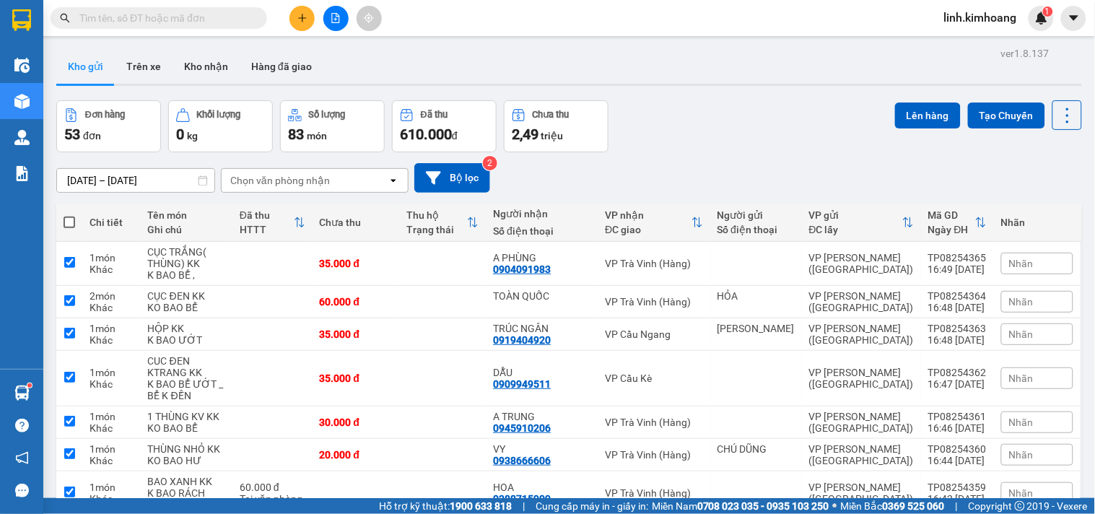
checkbox input "true"
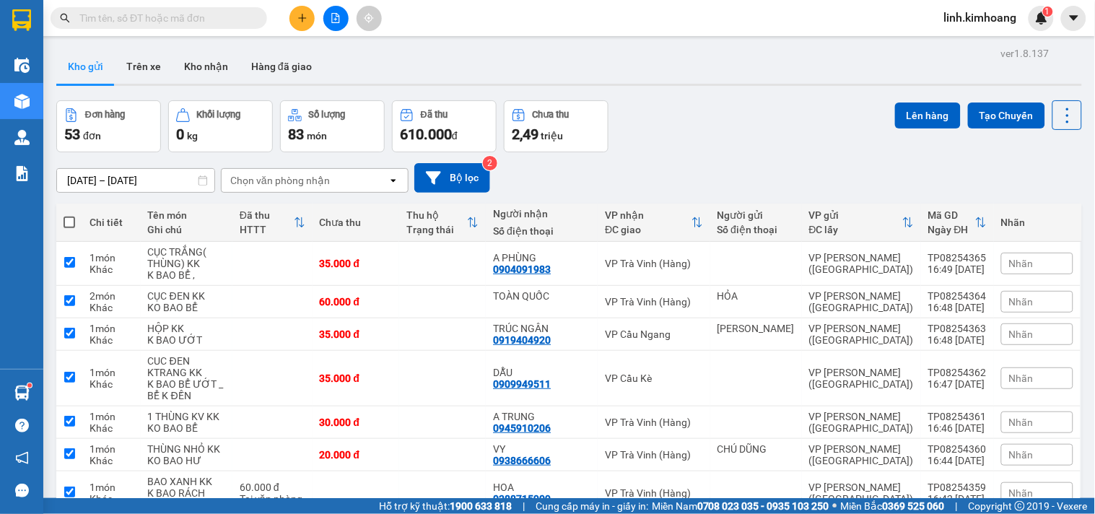
checkbox input "true"
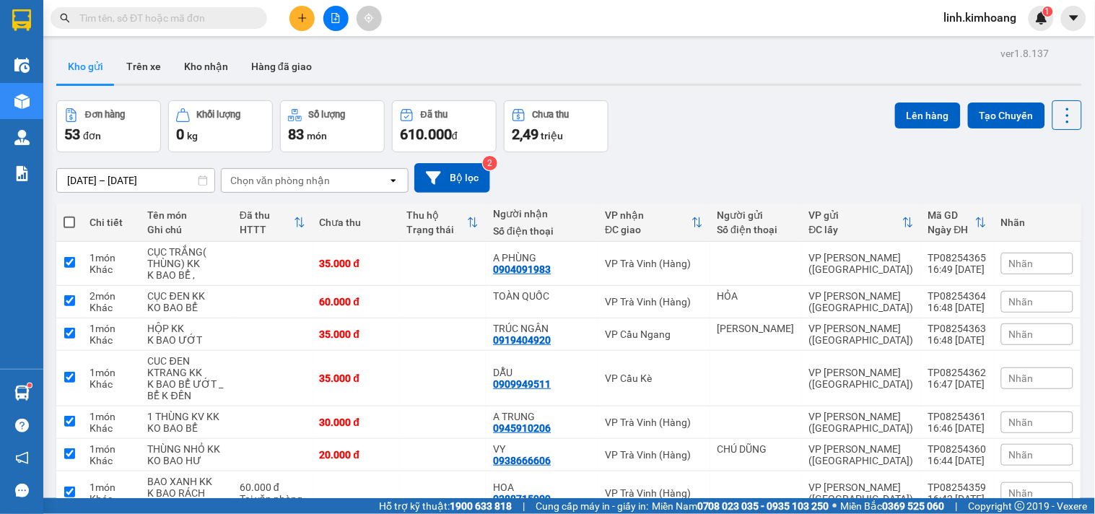
checkbox input "true"
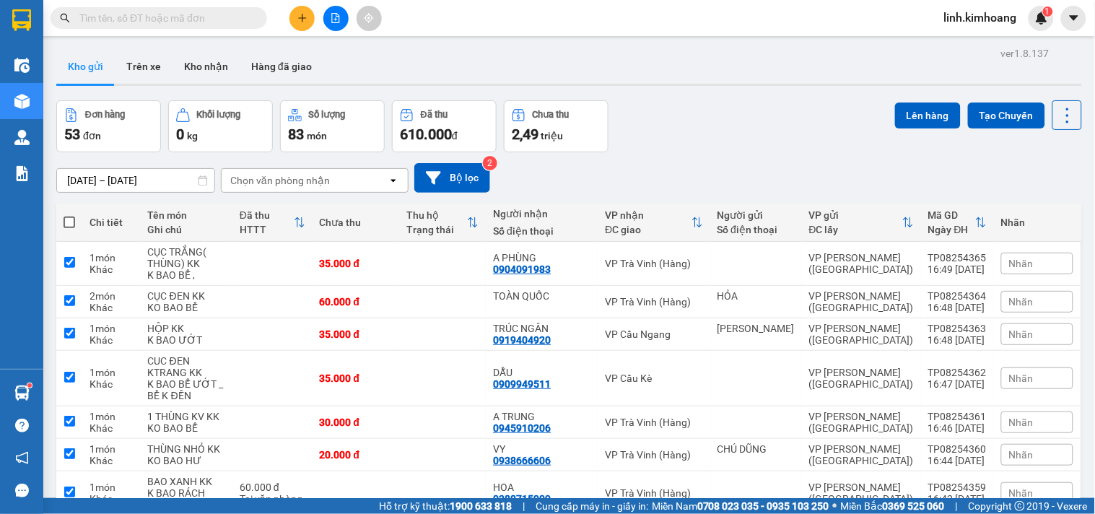
checkbox input "true"
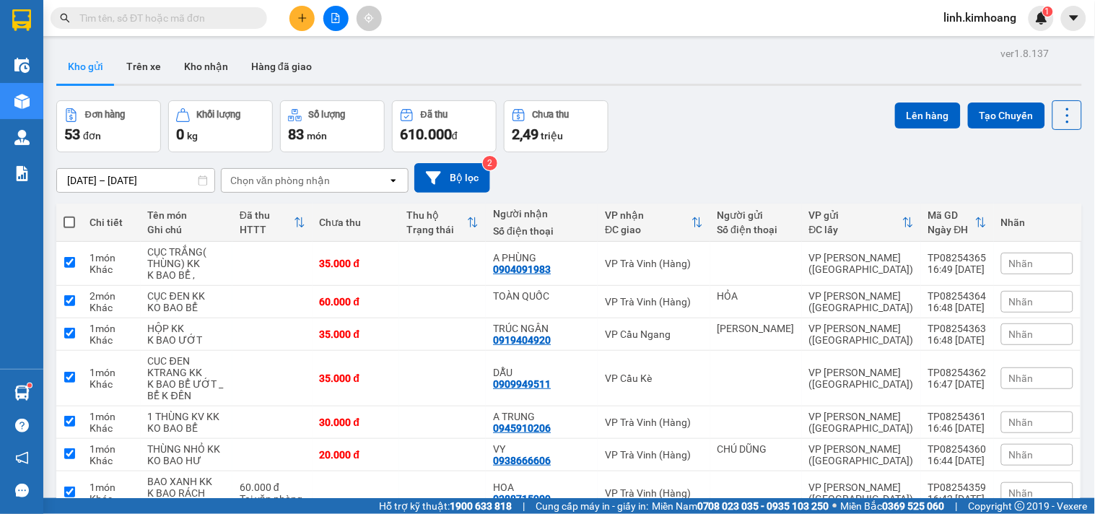
checkbox input "true"
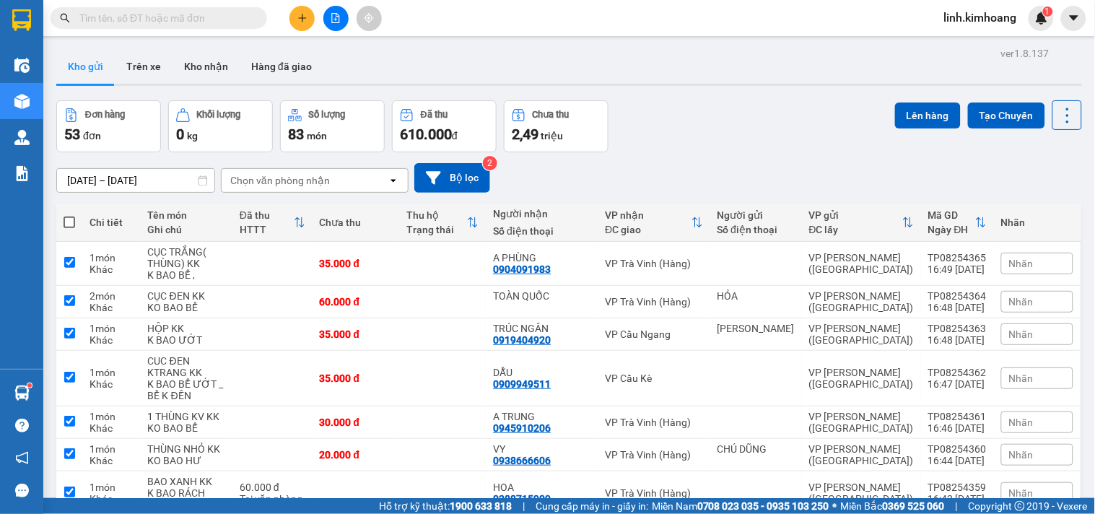
checkbox input "true"
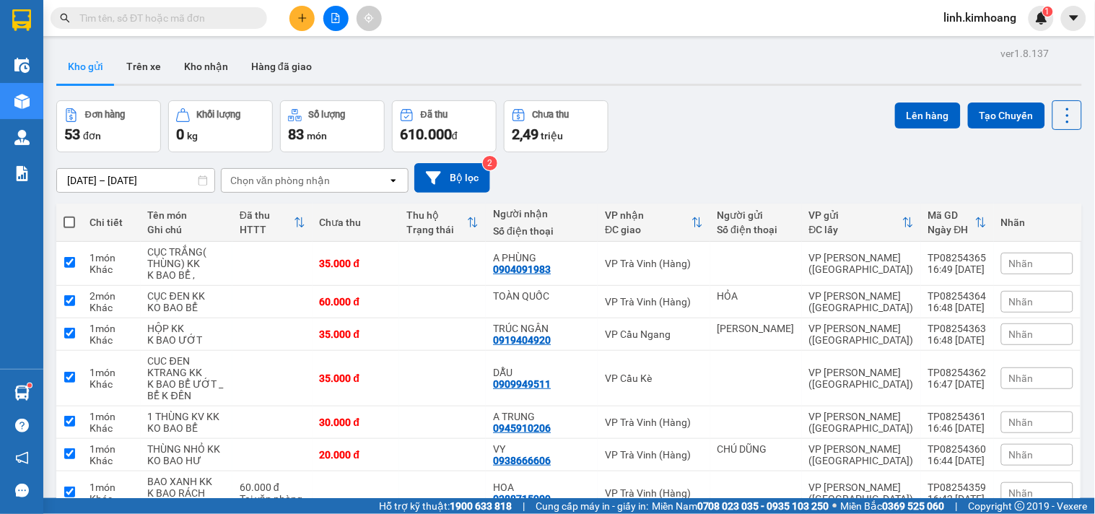
checkbox input "true"
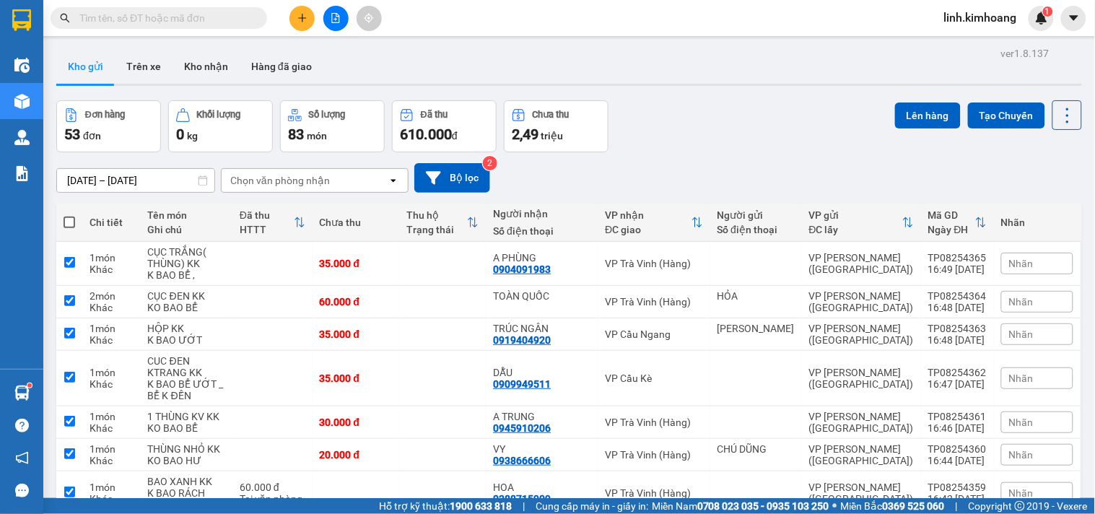
checkbox input "true"
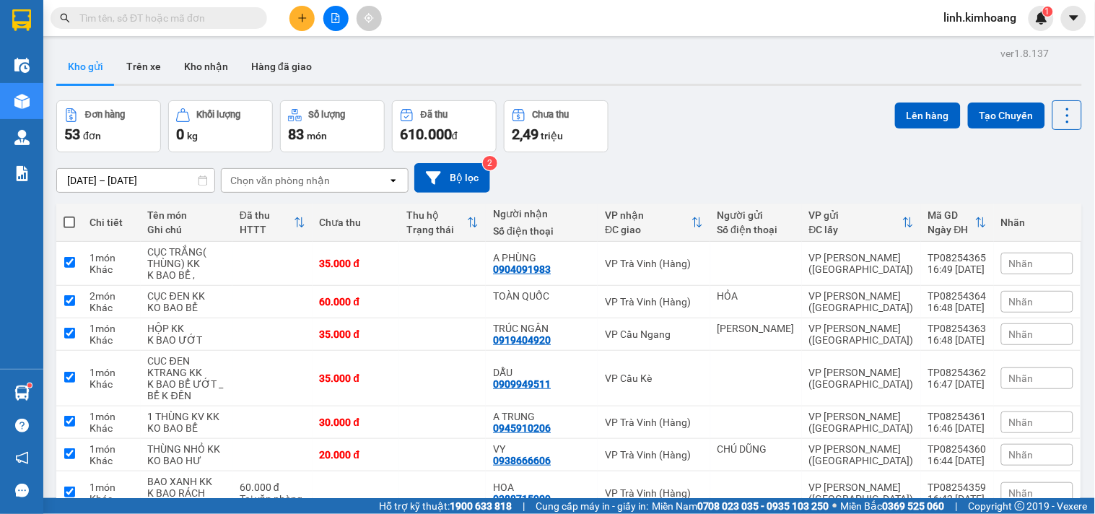
checkbox input "true"
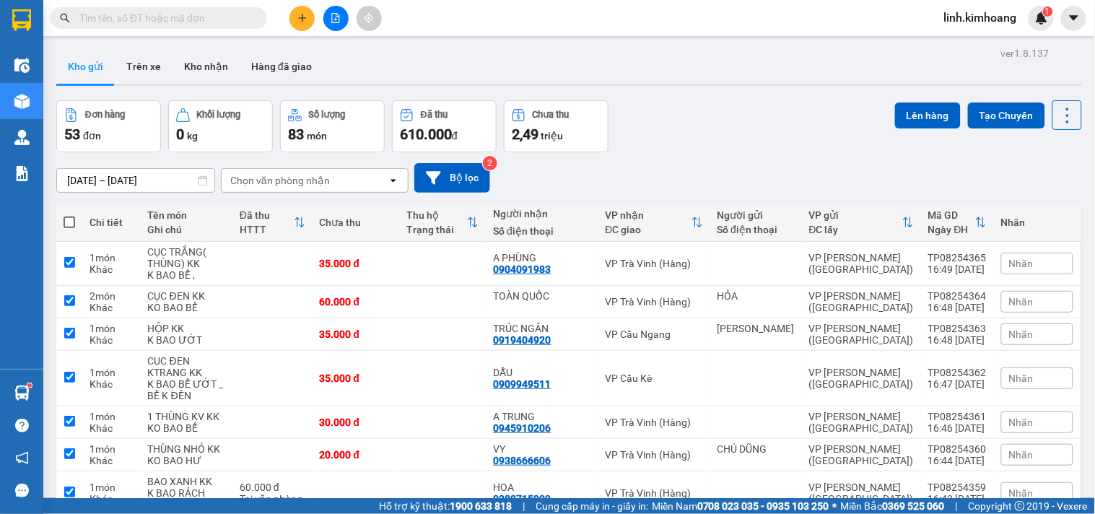
checkbox input "true"
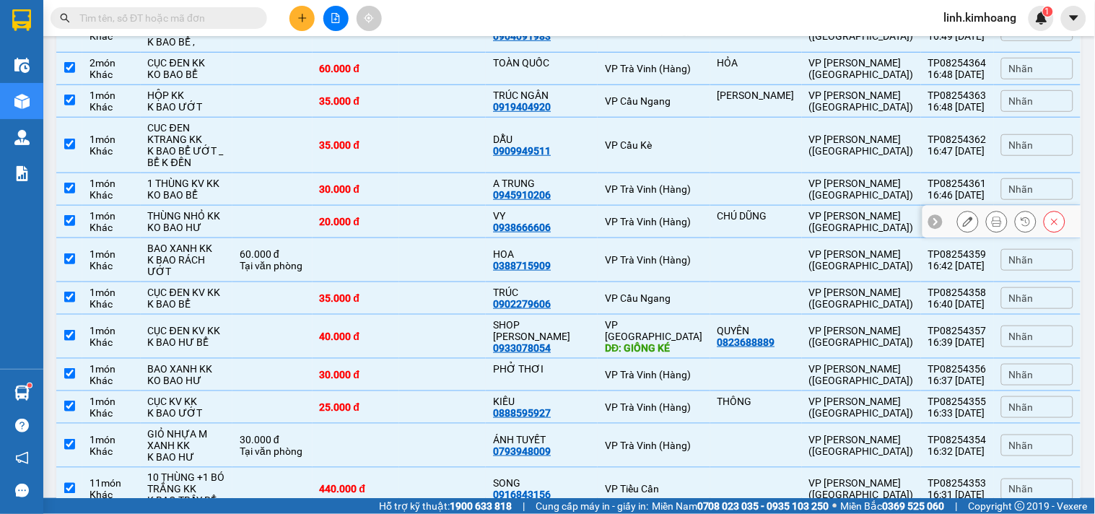
scroll to position [240, 0]
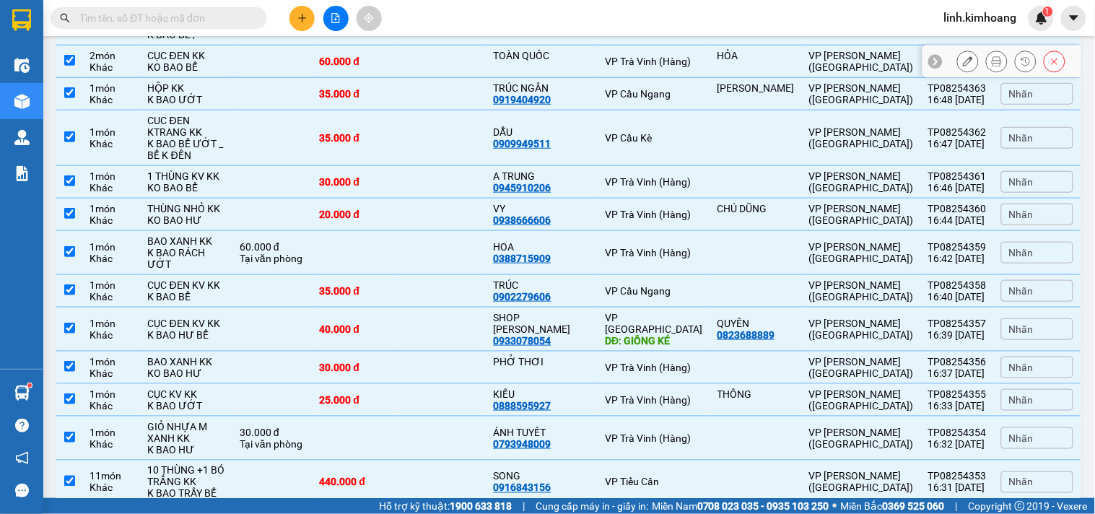
click at [70, 59] on input "checkbox" at bounding box center [69, 60] width 11 height 11
checkbox input "false"
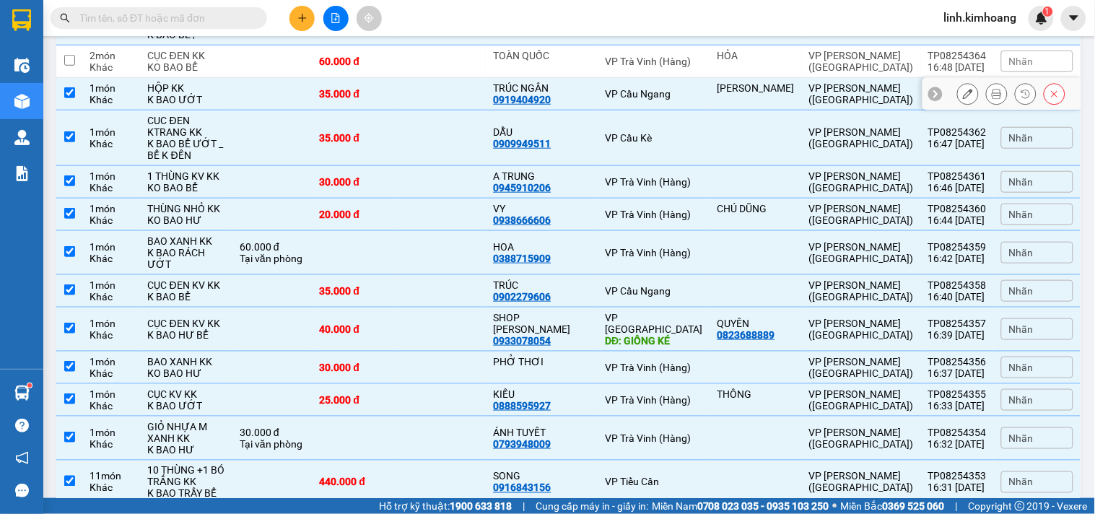
click at [74, 97] on input "checkbox" at bounding box center [69, 92] width 11 height 11
checkbox input "false"
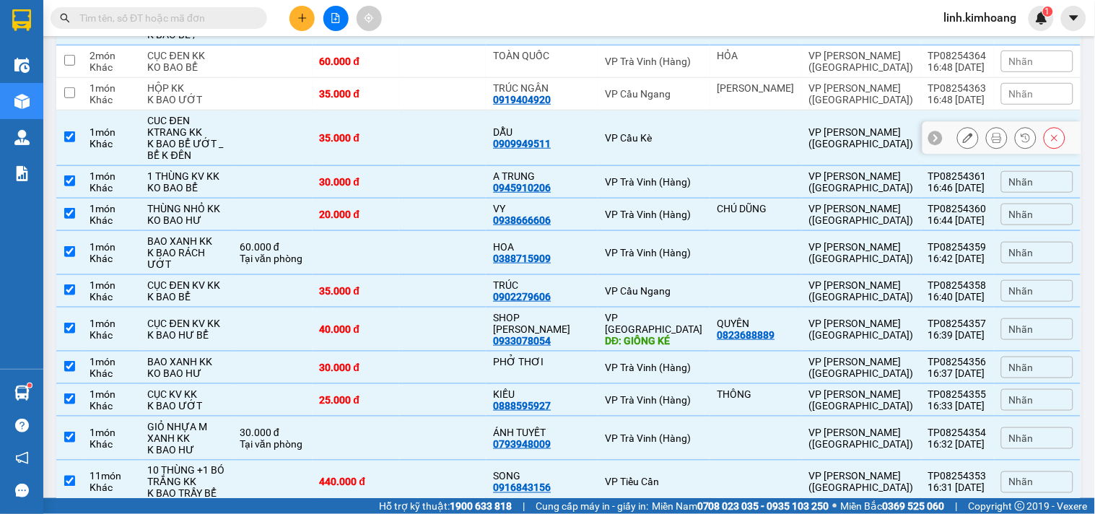
click at [78, 147] on td at bounding box center [69, 138] width 26 height 56
checkbox input "false"
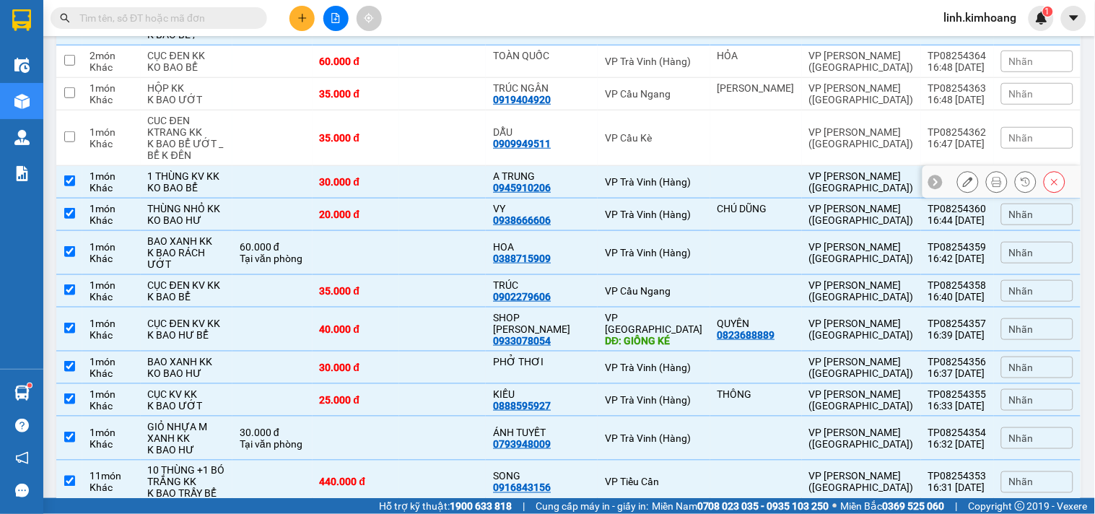
click at [77, 192] on td at bounding box center [69, 182] width 26 height 32
checkbox input "false"
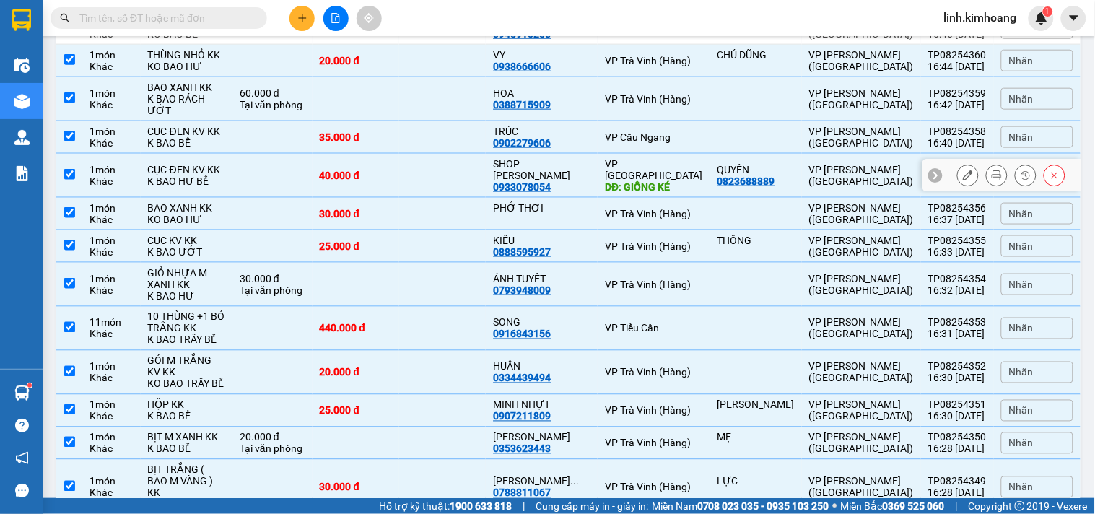
scroll to position [401, 0]
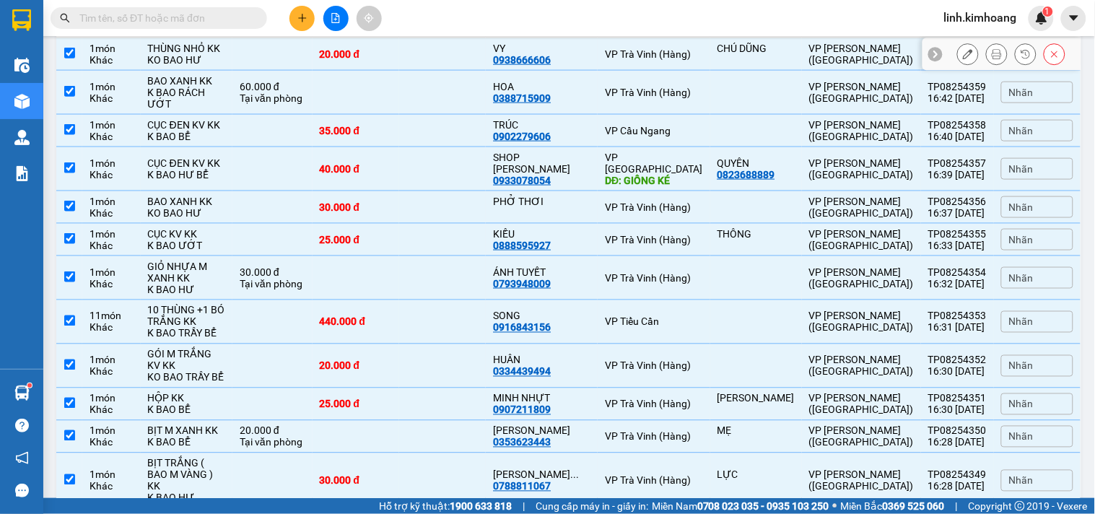
click at [87, 71] on td "1 món Khác" at bounding box center [111, 54] width 58 height 32
checkbox input "false"
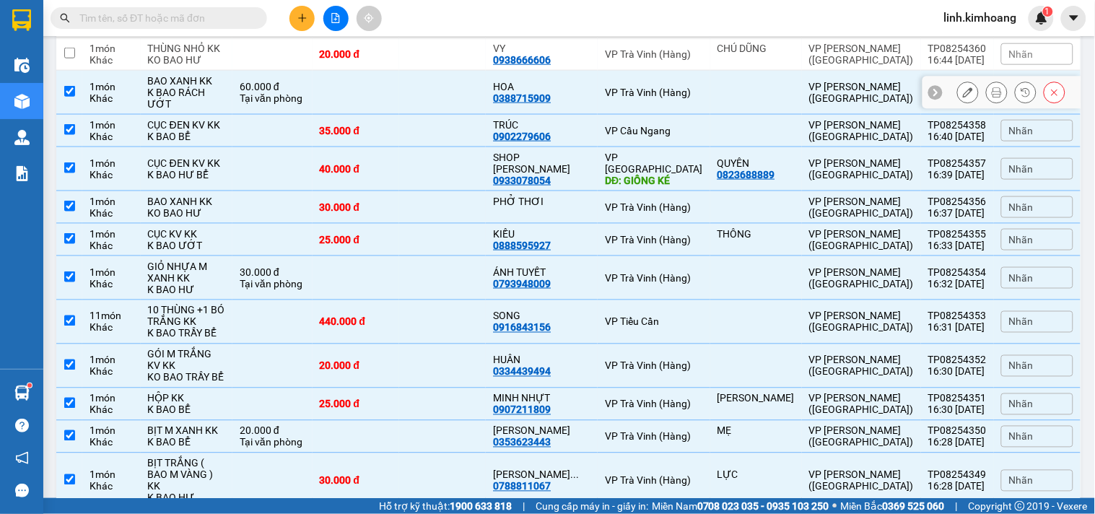
click at [88, 115] on td "1 món Khác" at bounding box center [111, 93] width 58 height 44
checkbox input "false"
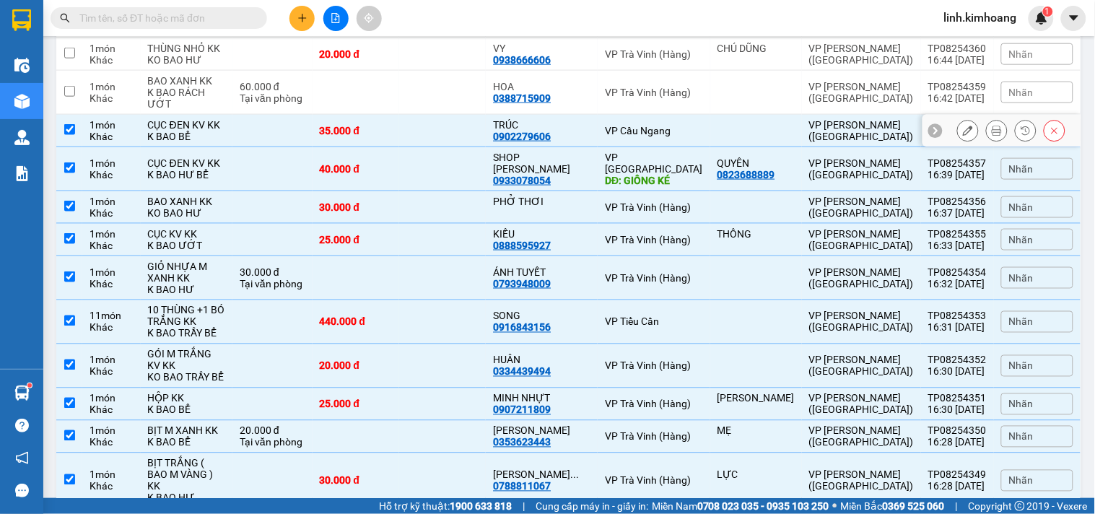
click at [106, 142] on div "Khác" at bounding box center [112, 137] width 44 height 12
checkbox input "false"
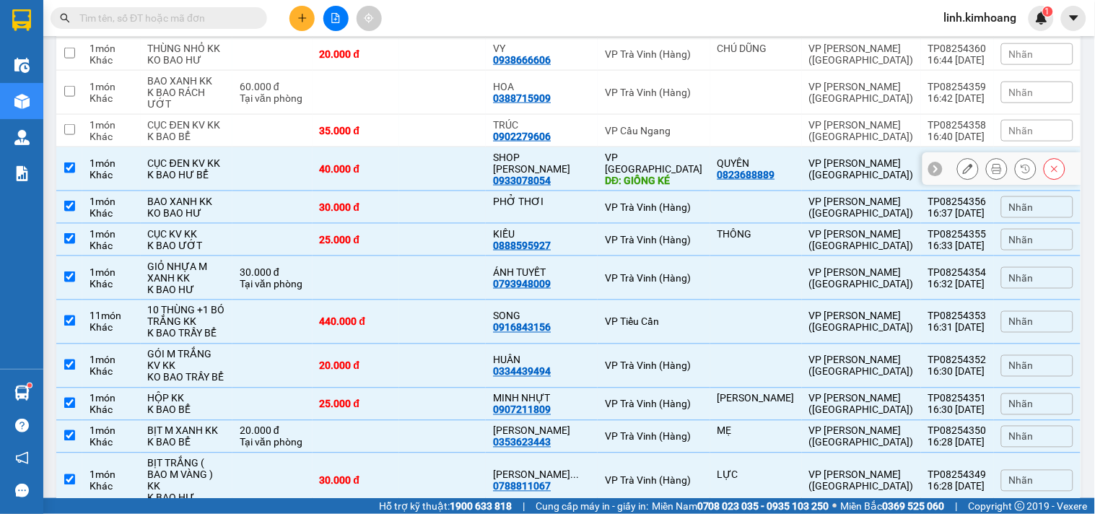
click at [123, 180] on div "Khác" at bounding box center [112, 175] width 44 height 12
checkbox input "false"
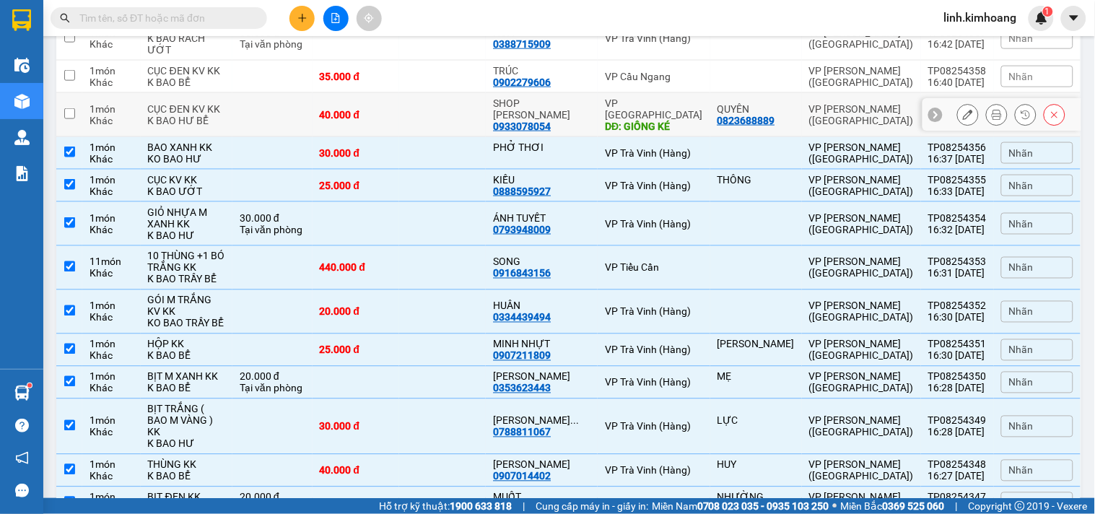
scroll to position [561, 0]
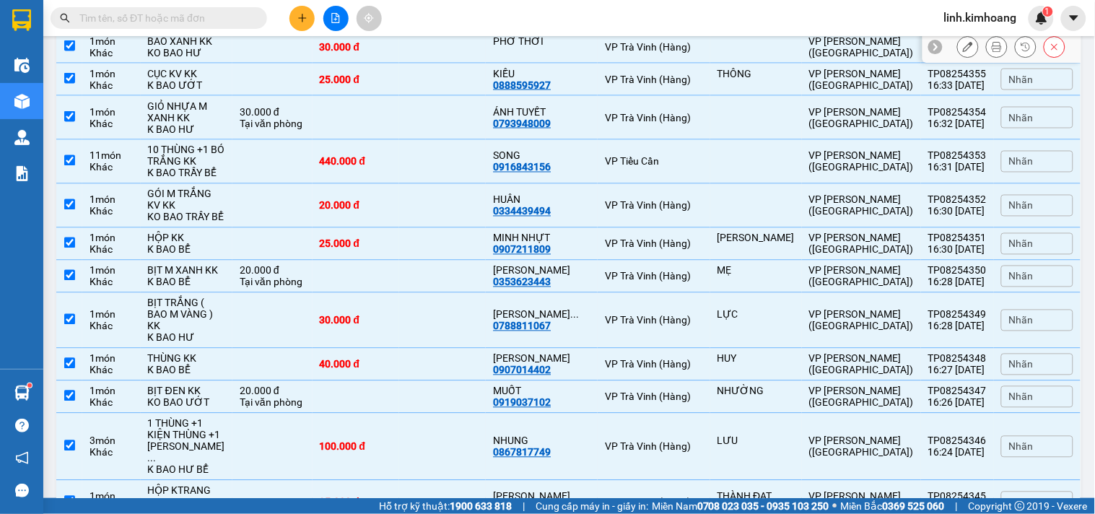
click at [114, 58] on div "Khác" at bounding box center [112, 53] width 44 height 12
checkbox input "false"
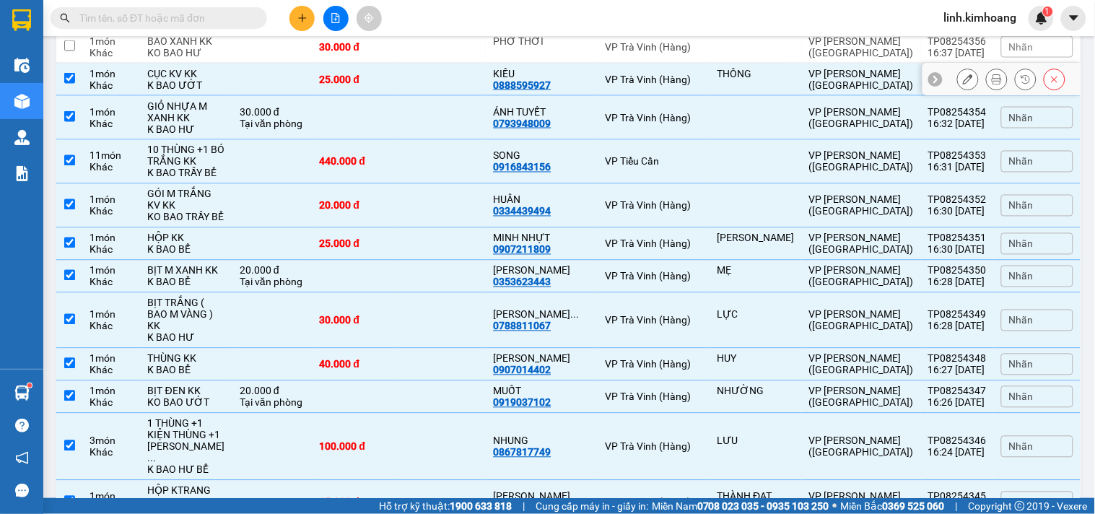
click at [123, 79] on div "1 món" at bounding box center [112, 74] width 44 height 12
checkbox input "false"
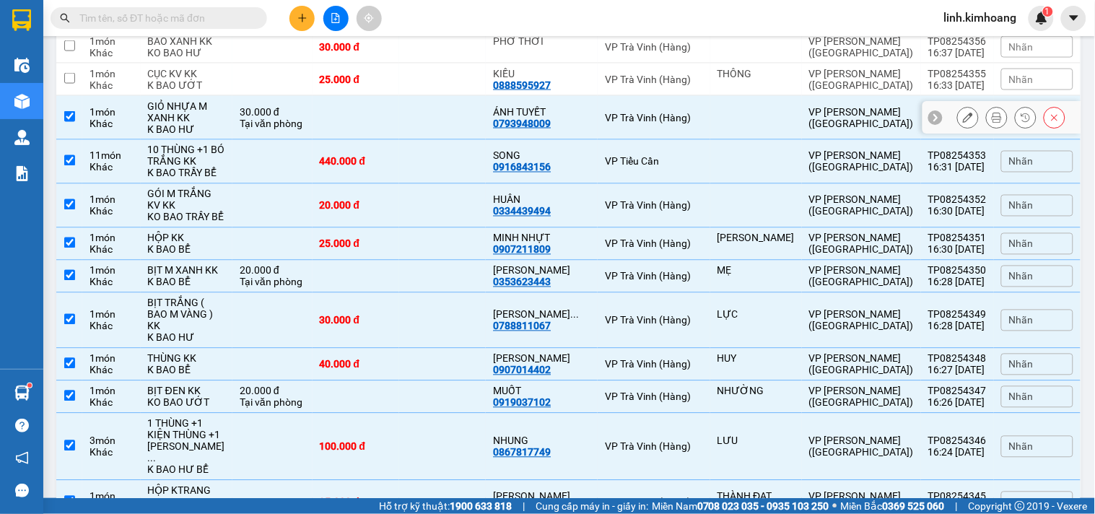
drag, startPoint x: 145, startPoint y: 172, endPoint x: 146, endPoint y: 183, distance: 11.6
click at [141, 140] on td "1 món Khác" at bounding box center [111, 118] width 58 height 44
checkbox input "false"
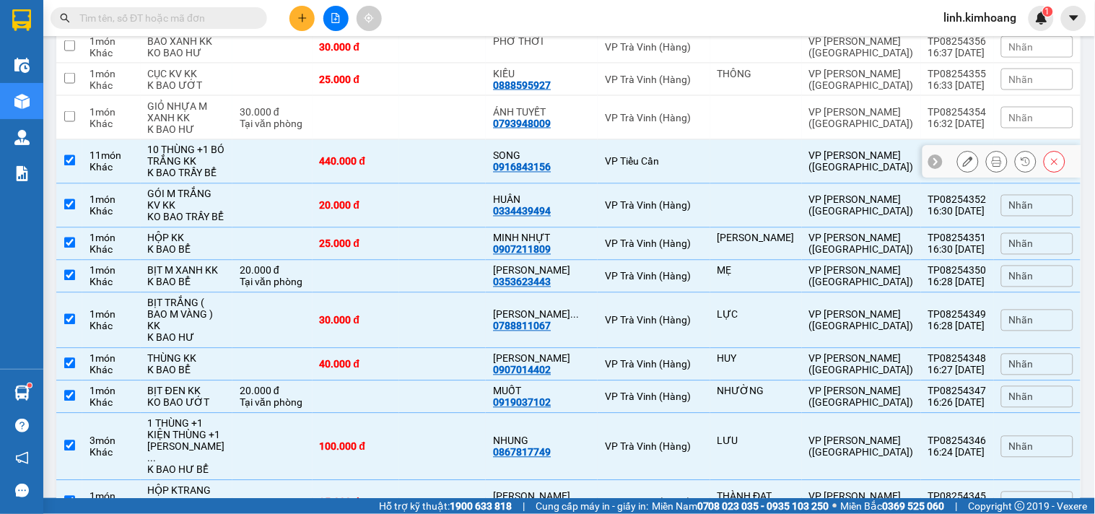
click at [247, 184] on td at bounding box center [272, 162] width 80 height 44
checkbox input "false"
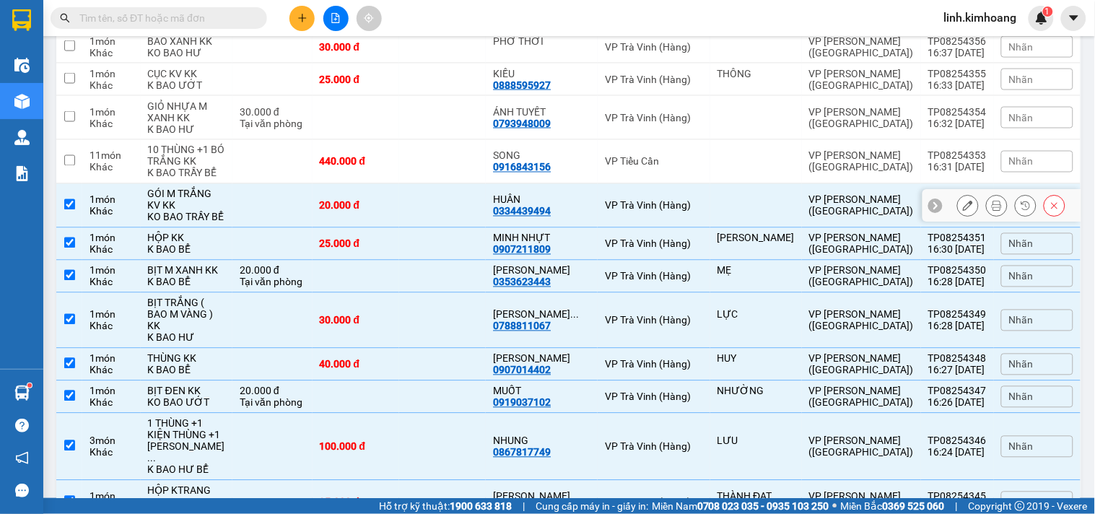
scroll to position [641, 0]
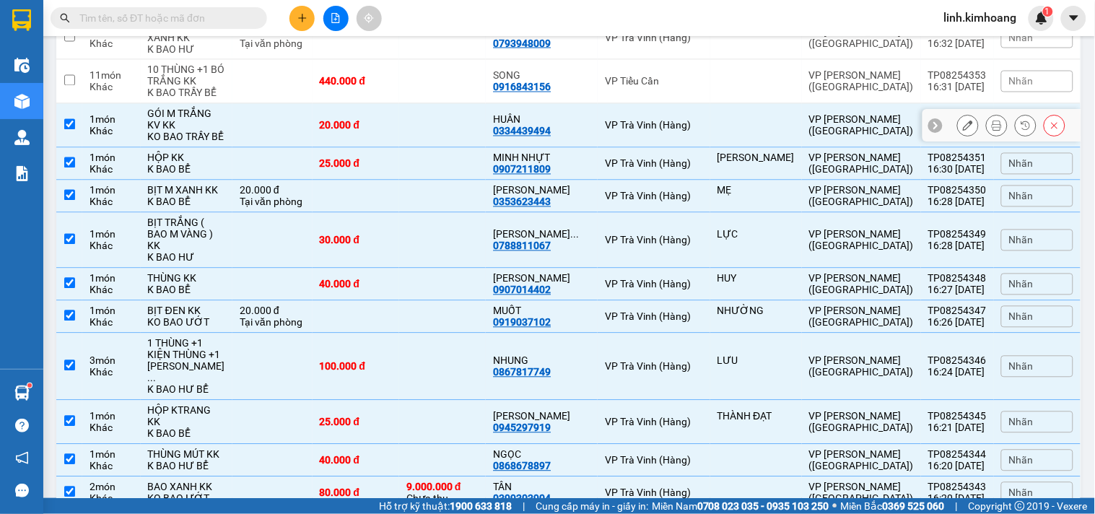
click at [285, 148] on td at bounding box center [272, 126] width 80 height 44
checkbox input "false"
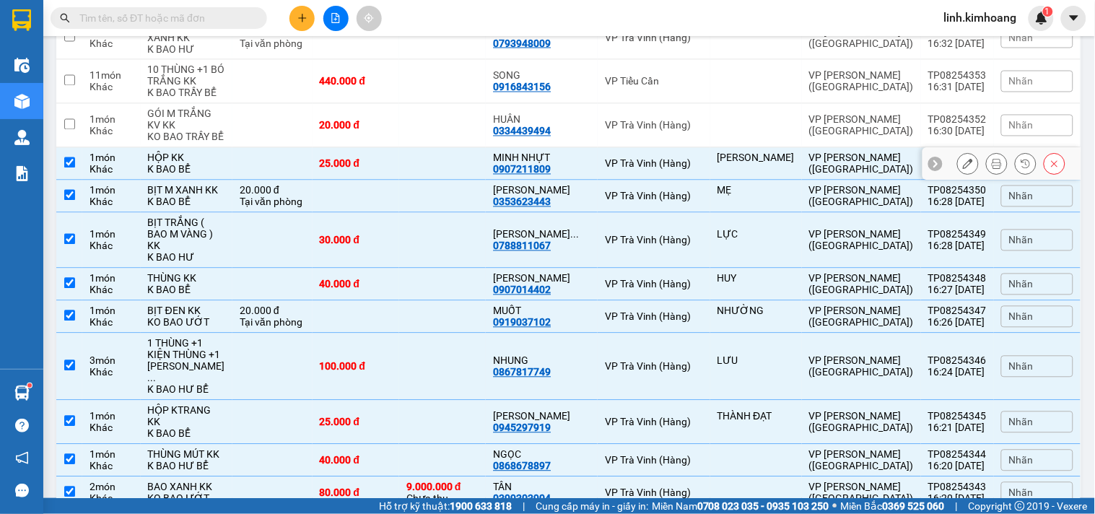
click at [379, 170] on div "25.000 đ" at bounding box center [356, 164] width 72 height 12
checkbox input "false"
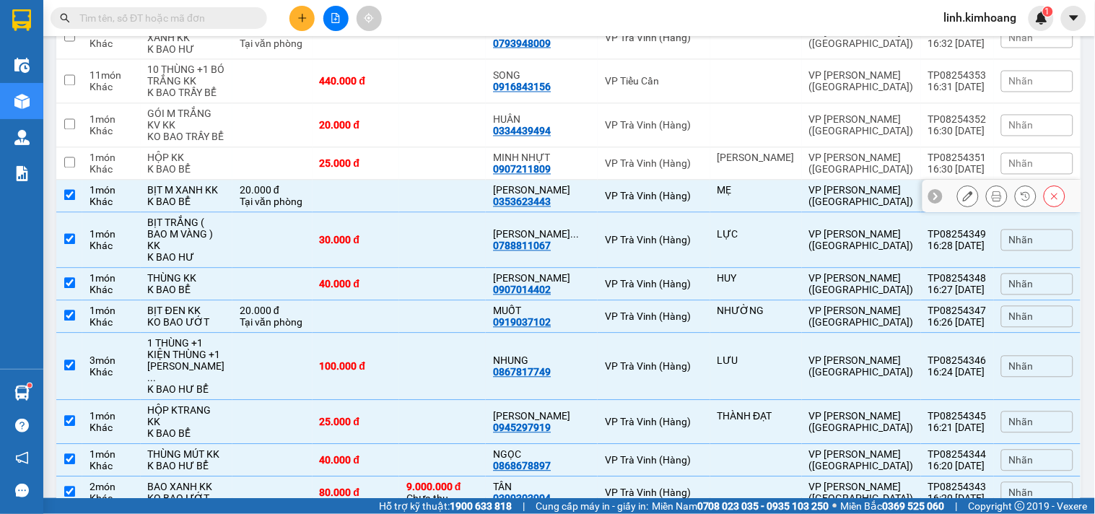
click at [440, 213] on td at bounding box center [442, 196] width 87 height 32
checkbox input "false"
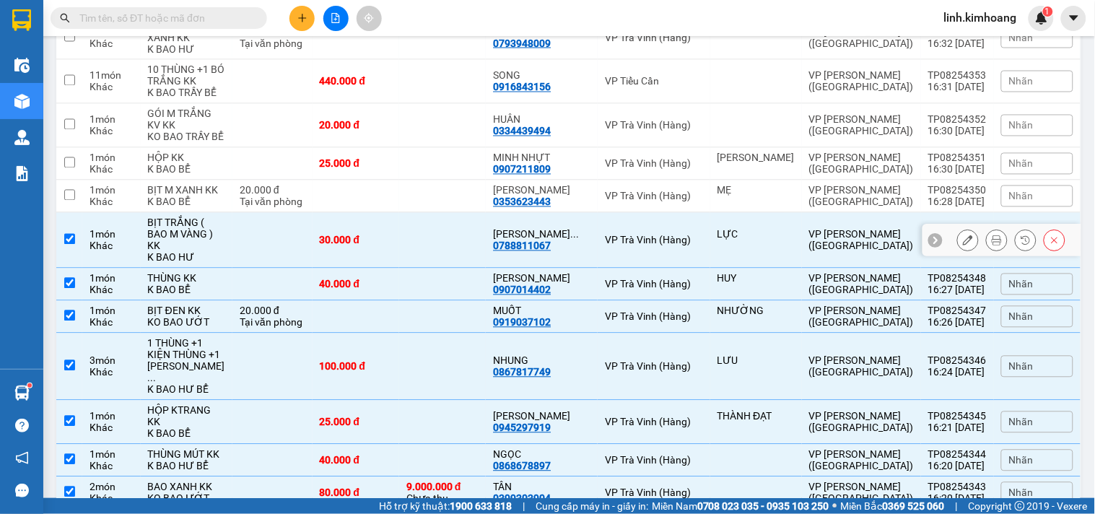
click at [460, 269] on td at bounding box center [442, 241] width 87 height 56
checkbox input "false"
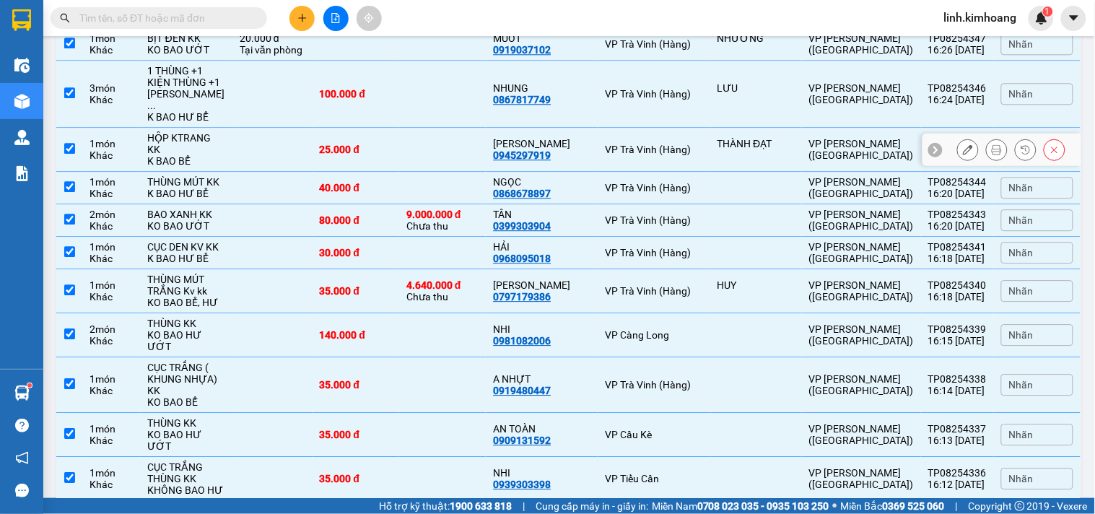
scroll to position [802, 0]
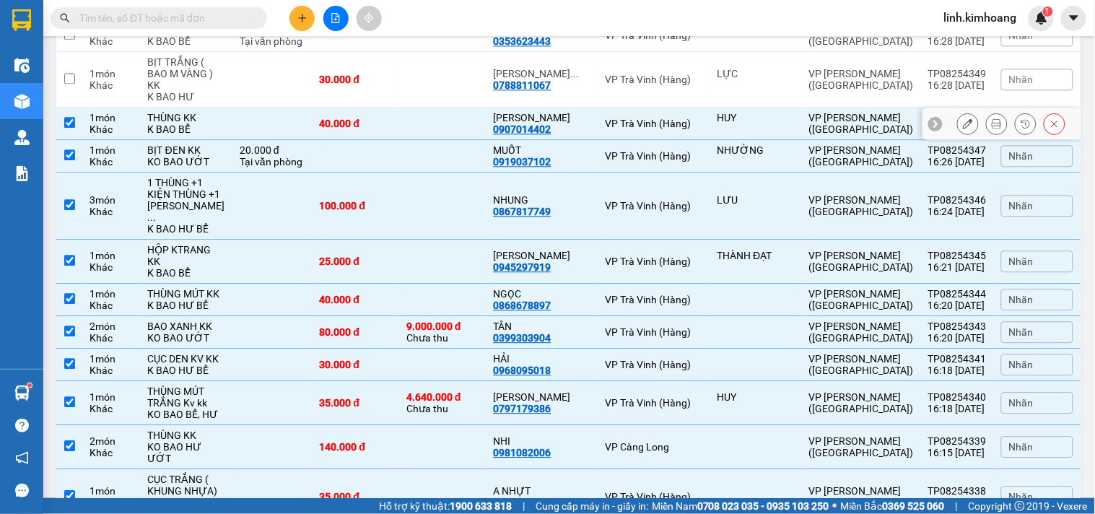
click at [445, 140] on td at bounding box center [442, 124] width 87 height 32
checkbox input "false"
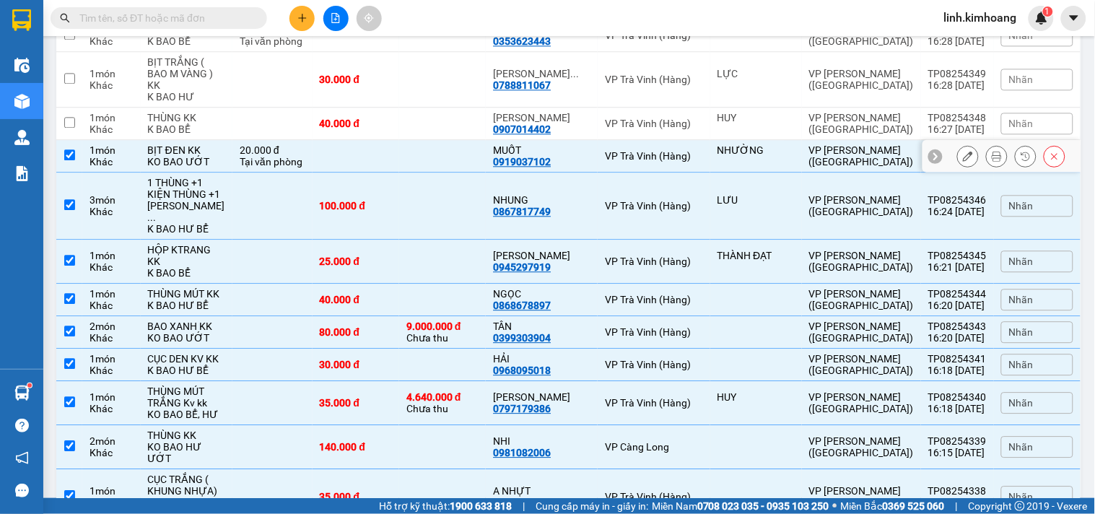
click at [399, 173] on td at bounding box center [356, 156] width 87 height 32
checkbox input "false"
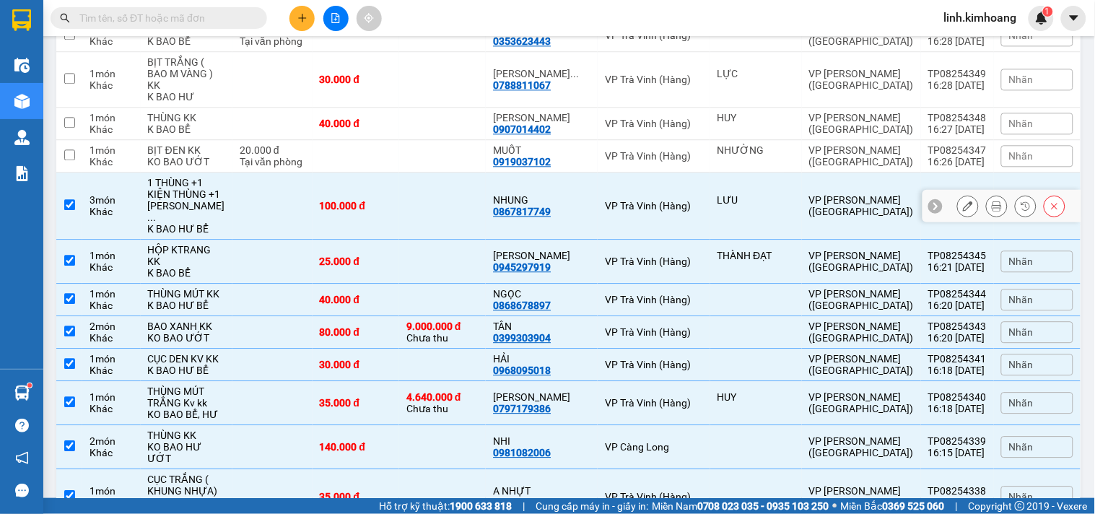
click at [448, 240] on td at bounding box center [442, 206] width 87 height 67
checkbox input "false"
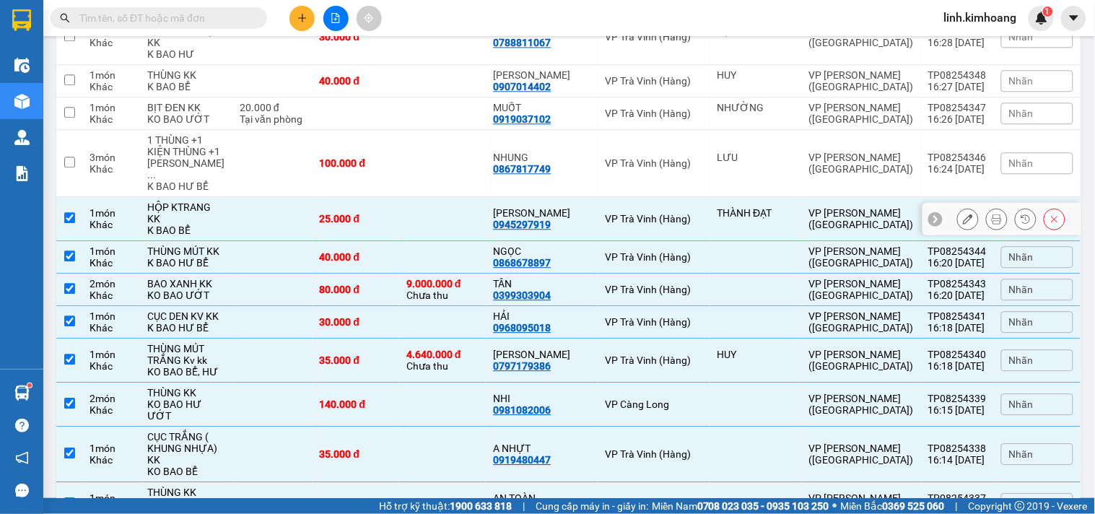
scroll to position [882, 0]
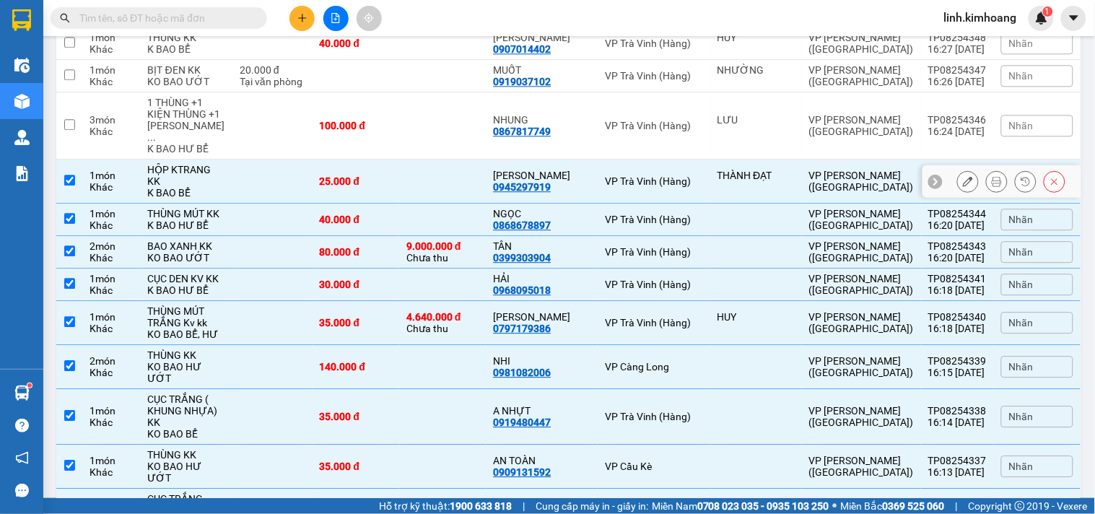
click at [436, 204] on td at bounding box center [442, 182] width 87 height 44
checkbox input "false"
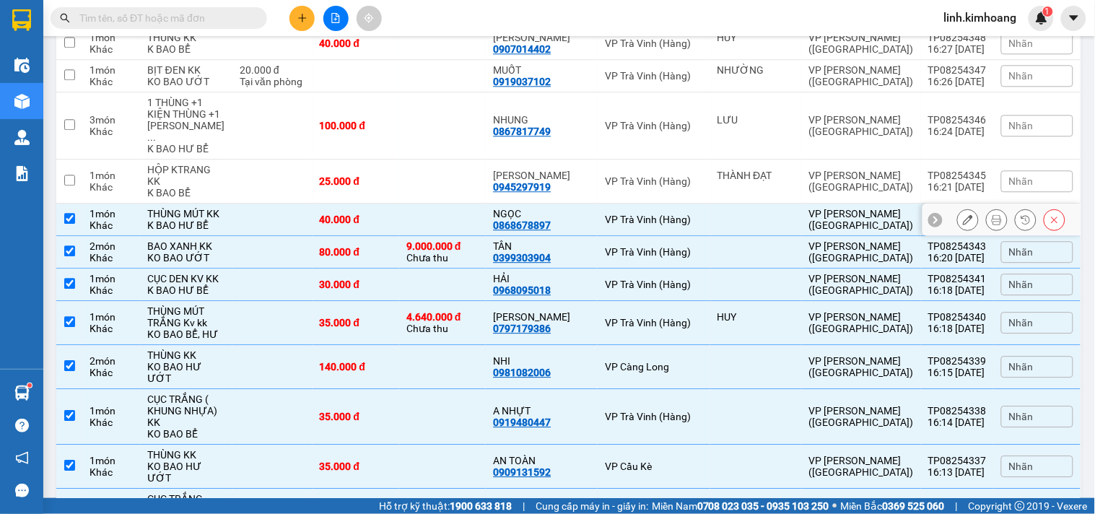
click at [430, 236] on td at bounding box center [442, 220] width 87 height 32
checkbox input "false"
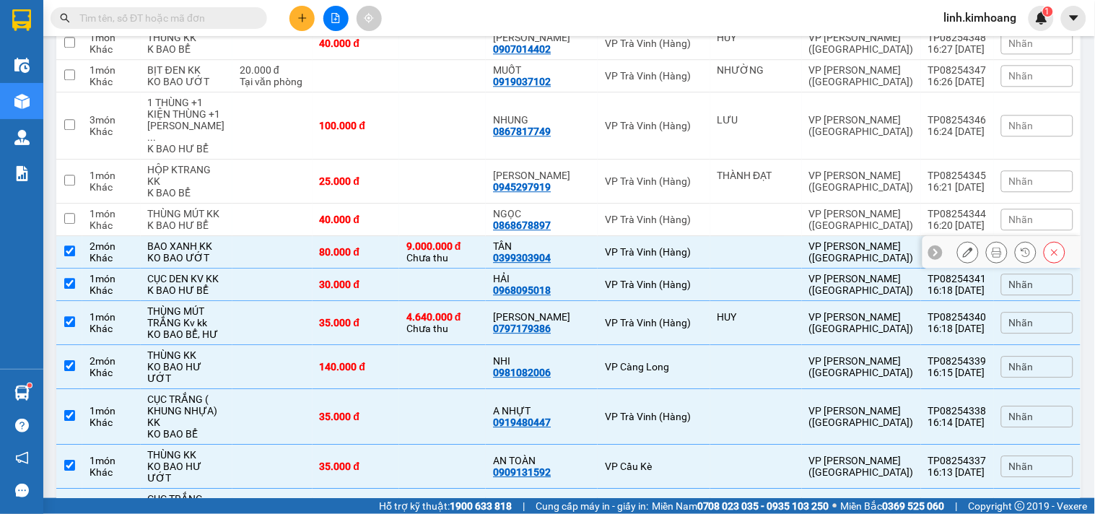
click at [460, 263] on div "9.000.000 đ Chưa thu" at bounding box center [442, 251] width 72 height 23
checkbox input "false"
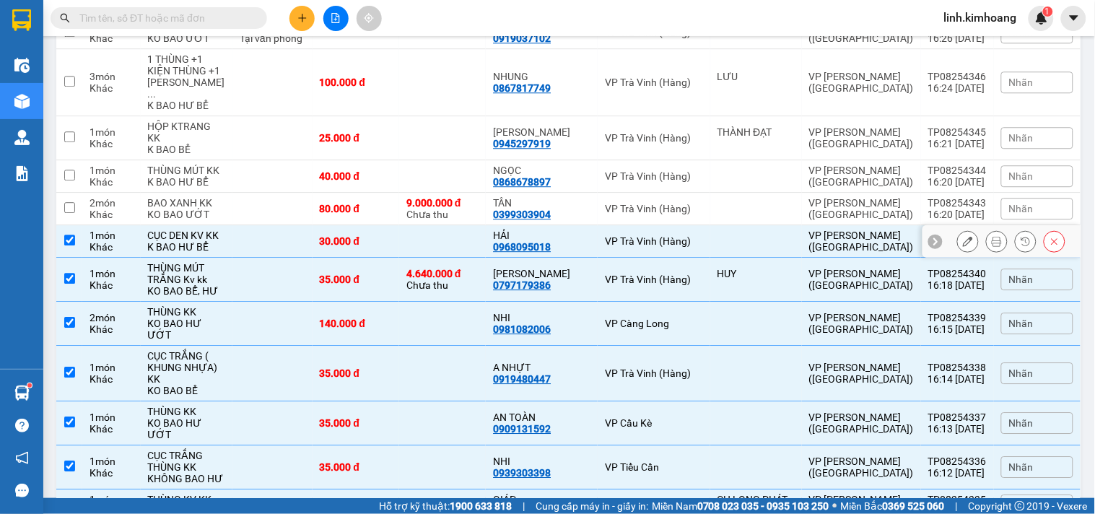
scroll to position [962, 0]
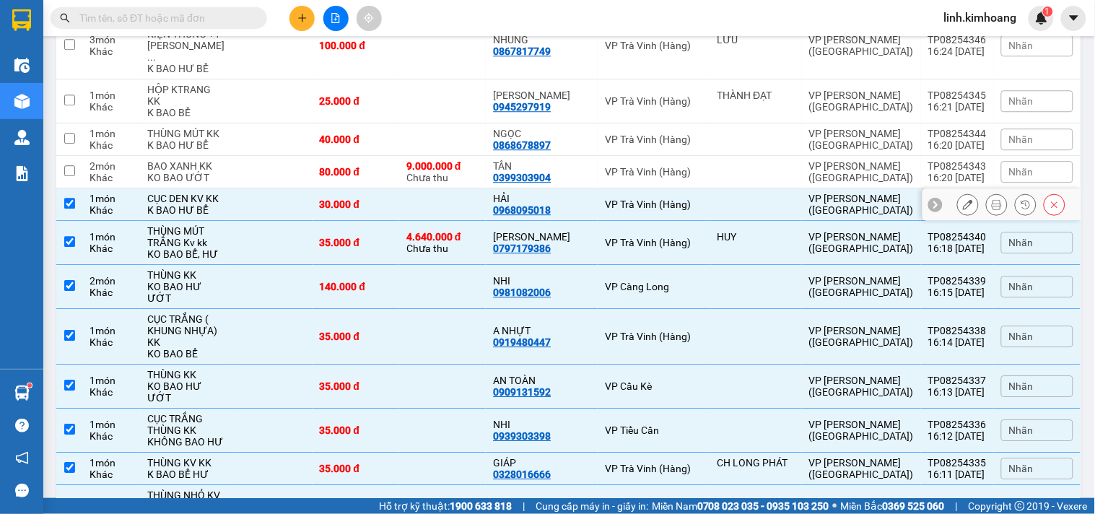
click at [450, 221] on td at bounding box center [442, 204] width 87 height 32
checkbox input "false"
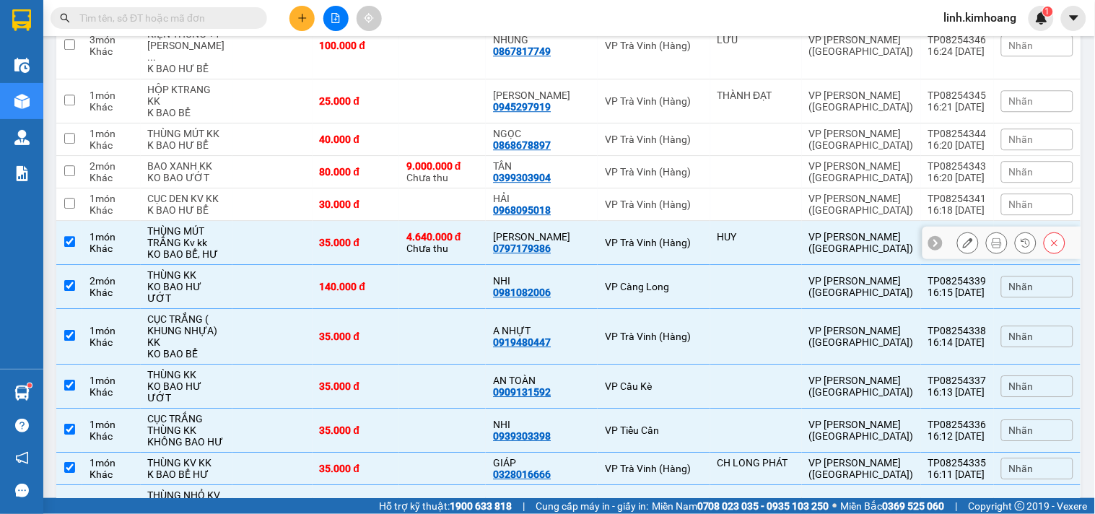
click at [474, 254] on div "4.640.000 đ Chưa thu" at bounding box center [442, 242] width 72 height 23
checkbox input "false"
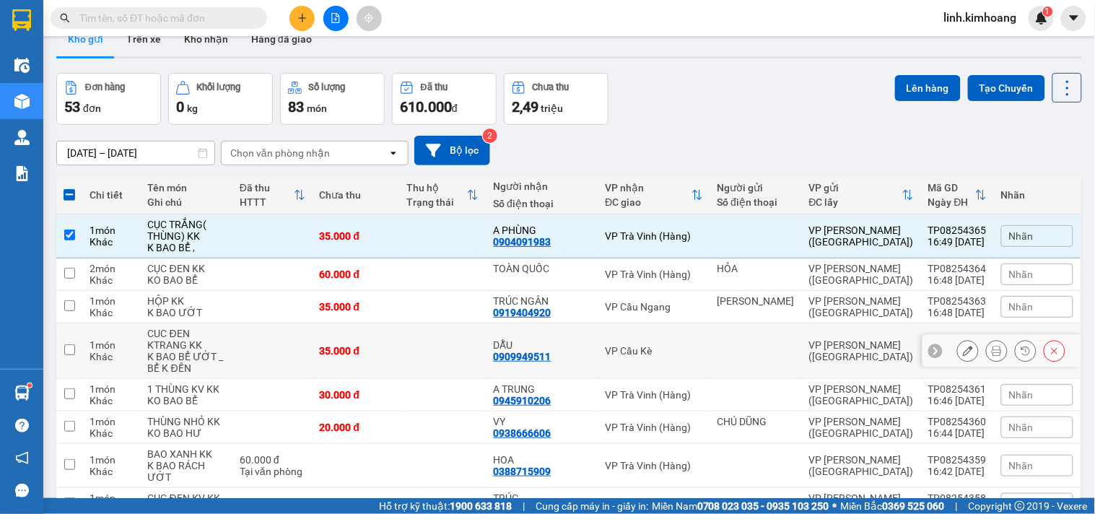
scroll to position [0, 0]
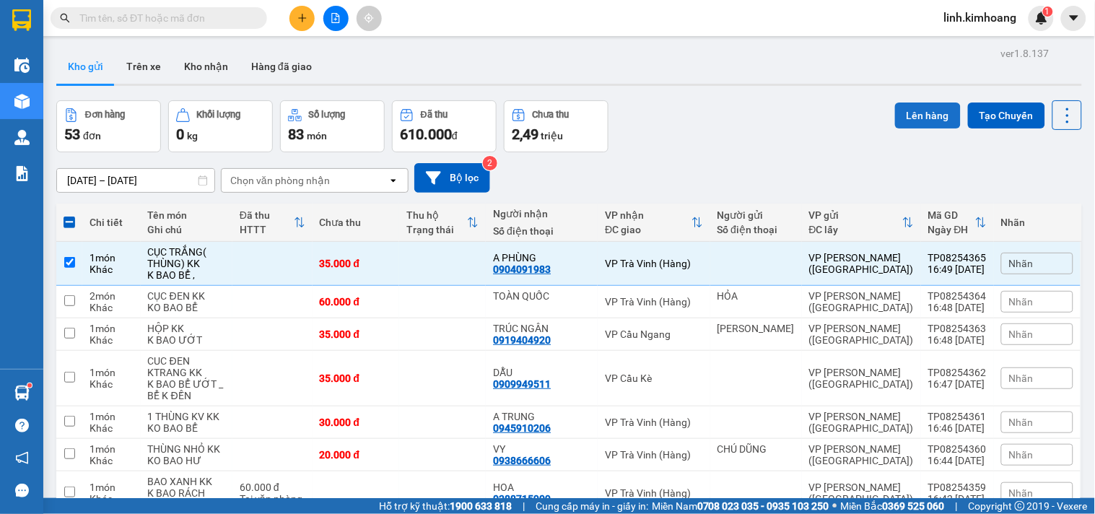
click at [917, 110] on button "Lên hàng" at bounding box center [928, 116] width 66 height 26
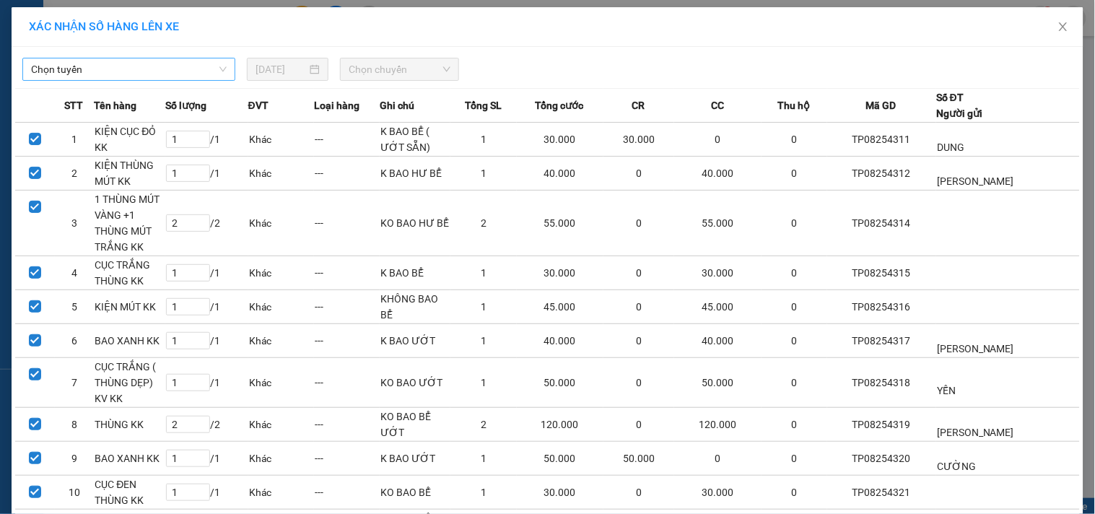
click at [175, 69] on span "Chọn tuyến" at bounding box center [129, 69] width 196 height 22
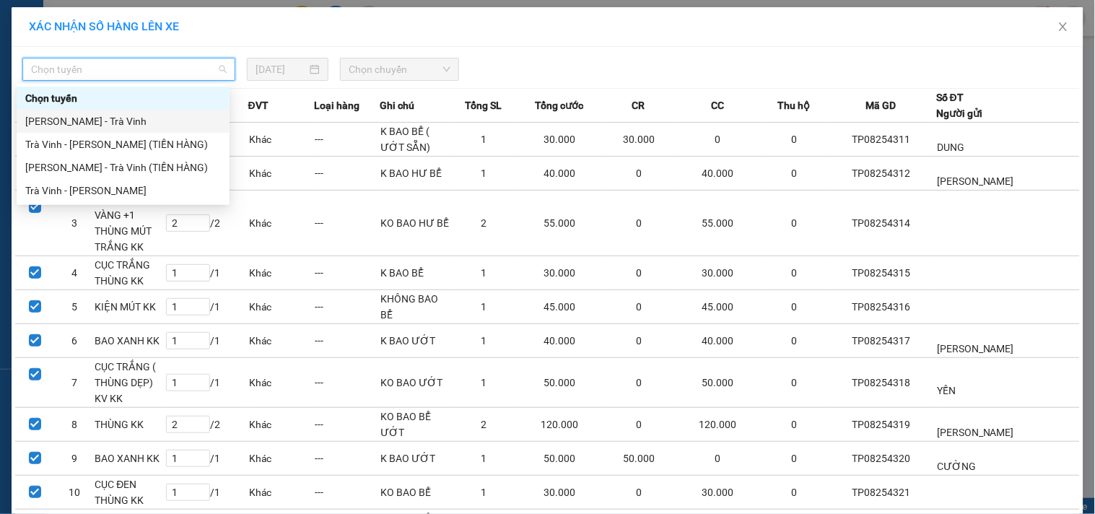
click at [133, 114] on div "[PERSON_NAME] - Trà [PERSON_NAME]" at bounding box center [123, 121] width 196 height 16
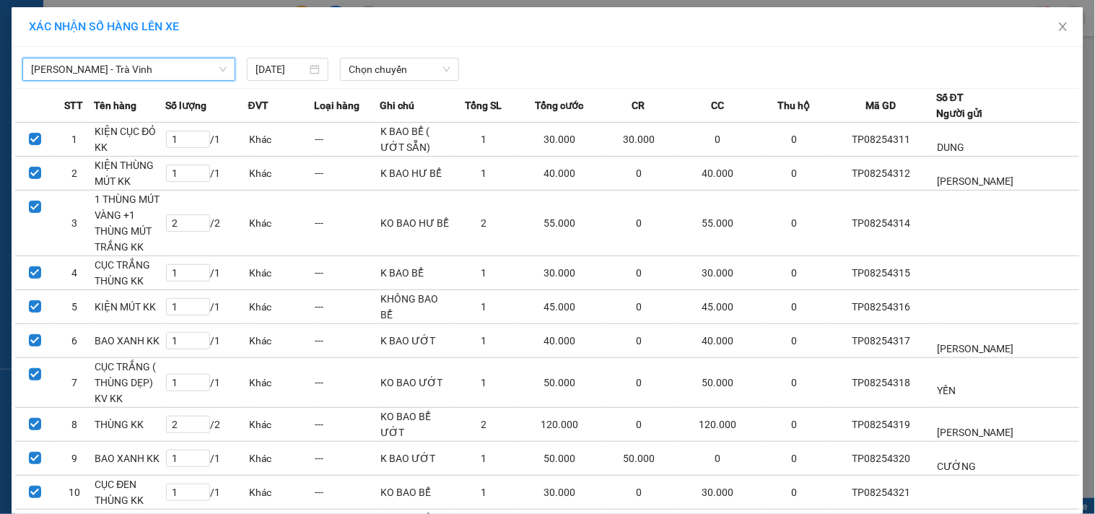
click at [407, 45] on div "XÁC NHẬN SỐ HÀNG LÊN XE" at bounding box center [548, 27] width 1072 height 40
click at [408, 62] on span "Chọn chuyến" at bounding box center [400, 69] width 102 height 22
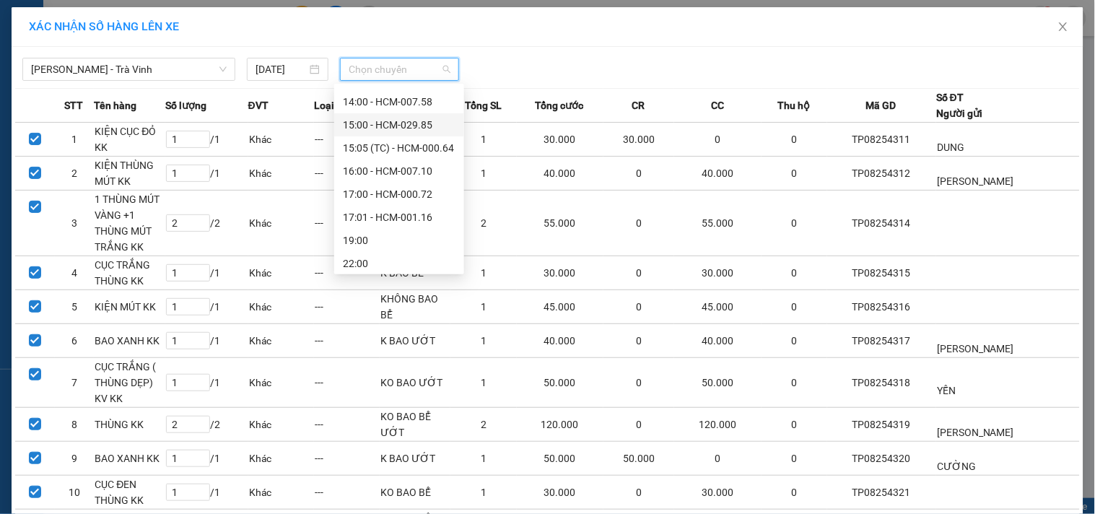
scroll to position [323, 0]
click at [398, 190] on div "17:00 - HCM-000.72" at bounding box center [399, 191] width 113 height 16
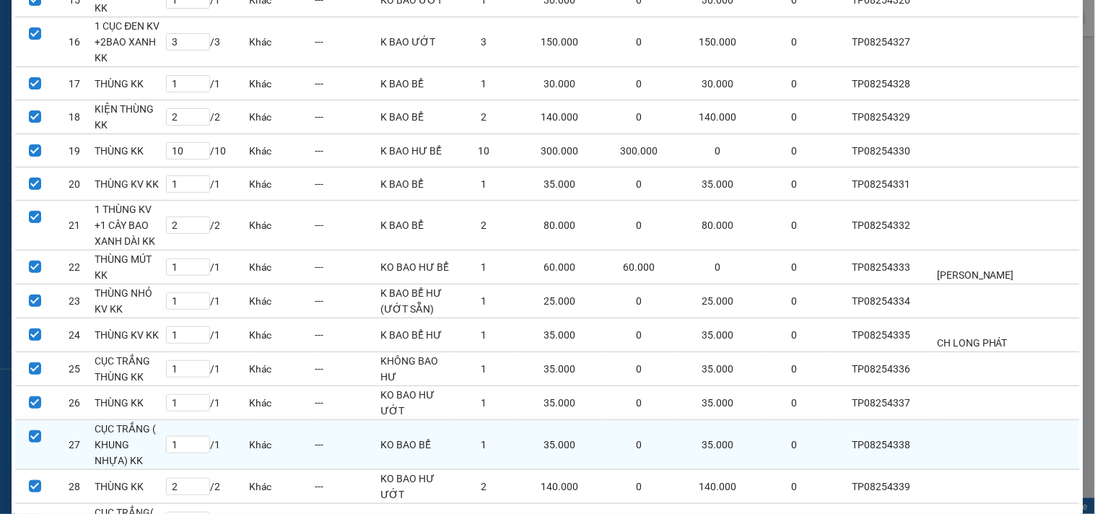
scroll to position [806, 0]
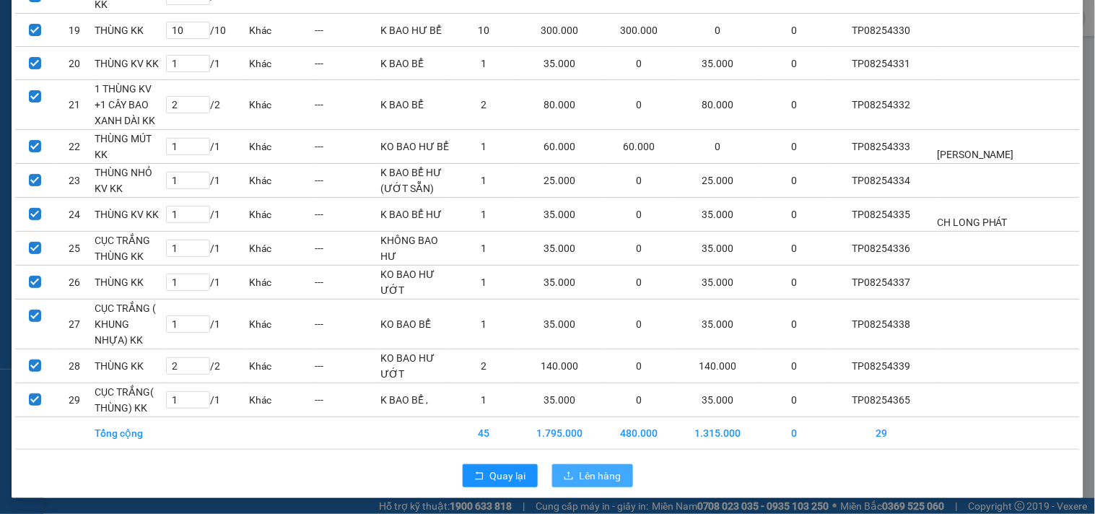
click at [580, 473] on span "Lên hàng" at bounding box center [601, 476] width 42 height 16
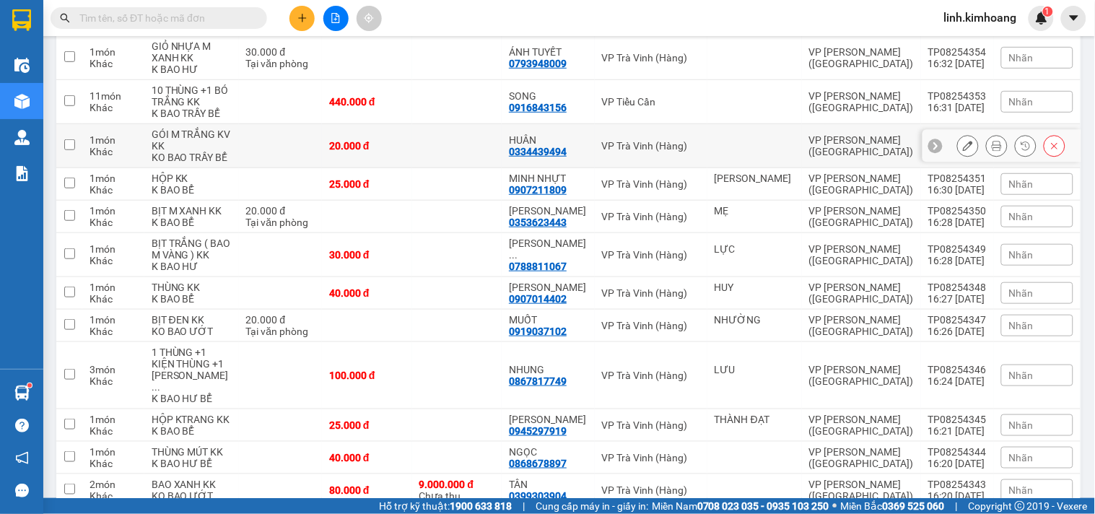
scroll to position [2018, 0]
